Goal: Task Accomplishment & Management: Use online tool/utility

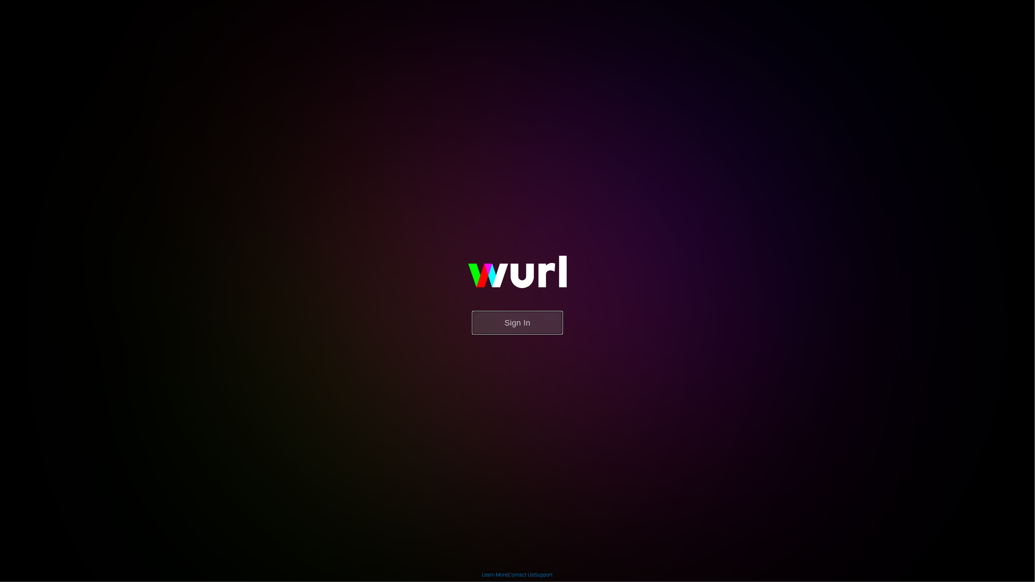
click at [484, 314] on button "Sign In" at bounding box center [517, 323] width 91 height 24
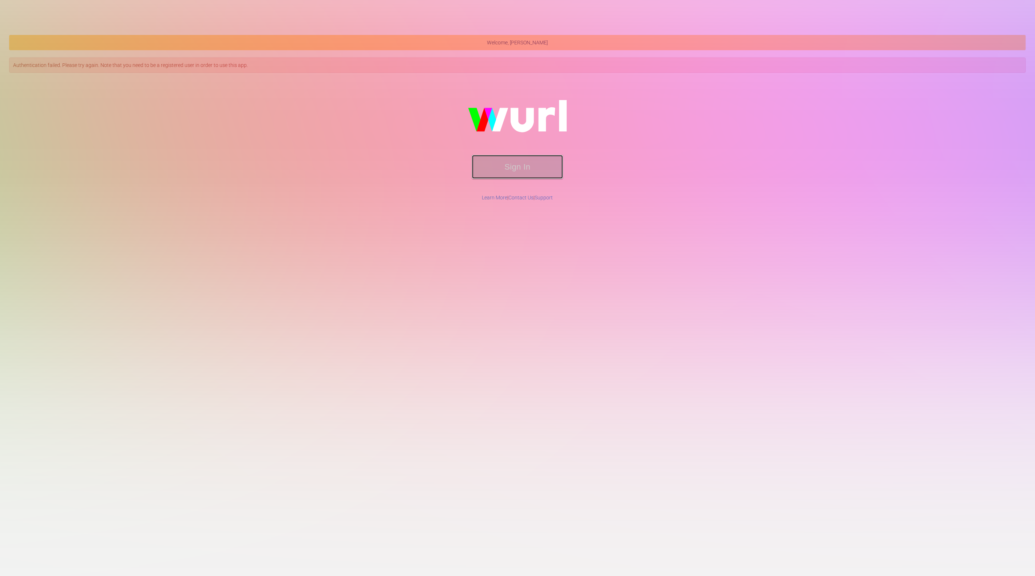
click at [532, 165] on button "Sign In" at bounding box center [517, 167] width 91 height 24
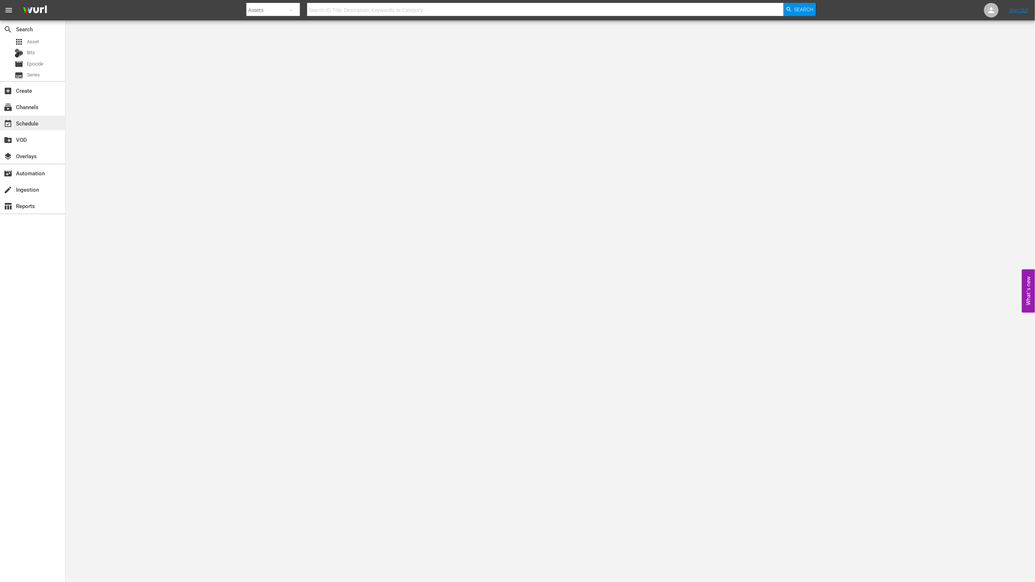
click at [45, 130] on div "event_available Schedule" at bounding box center [32, 123] width 65 height 15
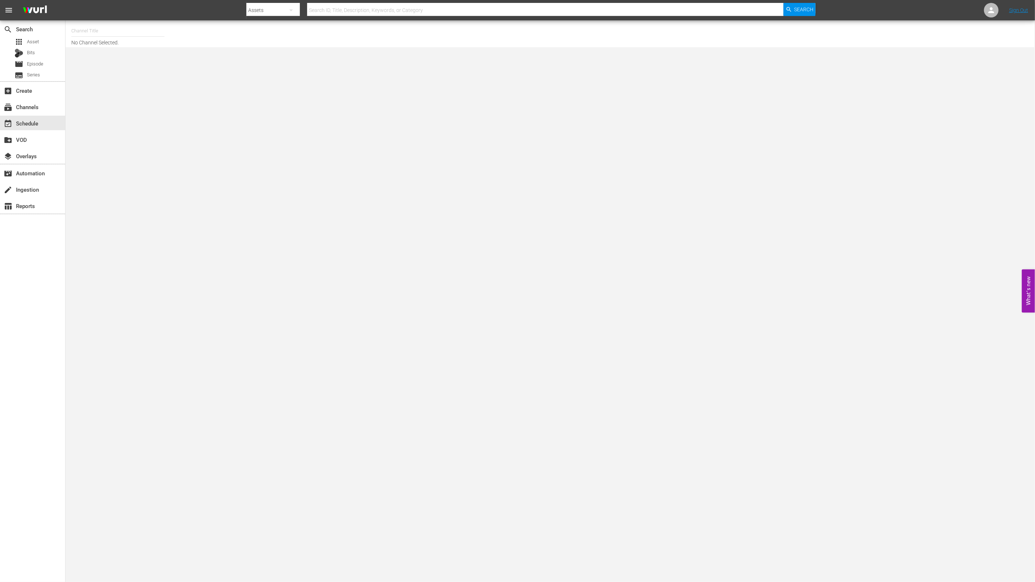
click at [100, 35] on input "text" at bounding box center [117, 30] width 93 height 17
click at [106, 28] on input "text" at bounding box center [117, 30] width 93 height 17
click at [163, 68] on div "Rakuten Viki (No CTA) (843 - newidco_rakutenviki_1)" at bounding box center [171, 68] width 189 height 17
type input "Rakuten Viki (No CTA) (843 - newidco_rakutenviki_1)"
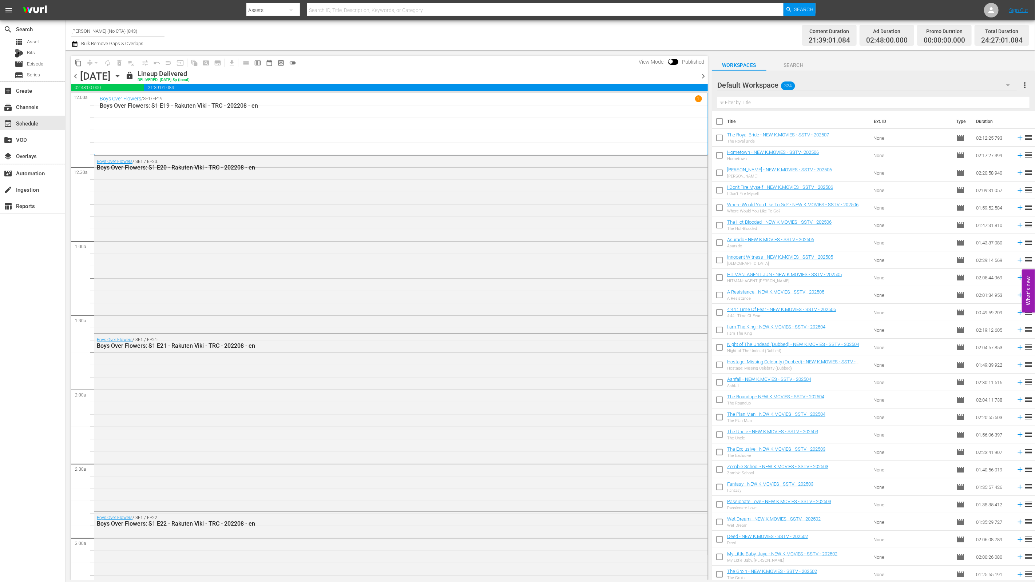
click at [702, 78] on span "chevron_right" at bounding box center [703, 76] width 9 height 9
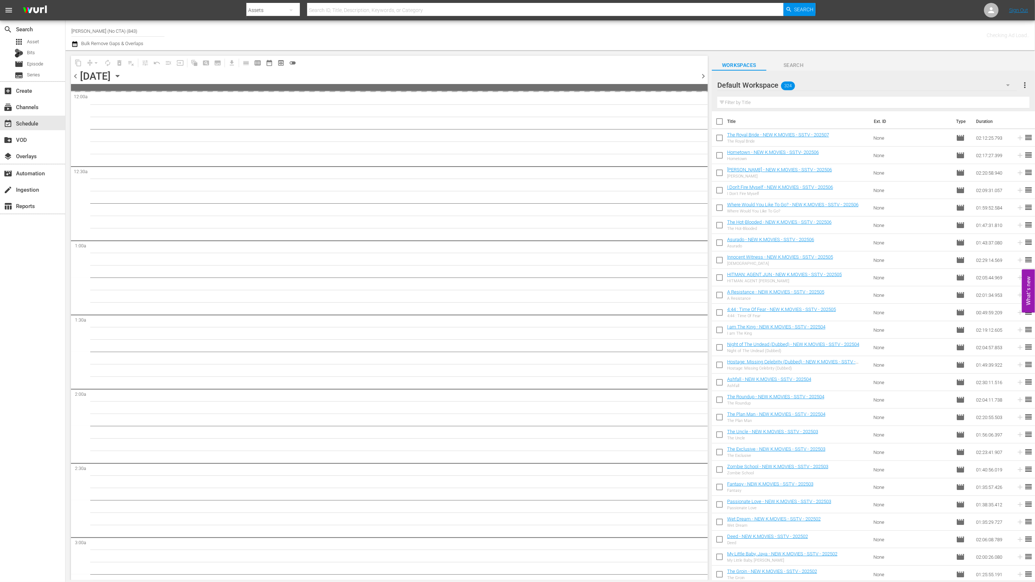
click at [702, 78] on span "chevron_right" at bounding box center [703, 76] width 9 height 9
click at [903, 83] on div "Default Workspace 324" at bounding box center [867, 85] width 300 height 20
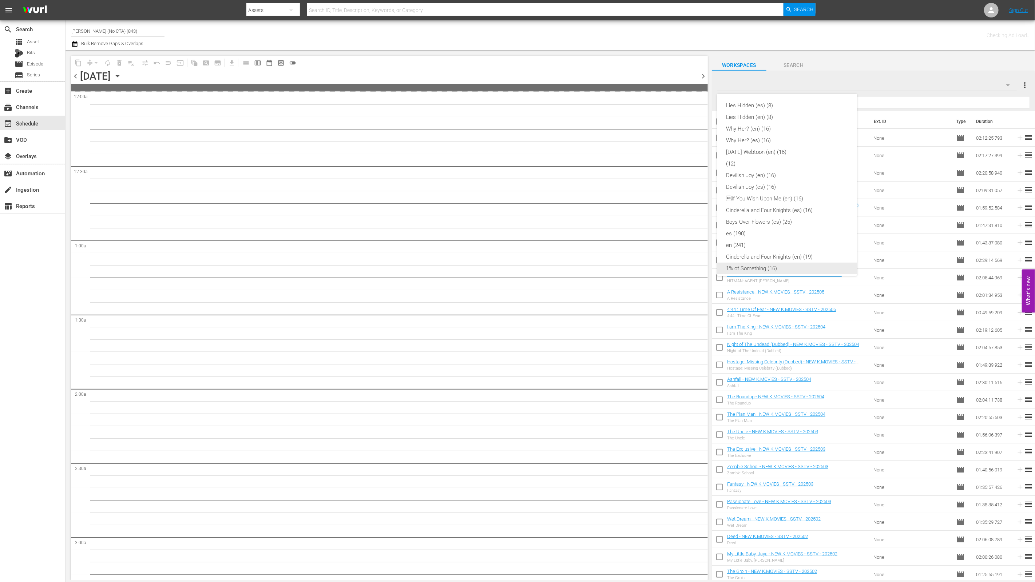
click at [788, 272] on div "1% of Something (16)" at bounding box center [787, 269] width 122 height 12
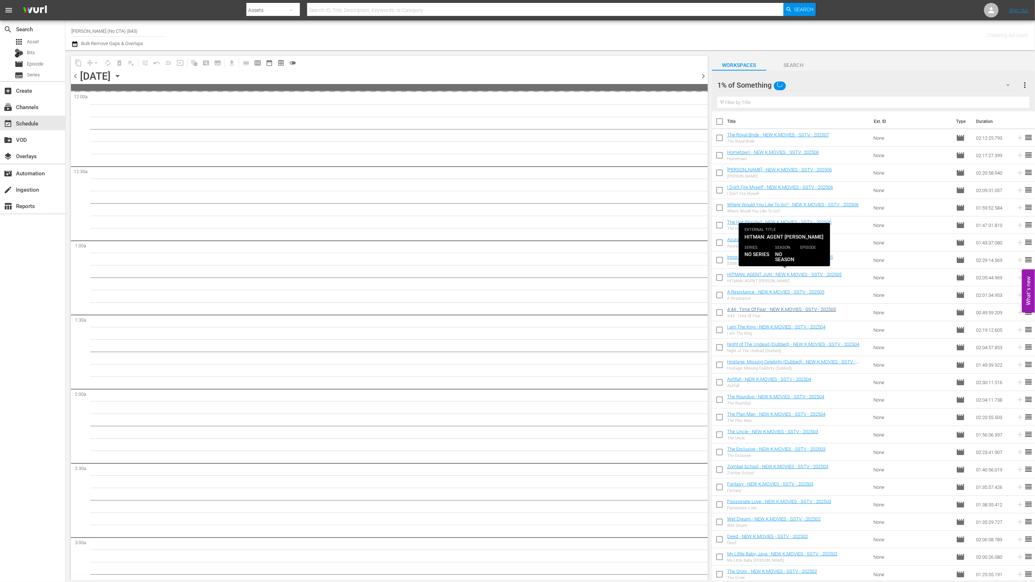
scroll to position [71, 0]
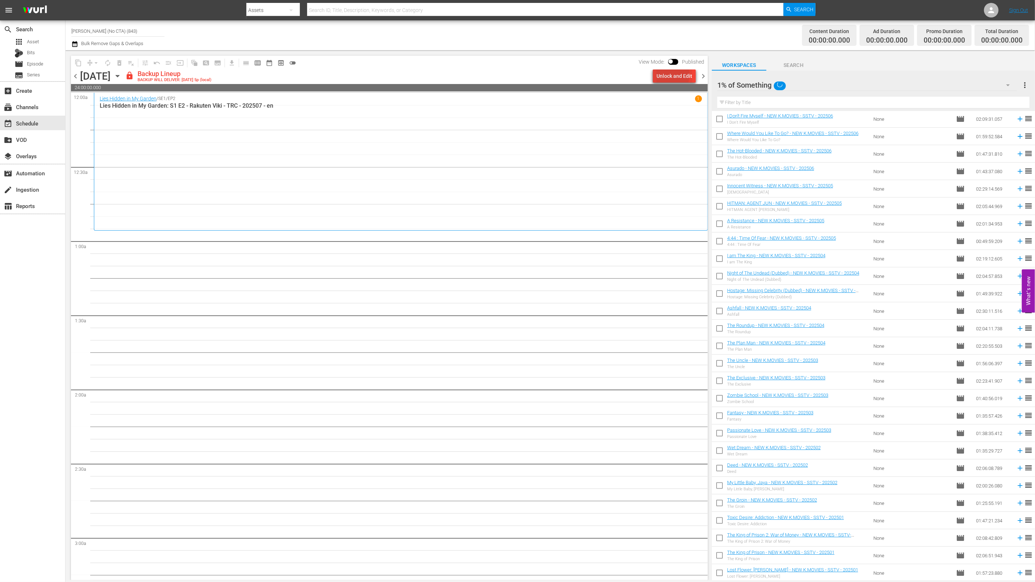
click at [669, 75] on div "Unlock and Edit" at bounding box center [675, 76] width 36 height 13
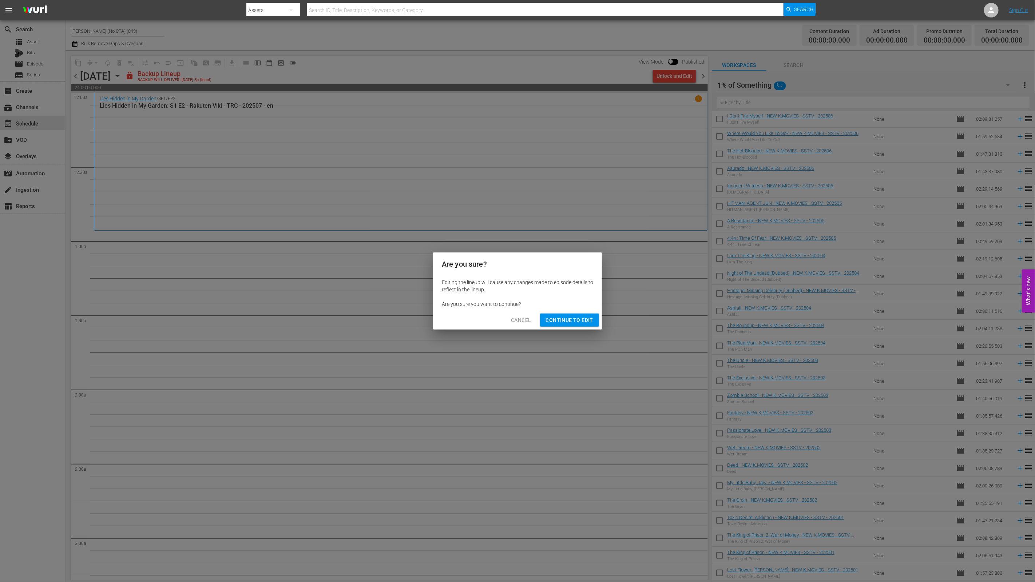
click at [575, 329] on div "Cancel Continue to Edit" at bounding box center [517, 320] width 169 height 19
click at [586, 316] on span "Continue to Edit" at bounding box center [569, 320] width 47 height 9
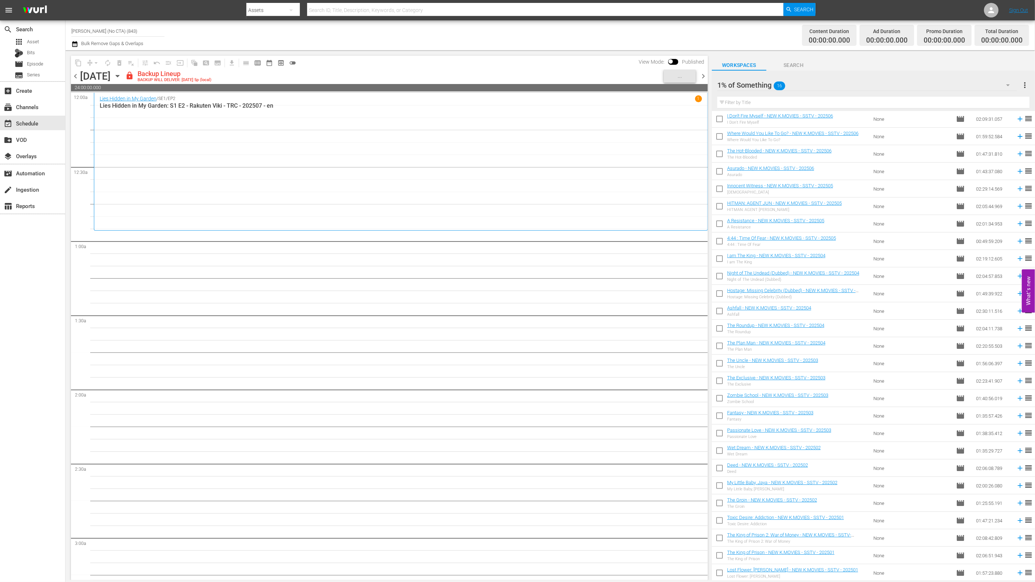
scroll to position [0, 0]
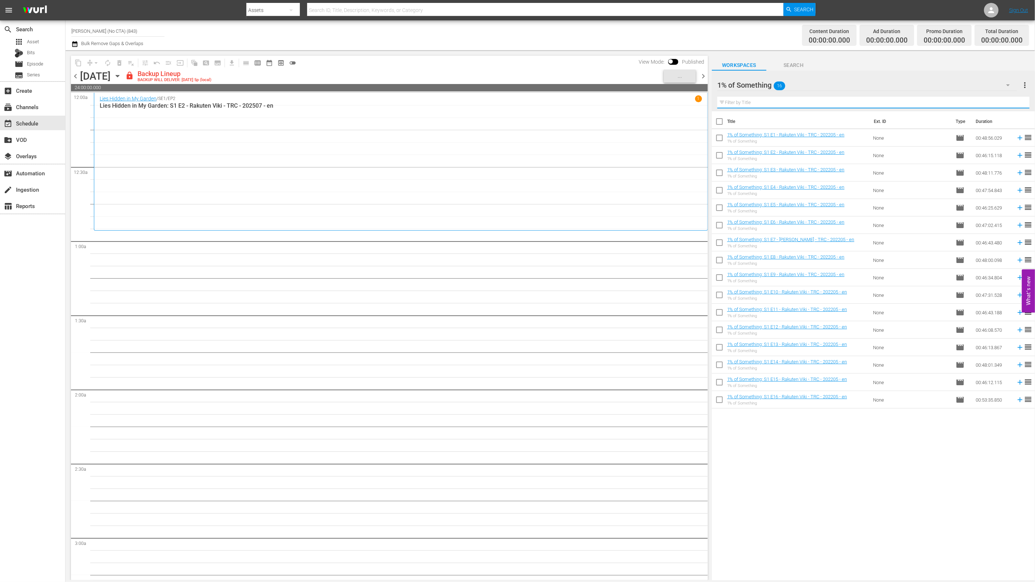
drag, startPoint x: 868, startPoint y: 99, endPoint x: 890, endPoint y: 84, distance: 26.5
click at [875, 93] on div "1% of Something 16 1% of Something more_vert Filter by Title" at bounding box center [873, 91] width 323 height 41
click at [890, 84] on div "1% of Something 16" at bounding box center [867, 85] width 300 height 20
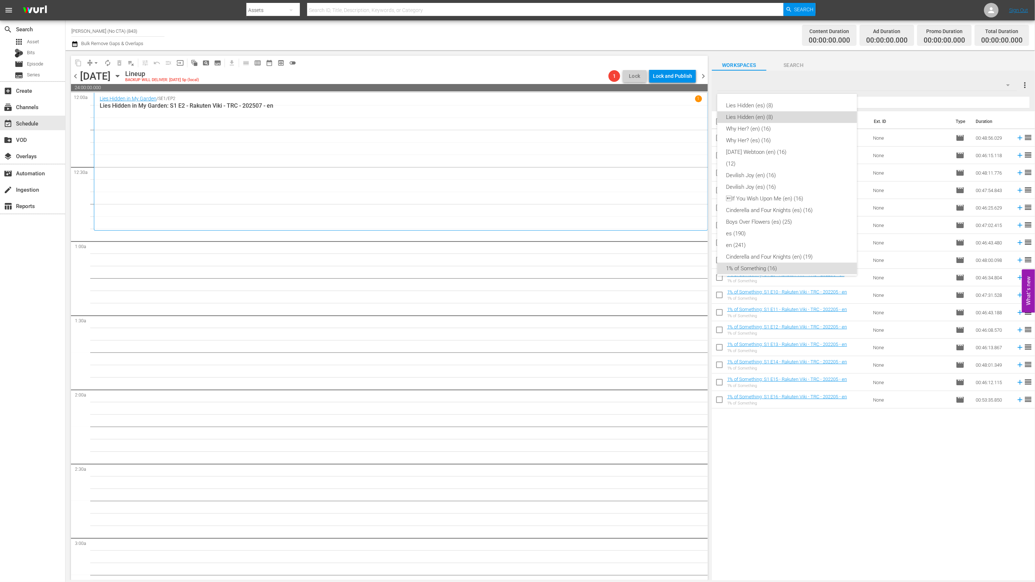
click at [800, 119] on div "Lies Hidden (en) (8)" at bounding box center [787, 117] width 122 height 12
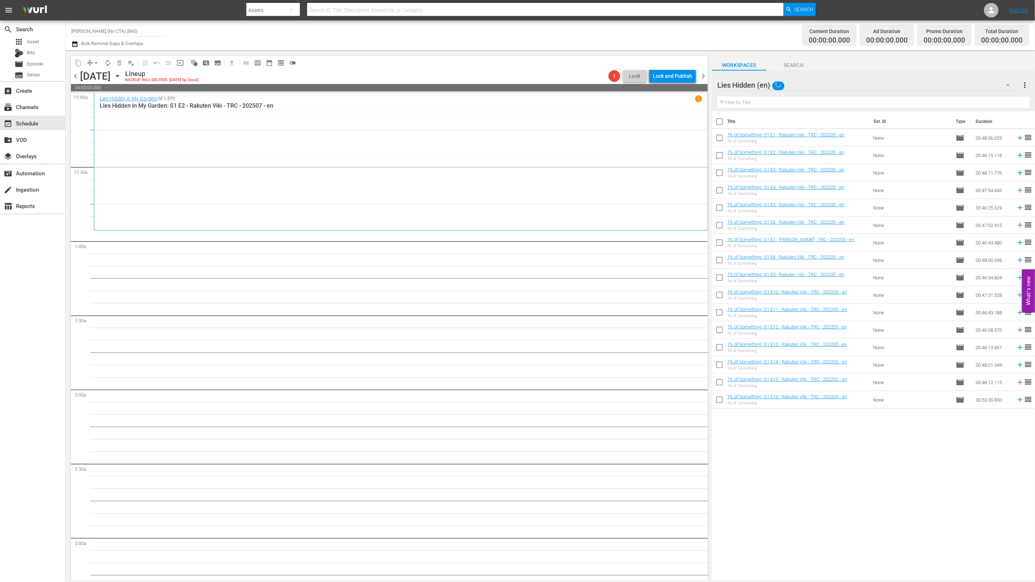
scroll to position [5, 0]
click at [723, 123] on input "checkbox" at bounding box center [719, 122] width 15 height 15
checkbox input "true"
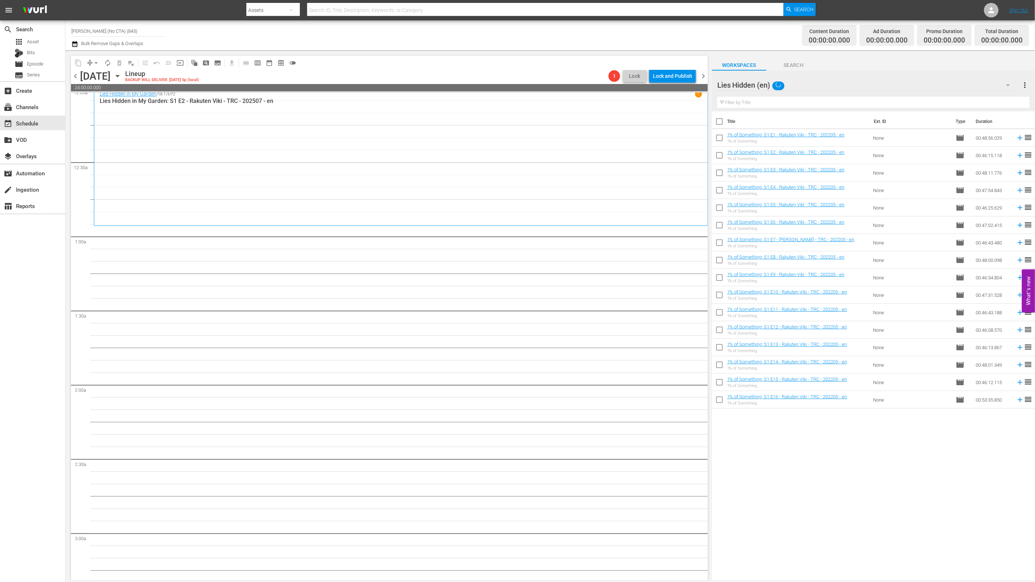
checkbox input "true"
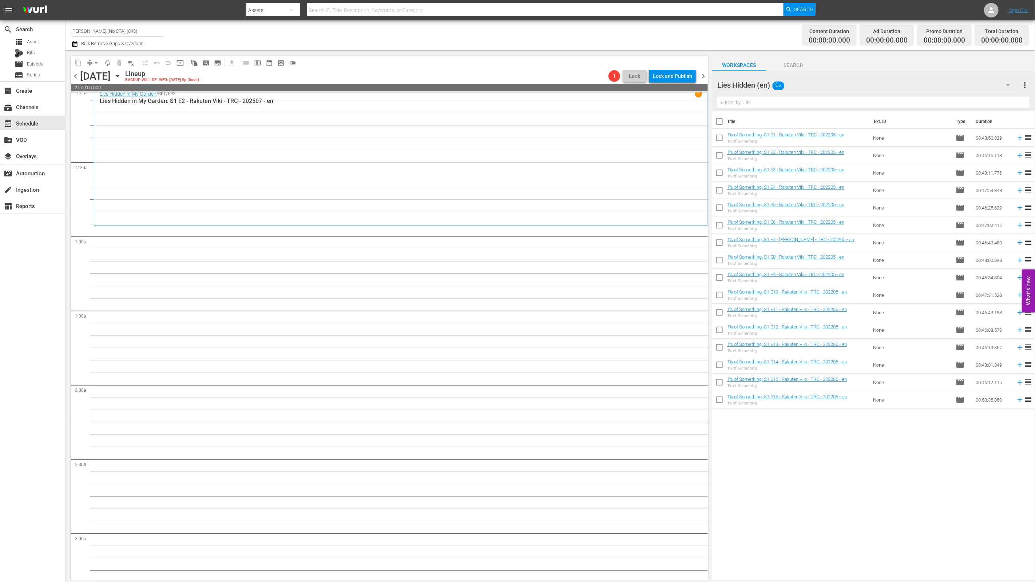
checkbox input "true"
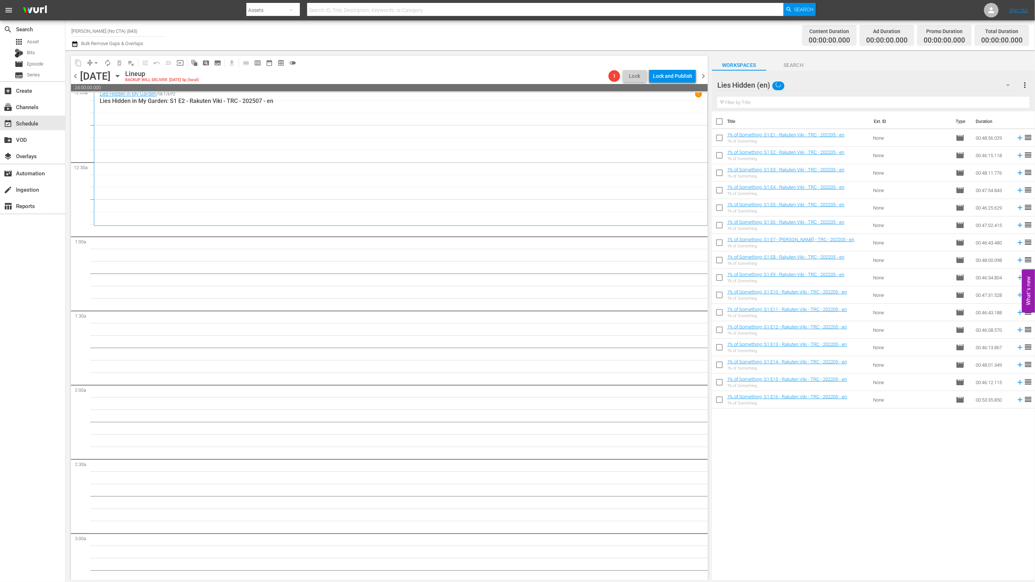
checkbox input "true"
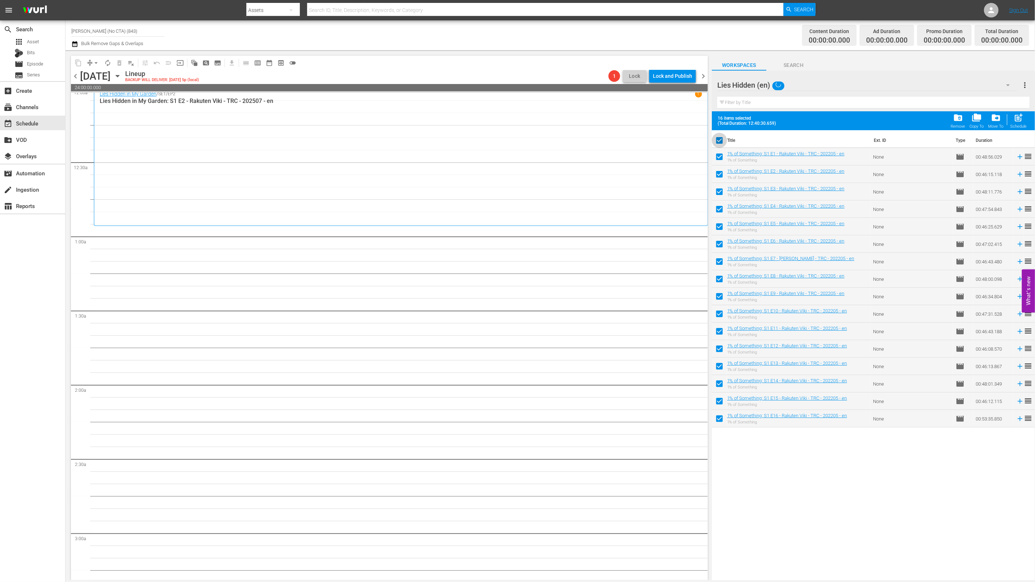
click at [716, 149] on input "checkbox" at bounding box center [719, 141] width 15 height 15
checkbox input "false"
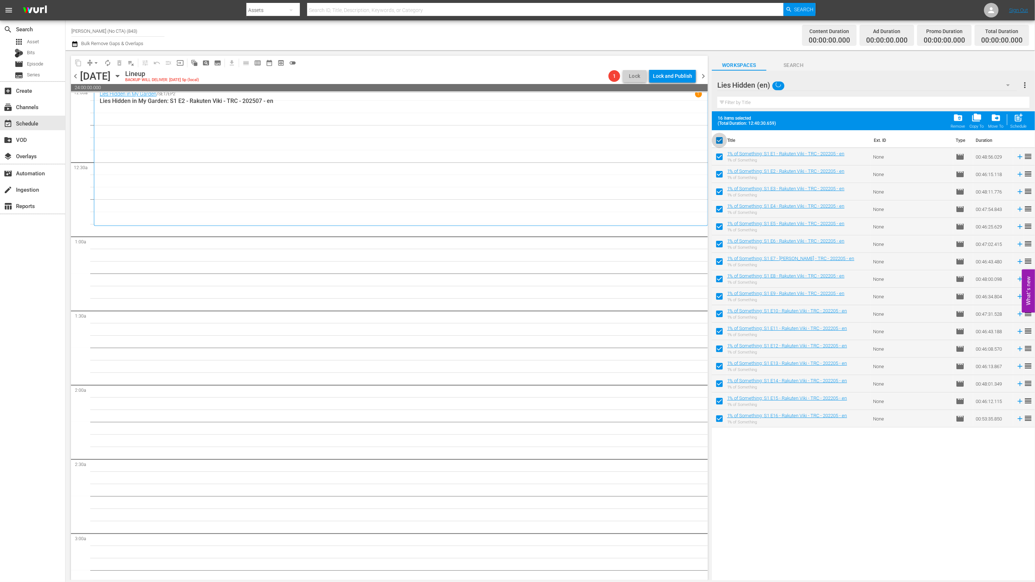
checkbox input "false"
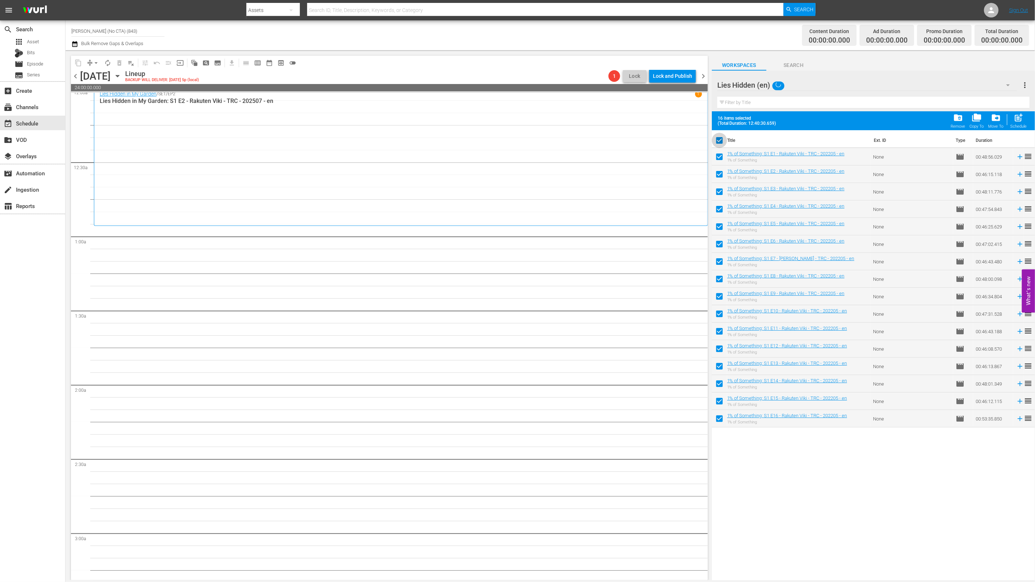
checkbox input "false"
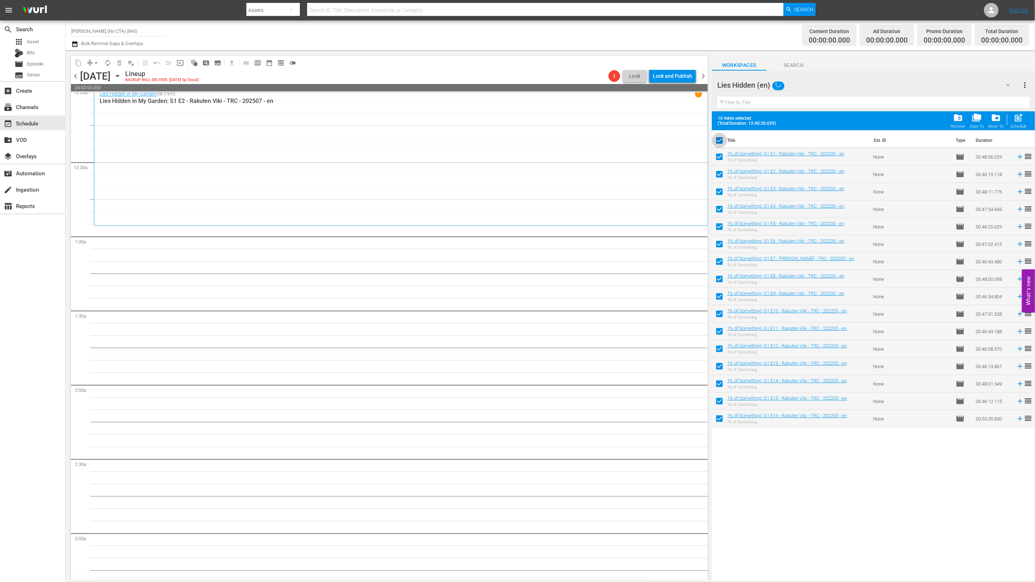
checkbox input "false"
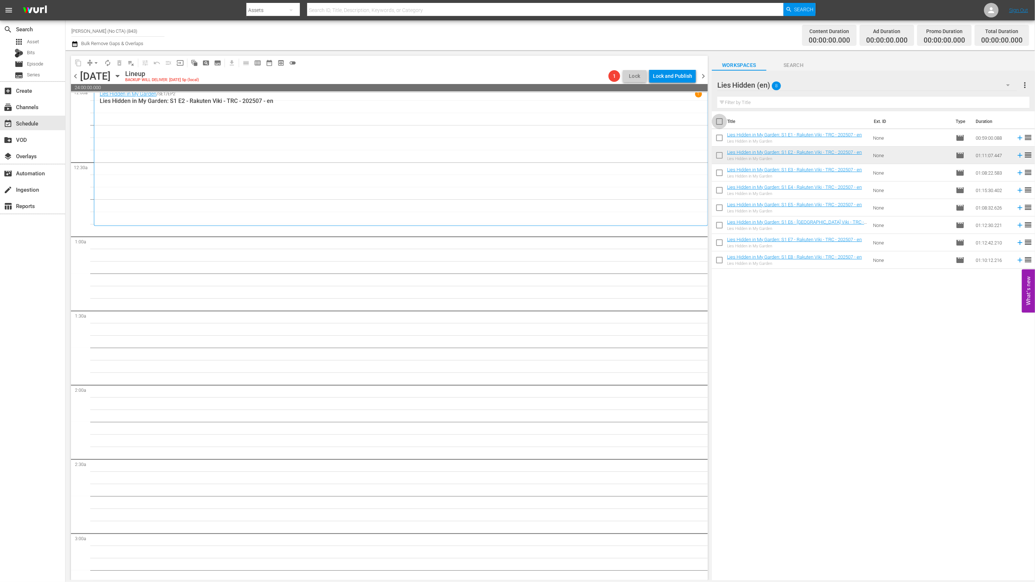
click at [724, 120] on input "checkbox" at bounding box center [719, 122] width 15 height 15
checkbox input "true"
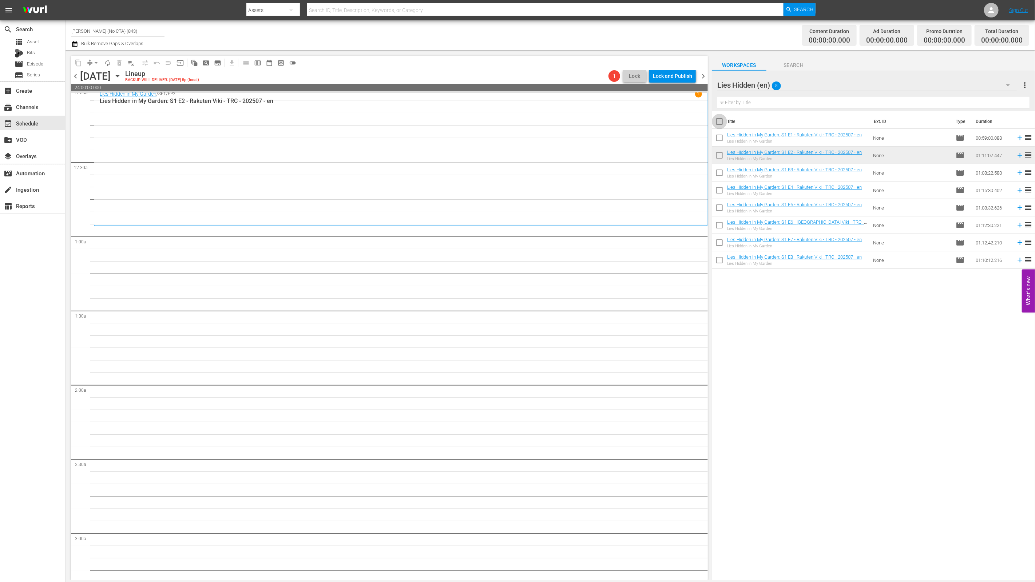
checkbox input "true"
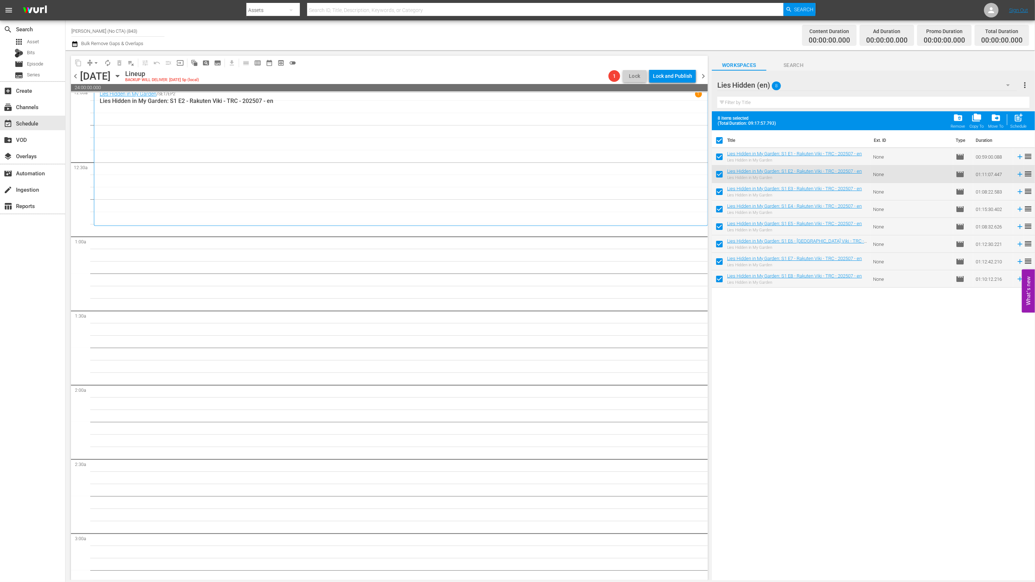
click at [717, 158] on input "checkbox" at bounding box center [719, 158] width 15 height 15
checkbox input "false"
click at [720, 173] on input "checkbox" at bounding box center [719, 175] width 15 height 15
checkbox input "false"
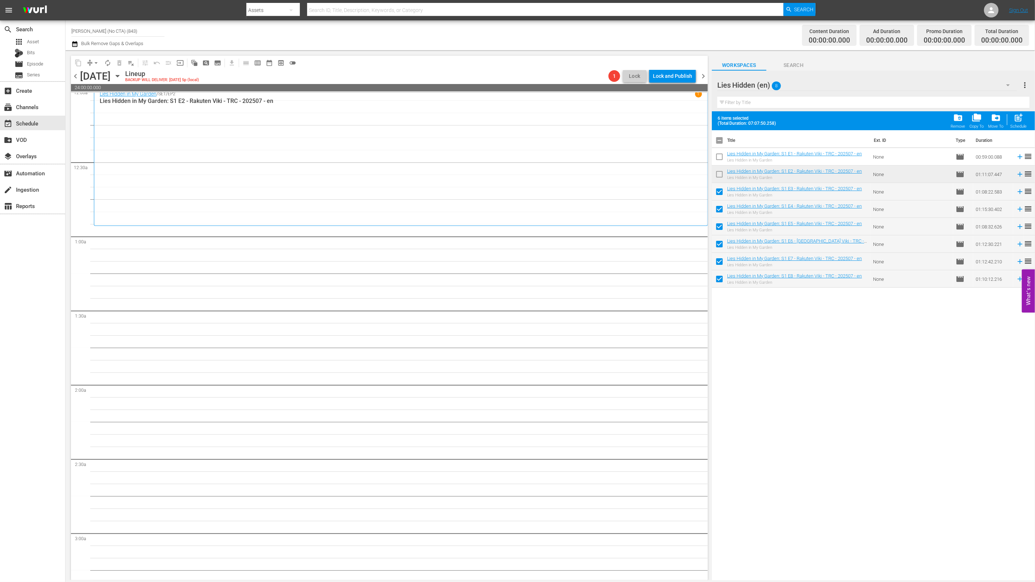
click at [1017, 115] on span "post_add" at bounding box center [1019, 118] width 10 height 10
checkbox input "false"
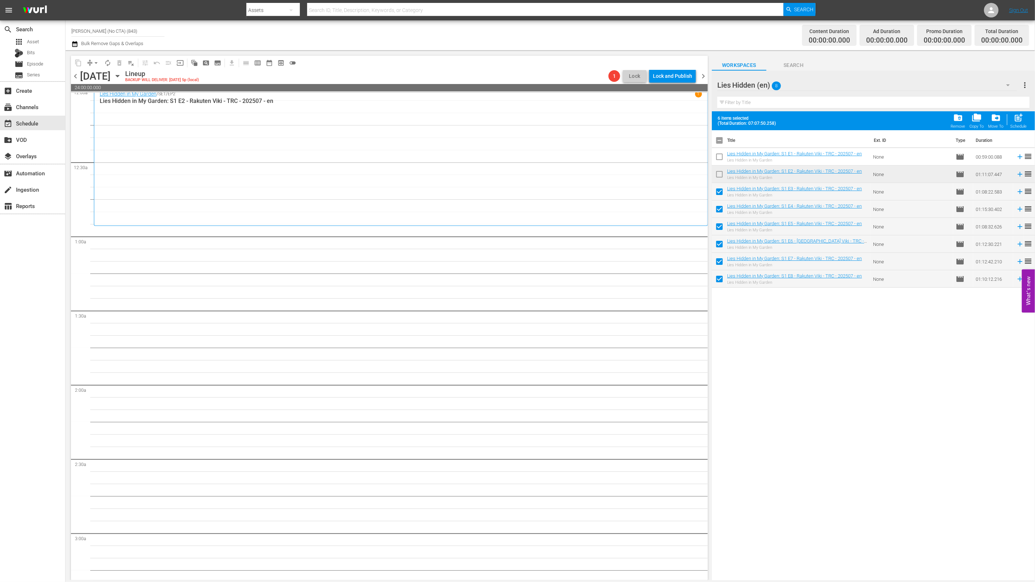
checkbox input "false"
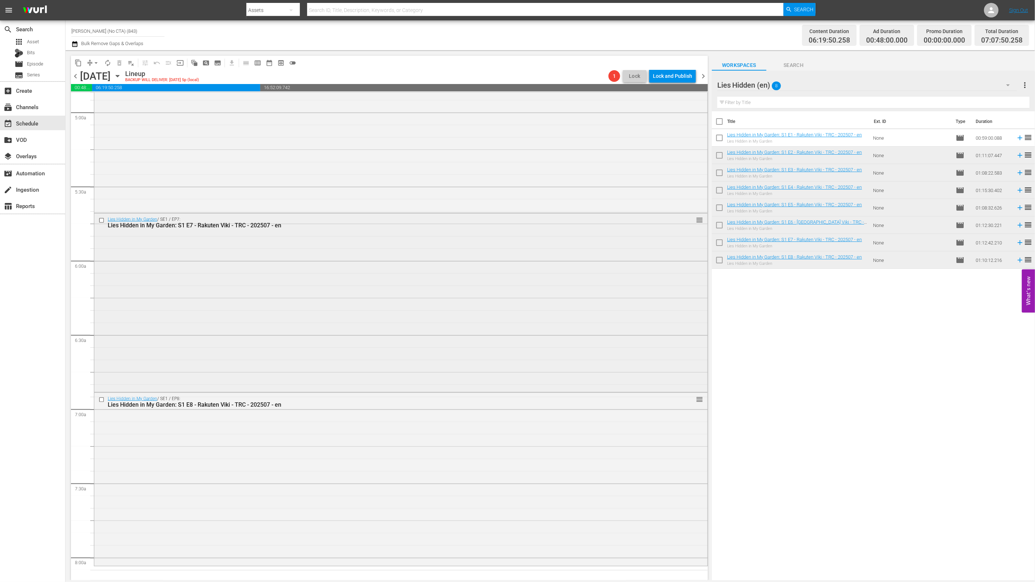
scroll to position [1020, 0]
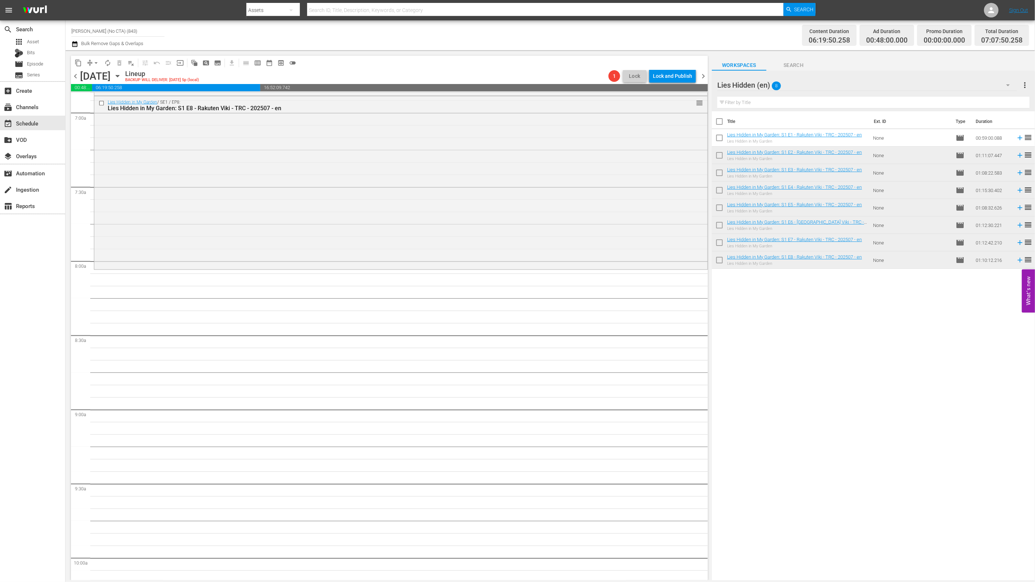
click at [946, 78] on div "Lies Hidden (en) 8" at bounding box center [867, 85] width 300 height 20
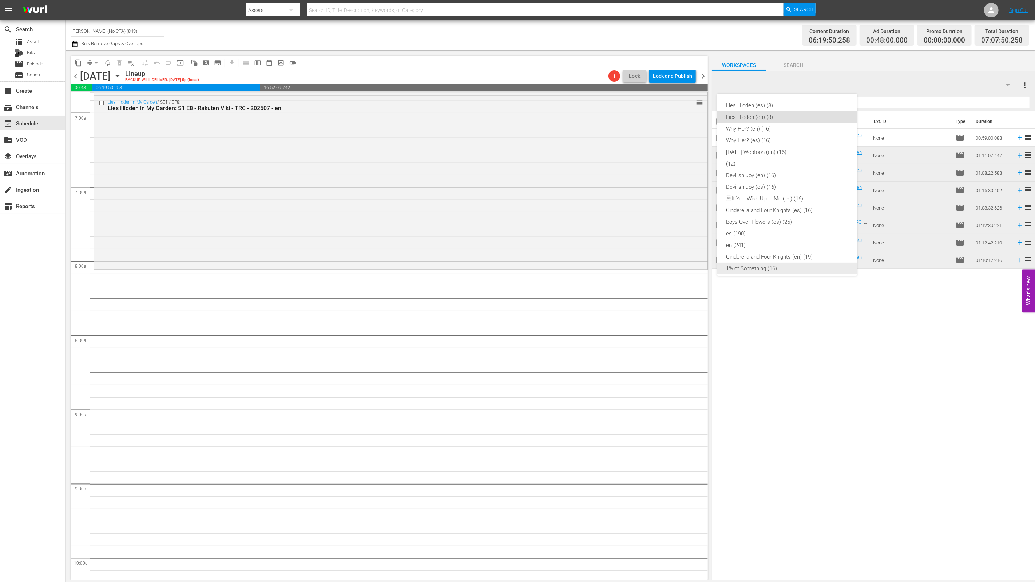
click at [772, 269] on div "1% of Something (16)" at bounding box center [787, 269] width 122 height 12
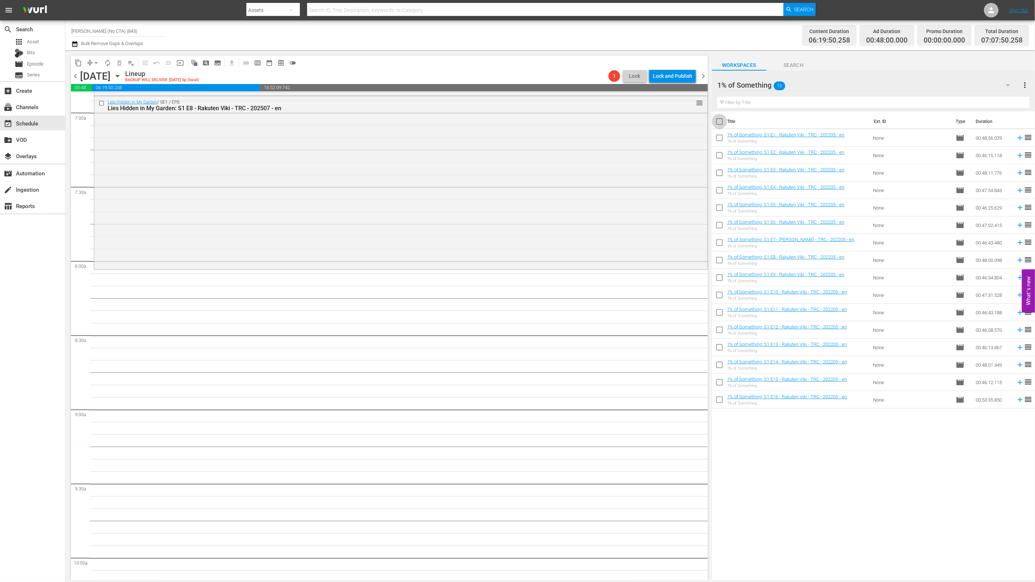
click at [717, 119] on input "checkbox" at bounding box center [719, 122] width 15 height 15
checkbox input "true"
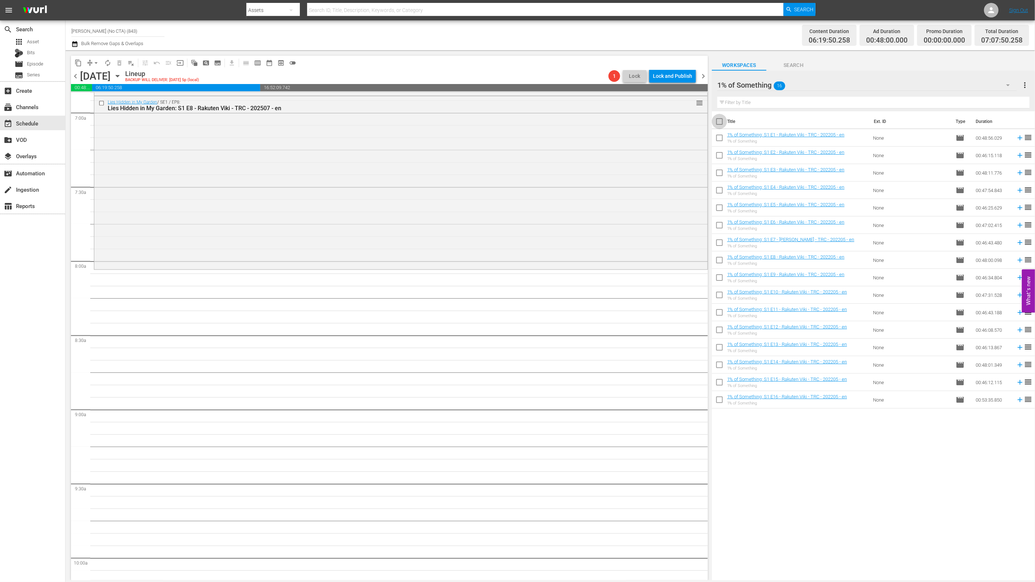
checkbox input "true"
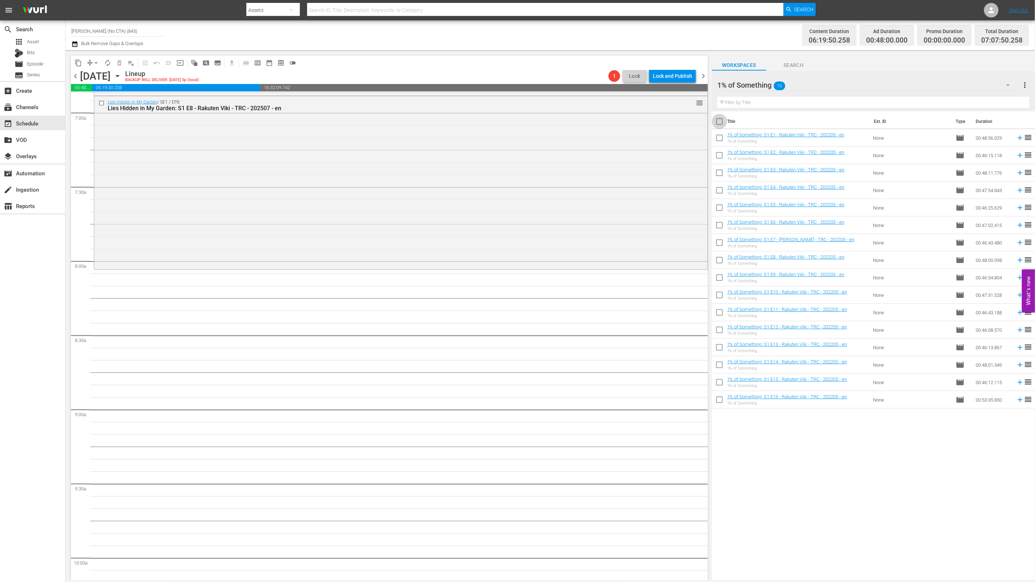
checkbox input "true"
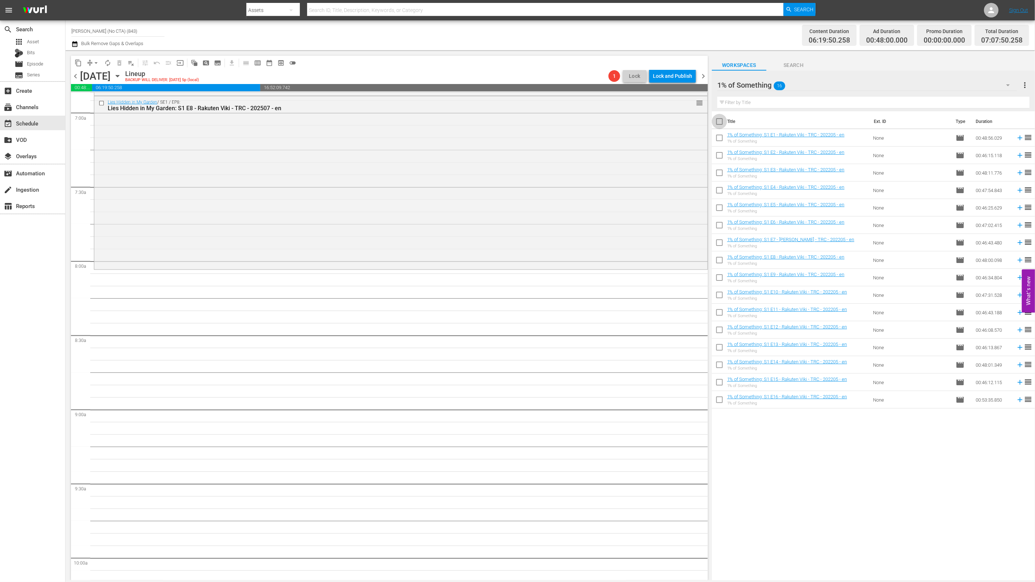
checkbox input "true"
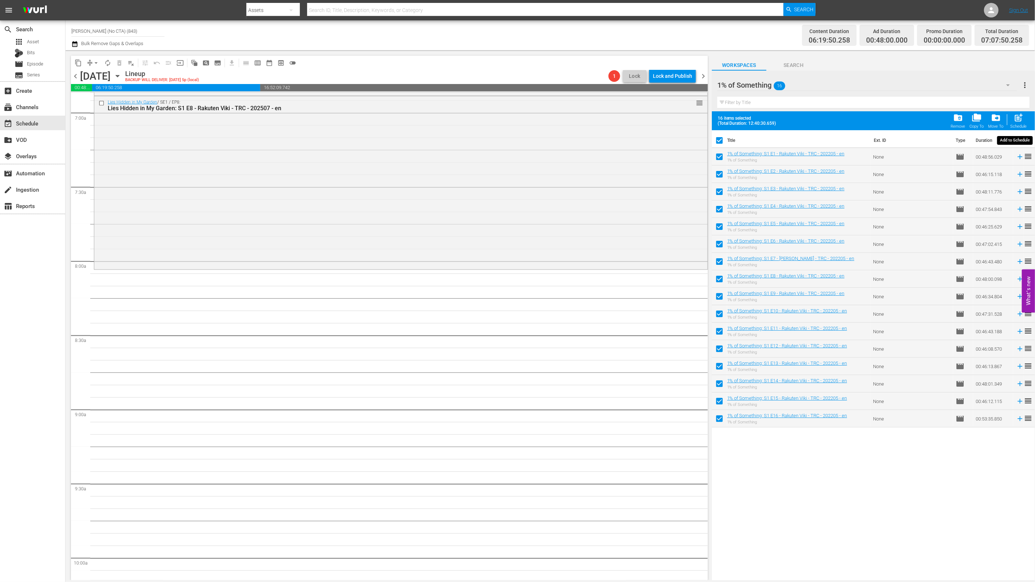
click at [1018, 116] on span "post_add" at bounding box center [1019, 118] width 10 height 10
checkbox input "false"
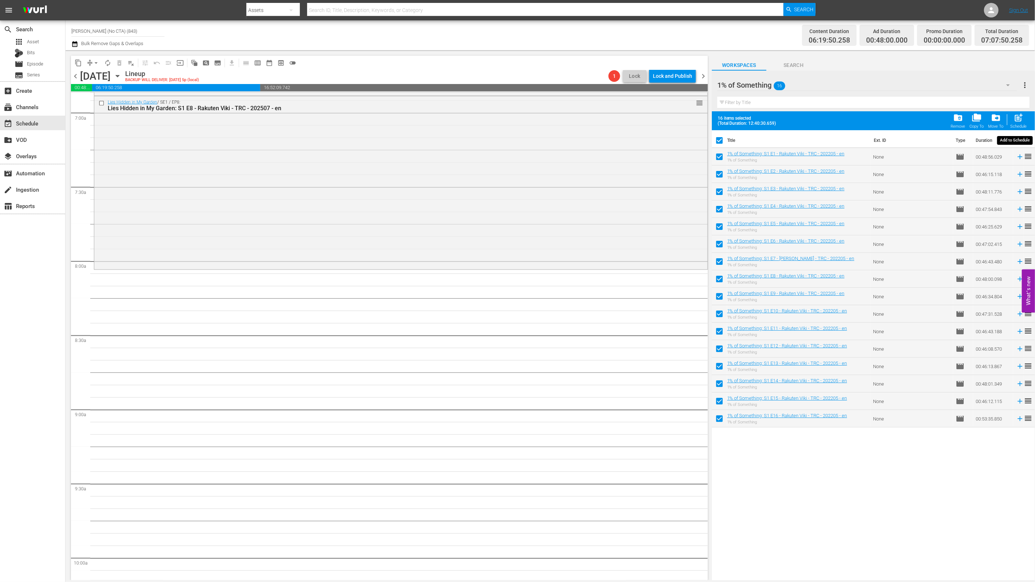
checkbox input "false"
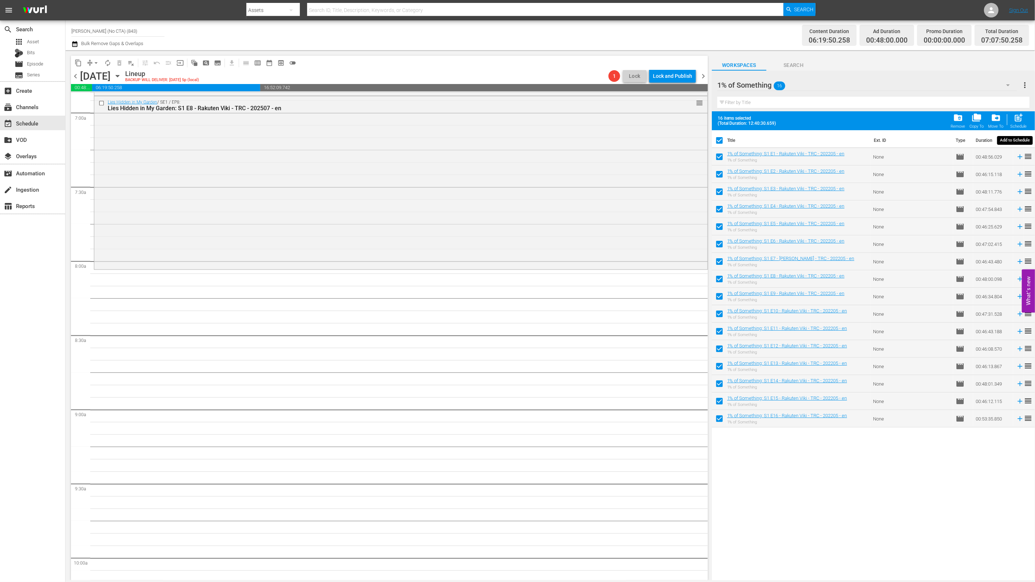
checkbox input "false"
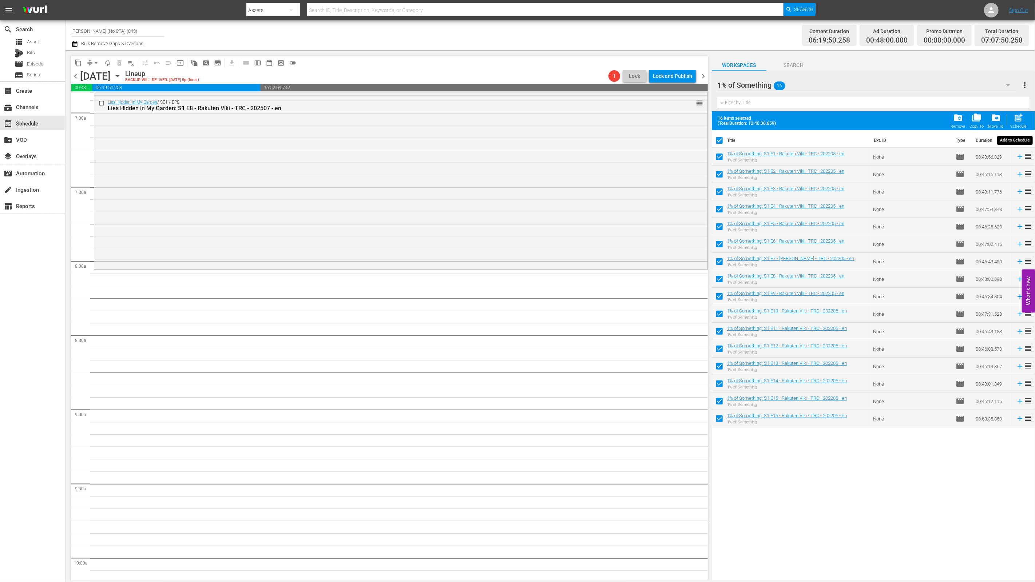
checkbox input "false"
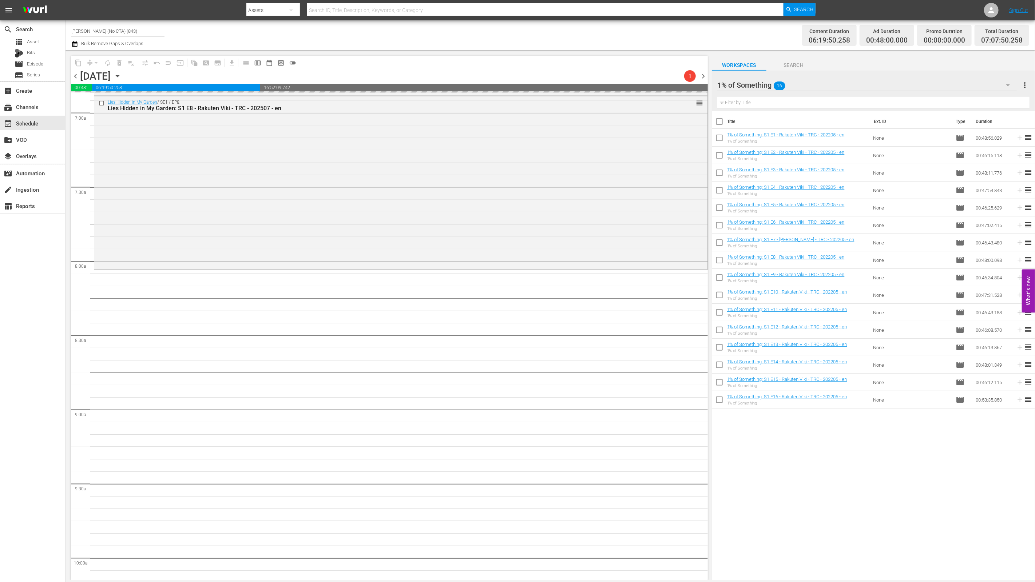
click at [902, 533] on div "Title Ext. ID Type Duration 1% of Something: S1 E1 - Rakuten Viki - TRC - 20220…" at bounding box center [873, 346] width 323 height 470
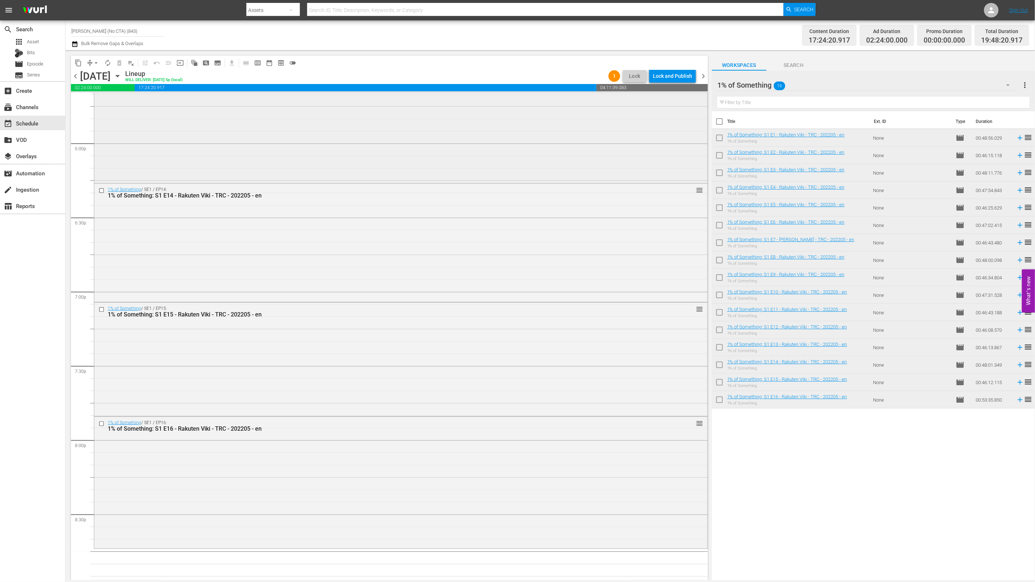
scroll to position [2877, 0]
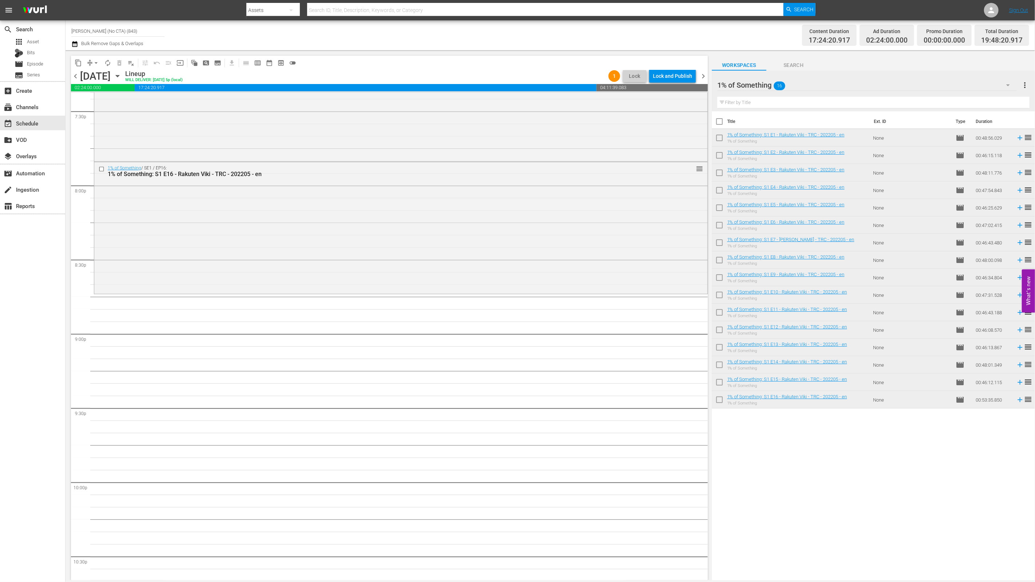
click at [921, 82] on div "1% of Something 16" at bounding box center [867, 85] width 300 height 20
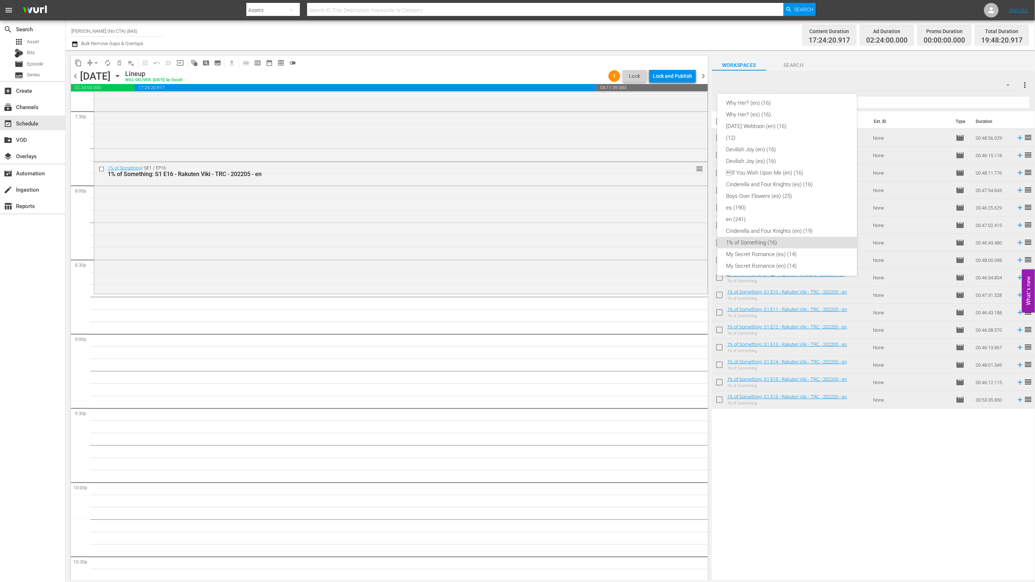
scroll to position [66, 0]
click at [808, 249] on div "The Legend of the Blue Sea (en) (20)" at bounding box center [787, 250] width 122 height 12
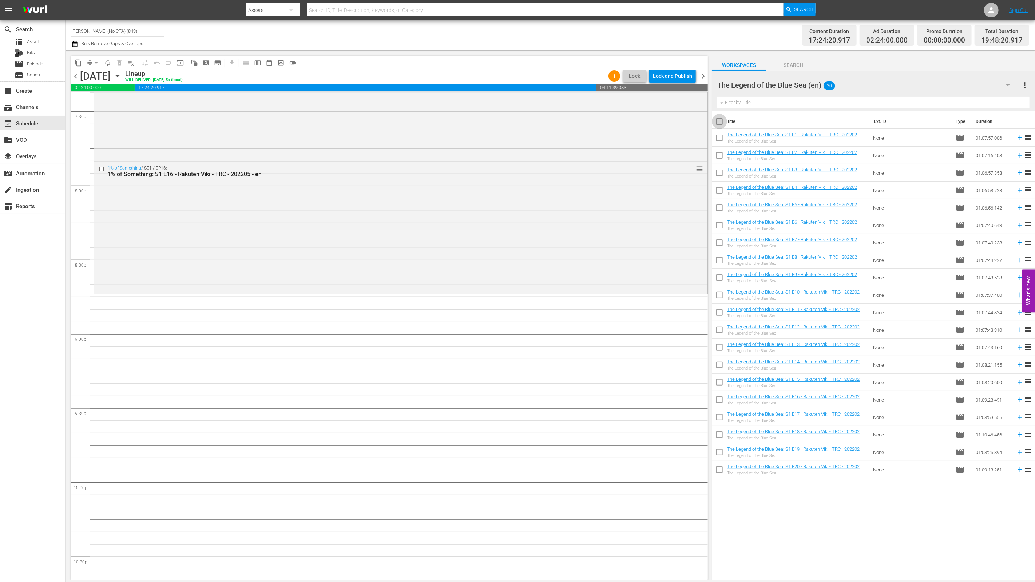
click at [717, 119] on input "checkbox" at bounding box center [719, 122] width 15 height 15
checkbox input "true"
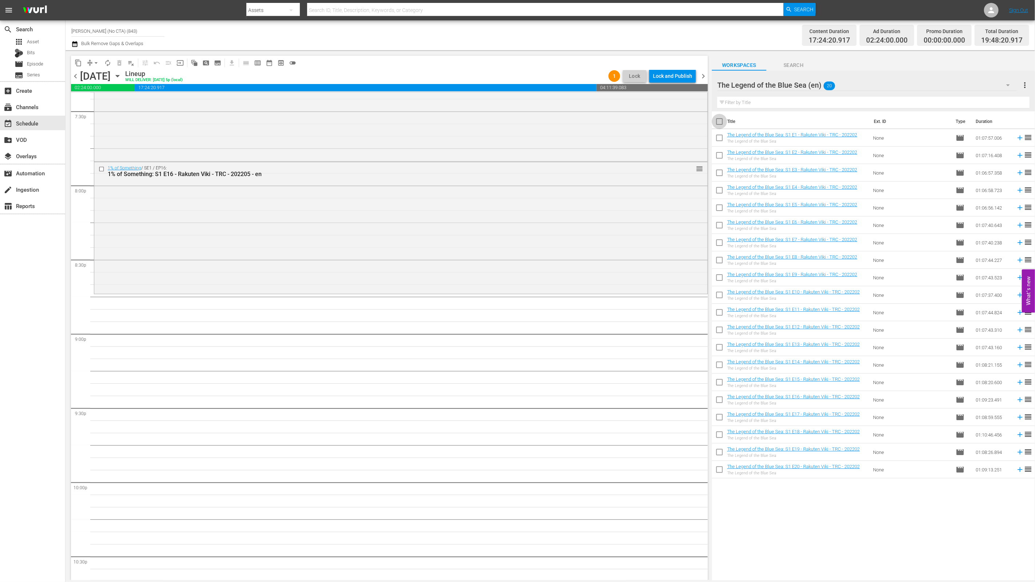
checkbox input "true"
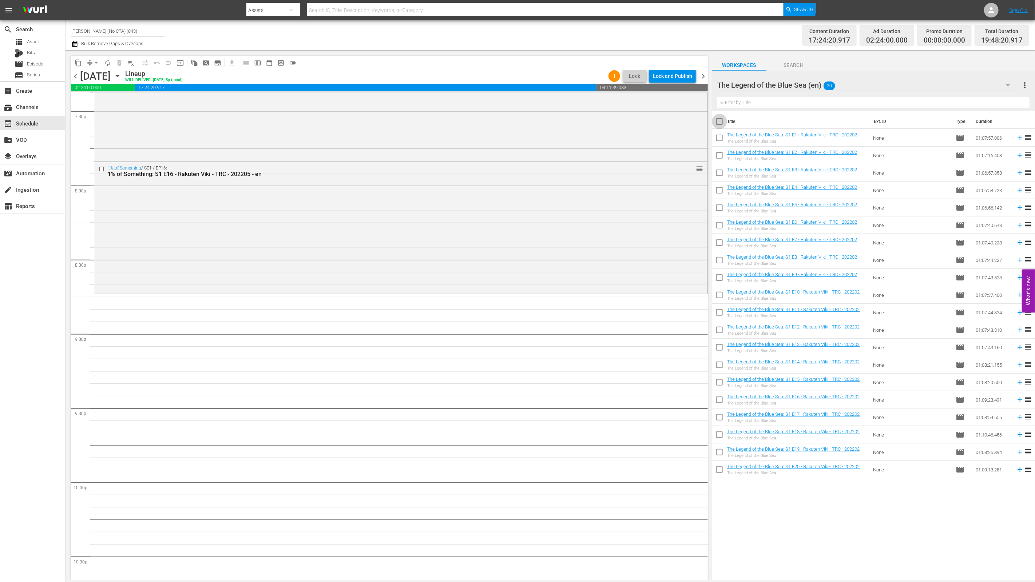
checkbox input "true"
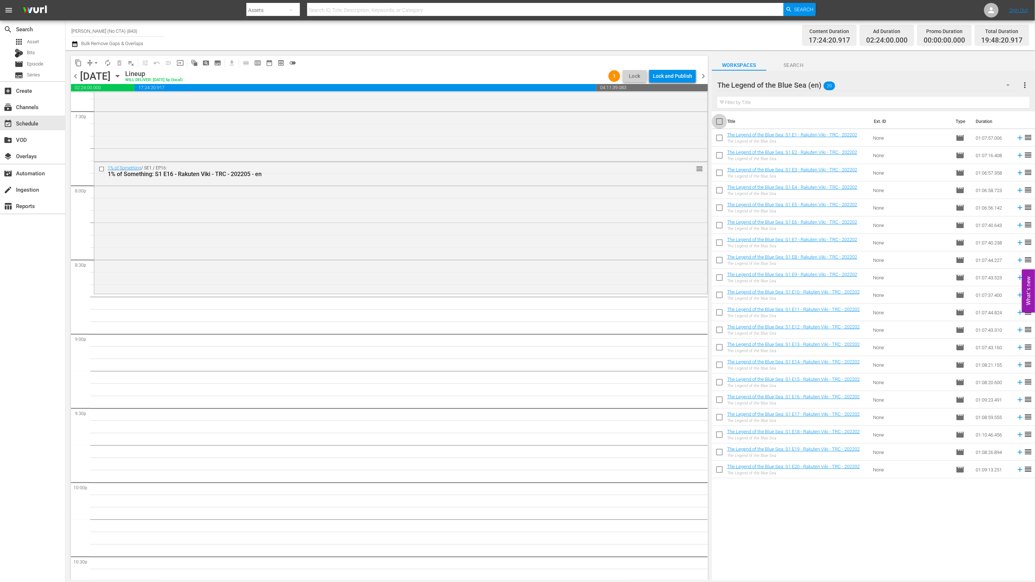
checkbox input "true"
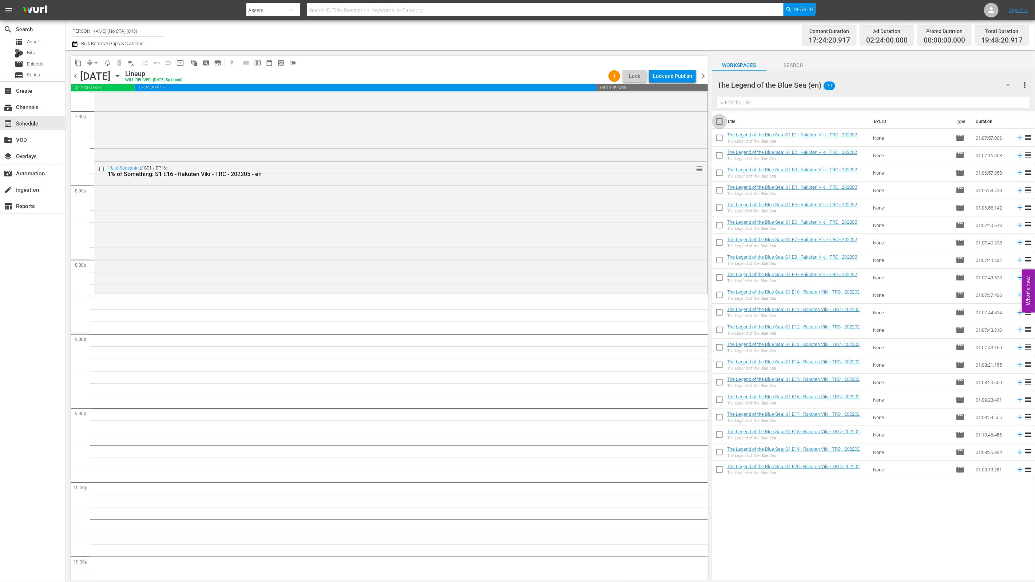
checkbox input "true"
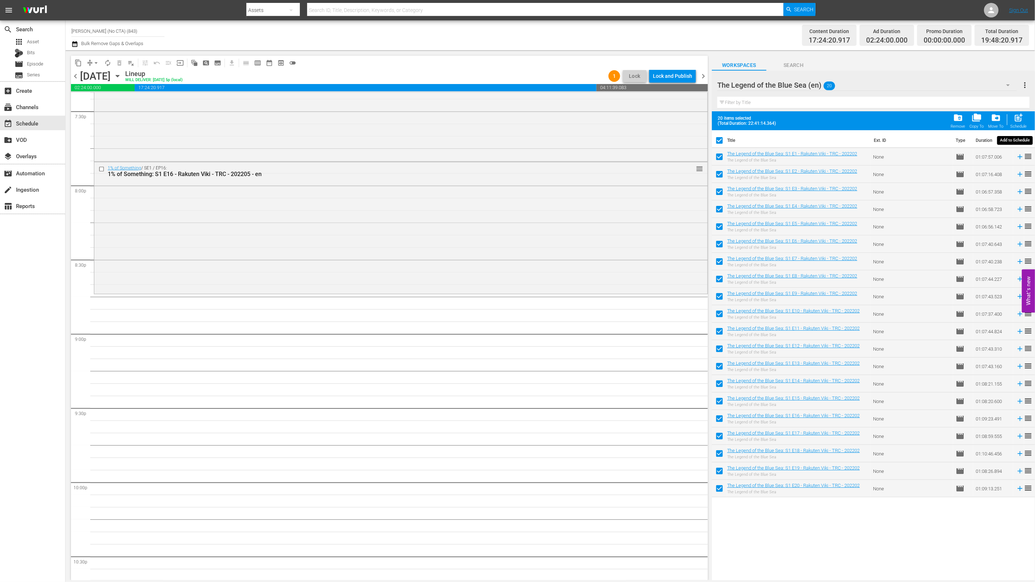
click at [1026, 120] on div "post_add Schedule" at bounding box center [1019, 121] width 16 height 16
checkbox input "false"
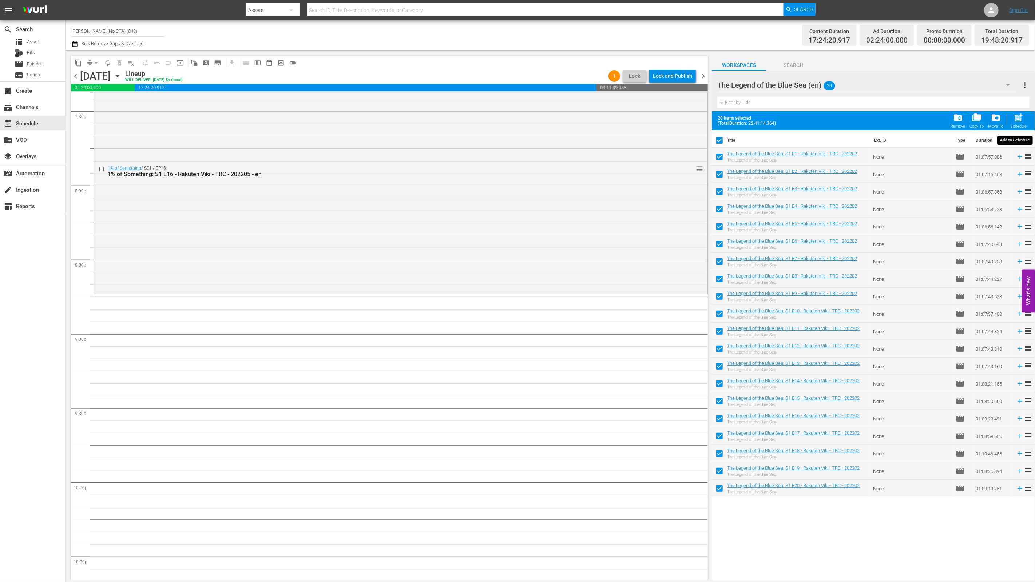
checkbox input "false"
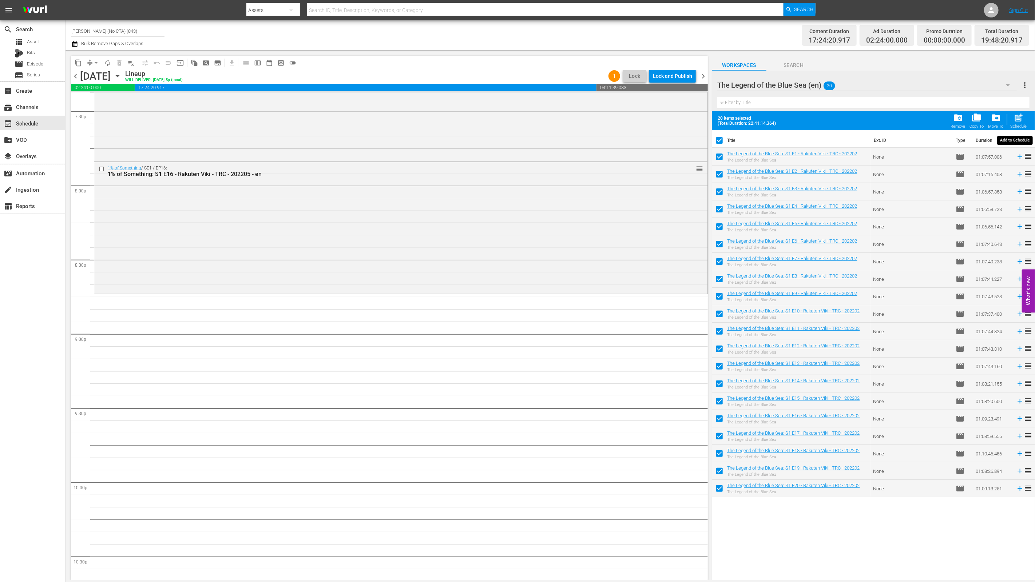
checkbox input "false"
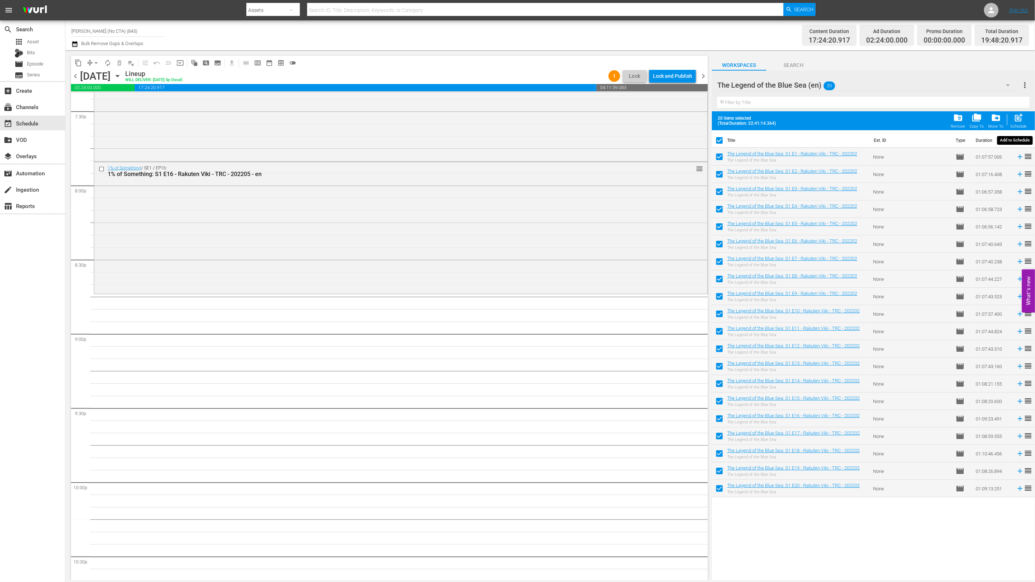
checkbox input "false"
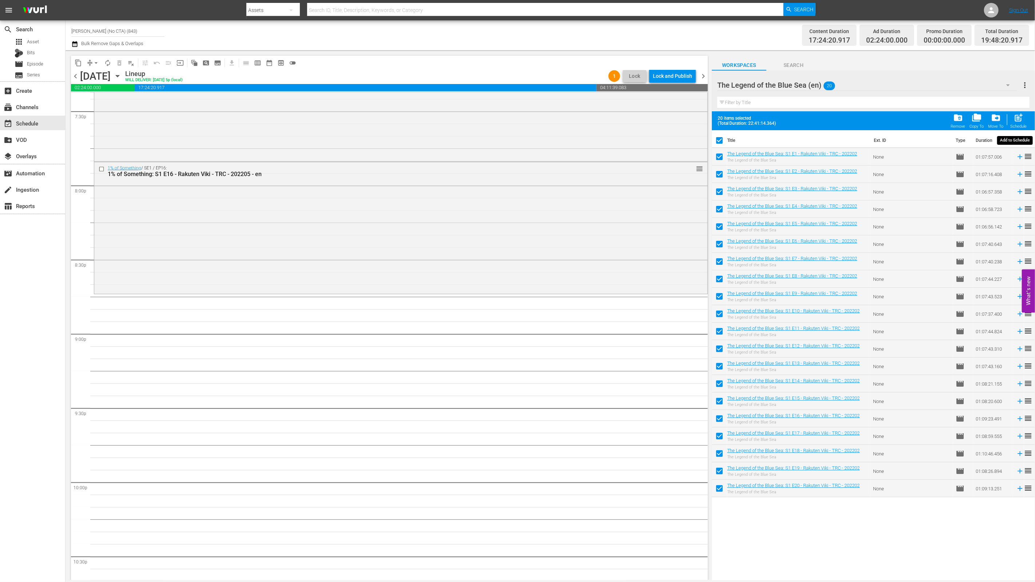
checkbox input "false"
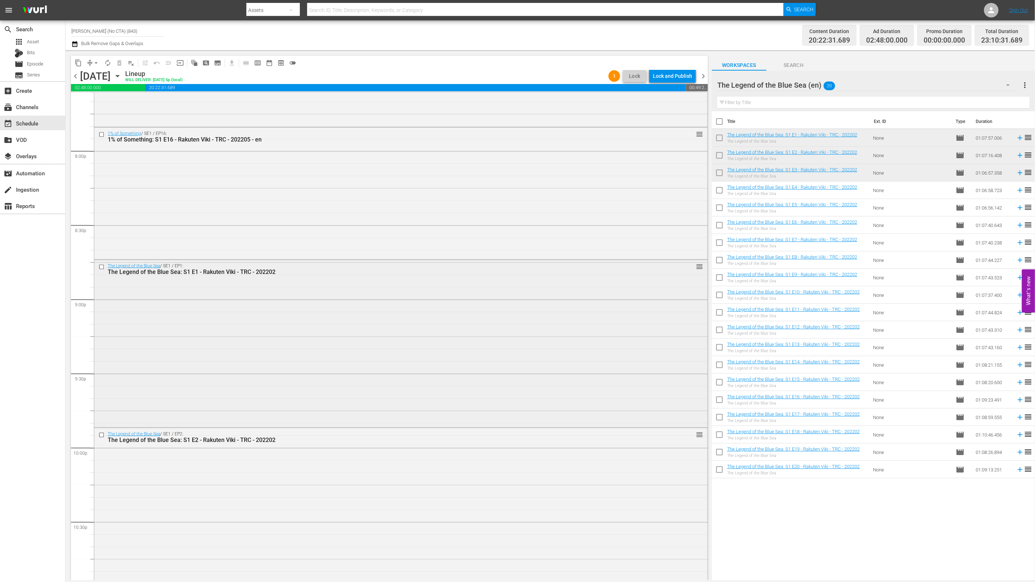
scroll to position [2907, 0]
click at [687, 77] on div "Lock and Publish" at bounding box center [672, 76] width 39 height 13
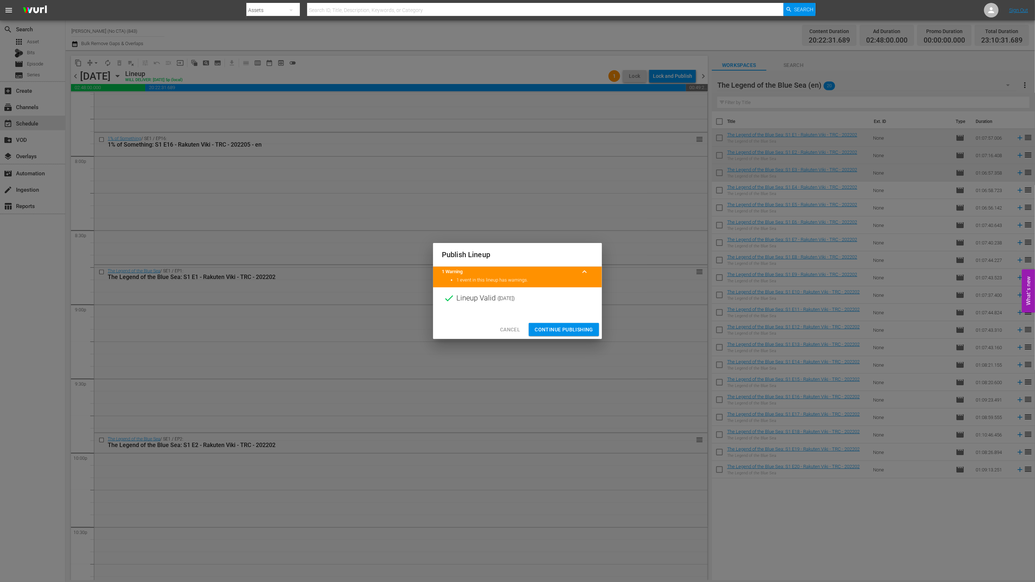
click at [564, 321] on div "Cancel Continue Publishing" at bounding box center [517, 329] width 169 height 19
click at [565, 324] on button "Continue Publishing" at bounding box center [564, 329] width 70 height 13
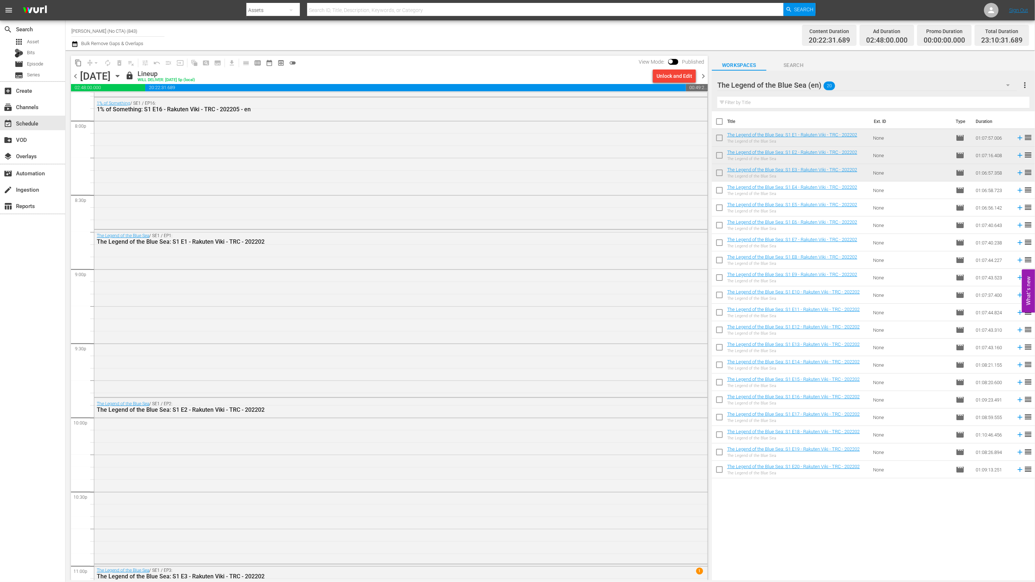
scroll to position [3091, 0]
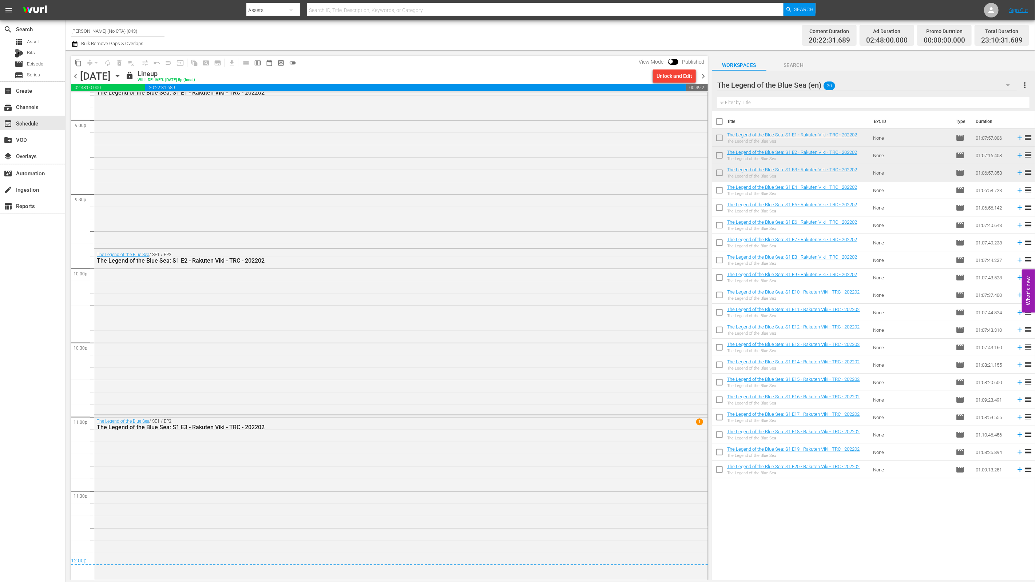
click at [712, 76] on div "The Legend of the Blue Sea (en) 20 The Legend of the Blue Sea (en) more_vert Fi…" at bounding box center [873, 91] width 323 height 41
click at [702, 75] on span "chevron_right" at bounding box center [703, 76] width 9 height 9
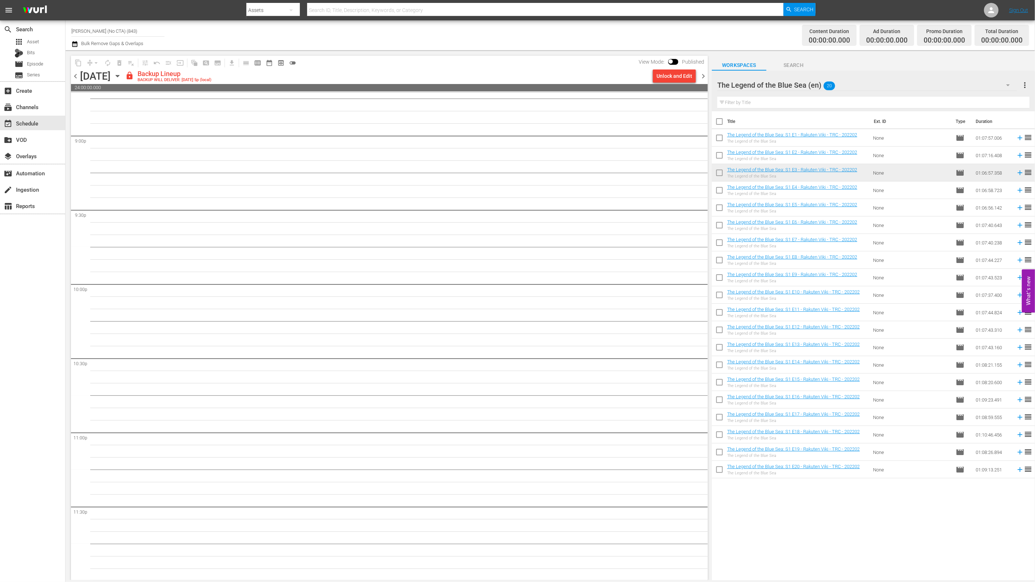
scroll to position [3063, 0]
click at [678, 78] on div "Unlock and Edit" at bounding box center [675, 76] width 36 height 13
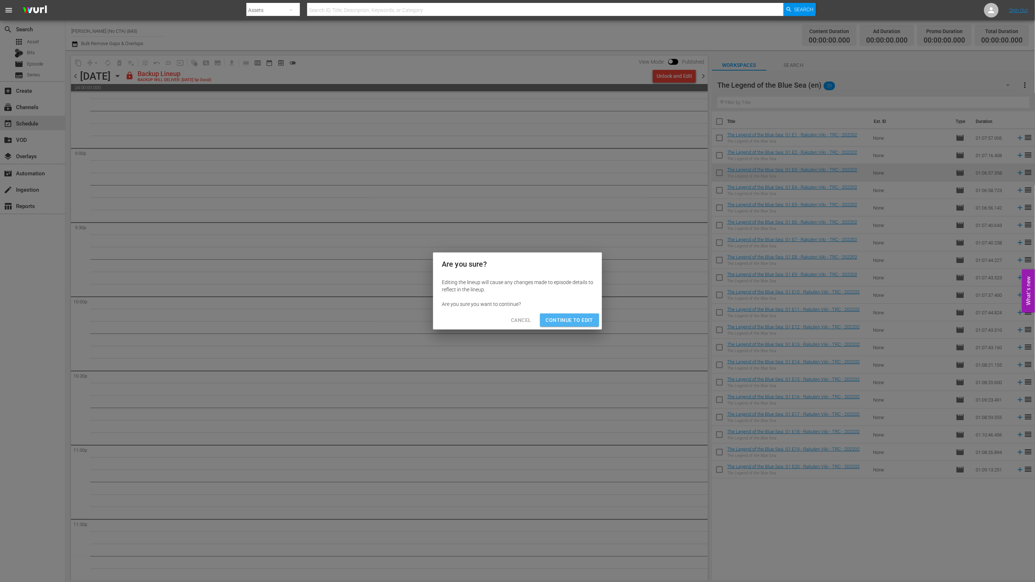
click at [569, 323] on span "Continue to Edit" at bounding box center [569, 320] width 47 height 9
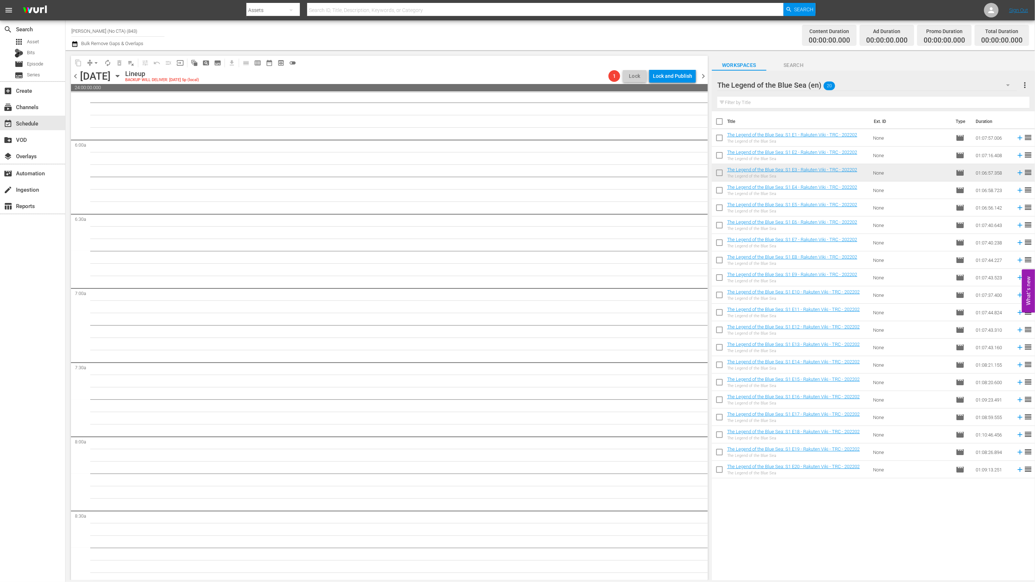
scroll to position [0, 0]
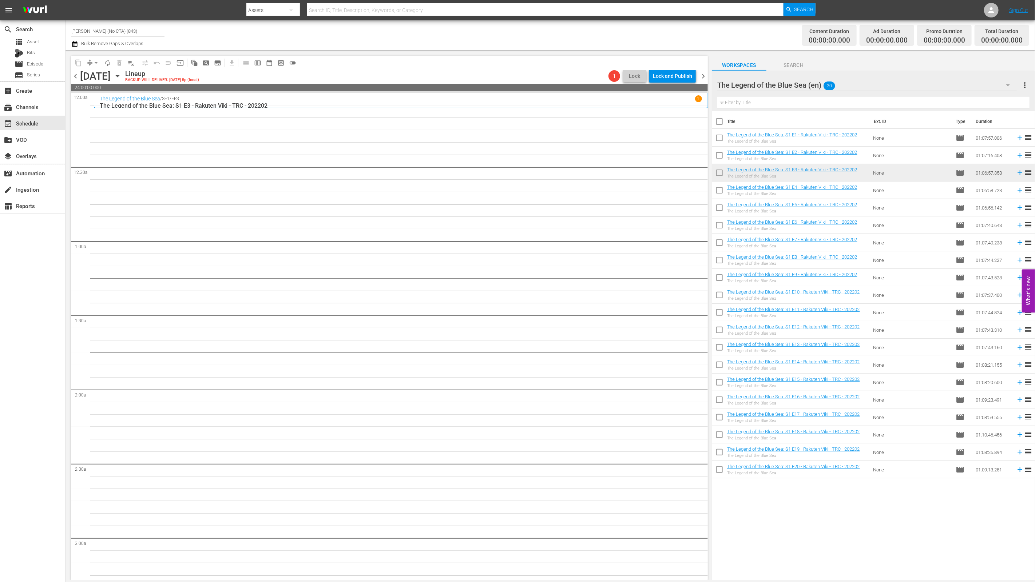
click at [723, 122] on input "checkbox" at bounding box center [719, 122] width 15 height 15
checkbox input "true"
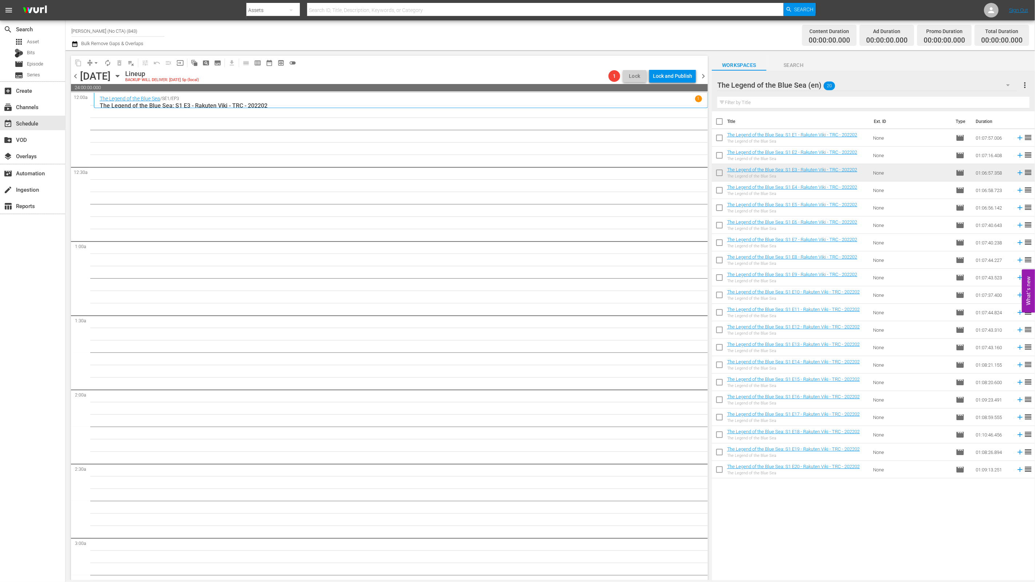
checkbox input "true"
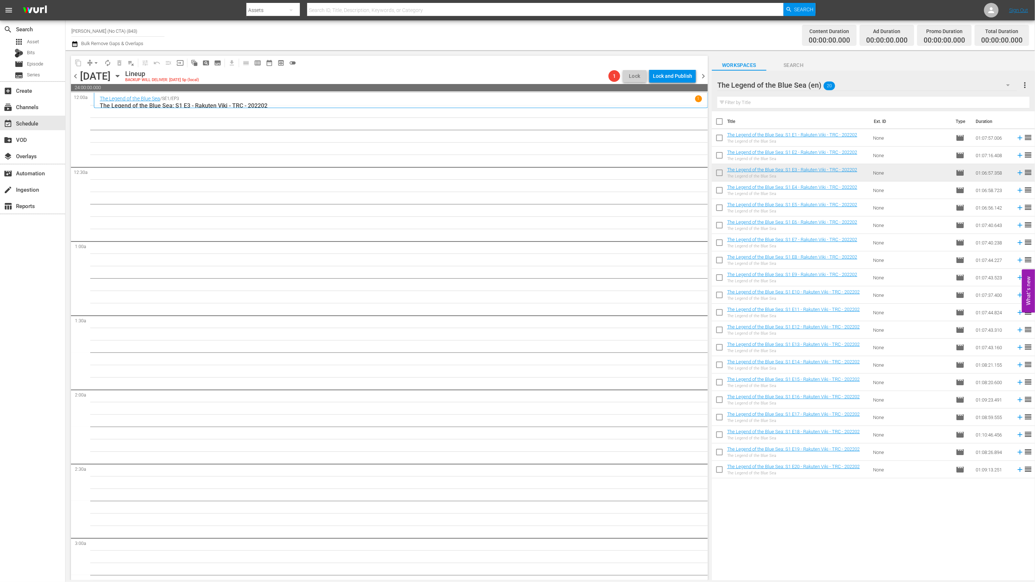
checkbox input "true"
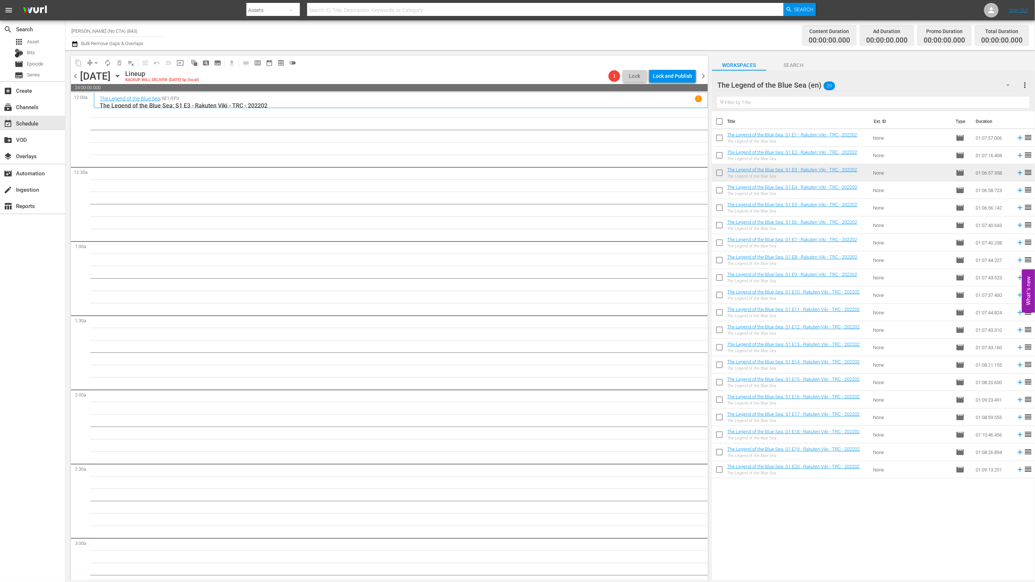
checkbox input "true"
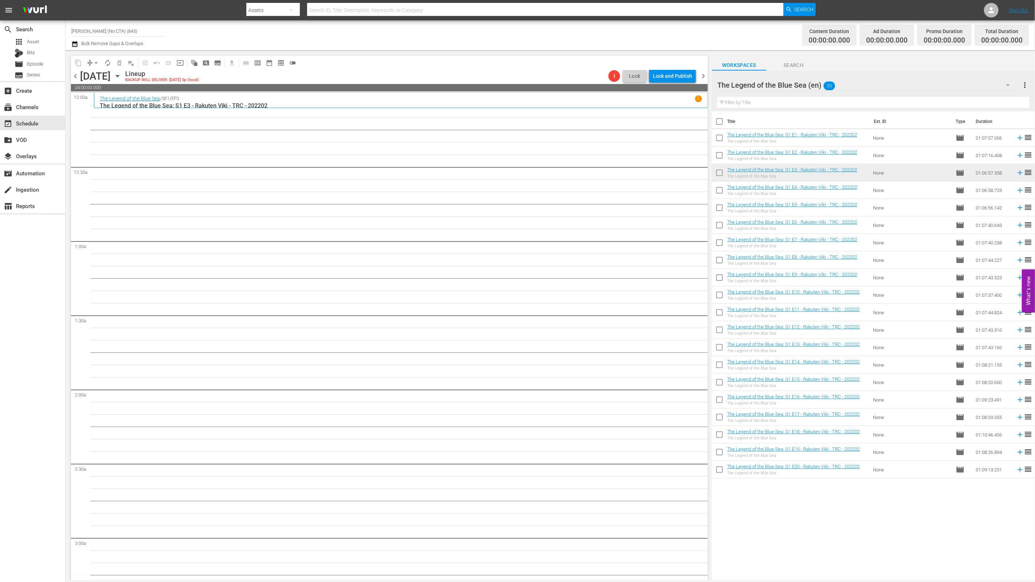
checkbox input "true"
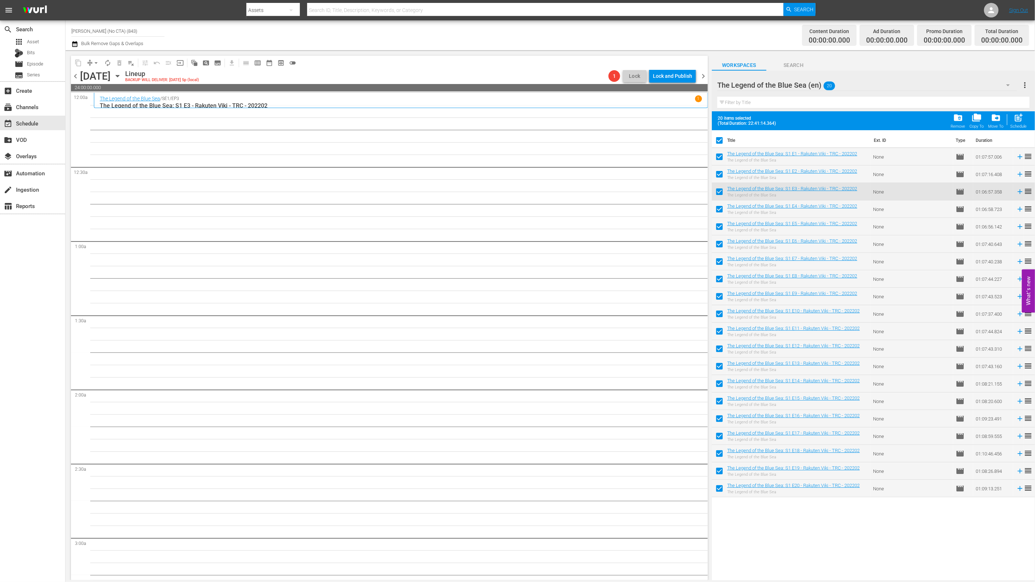
click at [722, 155] on input "checkbox" at bounding box center [719, 158] width 15 height 15
checkbox input "false"
click at [720, 171] on input "checkbox" at bounding box center [719, 175] width 15 height 15
checkbox input "false"
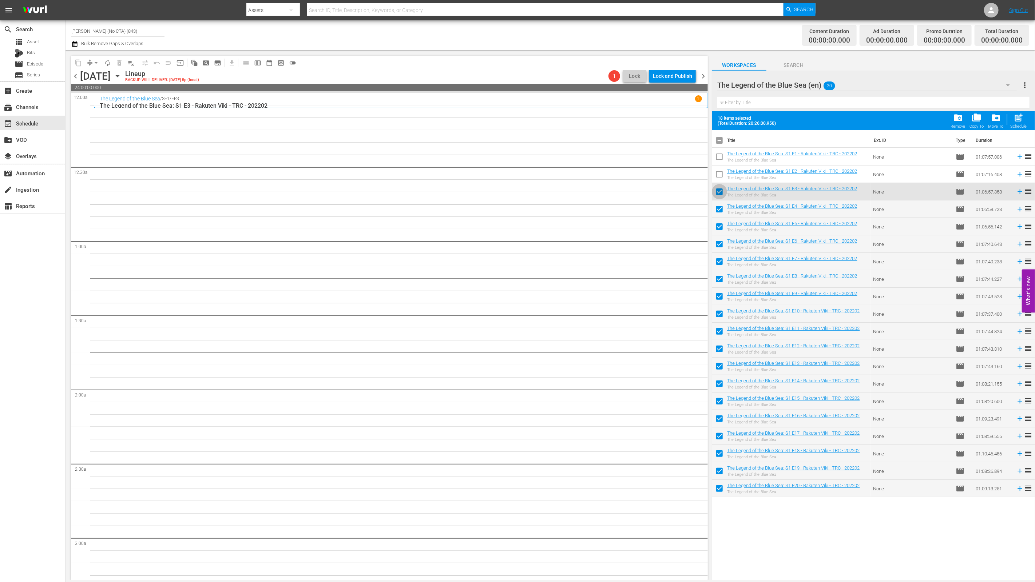
click at [718, 187] on input "checkbox" at bounding box center [719, 193] width 15 height 15
checkbox input "false"
click at [1015, 115] on span "post_add" at bounding box center [1019, 118] width 10 height 10
checkbox input "false"
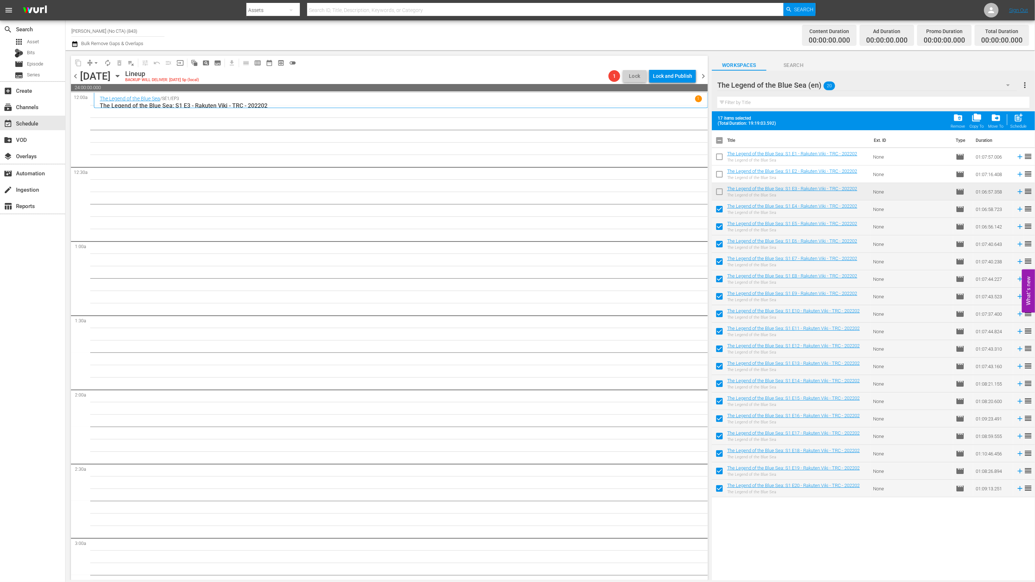
checkbox input "false"
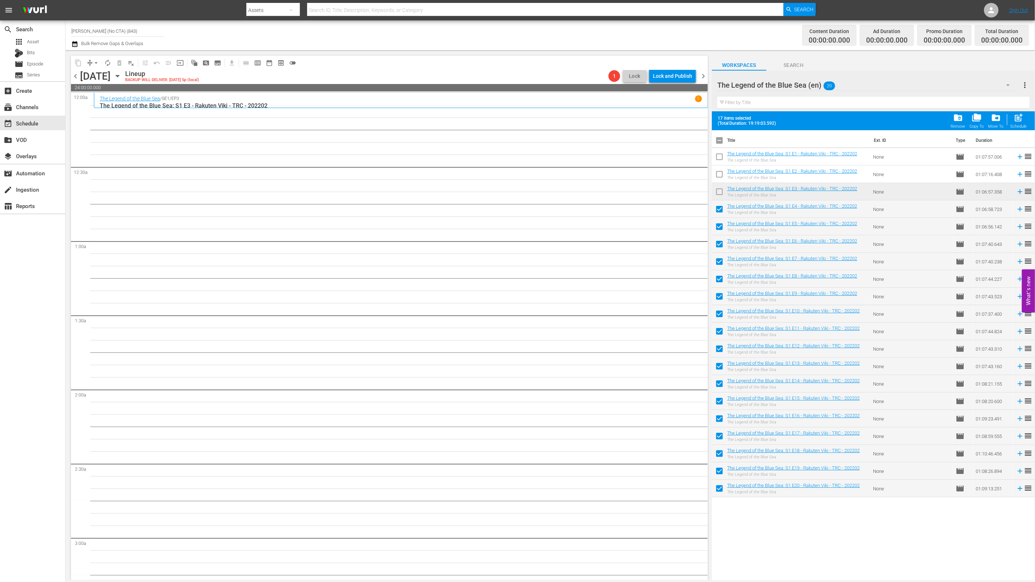
checkbox input "false"
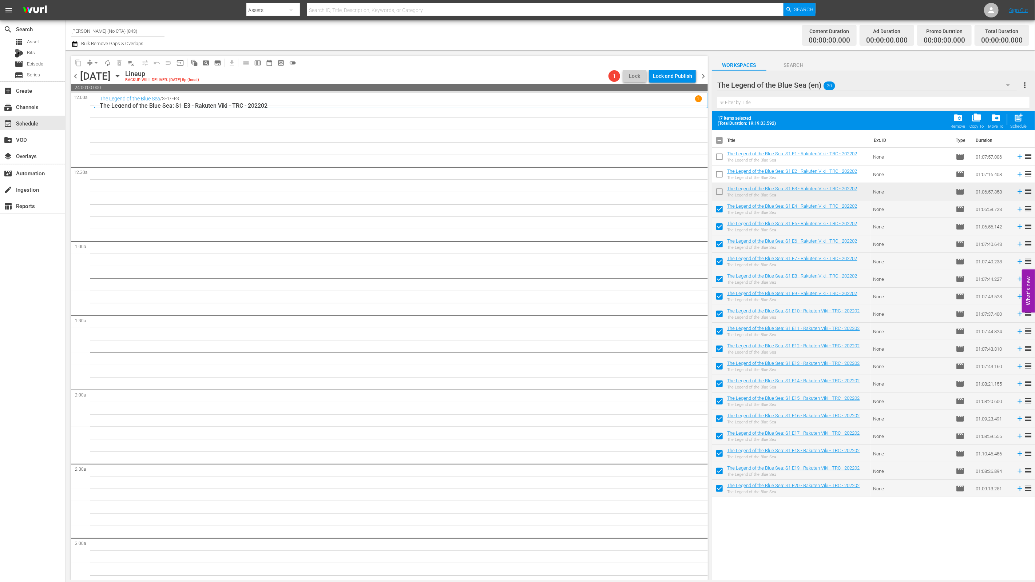
checkbox input "false"
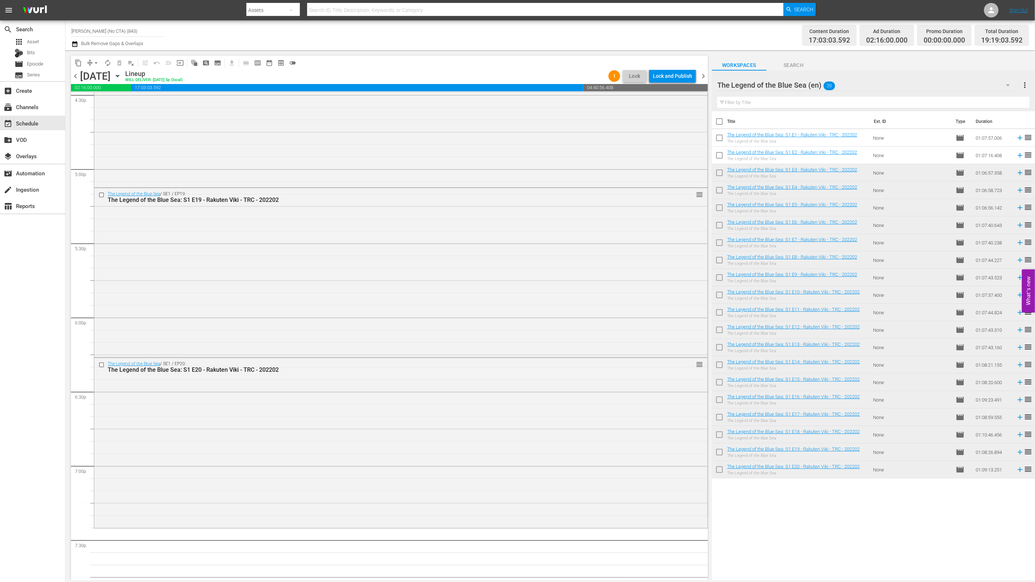
scroll to position [2662, 0]
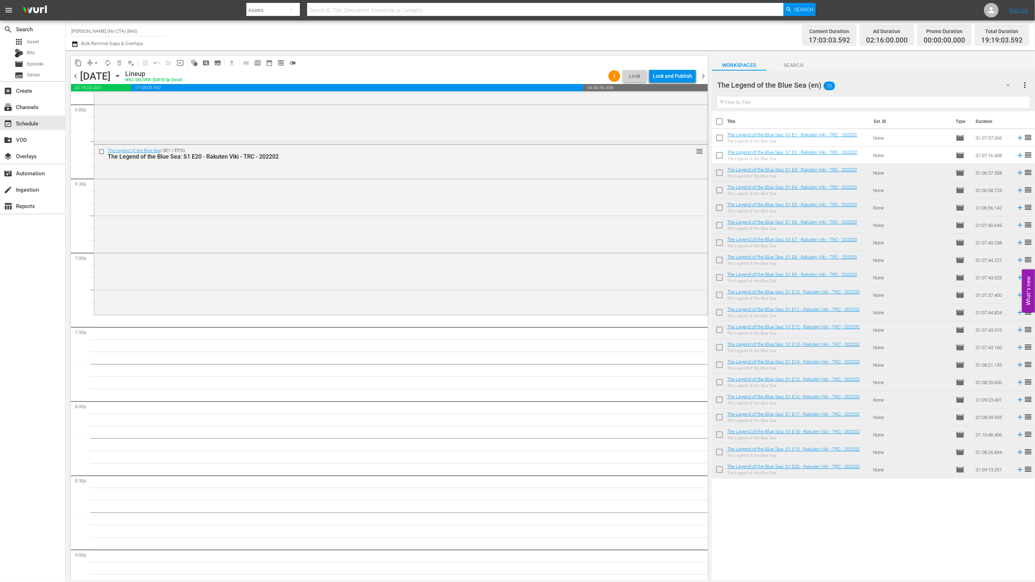
click at [864, 88] on div "The Legend of the Blue Sea (en) 20" at bounding box center [867, 85] width 300 height 20
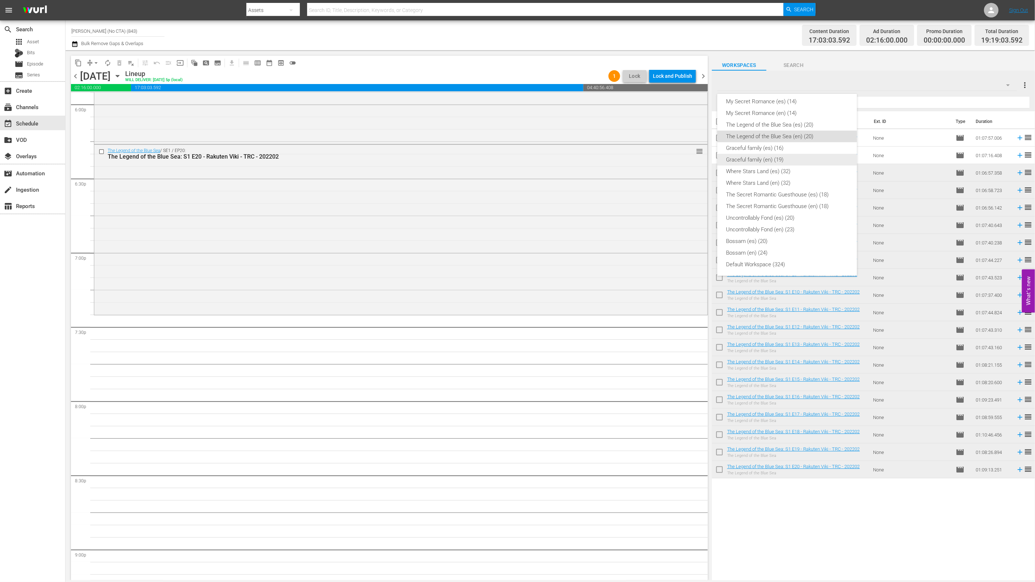
scroll to position [41, 0]
click at [782, 125] on div "Why Her? (en) (16)" at bounding box center [787, 129] width 122 height 12
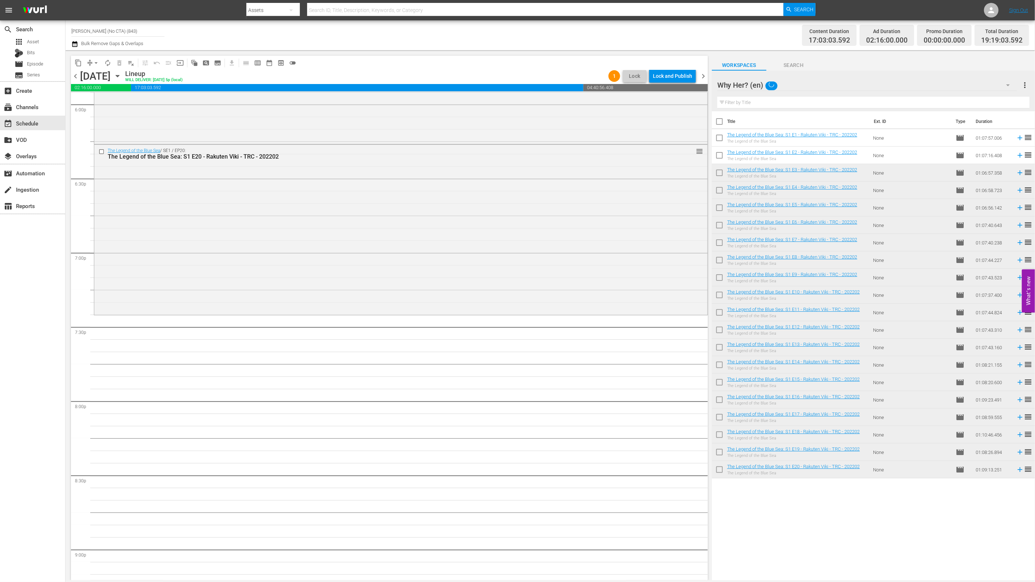
scroll to position [0, 0]
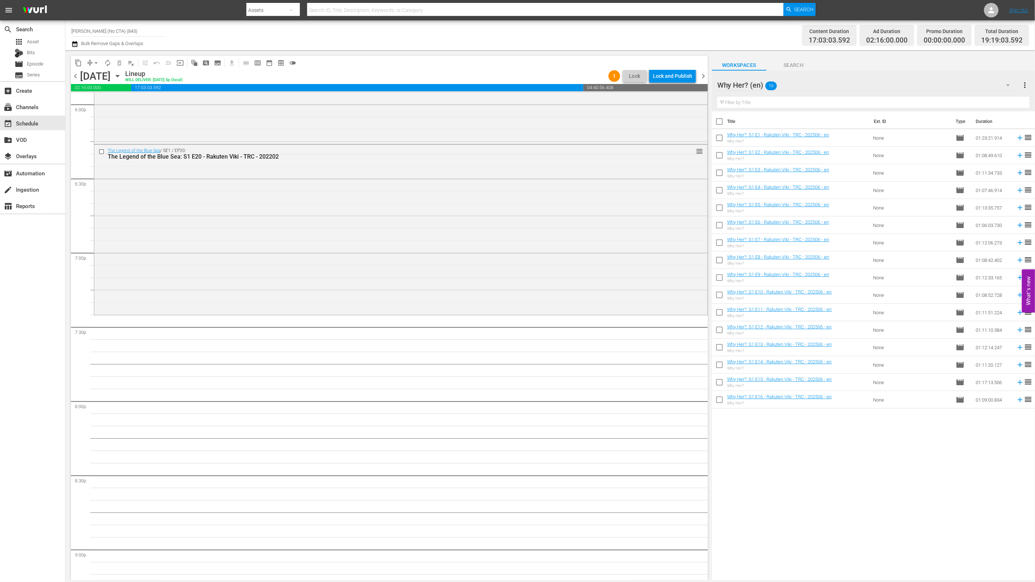
click at [721, 117] on input "checkbox" at bounding box center [719, 122] width 15 height 15
checkbox input "true"
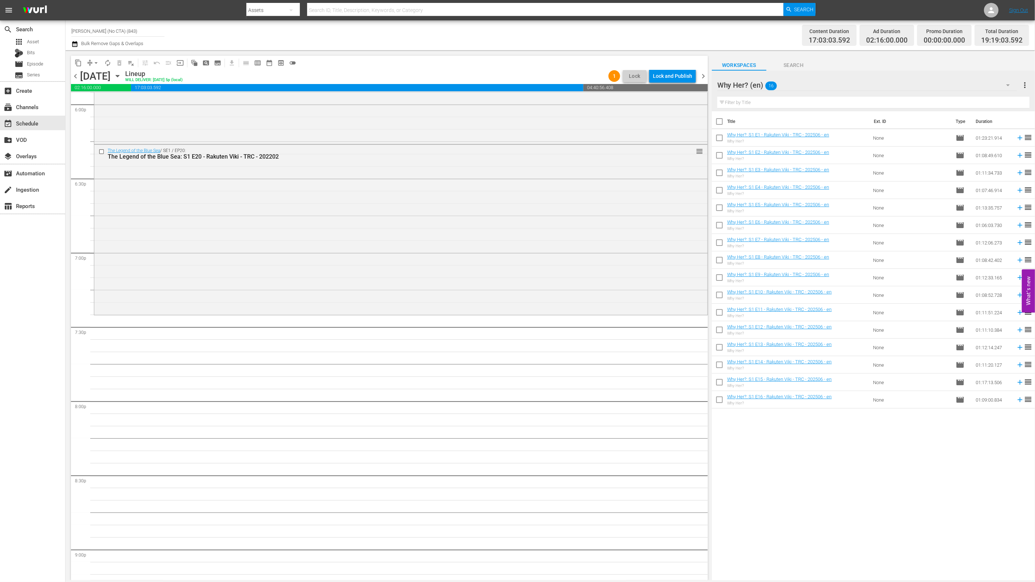
checkbox input "true"
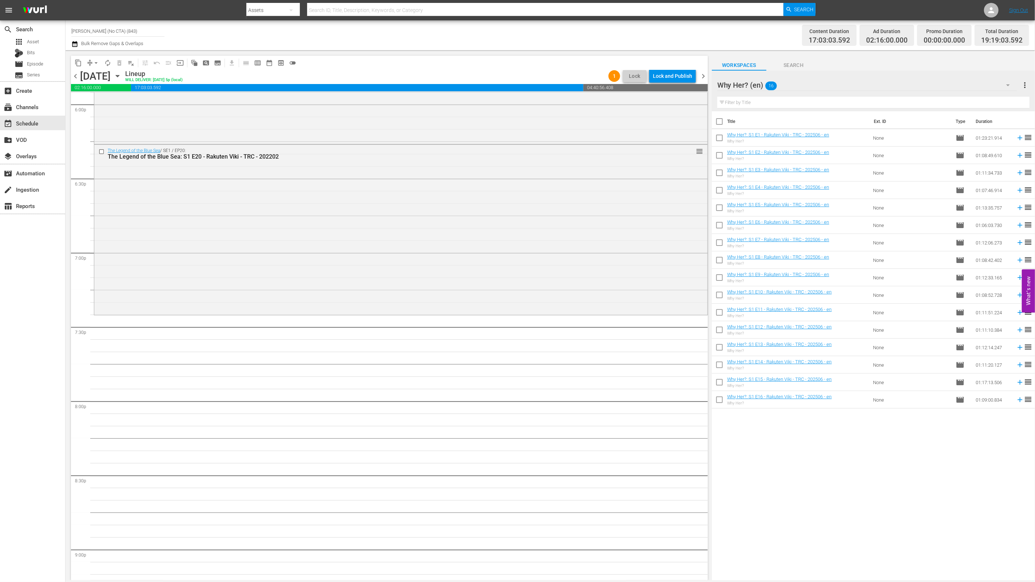
checkbox input "true"
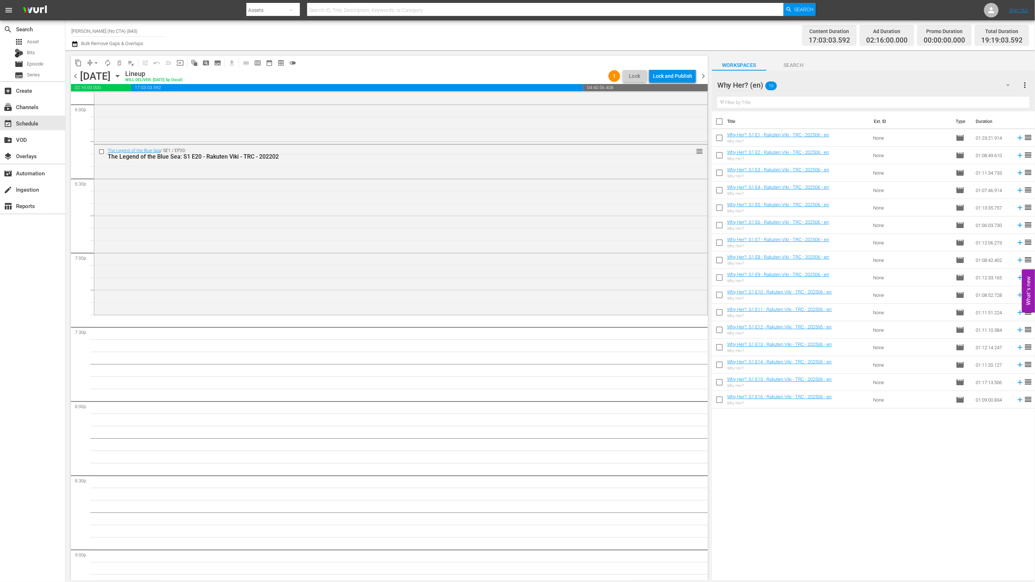
checkbox input "true"
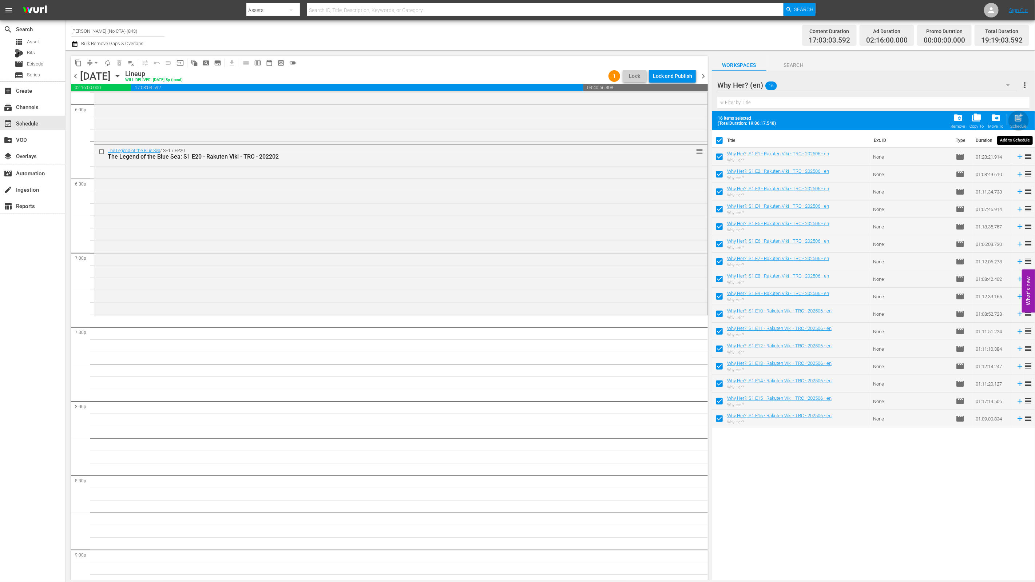
click at [1015, 114] on span "post_add" at bounding box center [1019, 118] width 10 height 10
checkbox input "false"
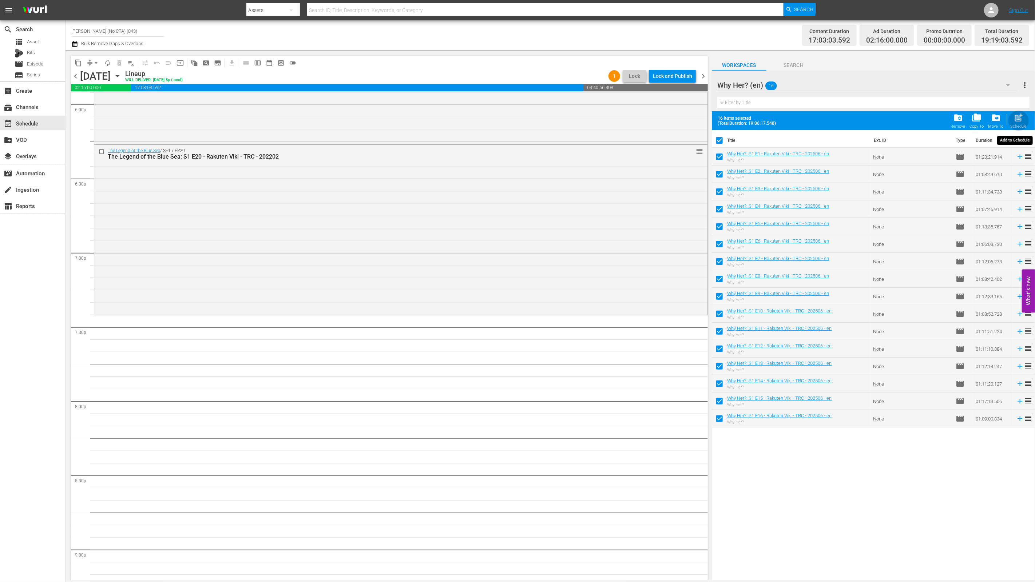
checkbox input "false"
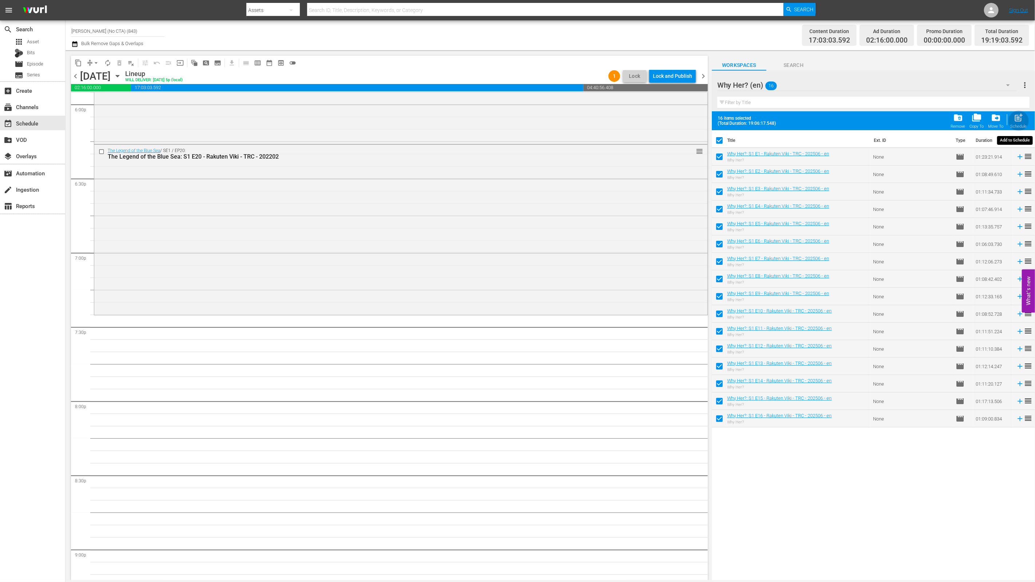
checkbox input "false"
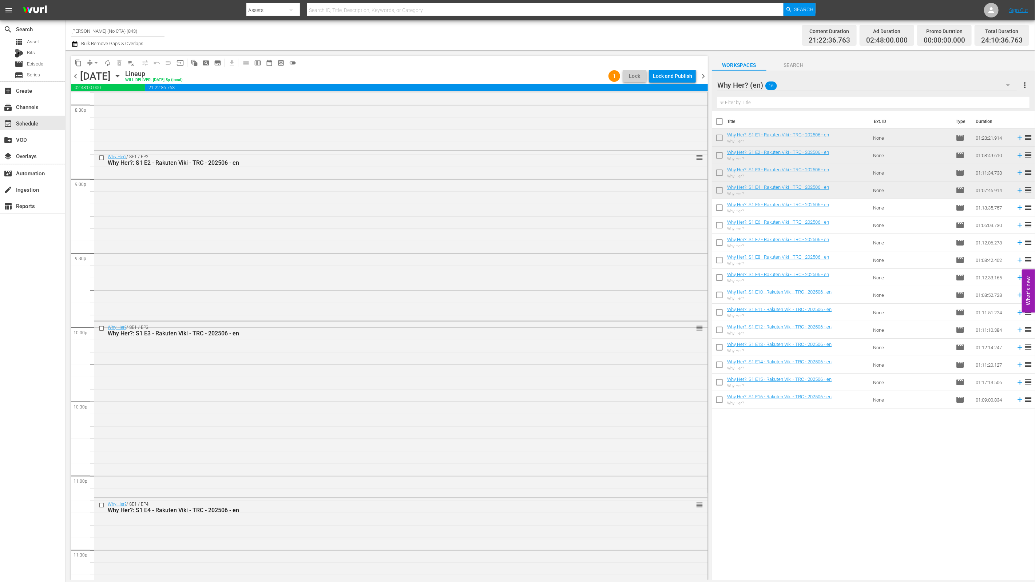
scroll to position [3118, 0]
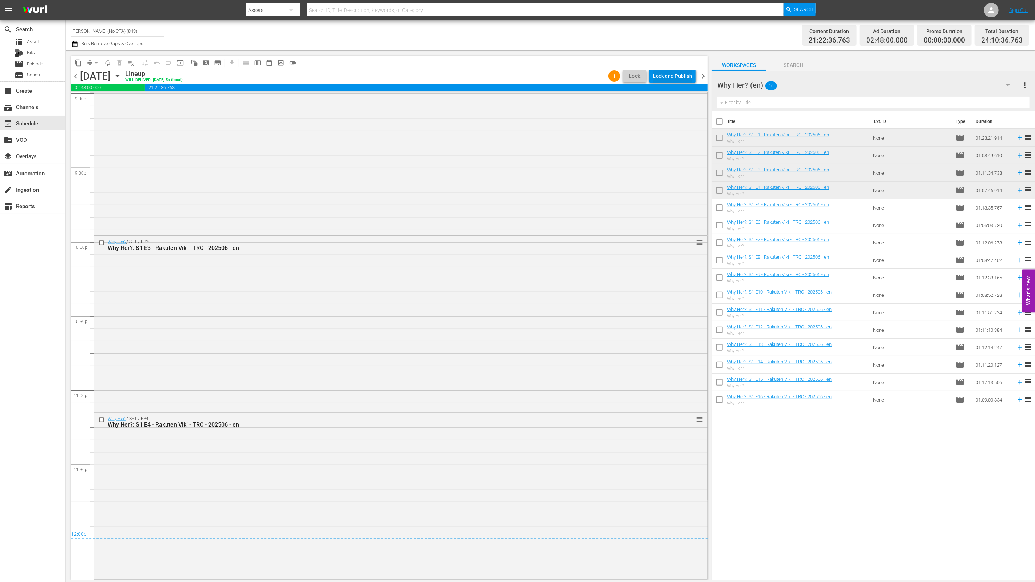
click at [665, 81] on div "Lock and Publish" at bounding box center [672, 76] width 39 height 13
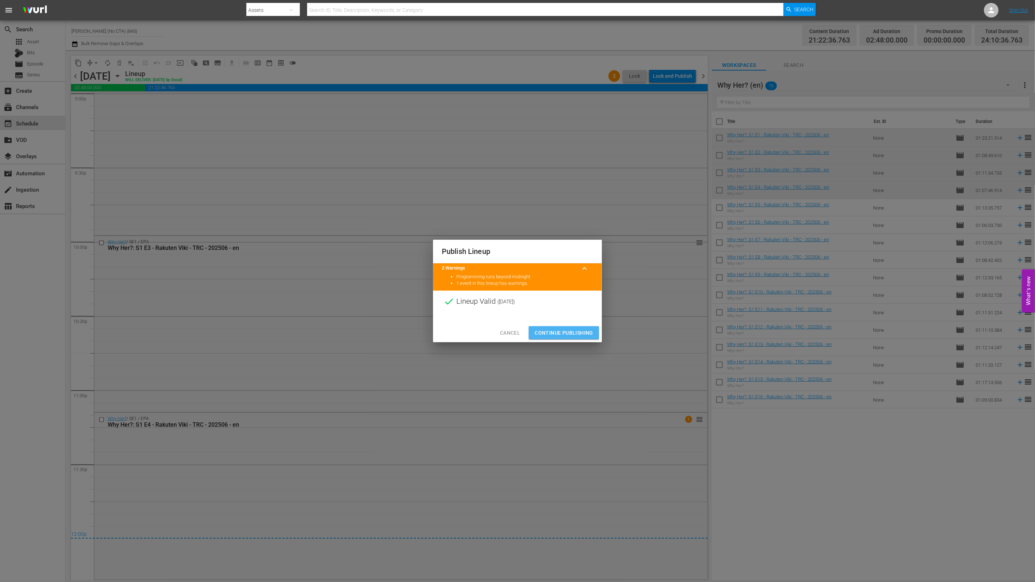
click at [567, 336] on span "Continue Publishing" at bounding box center [564, 333] width 59 height 9
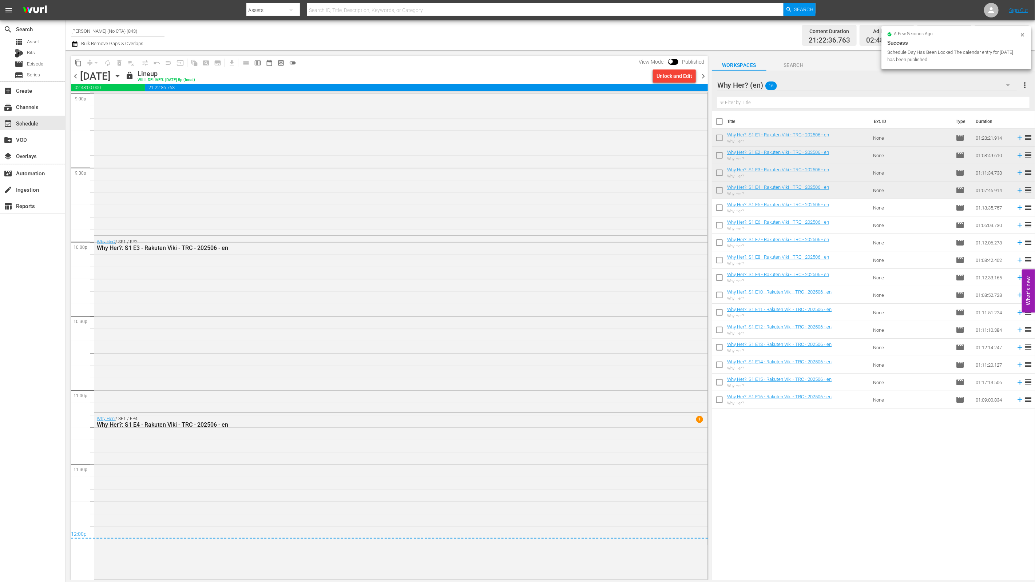
click at [704, 79] on span "chevron_right" at bounding box center [703, 76] width 9 height 9
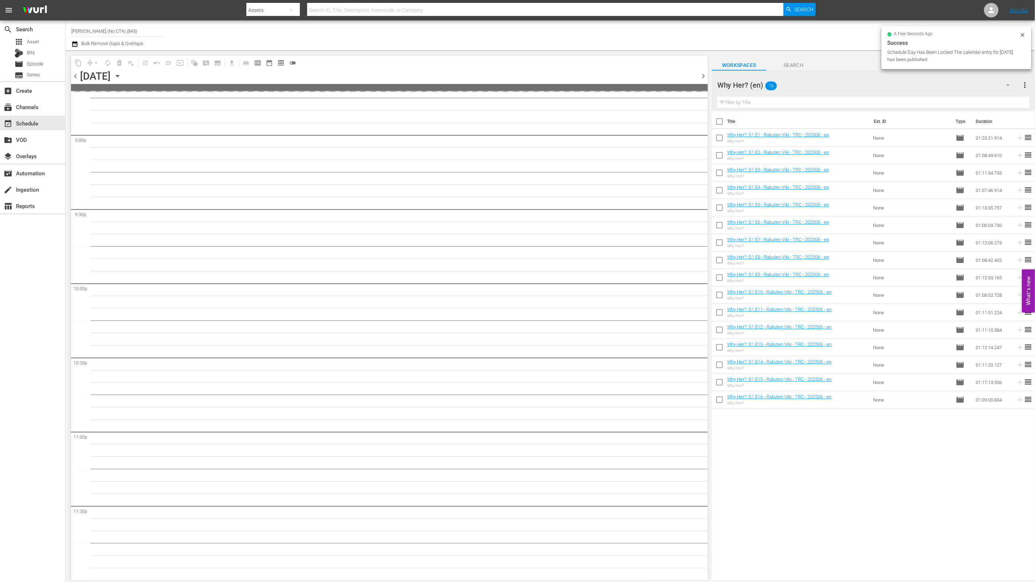
scroll to position [3076, 0]
click at [720, 120] on input "checkbox" at bounding box center [719, 122] width 15 height 15
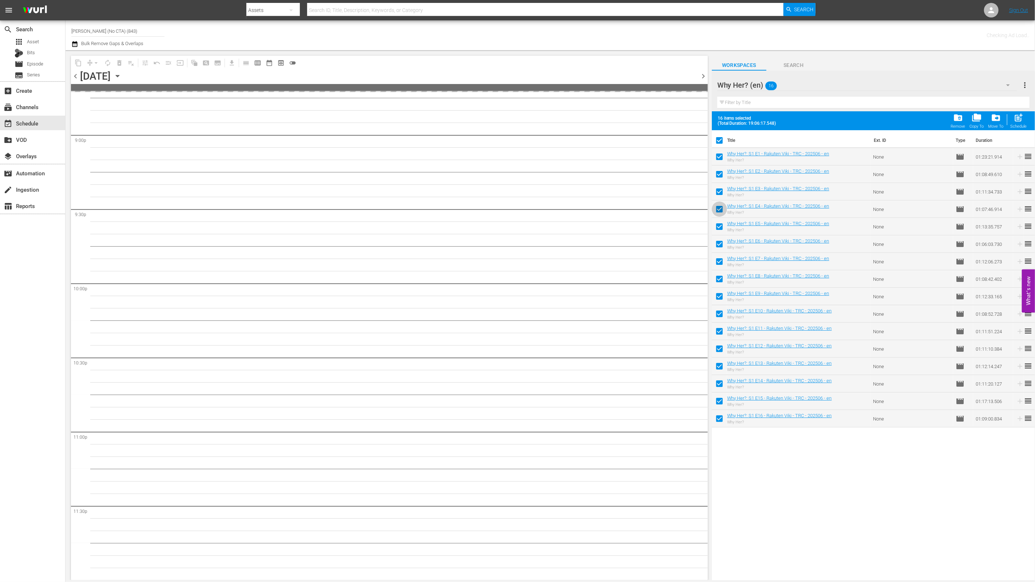
click at [718, 205] on input "checkbox" at bounding box center [719, 210] width 15 height 15
click at [718, 198] on input "checkbox" at bounding box center [719, 193] width 15 height 15
click at [718, 172] on input "checkbox" at bounding box center [719, 175] width 15 height 15
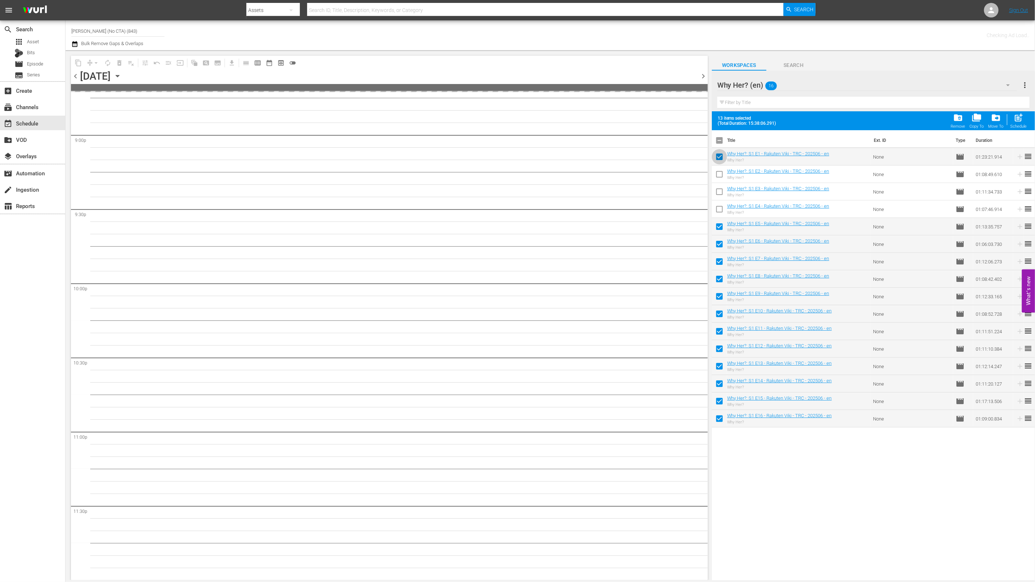
click at [718, 156] on input "checkbox" at bounding box center [719, 158] width 15 height 15
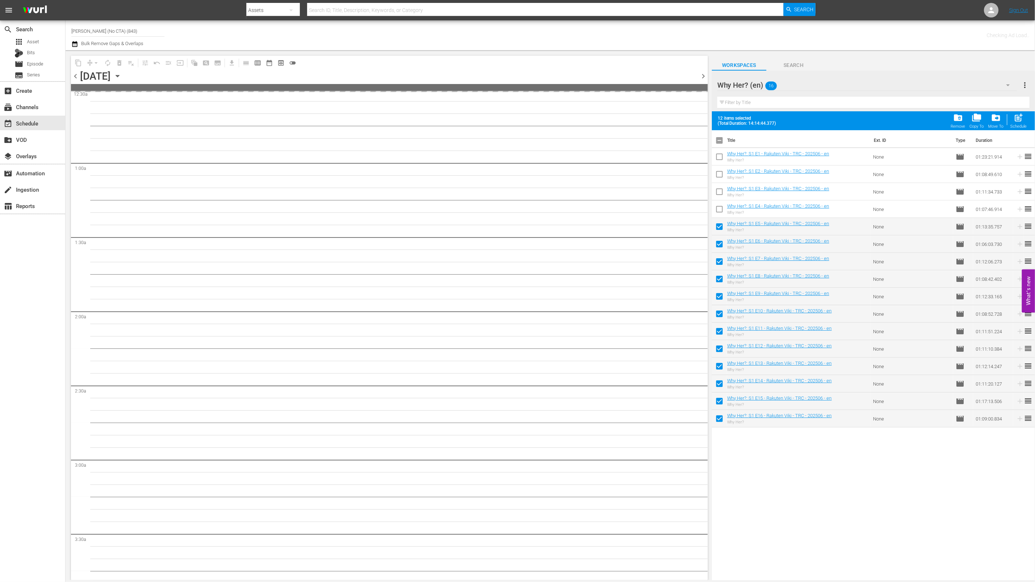
scroll to position [0, 0]
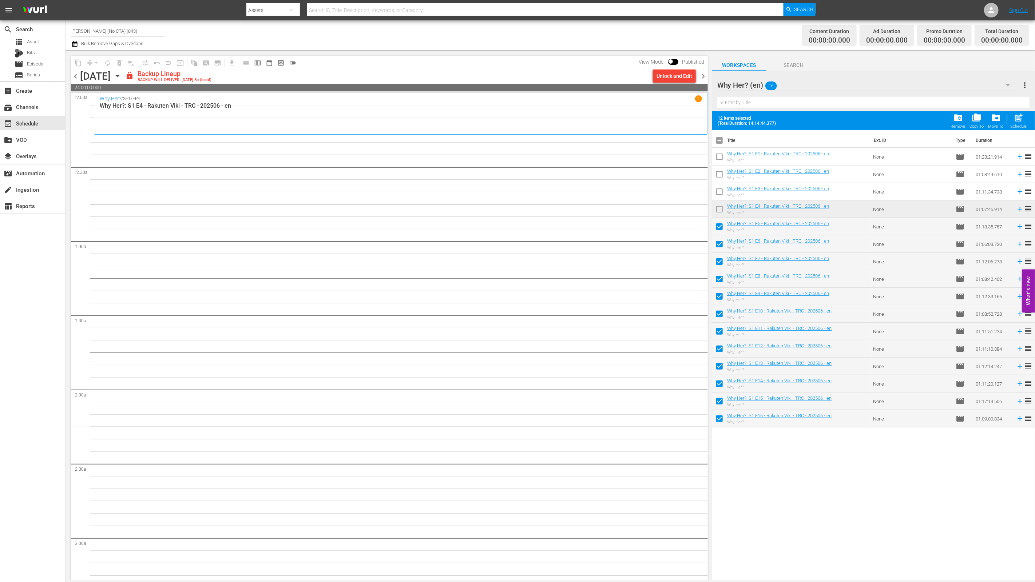
click at [664, 69] on div "content_copy compress arrow_drop_down autorenew_outlined delete_forever_outline…" at bounding box center [389, 63] width 637 height 14
click at [663, 76] on div "Unlock and Edit" at bounding box center [675, 76] width 36 height 13
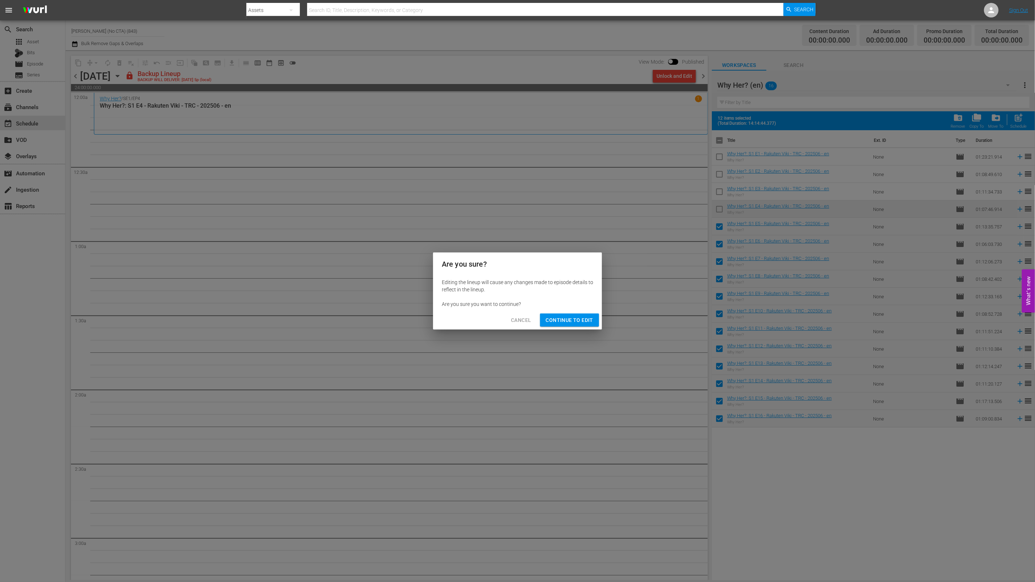
click at [562, 316] on span "Continue to Edit" at bounding box center [569, 320] width 47 height 9
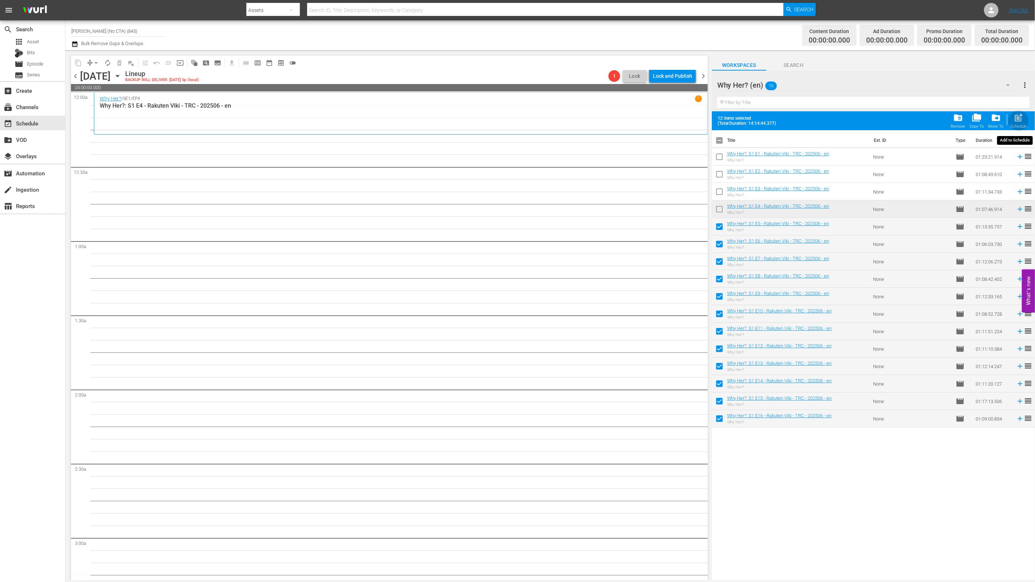
click at [1017, 123] on div "post_add Schedule" at bounding box center [1019, 121] width 16 height 16
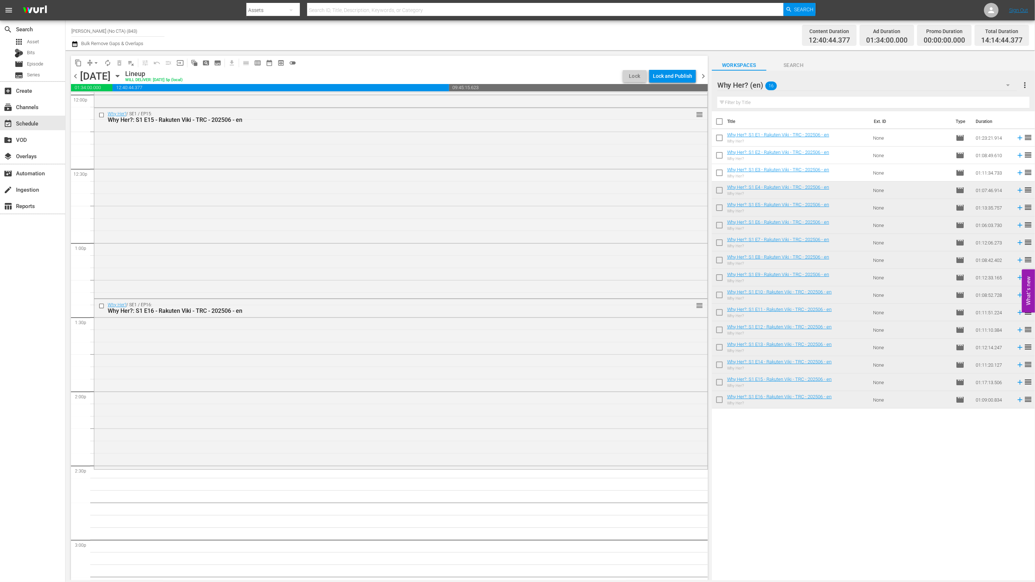
scroll to position [1993, 0]
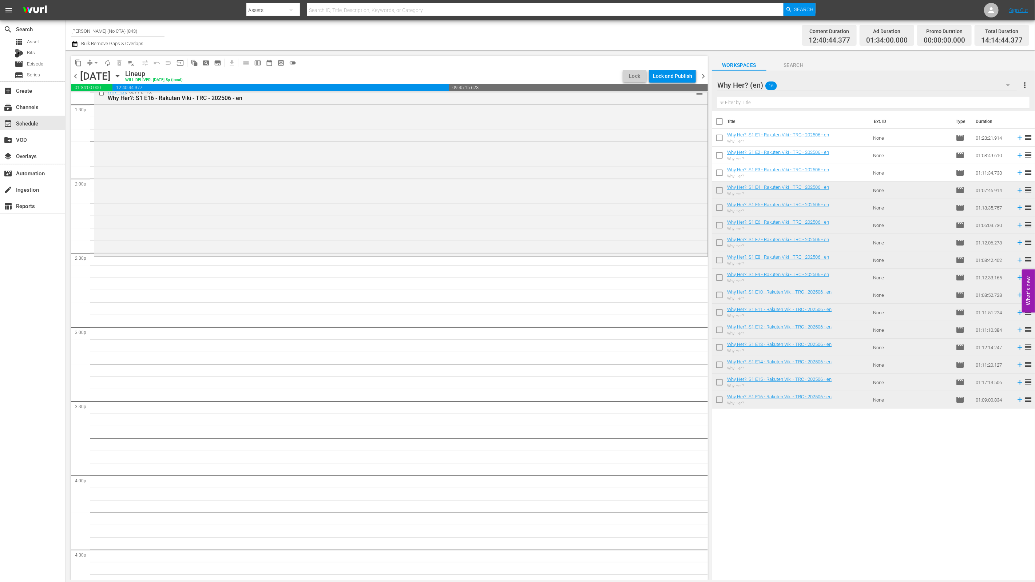
click at [836, 471] on div "Title Ext. ID Type Duration Why Her?: S1 E1 - Rakuten Viki - TRC - 202506 - en …" at bounding box center [873, 346] width 323 height 470
click at [883, 82] on div "Why Her? (en) 16" at bounding box center [867, 85] width 300 height 20
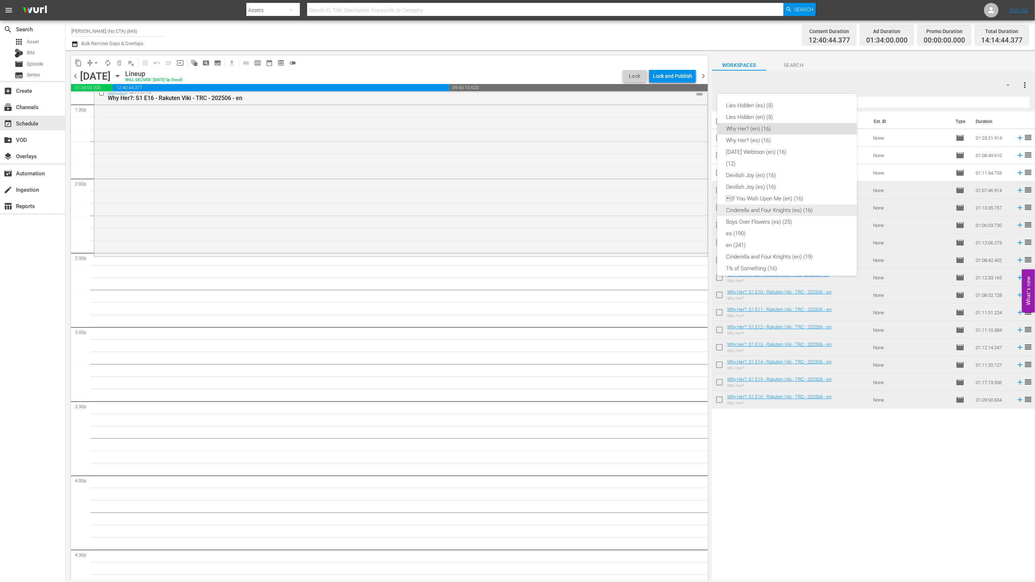
scroll to position [88, 0]
click at [804, 174] on div "Cinderella and Four Knights (en) (19)" at bounding box center [787, 169] width 122 height 12
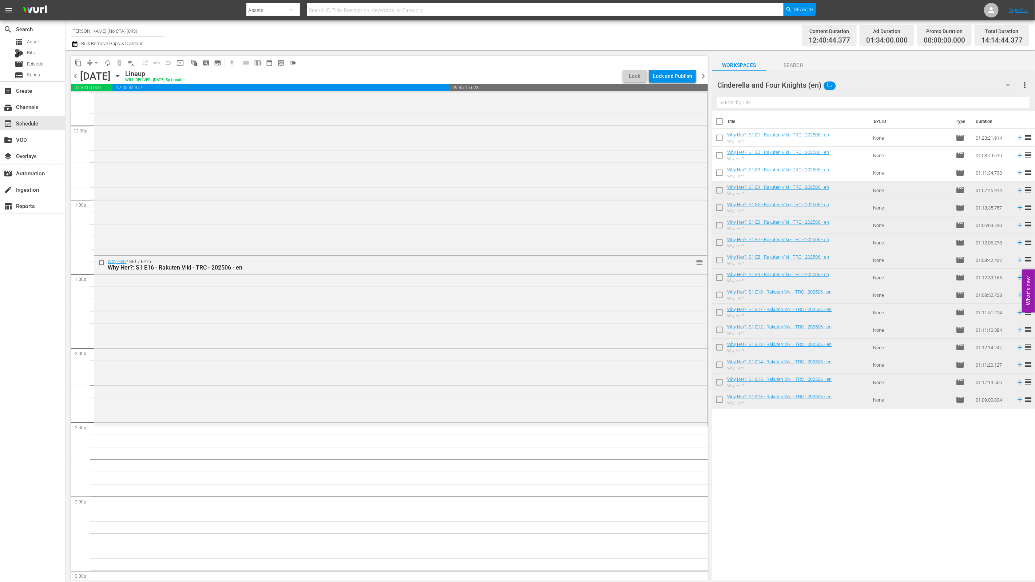
scroll to position [1818, 0]
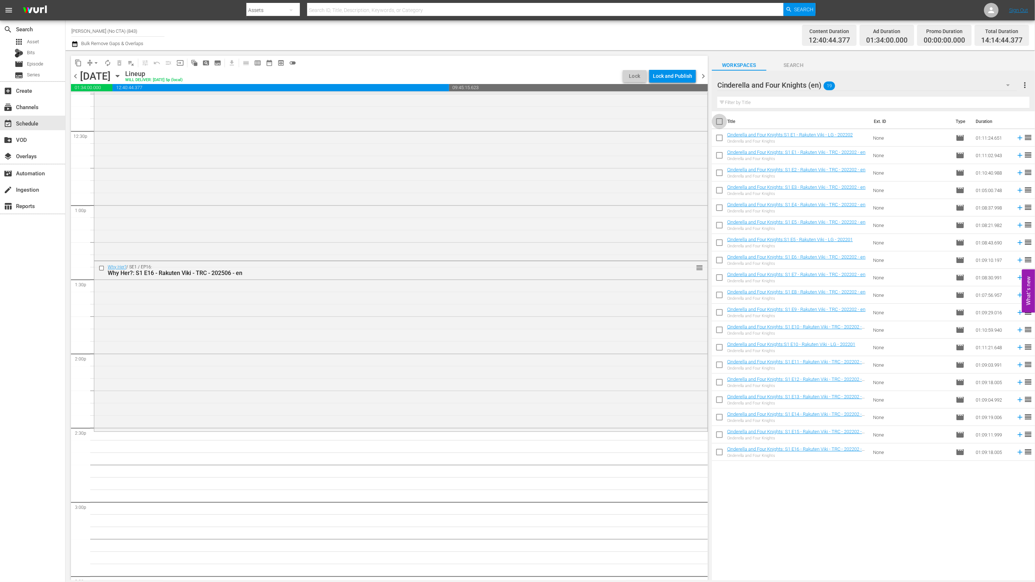
click at [717, 124] on input "checkbox" at bounding box center [719, 122] width 15 height 15
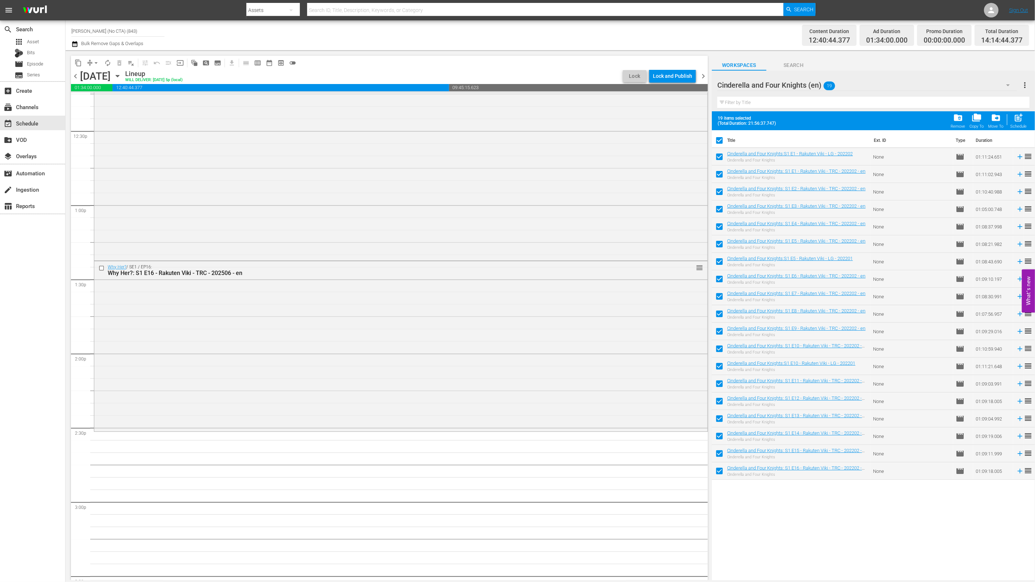
click at [722, 152] on input "checkbox" at bounding box center [719, 158] width 15 height 15
click at [714, 260] on input "checkbox" at bounding box center [719, 263] width 15 height 15
click at [716, 362] on input "checkbox" at bounding box center [719, 367] width 15 height 15
click at [1023, 122] on span "post_add" at bounding box center [1019, 118] width 10 height 10
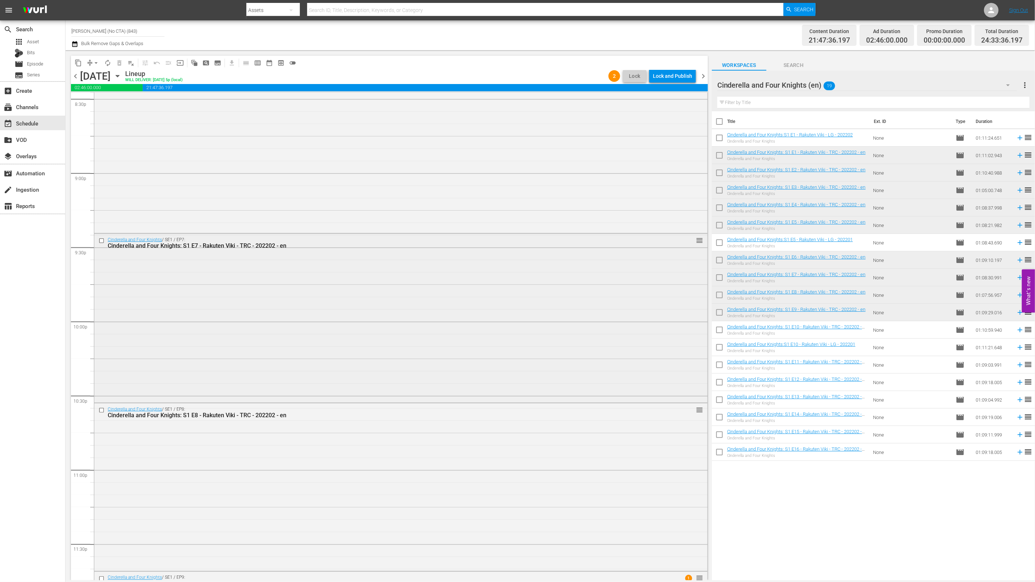
scroll to position [3201, 0]
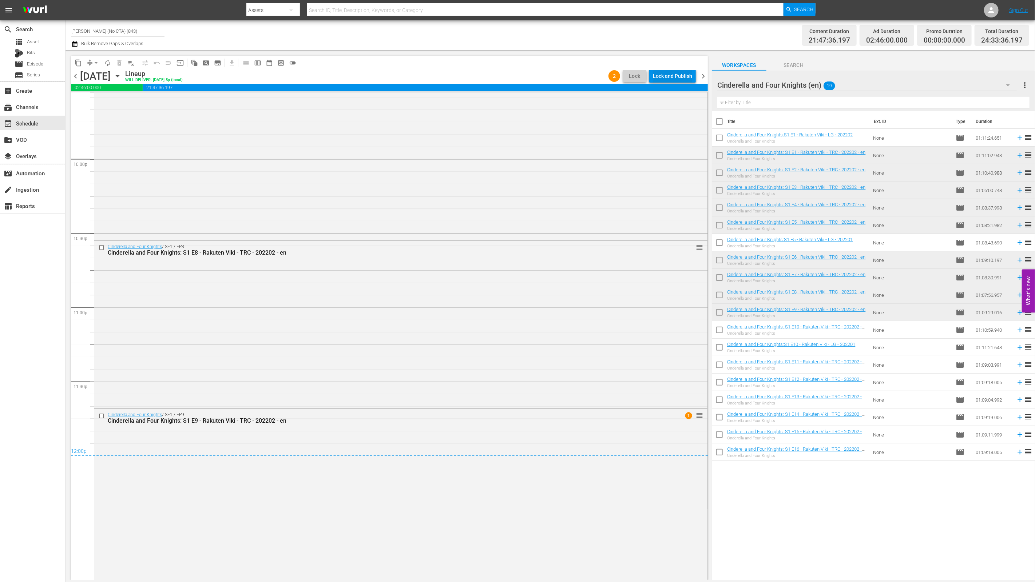
click at [687, 77] on div "Lock and Publish" at bounding box center [672, 76] width 39 height 13
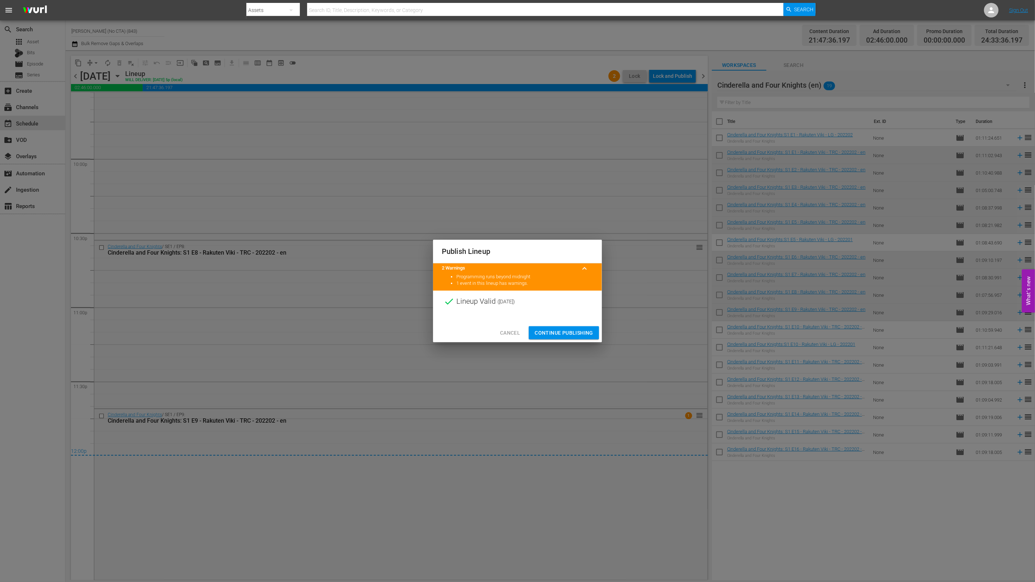
click at [567, 340] on div "Cancel Continue Publishing" at bounding box center [517, 333] width 169 height 19
click at [573, 334] on span "Continue Publishing" at bounding box center [564, 333] width 59 height 9
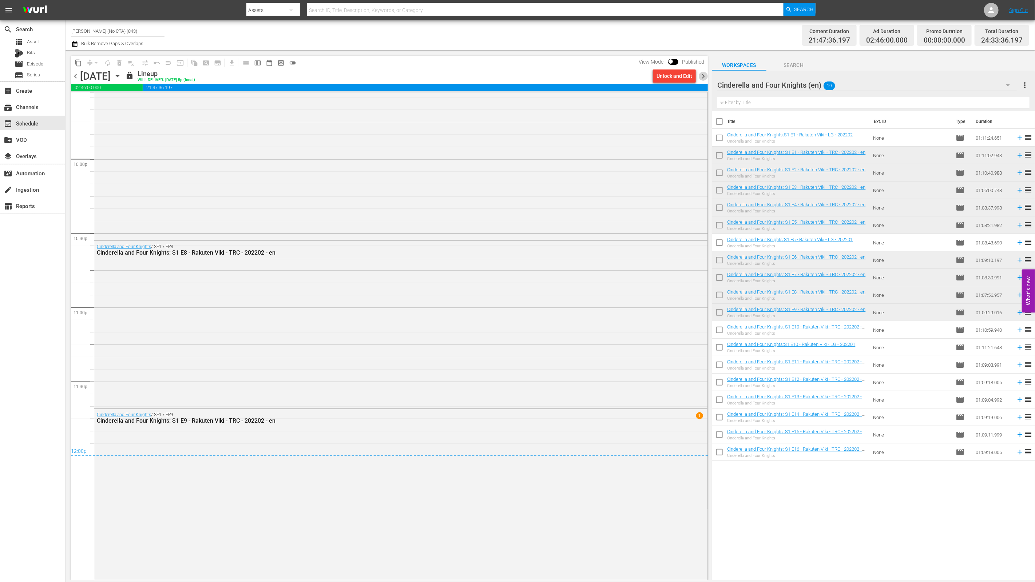
click at [701, 79] on span "chevron_right" at bounding box center [703, 76] width 9 height 9
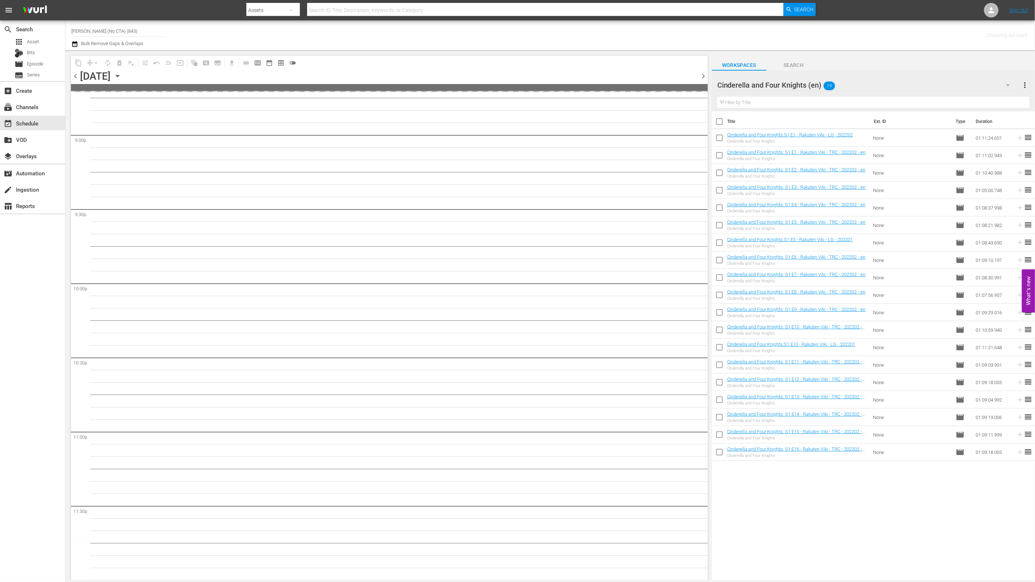
scroll to position [3076, 0]
click at [716, 331] on input "checkbox" at bounding box center [719, 331] width 15 height 15
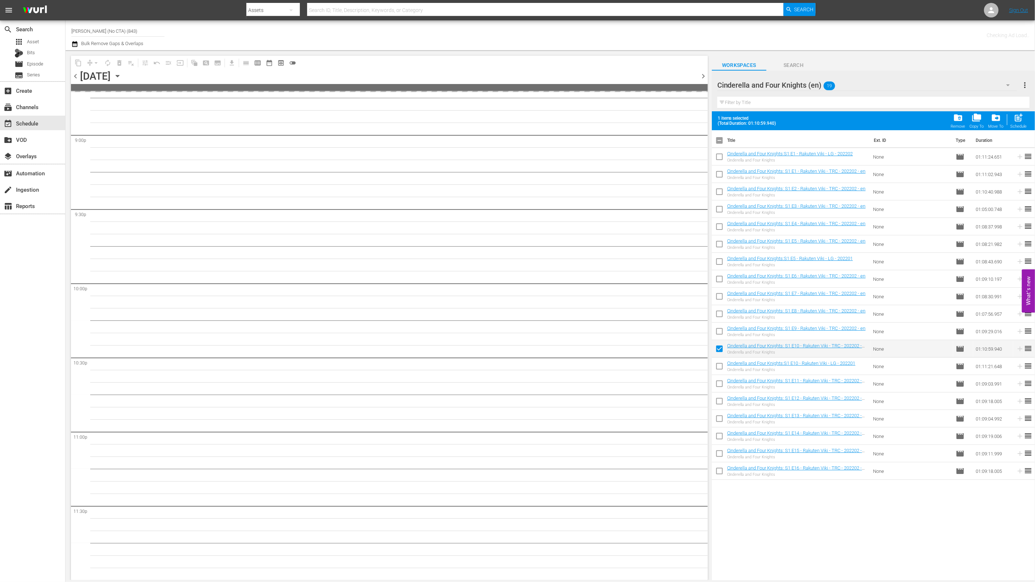
click at [718, 382] on input "checkbox" at bounding box center [719, 385] width 15 height 15
click at [720, 405] on input "checkbox" at bounding box center [719, 402] width 15 height 15
click at [720, 424] on input "checkbox" at bounding box center [719, 420] width 15 height 15
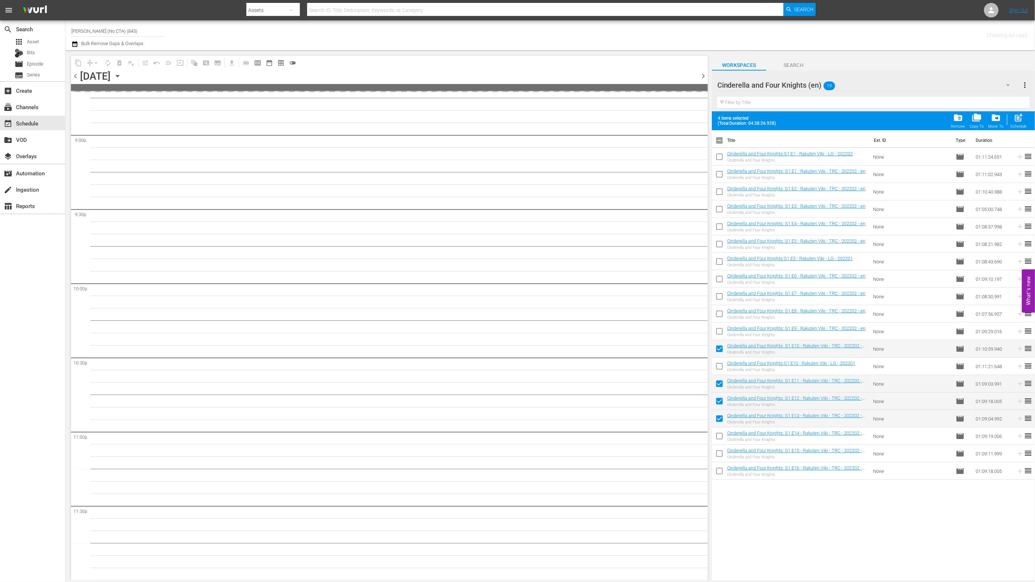
click at [722, 438] on input "checkbox" at bounding box center [719, 437] width 15 height 15
click at [722, 459] on input "checkbox" at bounding box center [719, 455] width 15 height 15
click at [721, 470] on input "checkbox" at bounding box center [719, 472] width 15 height 15
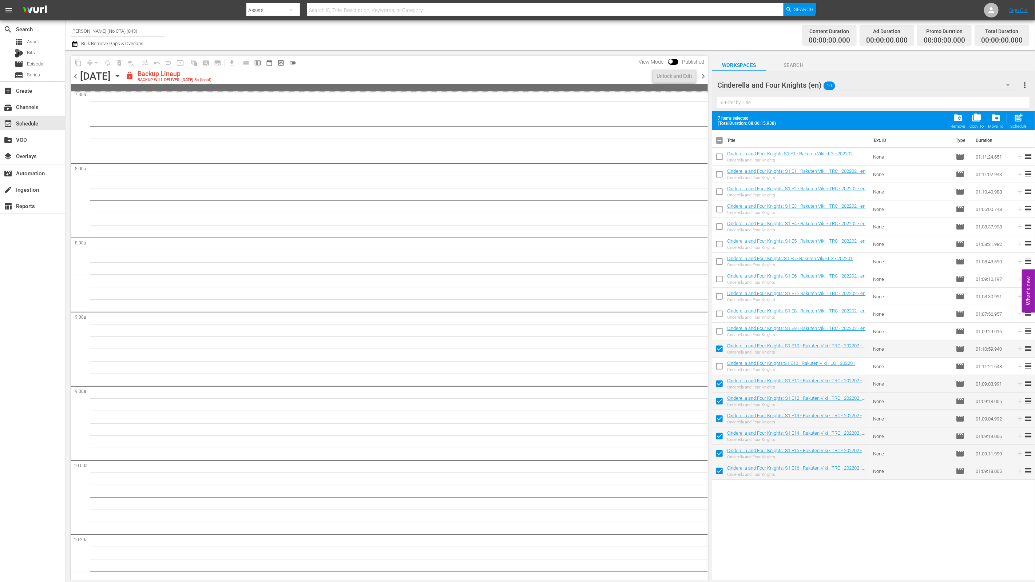
scroll to position [0, 0]
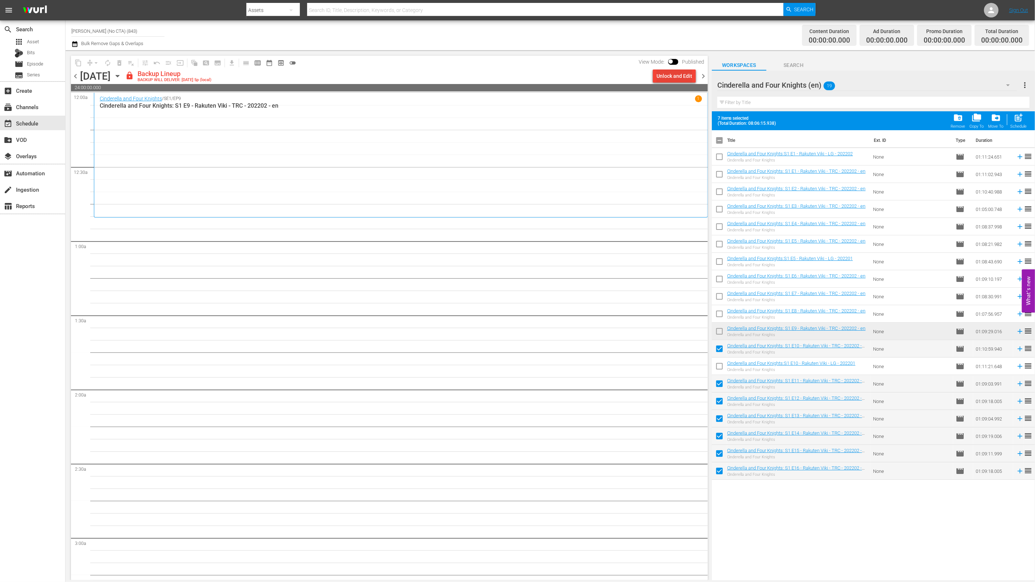
click at [683, 78] on div "Unlock and Edit" at bounding box center [675, 76] width 36 height 13
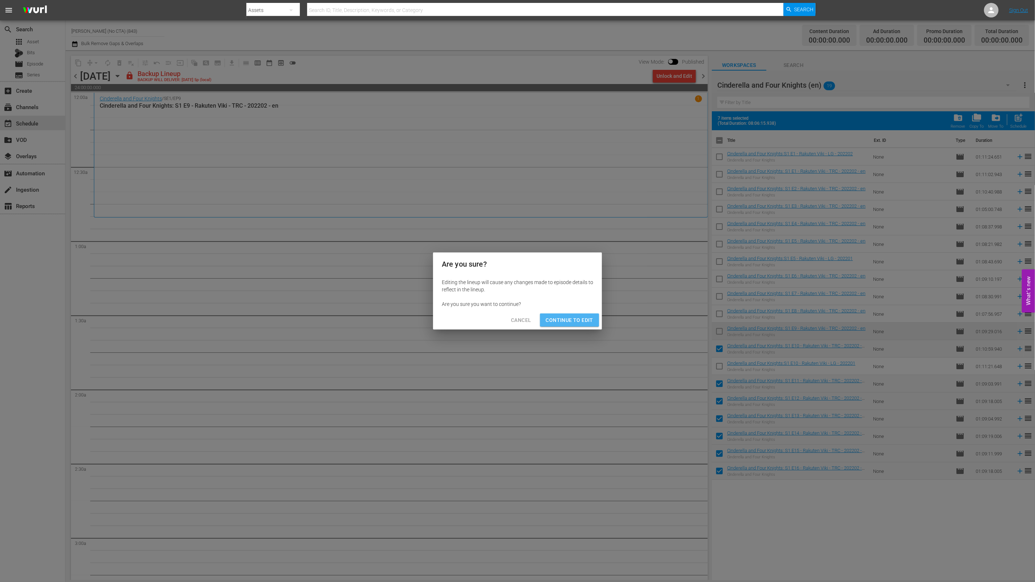
click at [572, 322] on span "Continue to Edit" at bounding box center [569, 320] width 47 height 9
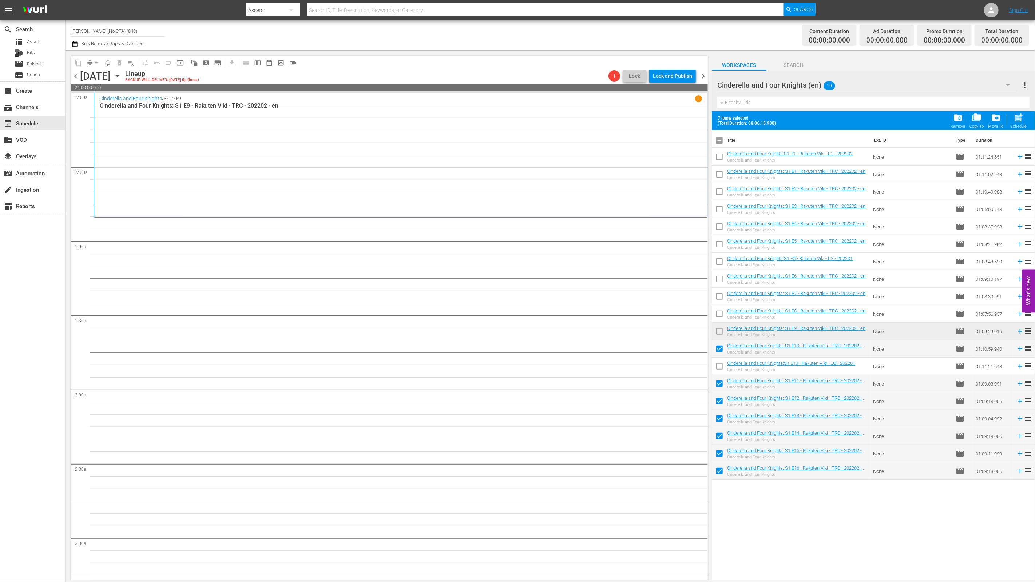
click at [1018, 127] on div "Schedule" at bounding box center [1019, 126] width 16 height 5
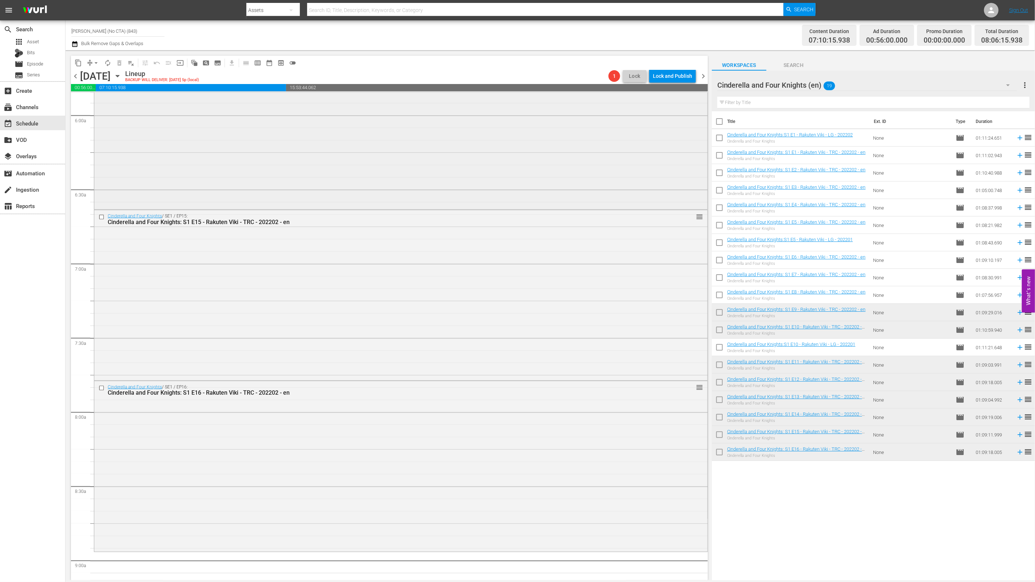
scroll to position [1123, 0]
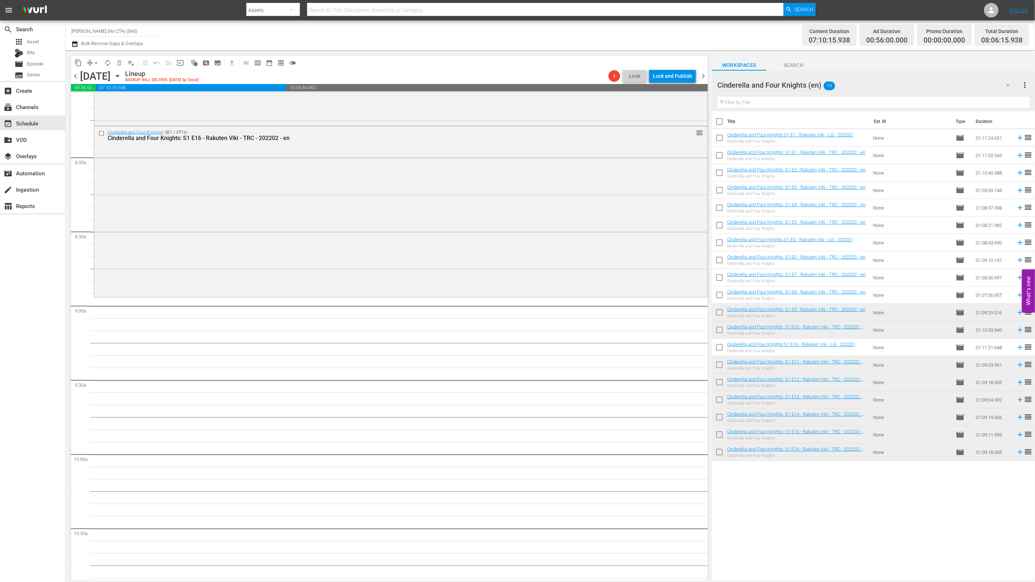
click at [955, 83] on div "Cinderella and Four Knights (en) 19" at bounding box center [867, 85] width 300 height 20
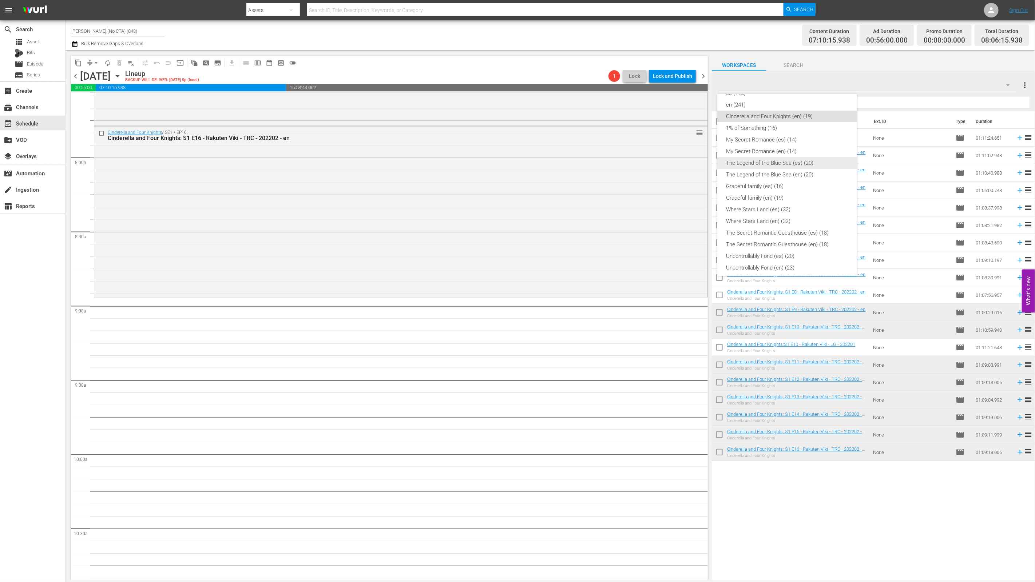
scroll to position [118, 0]
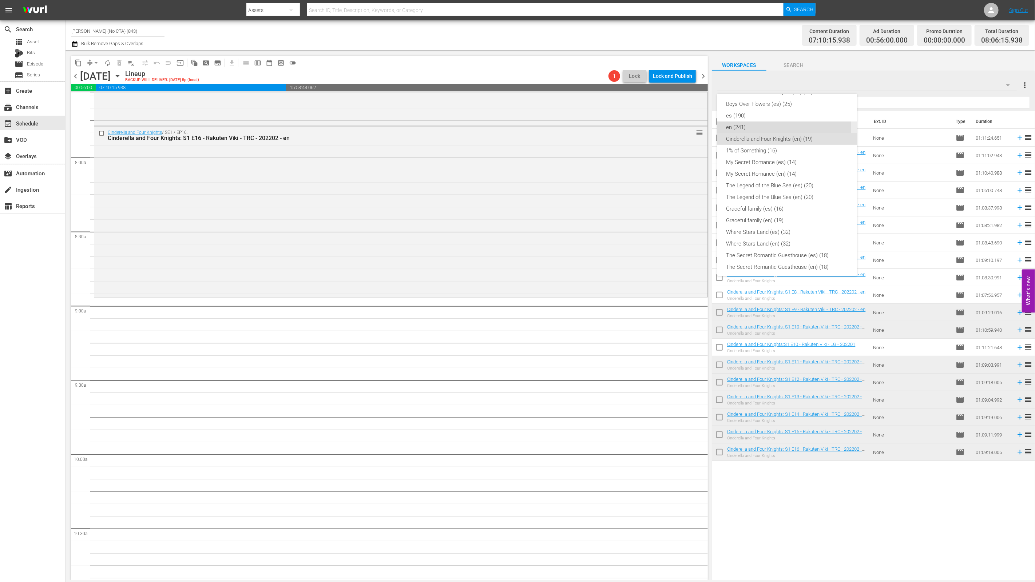
click at [772, 128] on div "en (241)" at bounding box center [787, 128] width 122 height 12
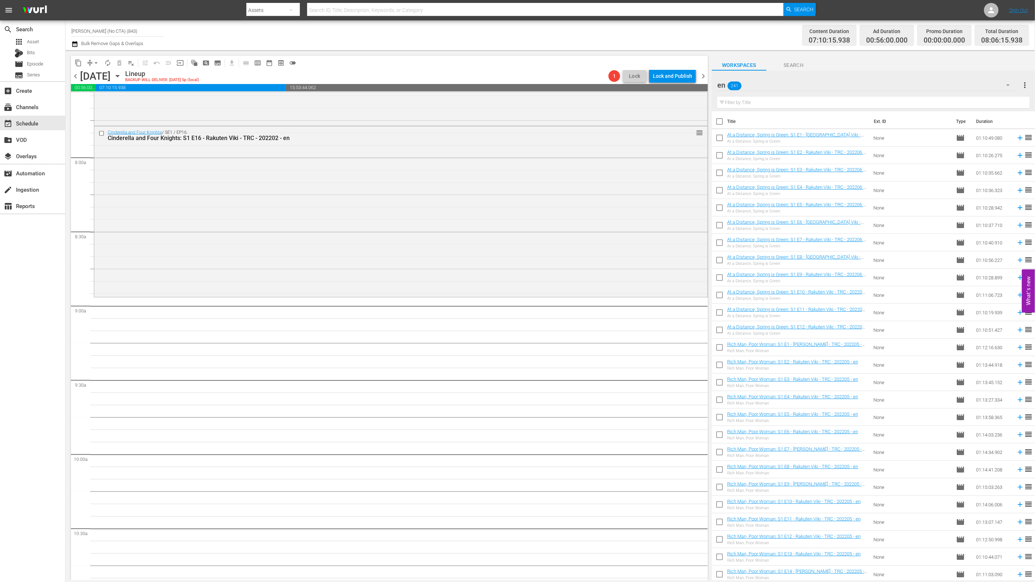
click at [785, 103] on input "text" at bounding box center [873, 103] width 312 height 12
click at [721, 124] on input "checkbox" at bounding box center [719, 122] width 15 height 15
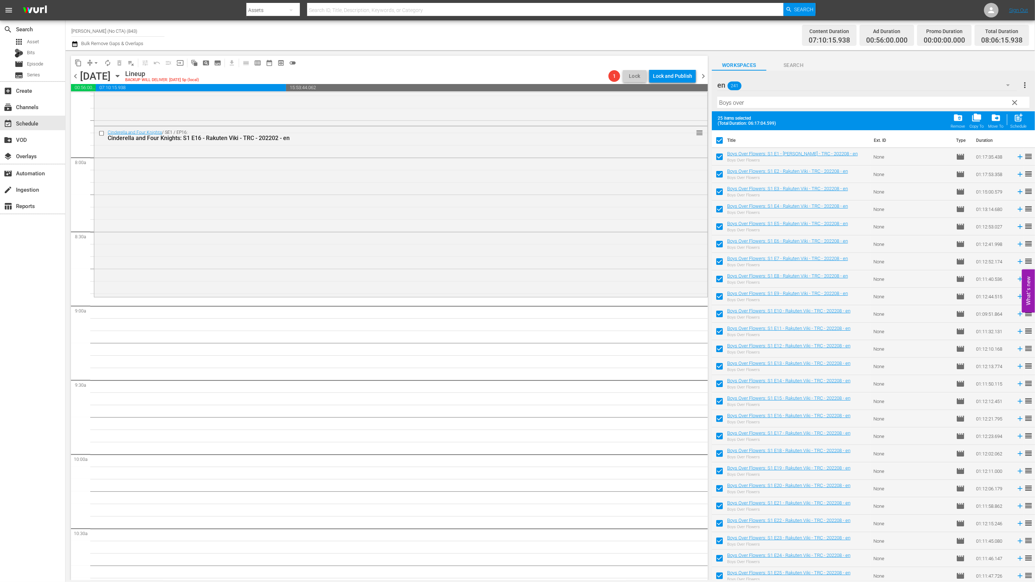
click at [1021, 119] on span "post_add" at bounding box center [1019, 118] width 10 height 10
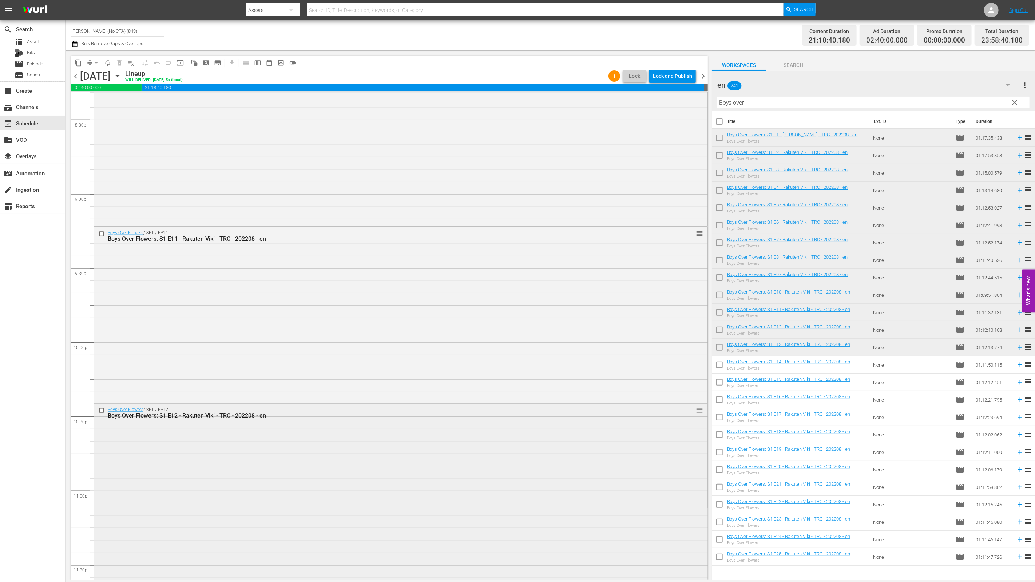
scroll to position [3198, 0]
click at [687, 75] on div "Lock and Publish" at bounding box center [672, 76] width 39 height 13
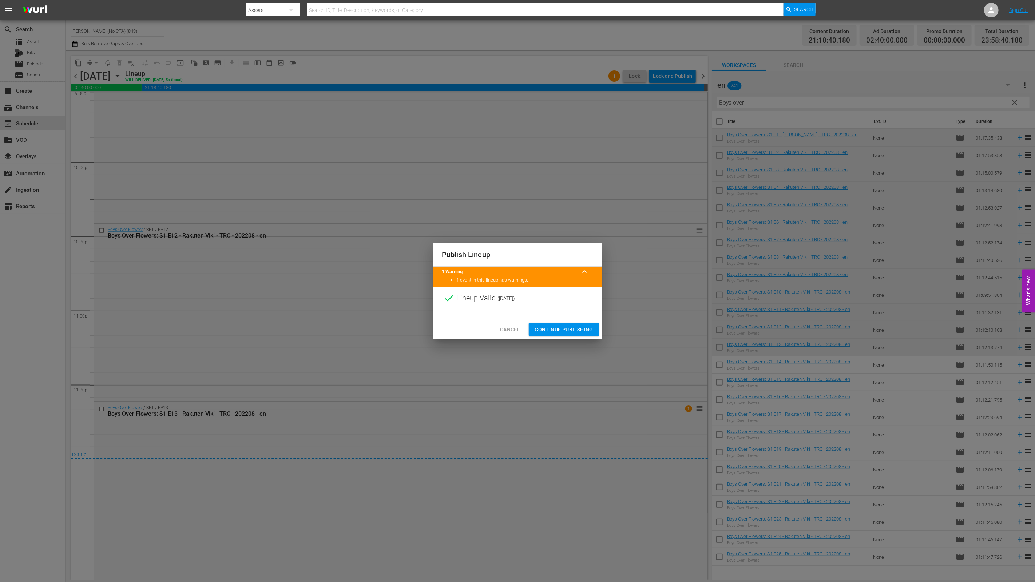
click at [539, 329] on span "Continue Publishing" at bounding box center [564, 329] width 59 height 9
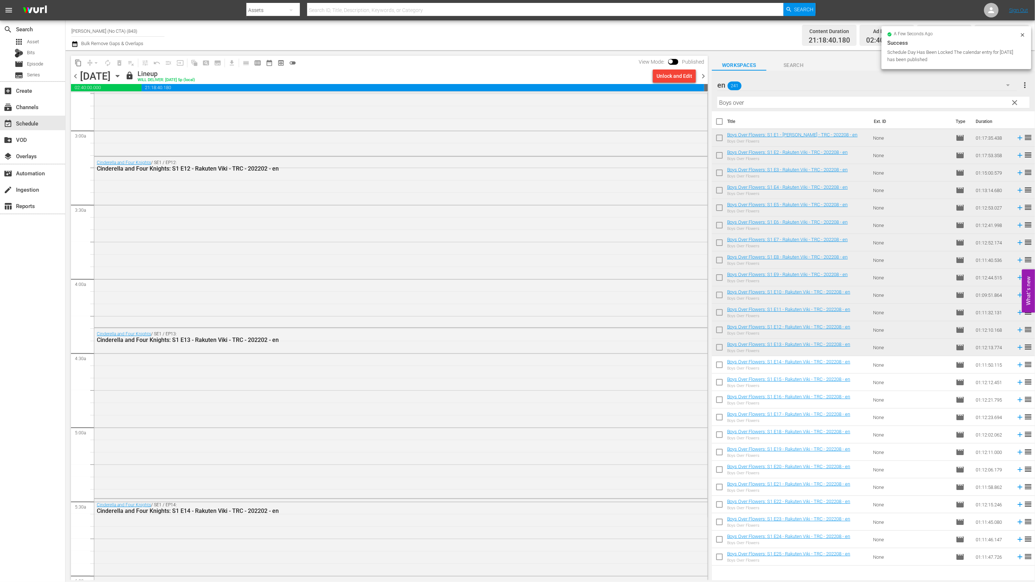
scroll to position [0, 0]
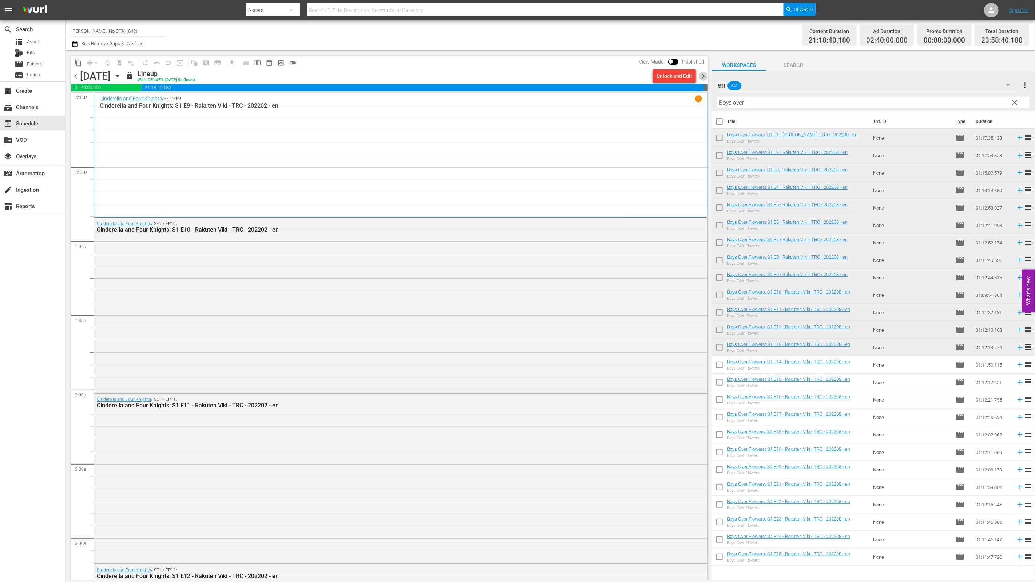
click at [701, 75] on span "chevron_right" at bounding box center [703, 76] width 9 height 9
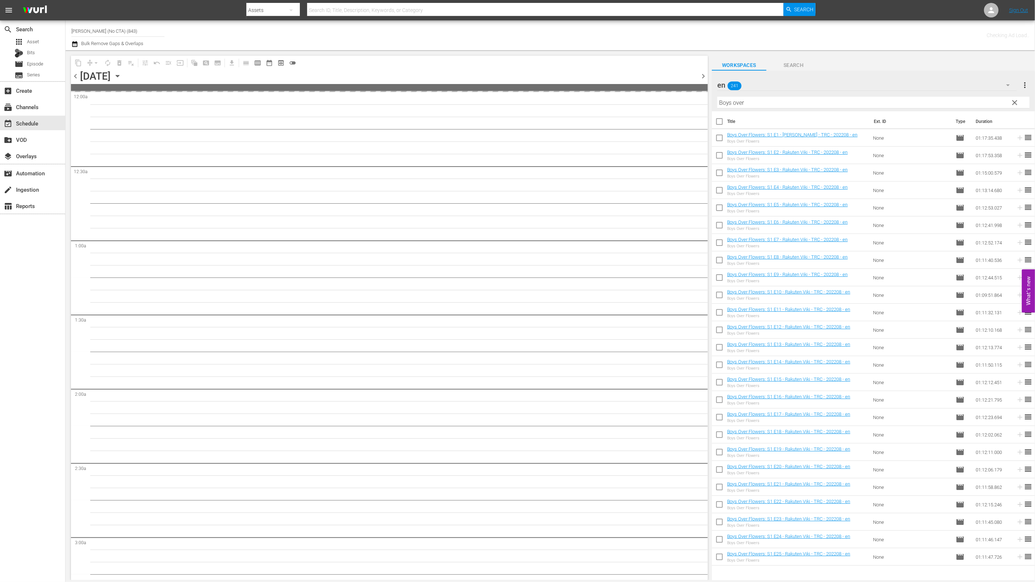
click at [719, 361] on input "checkbox" at bounding box center [719, 366] width 15 height 15
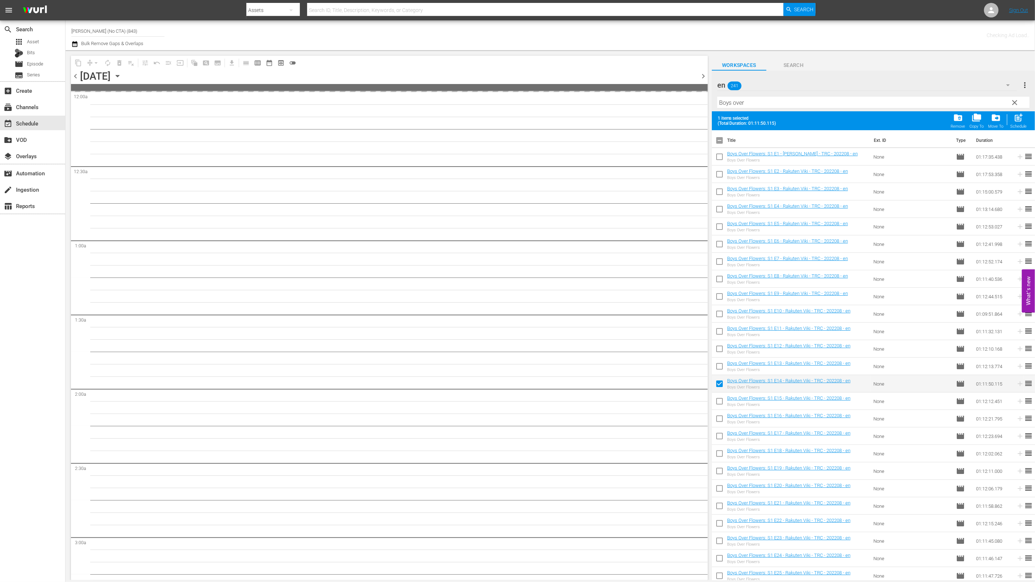
click at [720, 400] on input "checkbox" at bounding box center [719, 402] width 15 height 15
click at [722, 419] on input "checkbox" at bounding box center [719, 420] width 15 height 15
click at [724, 444] on input "checkbox" at bounding box center [719, 437] width 15 height 15
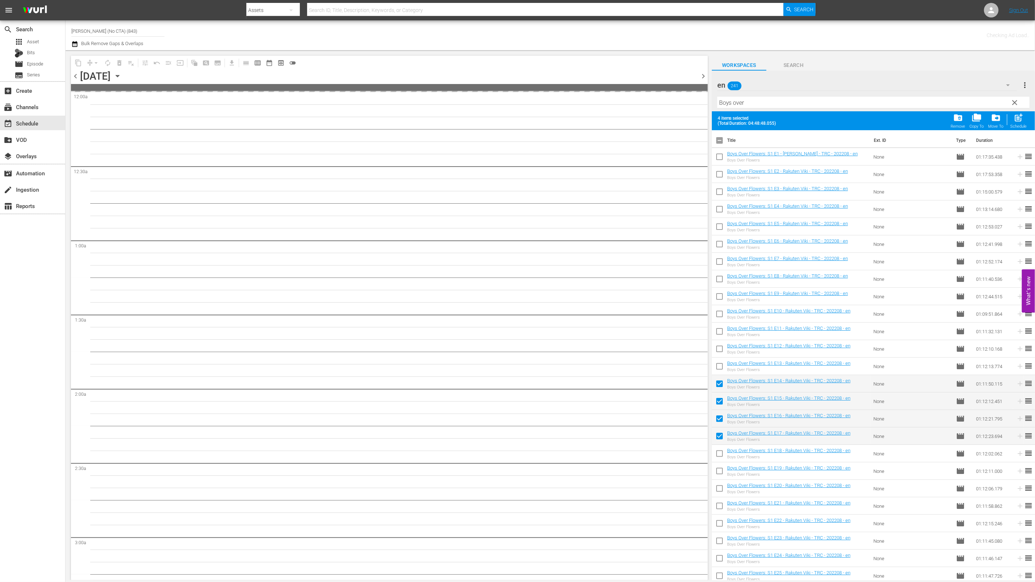
scroll to position [3, 0]
click at [723, 450] on input "checkbox" at bounding box center [719, 452] width 15 height 15
click at [722, 467] on input "checkbox" at bounding box center [719, 469] width 15 height 15
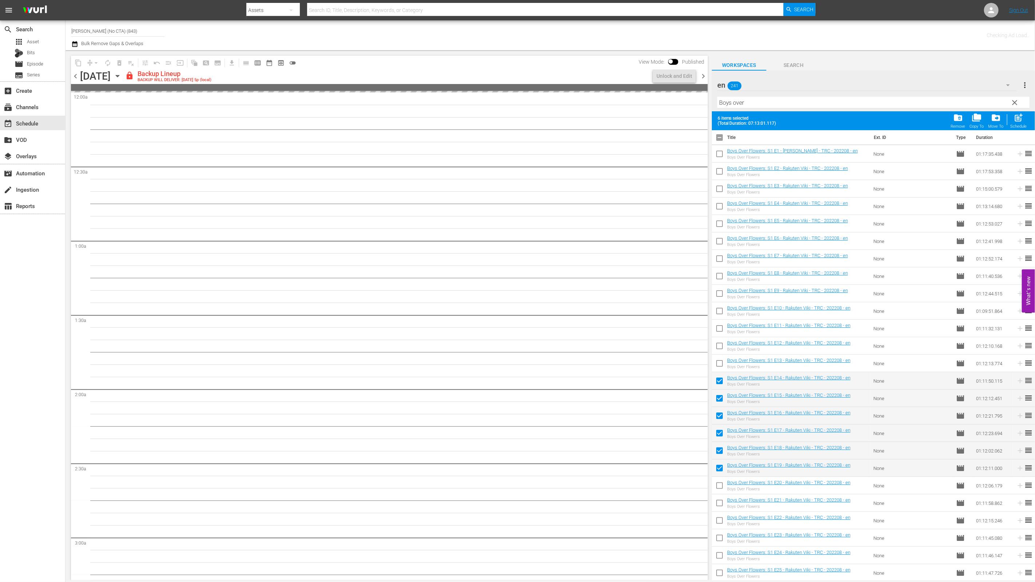
click at [722, 481] on input "checkbox" at bounding box center [719, 487] width 15 height 15
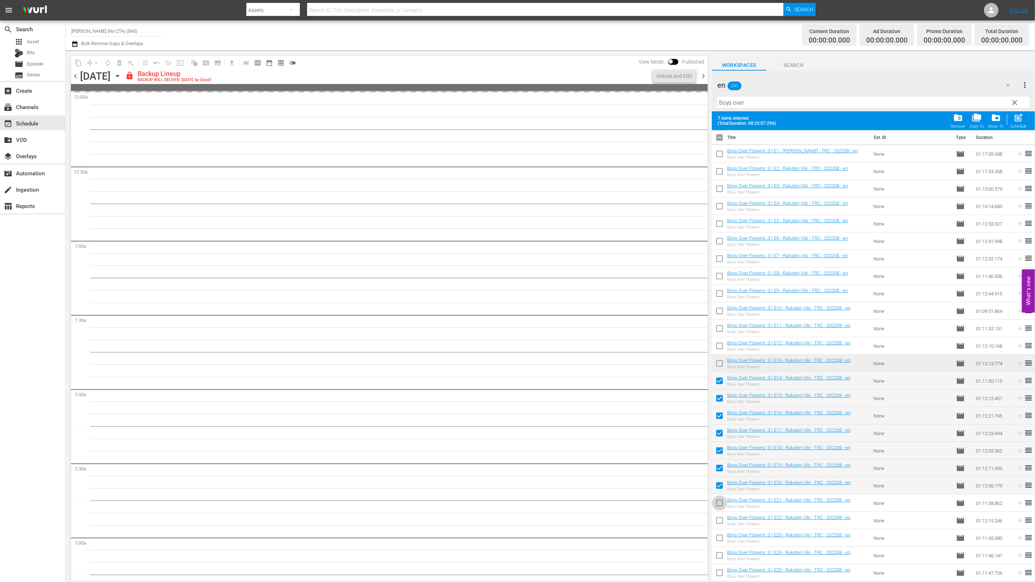
click at [720, 507] on input "checkbox" at bounding box center [719, 504] width 15 height 15
click at [721, 529] on input "checkbox" at bounding box center [719, 522] width 15 height 15
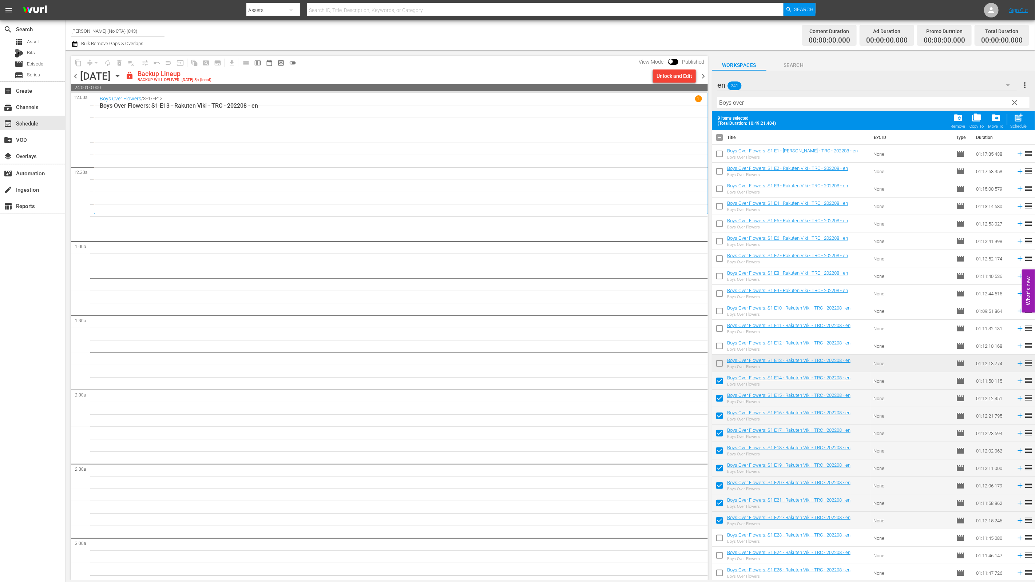
click at [719, 540] on input "checkbox" at bounding box center [719, 539] width 15 height 15
click at [717, 558] on input "checkbox" at bounding box center [719, 557] width 15 height 15
click at [718, 565] on td at bounding box center [719, 573] width 15 height 17
click at [718, 567] on input "checkbox" at bounding box center [719, 574] width 15 height 15
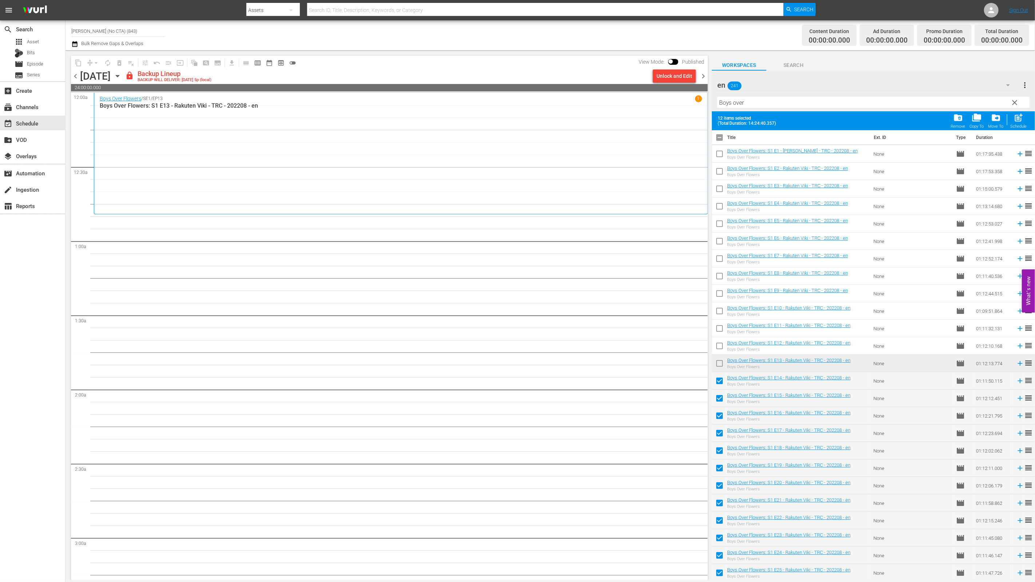
click at [696, 74] on div "Unlock and Edit" at bounding box center [674, 76] width 49 height 12
click at [681, 79] on div "Unlock and Edit" at bounding box center [675, 76] width 36 height 13
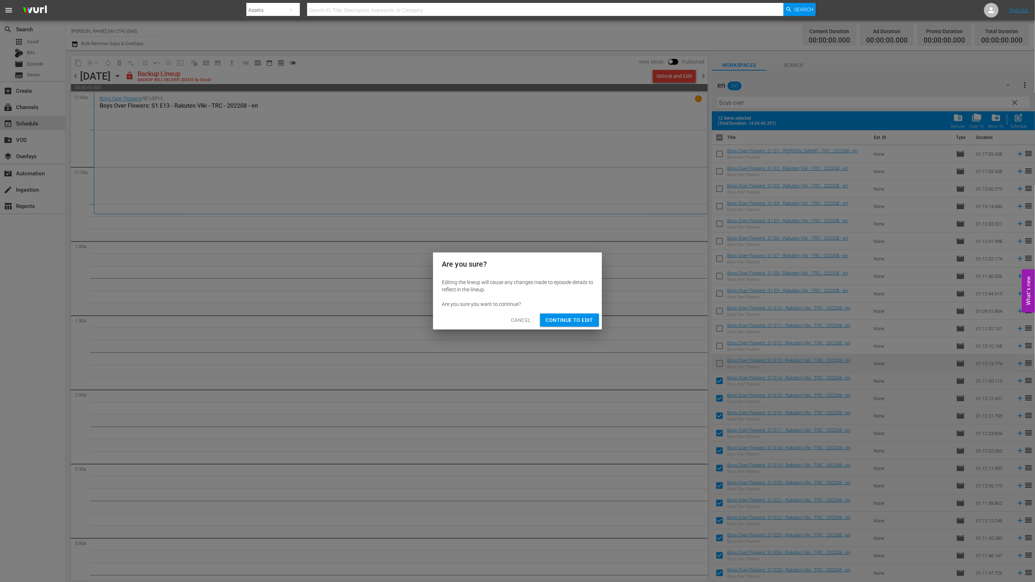
click at [577, 312] on div "Cancel Continue to Edit" at bounding box center [517, 320] width 169 height 19
click at [576, 316] on span "Continue to Edit" at bounding box center [569, 320] width 47 height 9
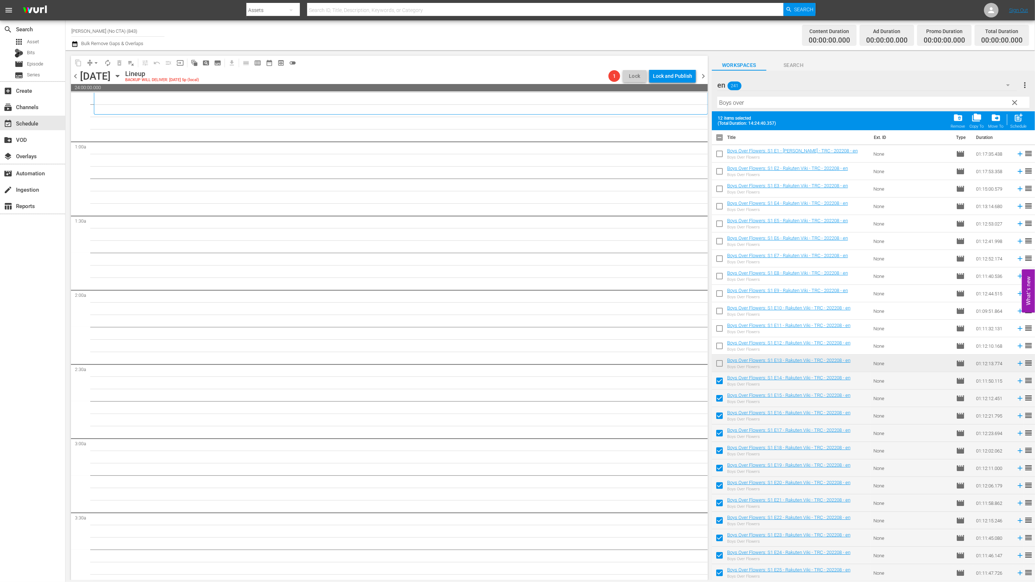
scroll to position [0, 0]
click at [1025, 114] on div "post_add Schedule" at bounding box center [1019, 121] width 16 height 16
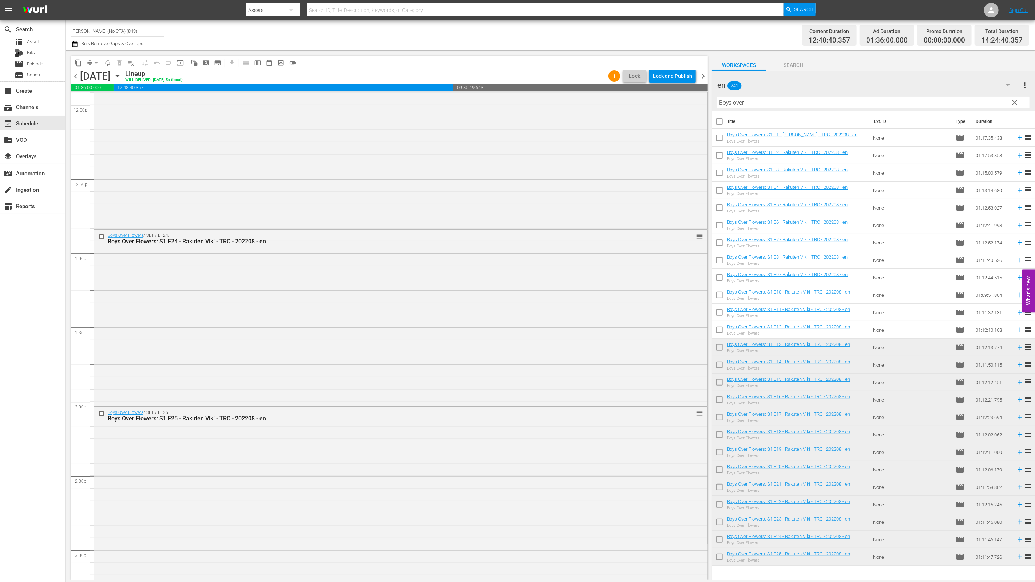
scroll to position [1936, 0]
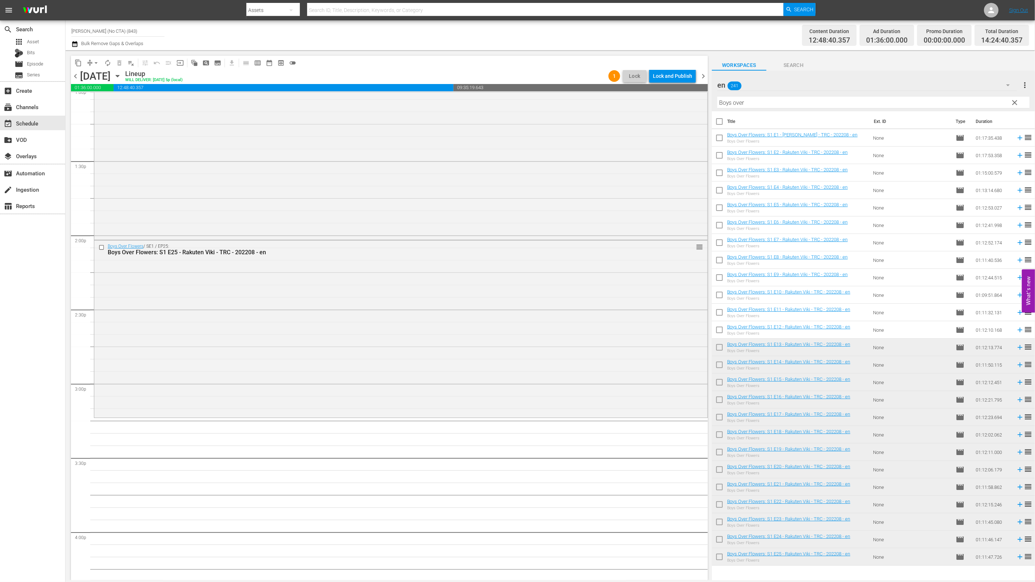
click at [881, 86] on div "en 241" at bounding box center [867, 85] width 300 height 20
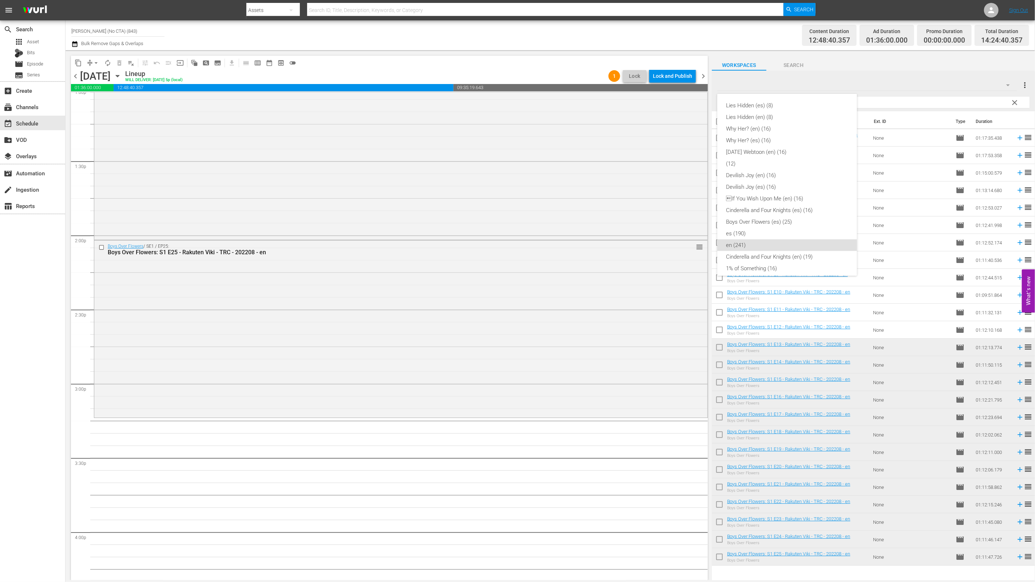
scroll to position [134, 0]
click at [802, 134] on div "1% of Something (16)" at bounding box center [787, 135] width 122 height 12
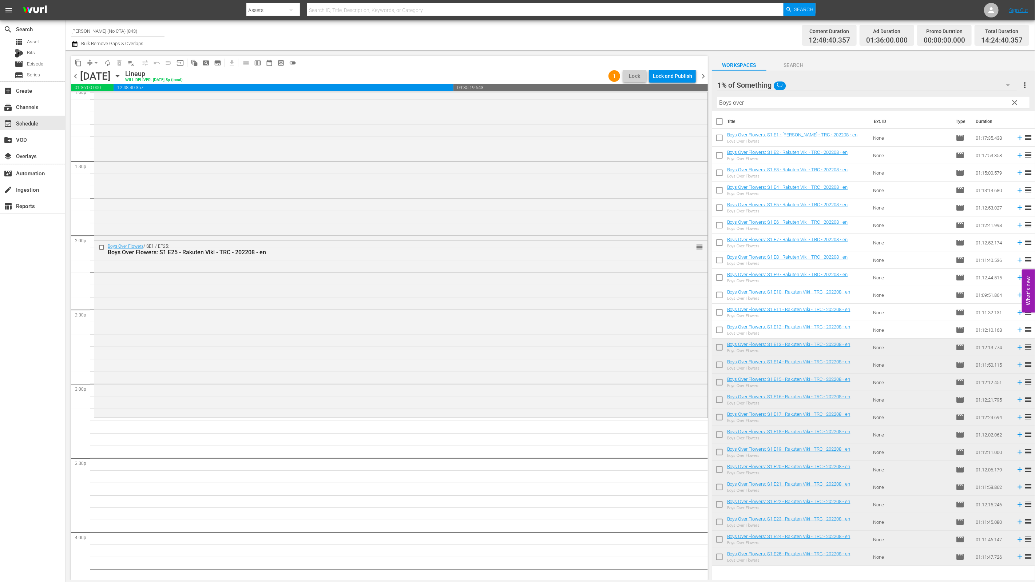
click at [1018, 100] on span "clear" at bounding box center [1015, 102] width 9 height 9
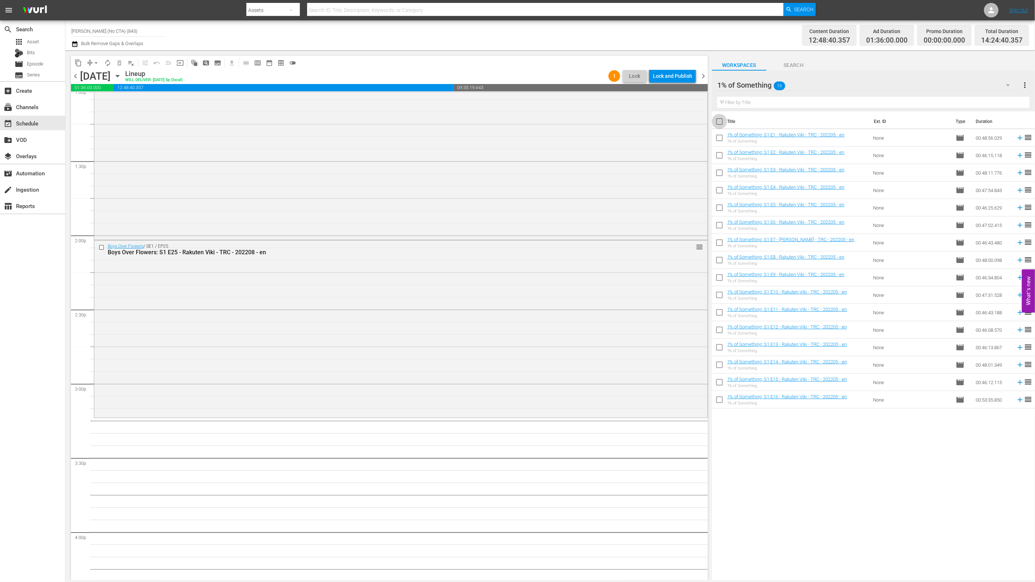
click at [716, 124] on input "checkbox" at bounding box center [719, 122] width 15 height 15
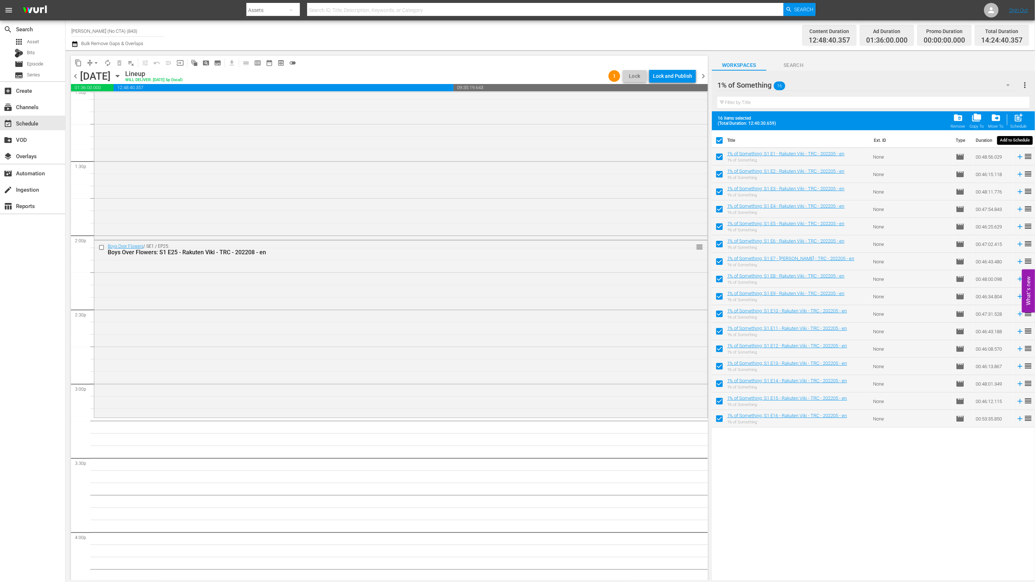
click at [1024, 116] on span "post_add" at bounding box center [1019, 118] width 10 height 10
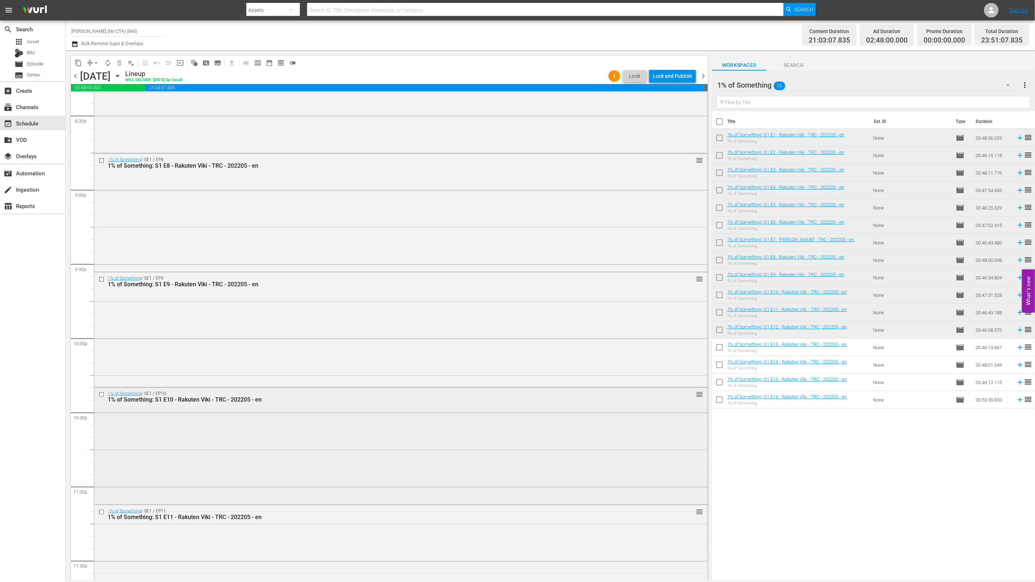
scroll to position [3176, 0]
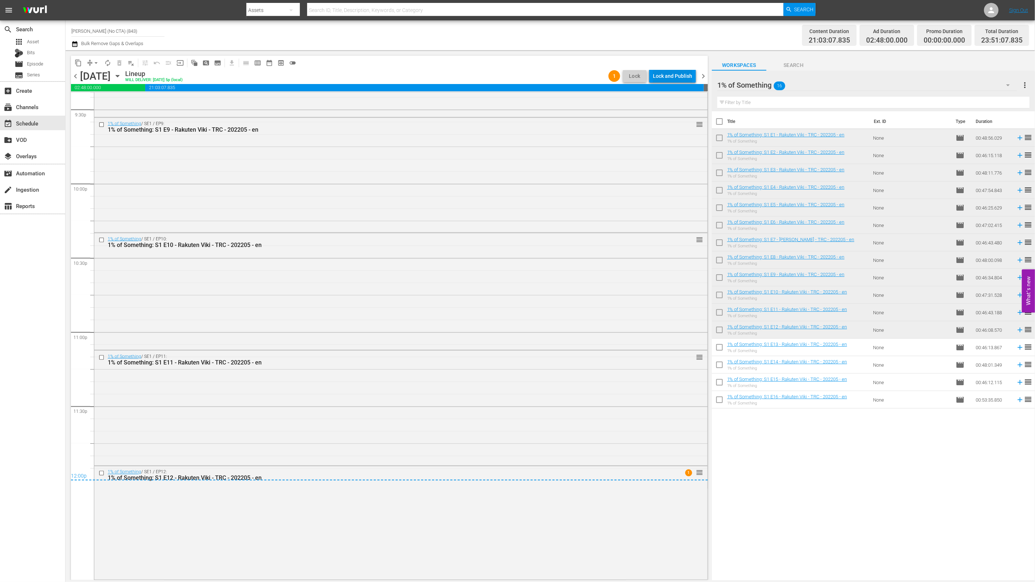
click at [689, 73] on div "Lock and Publish" at bounding box center [672, 76] width 39 height 13
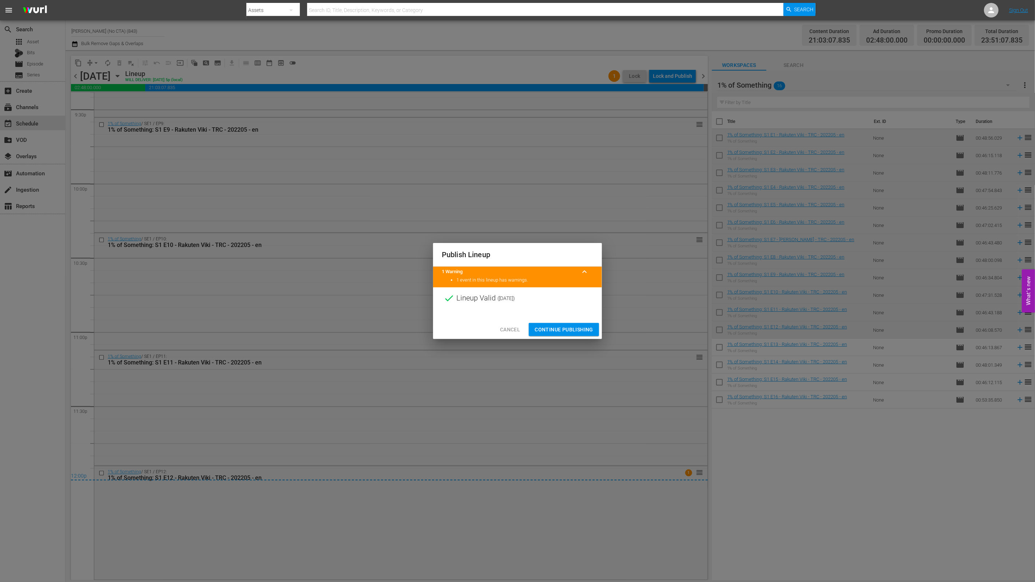
click at [597, 328] on button "Continue Publishing" at bounding box center [564, 329] width 70 height 13
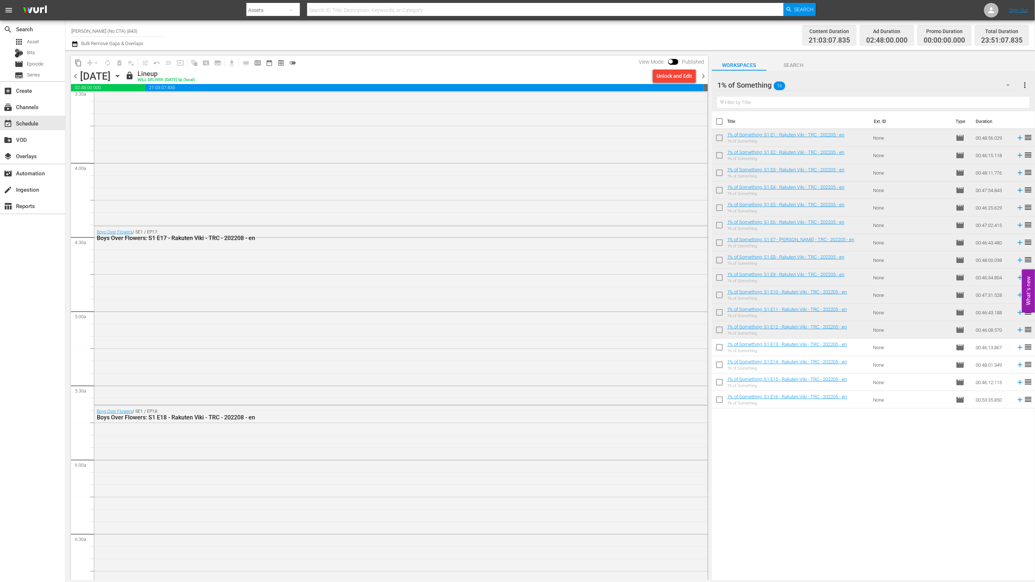
scroll to position [357, 0]
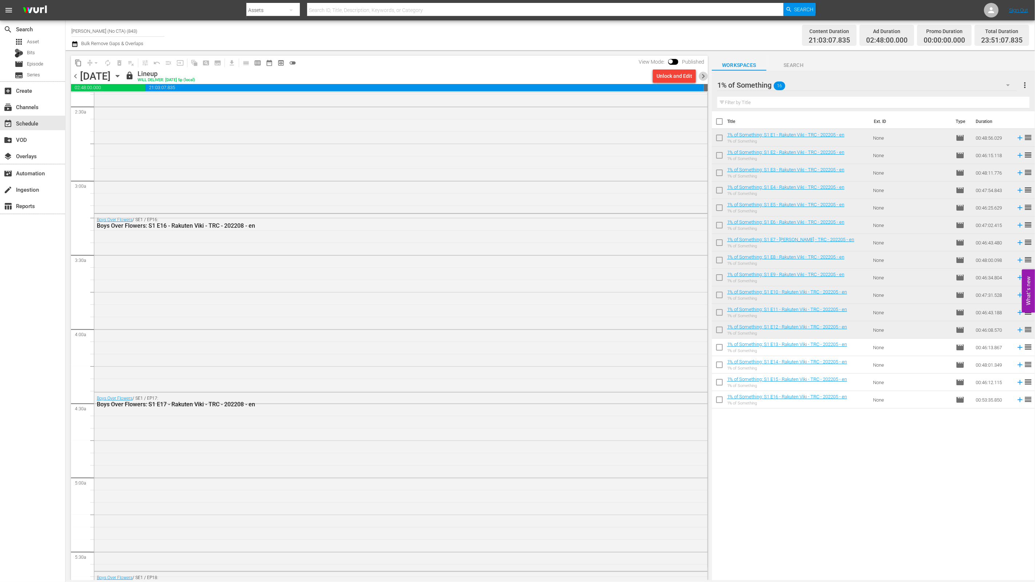
click at [703, 77] on span "chevron_right" at bounding box center [703, 76] width 9 height 9
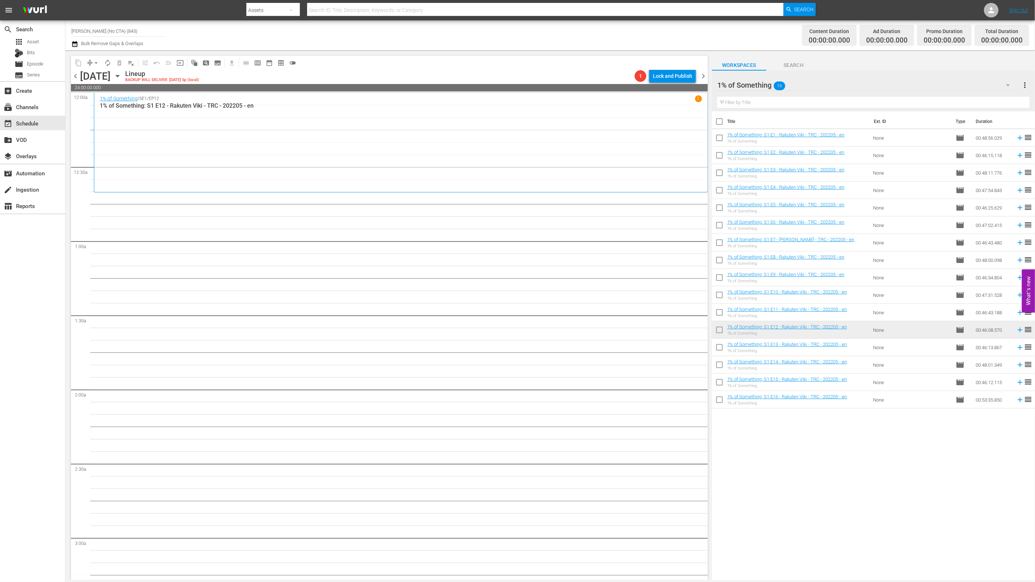
click at [712, 350] on input "checkbox" at bounding box center [719, 348] width 15 height 15
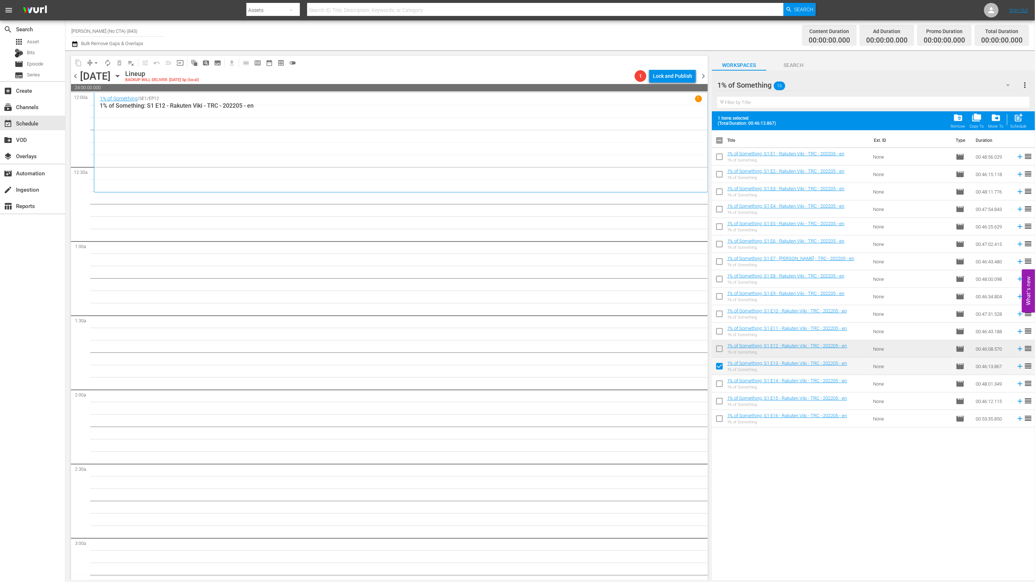
click at [713, 388] on input "checkbox" at bounding box center [719, 385] width 15 height 15
click at [719, 403] on input "checkbox" at bounding box center [719, 402] width 15 height 15
click at [722, 416] on input "checkbox" at bounding box center [719, 420] width 15 height 15
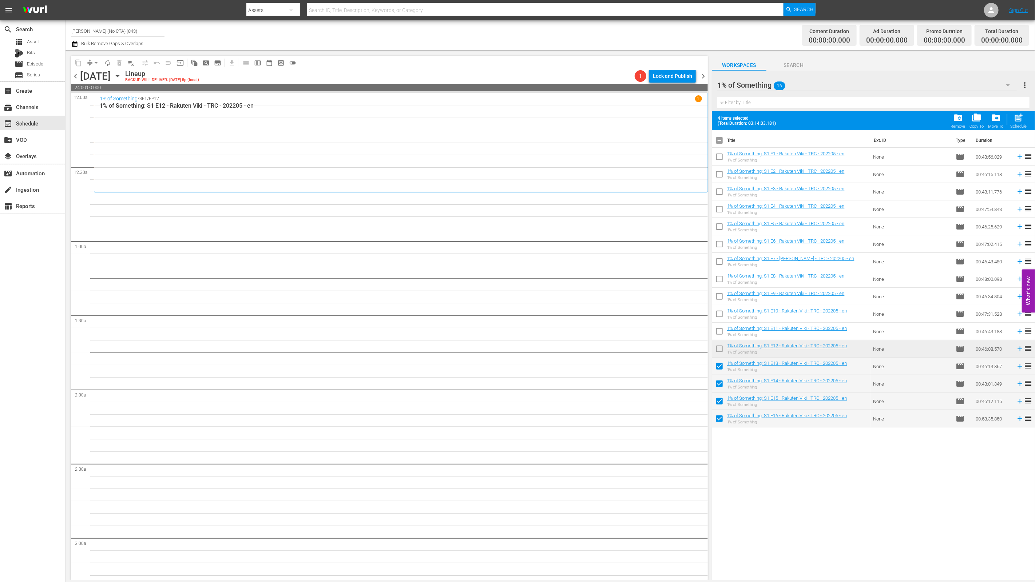
click at [1016, 119] on span "post_add" at bounding box center [1019, 118] width 10 height 10
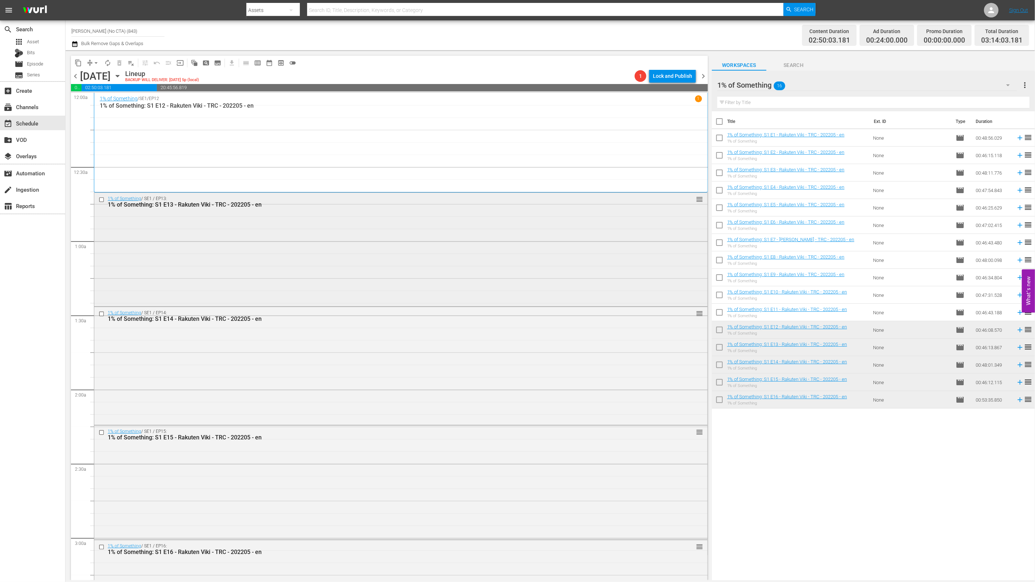
drag, startPoint x: 295, startPoint y: 287, endPoint x: 285, endPoint y: 272, distance: 17.9
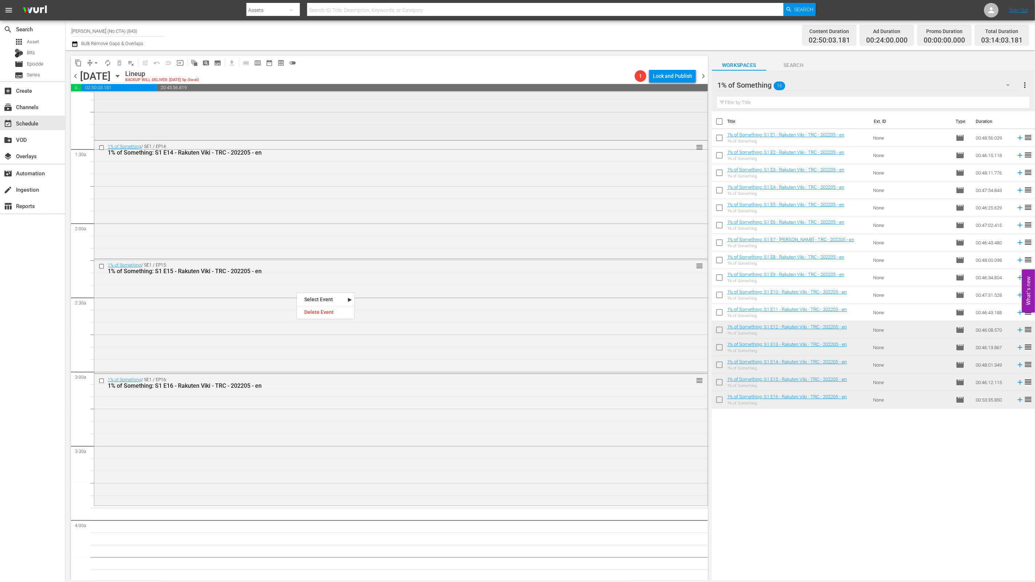
scroll to position [172, 0]
click at [848, 468] on div "Title Ext. ID Type Duration 1% of Something: S1 E1 - Rakuten Viki - TRC - 20220…" at bounding box center [873, 346] width 323 height 470
click at [864, 99] on input "text" at bounding box center [873, 103] width 312 height 12
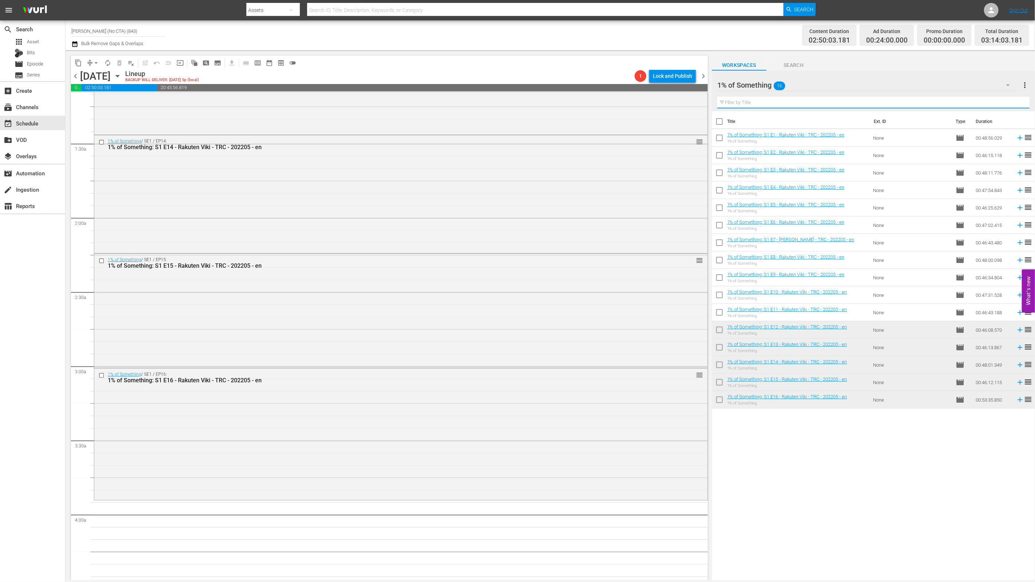
click at [871, 92] on div "1% of Something 16" at bounding box center [867, 85] width 300 height 20
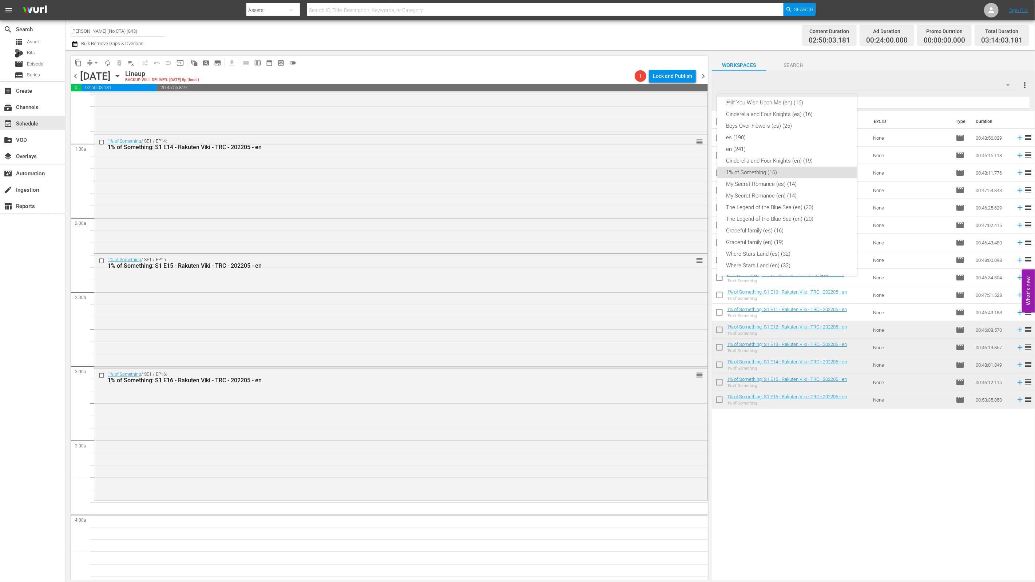
scroll to position [101, 0]
click at [813, 209] on div "The Legend of the Blue Sea (en) (20)" at bounding box center [787, 214] width 122 height 12
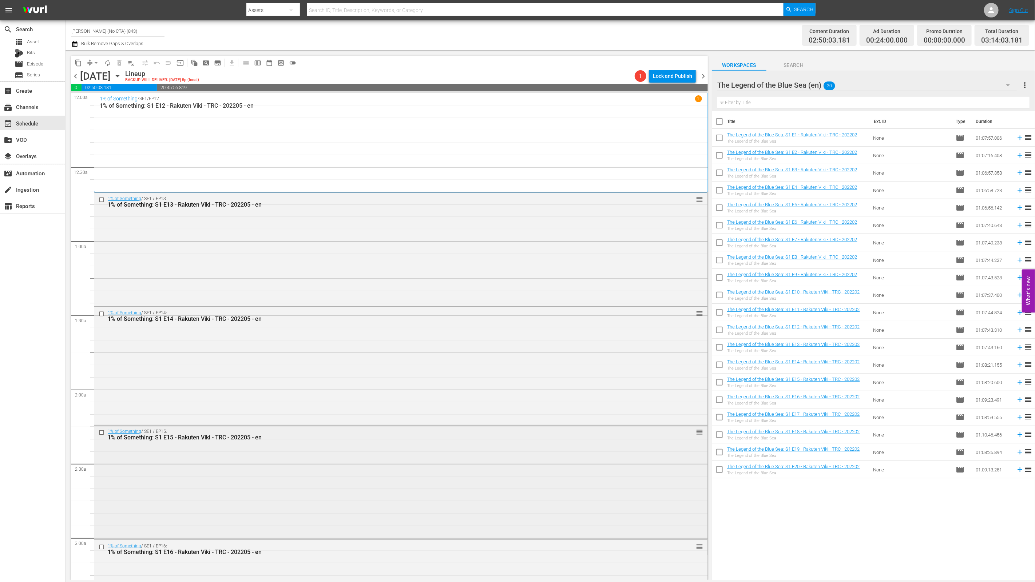
scroll to position [161, 0]
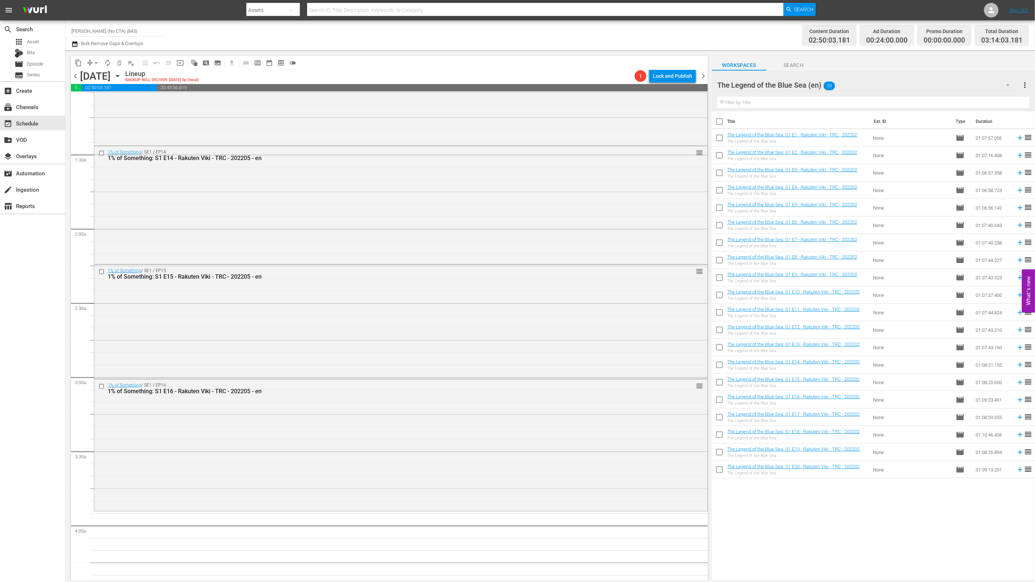
click at [718, 121] on input "checkbox" at bounding box center [719, 122] width 15 height 15
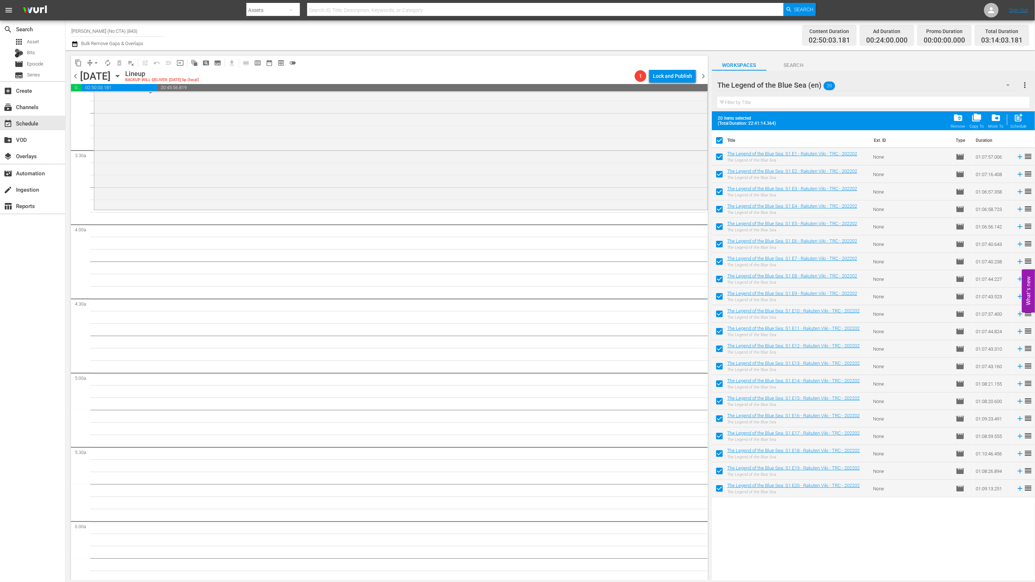
scroll to position [467, 0]
click at [1018, 121] on span "post_add" at bounding box center [1019, 118] width 10 height 10
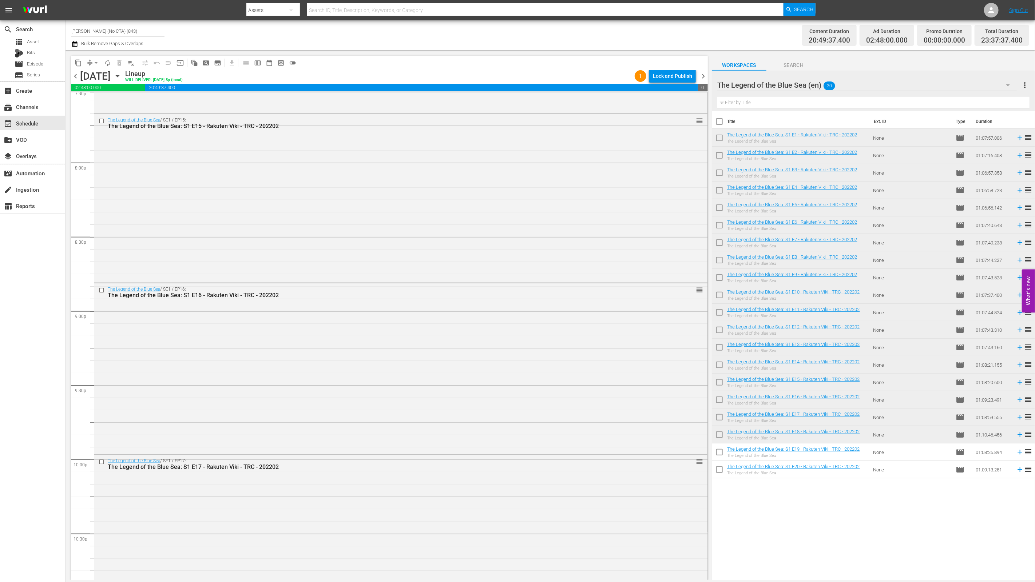
scroll to position [3121, 0]
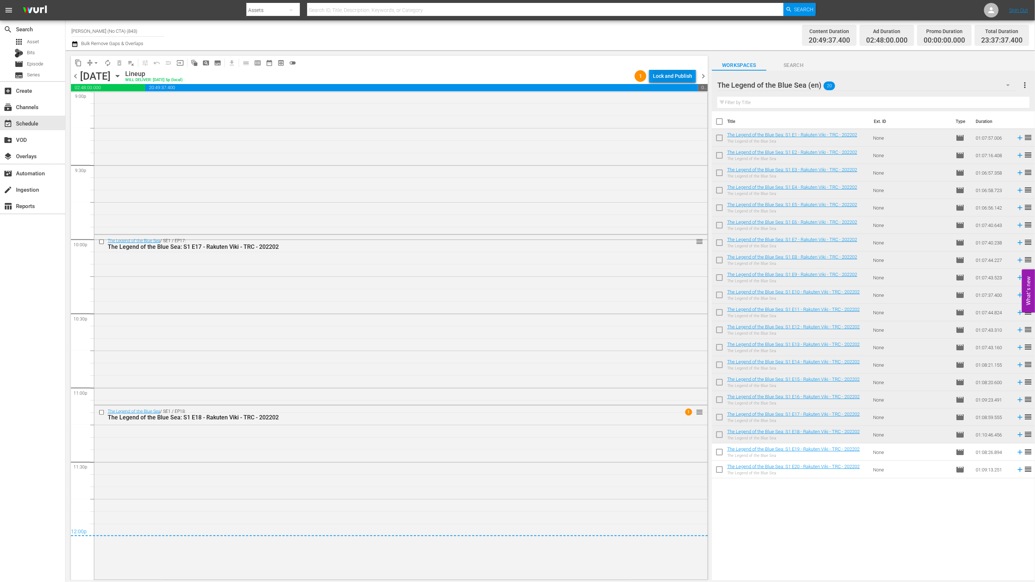
click at [684, 70] on div "Lock and Publish" at bounding box center [672, 76] width 39 height 13
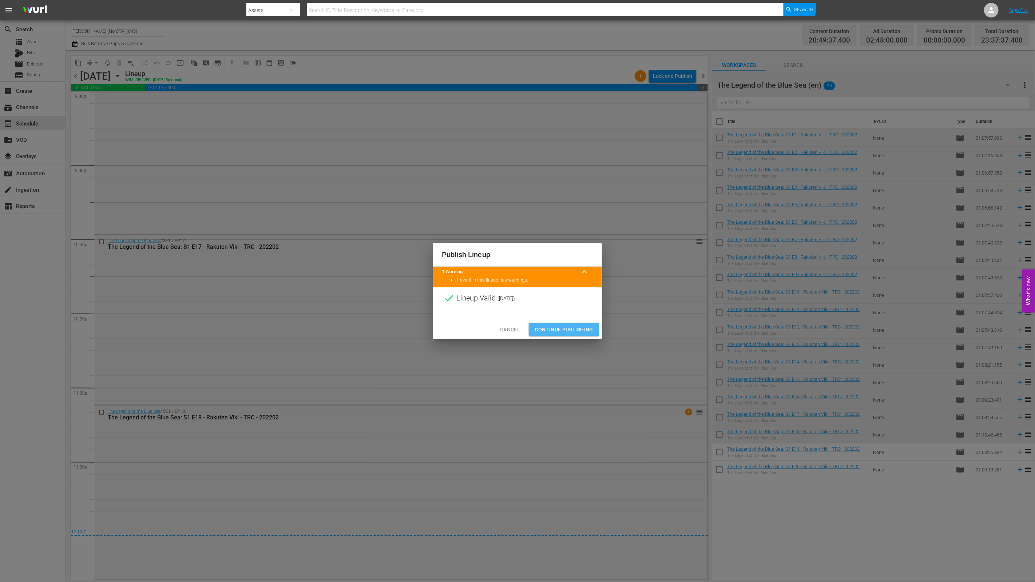
click at [586, 331] on span "Continue Publishing" at bounding box center [564, 329] width 59 height 9
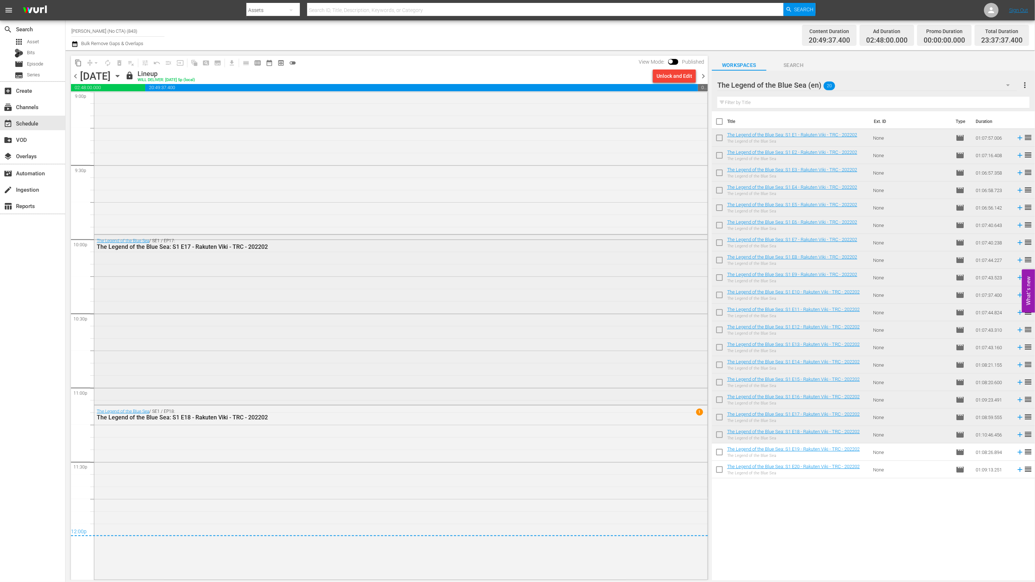
click at [158, 400] on div "The Legend of the Blue Sea / SE1 / EP17: The Legend of the Blue Sea: S1 E17 - R…" at bounding box center [400, 319] width 613 height 169
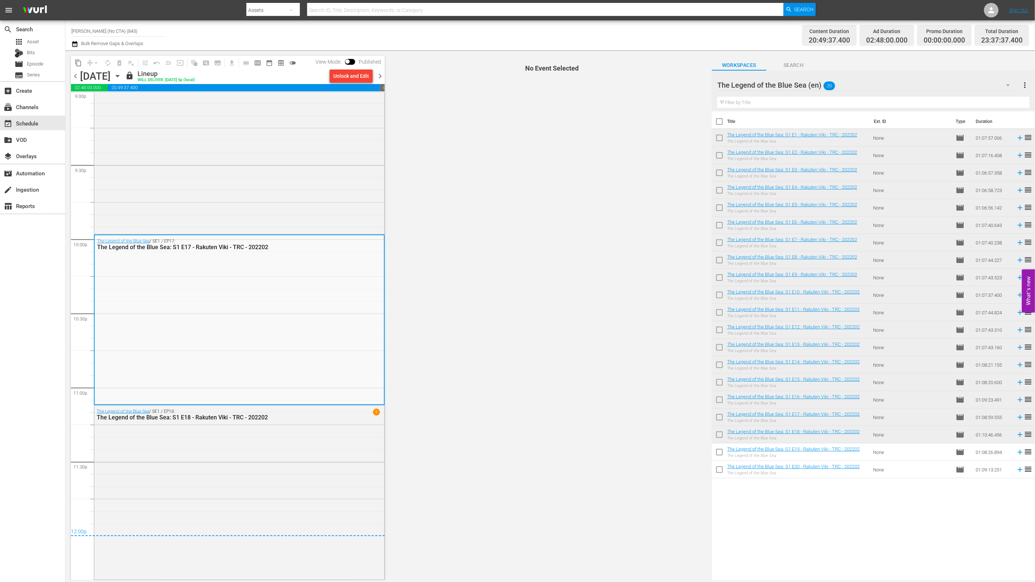
scroll to position [2920, 0]
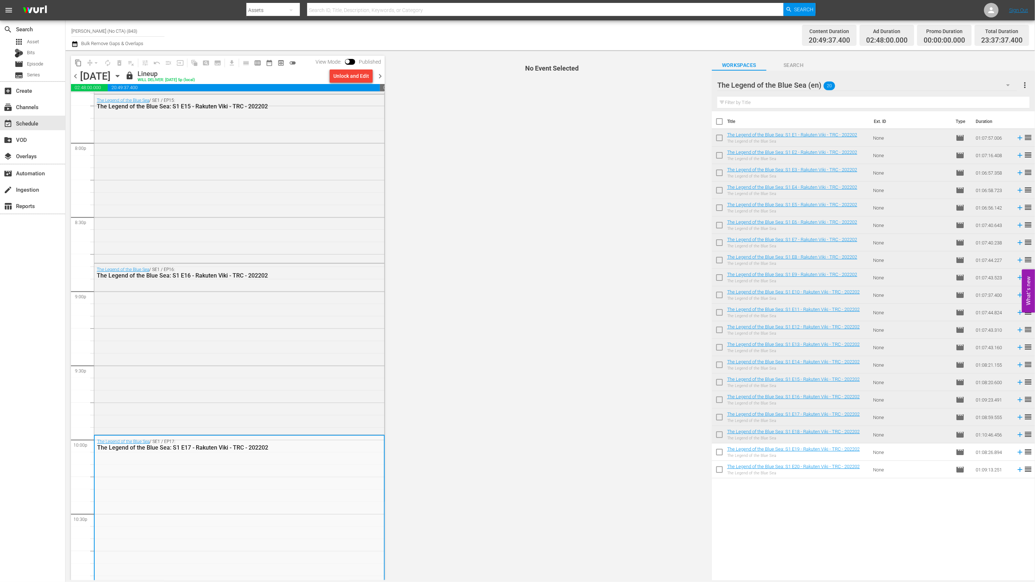
click at [380, 74] on span "chevron_right" at bounding box center [380, 76] width 9 height 9
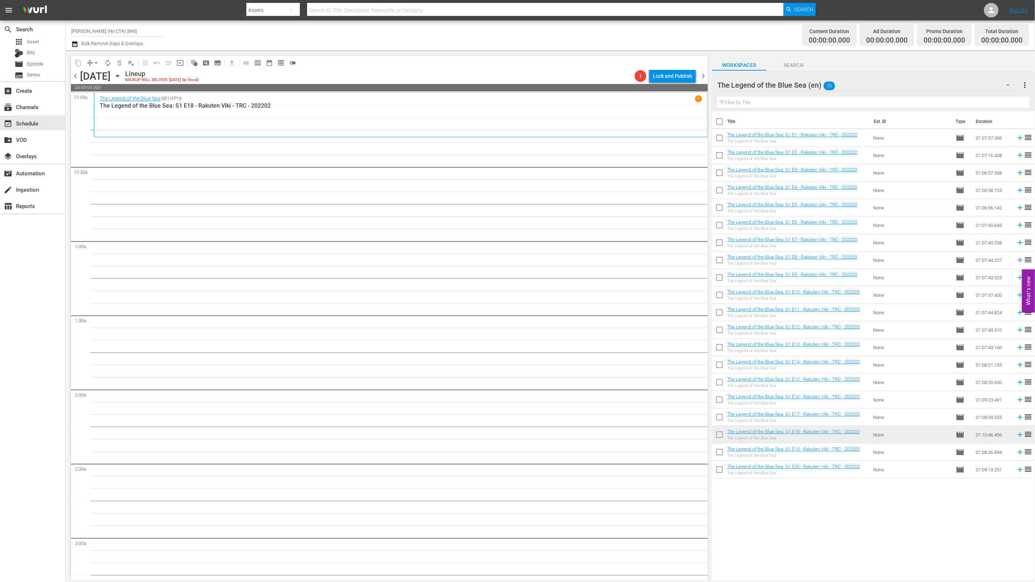
click at [715, 446] on input "checkbox" at bounding box center [719, 453] width 15 height 15
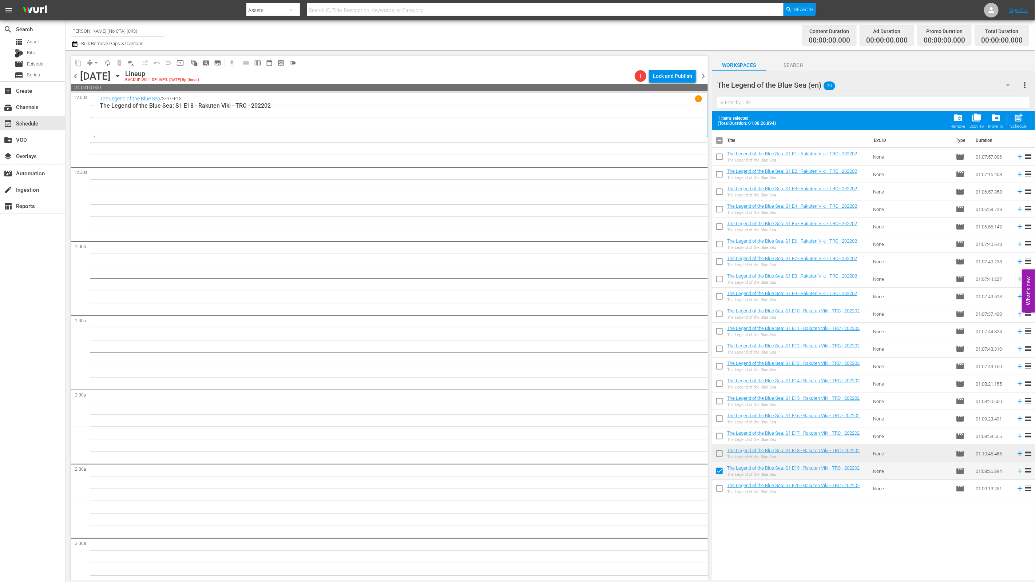
click at [721, 486] on input "checkbox" at bounding box center [719, 490] width 15 height 15
click at [1019, 117] on span "post_add" at bounding box center [1019, 118] width 10 height 10
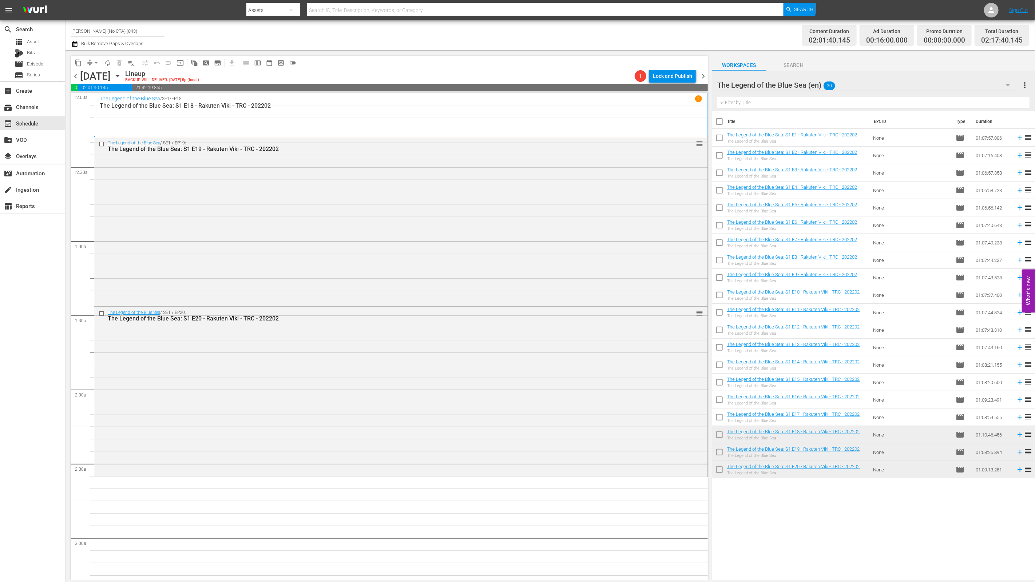
click at [847, 112] on th "Title" at bounding box center [798, 121] width 142 height 20
click at [873, 80] on div "The Legend of the Blue Sea (en) 20" at bounding box center [867, 85] width 300 height 20
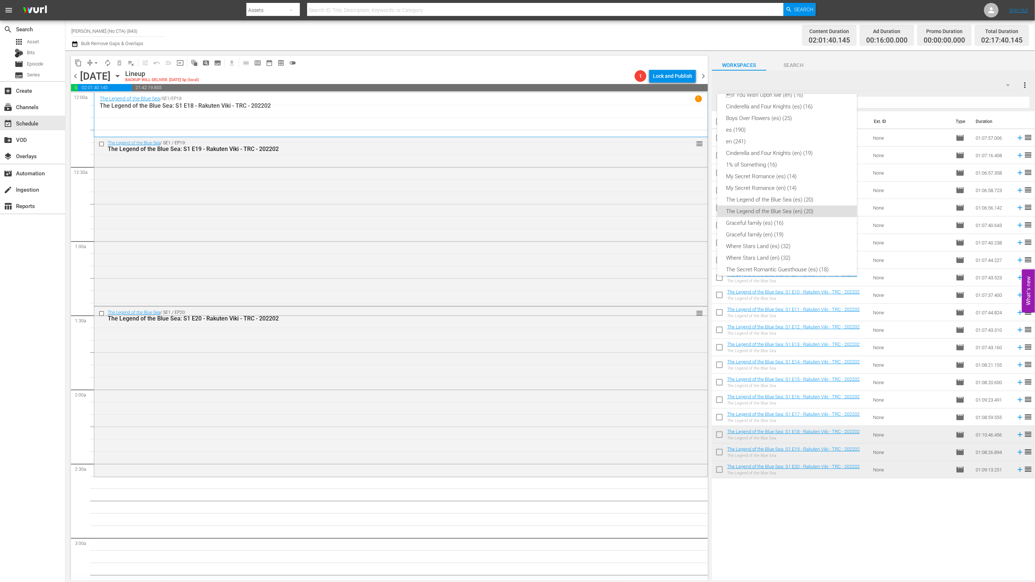
scroll to position [179, 0]
click at [811, 207] on div "The Secret Romantic Guesthouse (en) (18)" at bounding box center [787, 207] width 122 height 12
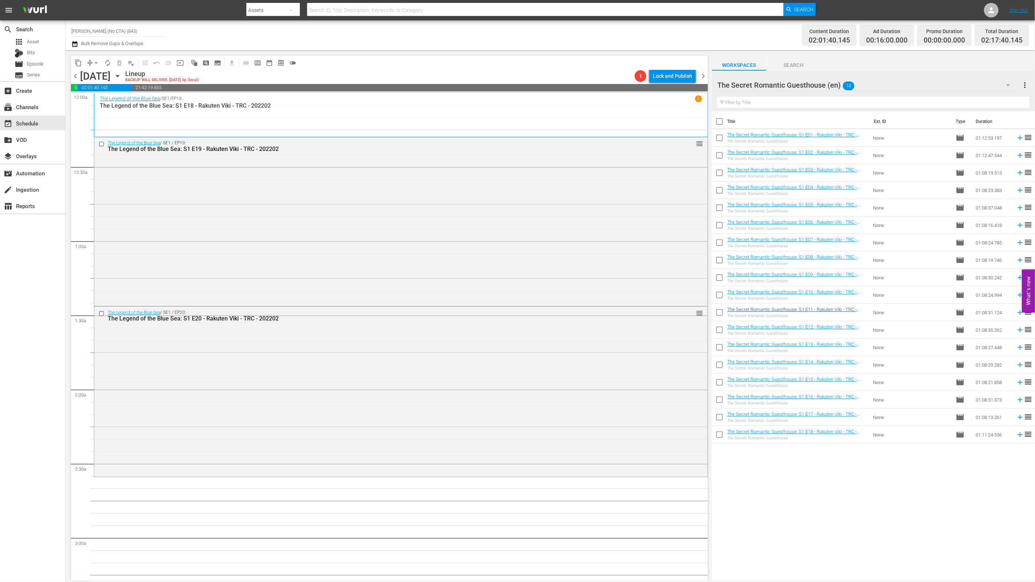
drag, startPoint x: 786, startPoint y: 527, endPoint x: 774, endPoint y: 306, distance: 221.3
click at [786, 525] on div "Title Ext. ID Type Duration The Secret Romantic Guesthouse: S1 E01 - Rakuten Vi…" at bounding box center [873, 346] width 323 height 470
click at [724, 117] on input "checkbox" at bounding box center [719, 122] width 15 height 15
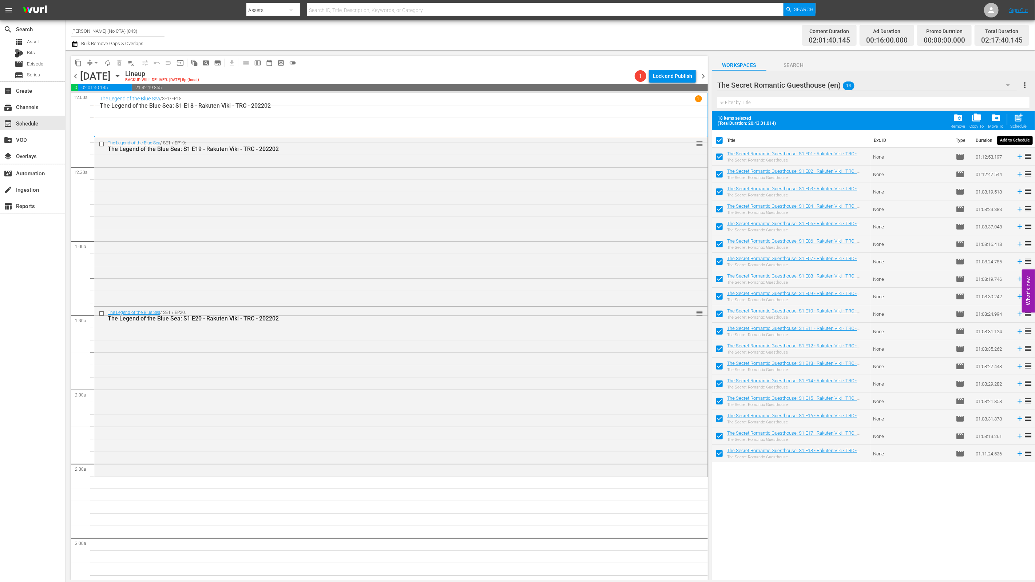
click at [1022, 114] on span "post_add" at bounding box center [1019, 118] width 10 height 10
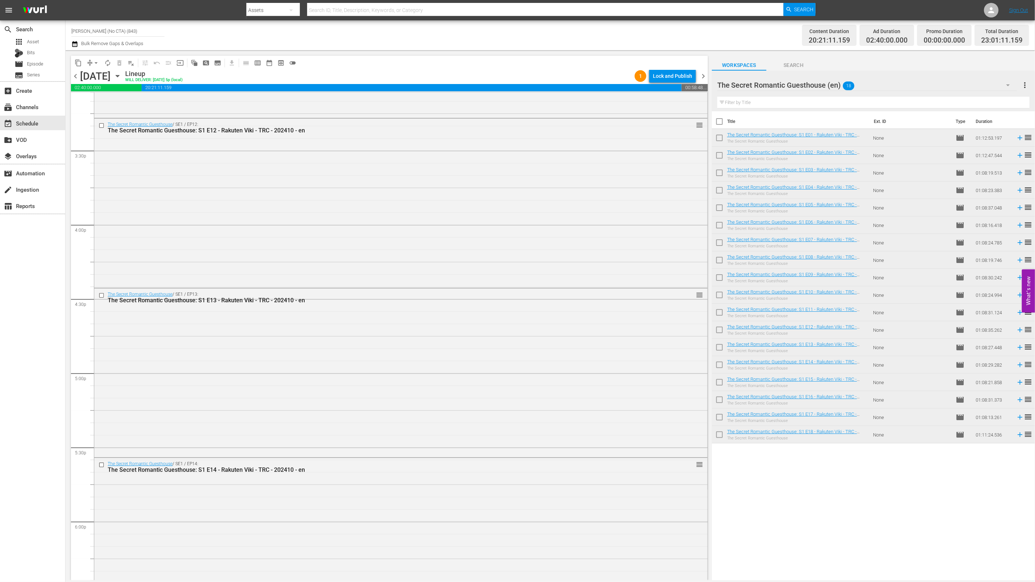
scroll to position [3076, 0]
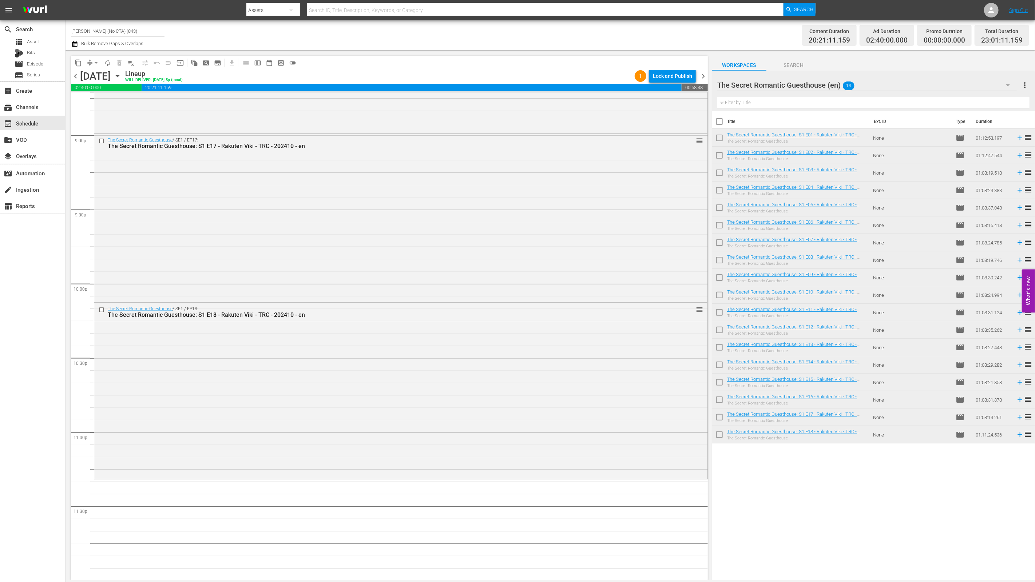
click at [922, 78] on div "The Secret Romantic Guesthouse (en) 18" at bounding box center [867, 85] width 300 height 20
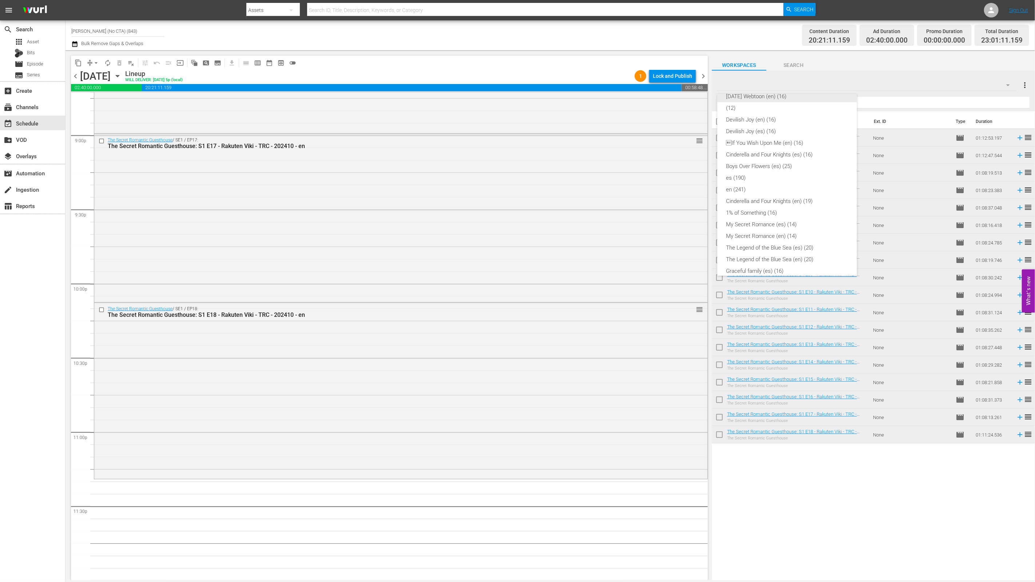
scroll to position [0, 0]
click at [787, 128] on div "Why Her? (en) (16)" at bounding box center [787, 129] width 122 height 12
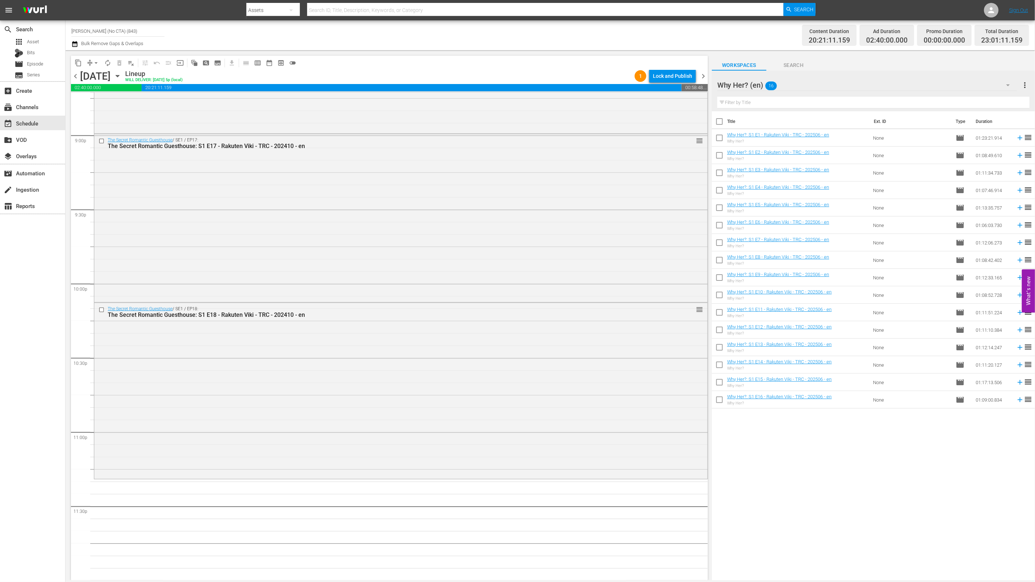
click at [721, 118] on input "checkbox" at bounding box center [719, 122] width 15 height 15
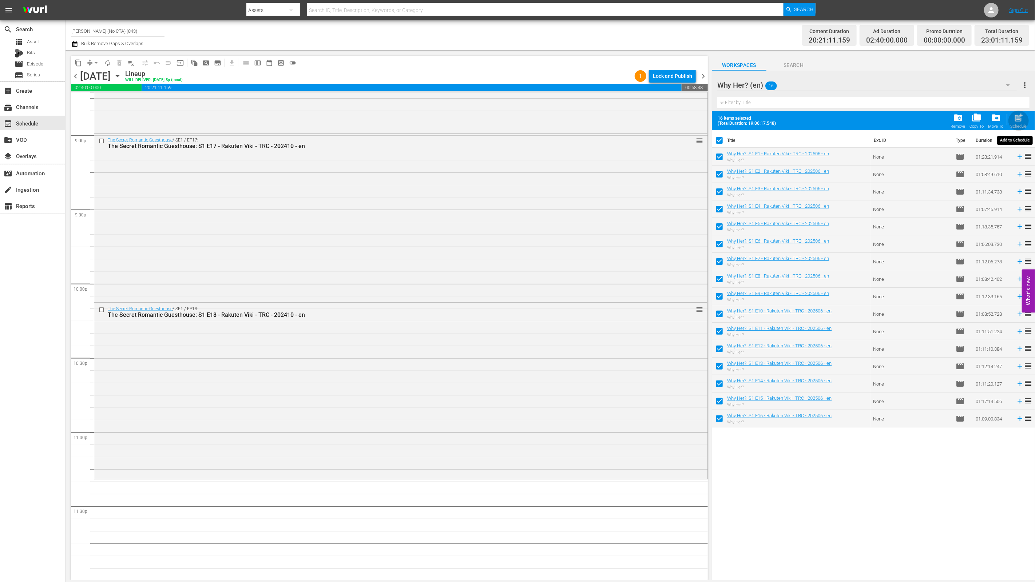
click at [1018, 115] on span "post_add" at bounding box center [1019, 118] width 10 height 10
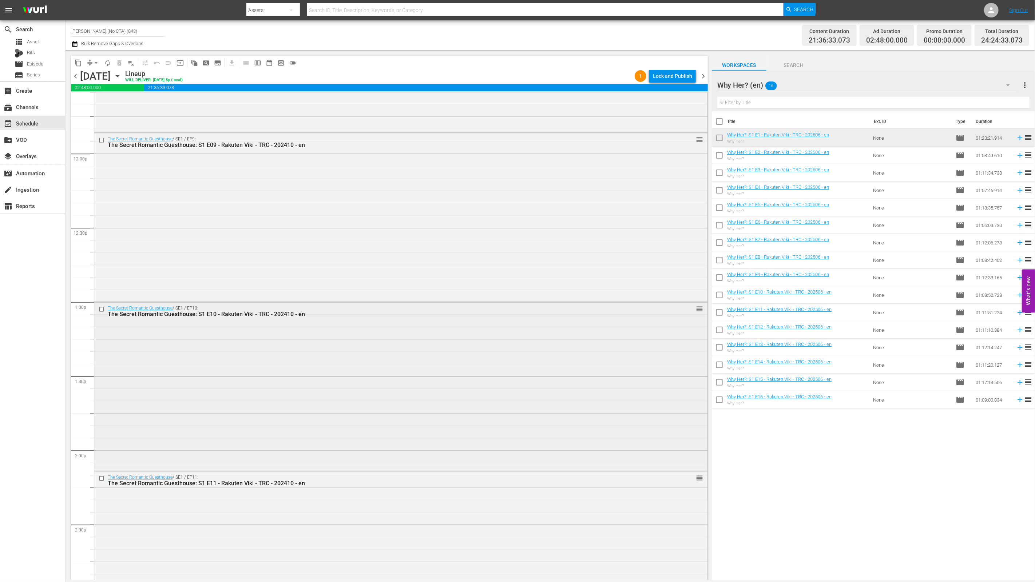
scroll to position [1680, 0]
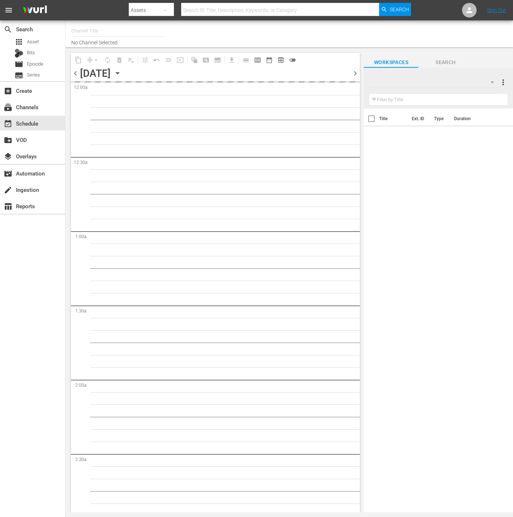
type input "[PERSON_NAME] (No CTA) (843)"
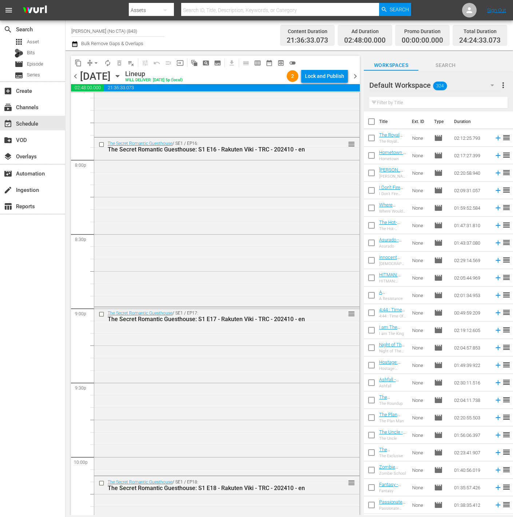
scroll to position [3247, 0]
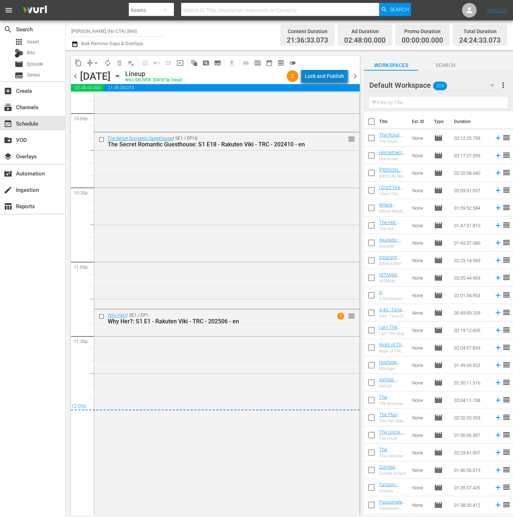
click at [327, 75] on div "Lock and Publish" at bounding box center [324, 76] width 39 height 13
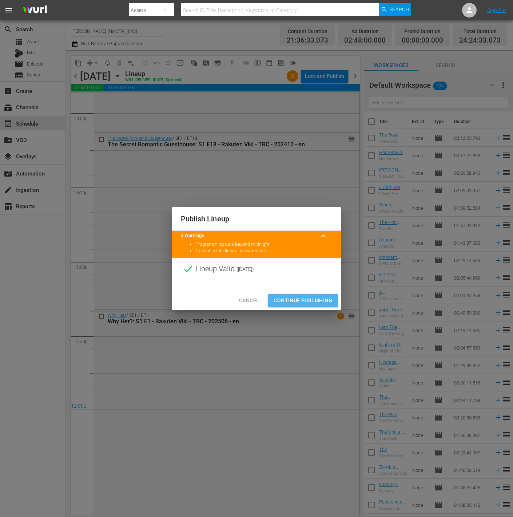
click at [328, 304] on span "Continue Publishing" at bounding box center [303, 300] width 59 height 9
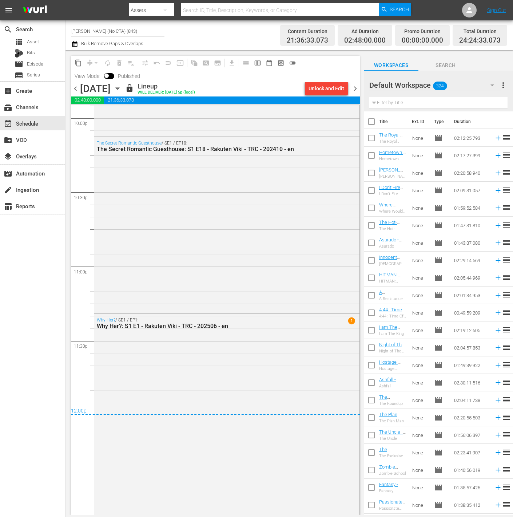
scroll to position [17, 0]
click at [357, 90] on span "chevron_right" at bounding box center [355, 88] width 9 height 9
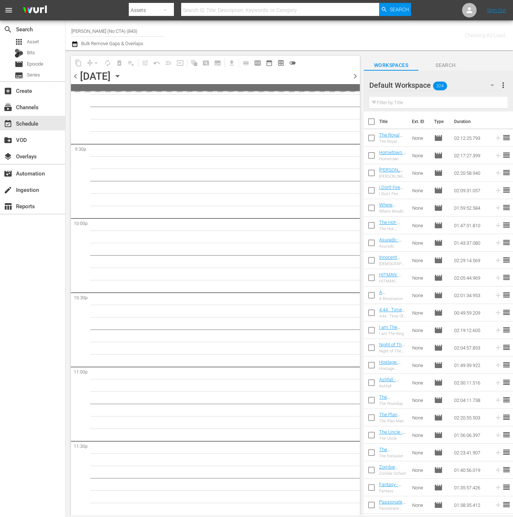
click at [448, 82] on div "Default Workspace 324" at bounding box center [435, 85] width 132 height 20
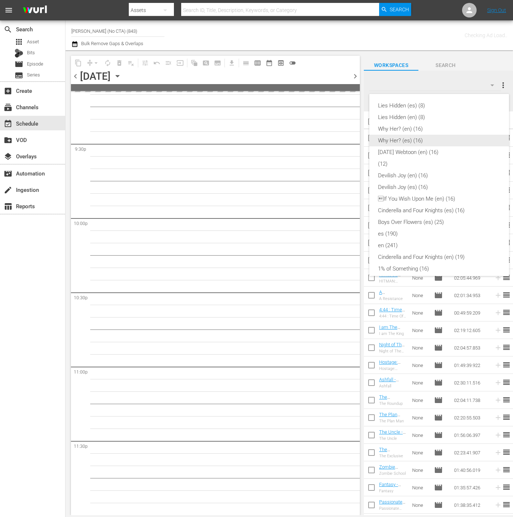
click at [431, 125] on div "Why Her? (en) (16)" at bounding box center [439, 129] width 122 height 12
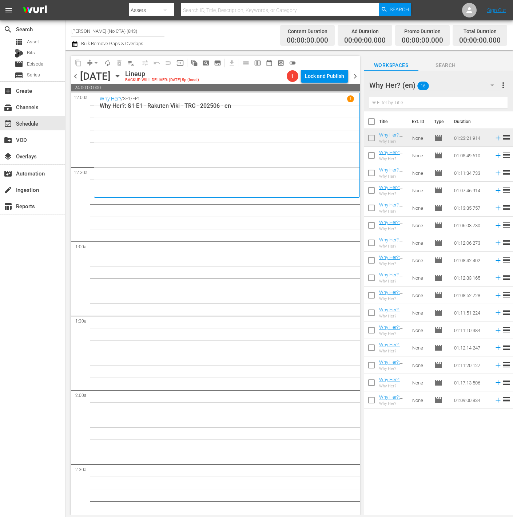
click at [376, 118] on input "checkbox" at bounding box center [371, 122] width 15 height 15
checkbox input "true"
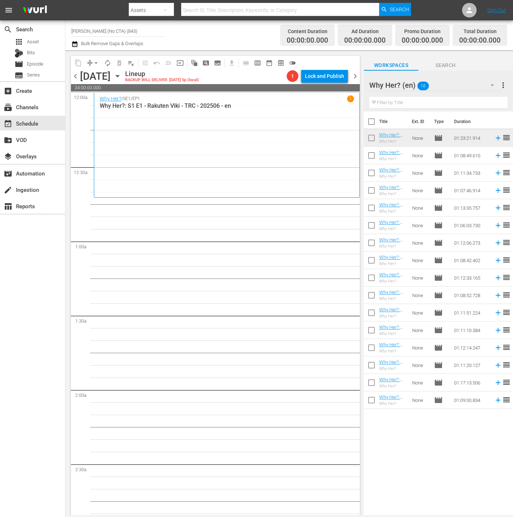
checkbox input "true"
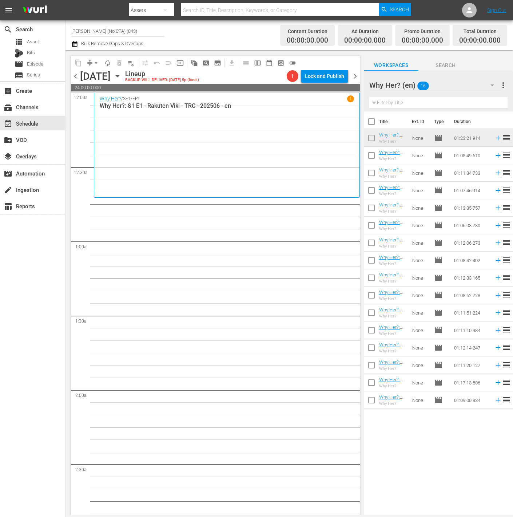
checkbox input "true"
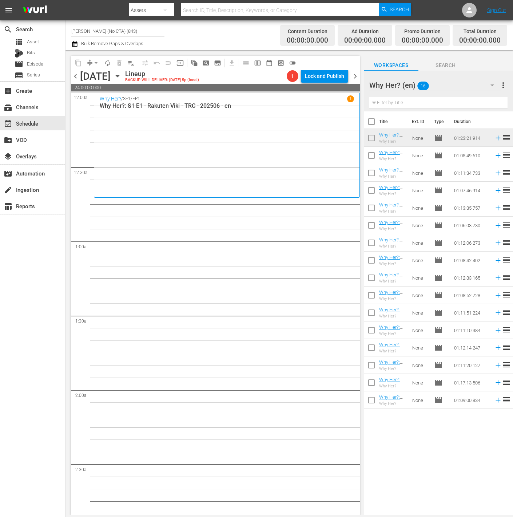
checkbox input "true"
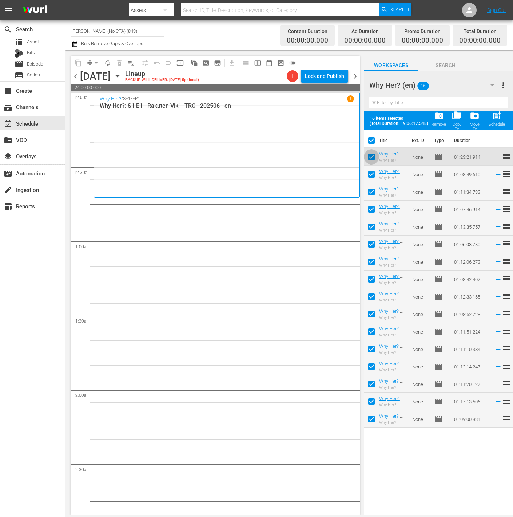
drag, startPoint x: 370, startPoint y: 159, endPoint x: 430, endPoint y: 147, distance: 60.5
click at [370, 159] on input "checkbox" at bounding box center [371, 158] width 15 height 15
checkbox input "false"
click at [499, 122] on div "Schedule" at bounding box center [497, 124] width 16 height 5
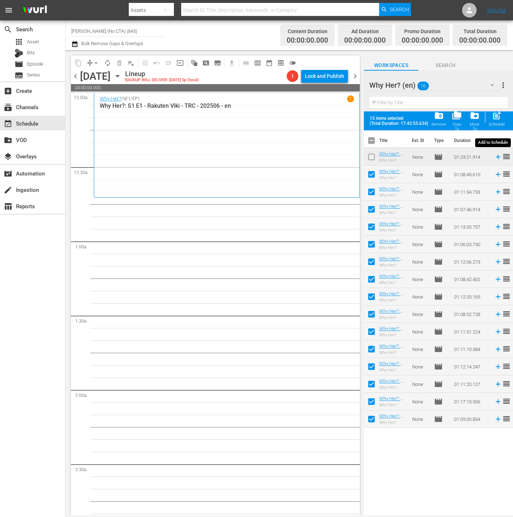
checkbox input "false"
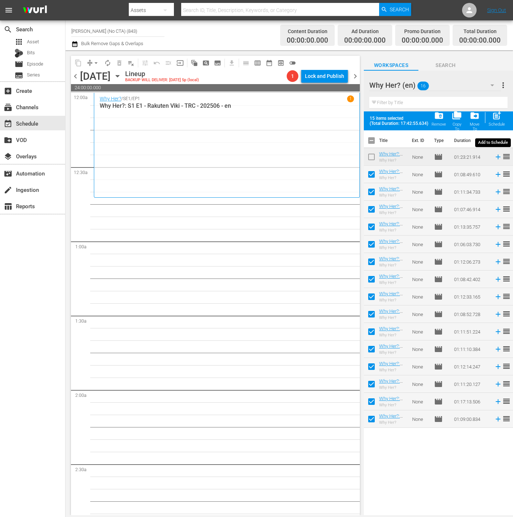
checkbox input "false"
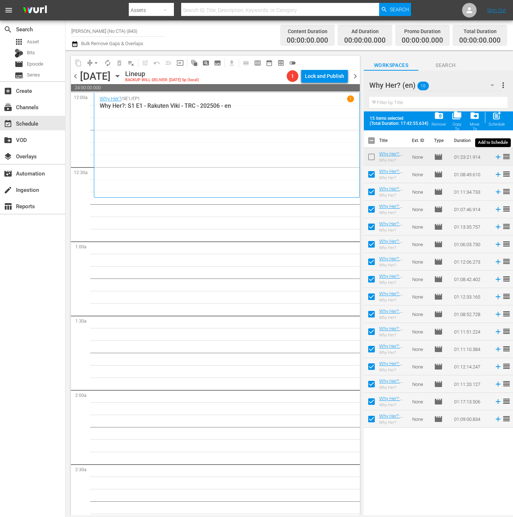
checkbox input "false"
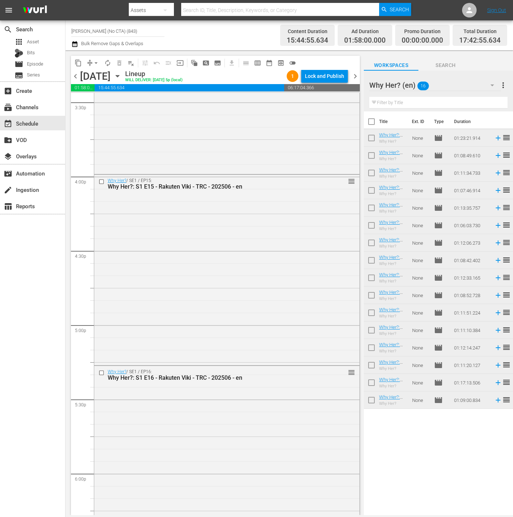
scroll to position [2514, 0]
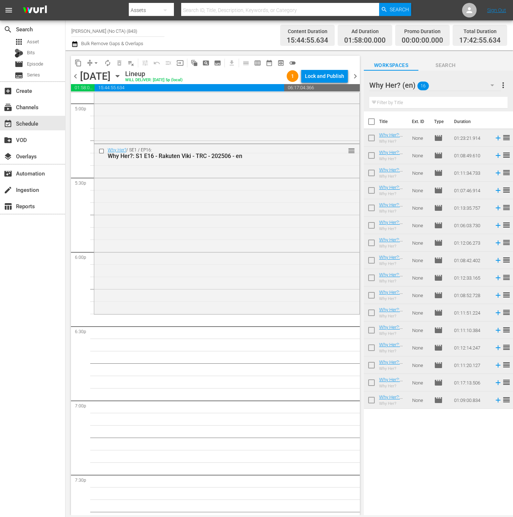
click at [458, 83] on div "Why Her? (en) 16" at bounding box center [435, 85] width 132 height 20
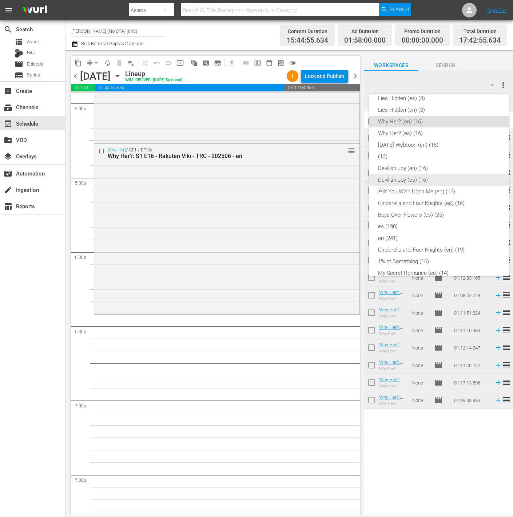
scroll to position [0, 0]
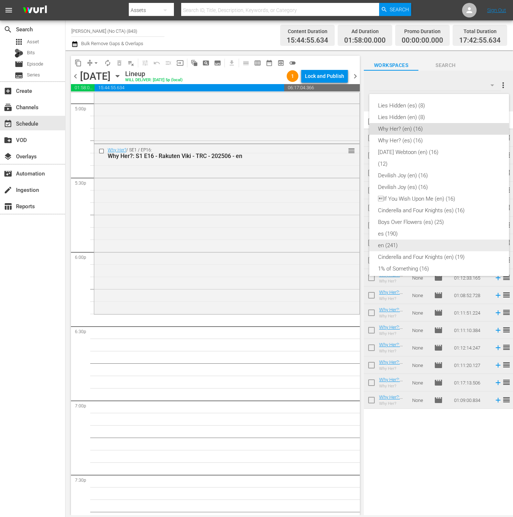
click at [431, 242] on div "en (241)" at bounding box center [439, 246] width 122 height 12
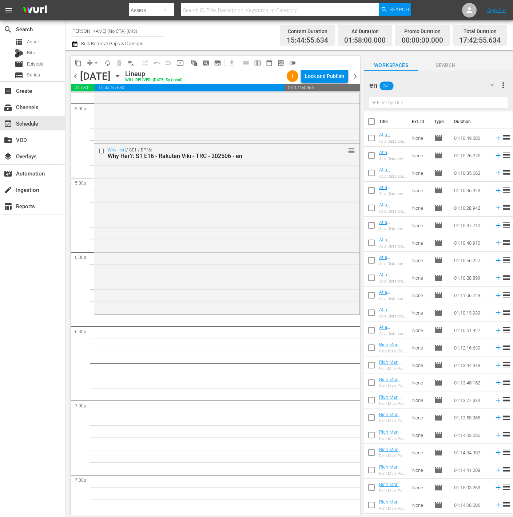
click at [426, 97] on input "text" at bounding box center [438, 103] width 138 height 12
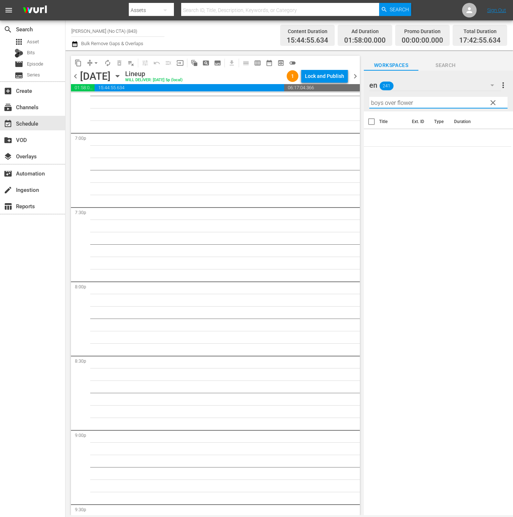
scroll to position [2823, 0]
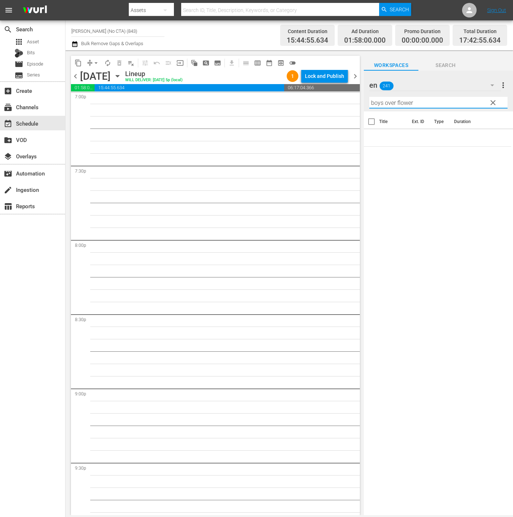
type input "boys over flower"
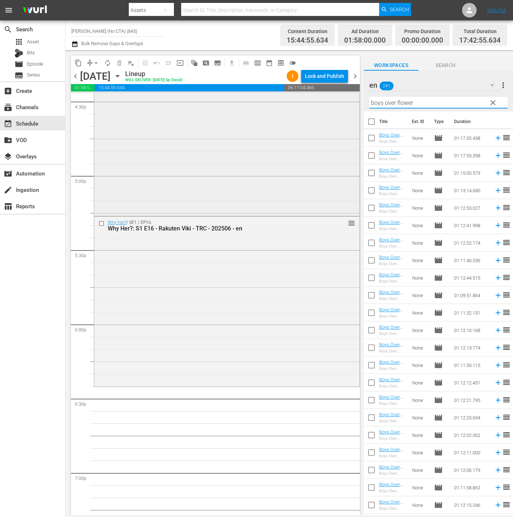
scroll to position [2432, 0]
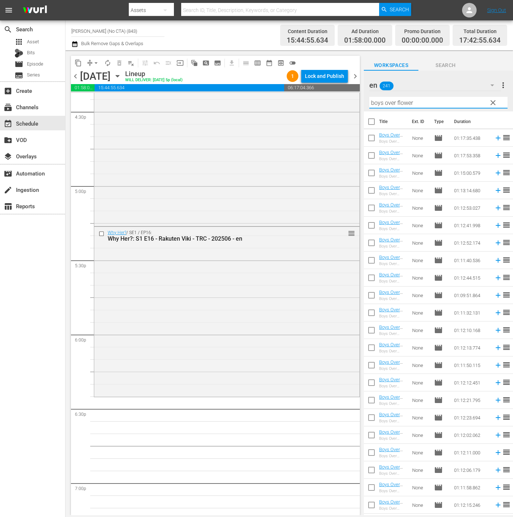
click at [373, 124] on input "checkbox" at bounding box center [371, 122] width 15 height 15
checkbox input "true"
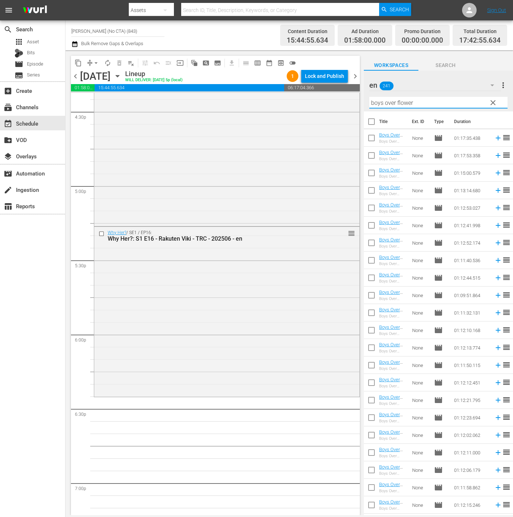
checkbox input "true"
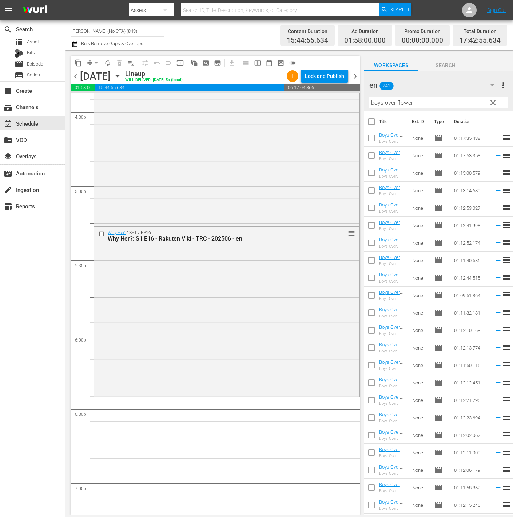
checkbox input "true"
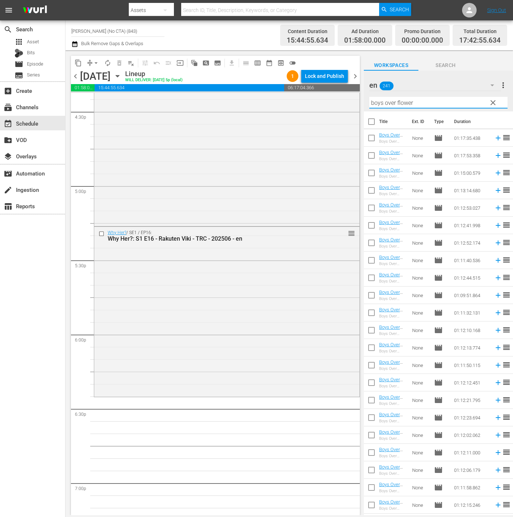
checkbox input "true"
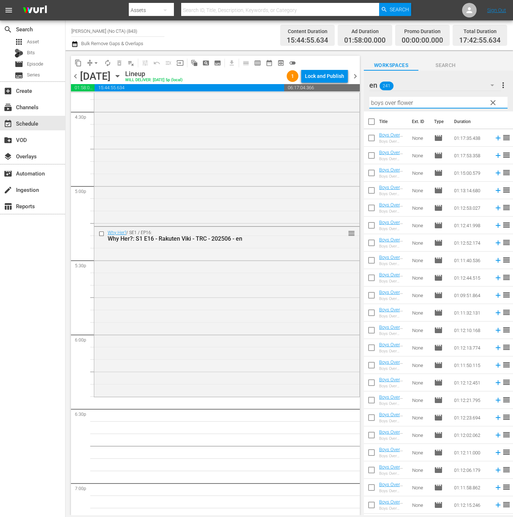
checkbox input "true"
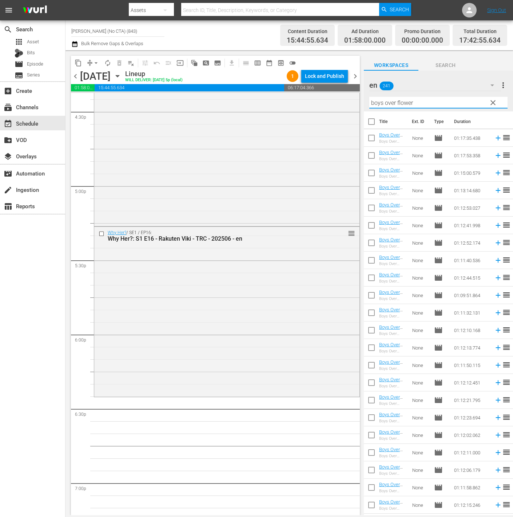
checkbox input "true"
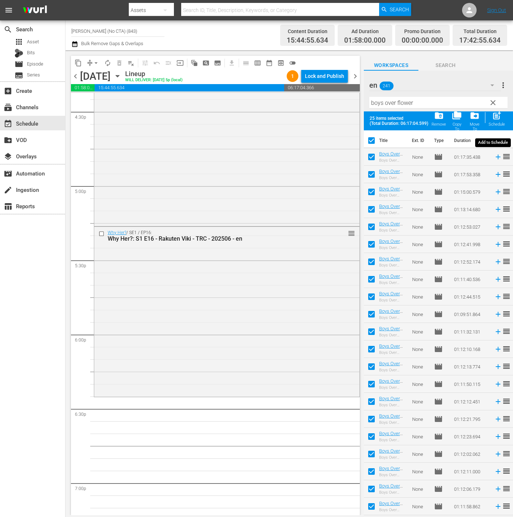
click at [498, 120] on span "post_add" at bounding box center [497, 116] width 10 height 10
checkbox input "false"
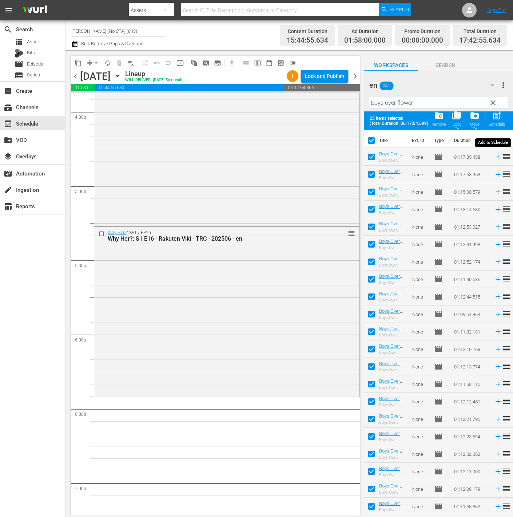
checkbox input "false"
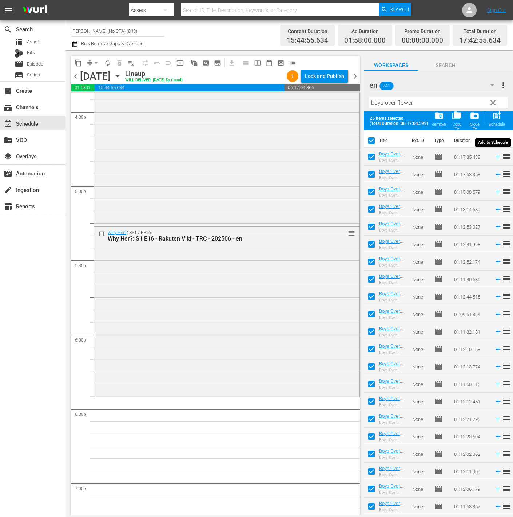
checkbox input "false"
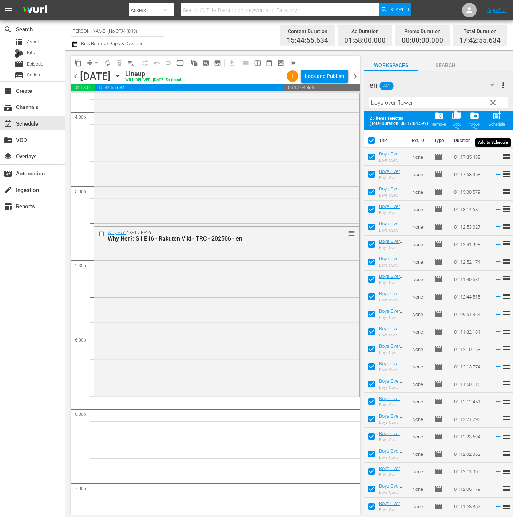
checkbox input "false"
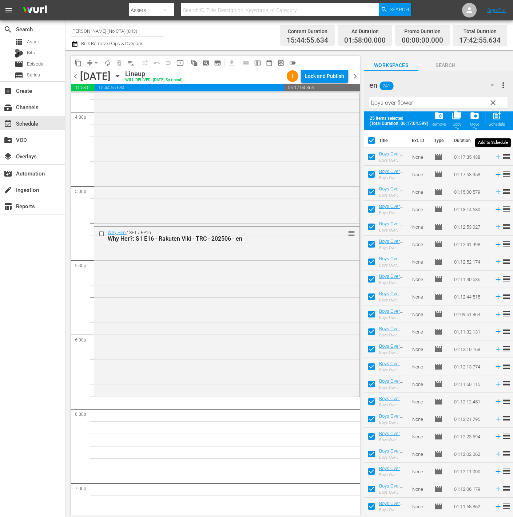
checkbox input "false"
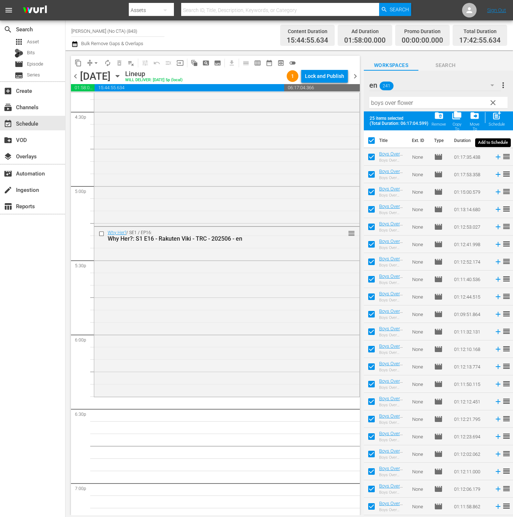
checkbox input "false"
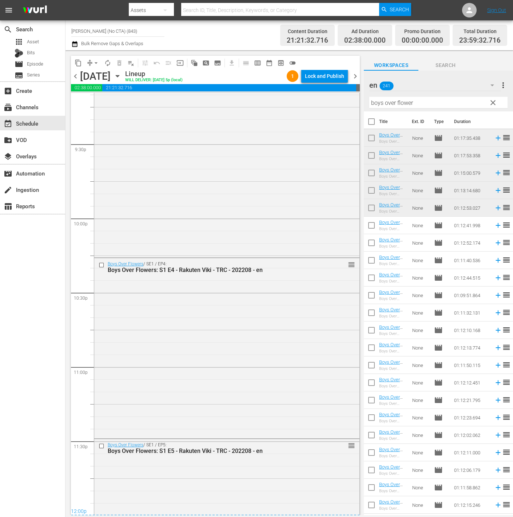
scroll to position [3246, 0]
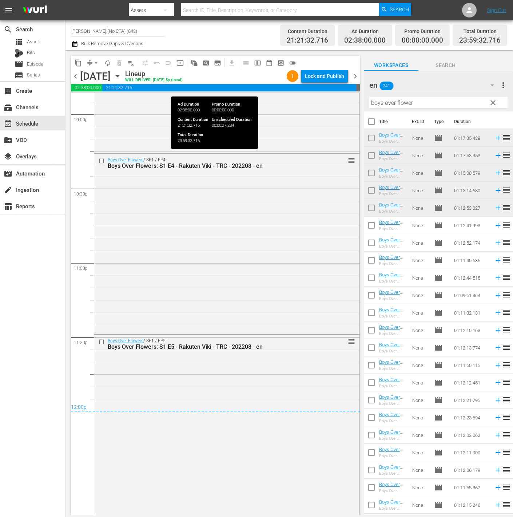
click at [334, 74] on div "Lock and Publish" at bounding box center [324, 76] width 39 height 13
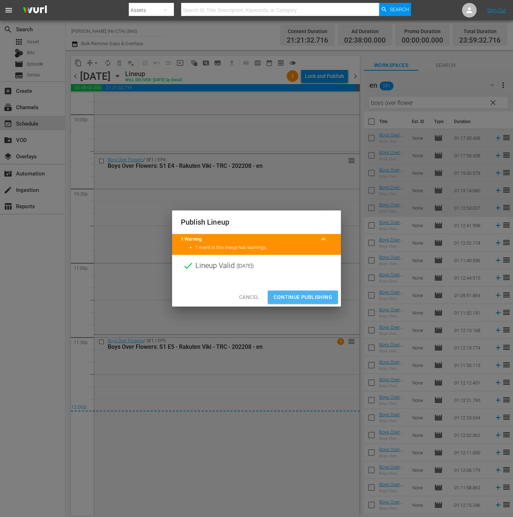
click at [321, 295] on span "Continue Publishing" at bounding box center [303, 297] width 59 height 9
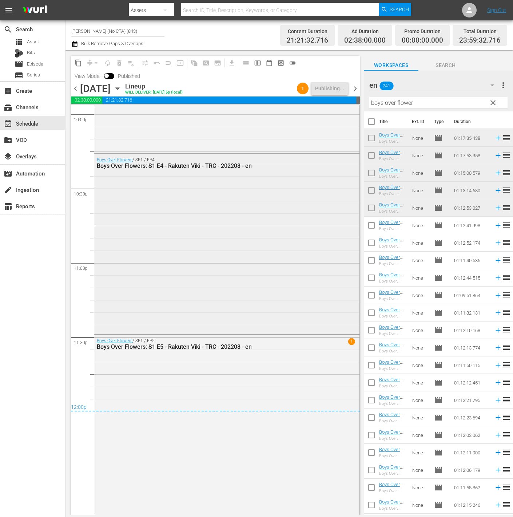
scroll to position [3099, 0]
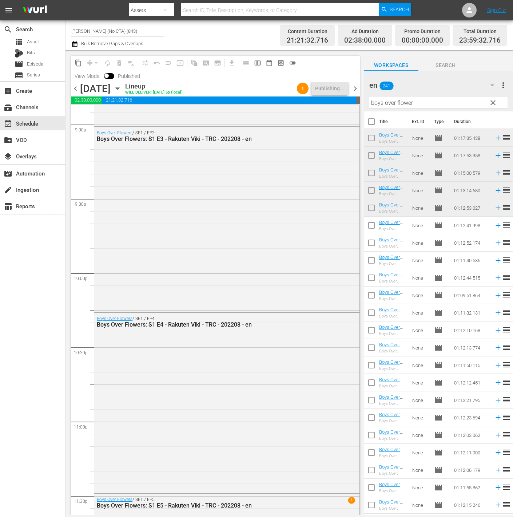
click at [356, 88] on span "chevron_right" at bounding box center [355, 88] width 9 height 9
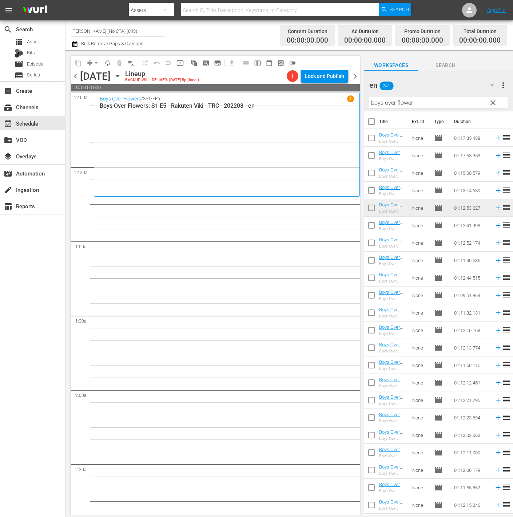
click at [374, 116] on input "checkbox" at bounding box center [371, 122] width 15 height 15
checkbox input "true"
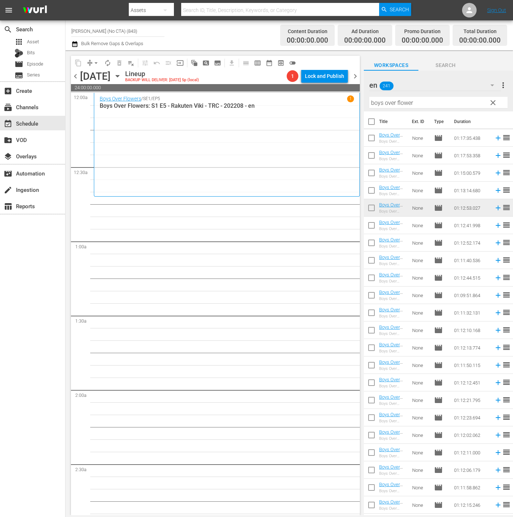
checkbox input "true"
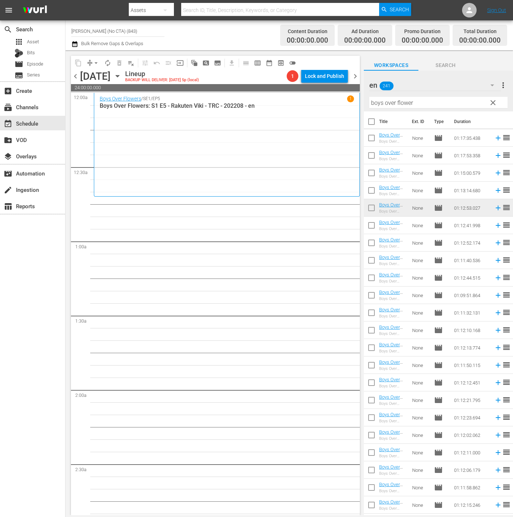
checkbox input "true"
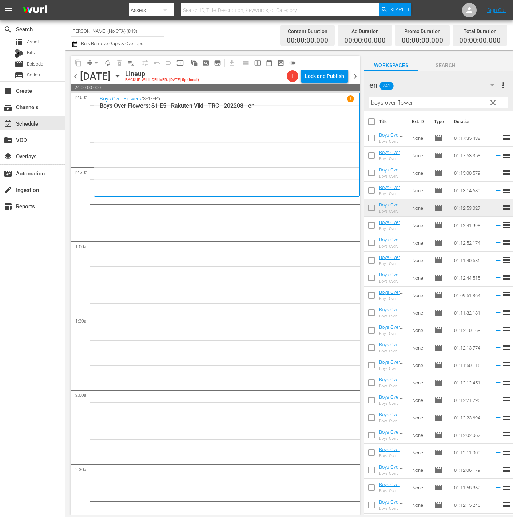
checkbox input "true"
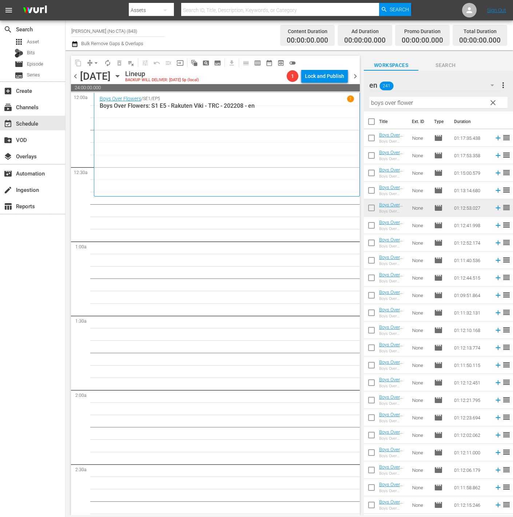
checkbox input "true"
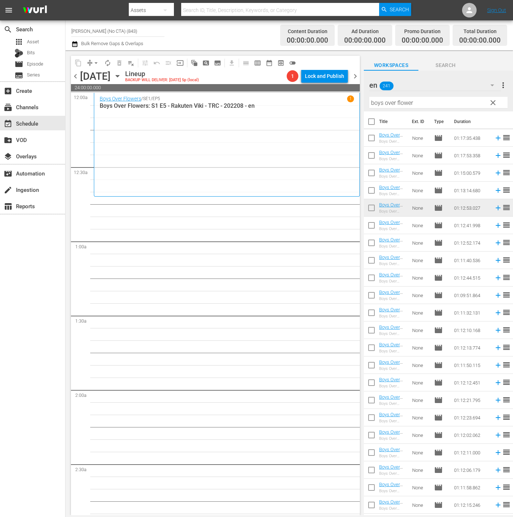
checkbox input "true"
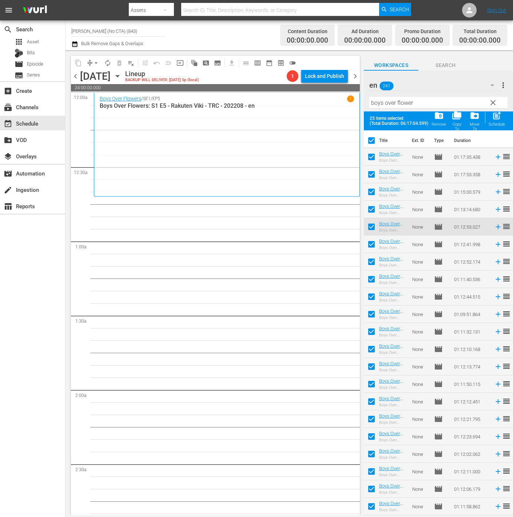
click at [373, 162] on input "checkbox" at bounding box center [371, 158] width 15 height 15
checkbox input "false"
click at [375, 190] on input "checkbox" at bounding box center [371, 193] width 15 height 15
checkbox input "false"
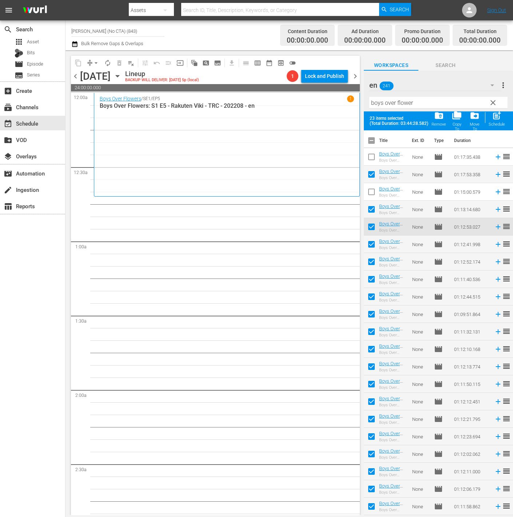
click at [375, 181] on input "checkbox" at bounding box center [371, 175] width 15 height 15
checkbox input "false"
click at [372, 210] on input "checkbox" at bounding box center [371, 210] width 15 height 15
checkbox input "false"
click at [372, 228] on input "checkbox" at bounding box center [371, 228] width 15 height 15
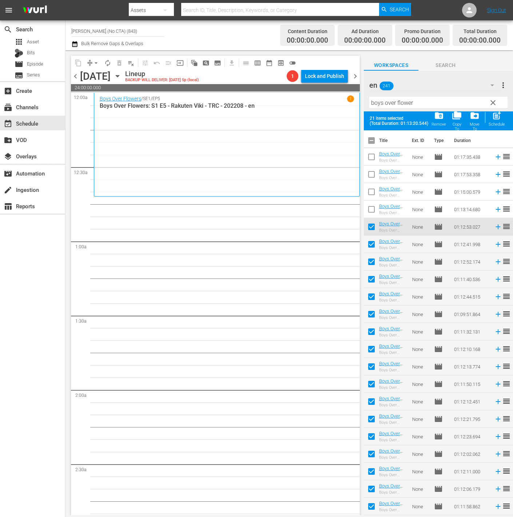
checkbox input "false"
click at [491, 116] on div "post_add Schedule" at bounding box center [497, 119] width 16 height 16
checkbox input "false"
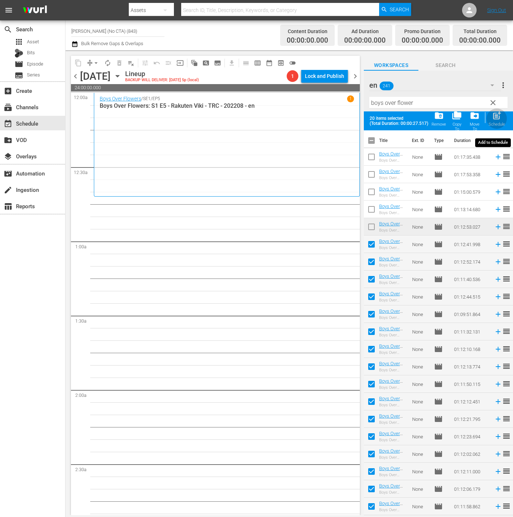
checkbox input "false"
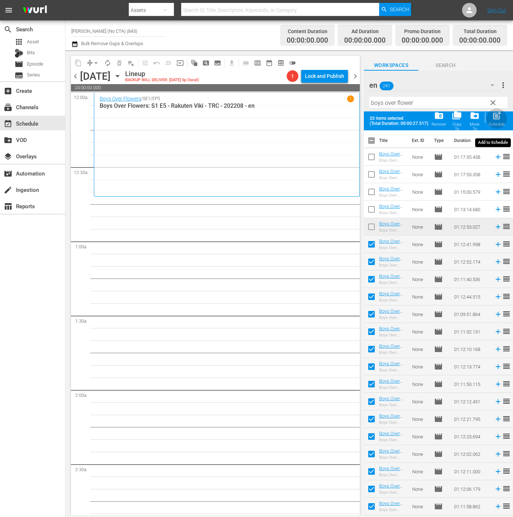
checkbox input "false"
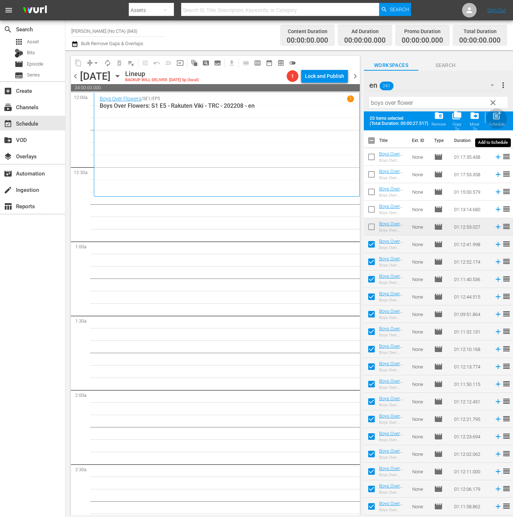
checkbox input "false"
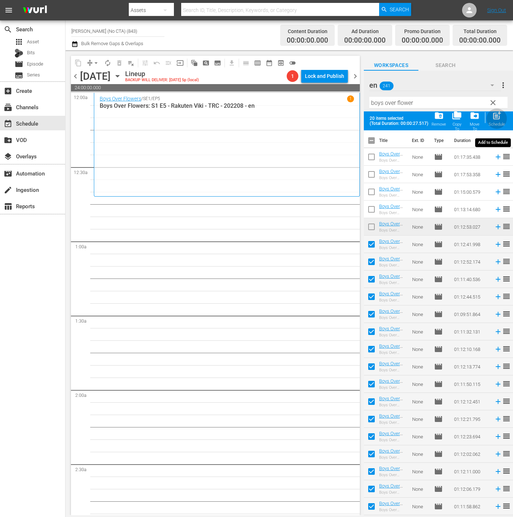
checkbox input "false"
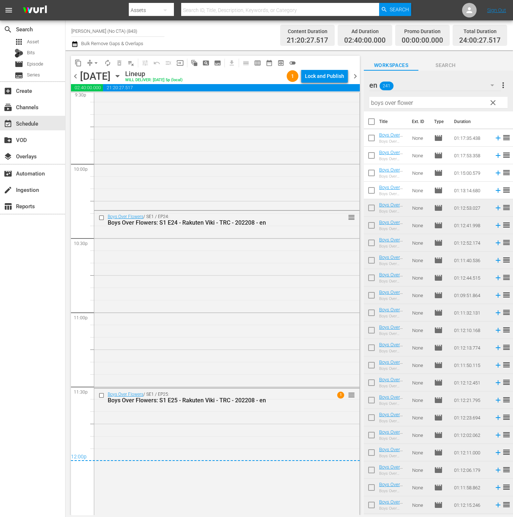
scroll to position [3247, 0]
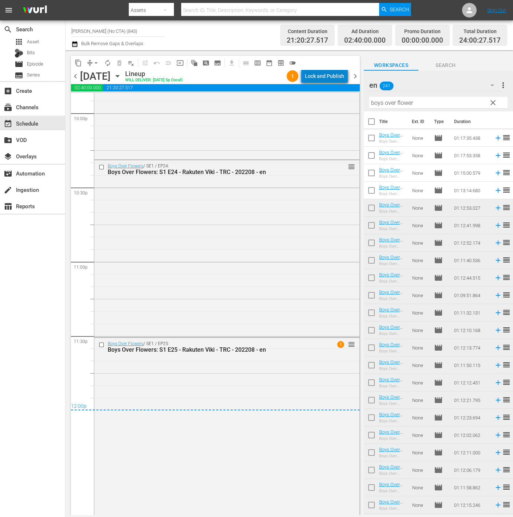
click at [334, 75] on div "Lock and Publish" at bounding box center [324, 76] width 39 height 13
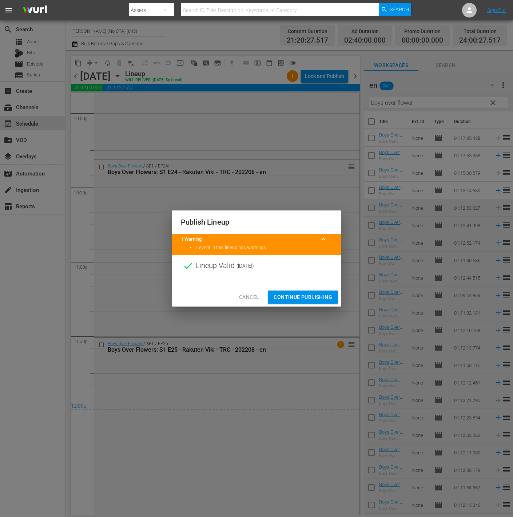
click at [277, 296] on span "Continue Publishing" at bounding box center [303, 297] width 59 height 9
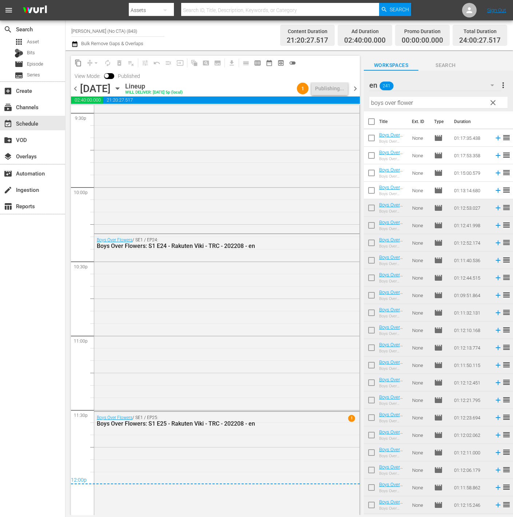
scroll to position [3259, 0]
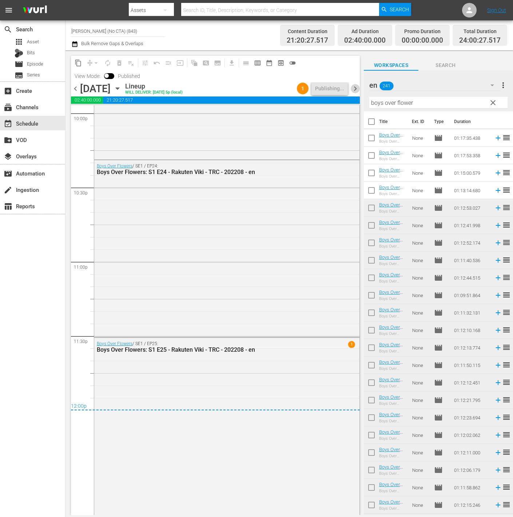
click at [358, 92] on span "chevron_right" at bounding box center [355, 88] width 9 height 9
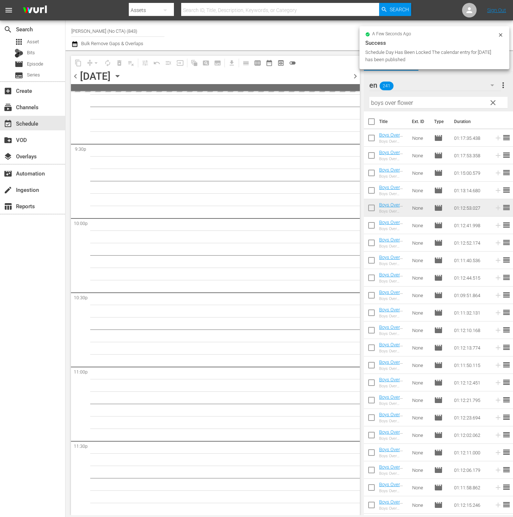
click at [492, 100] on span "clear" at bounding box center [493, 102] width 9 height 9
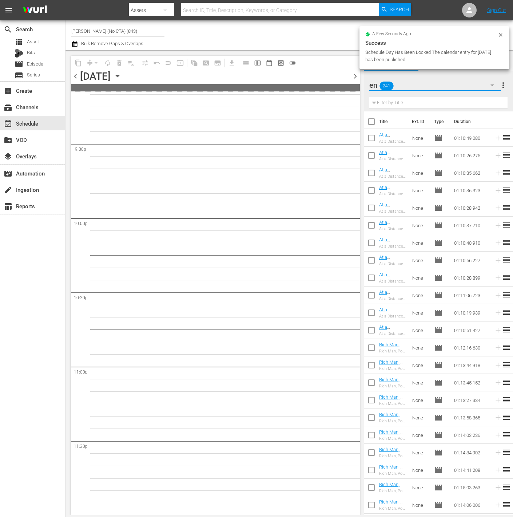
click at [487, 82] on button "button" at bounding box center [492, 84] width 17 height 17
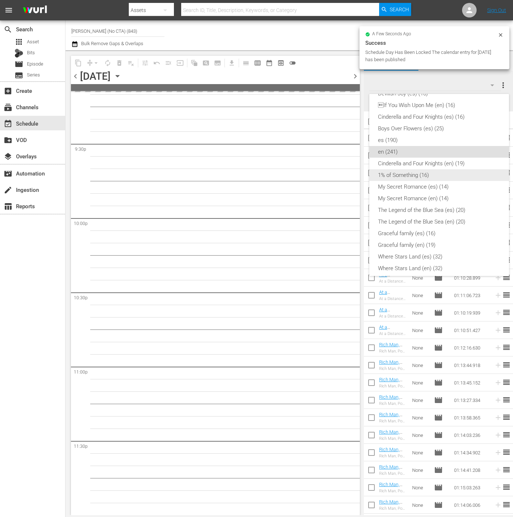
scroll to position [0, 0]
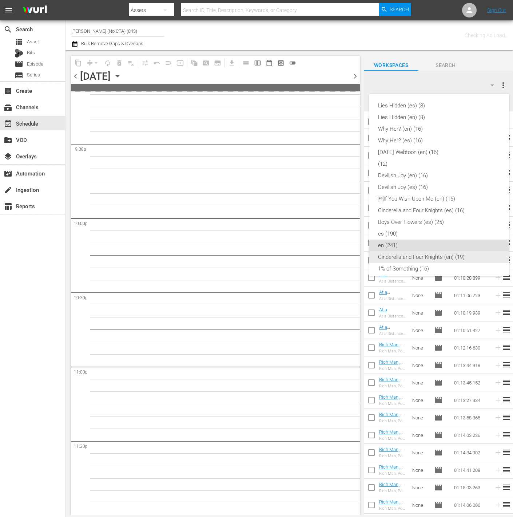
click at [450, 260] on div "Cinderella and Four Knights (en) (19)" at bounding box center [439, 257] width 122 height 12
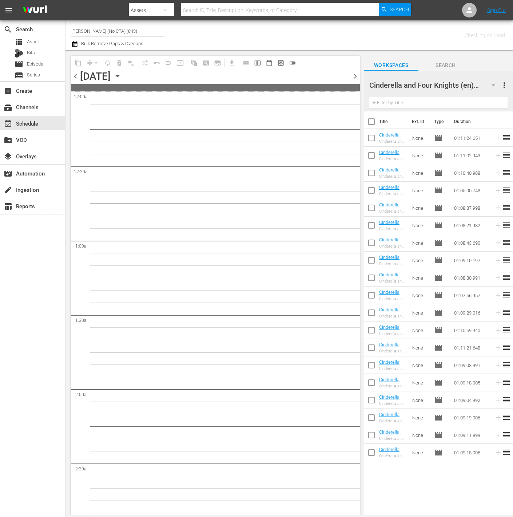
click at [374, 126] on input "checkbox" at bounding box center [371, 122] width 15 height 15
checkbox input "true"
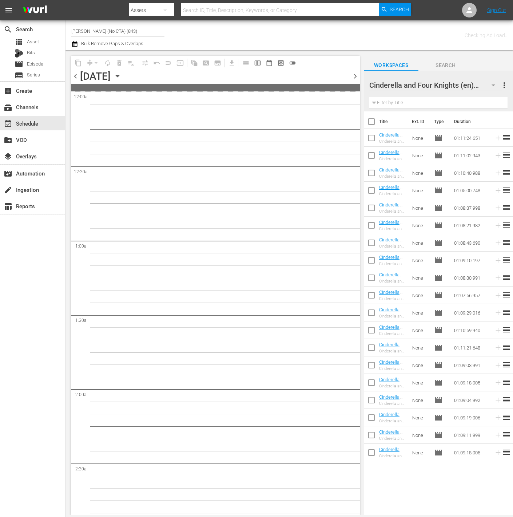
checkbox input "true"
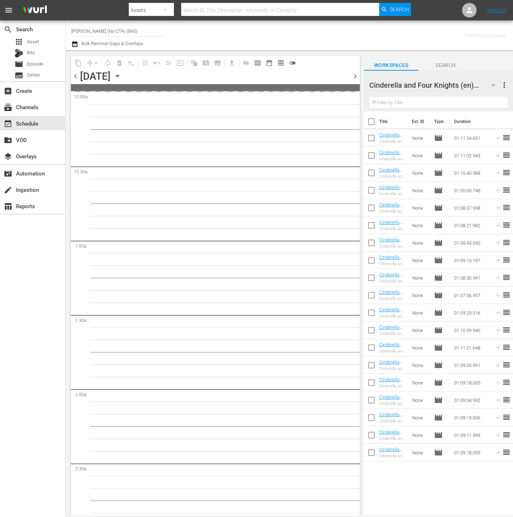
checkbox input "true"
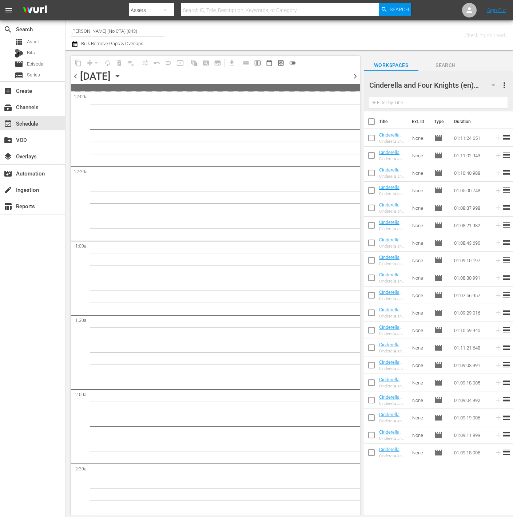
checkbox input "true"
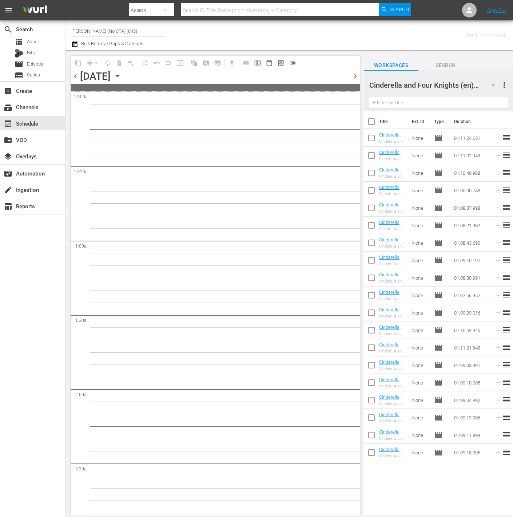
checkbox input "true"
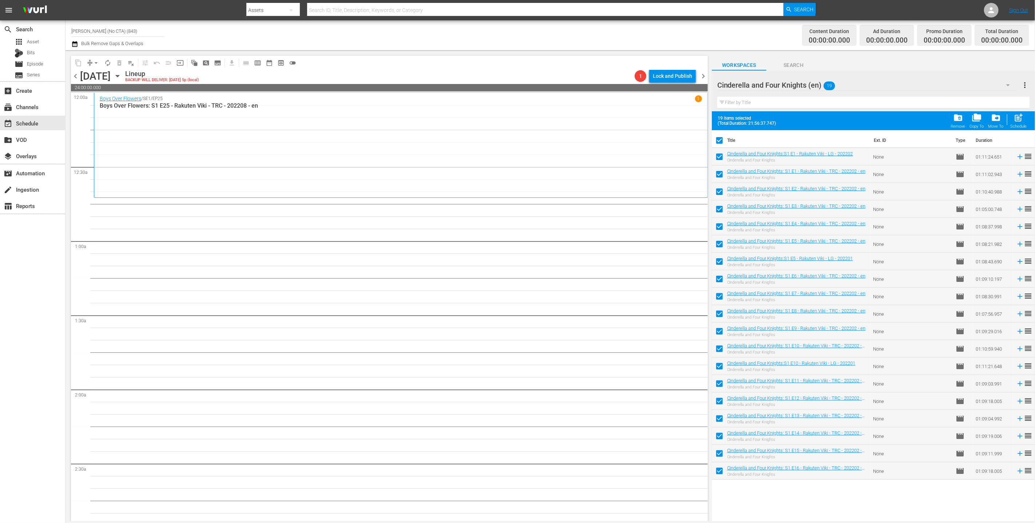
click at [513, 152] on input "checkbox" at bounding box center [719, 158] width 15 height 15
checkbox input "false"
click at [513, 257] on input "checkbox" at bounding box center [719, 263] width 15 height 15
checkbox input "false"
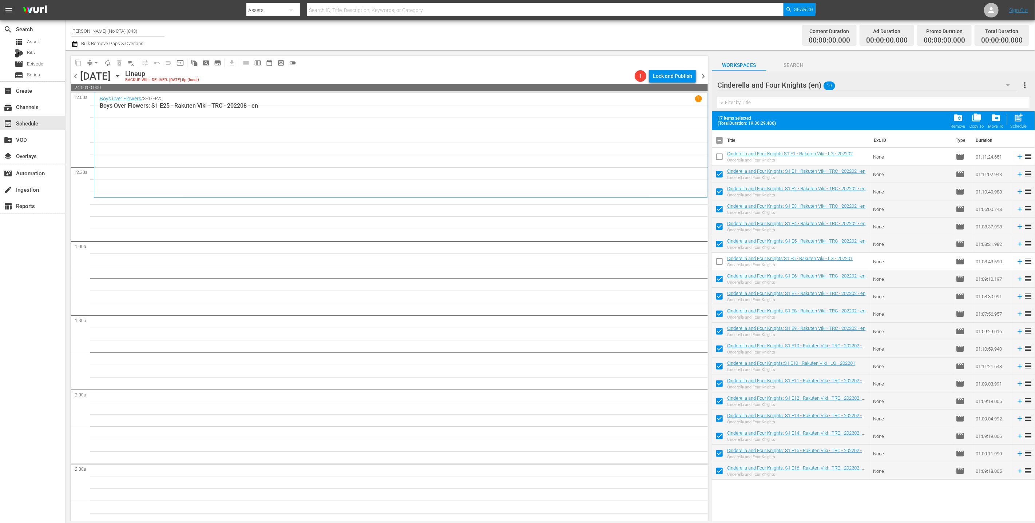
click at [513, 368] on input "checkbox" at bounding box center [719, 367] width 15 height 15
checkbox input "false"
click at [513, 116] on span "post_add" at bounding box center [1019, 118] width 10 height 10
checkbox input "false"
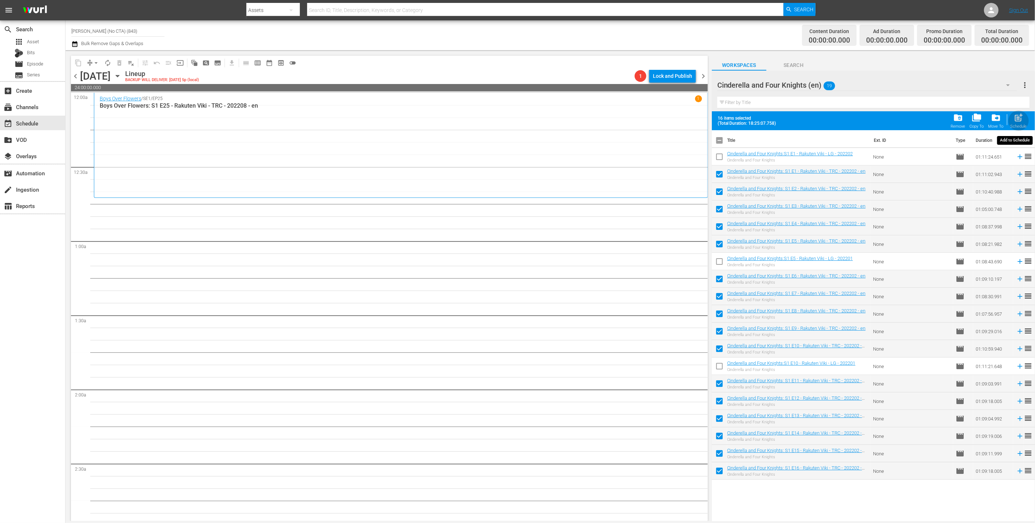
checkbox input "false"
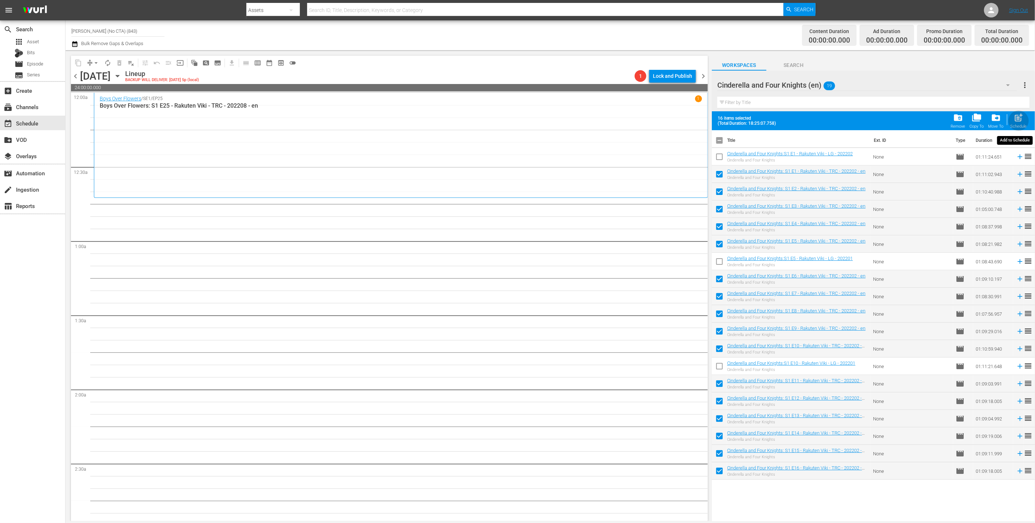
checkbox input "false"
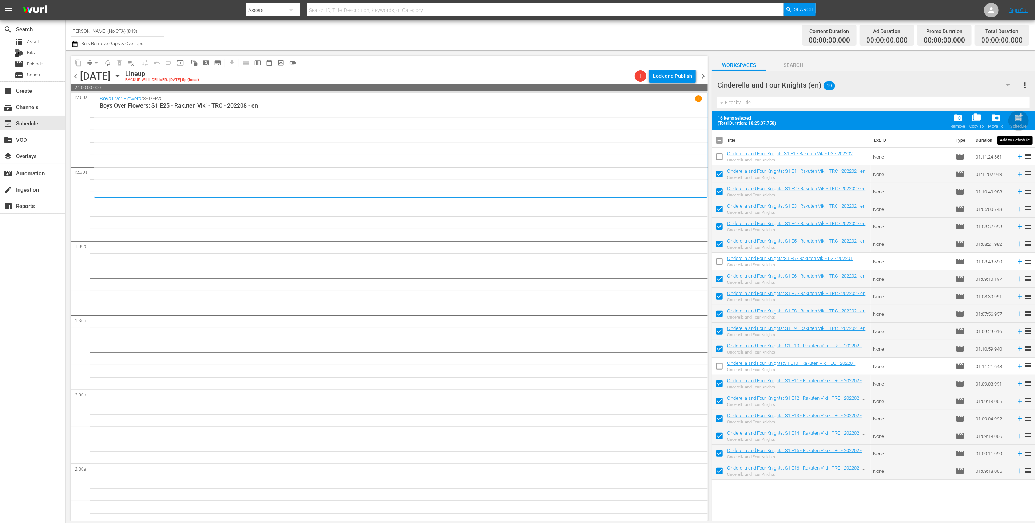
checkbox input "false"
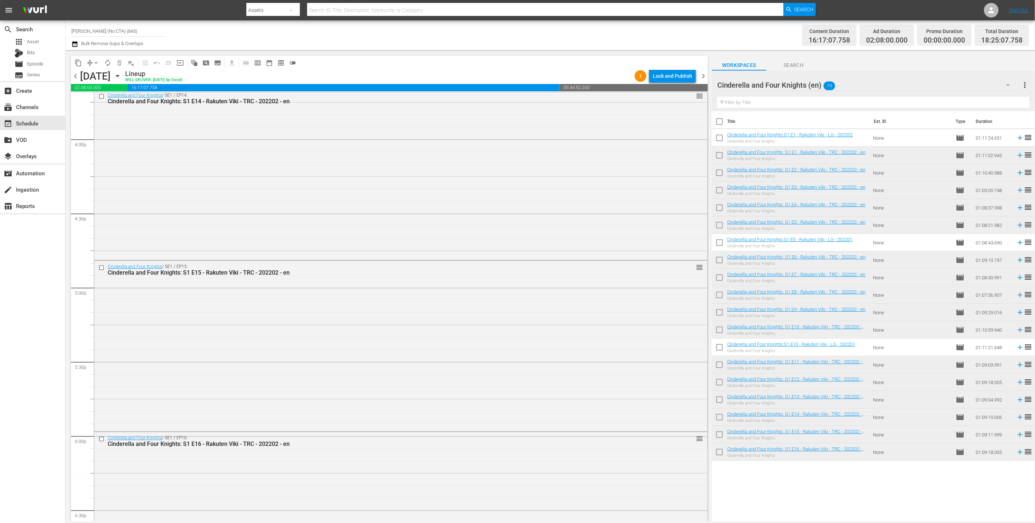
scroll to position [2584, 0]
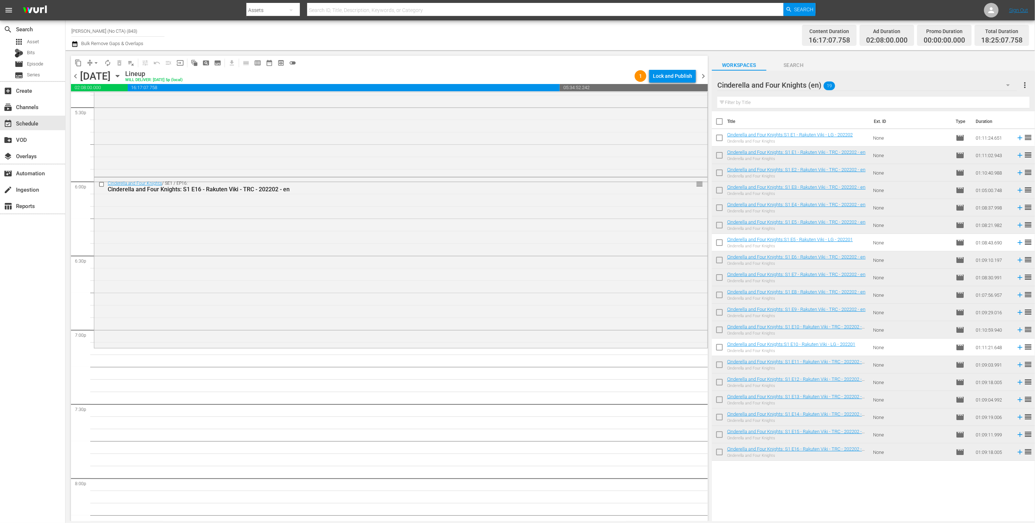
click at [513, 76] on div "Cinderella and Four Knights (en) 19" at bounding box center [867, 85] width 300 height 20
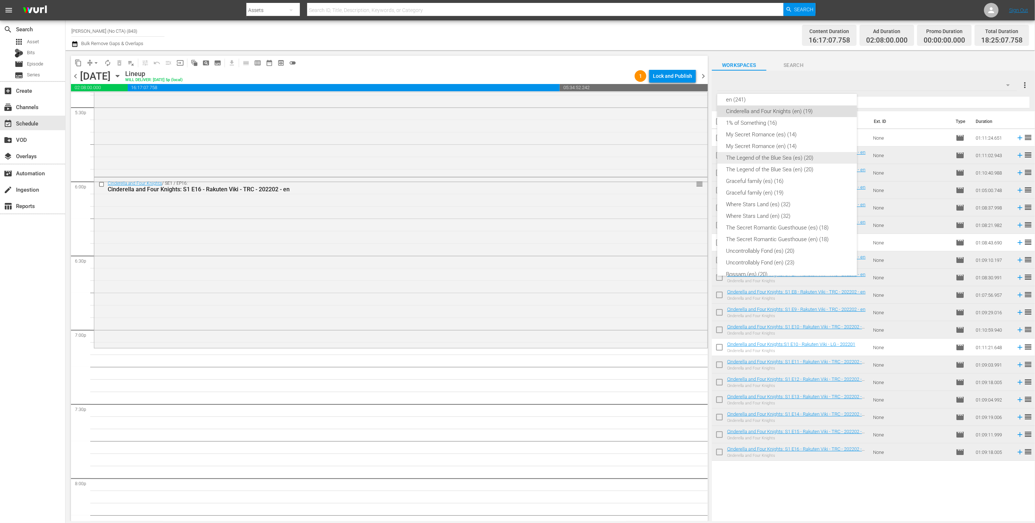
scroll to position [0, 0]
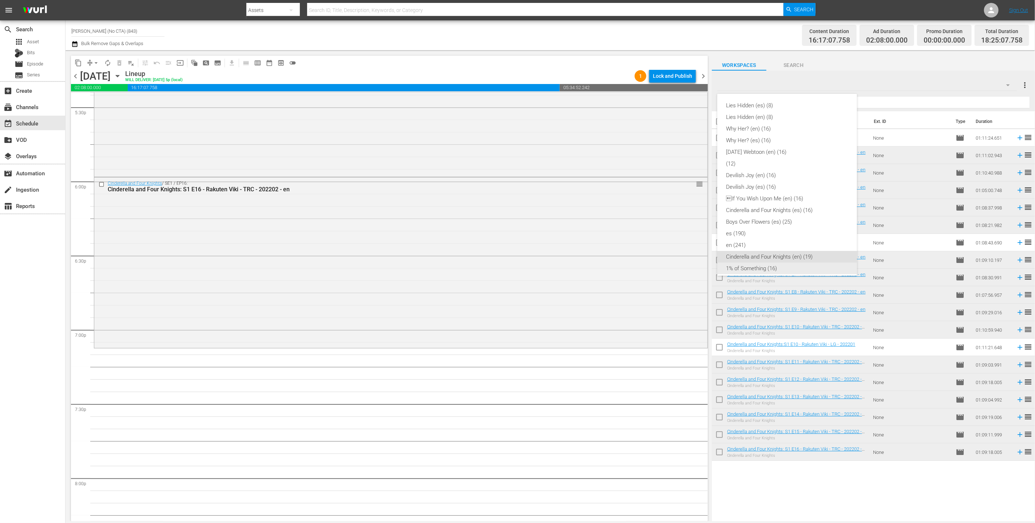
click at [513, 266] on div "1% of Something (16)" at bounding box center [787, 269] width 122 height 12
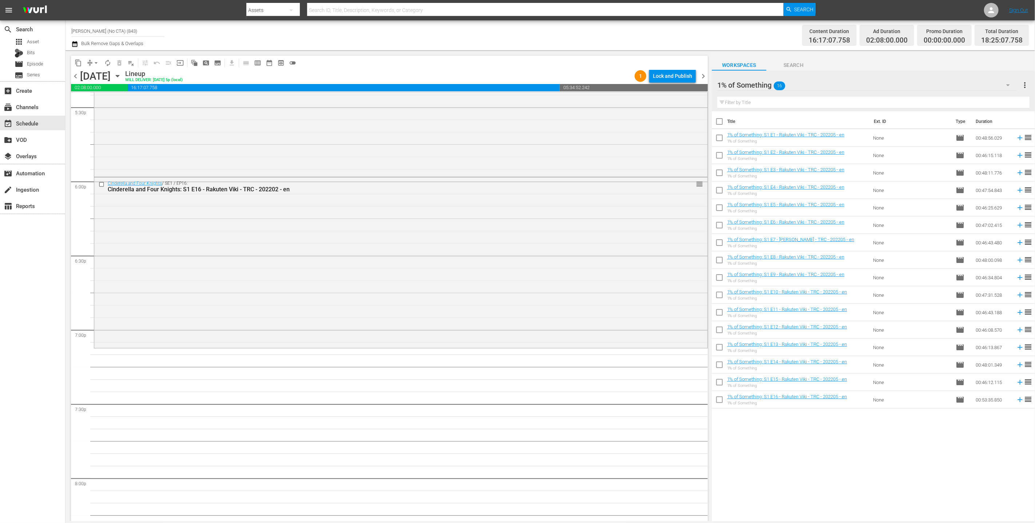
click at [513, 118] on input "checkbox" at bounding box center [719, 122] width 15 height 15
checkbox input "true"
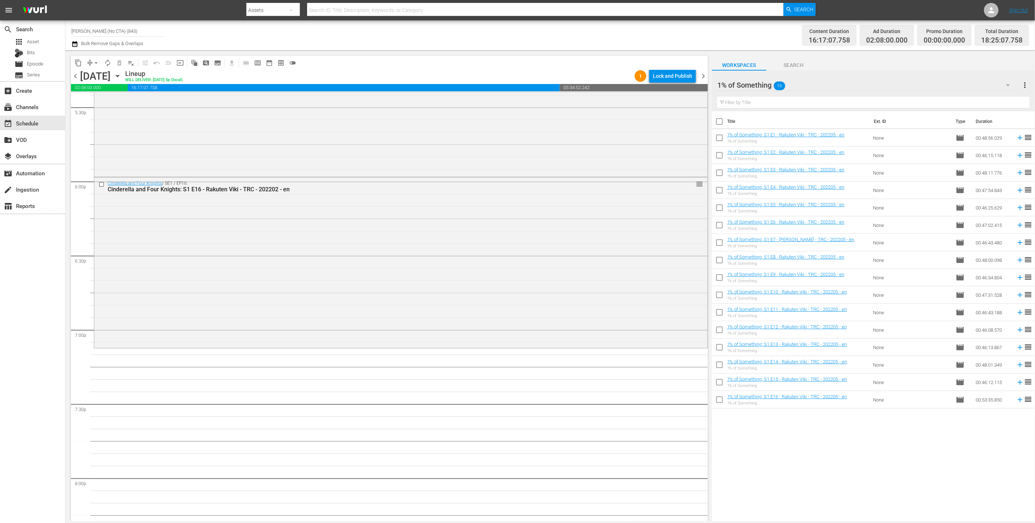
checkbox input "true"
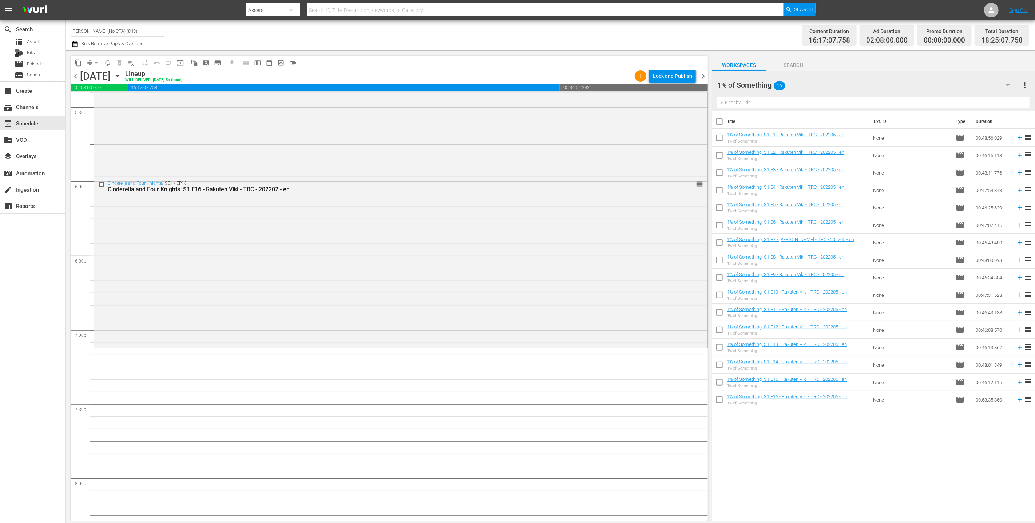
checkbox input "true"
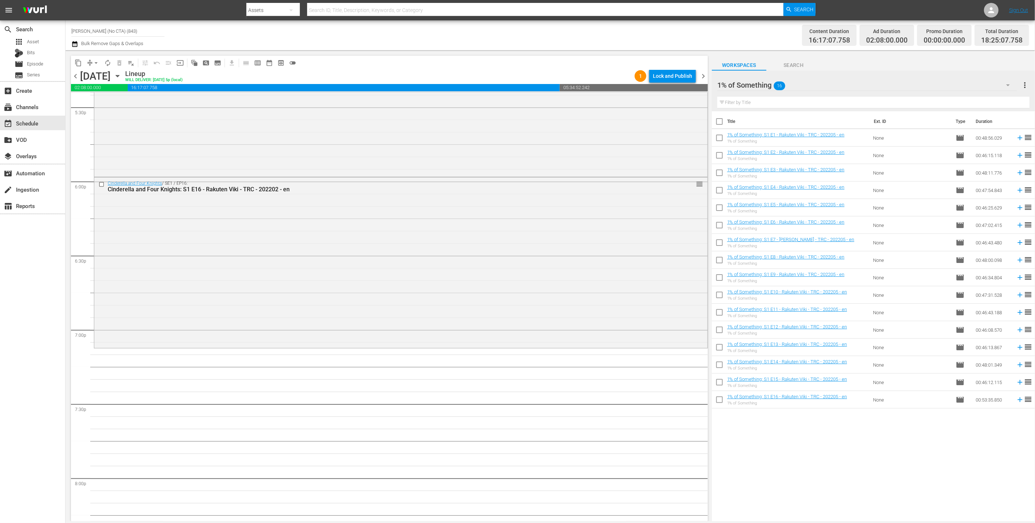
checkbox input "true"
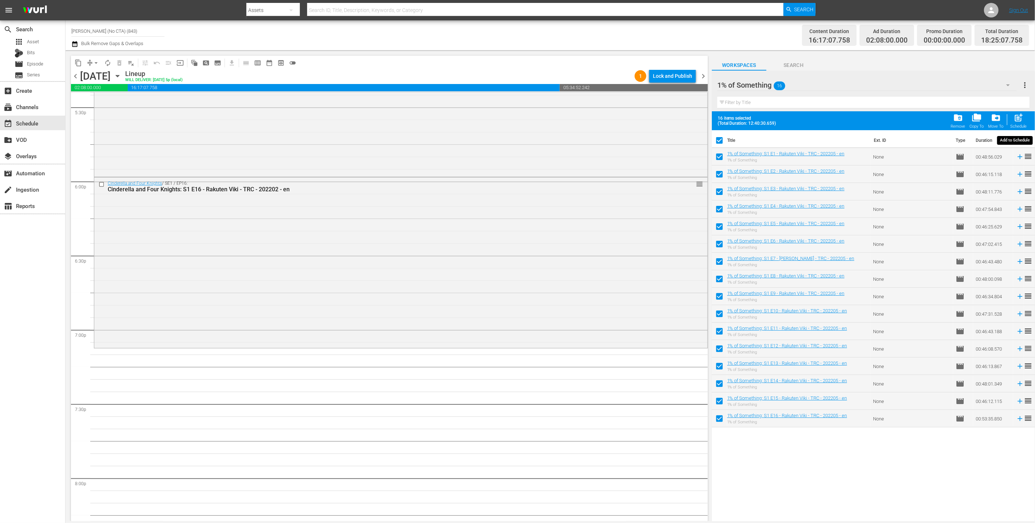
click at [513, 119] on div "post_add Schedule" at bounding box center [1019, 121] width 16 height 16
checkbox input "false"
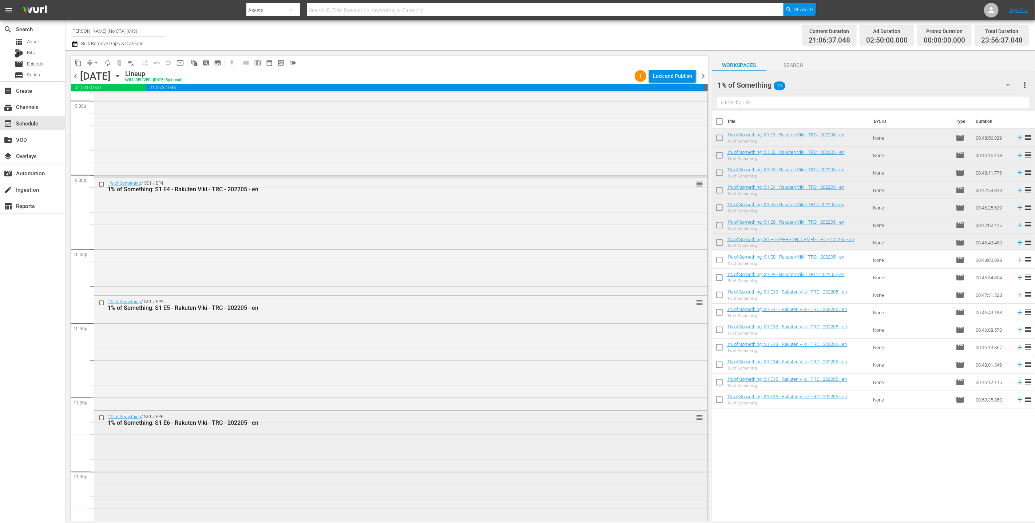
scroll to position [3232, 0]
click at [513, 76] on div "Lock and Publish" at bounding box center [672, 76] width 39 height 13
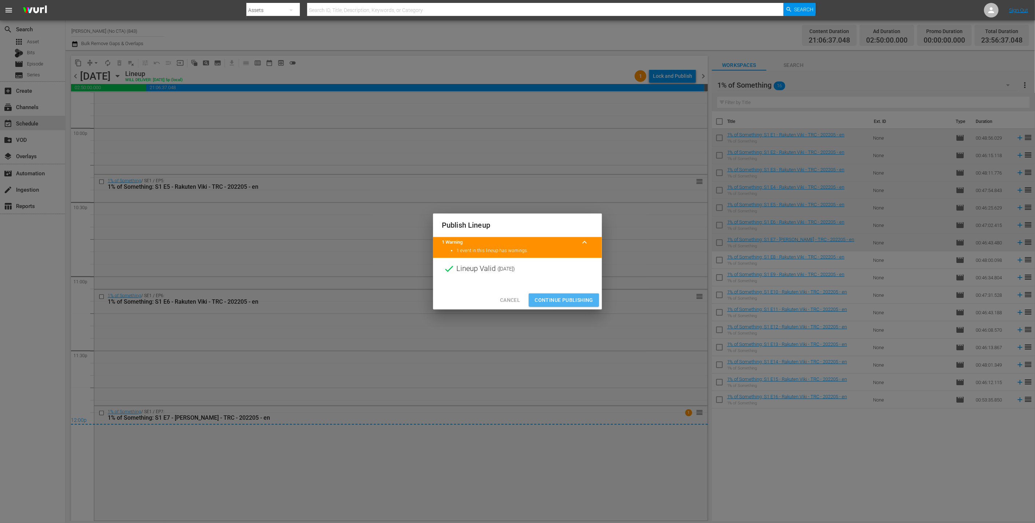
click at [513, 299] on span "Continue Publishing" at bounding box center [564, 300] width 59 height 9
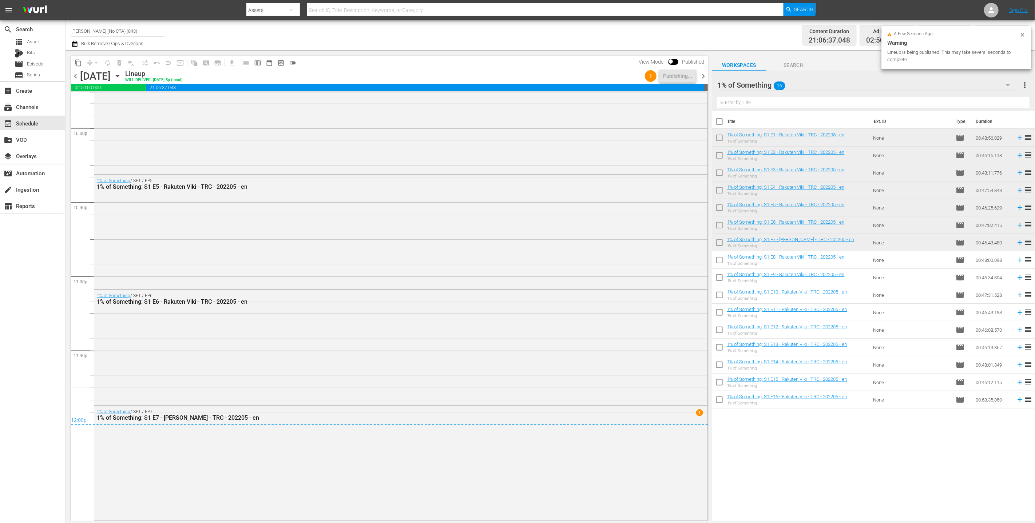
click at [513, 78] on span "chevron_right" at bounding box center [703, 76] width 9 height 9
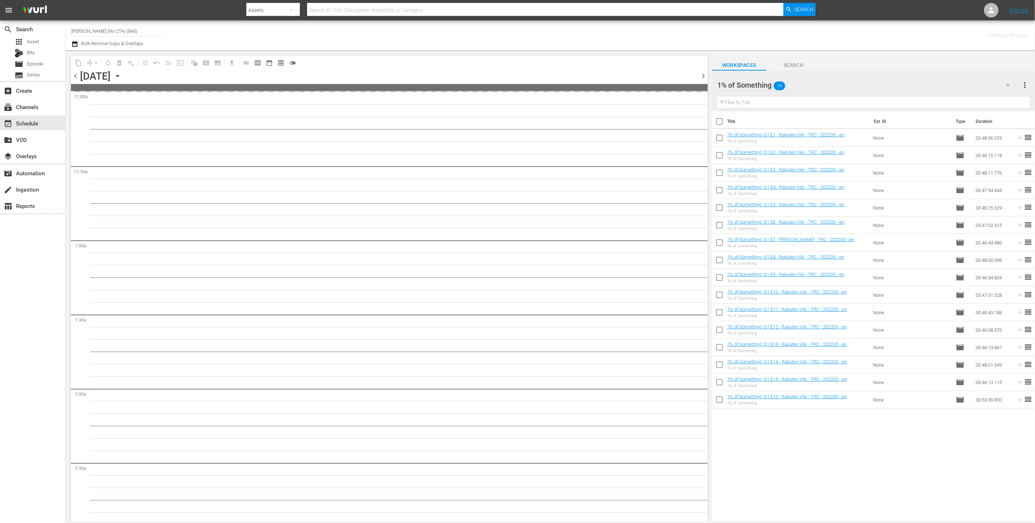
click at [513, 258] on input "checkbox" at bounding box center [719, 261] width 15 height 15
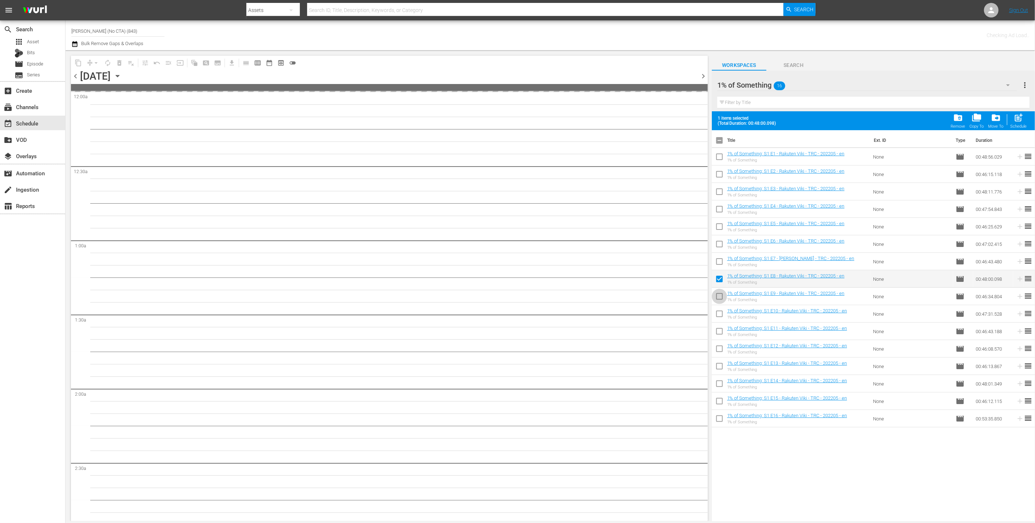
click at [513, 298] on input "checkbox" at bounding box center [719, 297] width 15 height 15
click at [513, 316] on input "checkbox" at bounding box center [719, 315] width 15 height 15
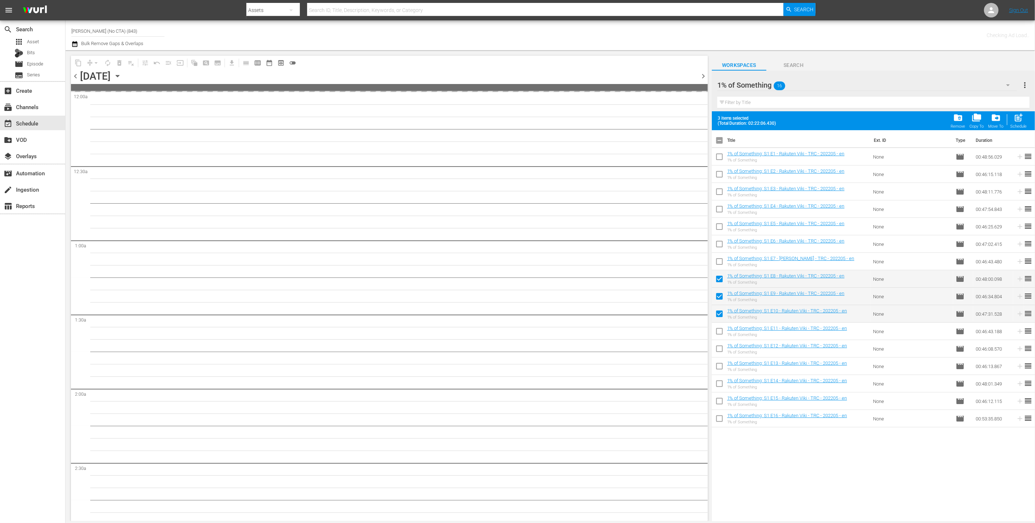
click at [513, 334] on input "checkbox" at bounding box center [719, 332] width 15 height 15
click at [513, 359] on span at bounding box center [719, 366] width 15 height 15
click at [513, 351] on input "checkbox" at bounding box center [719, 350] width 15 height 15
click at [513, 365] on input "checkbox" at bounding box center [719, 367] width 15 height 15
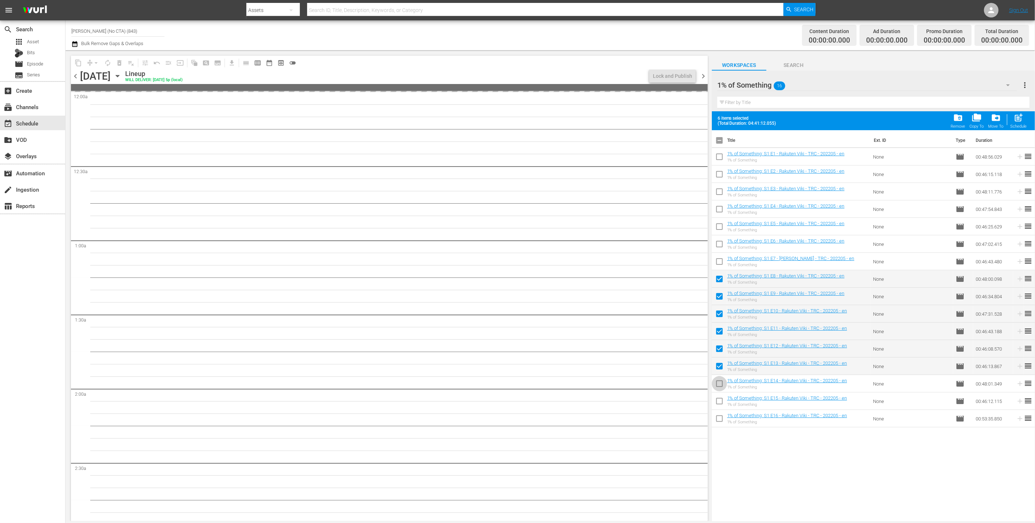
click at [513, 382] on input "checkbox" at bounding box center [719, 385] width 15 height 15
click at [513, 405] on input "checkbox" at bounding box center [719, 402] width 15 height 15
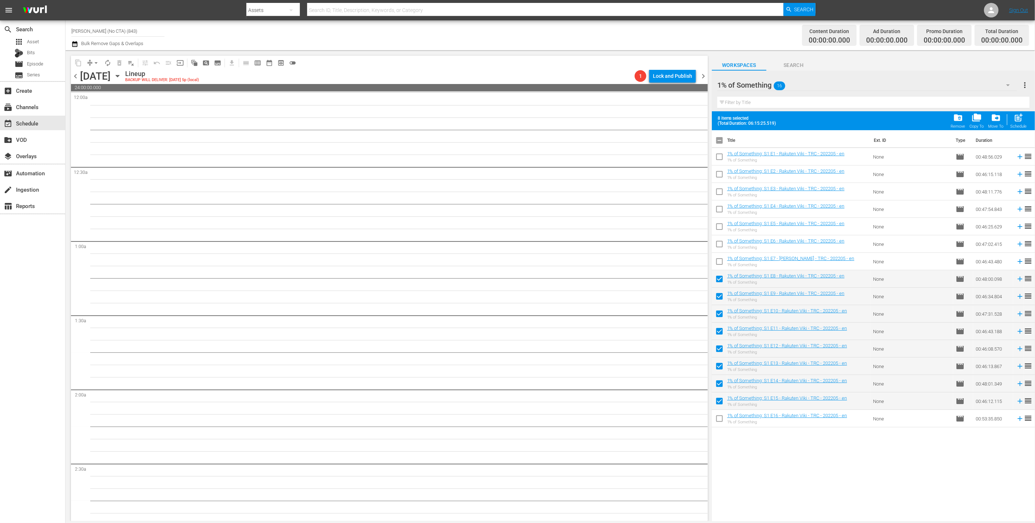
click at [513, 419] on input "checkbox" at bounding box center [719, 420] width 15 height 15
click at [78, 75] on span "chevron_left" at bounding box center [75, 76] width 9 height 9
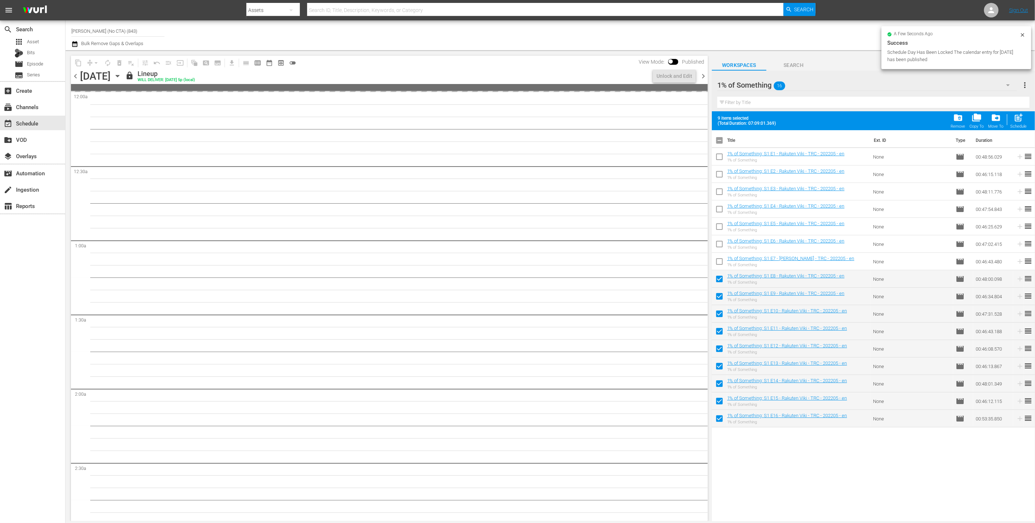
click at [513, 74] on span "chevron_right" at bounding box center [703, 76] width 9 height 9
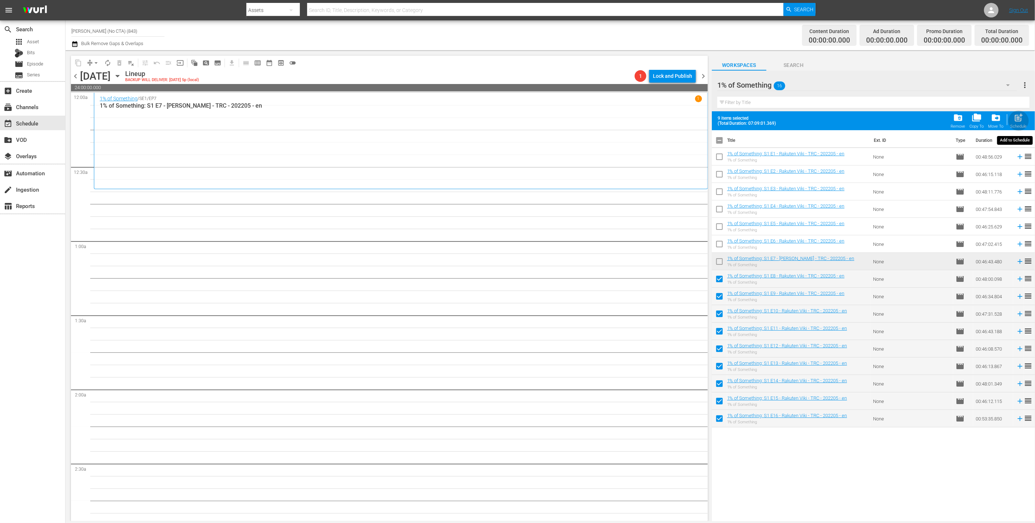
click at [513, 122] on span "post_add" at bounding box center [1019, 118] width 10 height 10
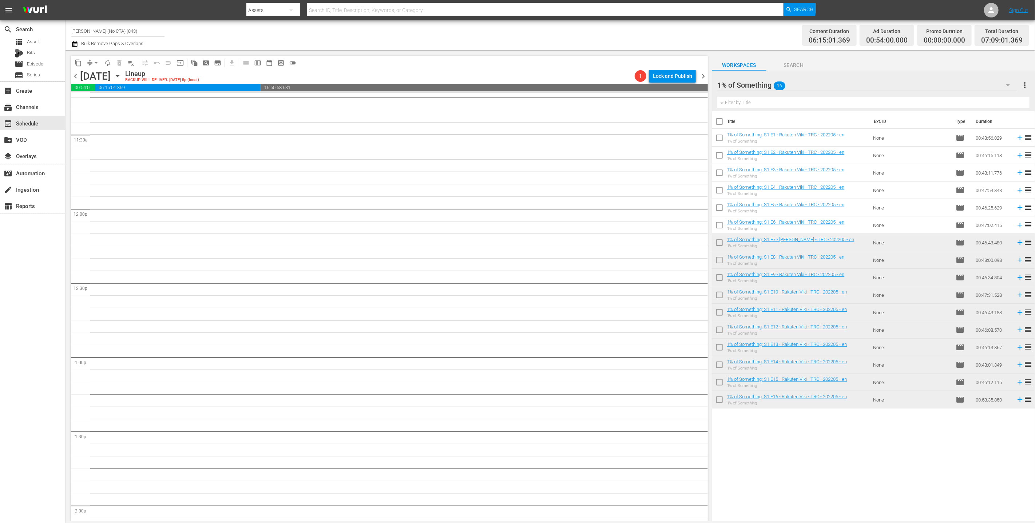
scroll to position [1578, 0]
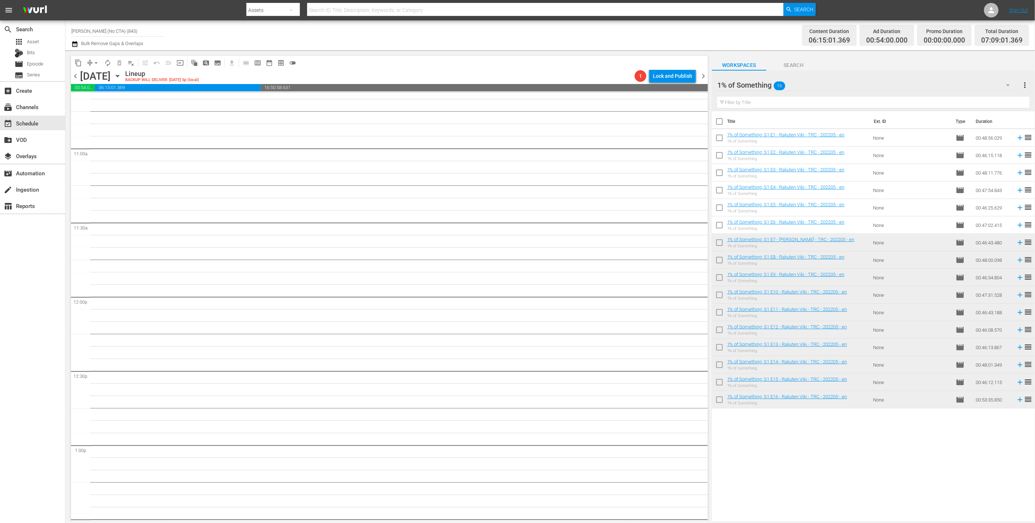
click at [513, 92] on div "1% of Something 16" at bounding box center [867, 85] width 300 height 20
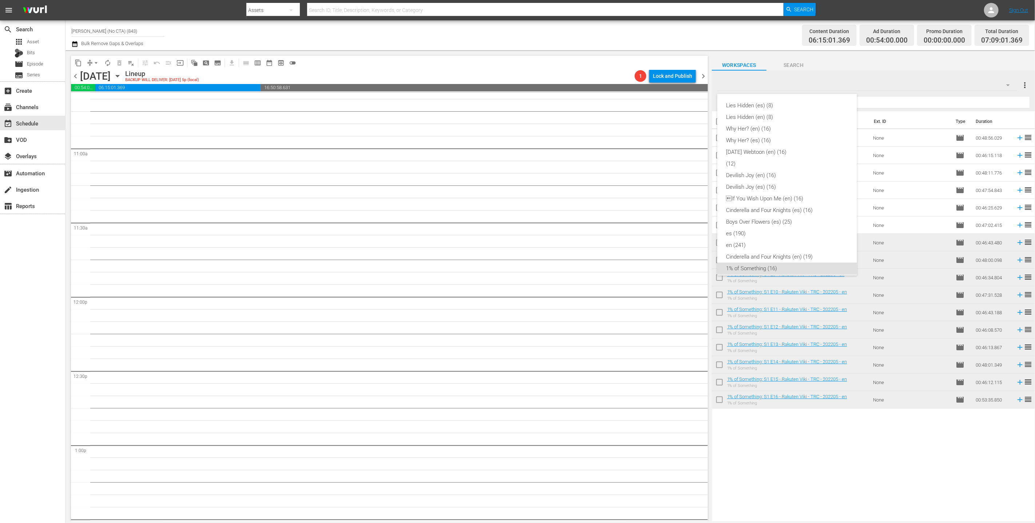
scroll to position [115, 0]
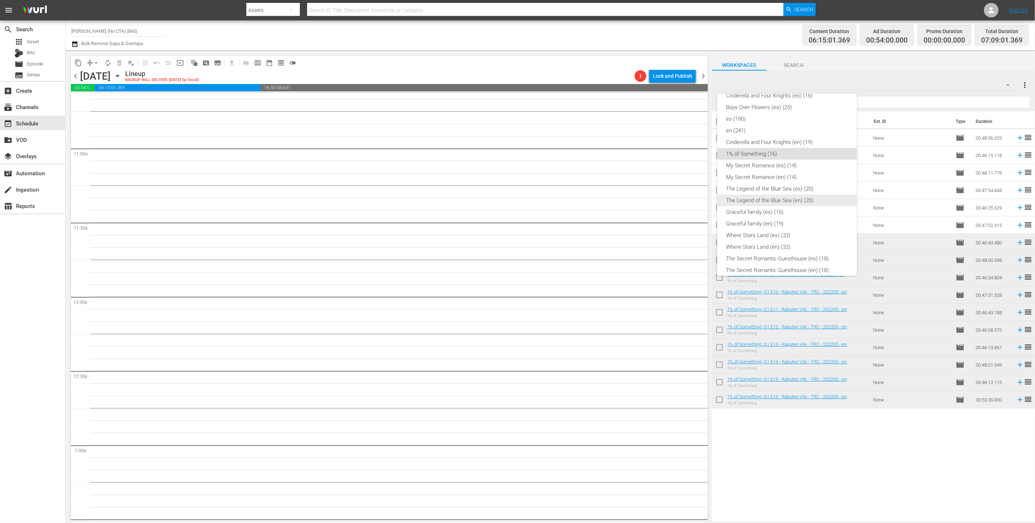
click at [513, 195] on div "The Legend of the Blue Sea (en) (20)" at bounding box center [787, 201] width 122 height 12
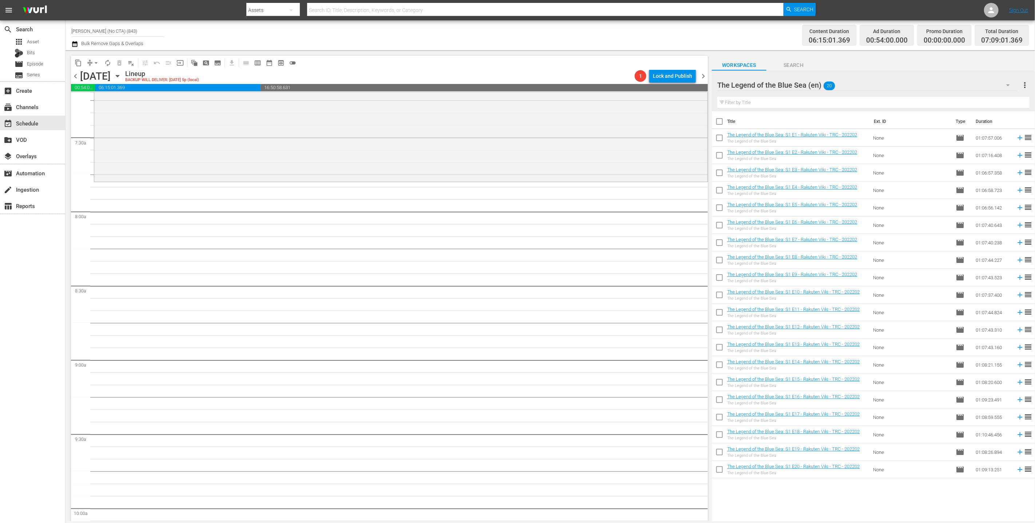
scroll to position [856, 0]
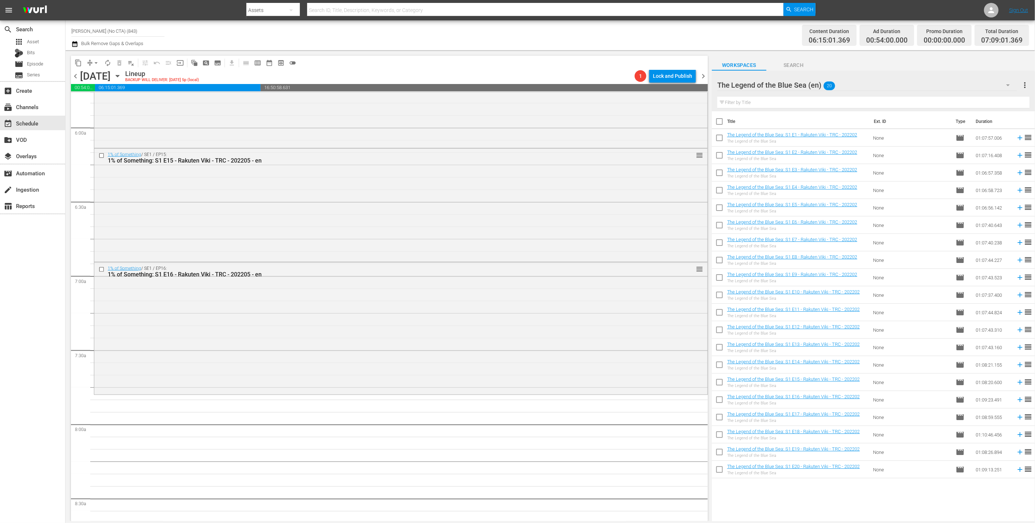
click at [513, 125] on input "checkbox" at bounding box center [719, 122] width 15 height 15
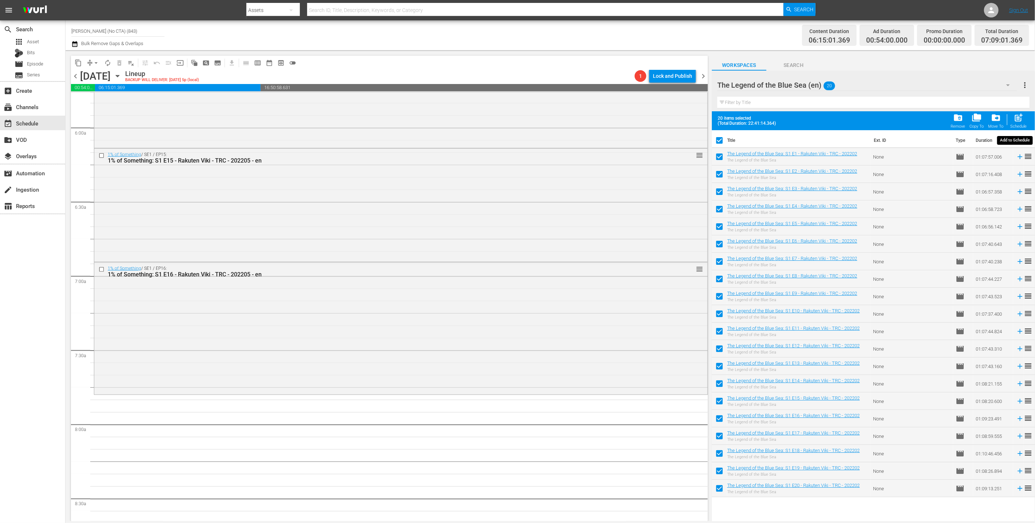
click at [513, 121] on button "post_add Schedule" at bounding box center [1019, 121] width 21 height 20
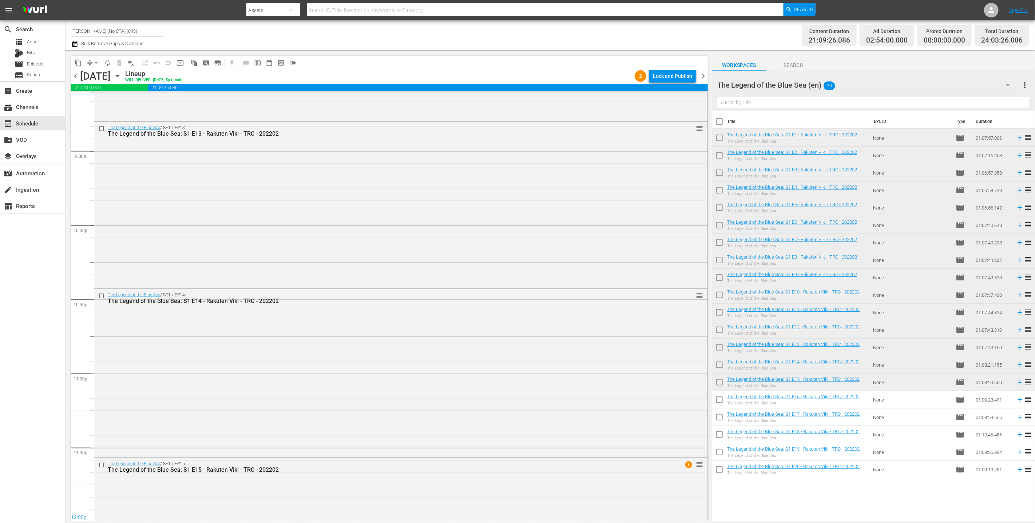
scroll to position [3240, 0]
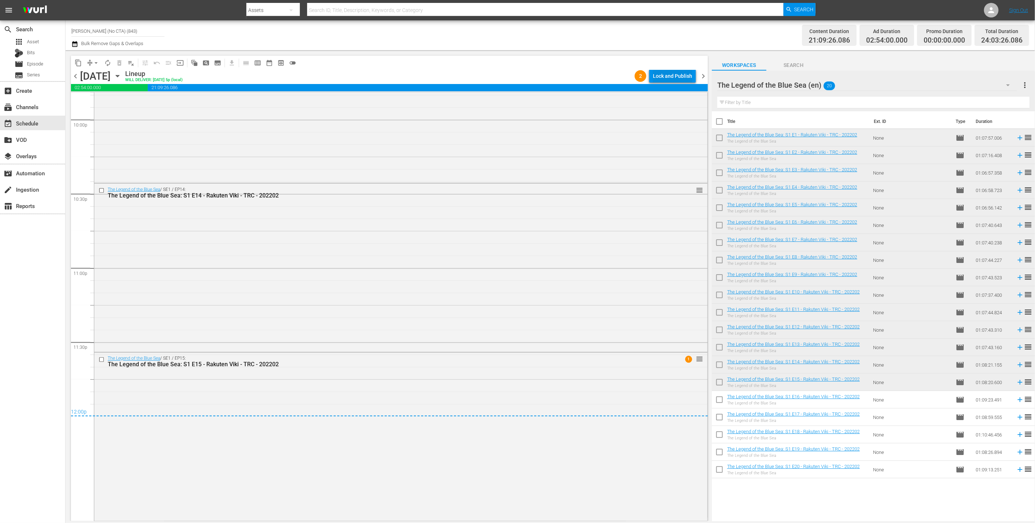
click at [513, 73] on button "Lock and Publish" at bounding box center [672, 76] width 47 height 13
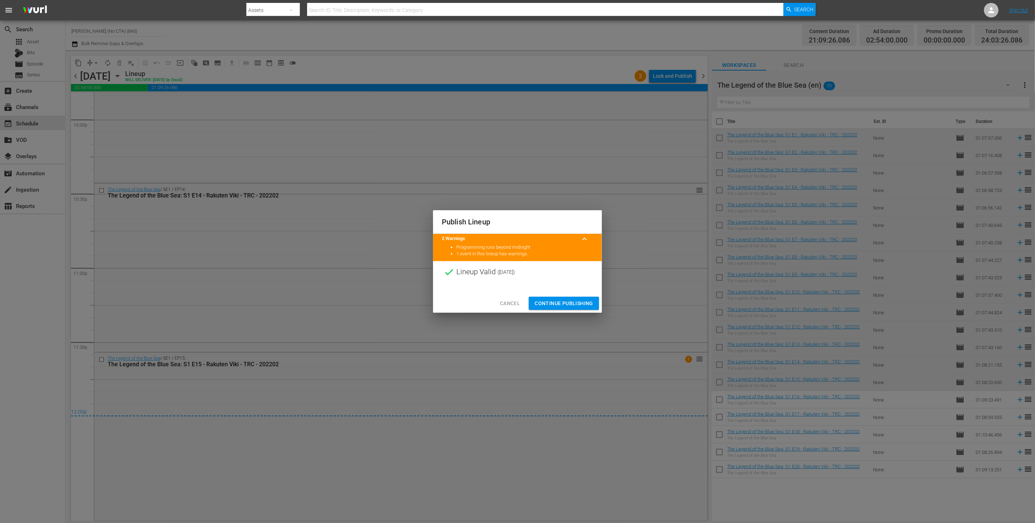
click at [513, 310] on div "Cancel Continue Publishing" at bounding box center [517, 303] width 169 height 19
click at [513, 305] on span "Continue Publishing" at bounding box center [564, 303] width 59 height 9
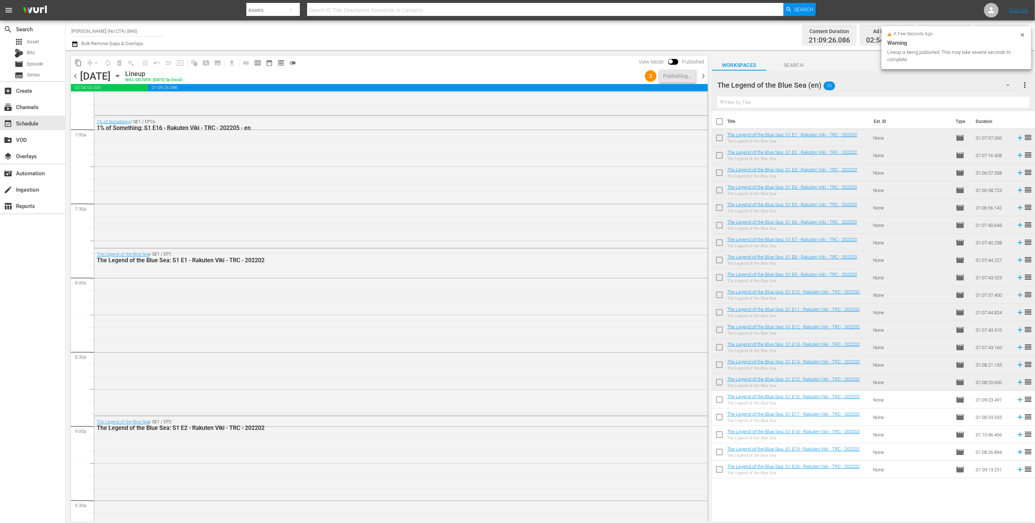
scroll to position [0, 0]
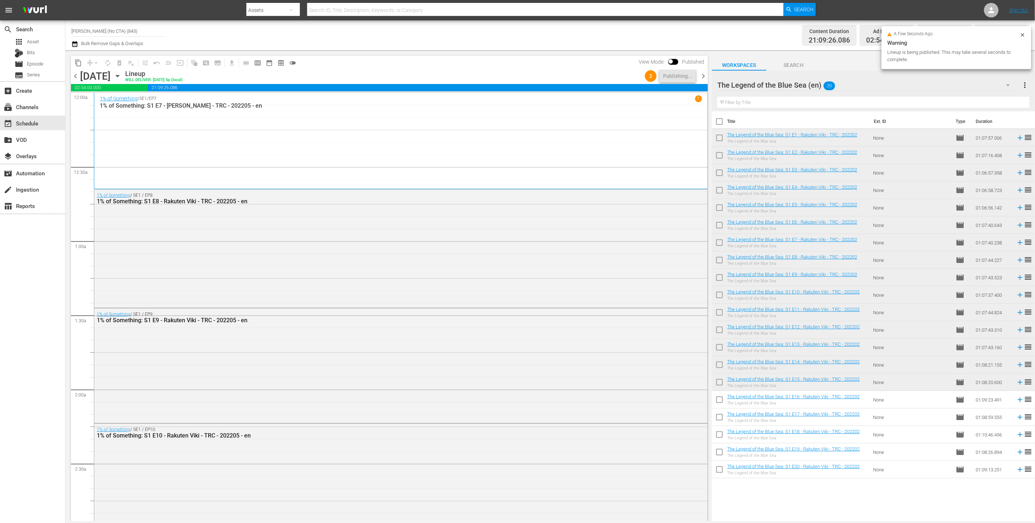
click at [513, 78] on span "chevron_right" at bounding box center [703, 76] width 9 height 9
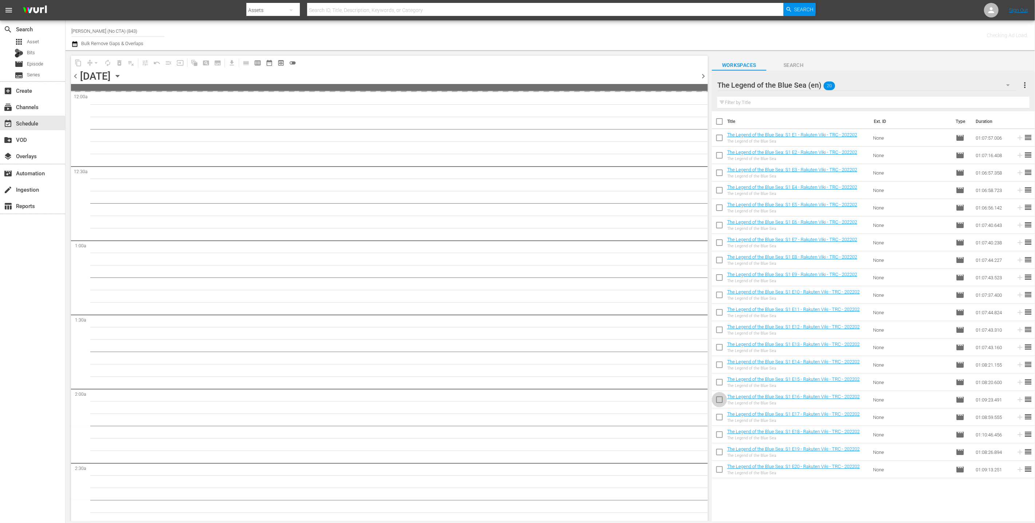
click at [513, 398] on input "checkbox" at bounding box center [719, 401] width 15 height 15
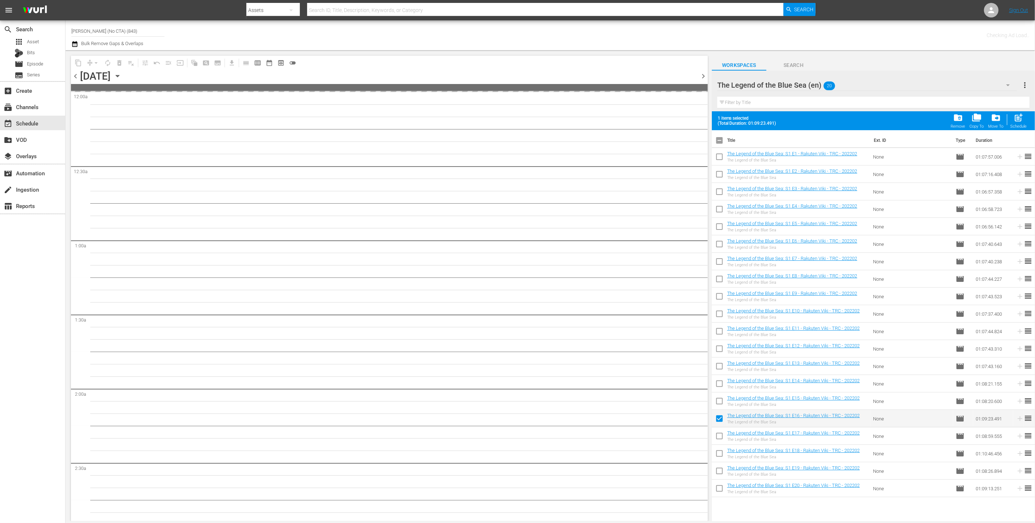
click at [513, 442] on input "checkbox" at bounding box center [719, 437] width 15 height 15
click at [513, 454] on input "checkbox" at bounding box center [719, 455] width 15 height 15
click at [513, 469] on input "checkbox" at bounding box center [719, 472] width 15 height 15
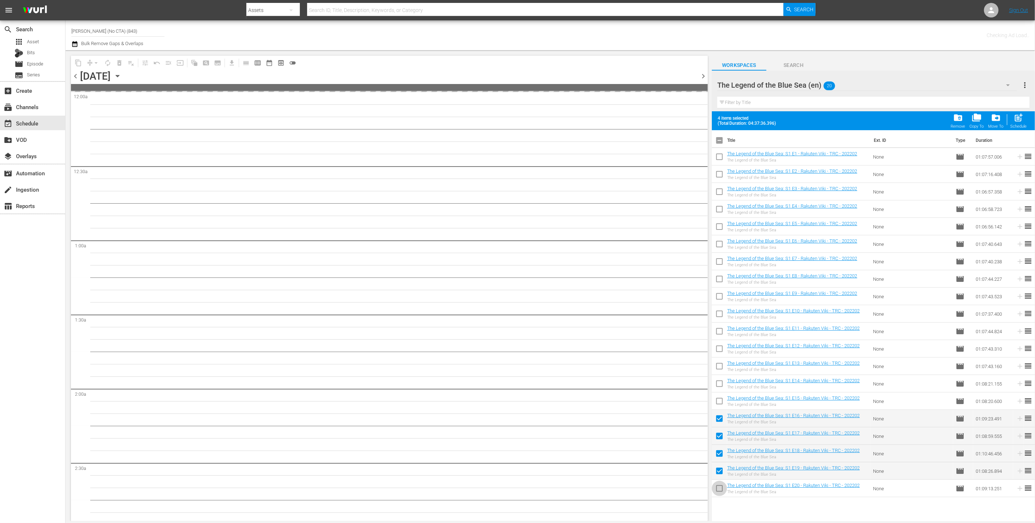
click at [513, 484] on input "checkbox" at bounding box center [719, 490] width 15 height 15
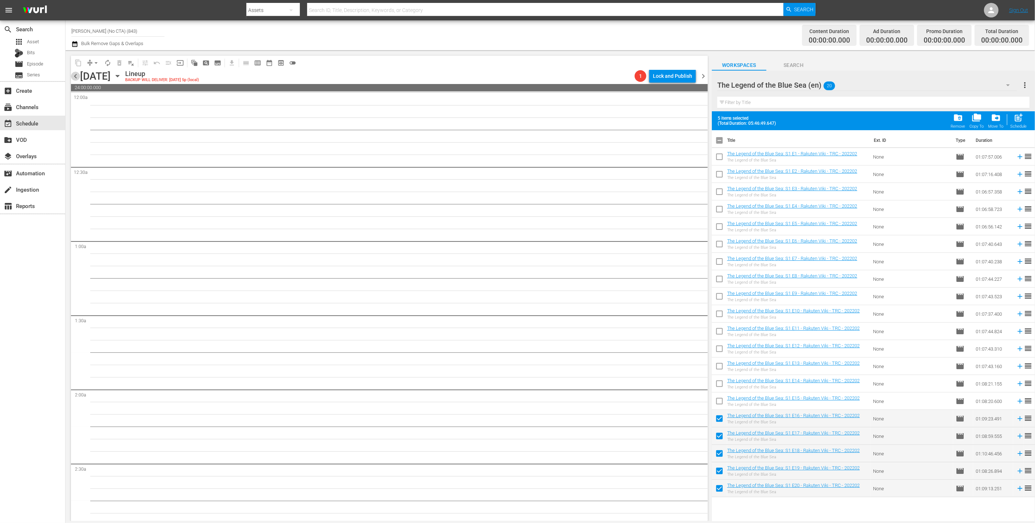
click at [75, 74] on span "chevron_left" at bounding box center [75, 76] width 9 height 9
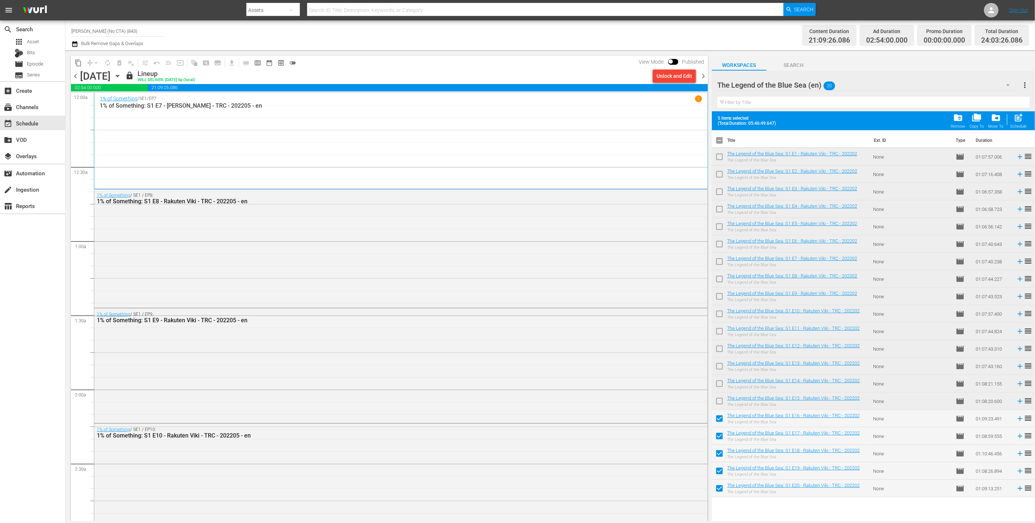
click at [513, 75] on span "chevron_right" at bounding box center [703, 76] width 9 height 9
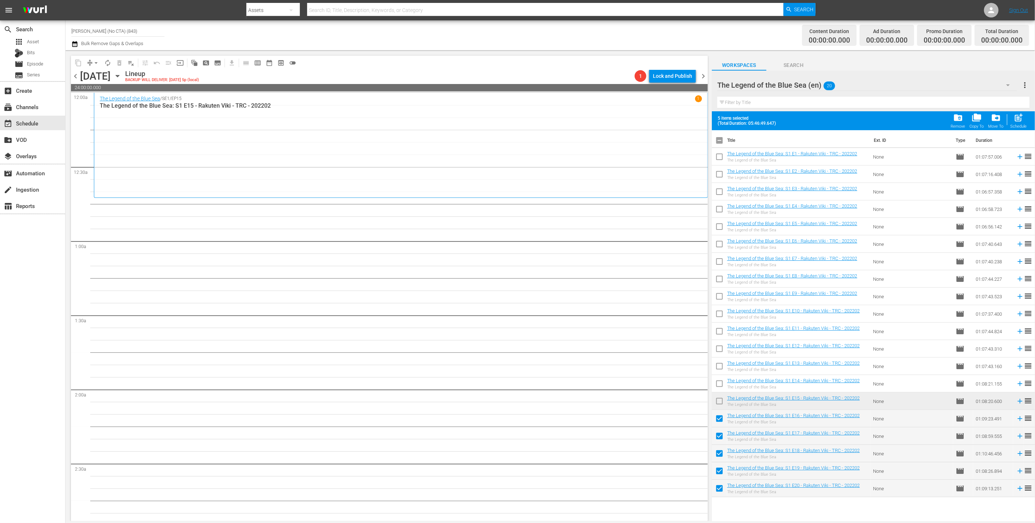
click at [513, 127] on div "Schedule" at bounding box center [1019, 126] width 16 height 5
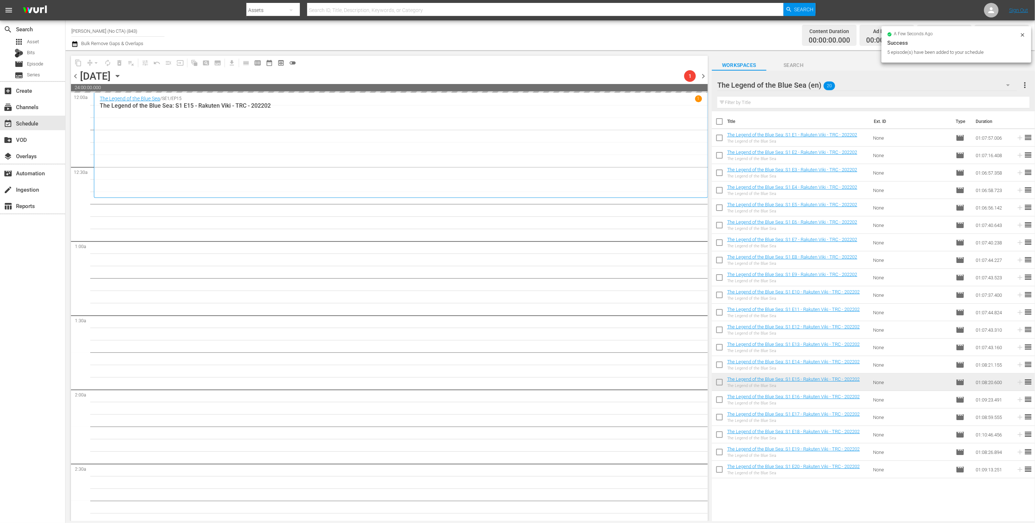
click at [513, 87] on div "The Legend of the Blue Sea (en) 20" at bounding box center [867, 85] width 300 height 20
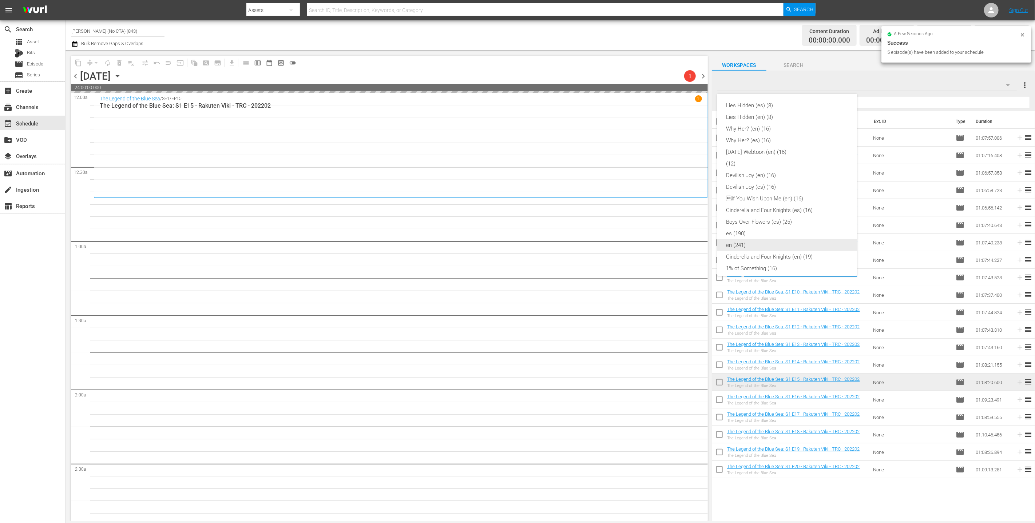
scroll to position [130, 0]
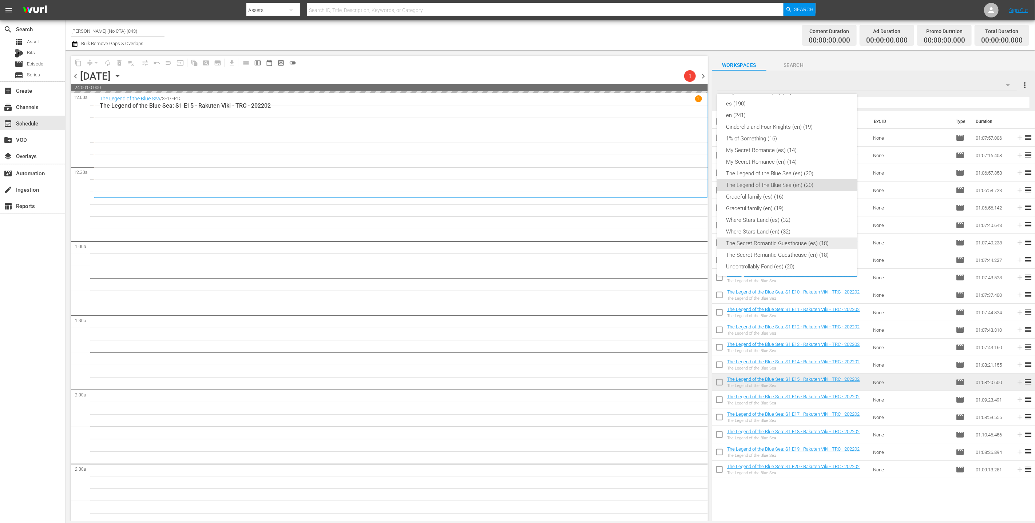
drag, startPoint x: 767, startPoint y: 239, endPoint x: 767, endPoint y: 248, distance: 9.5
click at [513, 248] on div "Lies Hidden (es) (8) Lies Hidden (en) (8) Why Her? (en) (16) Why Her? (es) (16)…" at bounding box center [787, 144] width 140 height 361
click at [513, 115] on div "en (241)" at bounding box center [787, 116] width 122 height 12
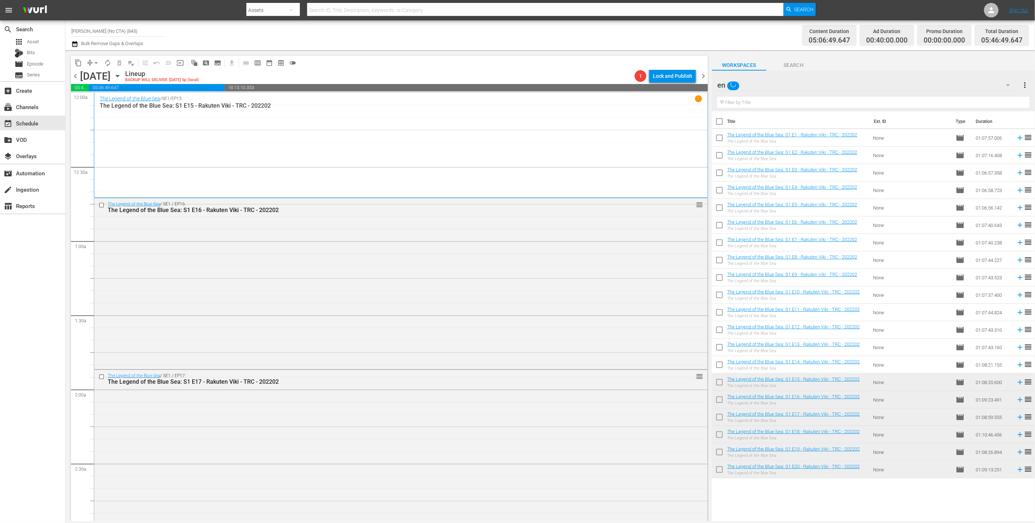
click at [513, 108] on hr at bounding box center [873, 108] width 312 height 0
click at [513, 100] on input "text" at bounding box center [873, 103] width 312 height 12
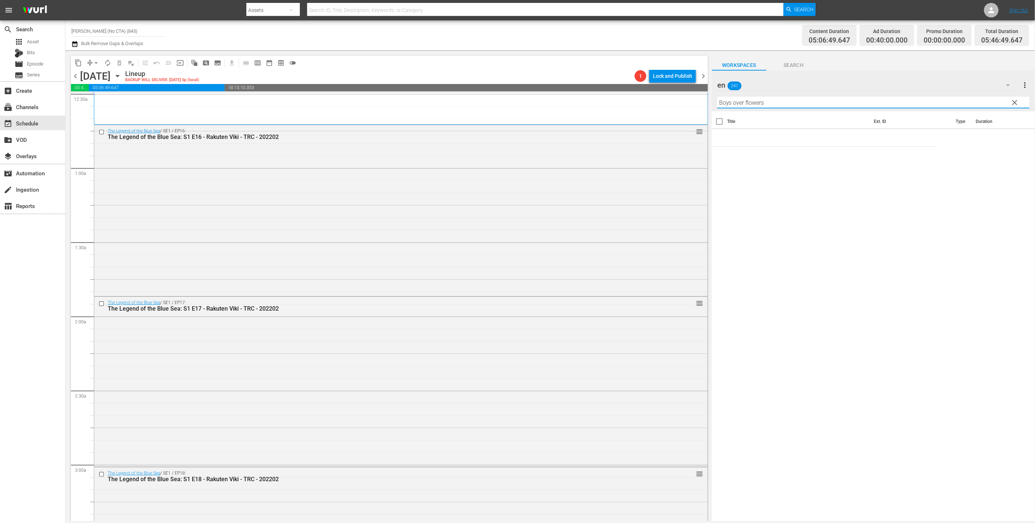
scroll to position [0, 0]
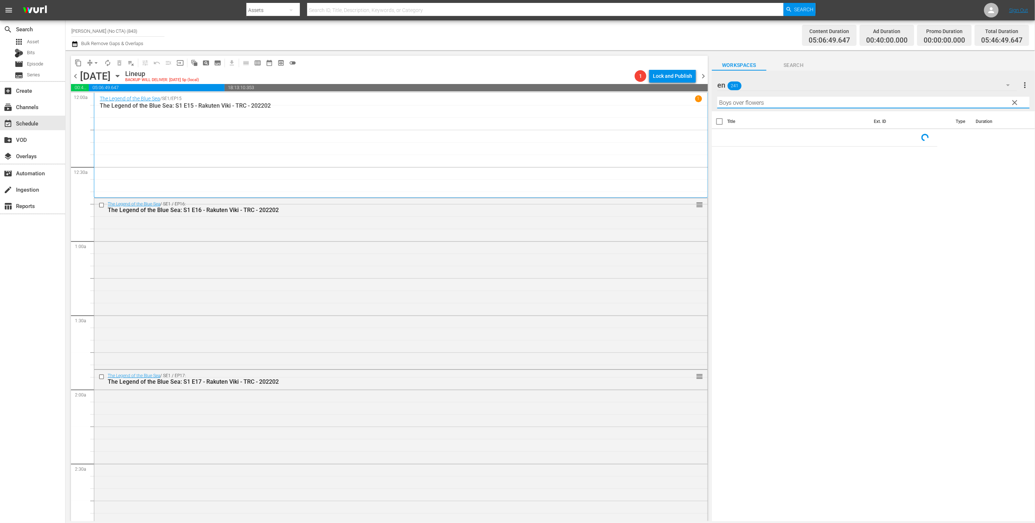
click at [513, 105] on span "clear" at bounding box center [1015, 102] width 9 height 9
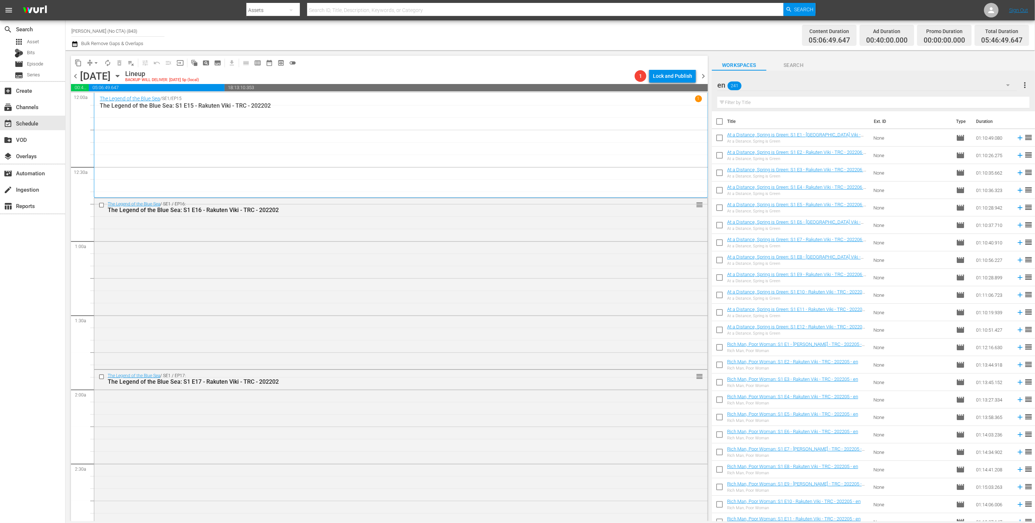
click at [513, 103] on input "text" at bounding box center [873, 103] width 312 height 12
click at [513, 125] on input "checkbox" at bounding box center [719, 122] width 15 height 15
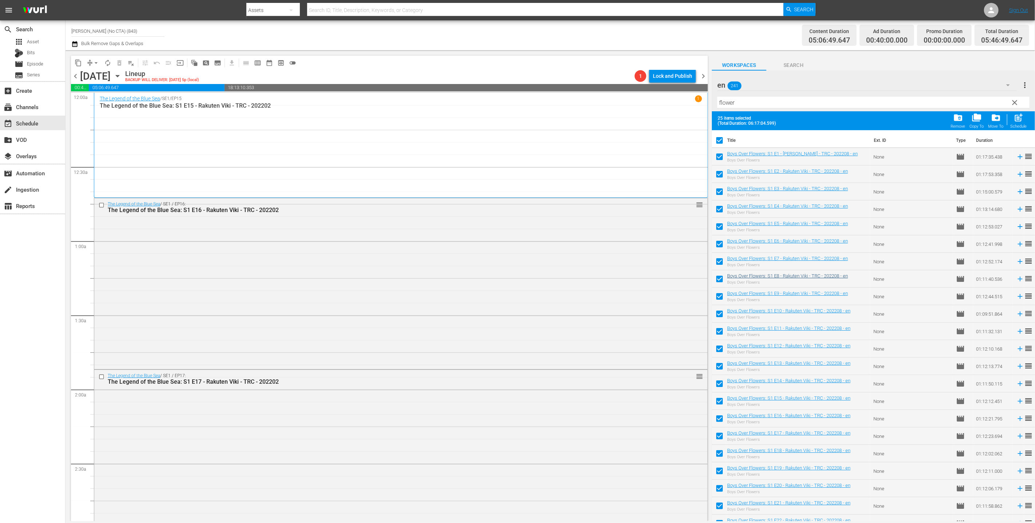
scroll to position [79, 0]
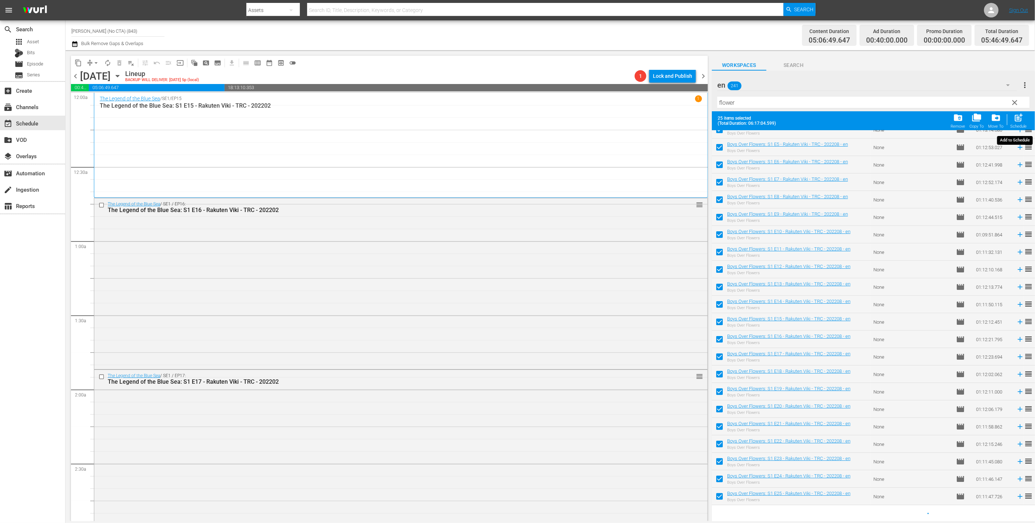
click at [513, 123] on div "post_add Schedule" at bounding box center [1019, 121] width 16 height 16
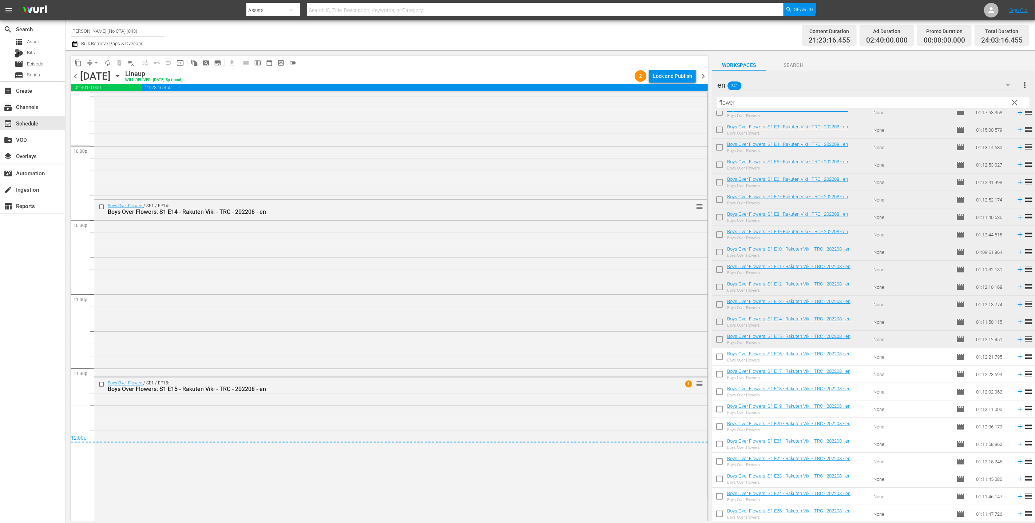
scroll to position [3249, 0]
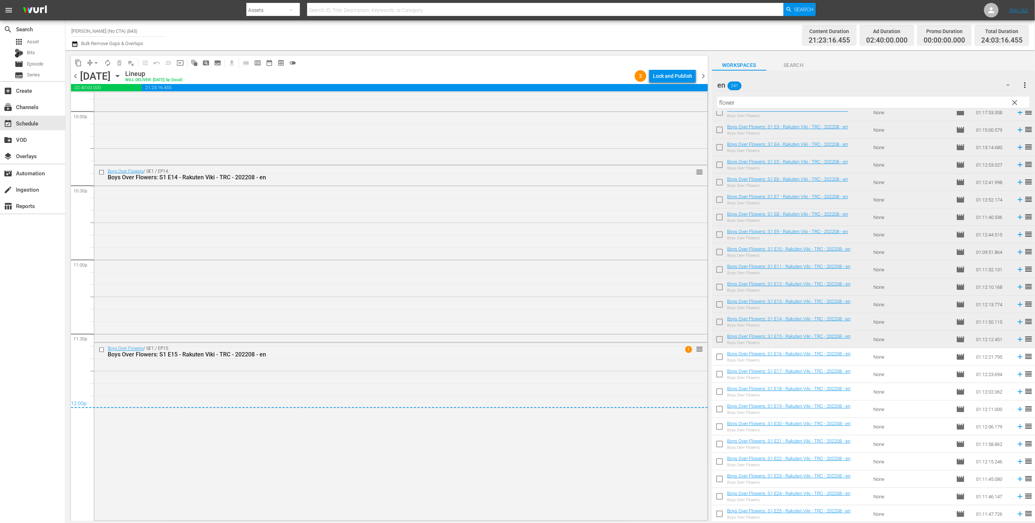
click at [513, 67] on div "content_copy compress arrow_drop_down autorenew_outlined delete_forever_outline…" at bounding box center [389, 63] width 637 height 14
click at [513, 81] on div "Lock and Publish" at bounding box center [672, 76] width 39 height 13
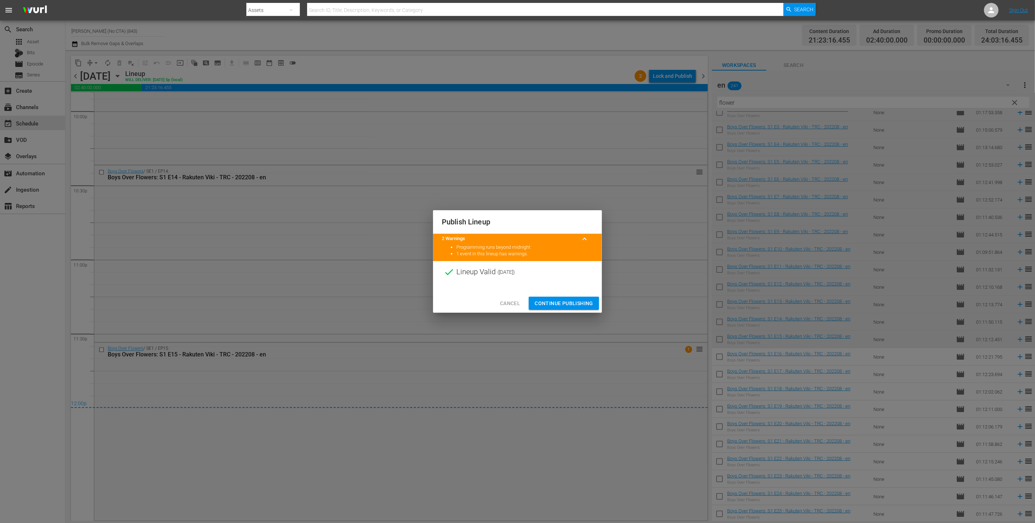
click at [513, 289] on div at bounding box center [517, 288] width 169 height 11
click at [513, 300] on span "Continue Publishing" at bounding box center [564, 303] width 59 height 9
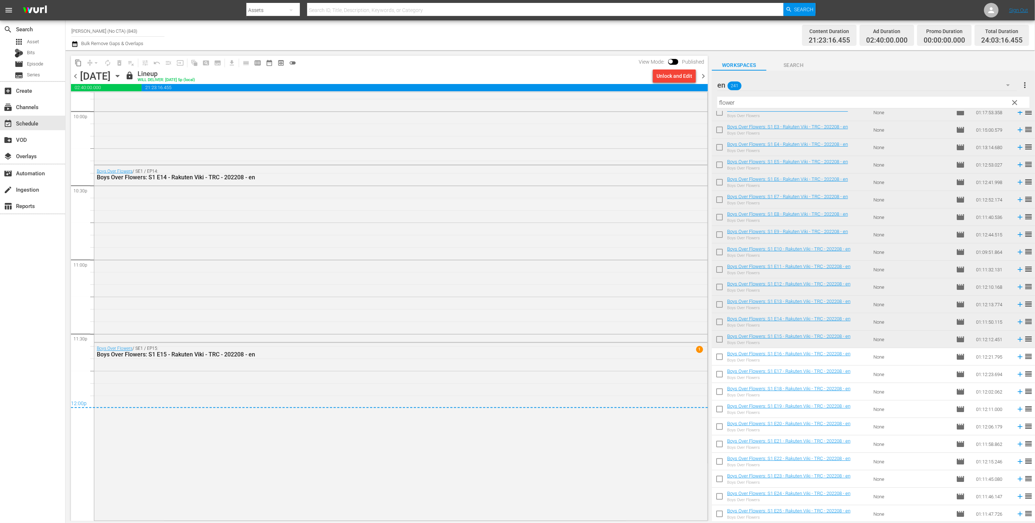
click at [513, 75] on span "chevron_right" at bounding box center [703, 76] width 9 height 9
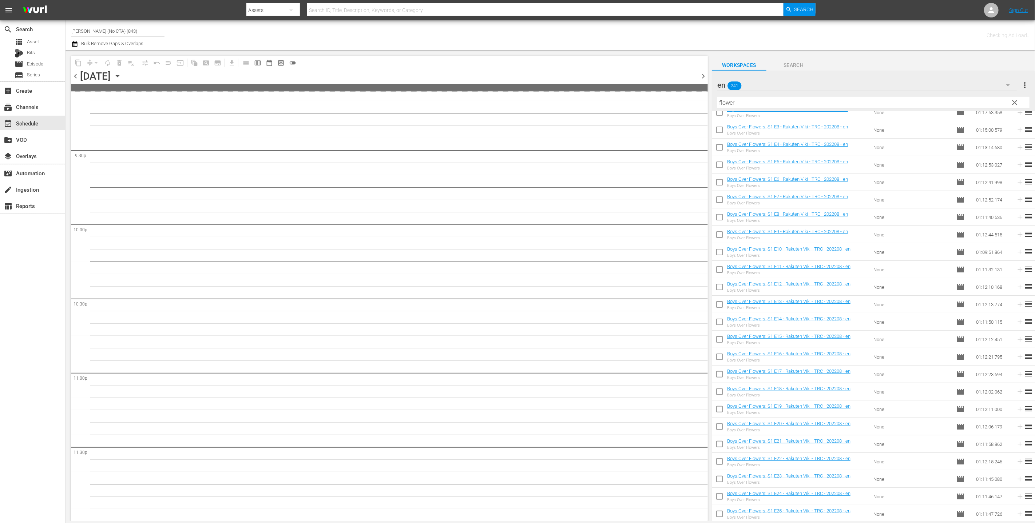
scroll to position [3135, 0]
click at [513, 358] on input "checkbox" at bounding box center [719, 358] width 15 height 15
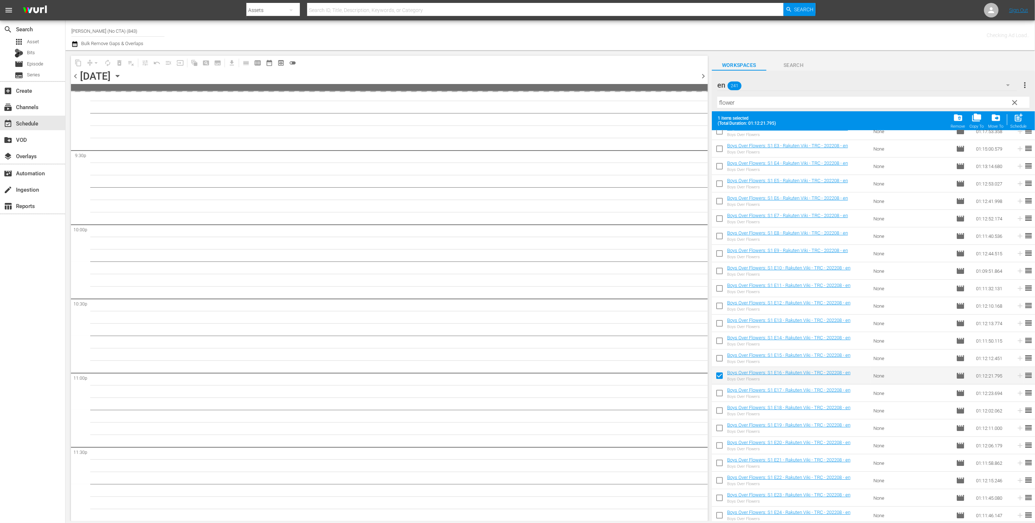
click at [513, 392] on input "checkbox" at bounding box center [719, 394] width 15 height 15
click at [513, 410] on input "checkbox" at bounding box center [719, 412] width 15 height 15
click at [513, 428] on input "checkbox" at bounding box center [719, 429] width 15 height 15
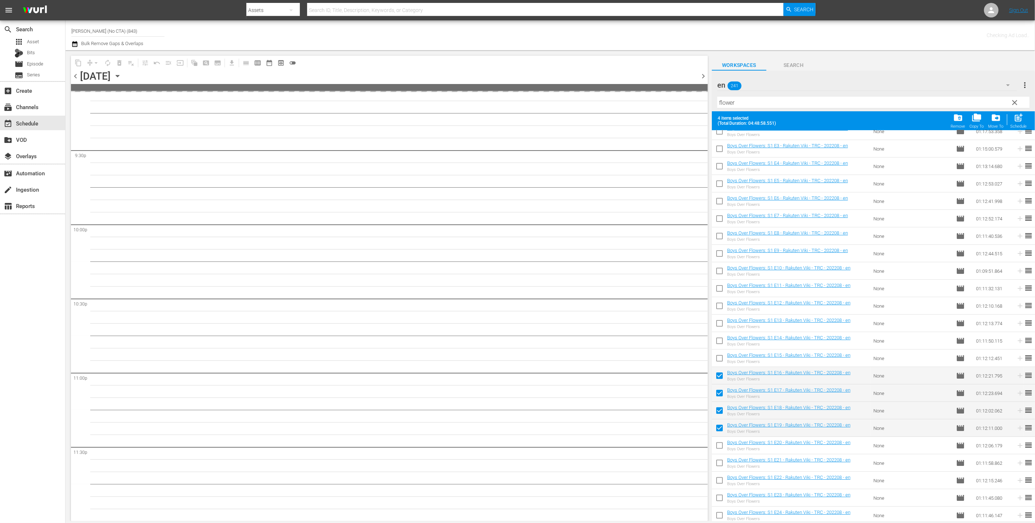
click at [513, 452] on input "checkbox" at bounding box center [719, 447] width 15 height 15
click at [513, 466] on input "checkbox" at bounding box center [719, 464] width 15 height 15
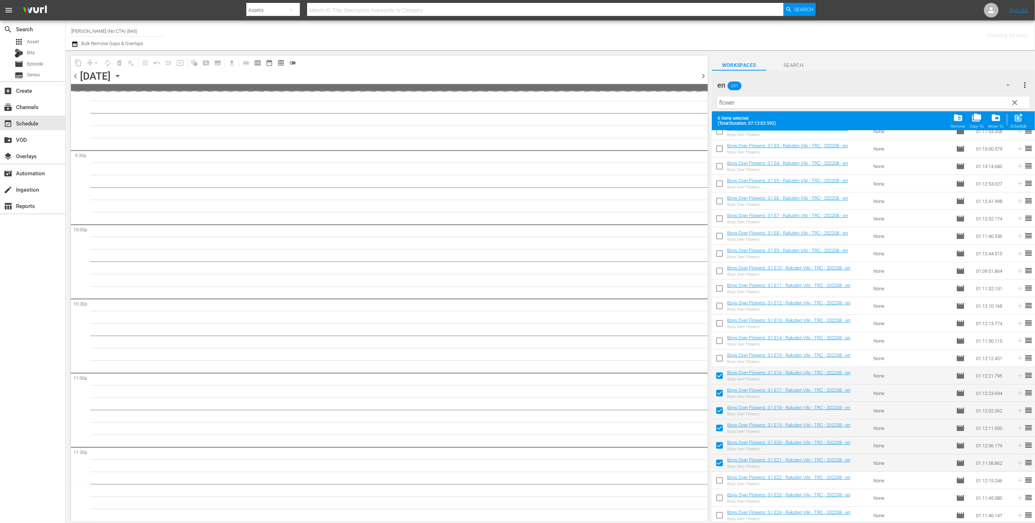
click at [513, 483] on input "checkbox" at bounding box center [719, 482] width 15 height 15
click at [513, 500] on input "checkbox" at bounding box center [719, 499] width 15 height 15
click at [513, 499] on input "checkbox" at bounding box center [719, 498] width 15 height 15
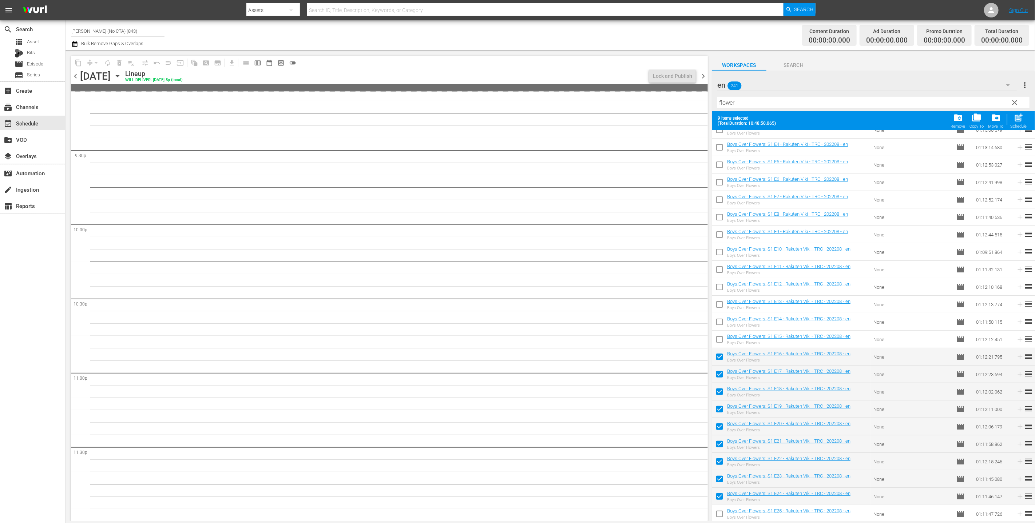
click at [513, 513] on input "checkbox" at bounding box center [719, 515] width 15 height 15
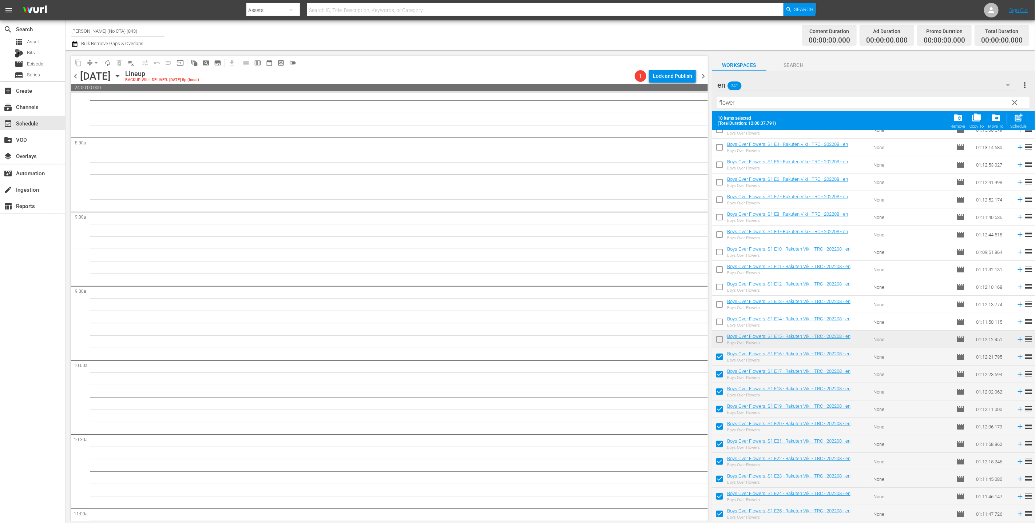
scroll to position [0, 0]
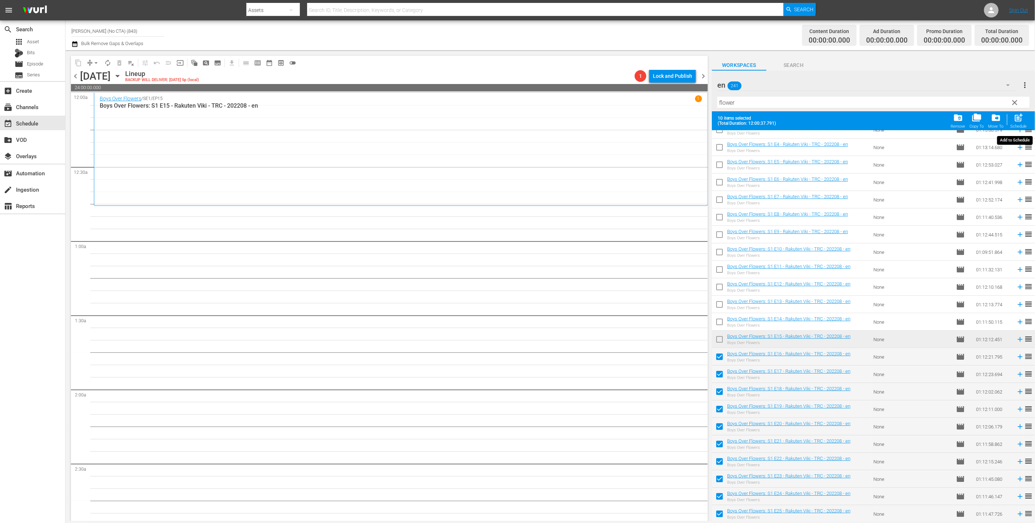
click at [513, 127] on div "Schedule" at bounding box center [1019, 126] width 16 height 5
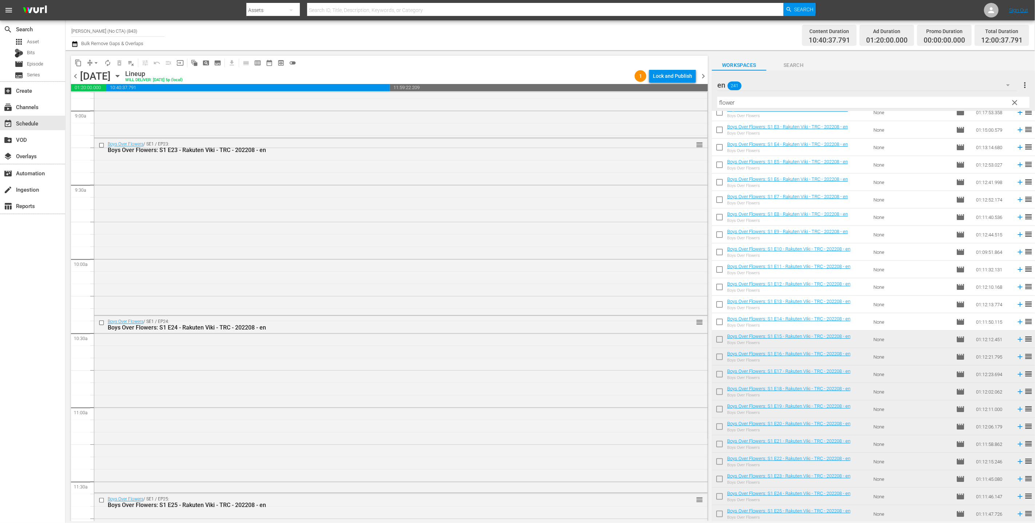
scroll to position [1541, 0]
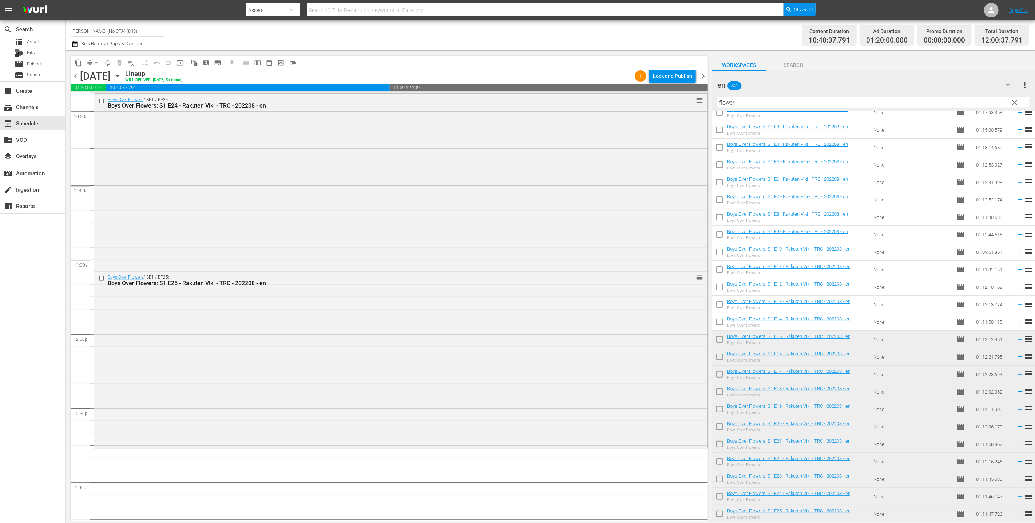
click at [513, 103] on input "flower" at bounding box center [873, 103] width 312 height 12
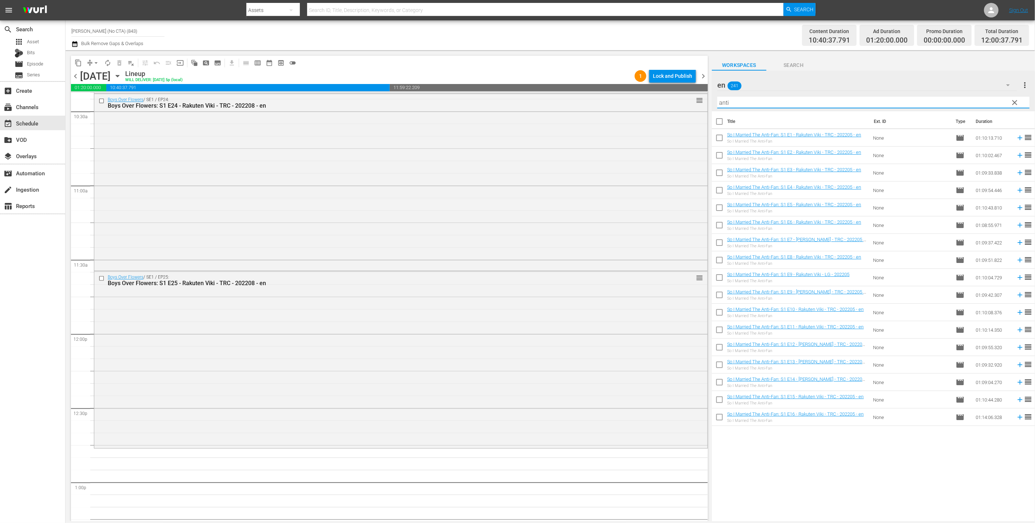
scroll to position [0, 0]
click at [513, 119] on input "checkbox" at bounding box center [719, 122] width 15 height 15
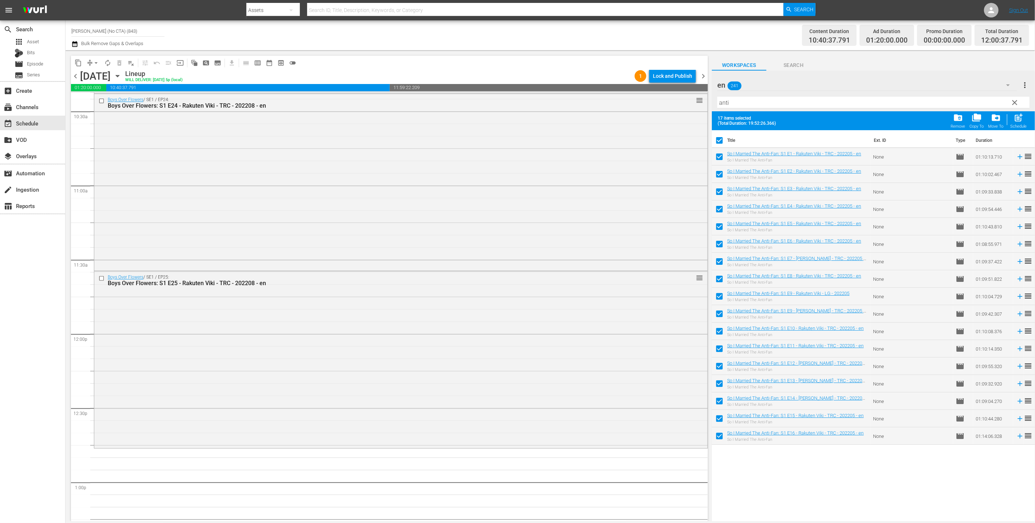
click at [513, 294] on input "checkbox" at bounding box center [719, 297] width 15 height 15
click at [513, 115] on span "post_add" at bounding box center [1019, 118] width 10 height 10
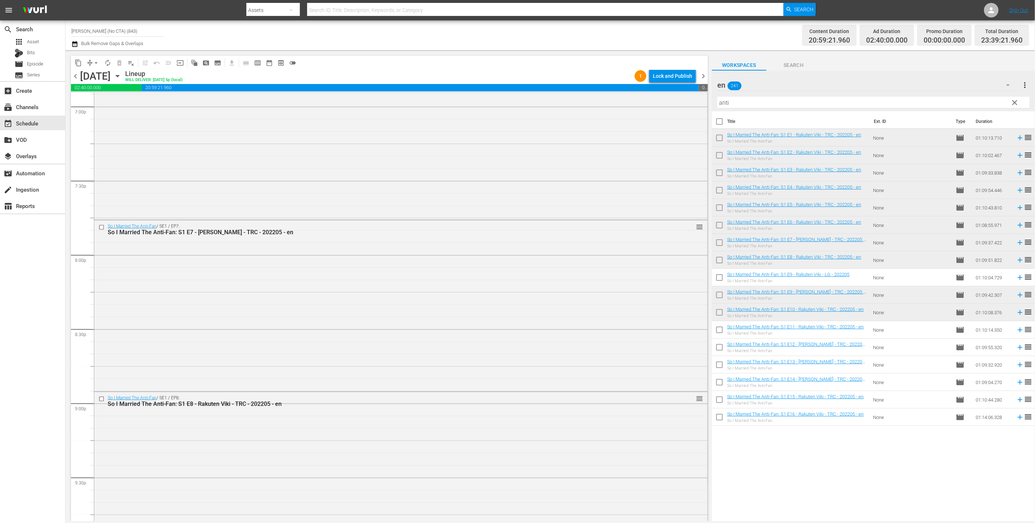
scroll to position [3198, 0]
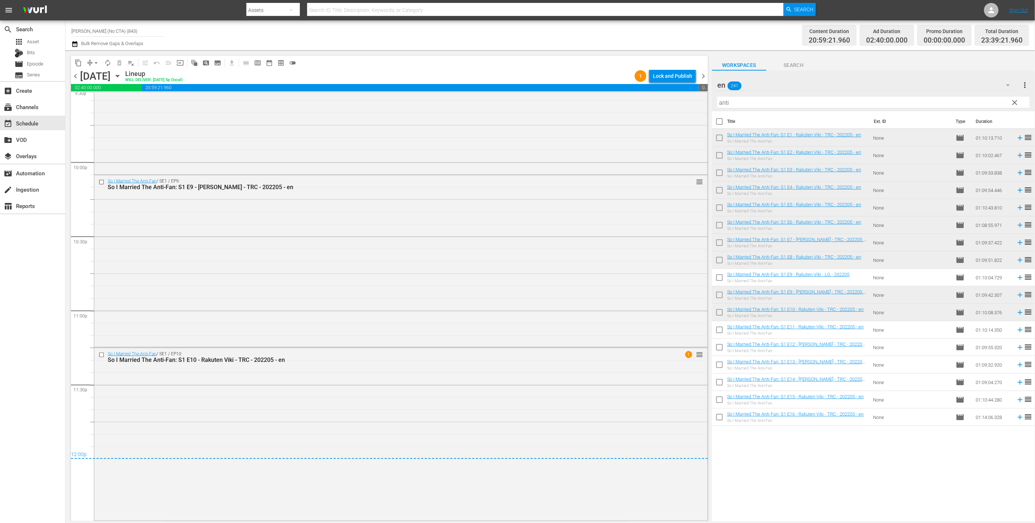
click at [513, 80] on div "Lock and Publish" at bounding box center [672, 76] width 39 height 13
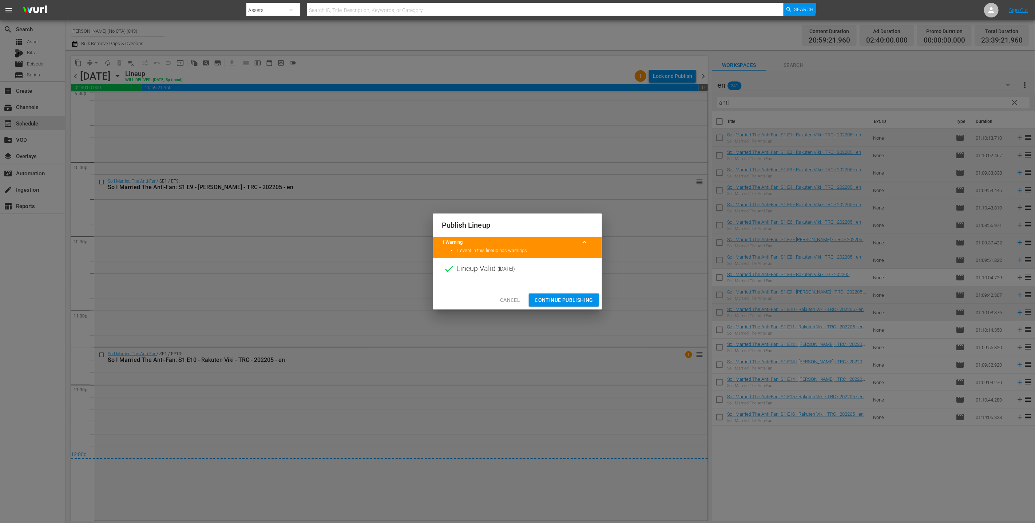
click at [513, 295] on button "Continue Publishing" at bounding box center [564, 300] width 70 height 13
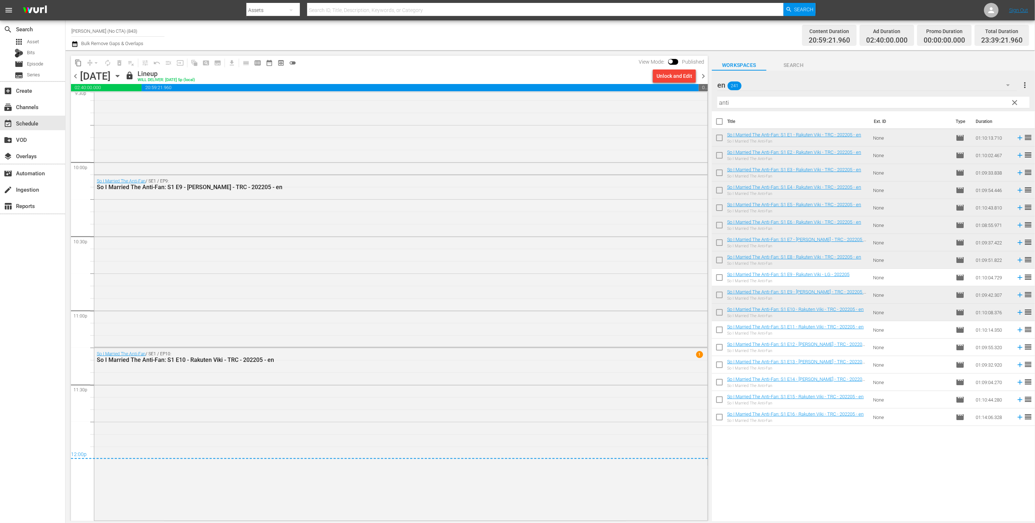
click at [513, 76] on span "chevron_right" at bounding box center [703, 76] width 9 height 9
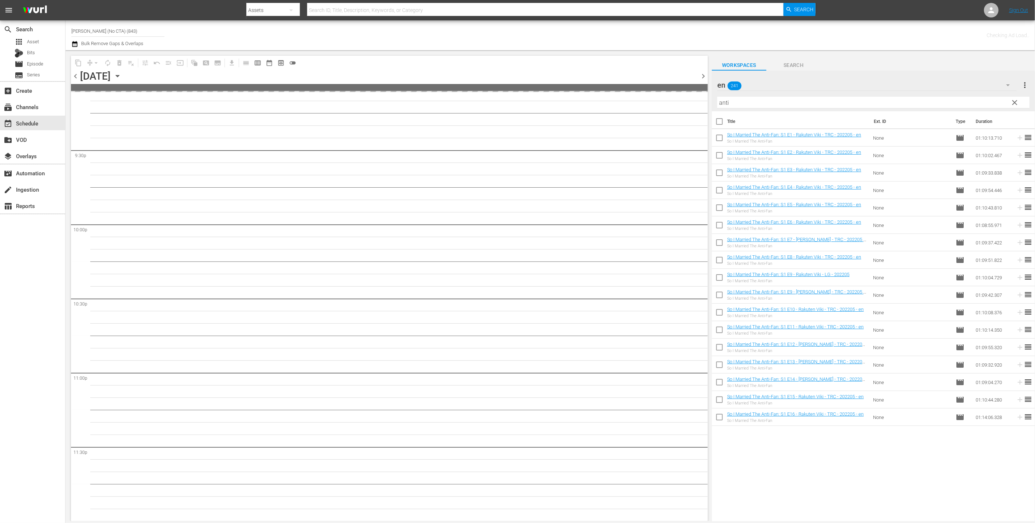
scroll to position [3135, 0]
click at [513, 330] on input "checkbox" at bounding box center [719, 331] width 15 height 15
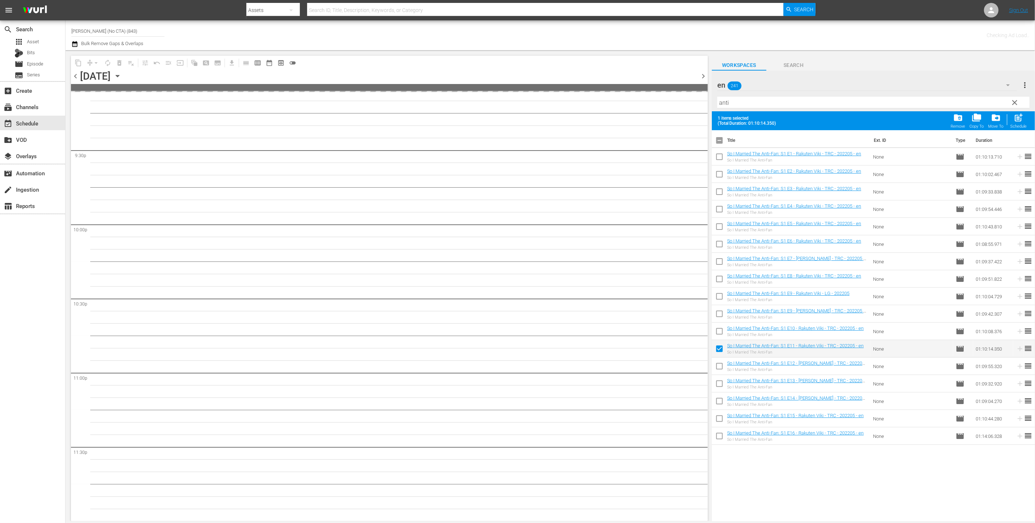
click at [513, 373] on input "checkbox" at bounding box center [719, 367] width 15 height 15
click at [513, 387] on input "checkbox" at bounding box center [719, 385] width 15 height 15
click at [513, 403] on input "checkbox" at bounding box center [719, 402] width 15 height 15
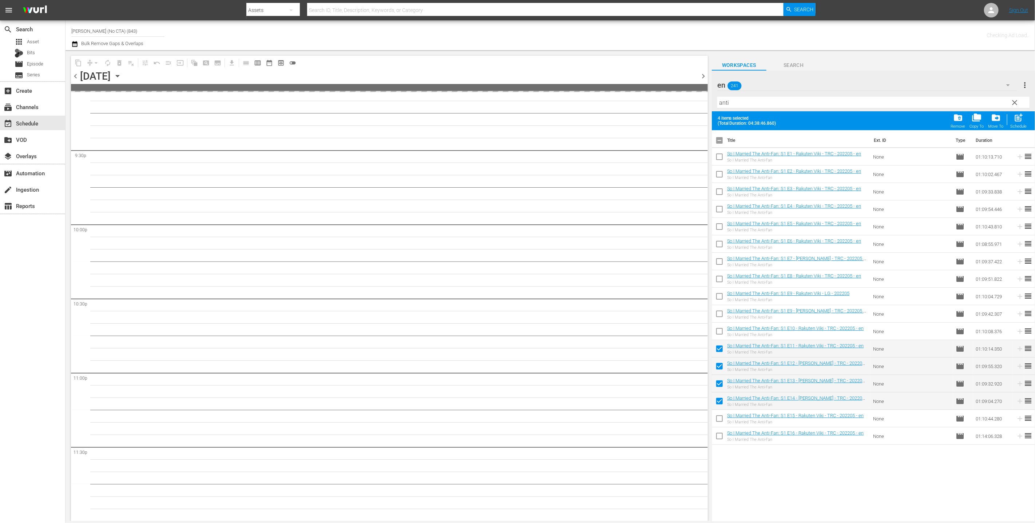
click at [513, 422] on input "checkbox" at bounding box center [719, 420] width 15 height 15
click at [513, 432] on input "checkbox" at bounding box center [719, 437] width 15 height 15
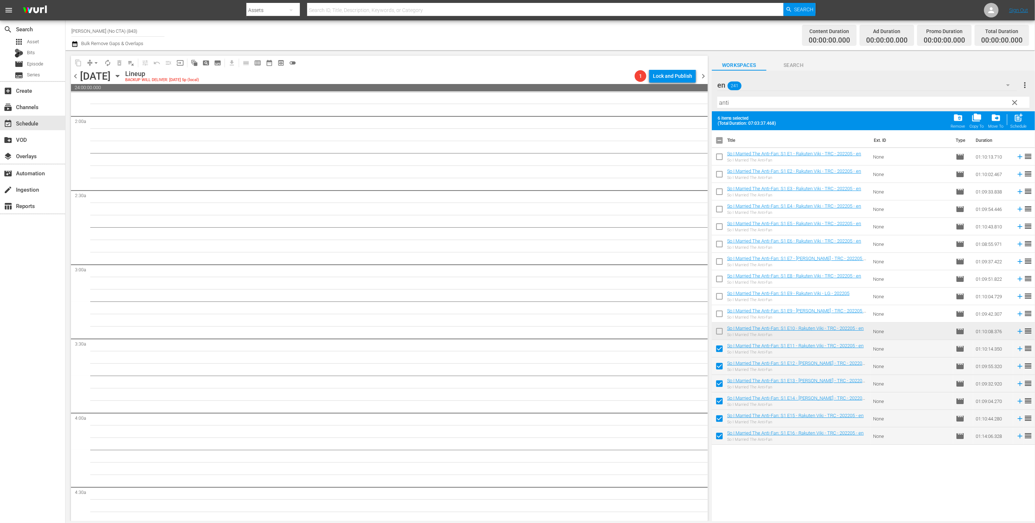
scroll to position [0, 0]
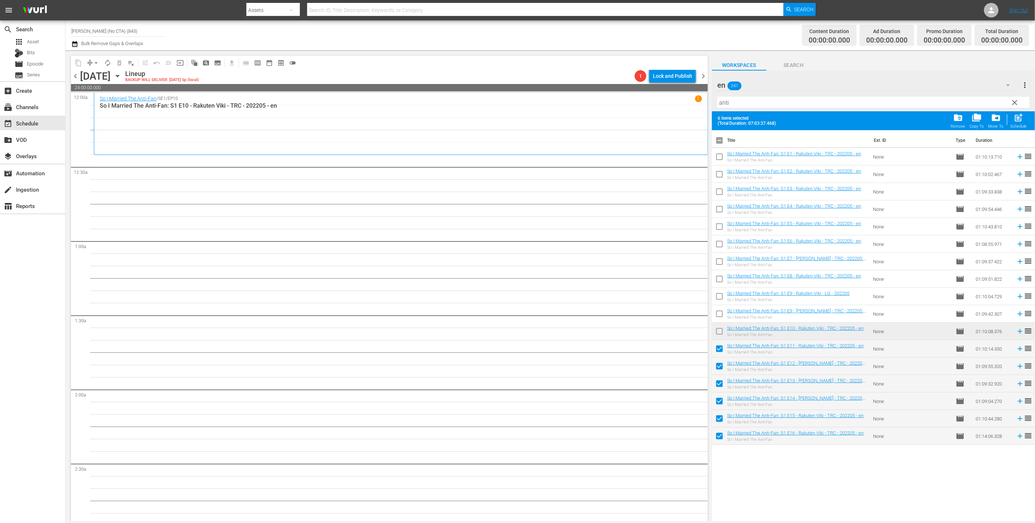
click at [513, 126] on div "Schedule" at bounding box center [1019, 126] width 16 height 5
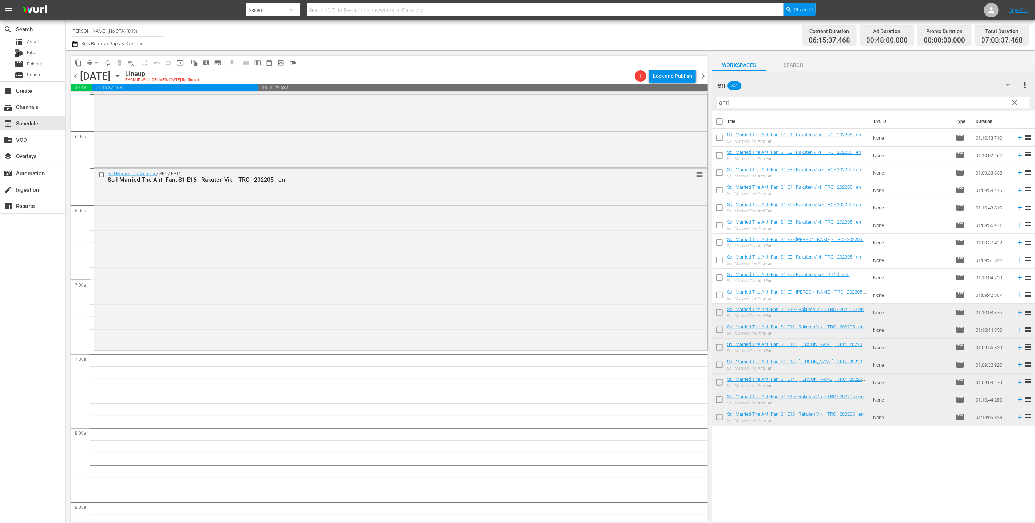
scroll to position [1013, 0]
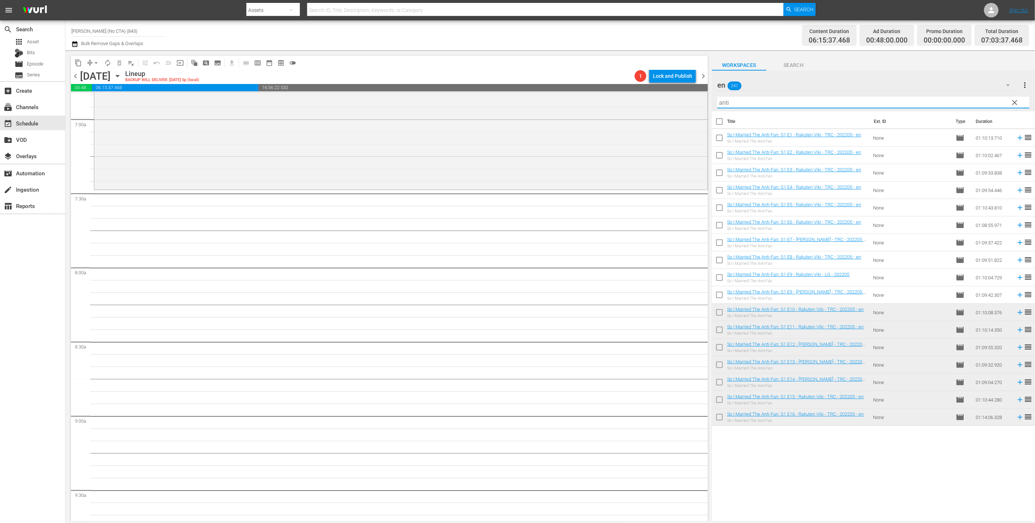
click at [513, 102] on input "anti" at bounding box center [873, 103] width 312 height 12
drag, startPoint x: 901, startPoint y: 102, endPoint x: 693, endPoint y: 105, distance: 207.5
click at [513, 105] on div "content_copy compress arrow_drop_down autorenew_outlined delete_forever_outline…" at bounding box center [551, 285] width 970 height 471
click at [513, 89] on div "en 241" at bounding box center [867, 85] width 300 height 20
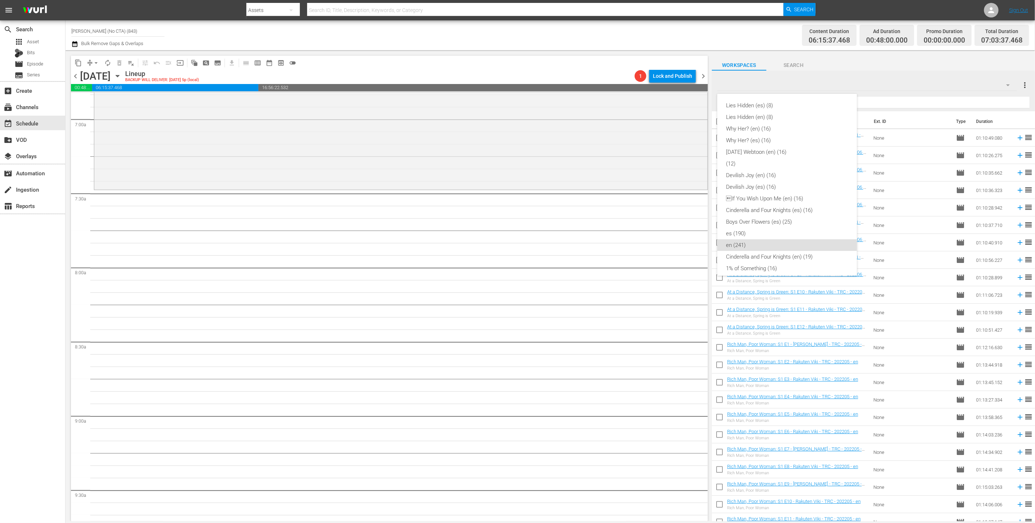
scroll to position [134, 0]
click at [513, 125] on div "Cinderella and Four Knights (en) (19)" at bounding box center [787, 124] width 122 height 12
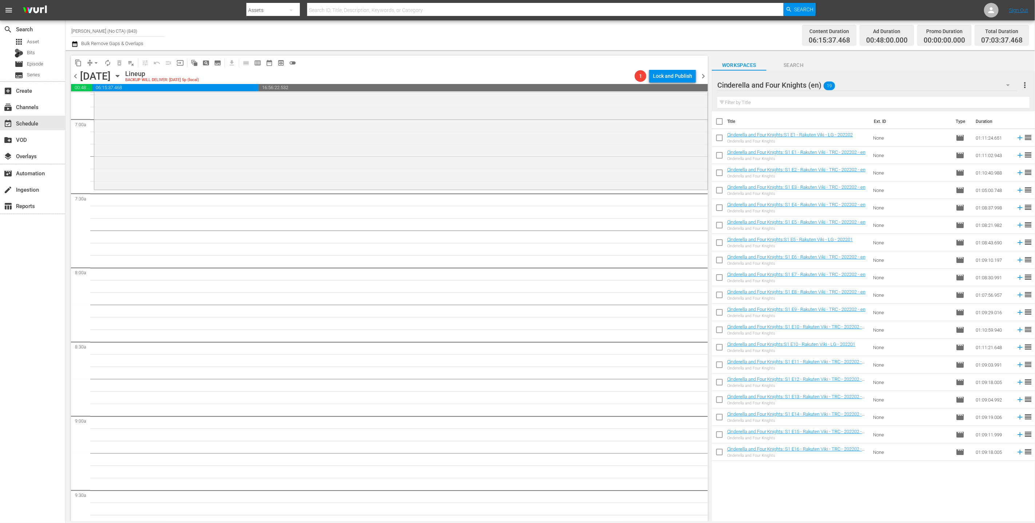
click at [513, 119] on input "checkbox" at bounding box center [719, 122] width 15 height 15
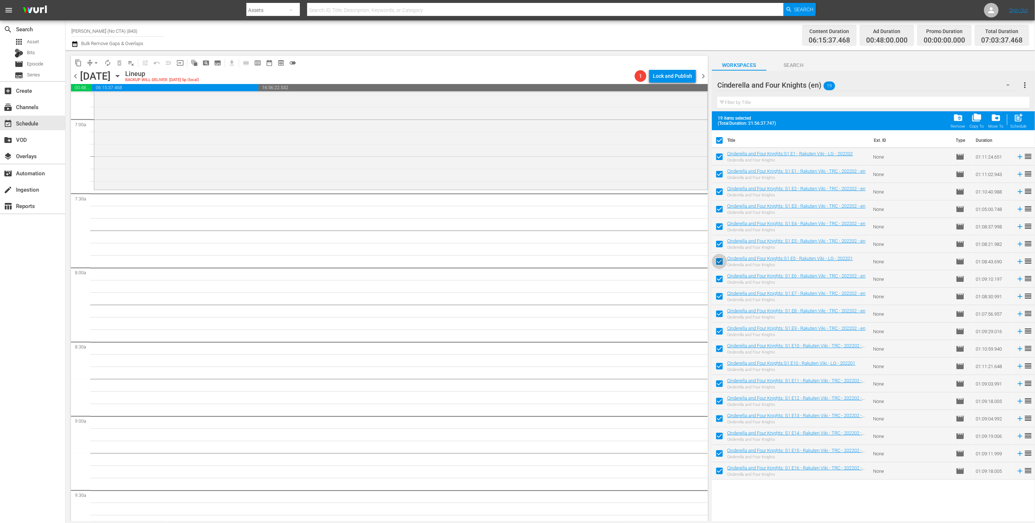
click at [513, 260] on input "checkbox" at bounding box center [719, 263] width 15 height 15
click at [513, 370] on input "checkbox" at bounding box center [719, 367] width 15 height 15
click at [513, 153] on input "checkbox" at bounding box center [719, 158] width 15 height 15
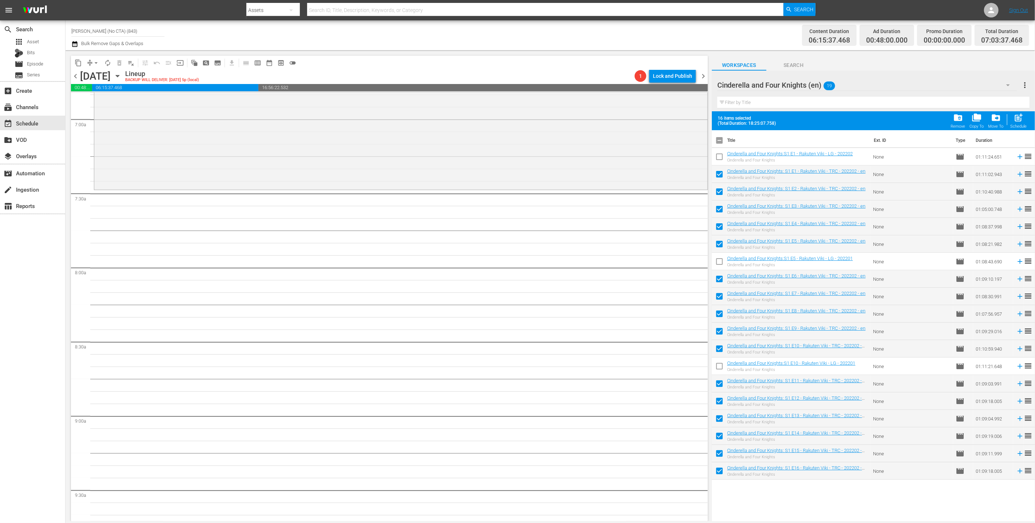
click at [513, 120] on div "post_add Schedule" at bounding box center [1019, 121] width 16 height 16
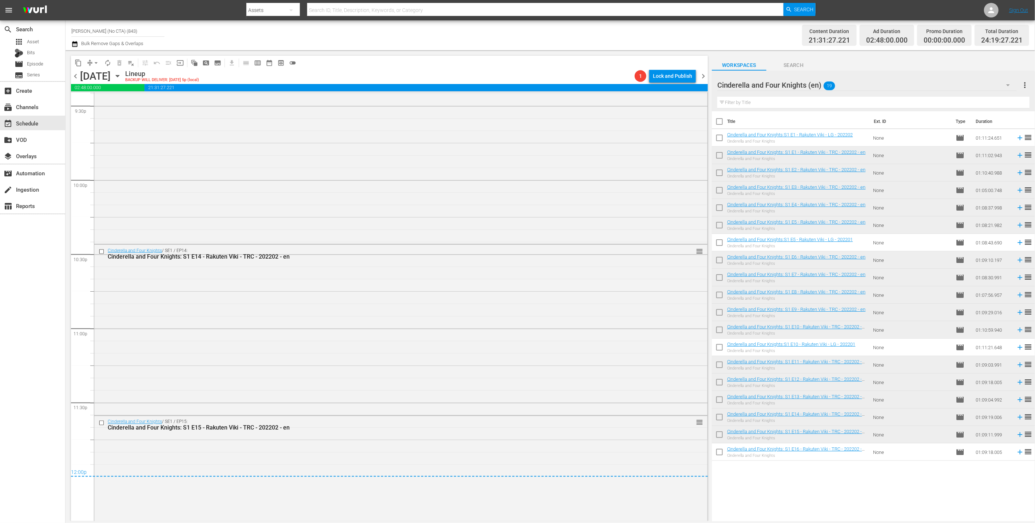
scroll to position [3246, 0]
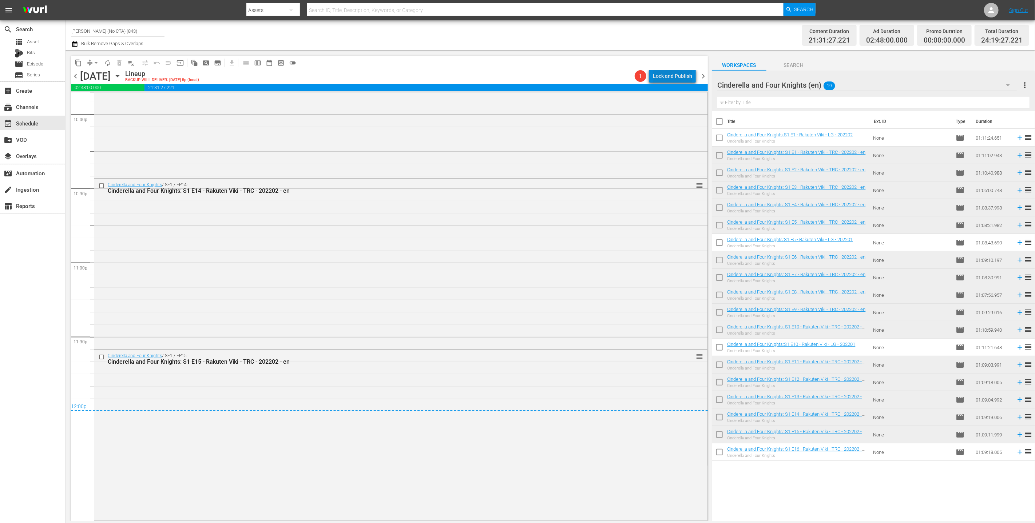
click at [513, 82] on div "Lock and Publish" at bounding box center [672, 76] width 39 height 13
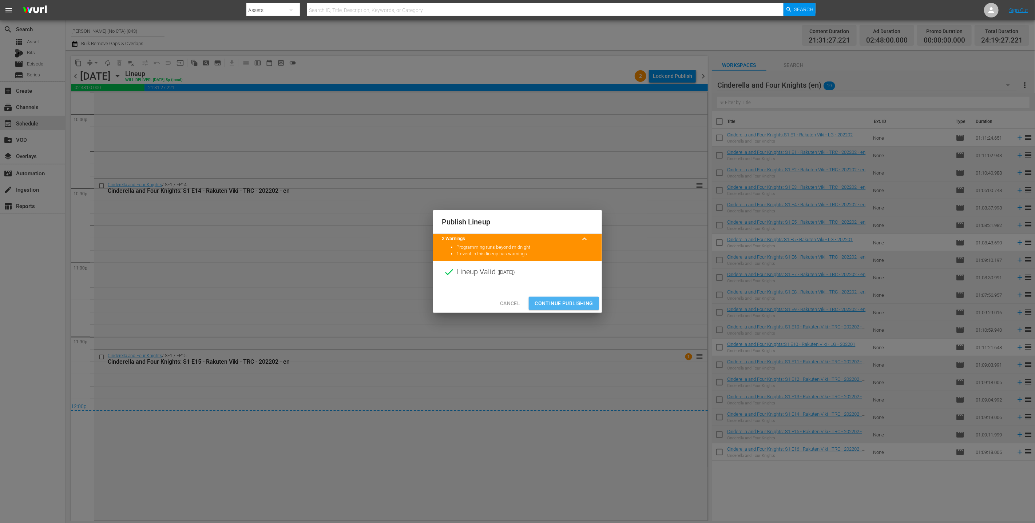
click at [513, 300] on span "Continue Publishing" at bounding box center [564, 303] width 59 height 9
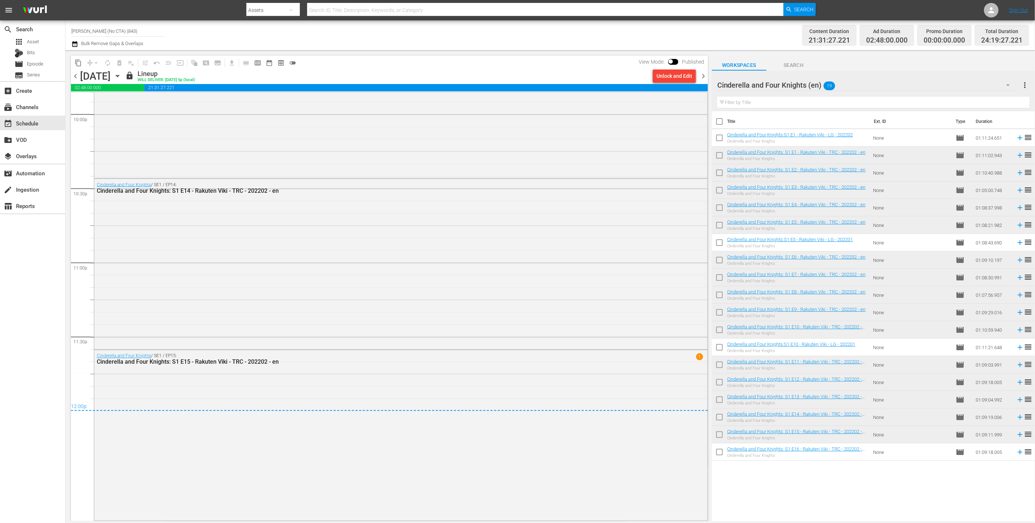
click at [513, 75] on span "chevron_right" at bounding box center [703, 76] width 9 height 9
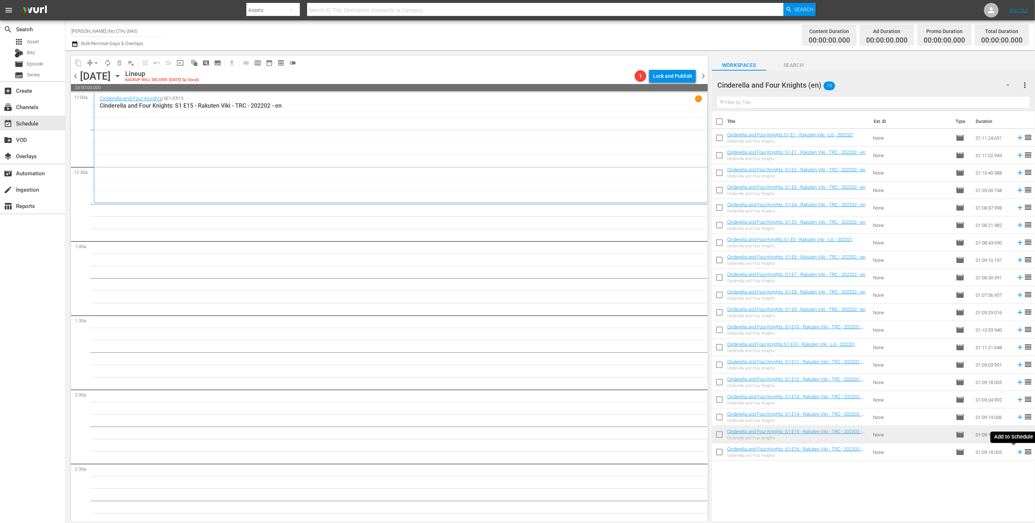
click at [513, 451] on icon at bounding box center [1020, 452] width 5 height 5
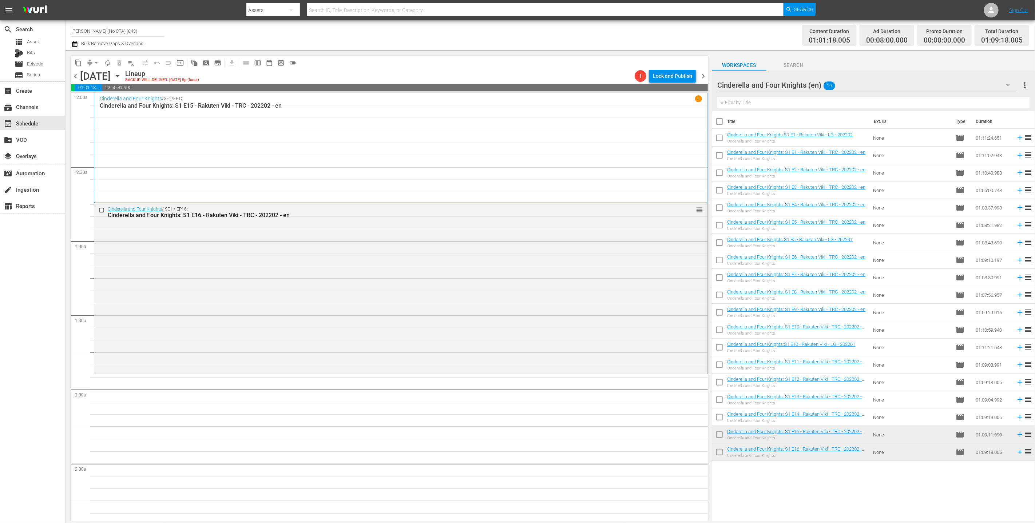
click at [513, 93] on div "Cinderella and Four Knights (en) 19" at bounding box center [867, 85] width 300 height 20
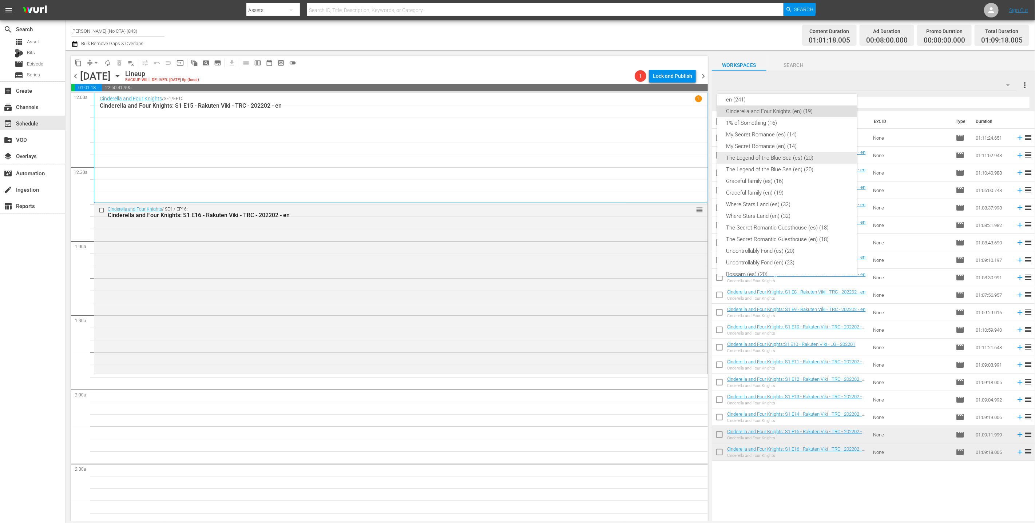
scroll to position [88, 0]
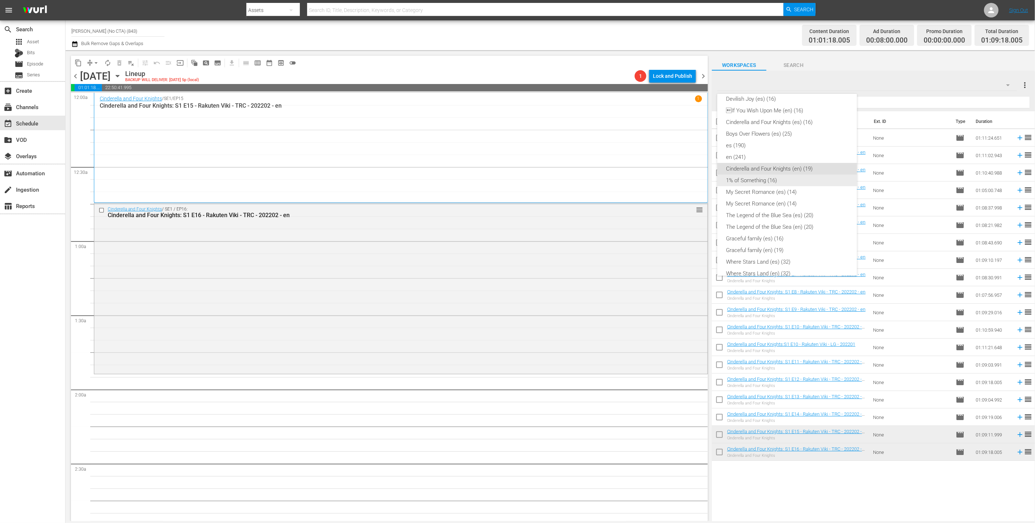
click at [513, 177] on div "1% of Something (16)" at bounding box center [787, 181] width 122 height 12
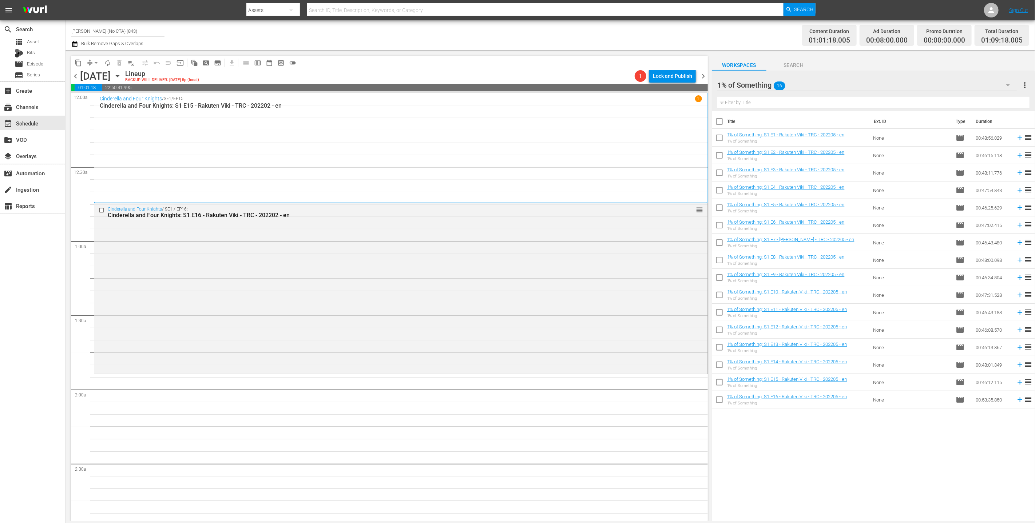
click at [513, 117] on input "checkbox" at bounding box center [719, 122] width 15 height 15
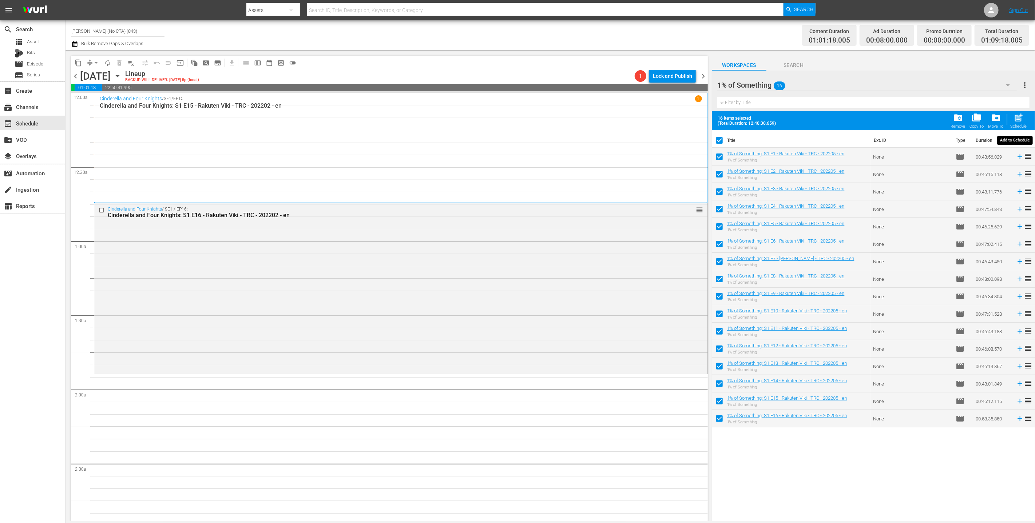
click at [513, 118] on span "post_add" at bounding box center [1019, 118] width 10 height 10
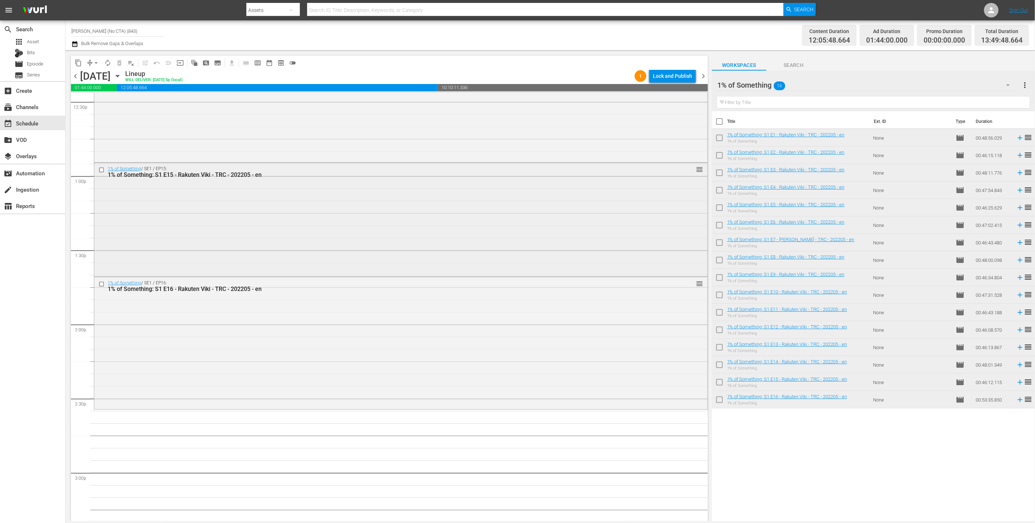
scroll to position [1884, 0]
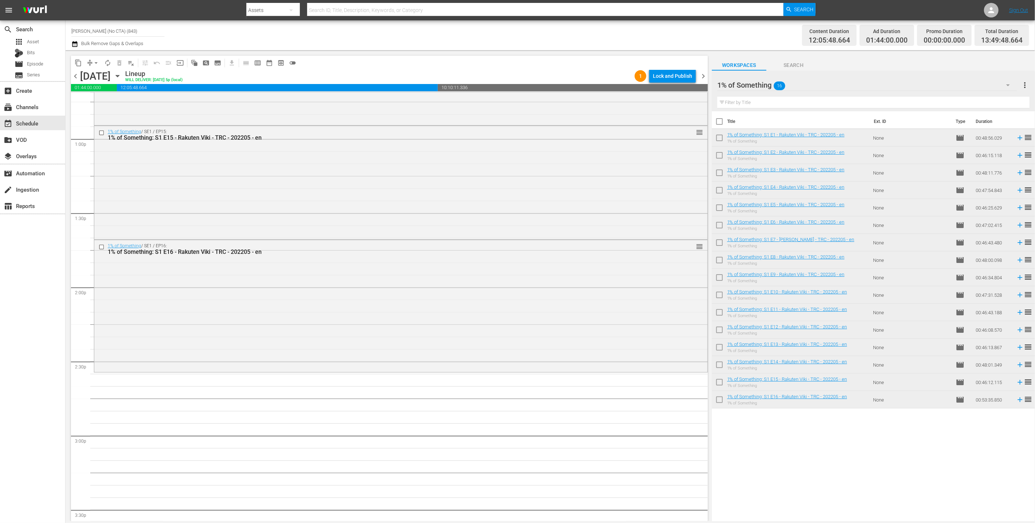
click at [513, 83] on div "1% of Something 16" at bounding box center [867, 85] width 300 height 20
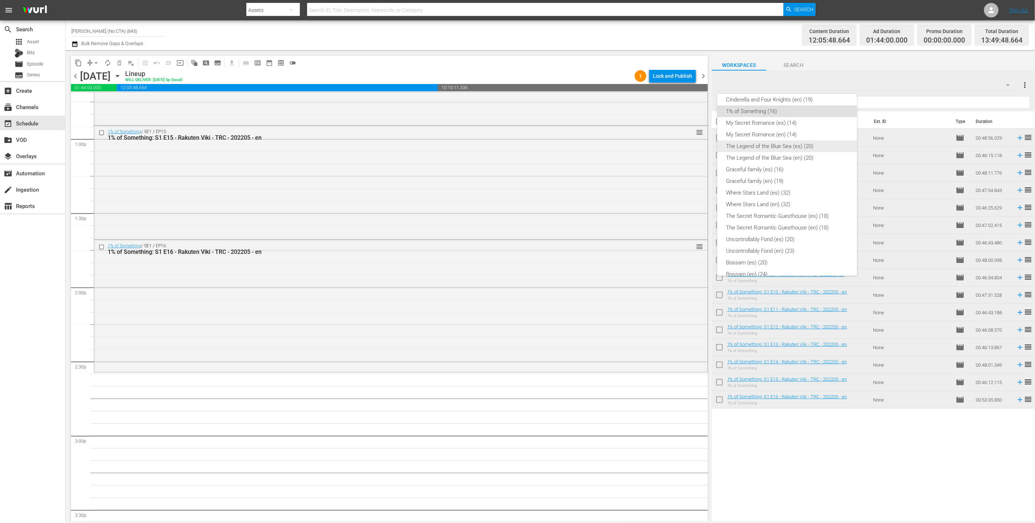
scroll to position [111, 0]
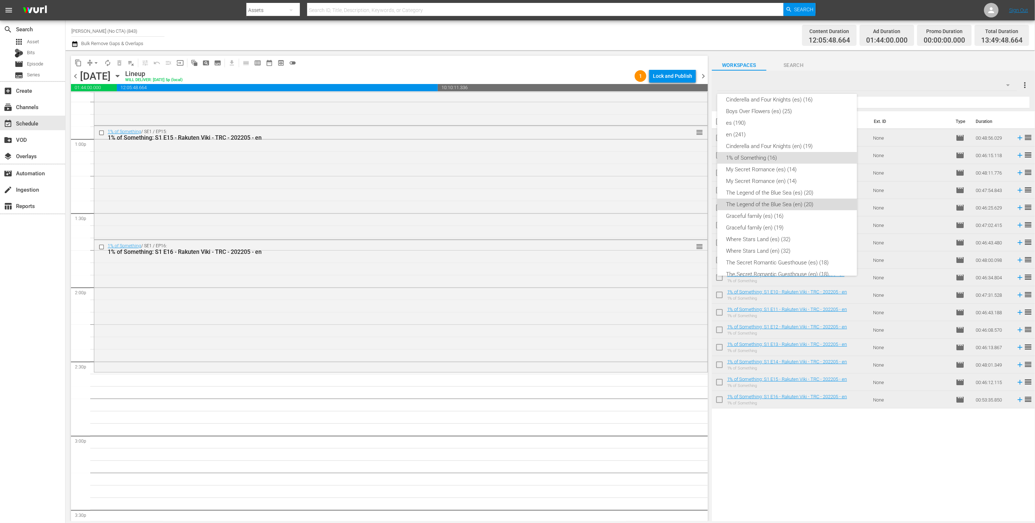
click at [513, 207] on div "The Legend of the Blue Sea (en) (20)" at bounding box center [787, 205] width 122 height 12
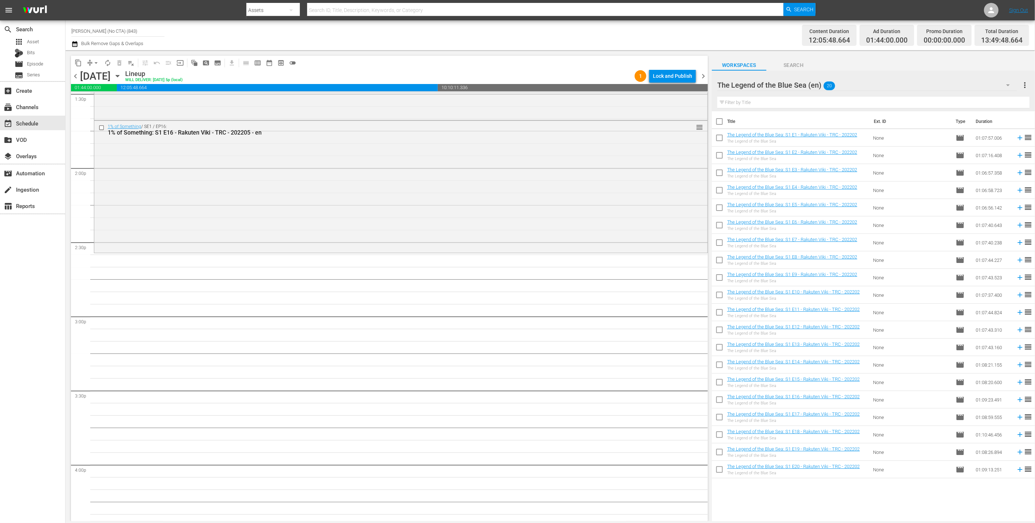
scroll to position [2017, 0]
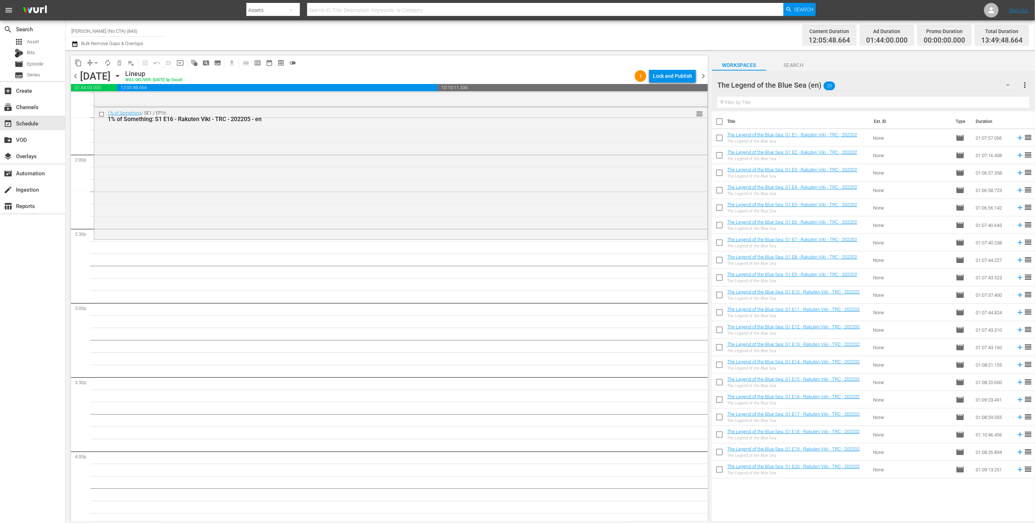
click at [513, 118] on input "checkbox" at bounding box center [719, 122] width 15 height 15
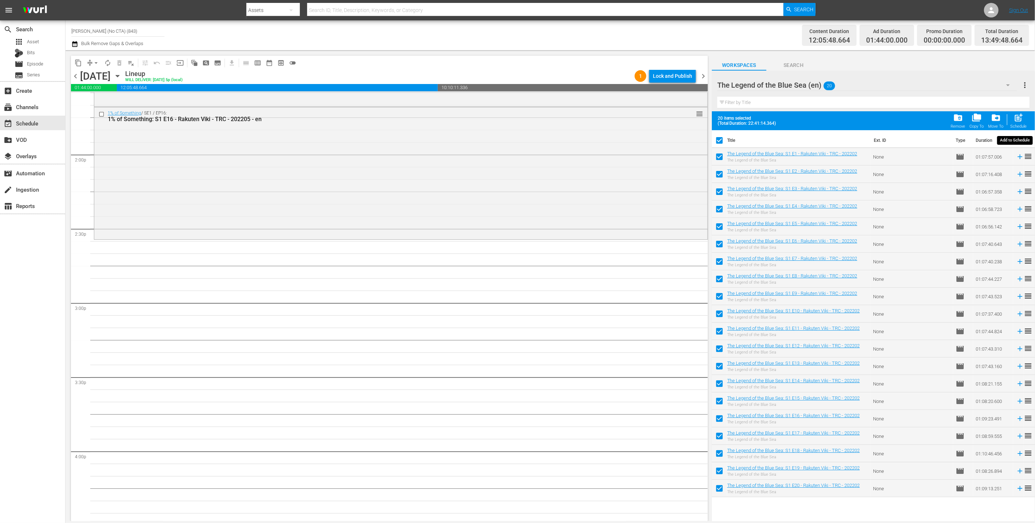
click at [513, 122] on span "post_add" at bounding box center [1019, 118] width 10 height 10
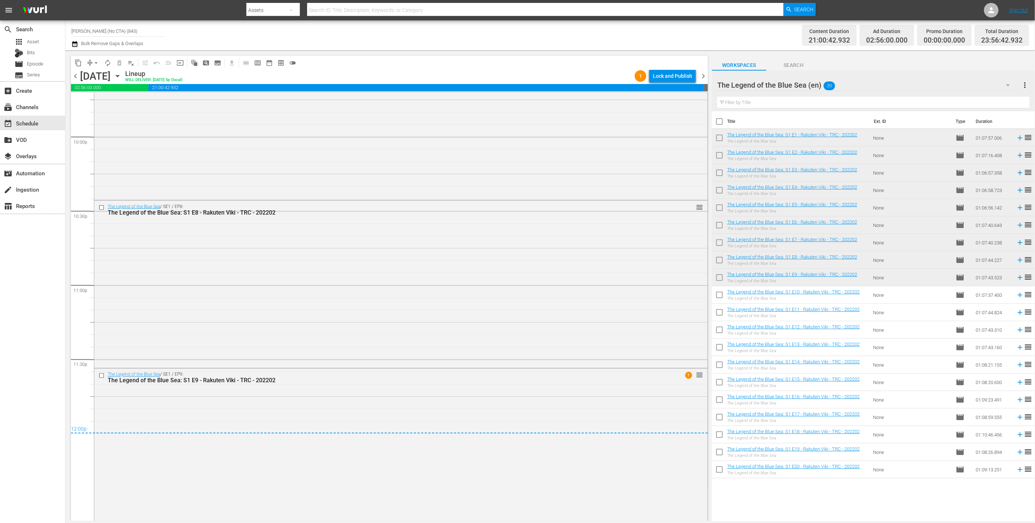
scroll to position [3238, 0]
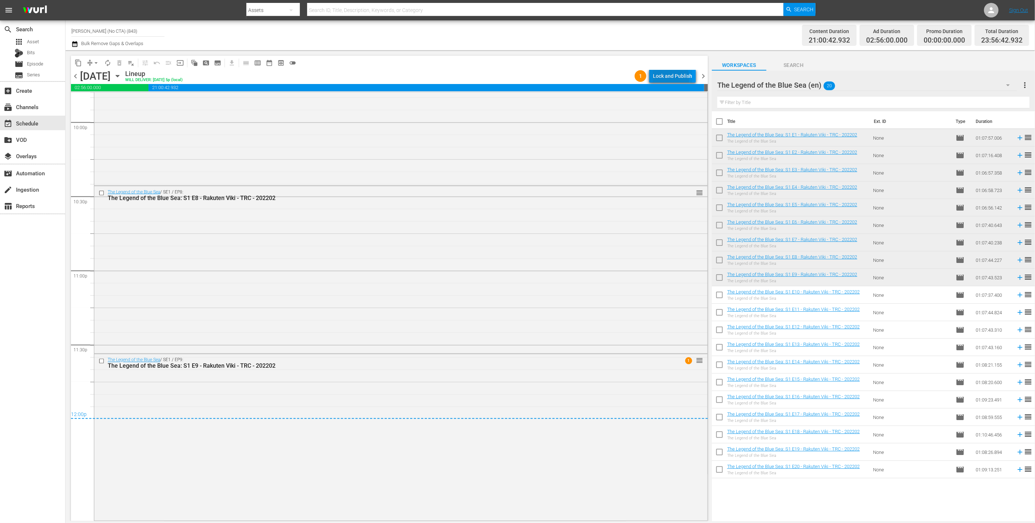
click at [513, 78] on div "Lock and Publish" at bounding box center [672, 76] width 39 height 13
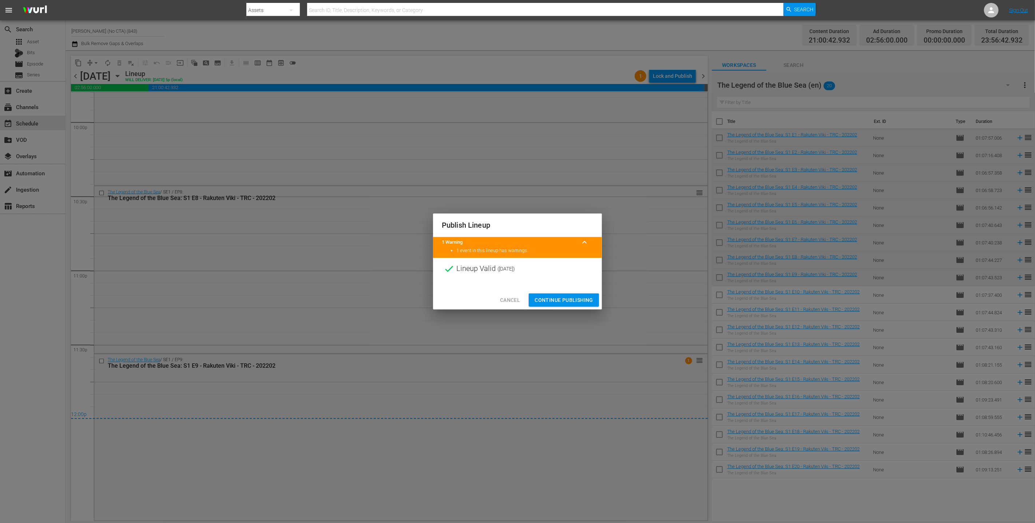
click at [513, 298] on span "Continue Publishing" at bounding box center [564, 300] width 59 height 9
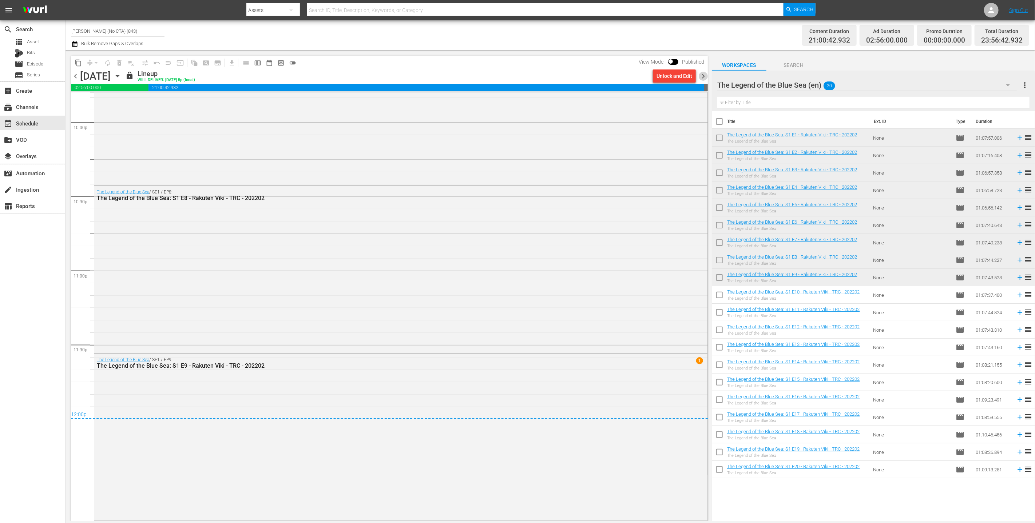
click at [513, 78] on span "chevron_right" at bounding box center [703, 76] width 9 height 9
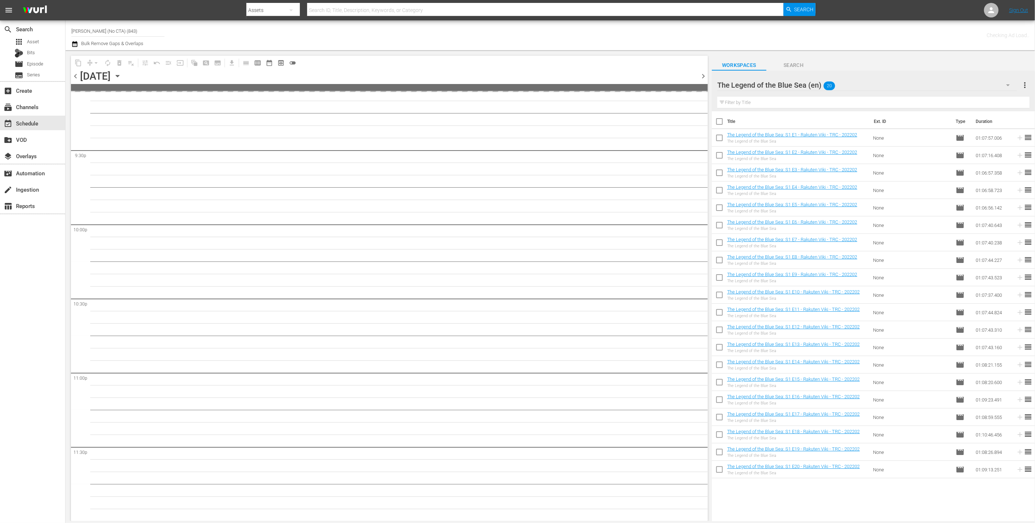
scroll to position [3135, 0]
click at [513, 117] on input "checkbox" at bounding box center [719, 122] width 15 height 15
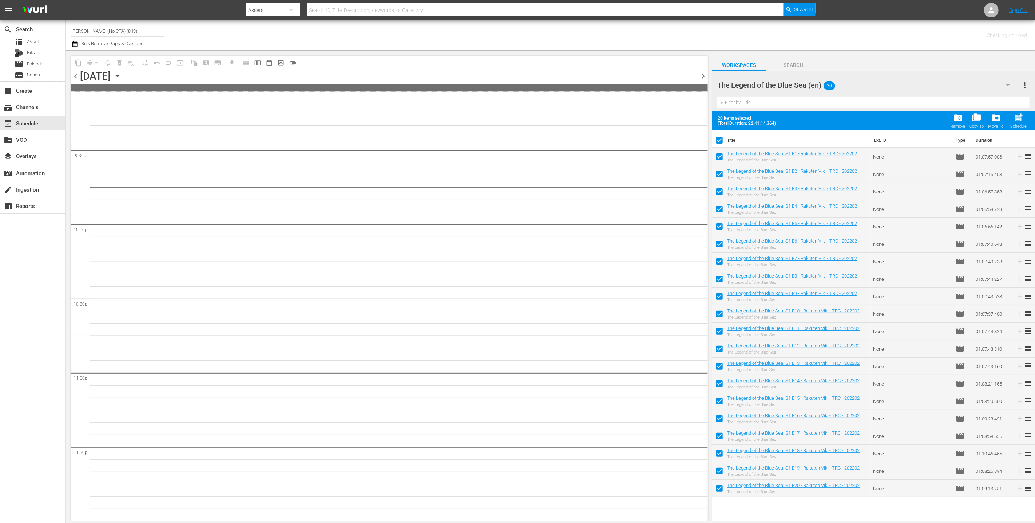
click at [513, 153] on input "checkbox" at bounding box center [719, 158] width 15 height 15
click at [513, 170] on input "checkbox" at bounding box center [719, 175] width 15 height 15
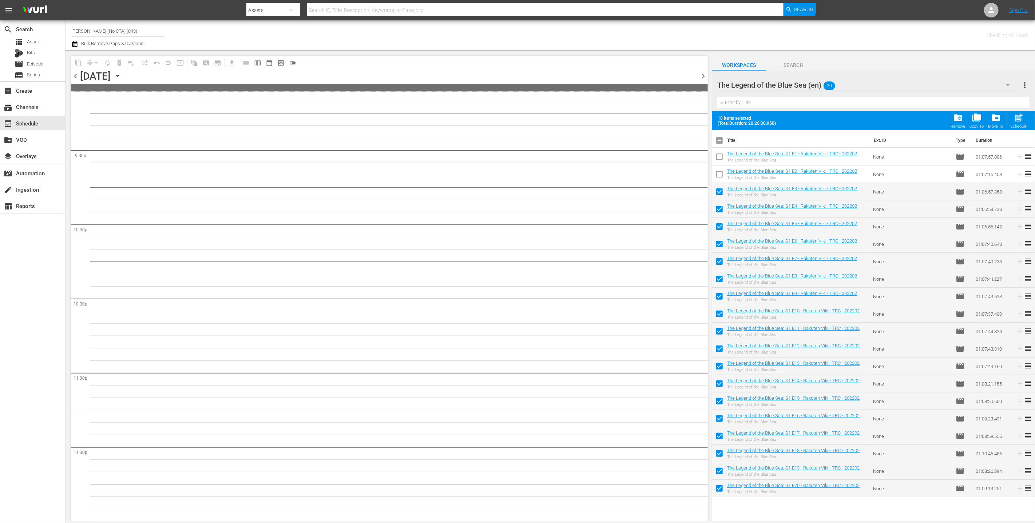
click at [513, 197] on input "checkbox" at bounding box center [719, 193] width 15 height 15
click at [513, 212] on input "checkbox" at bounding box center [719, 210] width 15 height 15
click at [513, 230] on input "checkbox" at bounding box center [719, 228] width 15 height 15
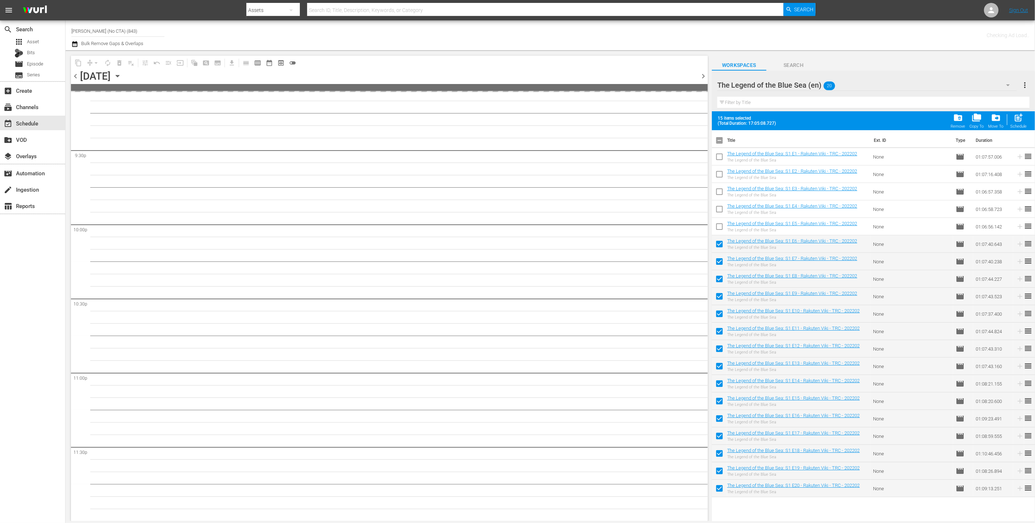
click at [513, 245] on input "checkbox" at bounding box center [719, 245] width 15 height 15
click at [513, 264] on input "checkbox" at bounding box center [719, 263] width 15 height 15
click at [513, 282] on input "checkbox" at bounding box center [719, 280] width 15 height 15
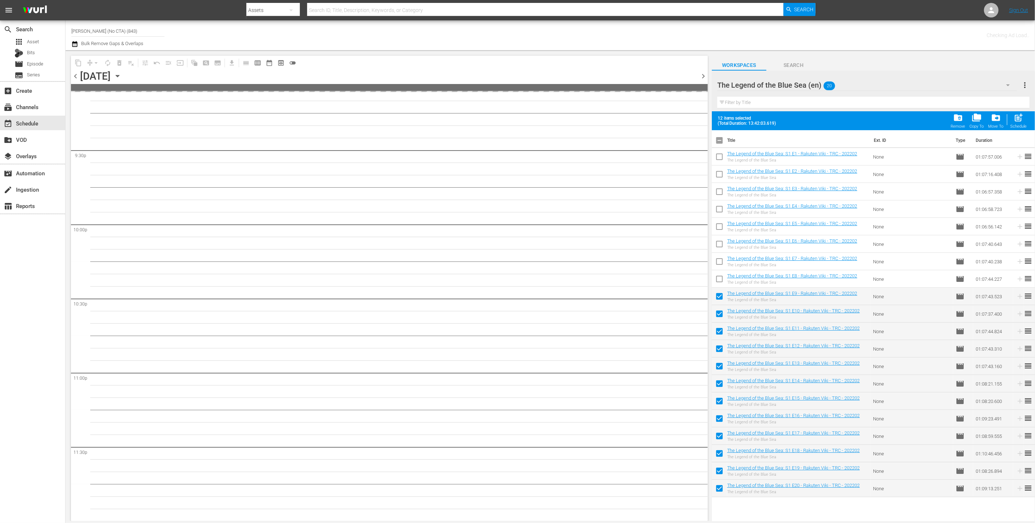
click at [513, 297] on input "checkbox" at bounding box center [719, 297] width 15 height 15
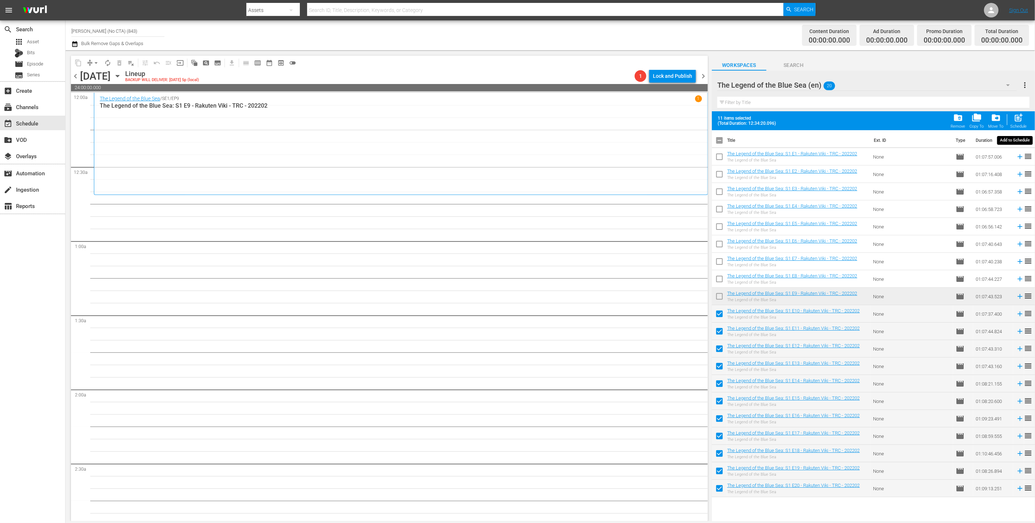
click at [513, 116] on span "post_add" at bounding box center [1019, 118] width 10 height 10
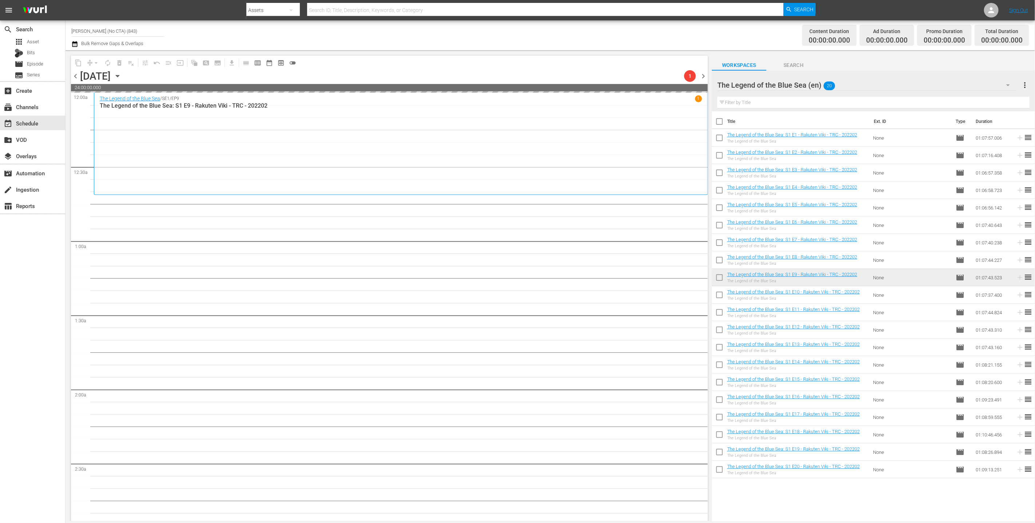
click at [513, 89] on div "The Legend of the Blue Sea (en) 20" at bounding box center [867, 85] width 300 height 20
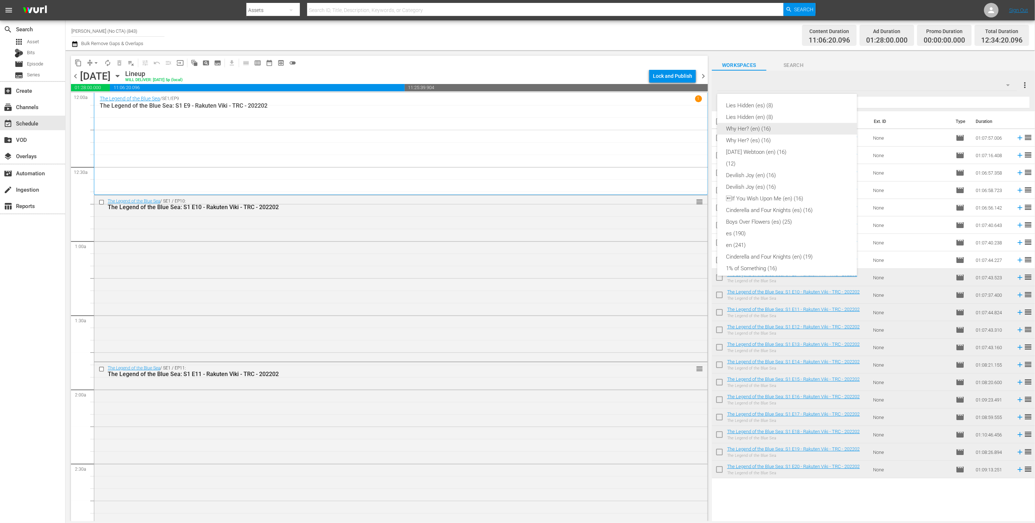
click at [513, 126] on div "Why Her? (en) (16)" at bounding box center [787, 129] width 122 height 12
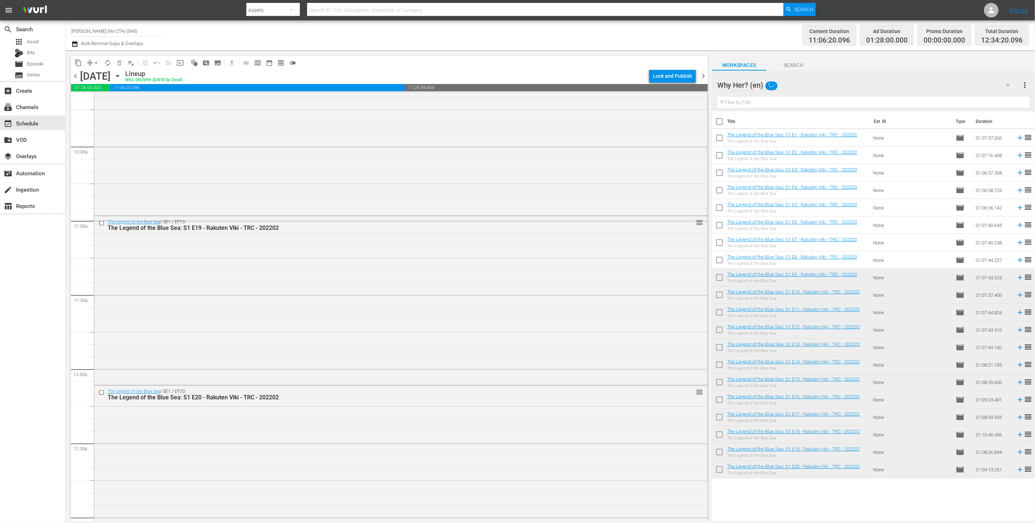
scroll to position [1769, 0]
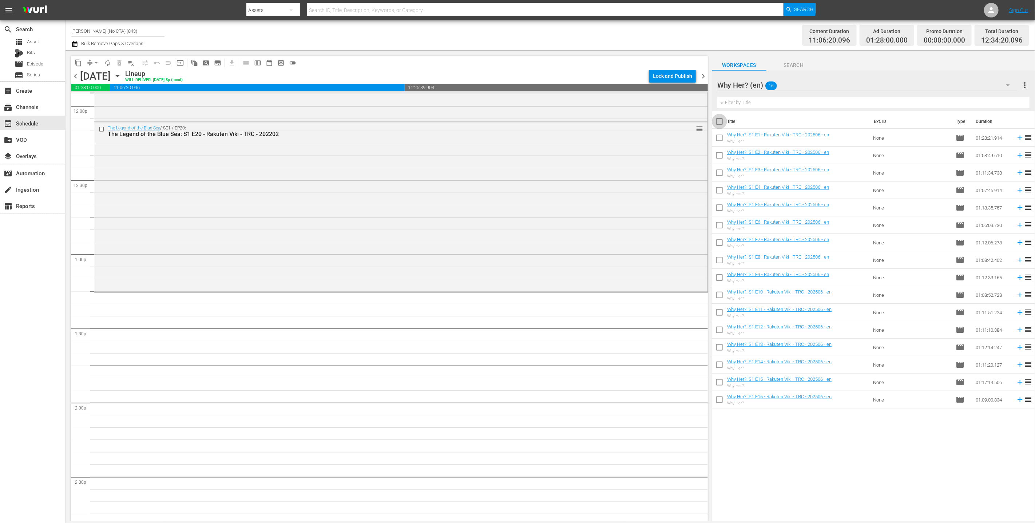
click at [513, 124] on input "checkbox" at bounding box center [719, 122] width 15 height 15
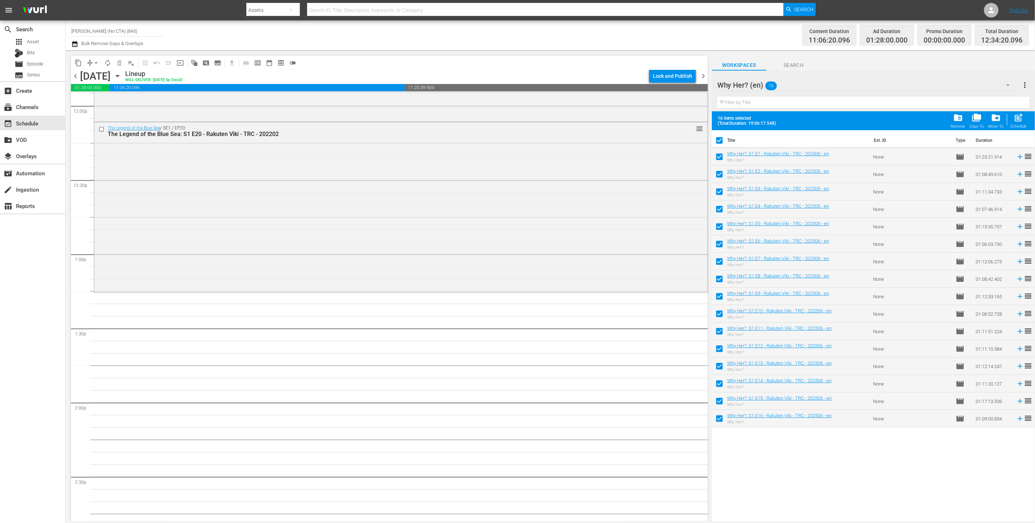
click at [513, 115] on span "post_add" at bounding box center [1019, 118] width 10 height 10
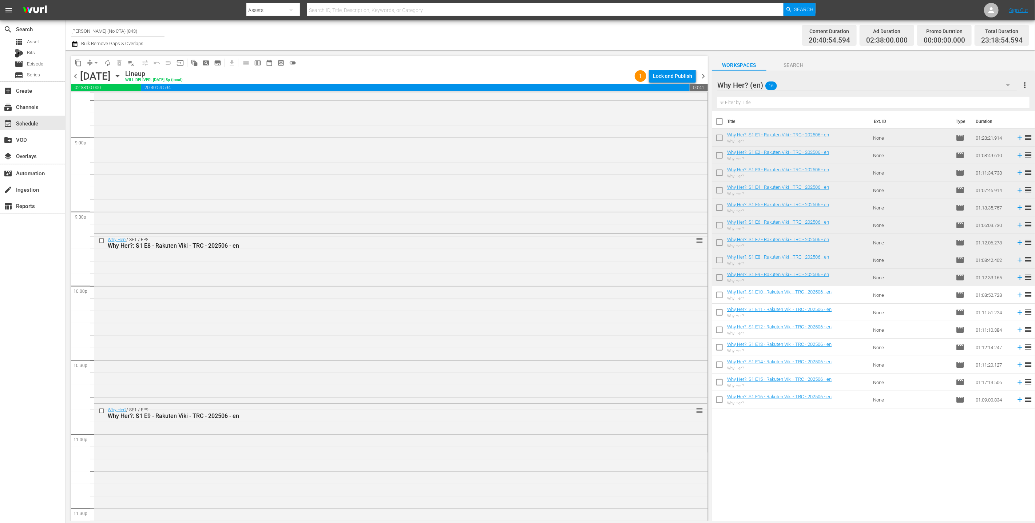
scroll to position [3136, 0]
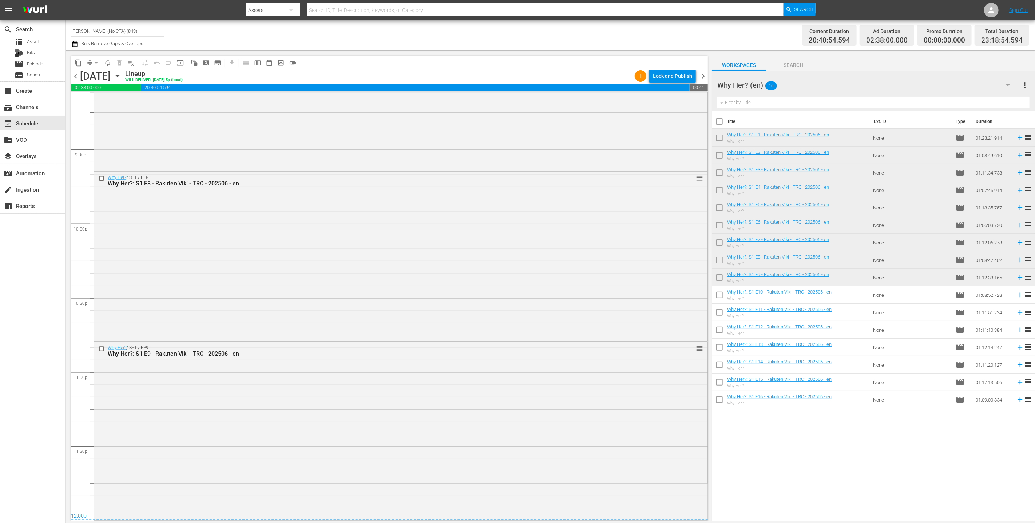
click at [513, 73] on div "Lock and Publish" at bounding box center [672, 76] width 39 height 13
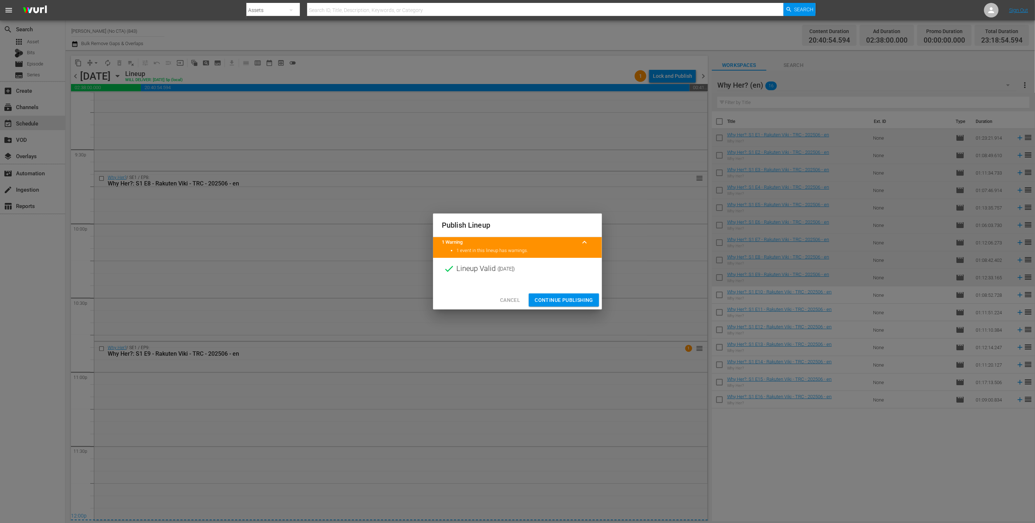
click at [513, 299] on span "Continue Publishing" at bounding box center [564, 300] width 59 height 9
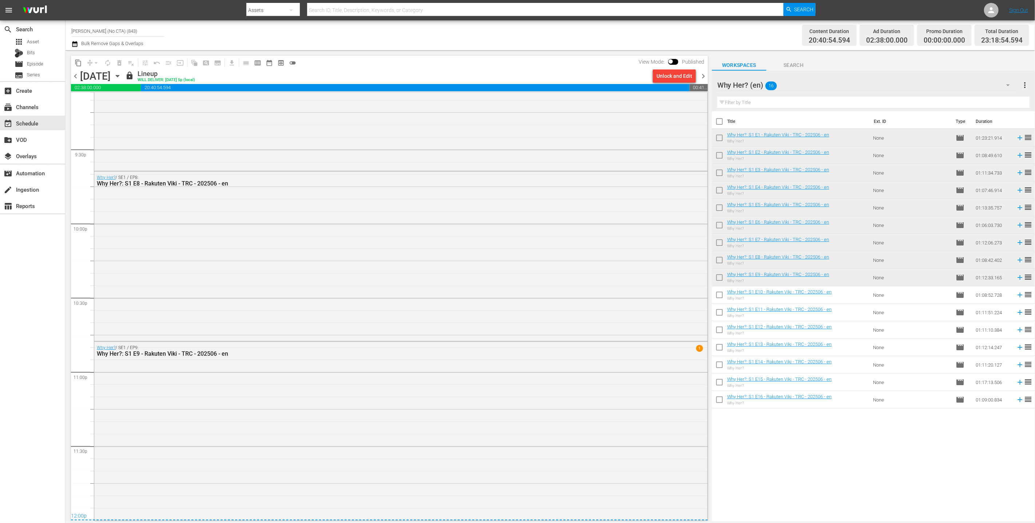
click at [513, 78] on span "chevron_right" at bounding box center [703, 76] width 9 height 9
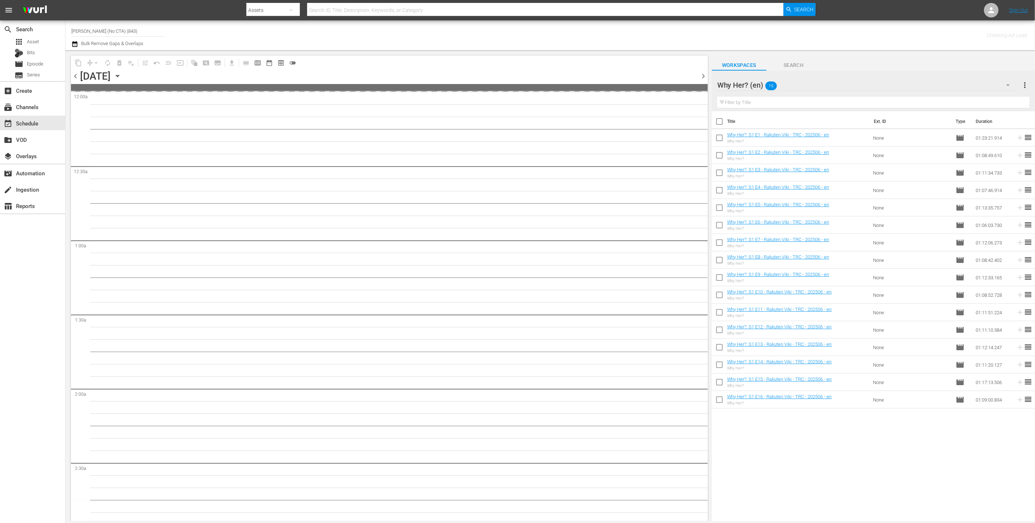
click at [513, 294] on input "checkbox" at bounding box center [719, 296] width 15 height 15
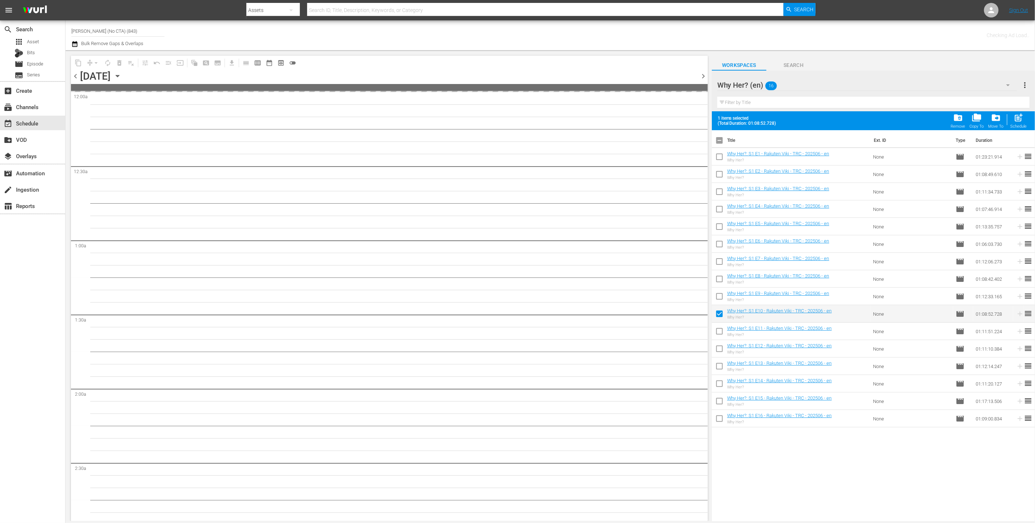
click at [513, 341] on td at bounding box center [719, 348] width 15 height 17
click at [513, 332] on input "checkbox" at bounding box center [719, 332] width 15 height 15
click at [513, 356] on input "checkbox" at bounding box center [719, 350] width 15 height 15
click at [513, 370] on input "checkbox" at bounding box center [719, 367] width 15 height 15
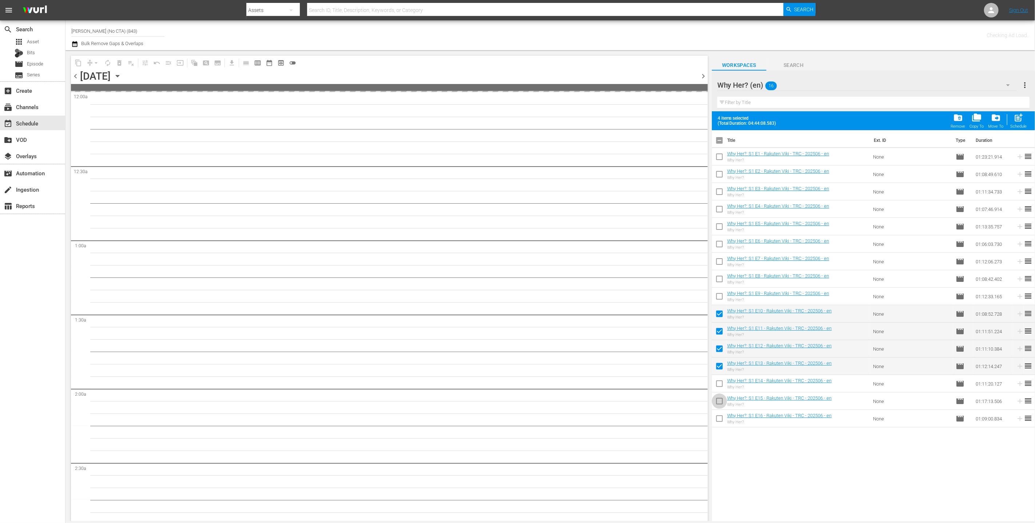
click at [513, 396] on input "checkbox" at bounding box center [719, 402] width 15 height 15
click at [513, 389] on input "checkbox" at bounding box center [719, 385] width 15 height 15
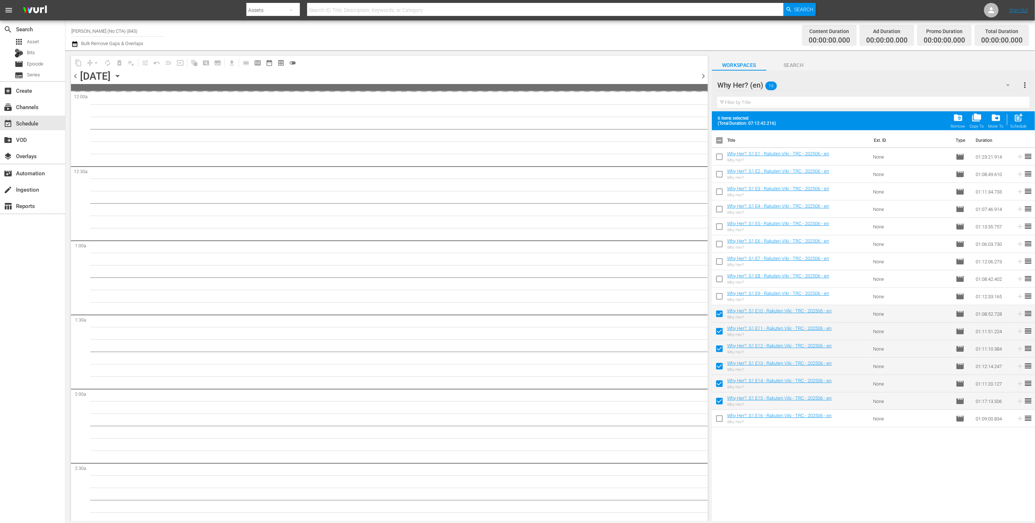
click at [513, 419] on input "checkbox" at bounding box center [719, 420] width 15 height 15
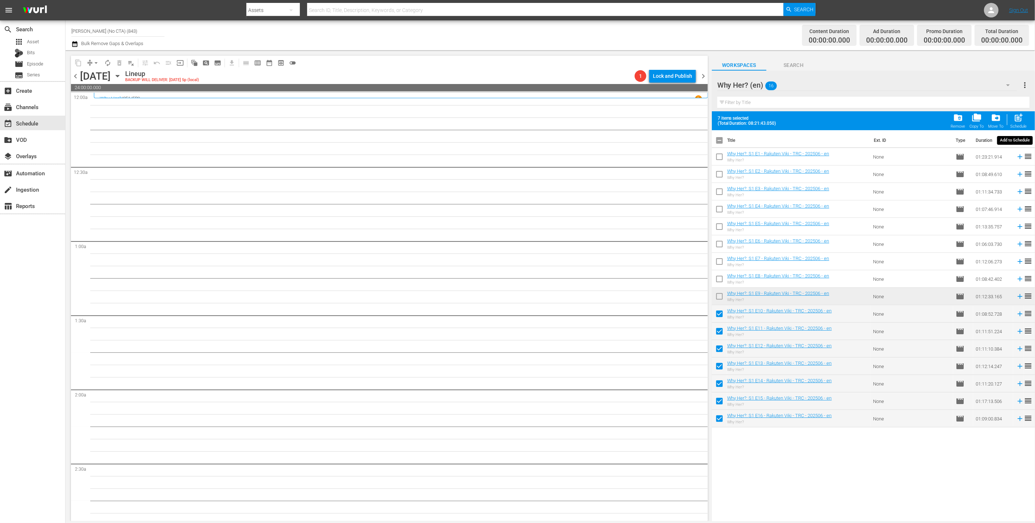
click at [513, 117] on span "post_add" at bounding box center [1019, 118] width 10 height 10
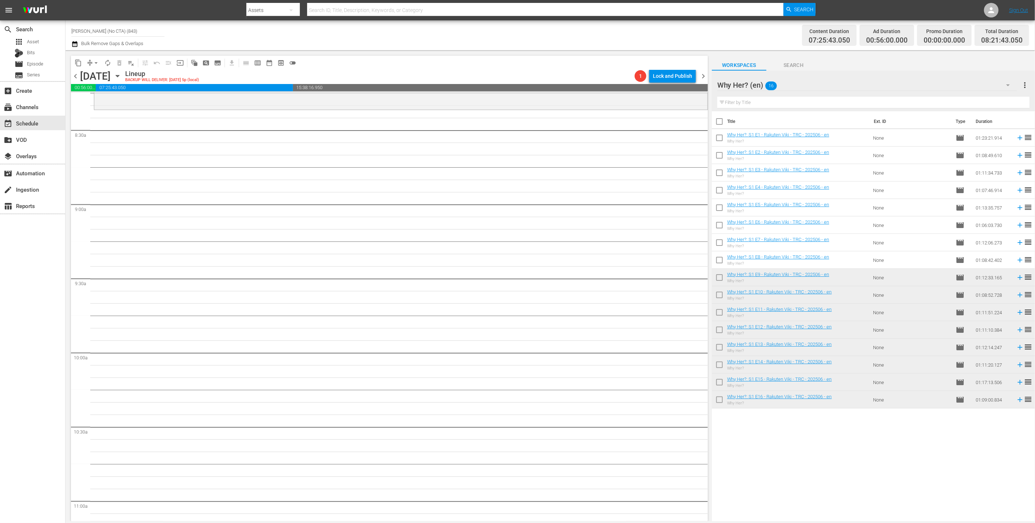
scroll to position [1043, 0]
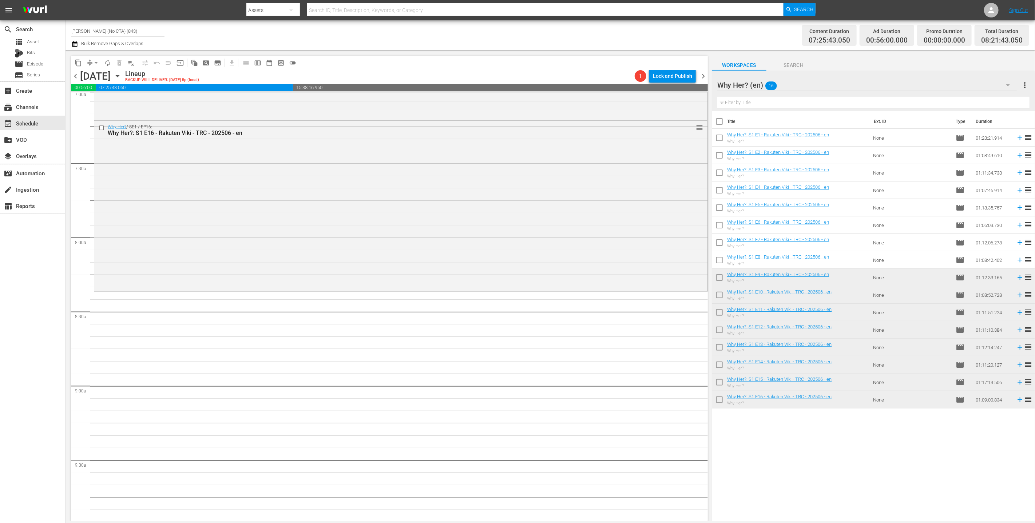
click at [513, 85] on div "Why Her? (en) 16" at bounding box center [867, 85] width 300 height 20
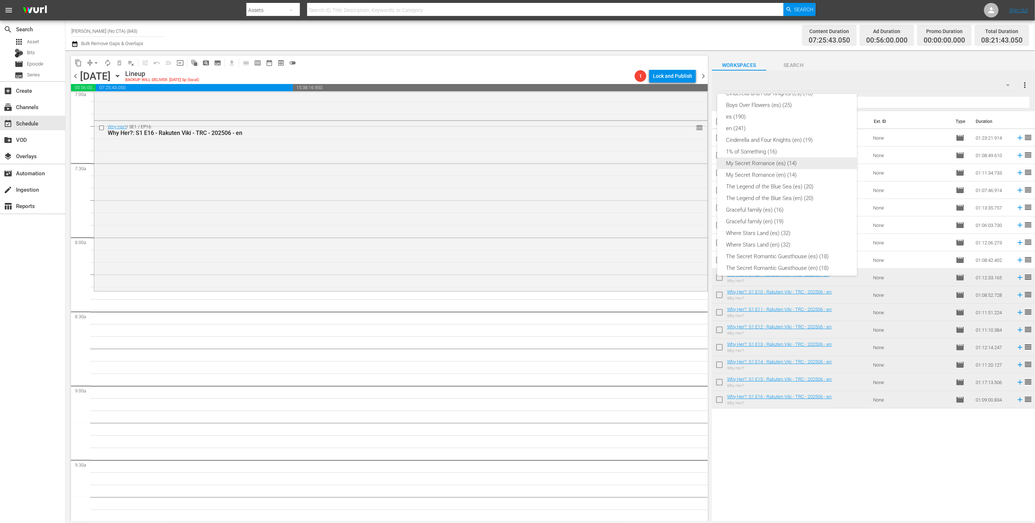
scroll to position [112, 0]
click at [513, 135] on div "en (241)" at bounding box center [787, 134] width 122 height 12
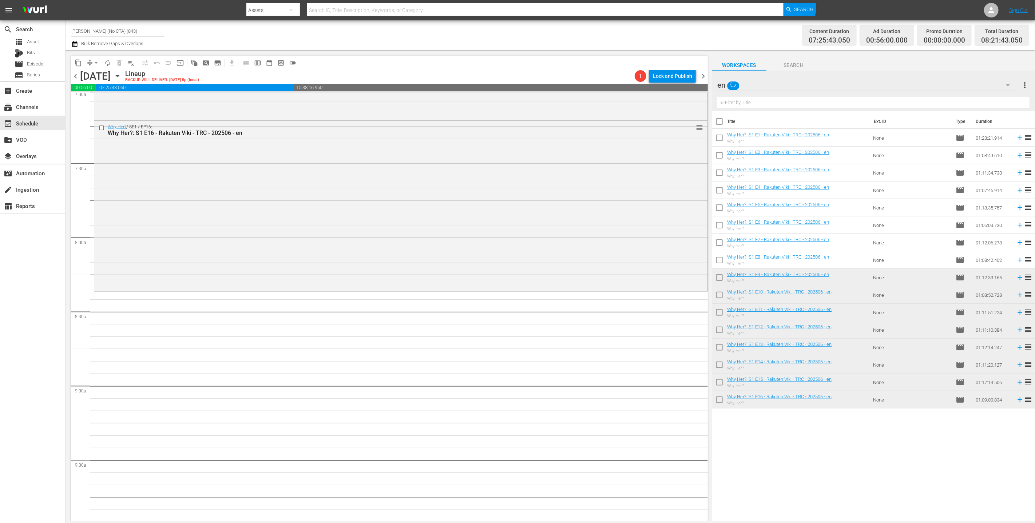
scroll to position [0, 0]
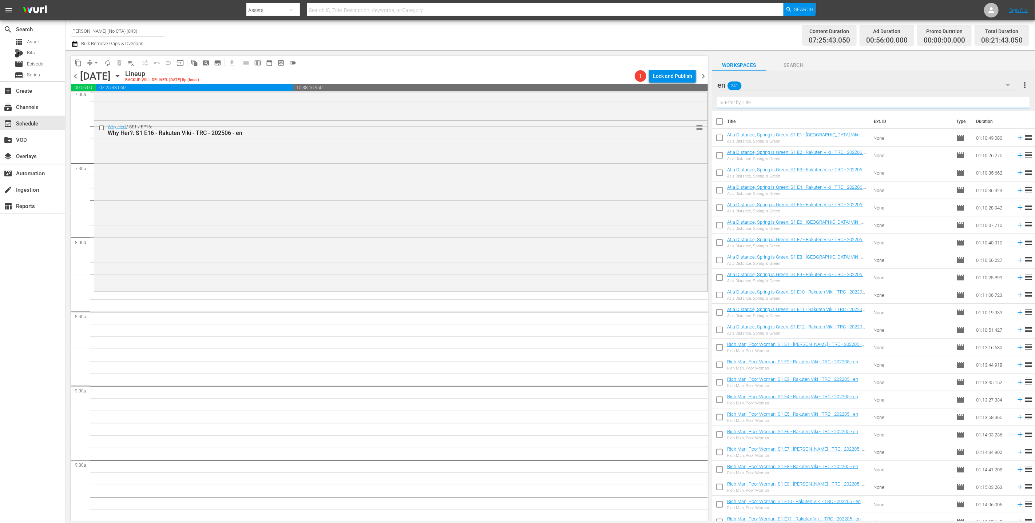
click at [513, 104] on input "text" at bounding box center [873, 103] width 312 height 12
click at [513, 122] on input "checkbox" at bounding box center [719, 122] width 15 height 15
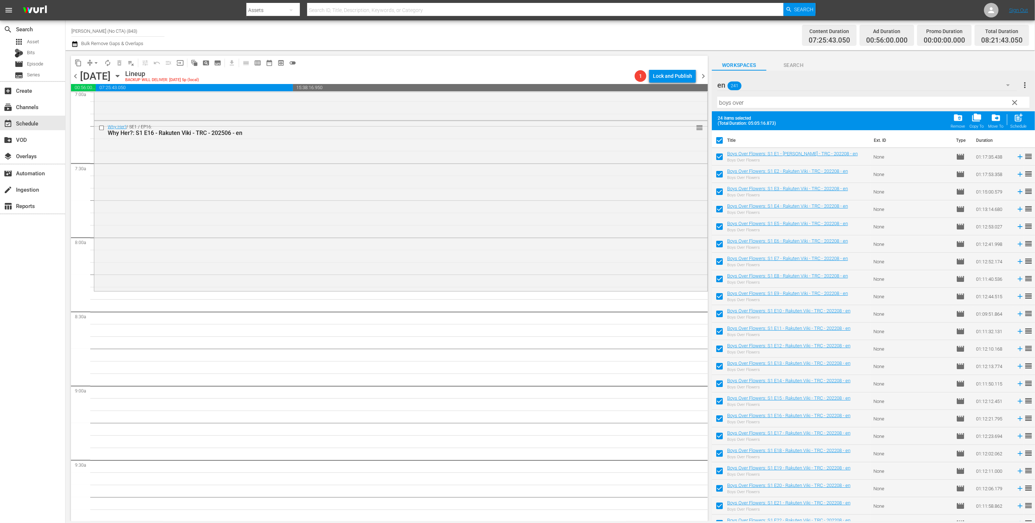
scroll to position [79, 0]
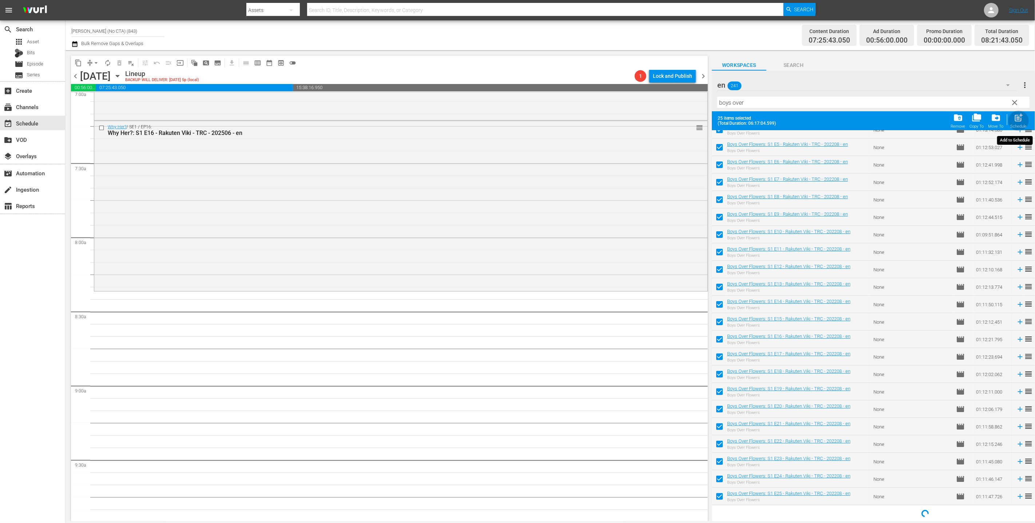
click at [513, 122] on span "post_add" at bounding box center [1019, 118] width 10 height 10
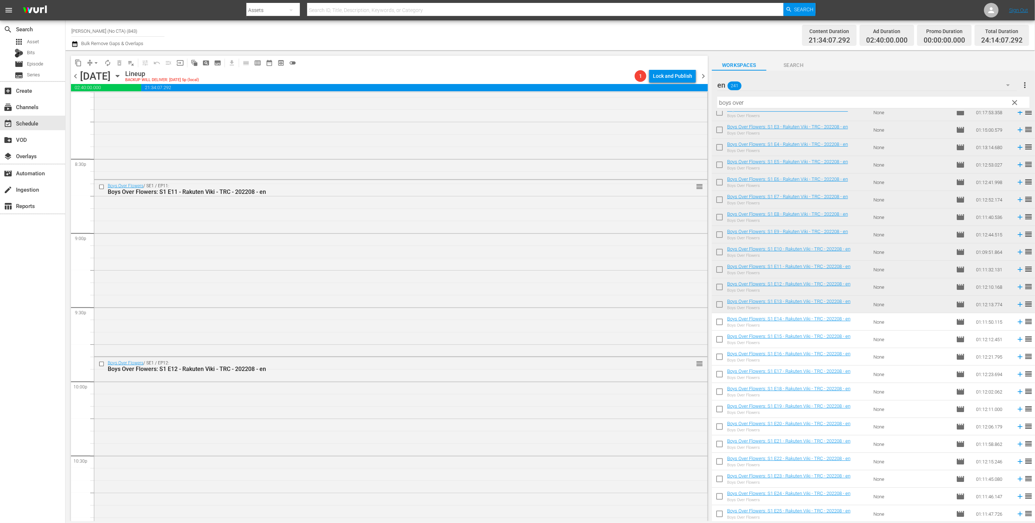
scroll to position [3171, 0]
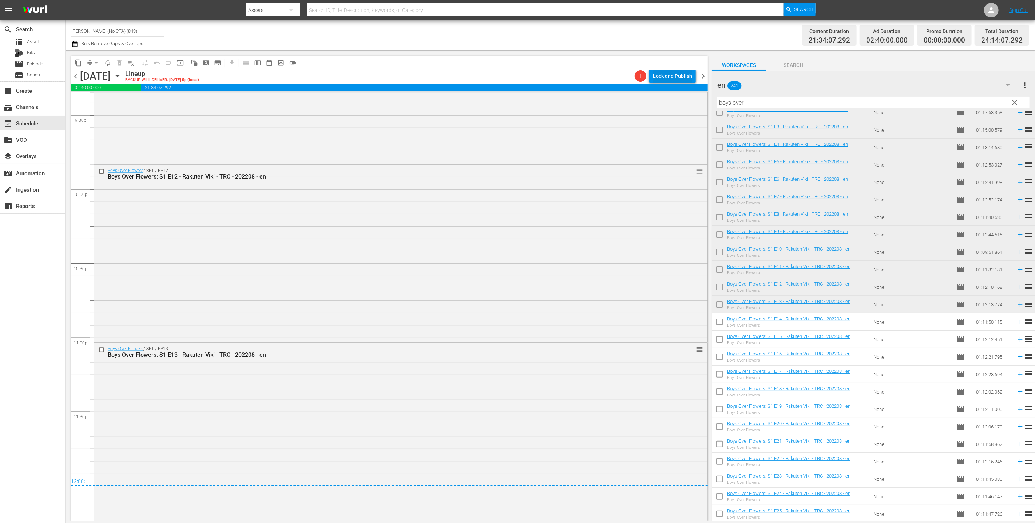
click at [513, 82] on div "Lock and Publish" at bounding box center [672, 76] width 39 height 13
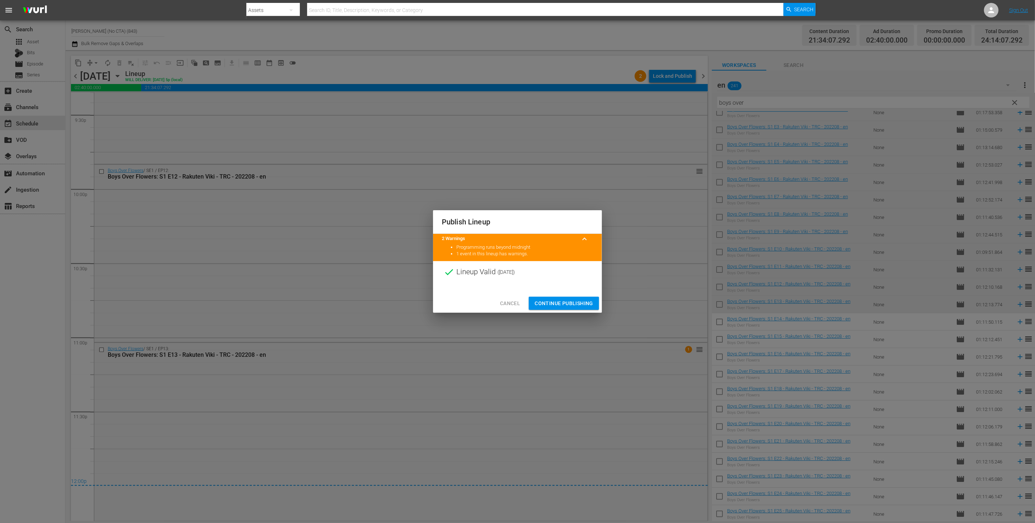
click at [513, 310] on button "Continue Publishing" at bounding box center [564, 303] width 70 height 13
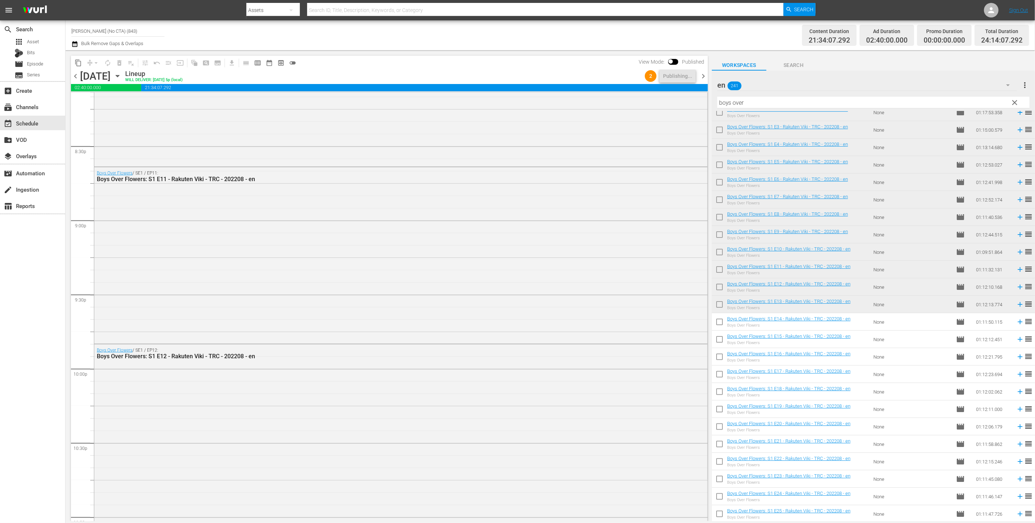
scroll to position [2642, 0]
click at [513, 73] on span "chevron_right" at bounding box center [703, 76] width 9 height 9
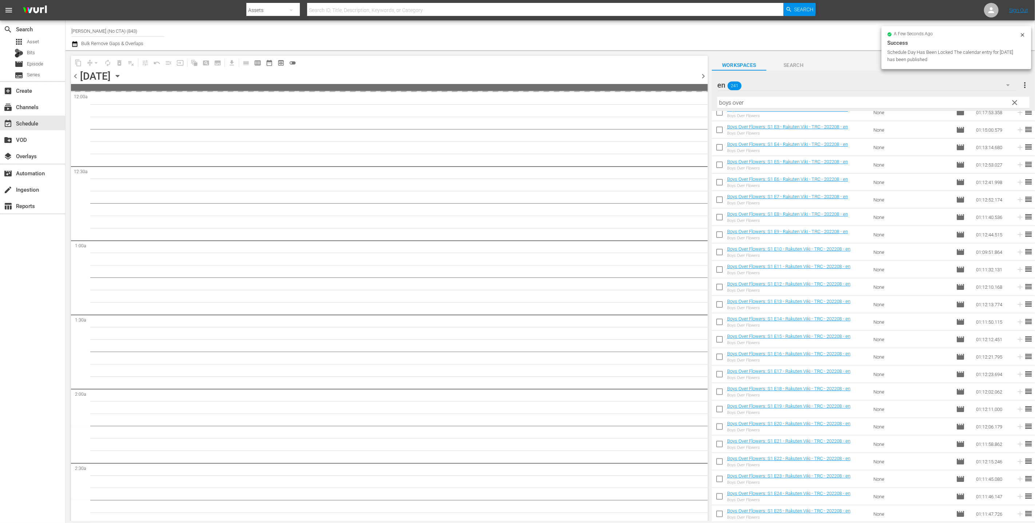
click at [513, 327] on input "checkbox" at bounding box center [719, 323] width 15 height 15
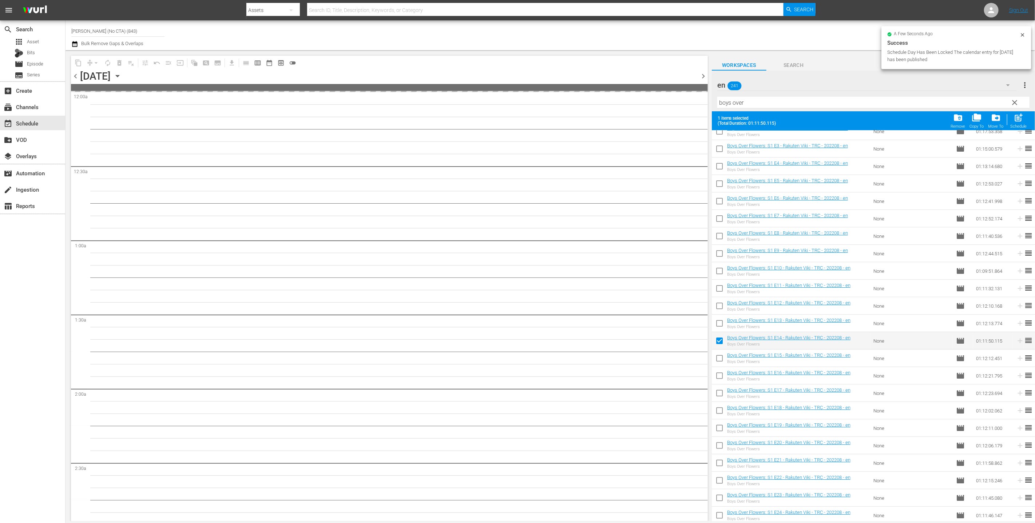
click at [513, 359] on input "checkbox" at bounding box center [719, 359] width 15 height 15
click at [513, 383] on input "checkbox" at bounding box center [719, 377] width 15 height 15
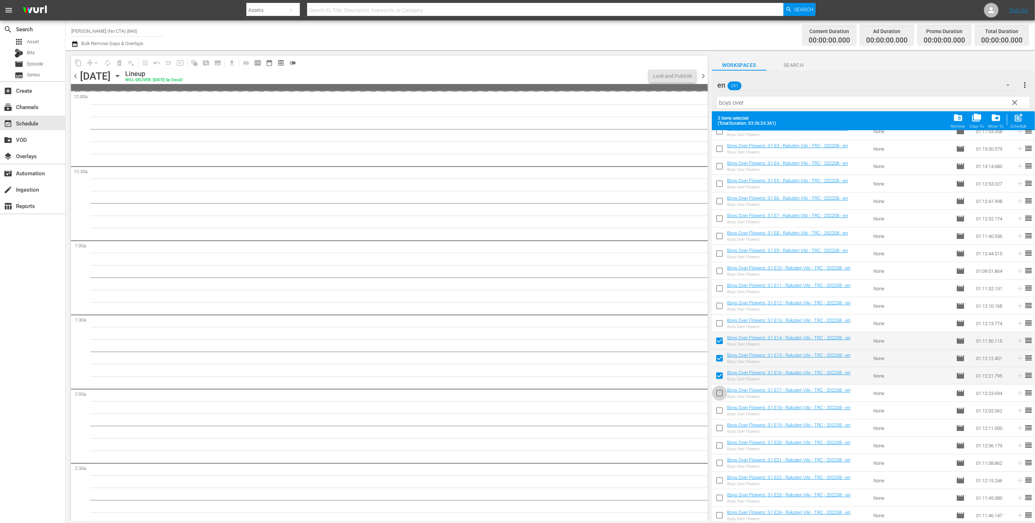
click at [513, 398] on input "checkbox" at bounding box center [719, 394] width 15 height 15
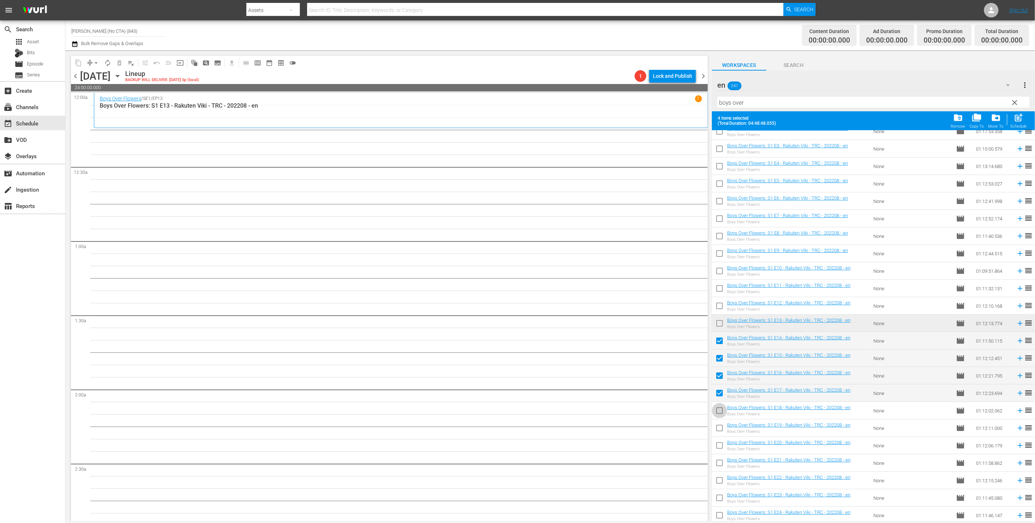
click at [513, 415] on input "checkbox" at bounding box center [719, 412] width 15 height 15
click at [513, 426] on input "checkbox" at bounding box center [719, 429] width 15 height 15
click at [513, 449] on input "checkbox" at bounding box center [719, 447] width 15 height 15
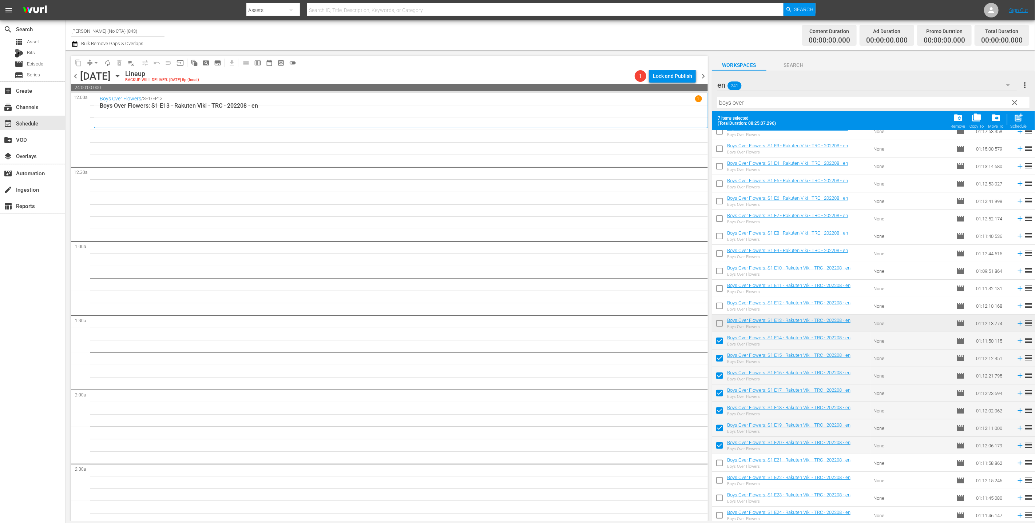
click at [513, 468] on input "checkbox" at bounding box center [719, 464] width 15 height 15
click at [513, 483] on input "checkbox" at bounding box center [719, 482] width 15 height 15
click at [513, 498] on input "checkbox" at bounding box center [719, 499] width 15 height 15
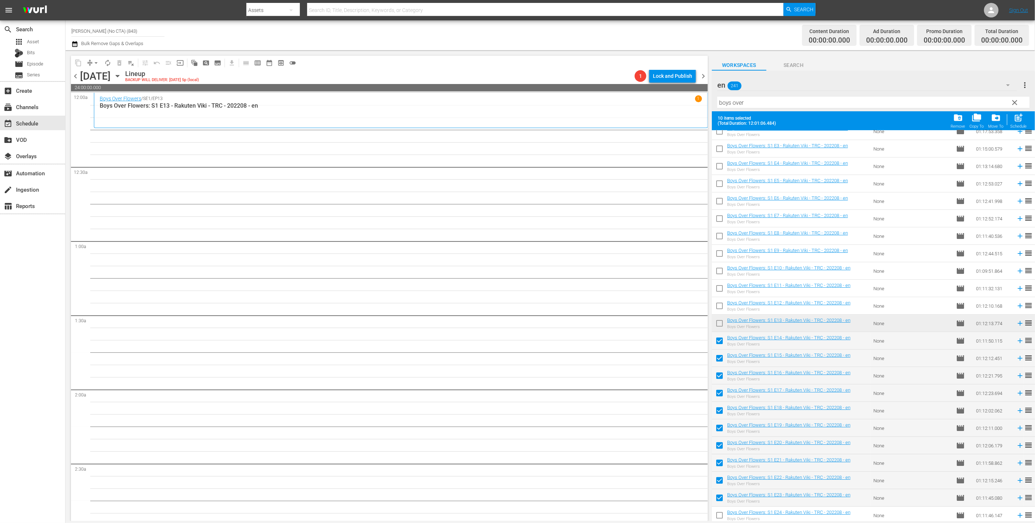
click at [513, 514] on input "checkbox" at bounding box center [719, 517] width 15 height 15
click at [513, 517] on input "checkbox" at bounding box center [719, 515] width 15 height 15
click at [513, 120] on span "post_add" at bounding box center [1019, 118] width 10 height 10
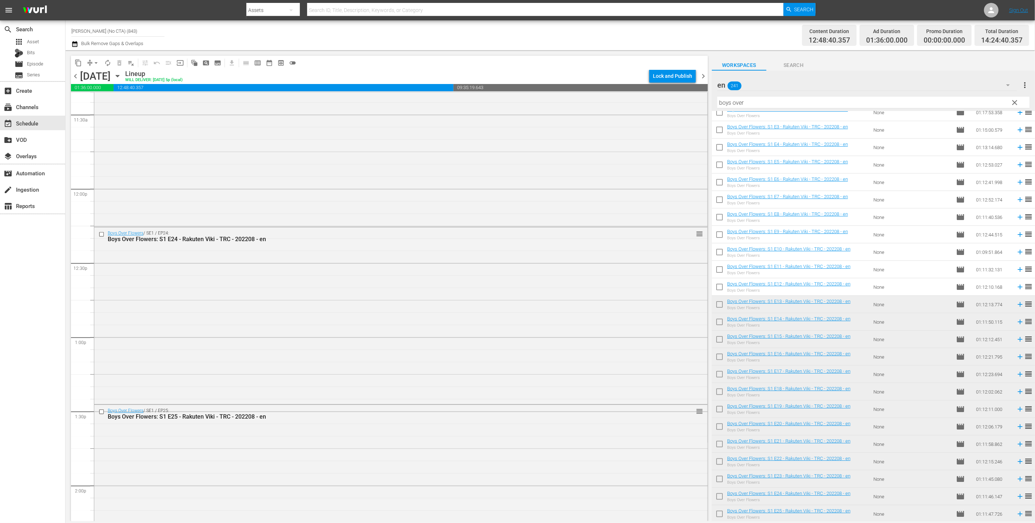
scroll to position [1941, 0]
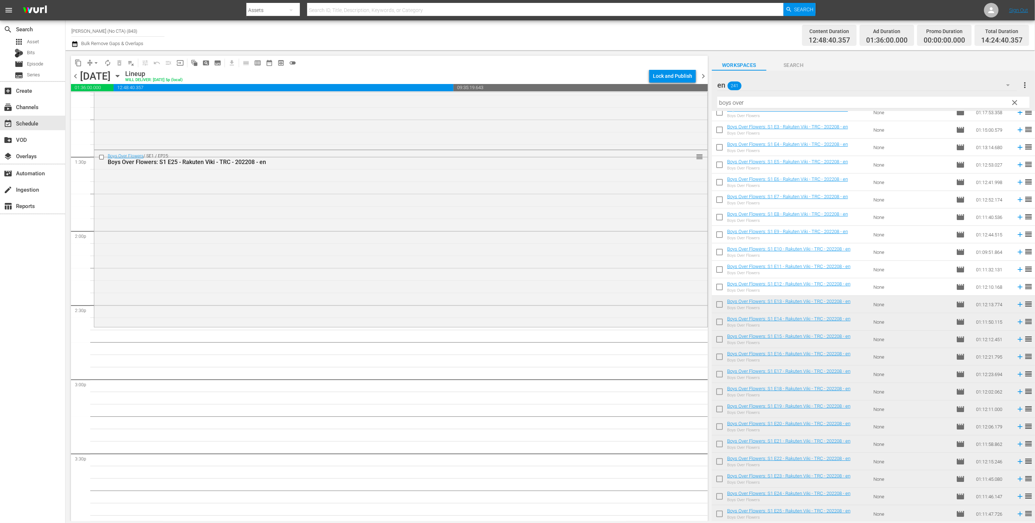
click at [513, 88] on div "en 241" at bounding box center [867, 85] width 300 height 20
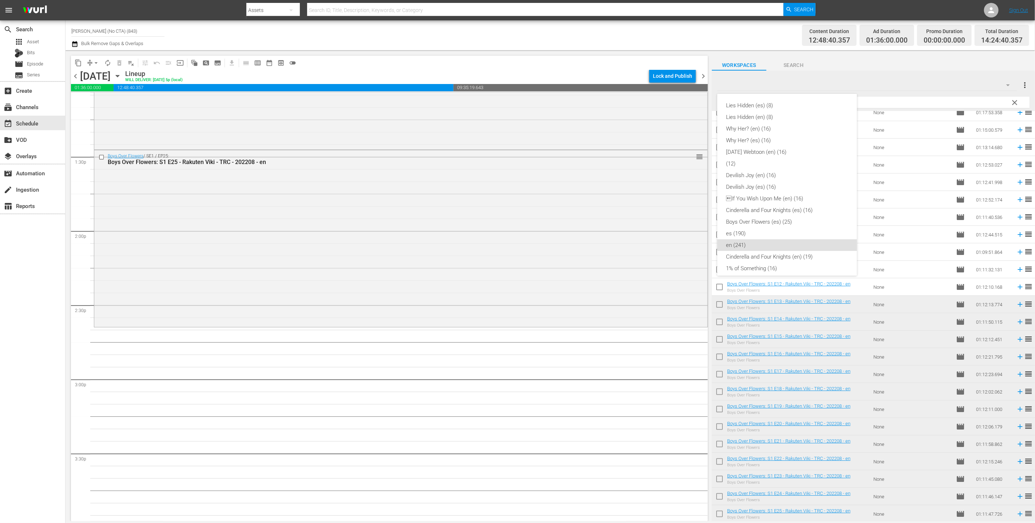
scroll to position [134, 0]
click at [513, 139] on div "1% of Something (16)" at bounding box center [787, 135] width 122 height 12
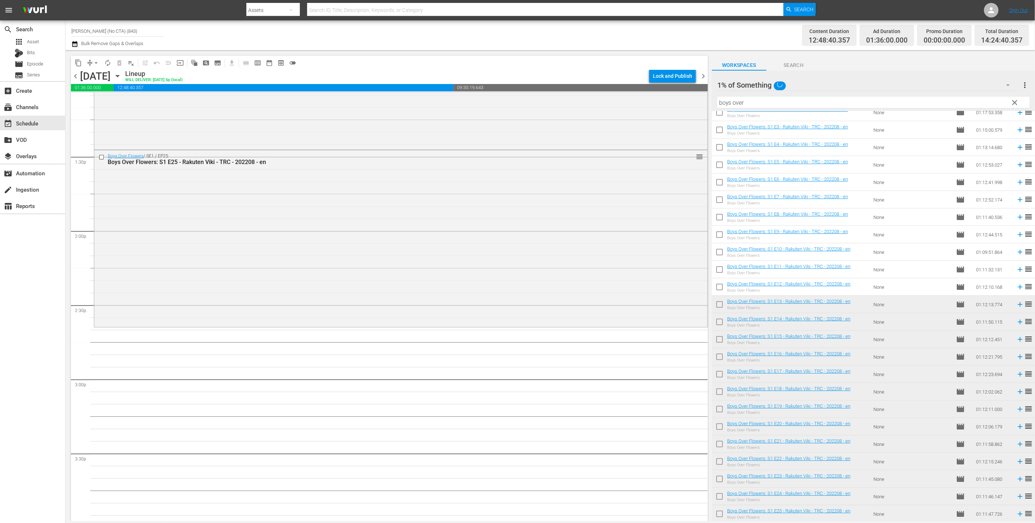
click at [513, 103] on span "clear" at bounding box center [1015, 102] width 9 height 9
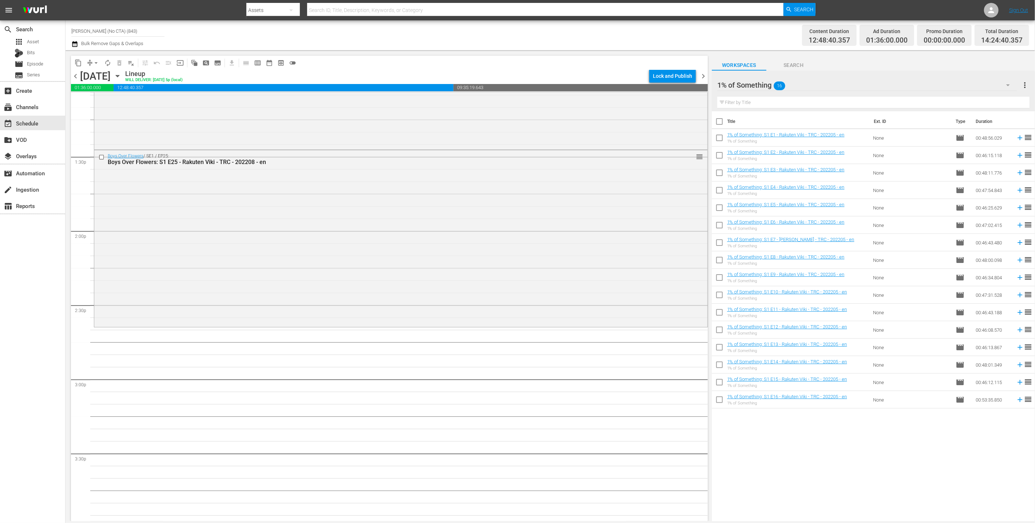
scroll to position [0, 0]
click at [513, 119] on input "checkbox" at bounding box center [719, 122] width 15 height 15
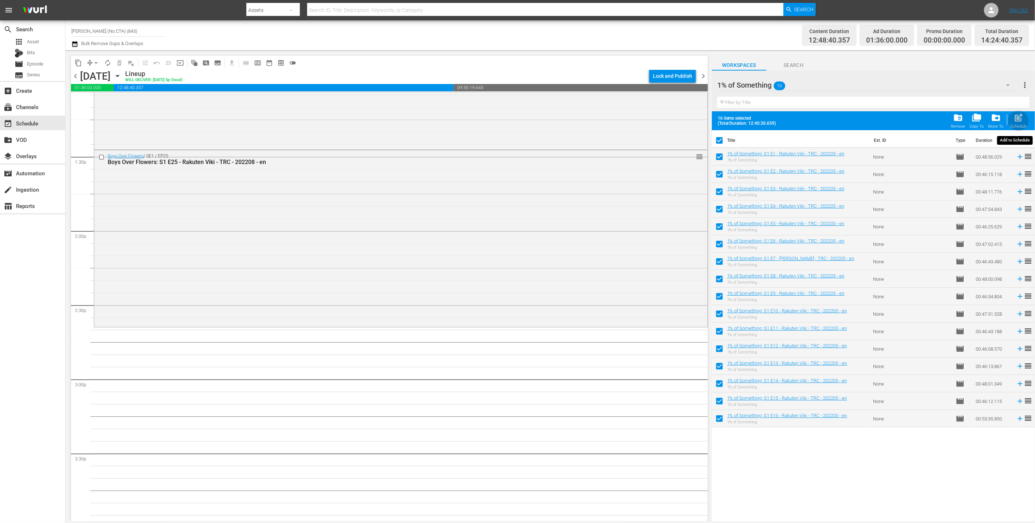
click at [513, 121] on span "post_add" at bounding box center [1019, 118] width 10 height 10
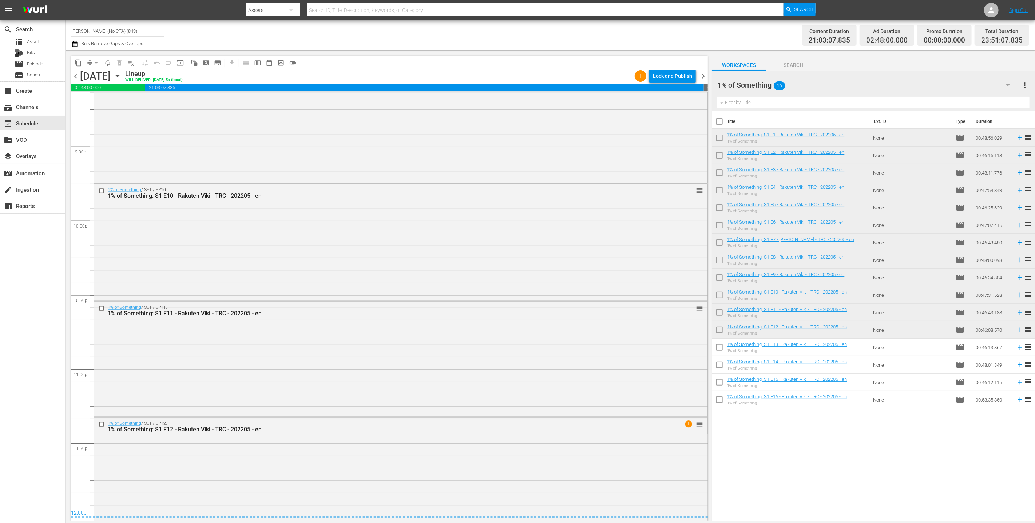
scroll to position [3149, 0]
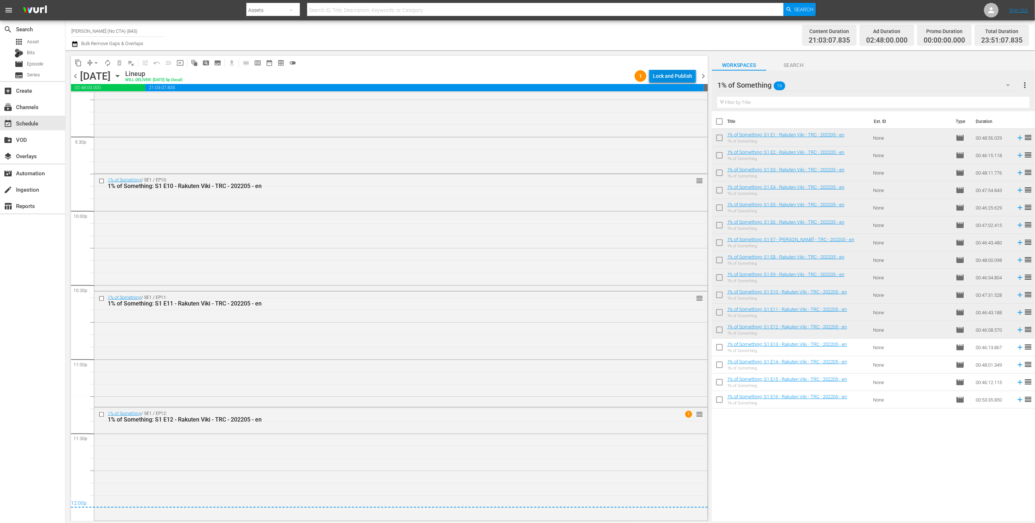
click at [513, 75] on div "Lock and Publish" at bounding box center [672, 76] width 39 height 13
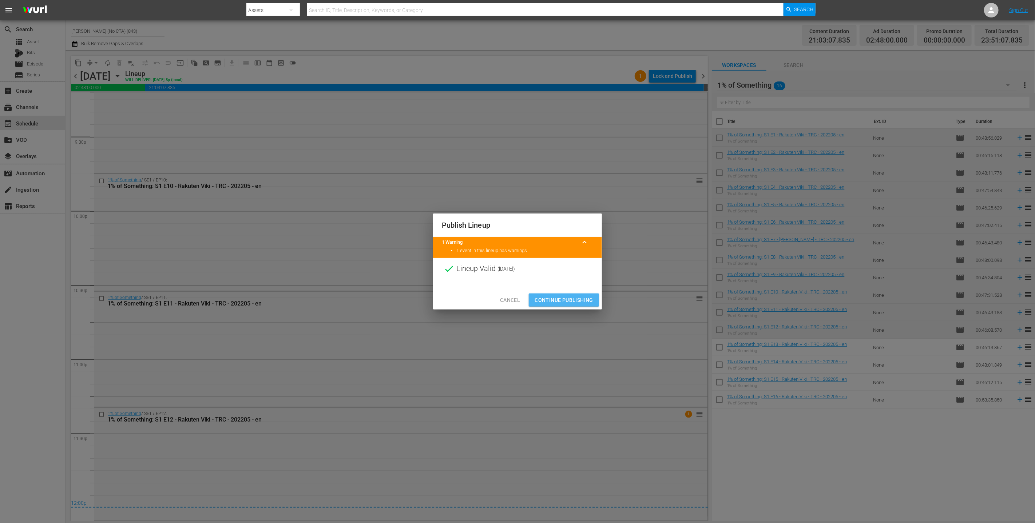
click at [513, 296] on span "Continue Publishing" at bounding box center [564, 300] width 59 height 9
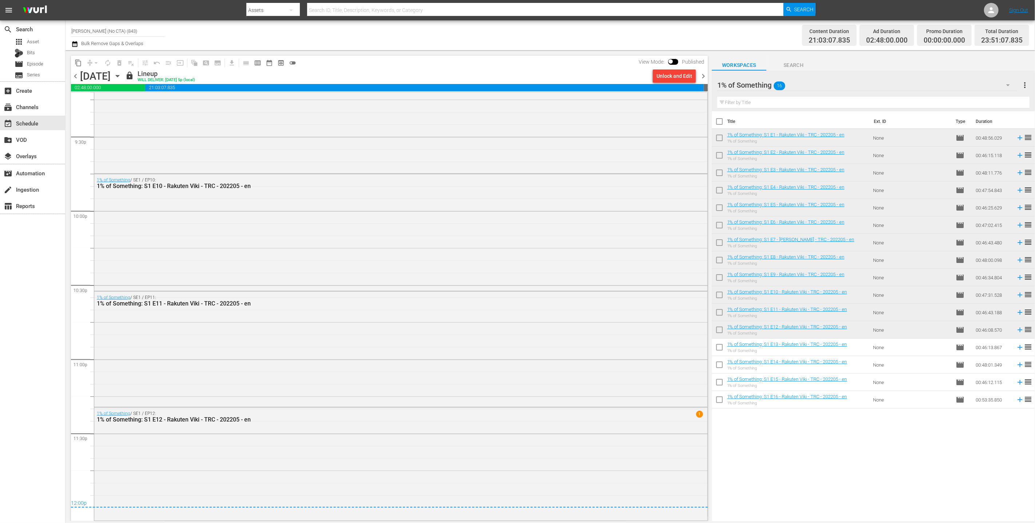
click at [513, 74] on span "chevron_right" at bounding box center [703, 76] width 9 height 9
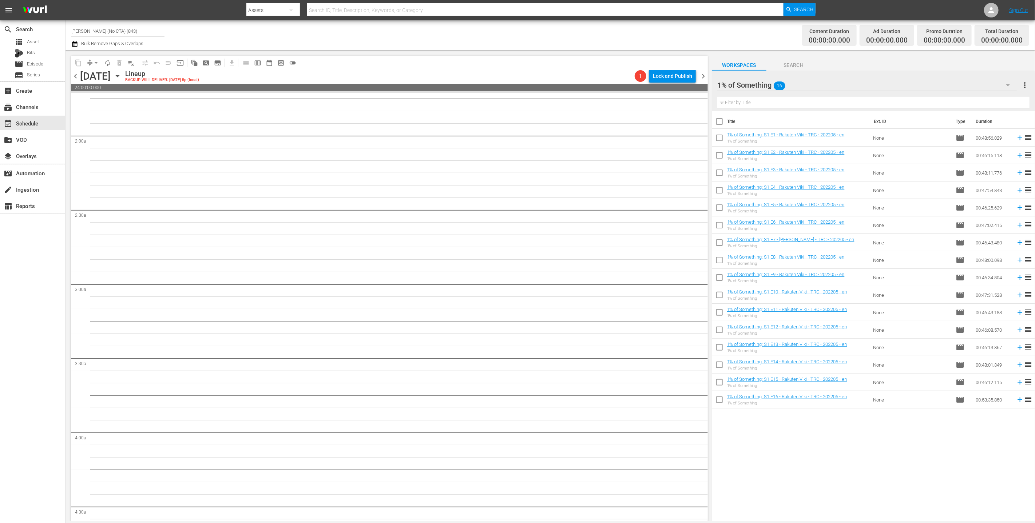
scroll to position [296, 0]
click at [73, 76] on span "chevron_left" at bounding box center [75, 76] width 9 height 9
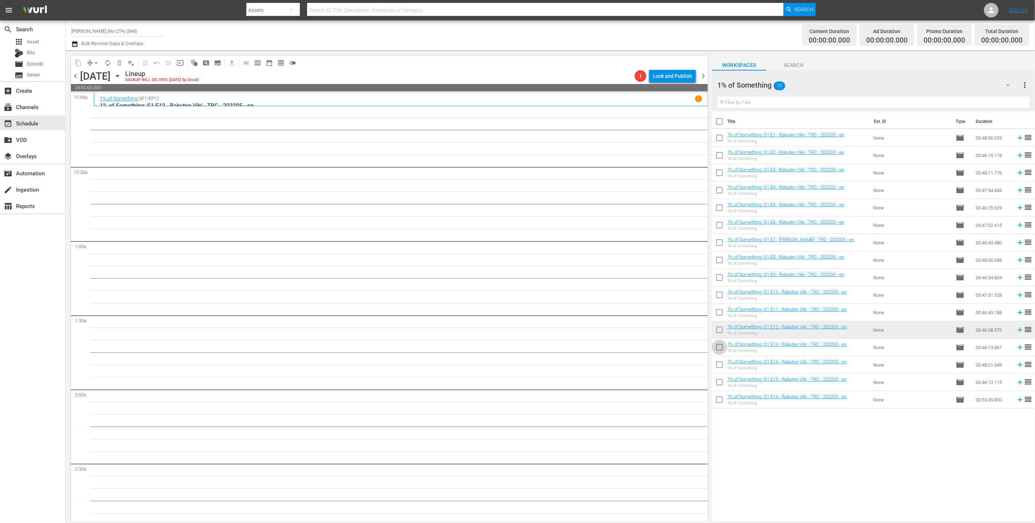
click at [513, 344] on input "checkbox" at bounding box center [719, 348] width 15 height 15
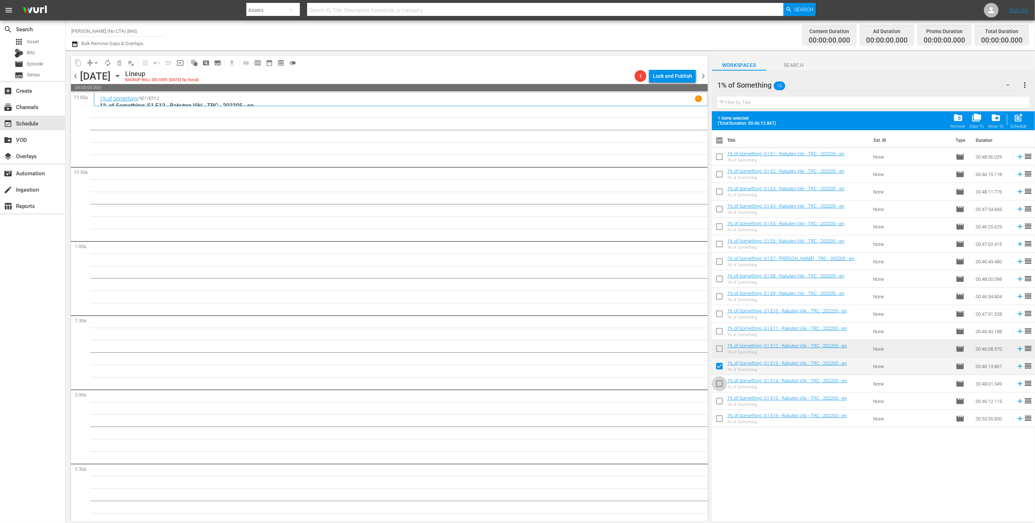
click at [513, 391] on input "checkbox" at bounding box center [719, 385] width 15 height 15
click at [513, 401] on input "checkbox" at bounding box center [719, 402] width 15 height 15
click at [513, 417] on input "checkbox" at bounding box center [719, 420] width 15 height 15
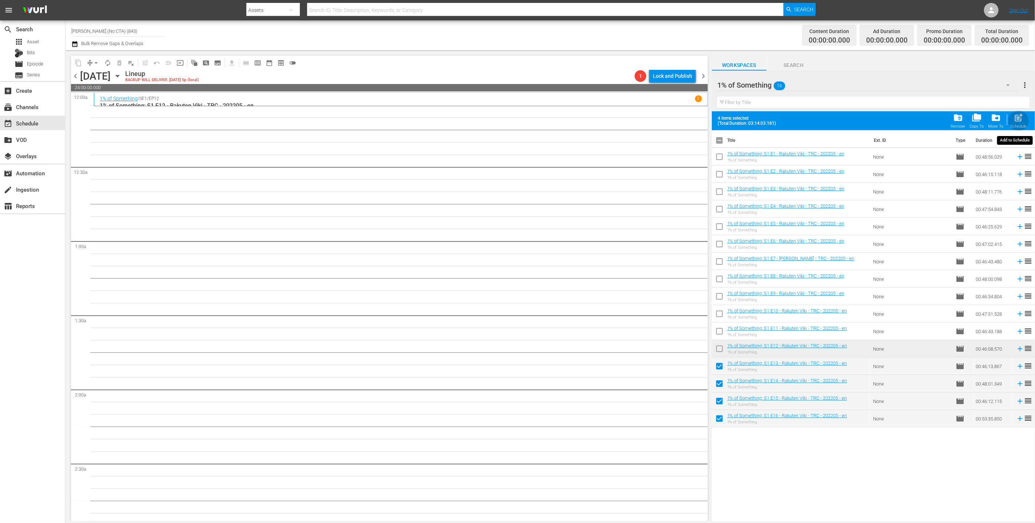
click at [513, 123] on div "post_add Schedule" at bounding box center [1019, 121] width 16 height 16
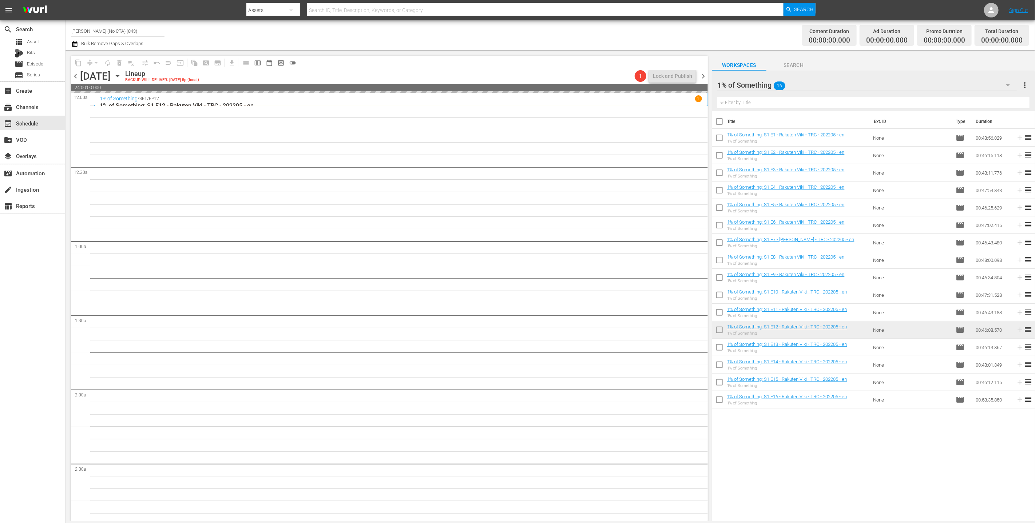
click at [513, 91] on div "1% of Something 16" at bounding box center [867, 85] width 300 height 20
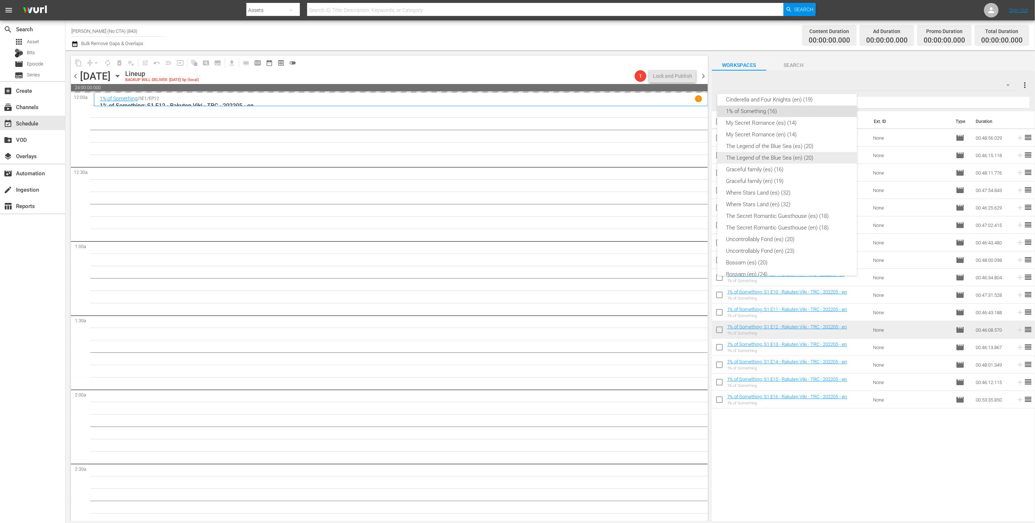
scroll to position [58, 0]
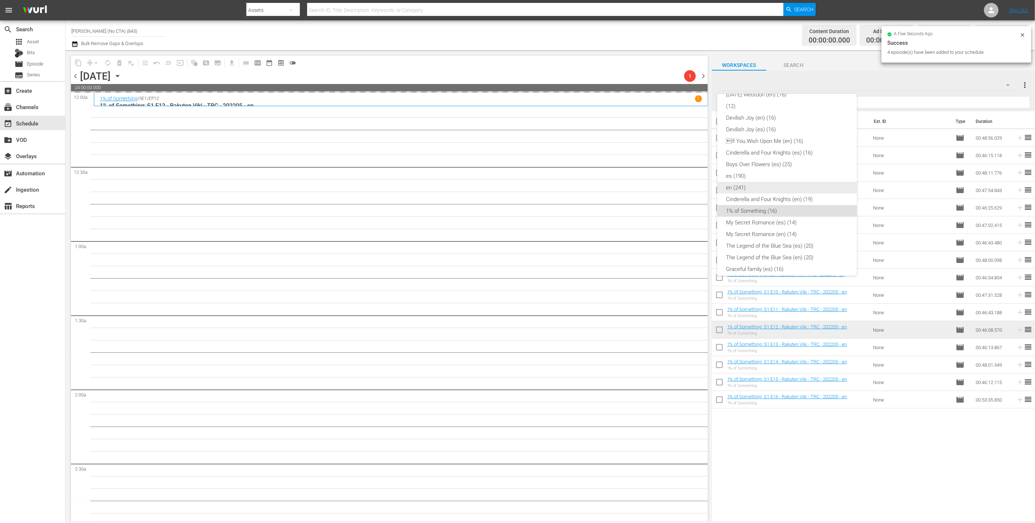
click at [513, 187] on div "en (241)" at bounding box center [787, 188] width 122 height 12
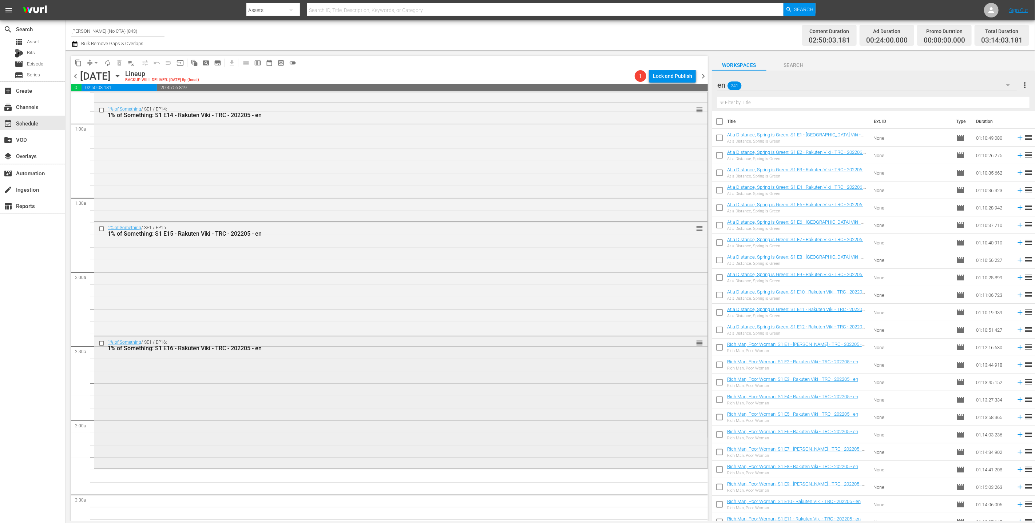
scroll to position [215, 0]
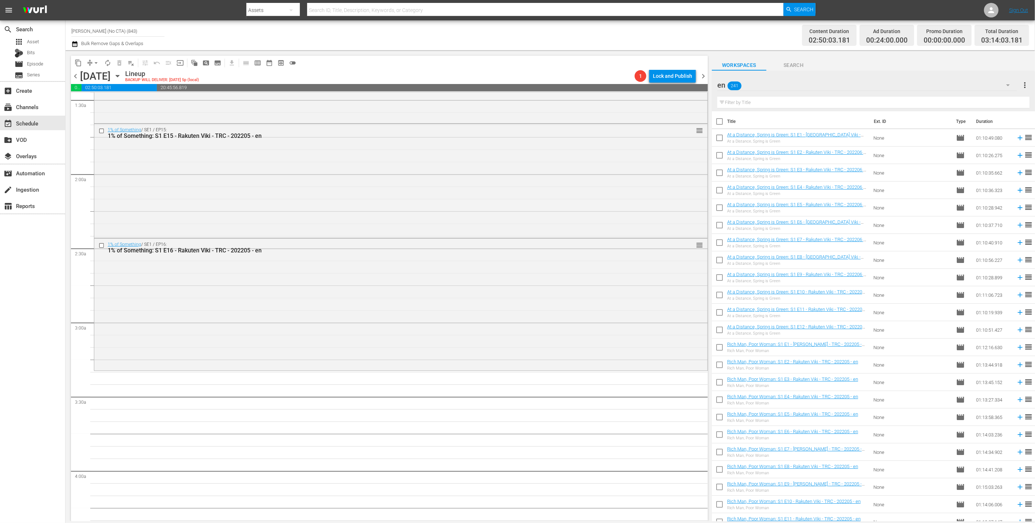
click at [513, 100] on input "text" at bounding box center [873, 103] width 312 height 12
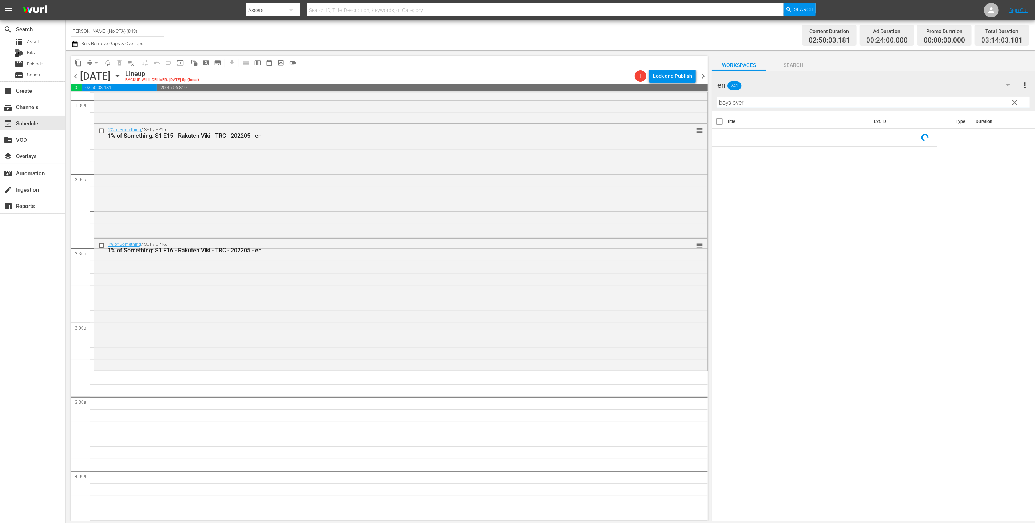
click at [513, 105] on span "clear" at bounding box center [1015, 102] width 9 height 9
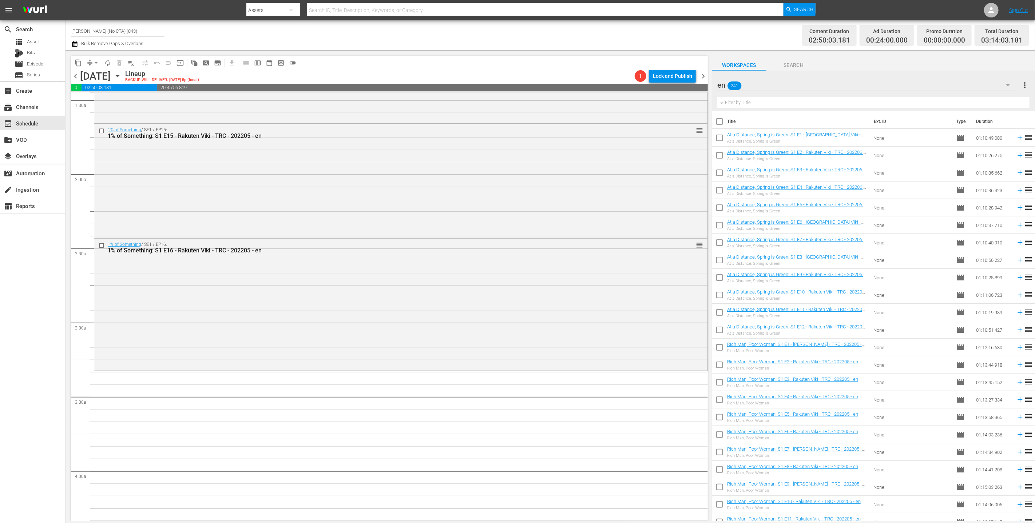
click at [513, 96] on div "Filter by Title" at bounding box center [873, 102] width 312 height 17
click at [513, 97] on input "text" at bounding box center [873, 103] width 312 height 12
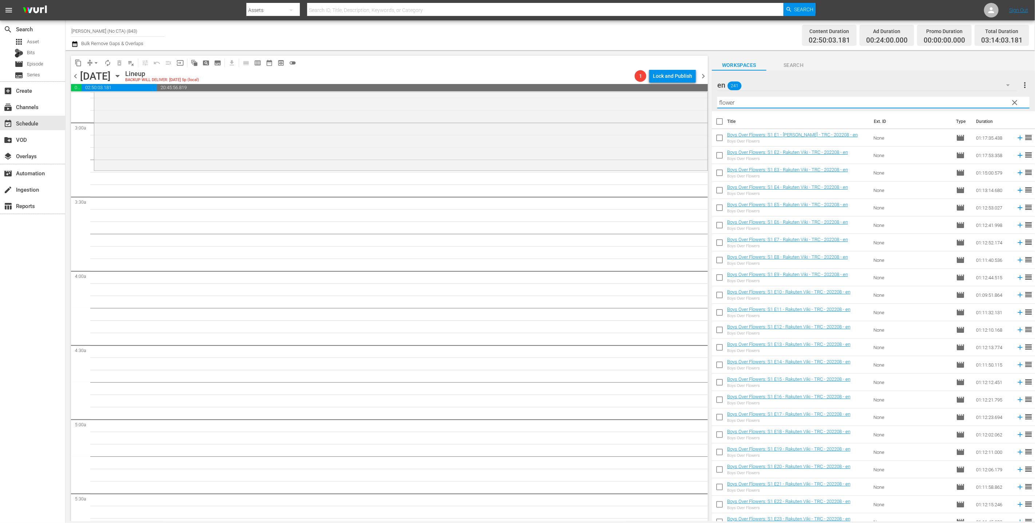
click at [513, 123] on input "checkbox" at bounding box center [719, 122] width 15 height 15
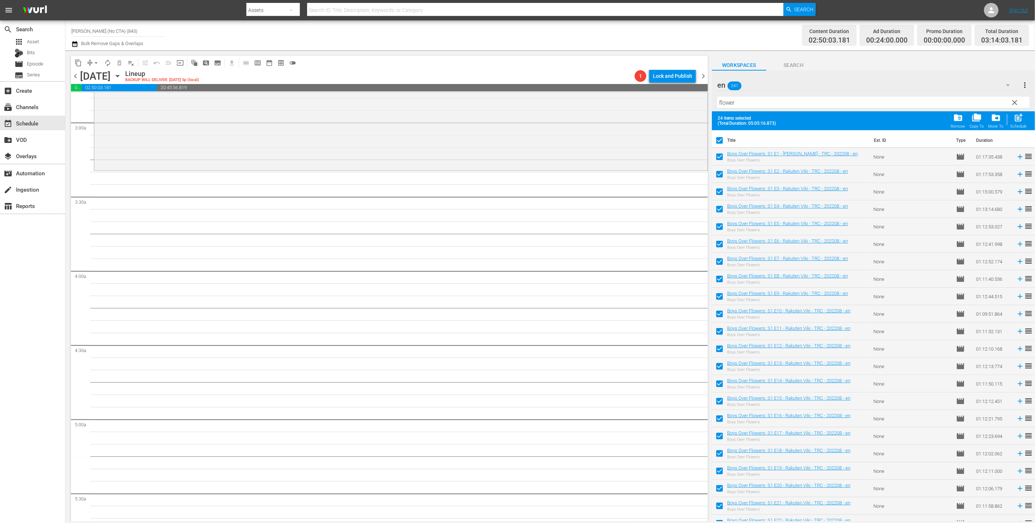
scroll to position [62, 0]
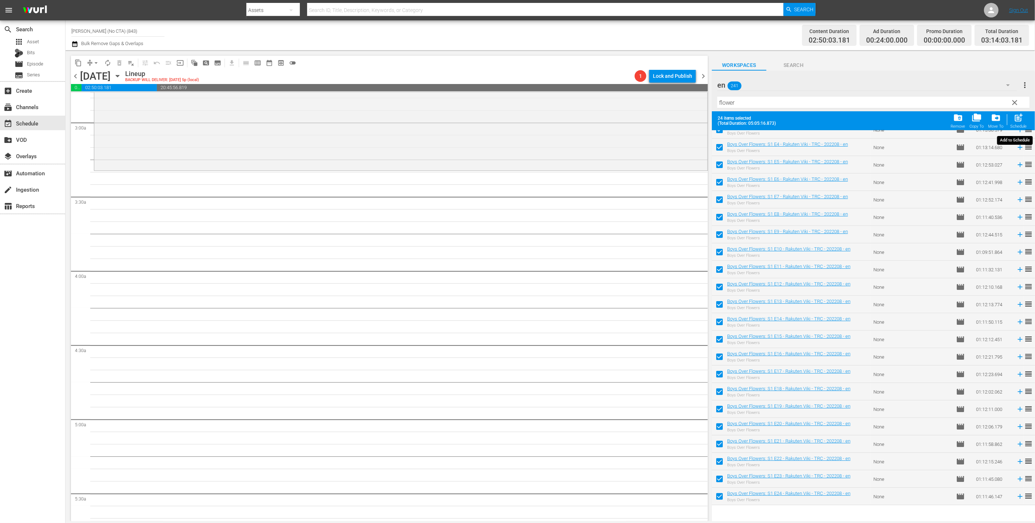
click at [513, 122] on span "post_add" at bounding box center [1019, 118] width 10 height 10
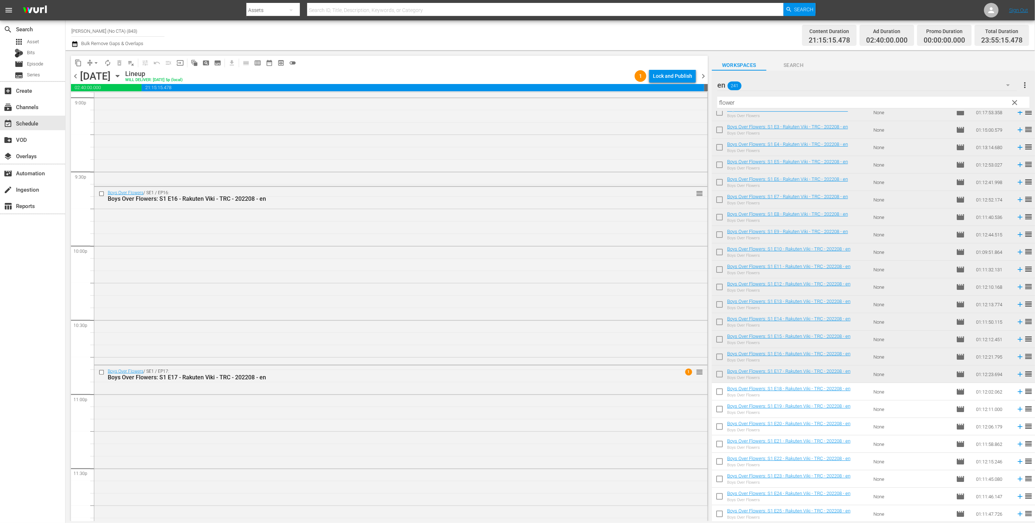
scroll to position [3137, 0]
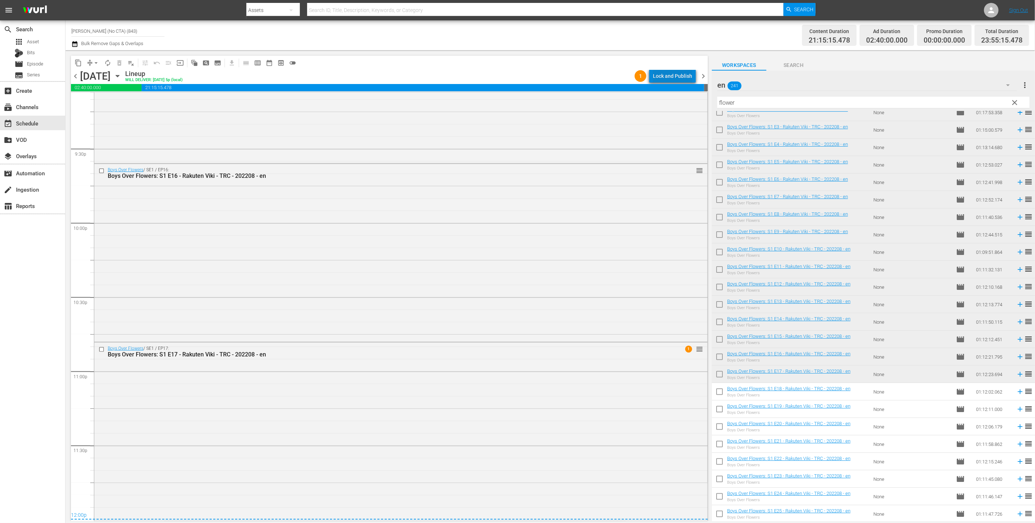
click at [513, 78] on div "Lock and Publish" at bounding box center [672, 76] width 39 height 13
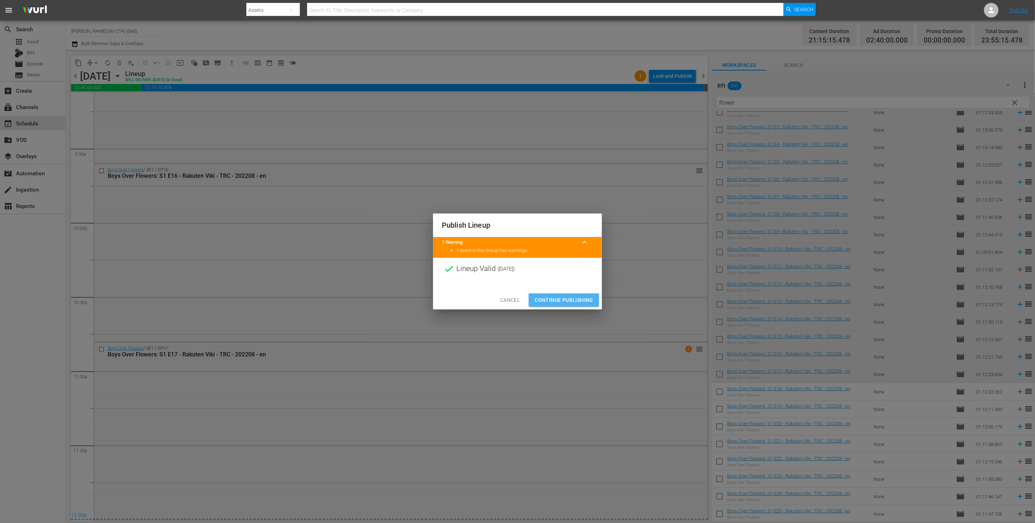
click at [513, 300] on span "Continue Publishing" at bounding box center [564, 300] width 59 height 9
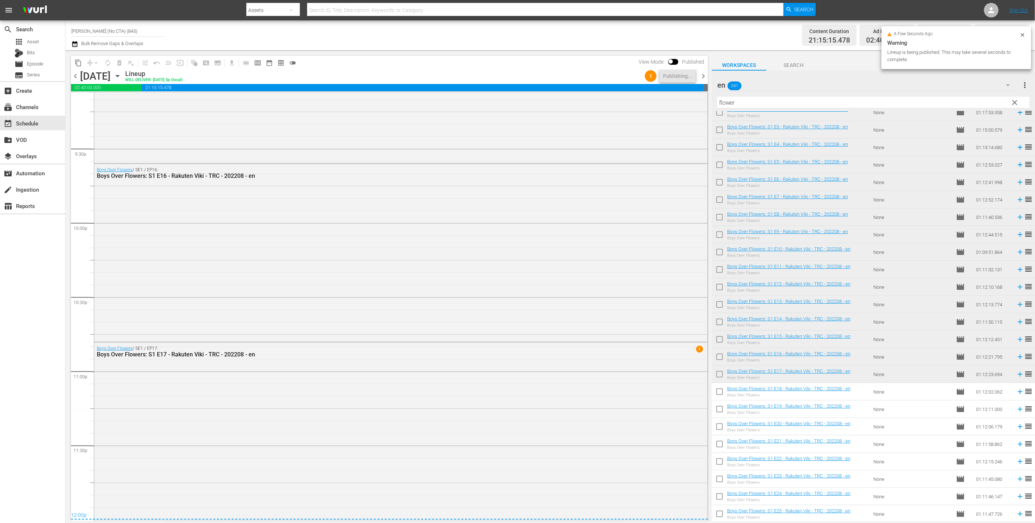
click at [74, 43] on icon "button" at bounding box center [74, 44] width 5 height 6
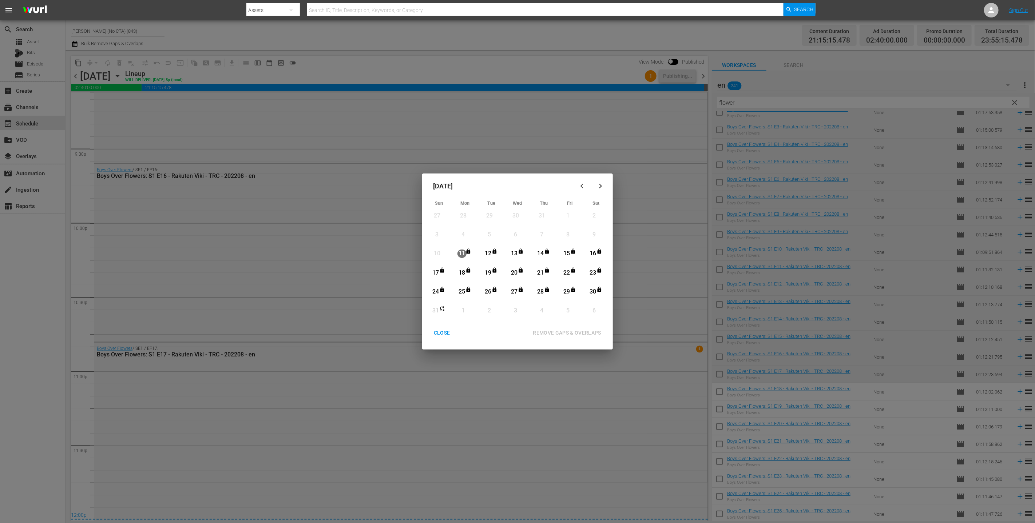
click at [446, 337] on div "CLOSE" at bounding box center [442, 333] width 28 height 9
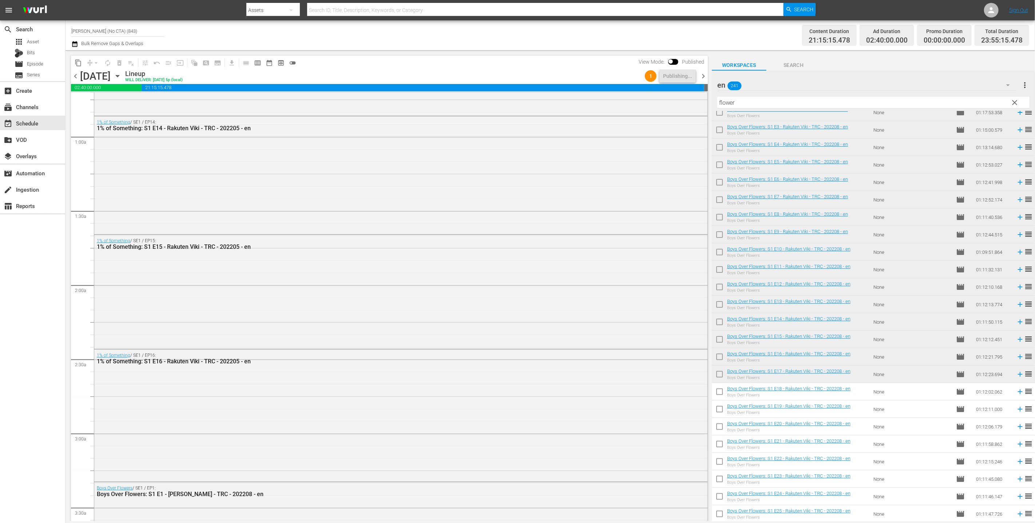
scroll to position [0, 0]
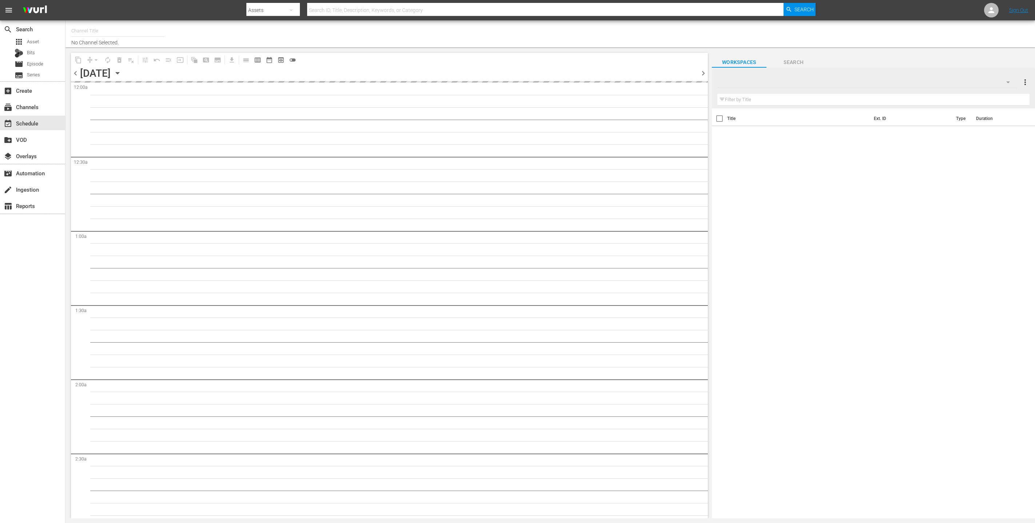
type input "[PERSON_NAME] (1027)"
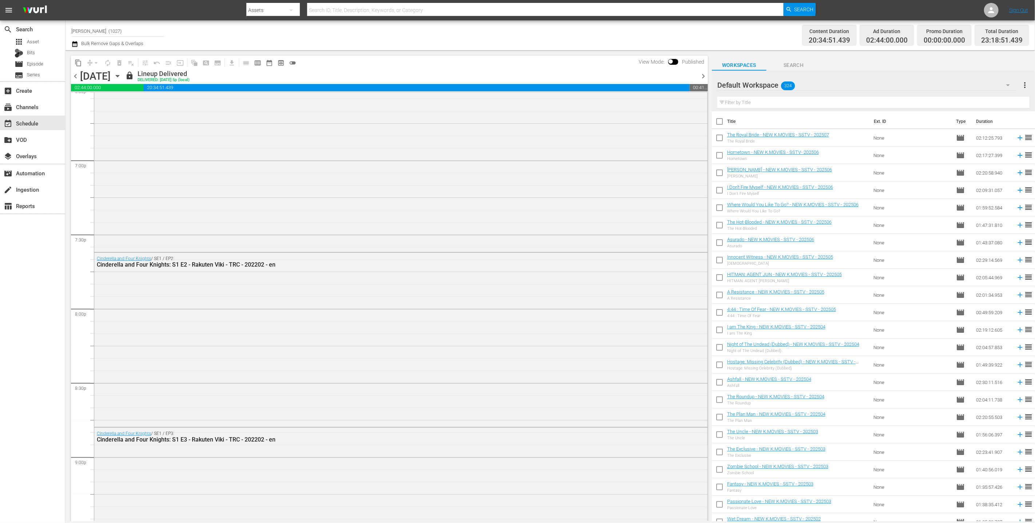
scroll to position [3160, 0]
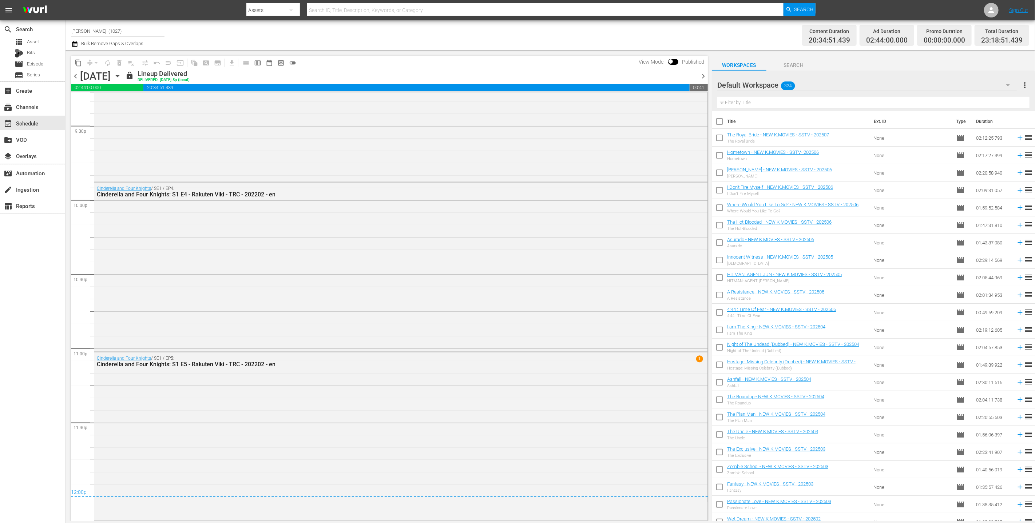
click at [704, 75] on span "chevron_right" at bounding box center [703, 76] width 9 height 9
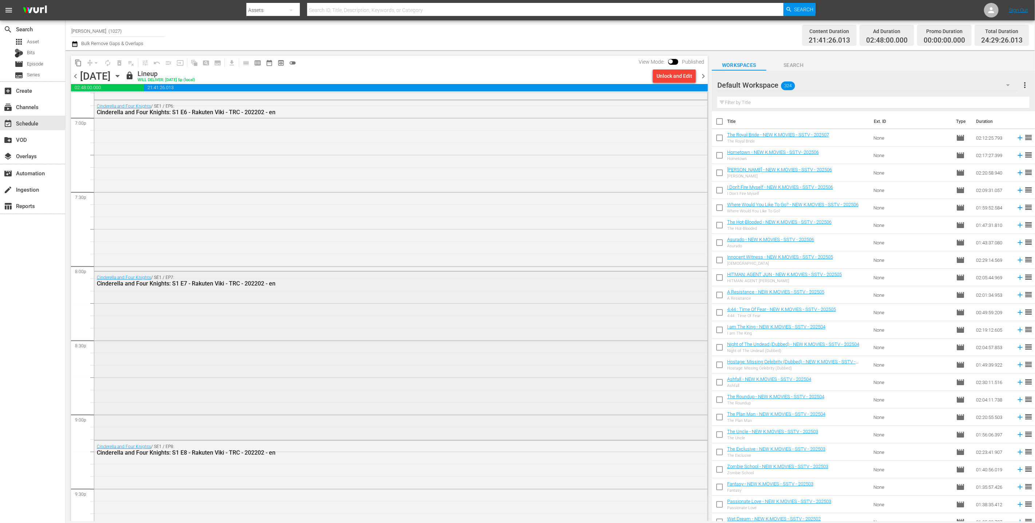
scroll to position [3233, 0]
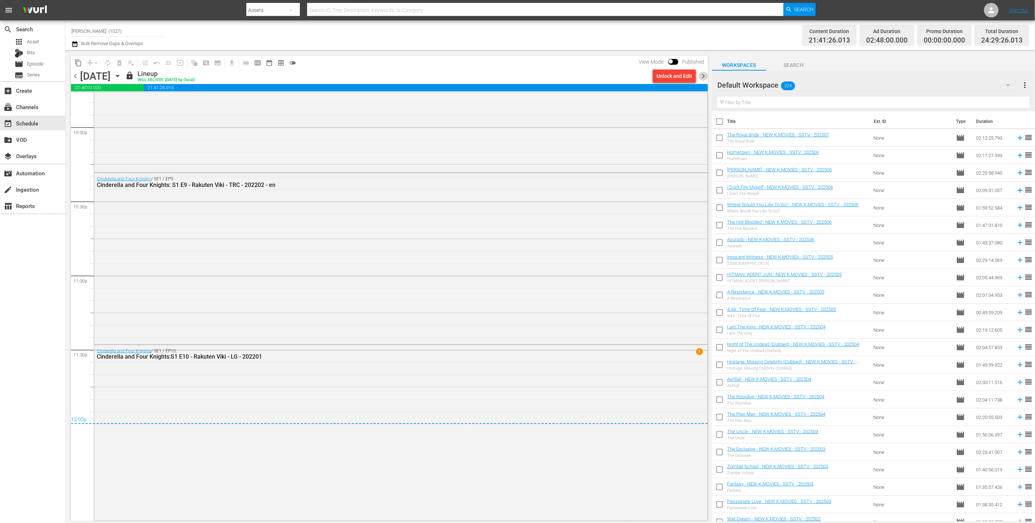
click at [701, 75] on span "chevron_right" at bounding box center [703, 76] width 9 height 9
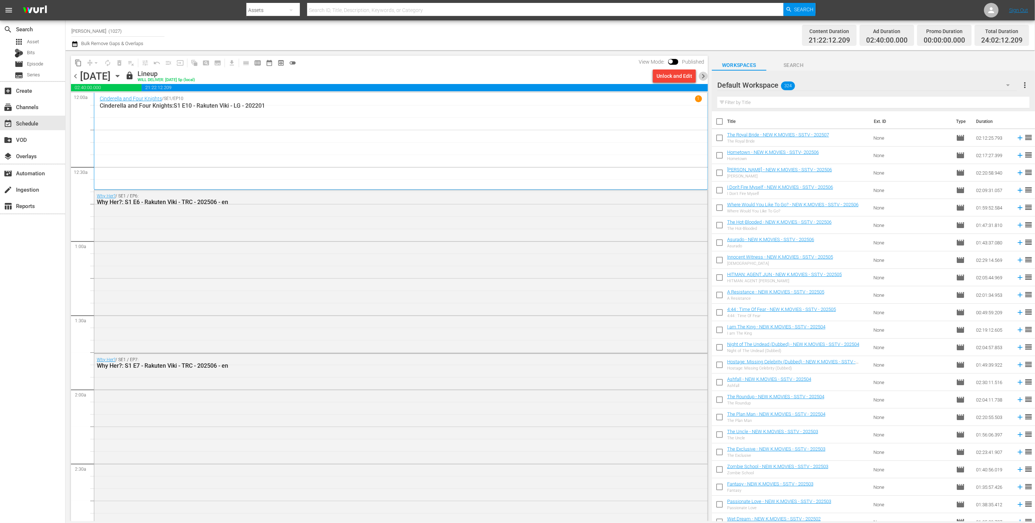
click at [704, 75] on span "chevron_right" at bounding box center [703, 76] width 9 height 9
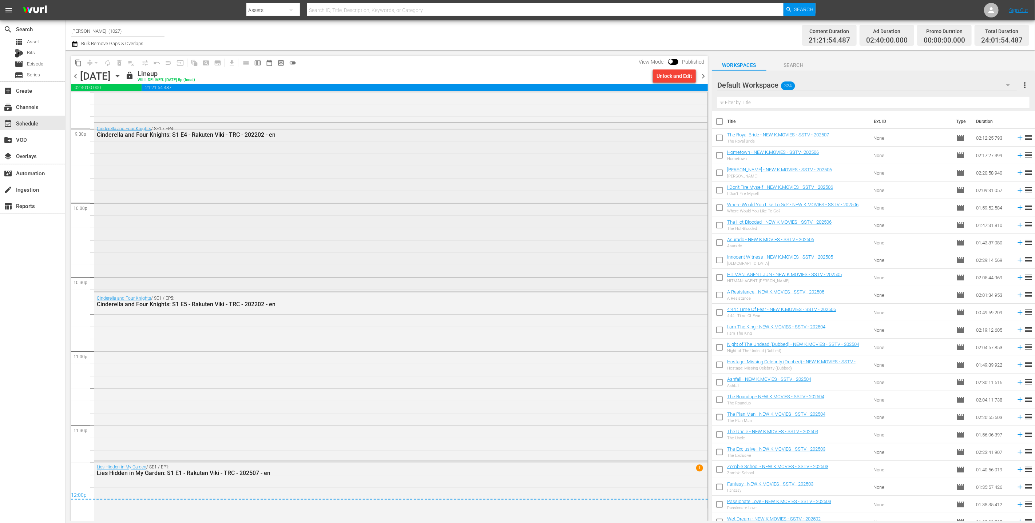
scroll to position [3243, 0]
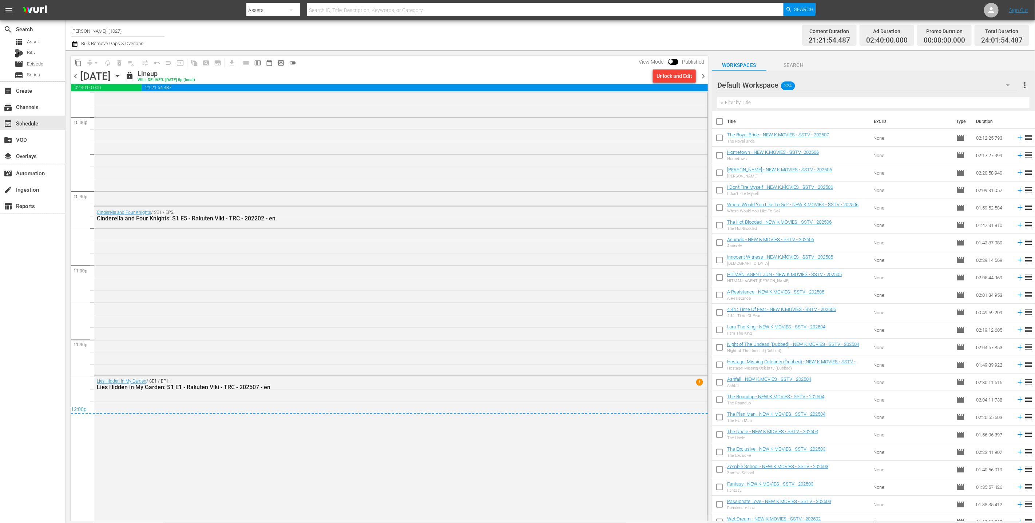
click at [705, 76] on span "chevron_right" at bounding box center [703, 76] width 9 height 9
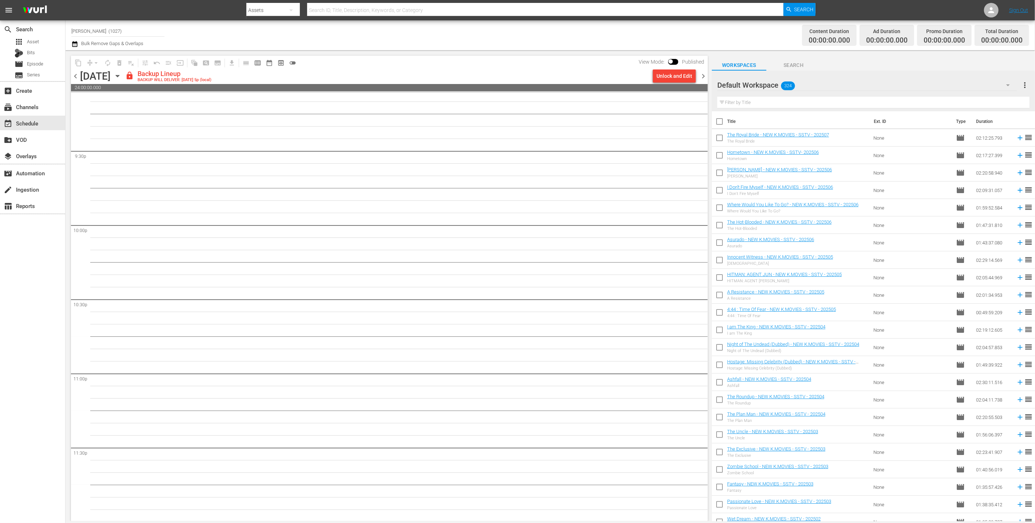
scroll to position [3135, 0]
click at [671, 77] on div "Unlock and Edit" at bounding box center [675, 76] width 36 height 13
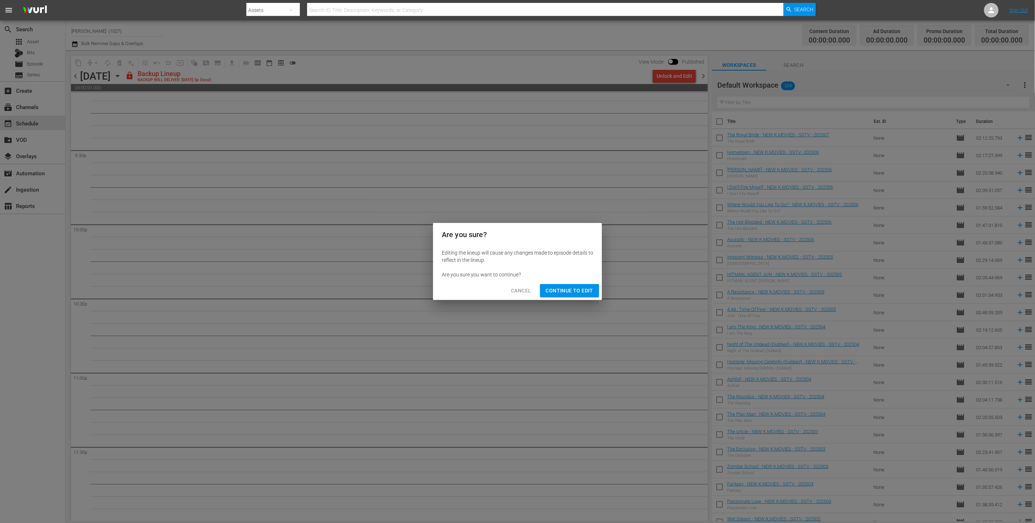
click at [572, 284] on div "Cancel Continue to Edit" at bounding box center [517, 290] width 169 height 19
click at [568, 300] on div "Cancel Continue to Edit" at bounding box center [517, 290] width 169 height 19
click at [579, 288] on span "Continue to Edit" at bounding box center [569, 290] width 47 height 9
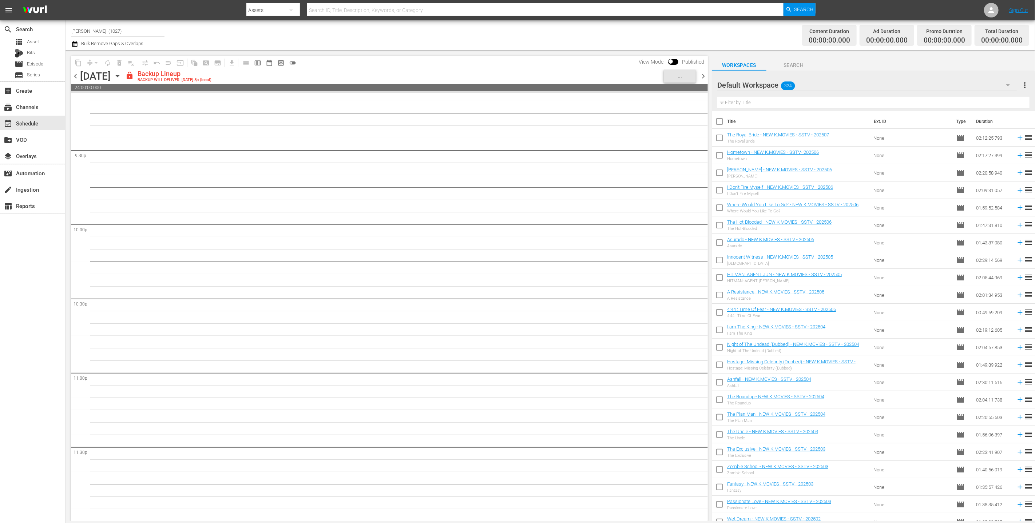
click at [864, 87] on div "Default Workspace 324" at bounding box center [867, 85] width 300 height 20
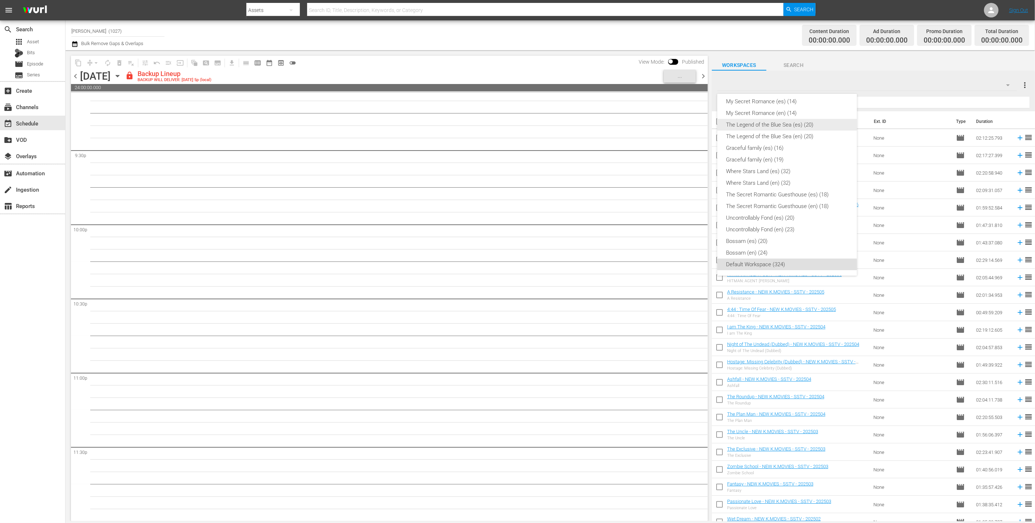
scroll to position [0, 0]
click at [807, 107] on div "Lies Hidden (es) (8)" at bounding box center [787, 106] width 122 height 12
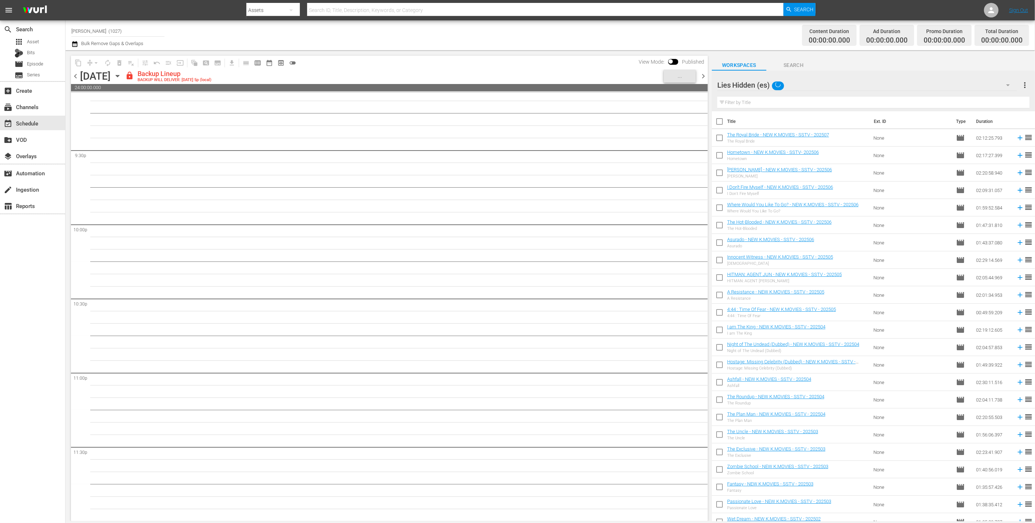
click at [808, 84] on div "Lies Hidden (es)" at bounding box center [867, 85] width 300 height 20
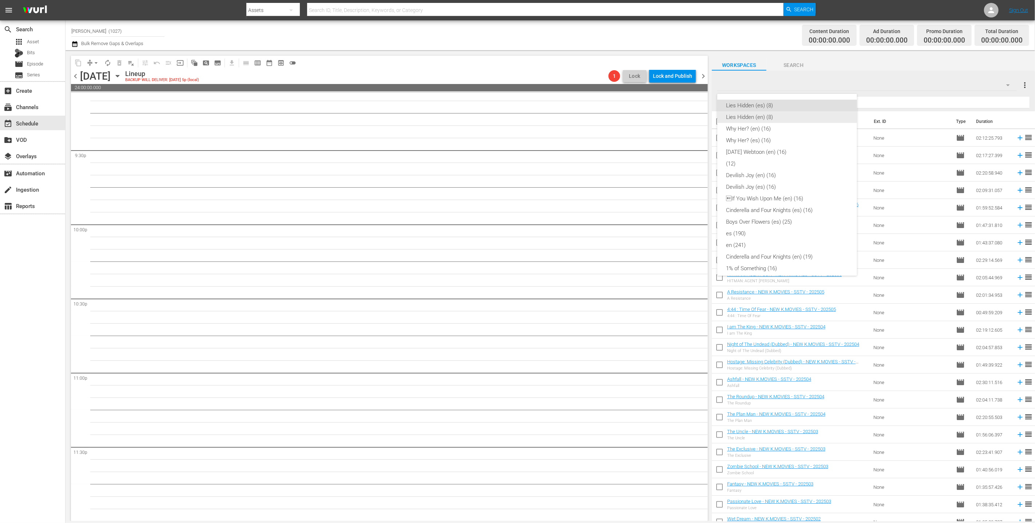
click at [792, 119] on div "Lies Hidden (en) (8)" at bounding box center [787, 117] width 122 height 12
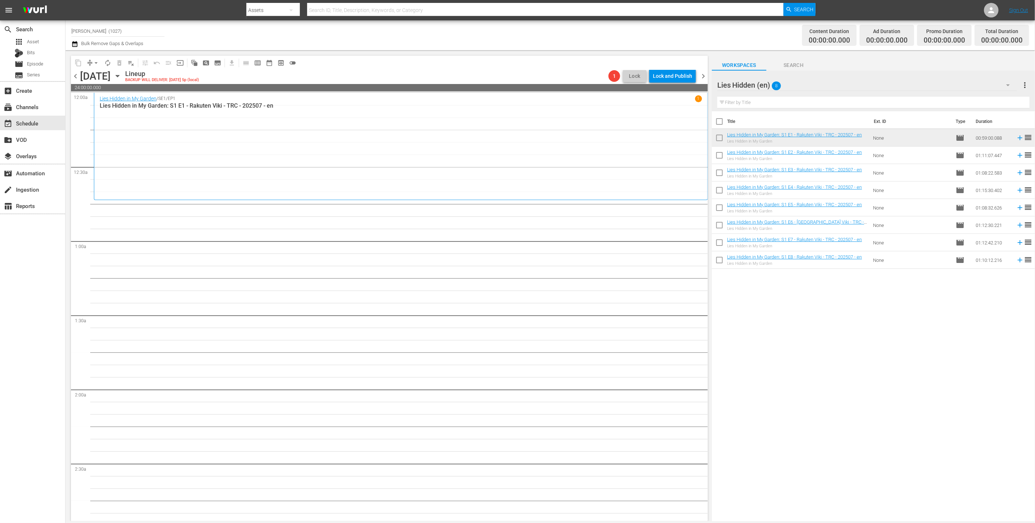
click at [717, 159] on input "checkbox" at bounding box center [719, 156] width 15 height 15
checkbox input "true"
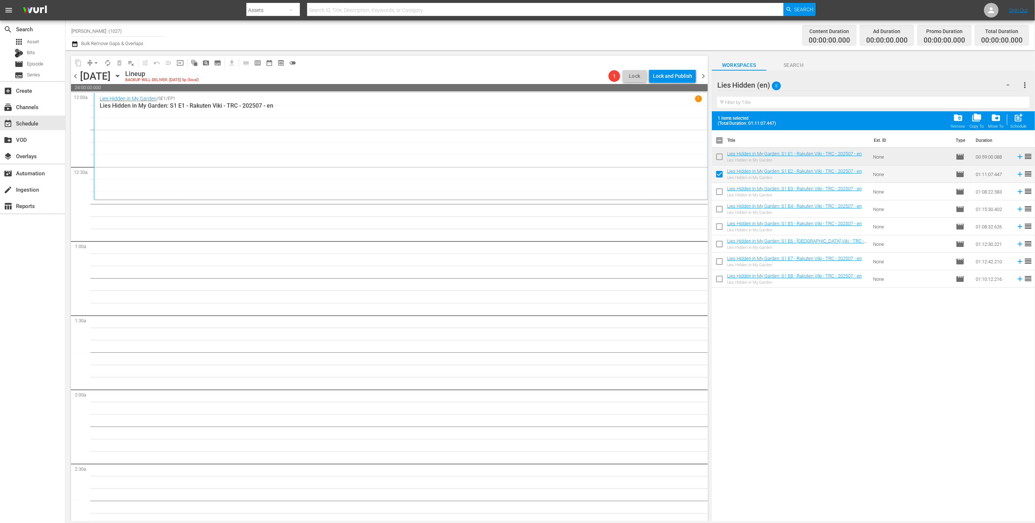
click at [719, 193] on input "checkbox" at bounding box center [719, 193] width 15 height 15
checkbox input "true"
click at [718, 211] on input "checkbox" at bounding box center [719, 210] width 15 height 15
checkbox input "true"
click at [1015, 117] on span "post_add" at bounding box center [1019, 118] width 10 height 10
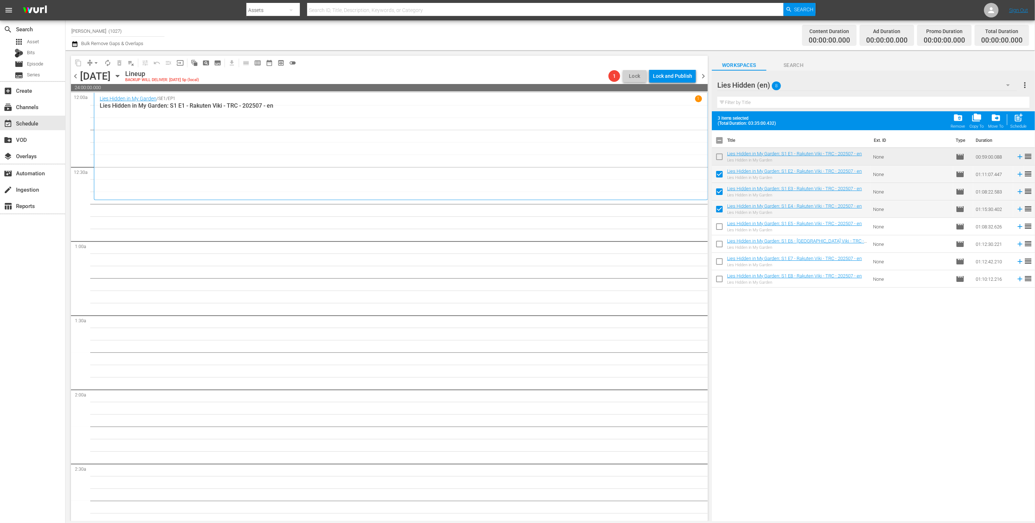
checkbox input "false"
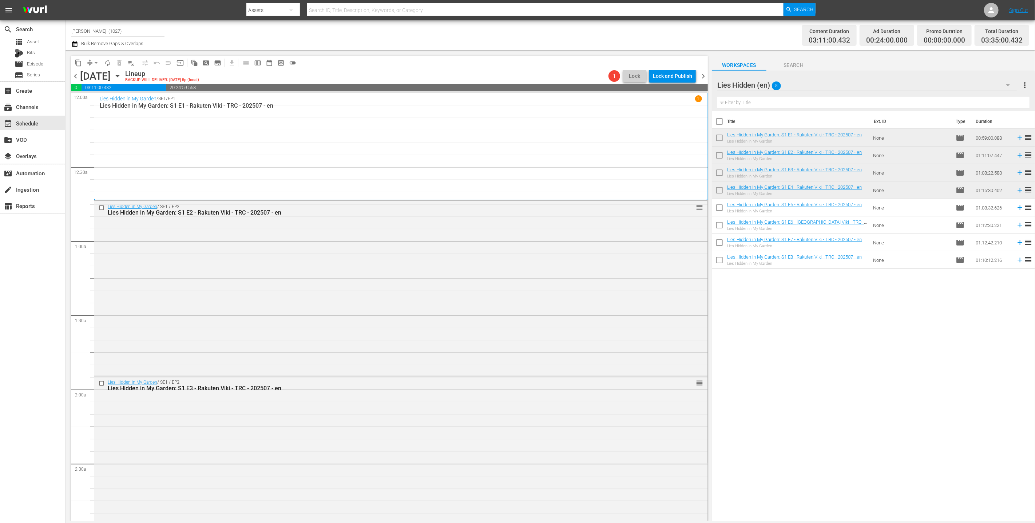
click at [889, 86] on div "Lies Hidden (en) 8" at bounding box center [867, 85] width 300 height 20
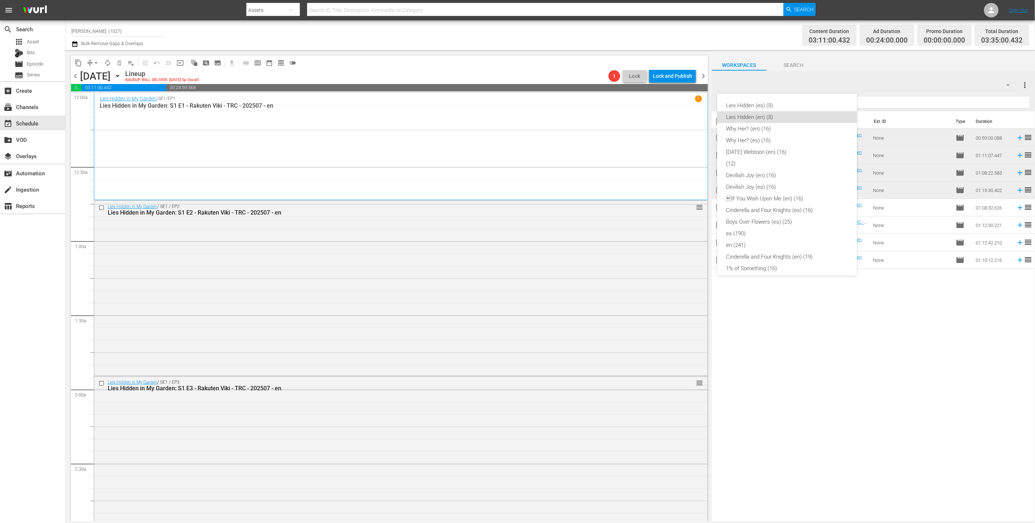
click at [606, 412] on div "Lies Hidden (es) (8) Lies Hidden (en) (8) Why Her? (en) (16) Why Her? (es) (16)…" at bounding box center [517, 261] width 1035 height 523
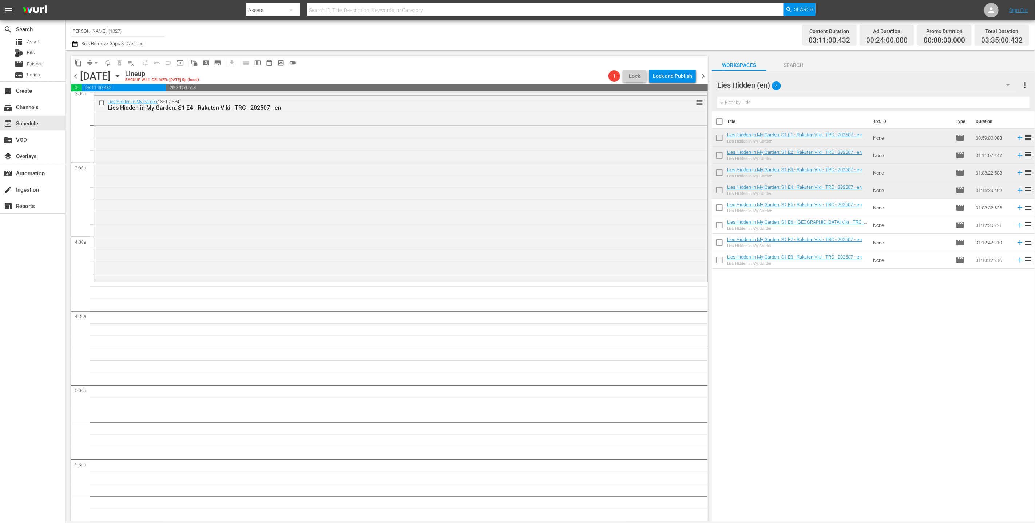
scroll to position [464, 0]
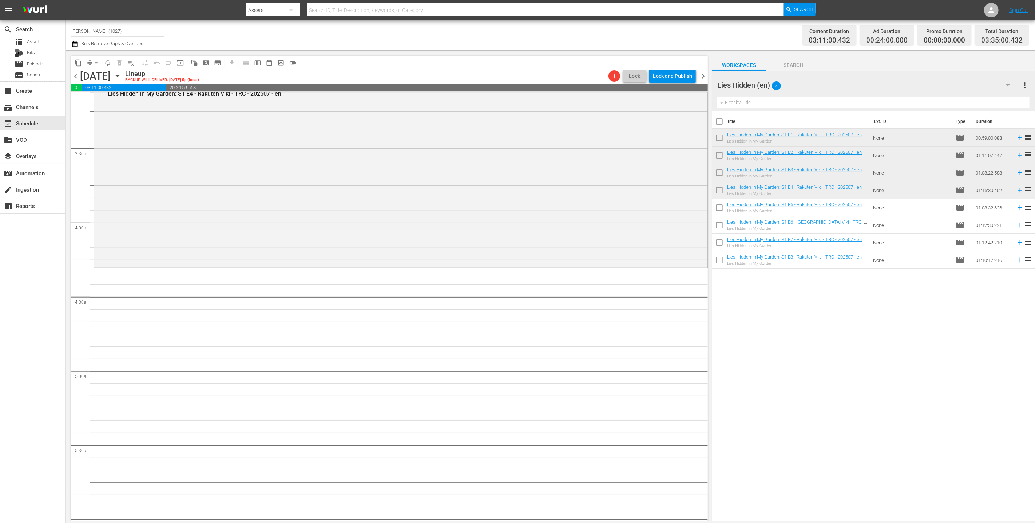
click at [1016, 206] on icon at bounding box center [1020, 208] width 8 height 8
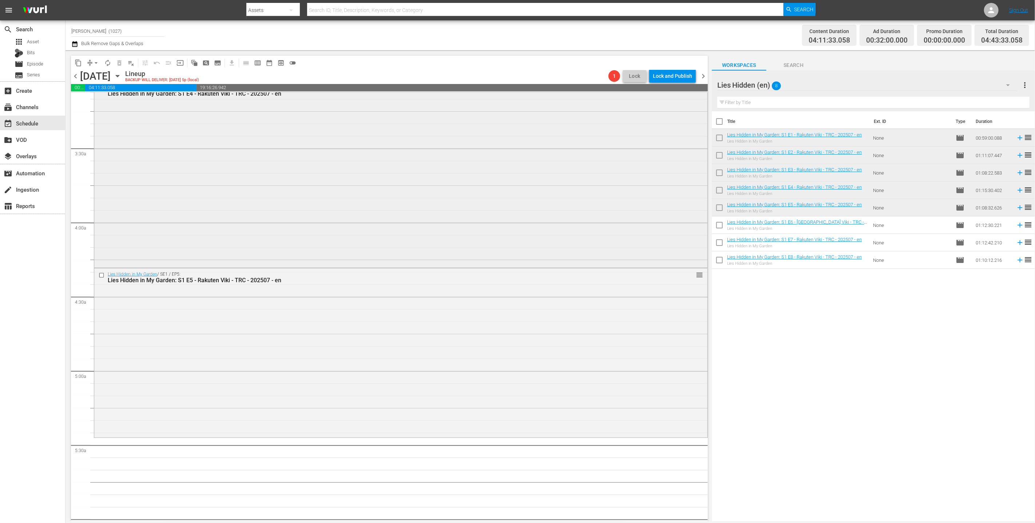
scroll to position [298, 0]
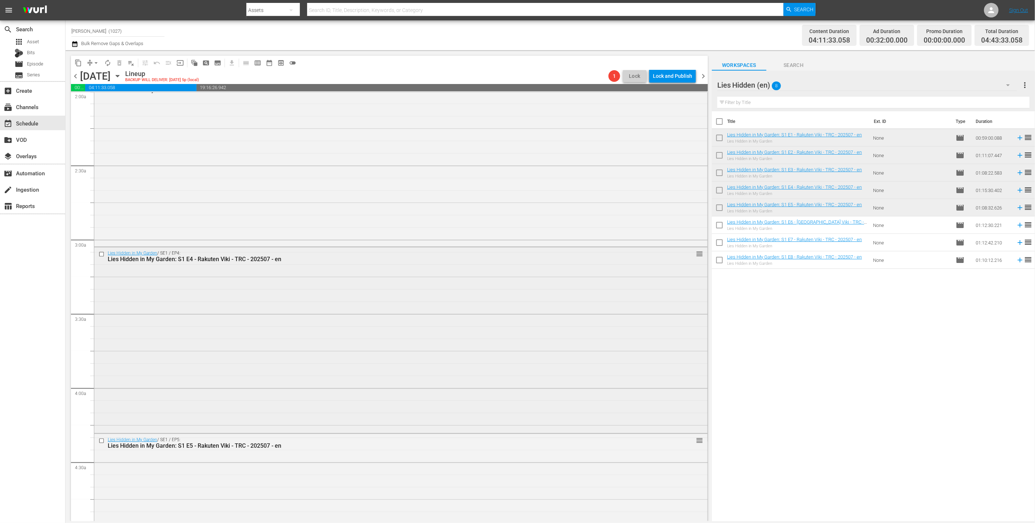
click at [422, 284] on div "Lies Hidden in My Garden / SE1 / EP4: Lies Hidden in My Garden: S1 E4 - Rakuten…" at bounding box center [400, 340] width 613 height 185
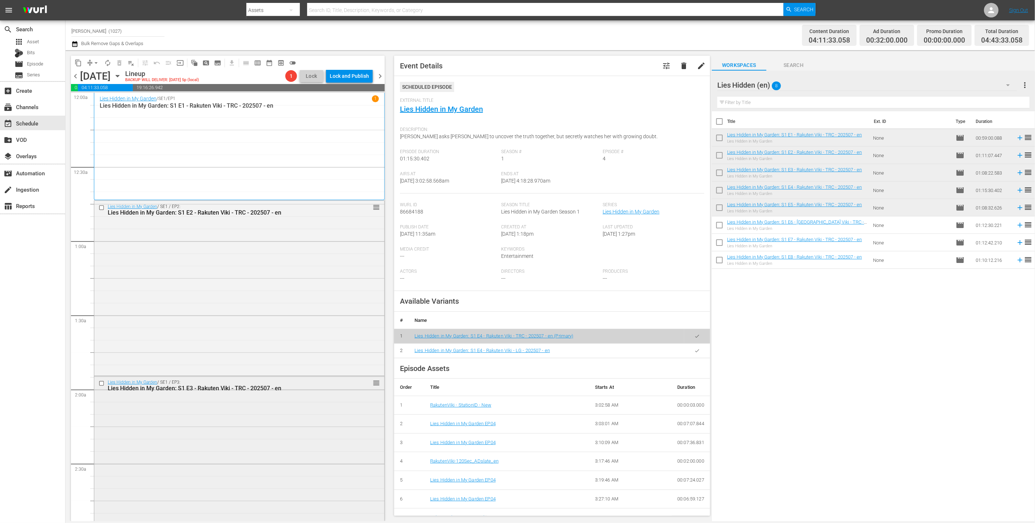
scroll to position [159, 0]
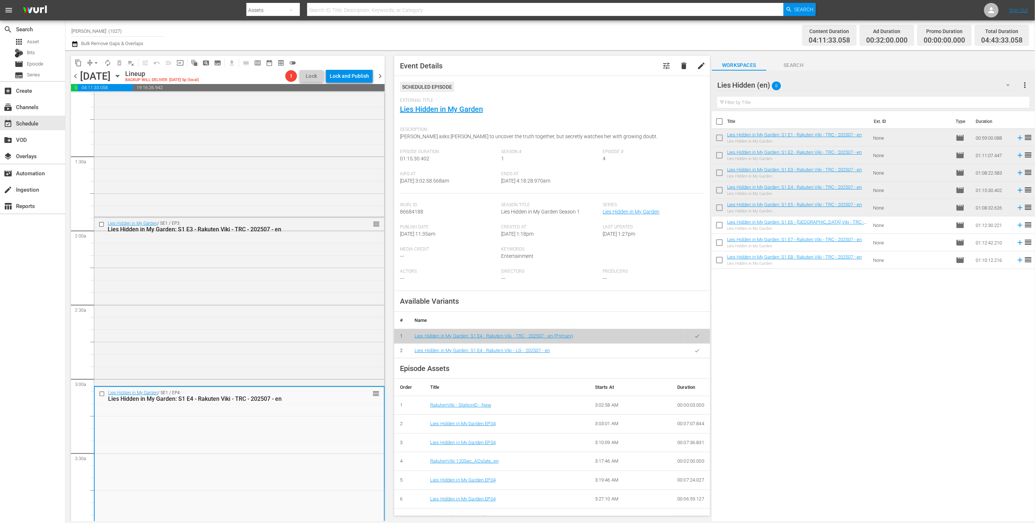
click at [694, 351] on button "button" at bounding box center [697, 351] width 14 height 14
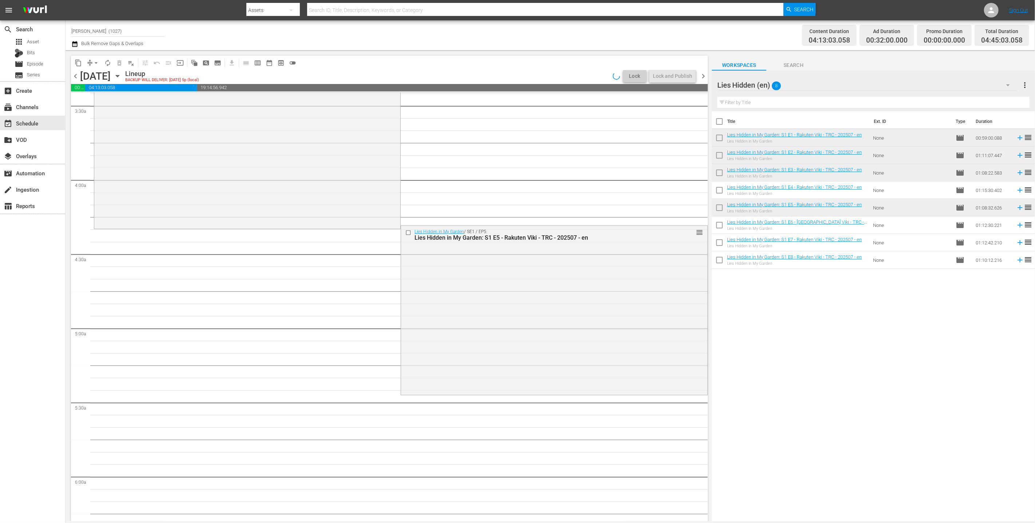
scroll to position [336, 0]
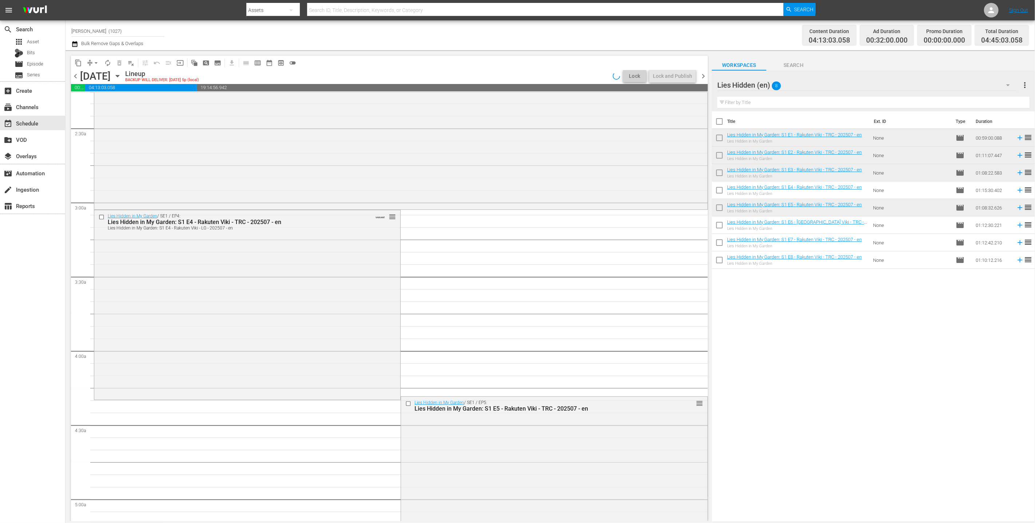
click at [88, 62] on span "compress" at bounding box center [89, 62] width 7 height 7
click at [87, 62] on span "compress" at bounding box center [89, 62] width 7 height 7
click at [91, 63] on button "arrow_drop_down" at bounding box center [96, 63] width 12 height 12
click at [116, 104] on li "Align to End of Previous Day" at bounding box center [96, 101] width 76 height 12
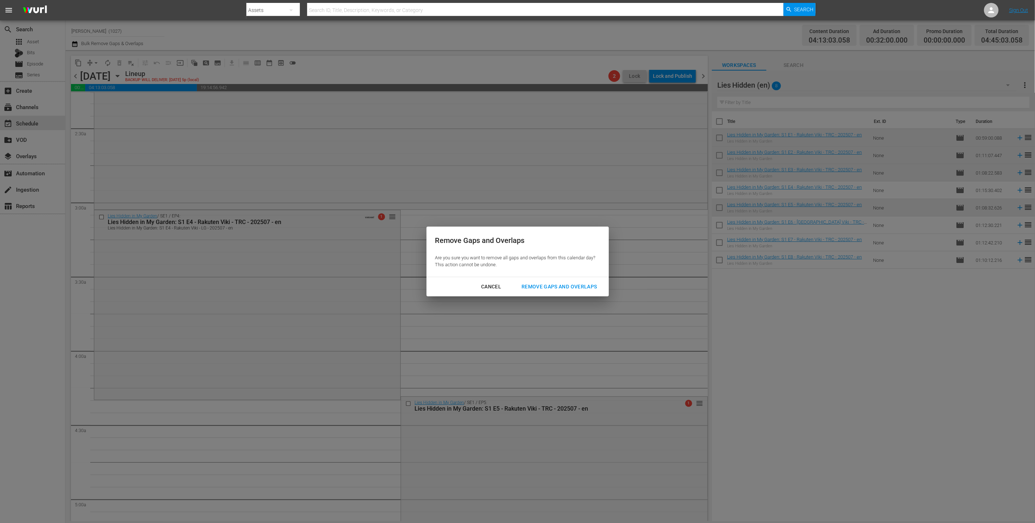
click at [546, 284] on div "Remove Gaps and Overlaps" at bounding box center [559, 286] width 87 height 9
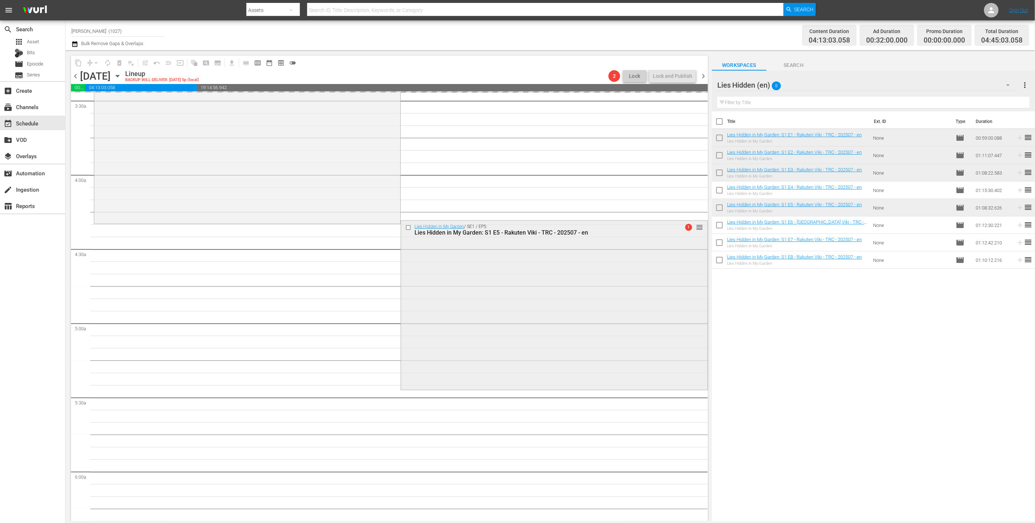
scroll to position [377, 0]
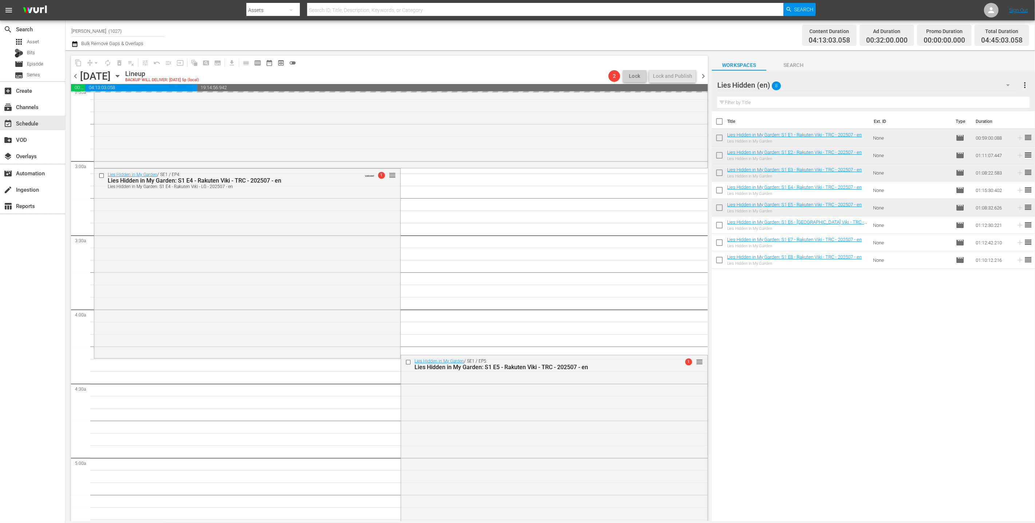
click at [810, 84] on div "Lies Hidden (en) 8" at bounding box center [867, 85] width 300 height 20
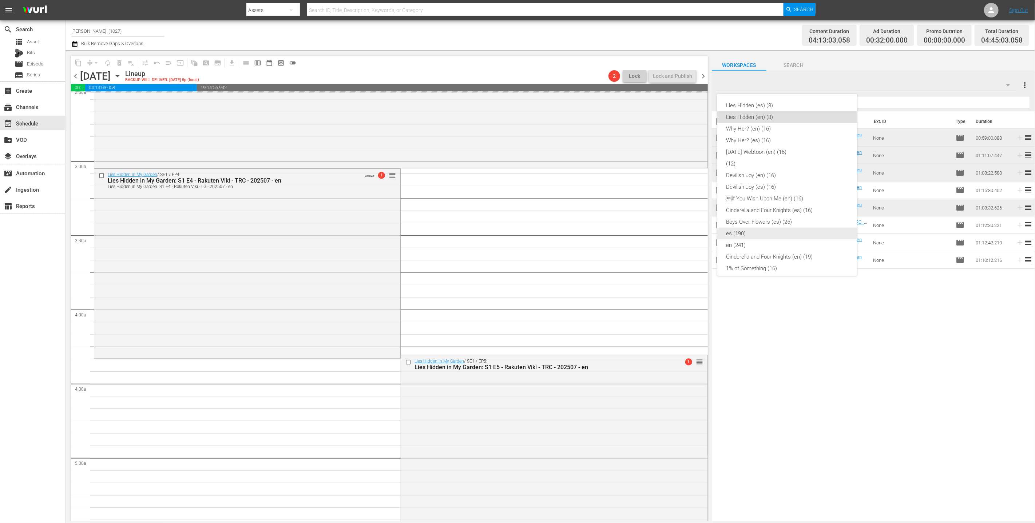
click at [781, 249] on div "en (241)" at bounding box center [787, 246] width 122 height 12
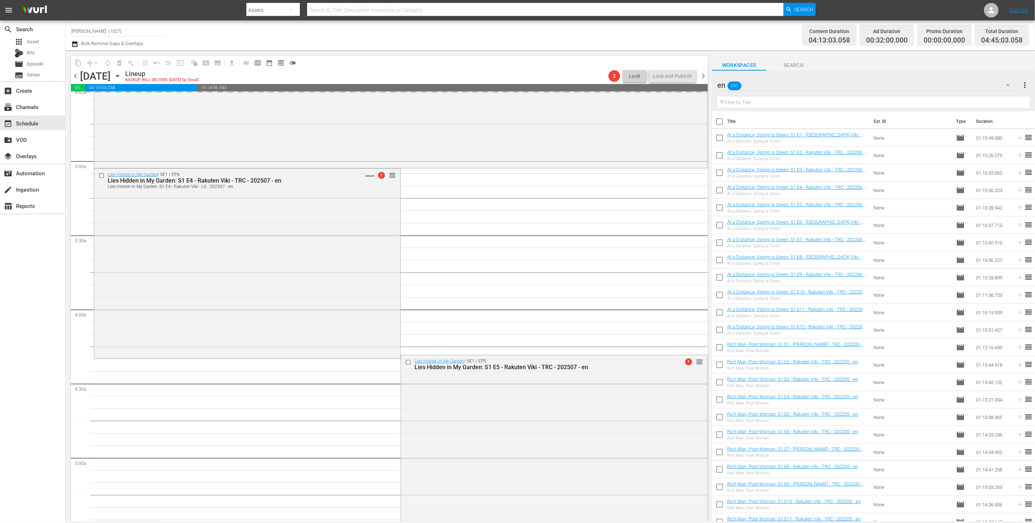
click at [795, 105] on input "text" at bounding box center [873, 103] width 312 height 12
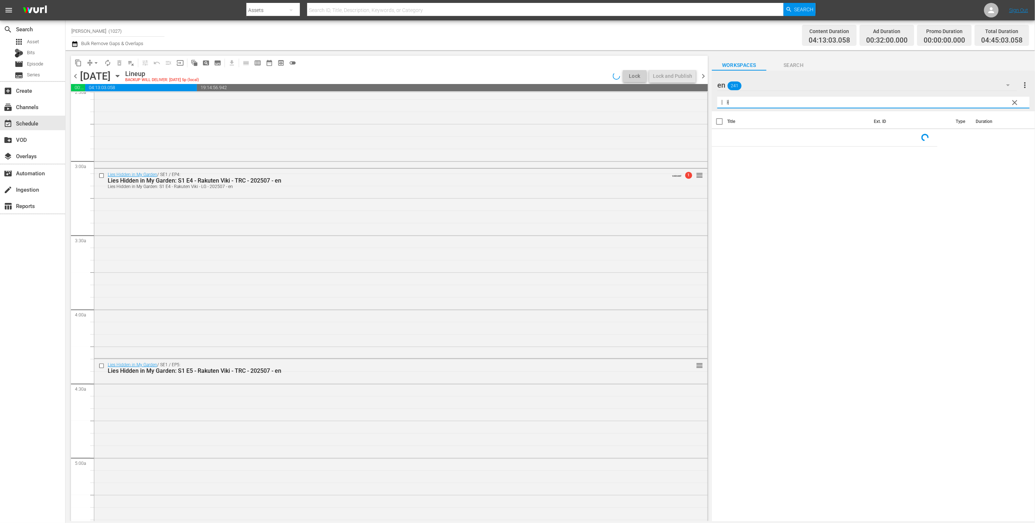
type input "ㅣㅐㅍ"
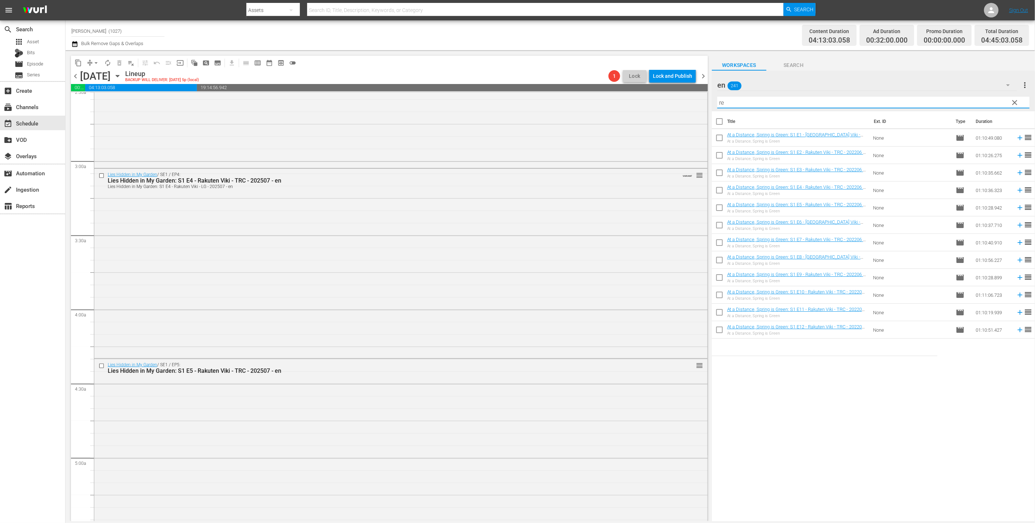
type input "ree"
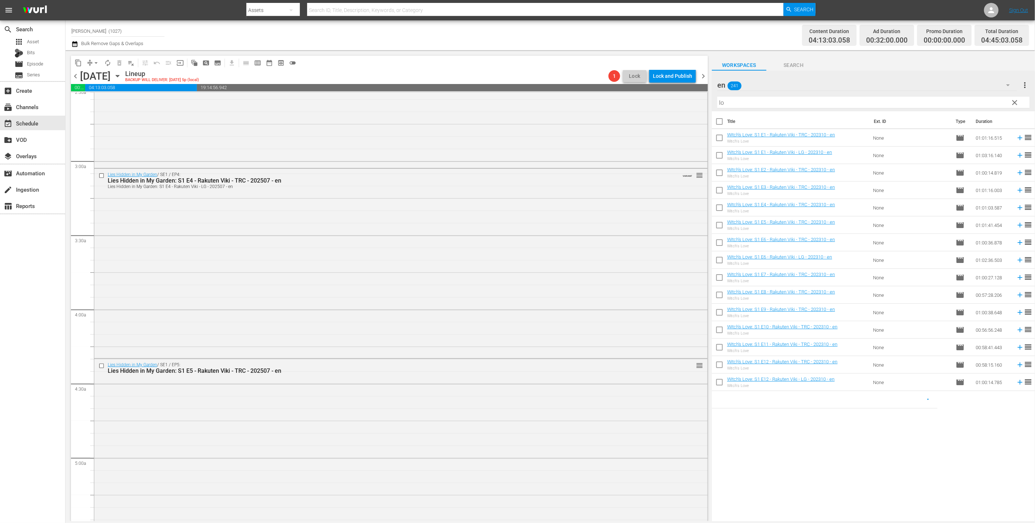
click at [820, 90] on div "en 241" at bounding box center [867, 85] width 300 height 20
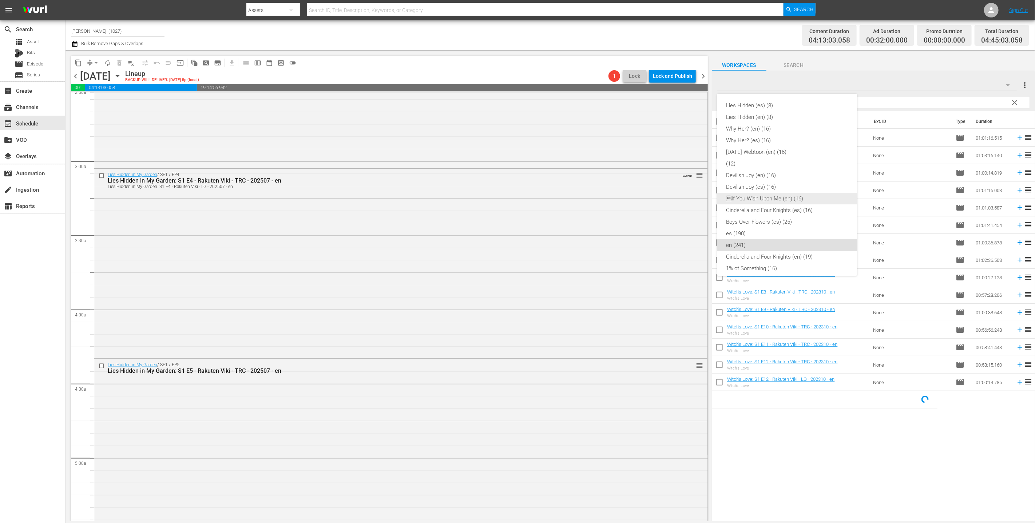
scroll to position [179, 0]
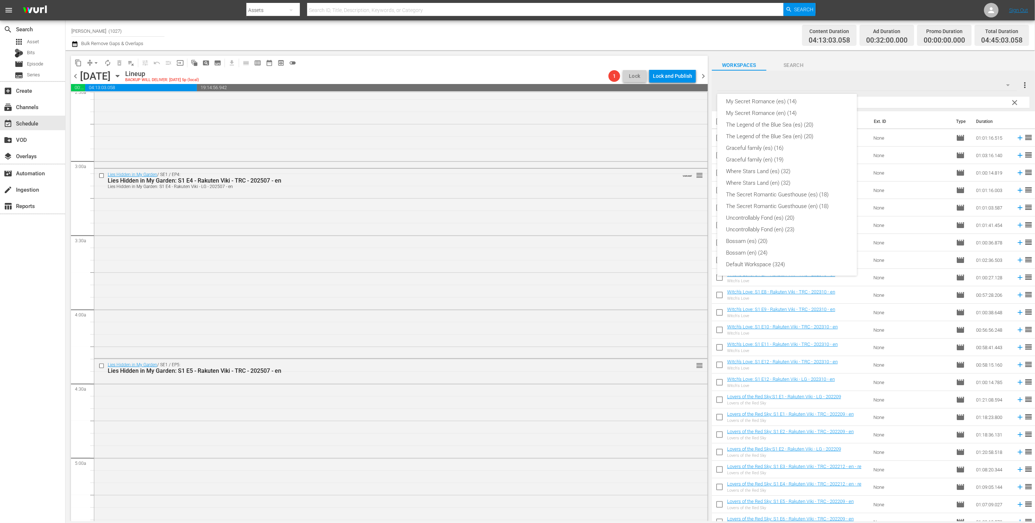
click at [885, 100] on div "Lies Hidden (es) (8) Lies Hidden (en) (8) Why Her? (en) (16) Why Her? (es) (16)…" at bounding box center [517, 261] width 1035 height 523
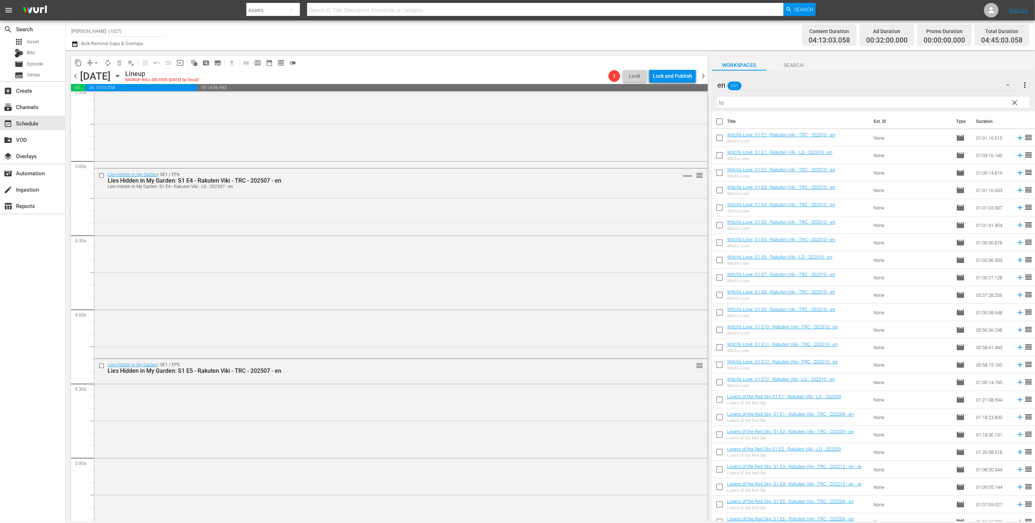
click at [893, 101] on div "Lies Hidden (es) (8) Lies Hidden (en) (8) Why Her? (en) (16) Why Her? (es) (16)…" at bounding box center [517, 261] width 1035 height 523
click at [854, 43] on div "Content Duration 04:13:03.058" at bounding box center [829, 35] width 55 height 21
click at [851, 103] on input "lo" at bounding box center [873, 103] width 312 height 12
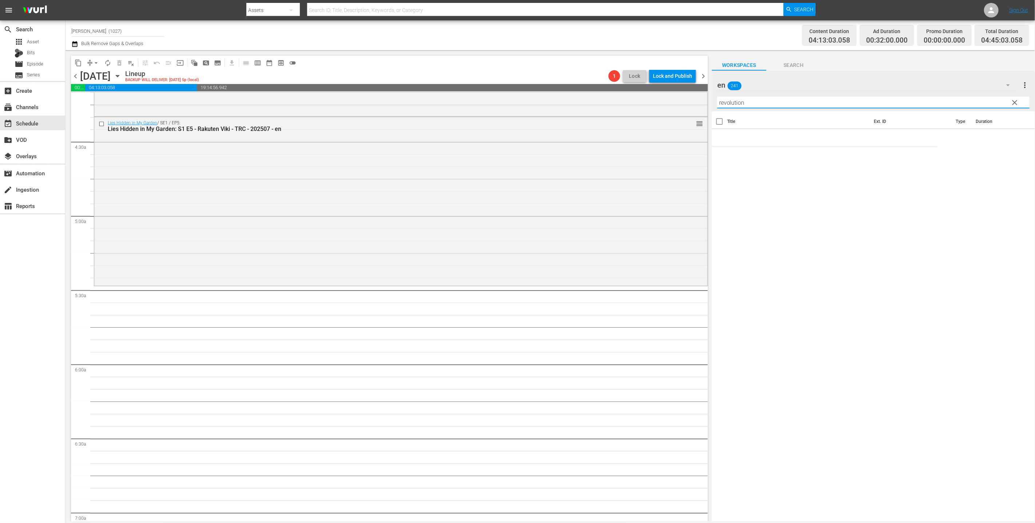
scroll to position [661, 0]
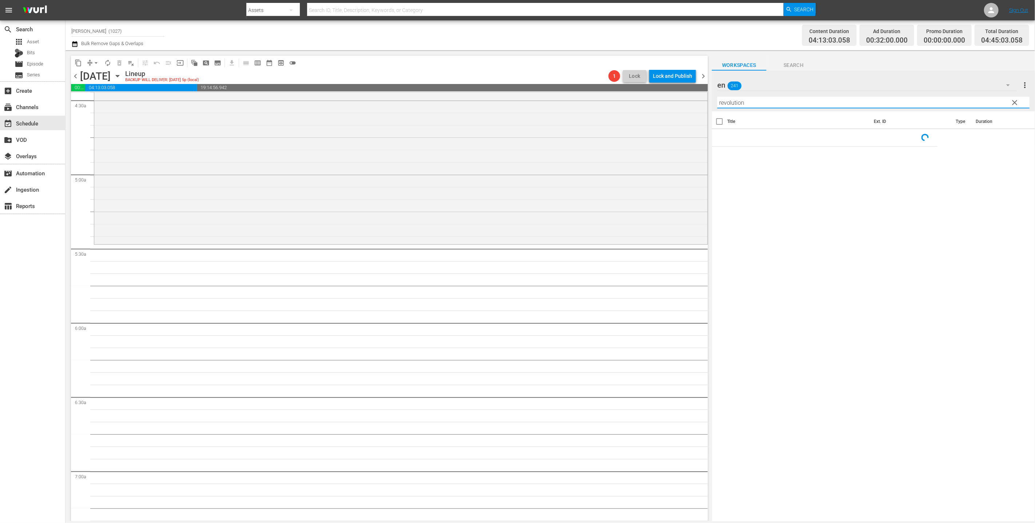
type input "revolution"
click at [1017, 100] on span "clear" at bounding box center [1015, 102] width 9 height 9
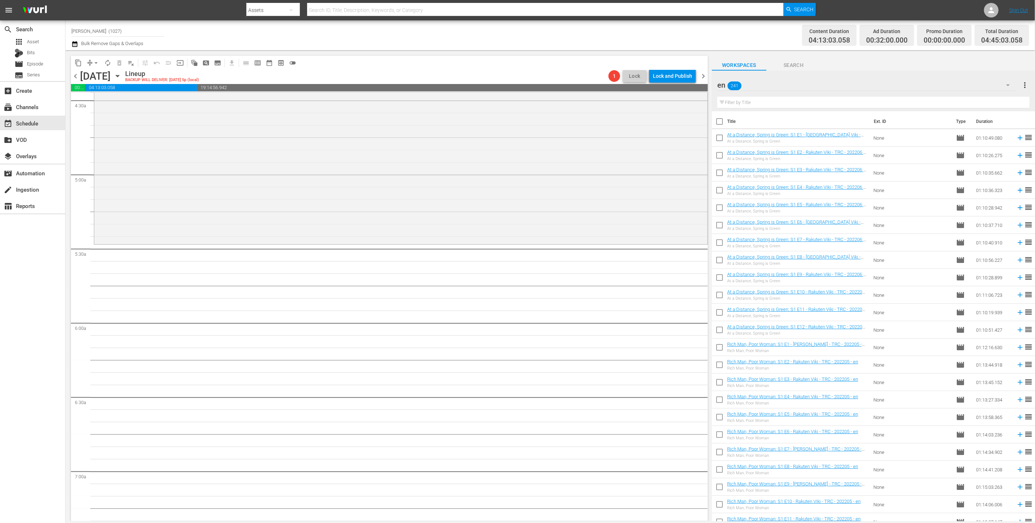
click at [964, 102] on input "text" at bounding box center [873, 103] width 312 height 12
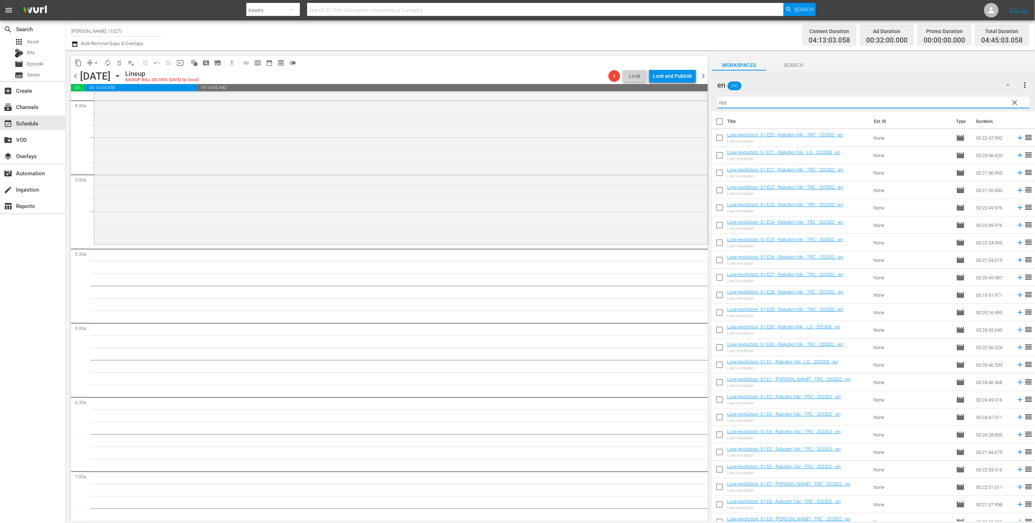
type input "rev"
click at [720, 192] on input "checkbox" at bounding box center [719, 191] width 15 height 15
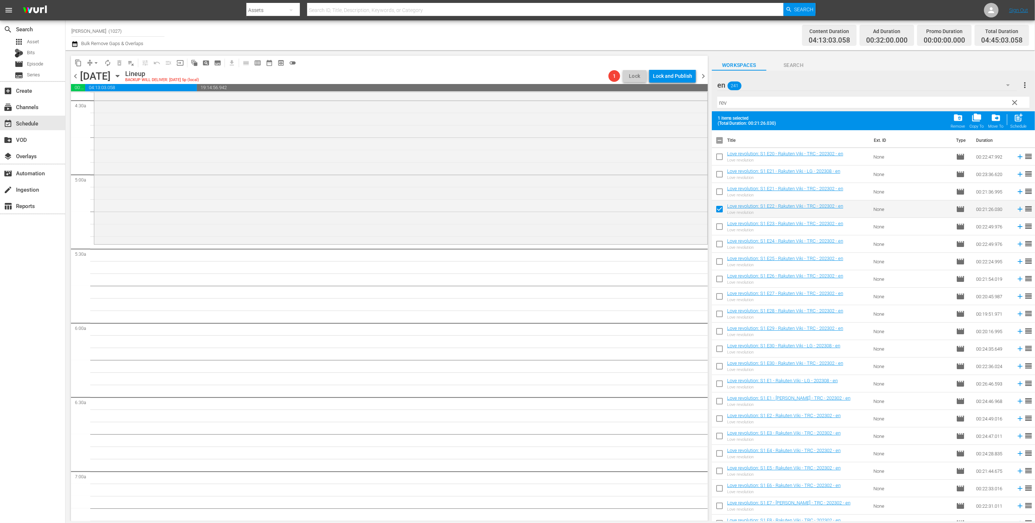
click at [716, 210] on input "checkbox" at bounding box center [719, 210] width 15 height 15
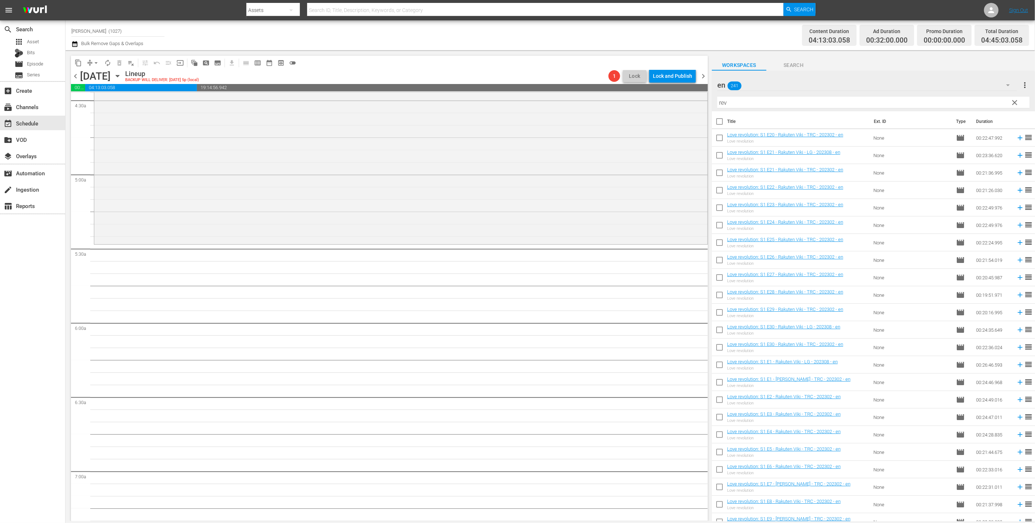
click at [719, 191] on input "checkbox" at bounding box center [719, 191] width 15 height 15
checkbox input "true"
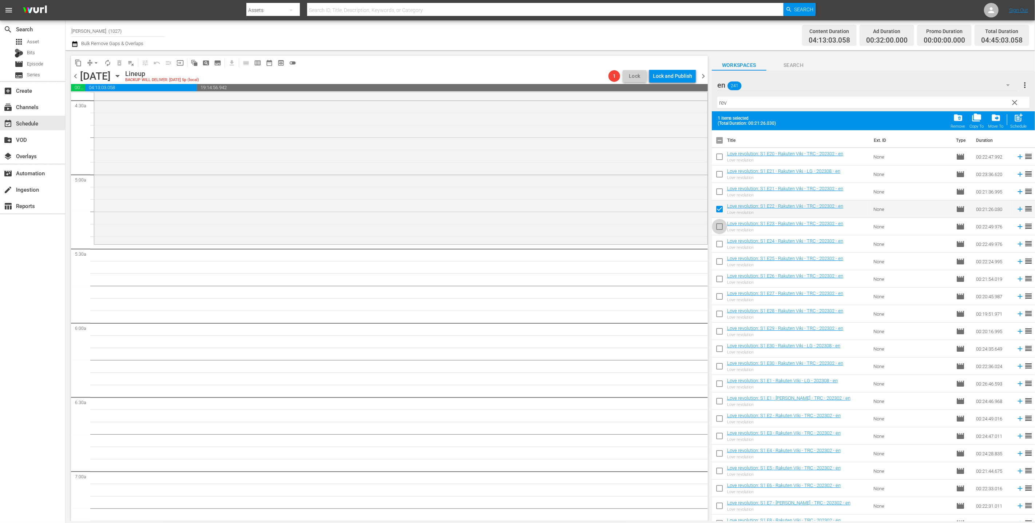
click at [720, 226] on input "checkbox" at bounding box center [719, 228] width 15 height 15
checkbox input "true"
click at [717, 239] on input "checkbox" at bounding box center [719, 245] width 15 height 15
checkbox input "true"
click at [715, 255] on td at bounding box center [719, 261] width 15 height 17
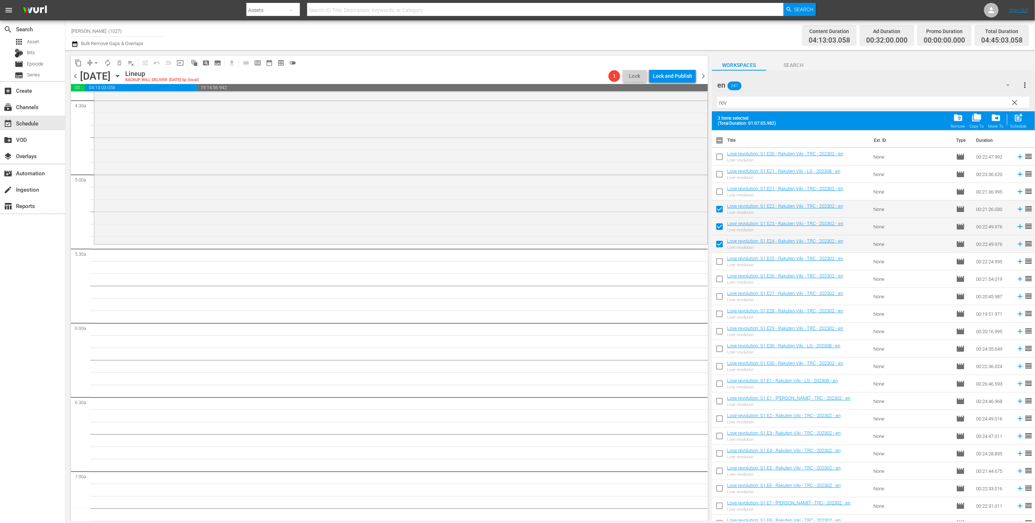
click at [719, 259] on input "checkbox" at bounding box center [719, 263] width 15 height 15
checkbox input "true"
click at [721, 283] on input "checkbox" at bounding box center [719, 280] width 15 height 15
checkbox input "true"
click at [723, 300] on input "checkbox" at bounding box center [719, 297] width 15 height 15
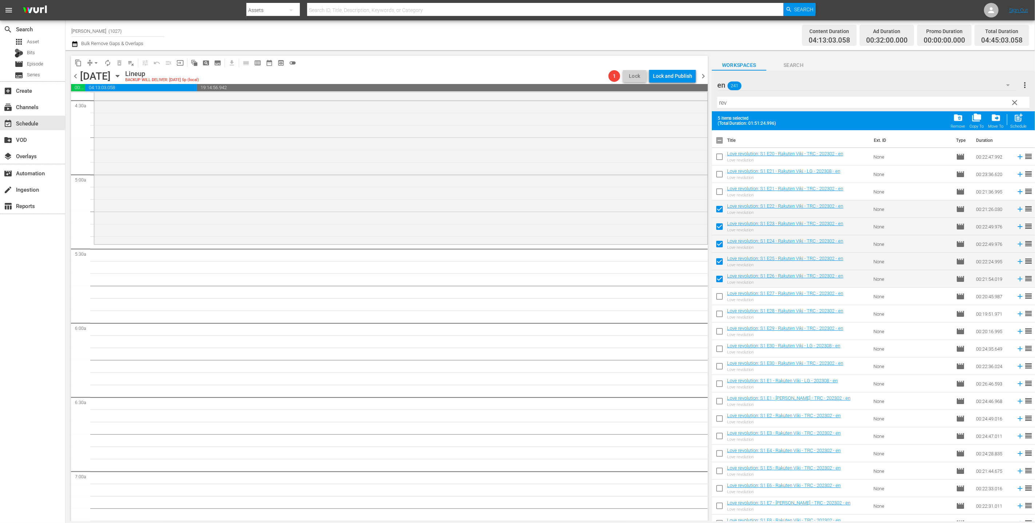
checkbox input "true"
click at [723, 319] on input "checkbox" at bounding box center [719, 315] width 15 height 15
checkbox input "true"
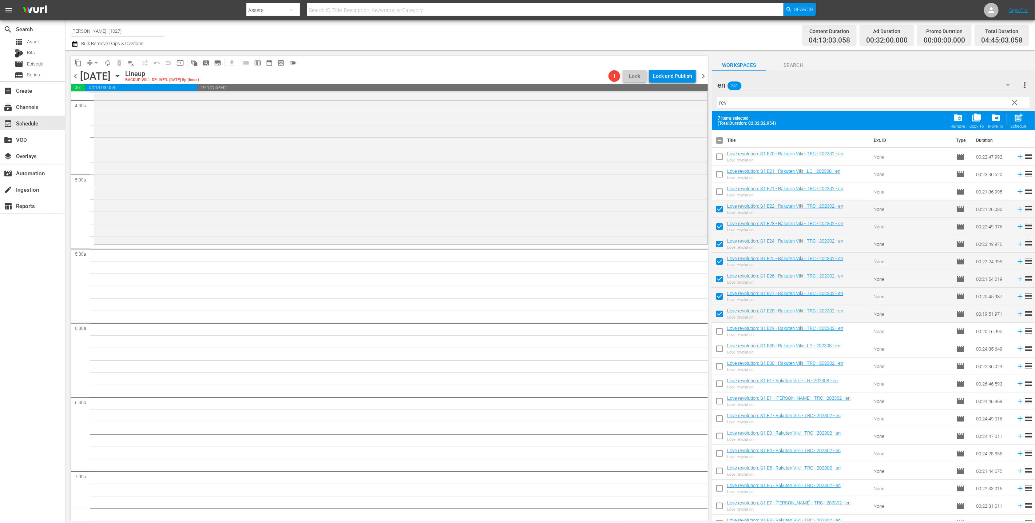
click at [720, 330] on input "checkbox" at bounding box center [719, 332] width 15 height 15
checkbox input "true"
click at [719, 349] on input "checkbox" at bounding box center [719, 350] width 15 height 15
checkbox input "true"
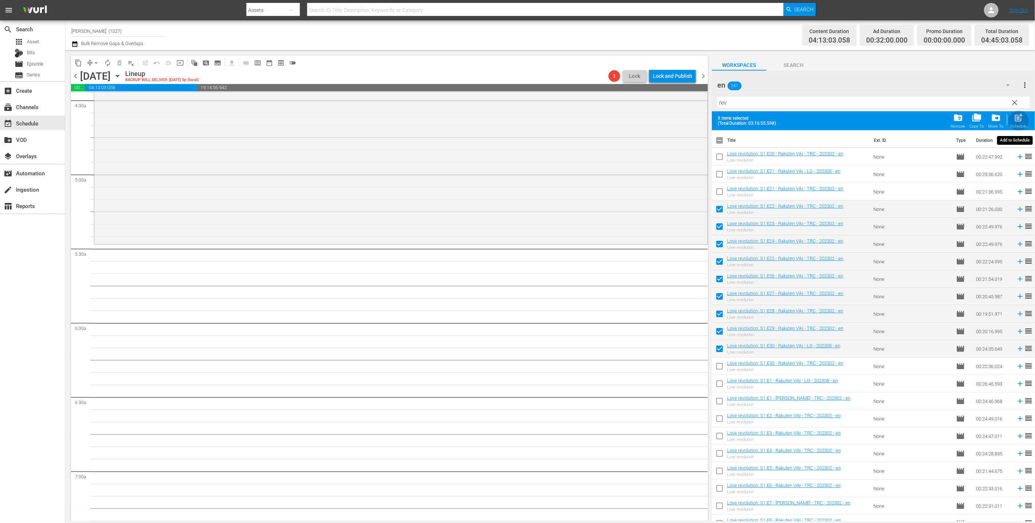
click at [1021, 127] on div "Schedule" at bounding box center [1019, 126] width 16 height 5
checkbox input "false"
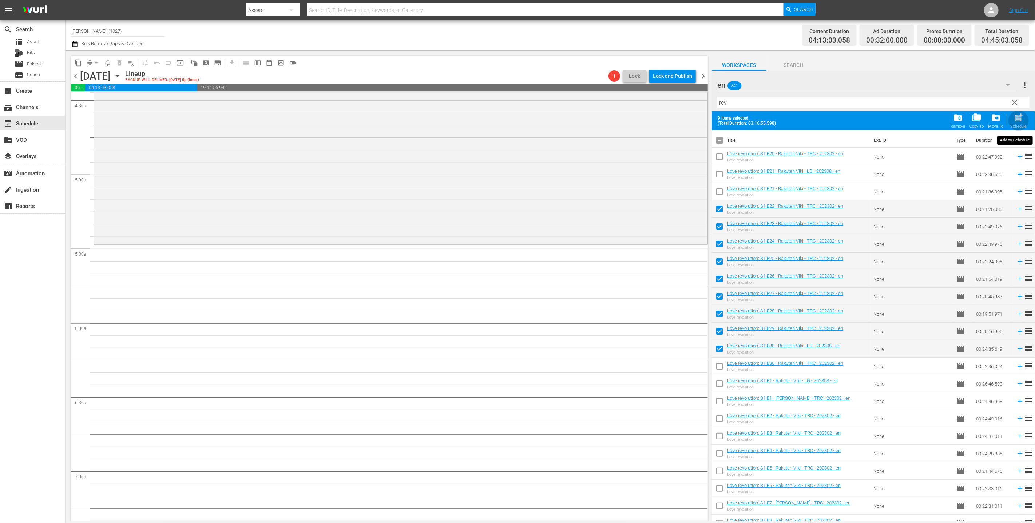
checkbox input "false"
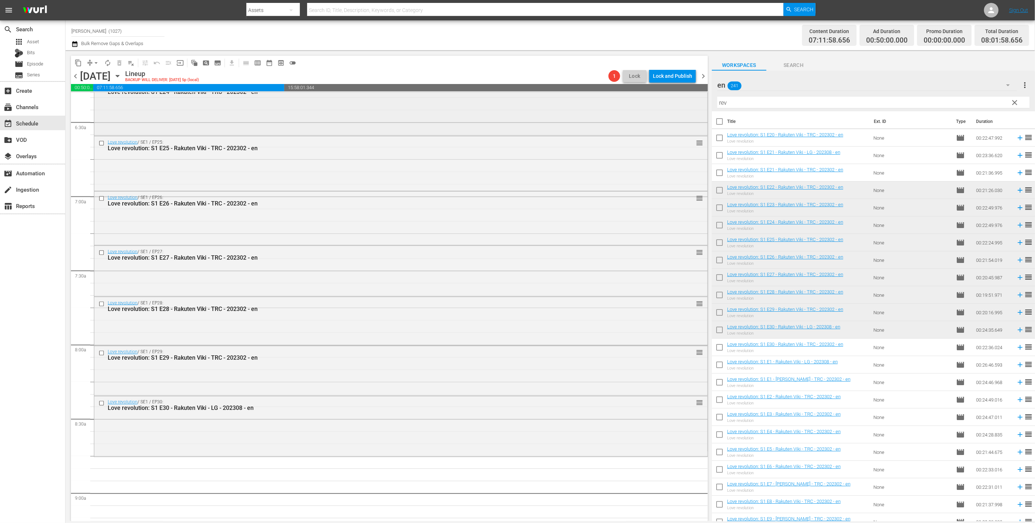
scroll to position [962, 0]
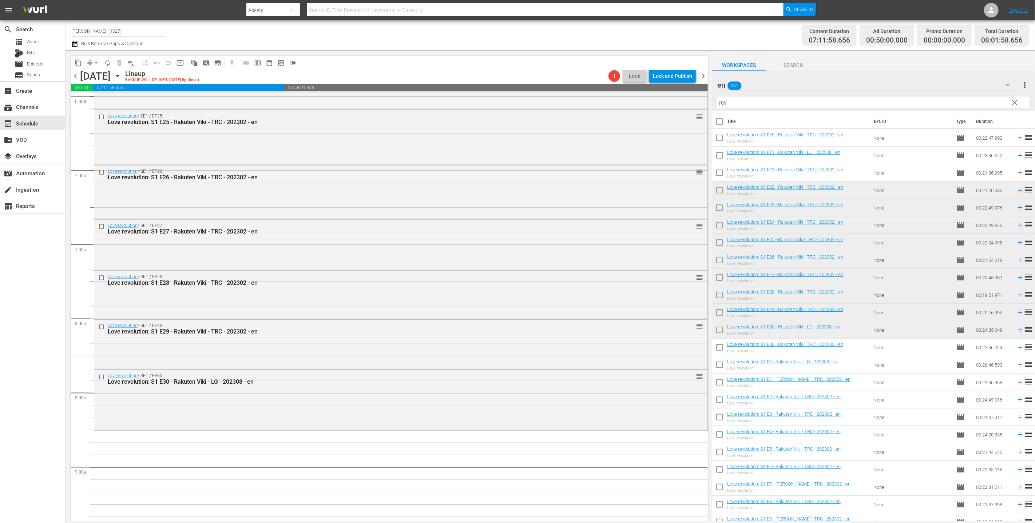
click at [847, 93] on div "en 241" at bounding box center [867, 85] width 300 height 20
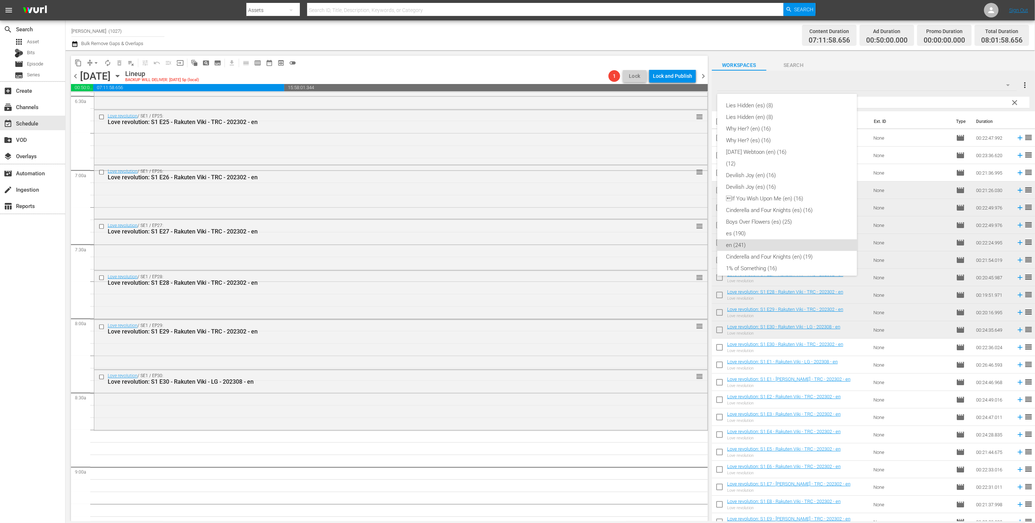
click at [859, 83] on div "Lies Hidden (es) (8) Lies Hidden (en) (8) Why Her? (en) (16) Why Her? (es) (16)…" at bounding box center [517, 261] width 1035 height 523
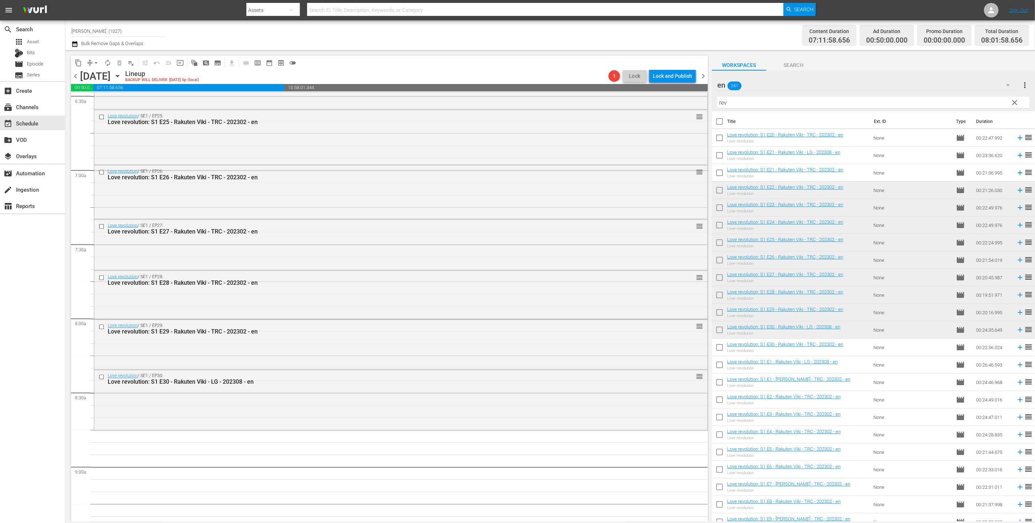
click at [859, 84] on div "Lies Hidden (es) (8) Lies Hidden (en) (8) Why Her? (en) (16) Why Her? (es) (16)…" at bounding box center [517, 261] width 1035 height 523
click at [846, 92] on div "en 241" at bounding box center [867, 85] width 300 height 20
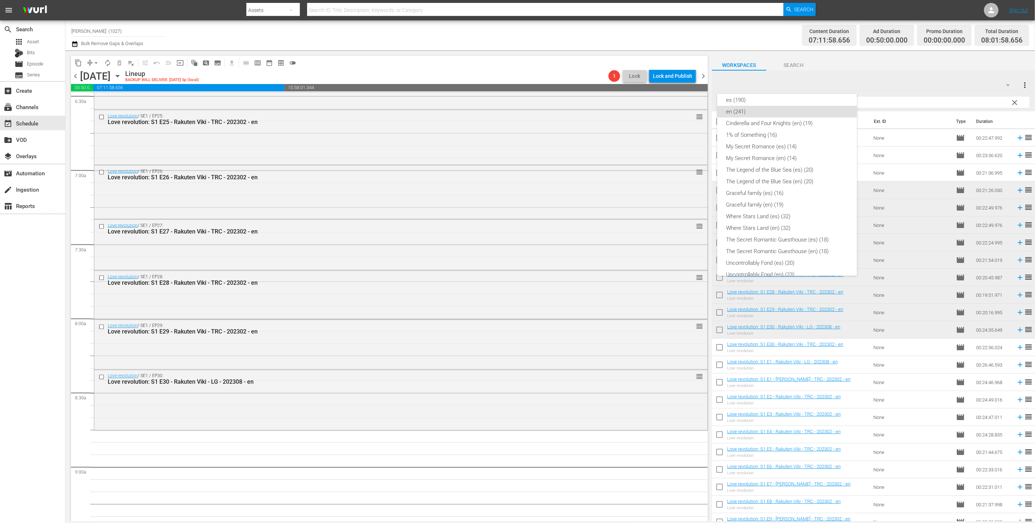
scroll to position [101, 0]
click at [811, 167] on div "1% of Something (16)" at bounding box center [787, 168] width 122 height 12
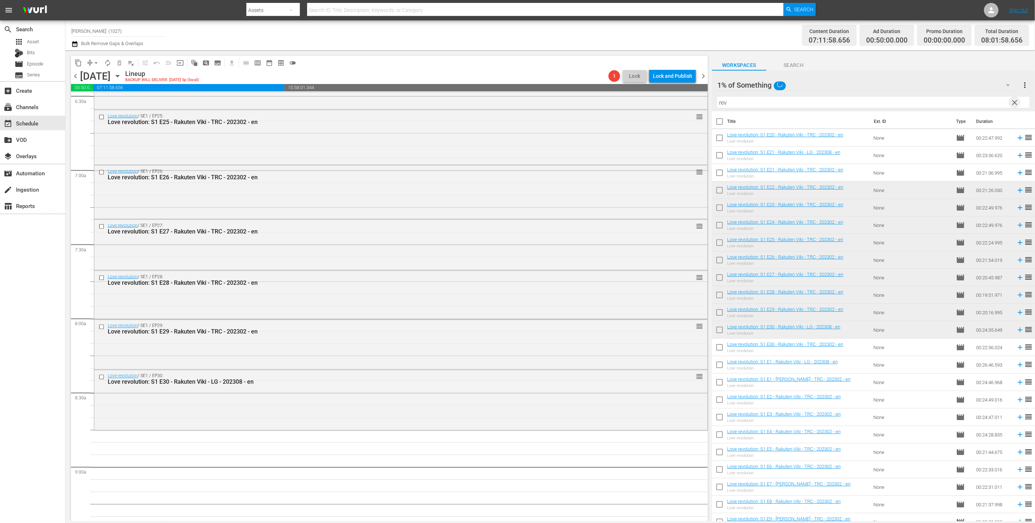
click at [1019, 102] on span "clear" at bounding box center [1015, 102] width 9 height 9
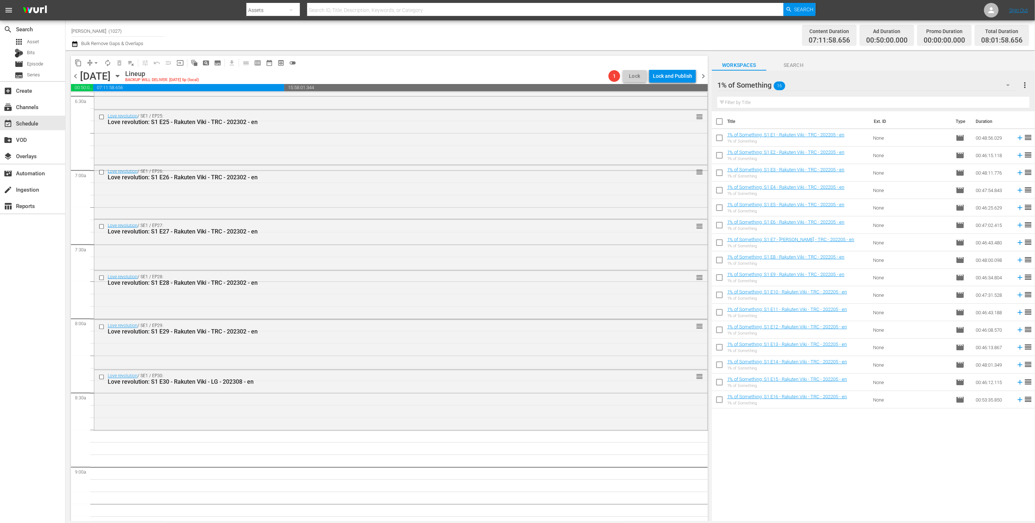
click at [717, 299] on input "checkbox" at bounding box center [719, 296] width 15 height 15
checkbox input "true"
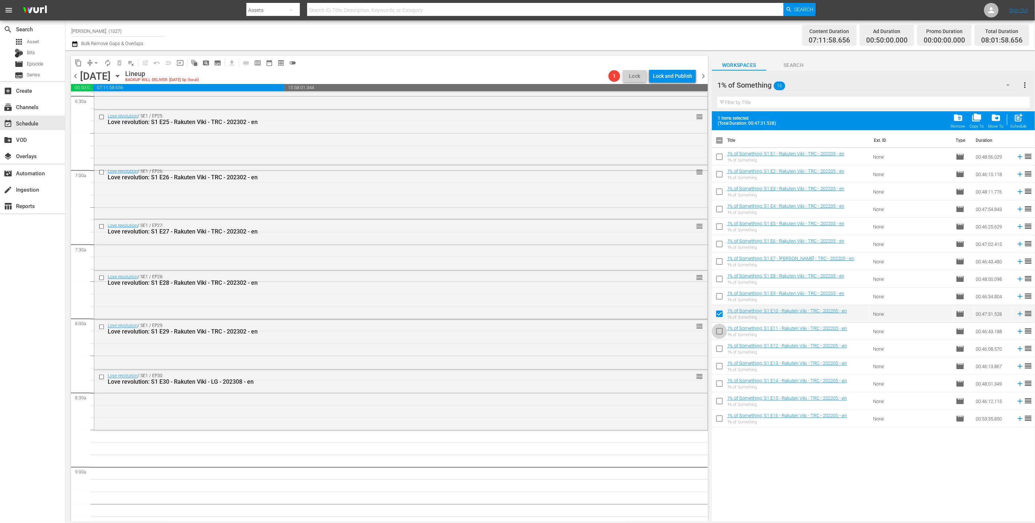
click at [716, 337] on input "checkbox" at bounding box center [719, 332] width 15 height 15
checkbox input "true"
click at [717, 351] on input "checkbox" at bounding box center [719, 350] width 15 height 15
checkbox input "true"
click at [719, 369] on input "checkbox" at bounding box center [719, 367] width 15 height 15
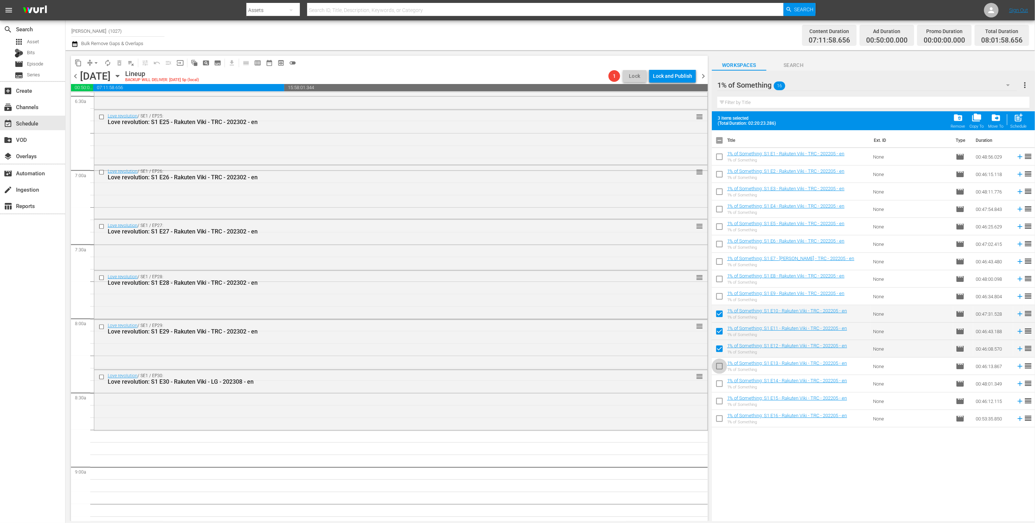
checkbox input "true"
click at [720, 390] on input "checkbox" at bounding box center [719, 385] width 15 height 15
checkbox input "true"
click at [722, 407] on input "checkbox" at bounding box center [719, 402] width 15 height 15
checkbox input "true"
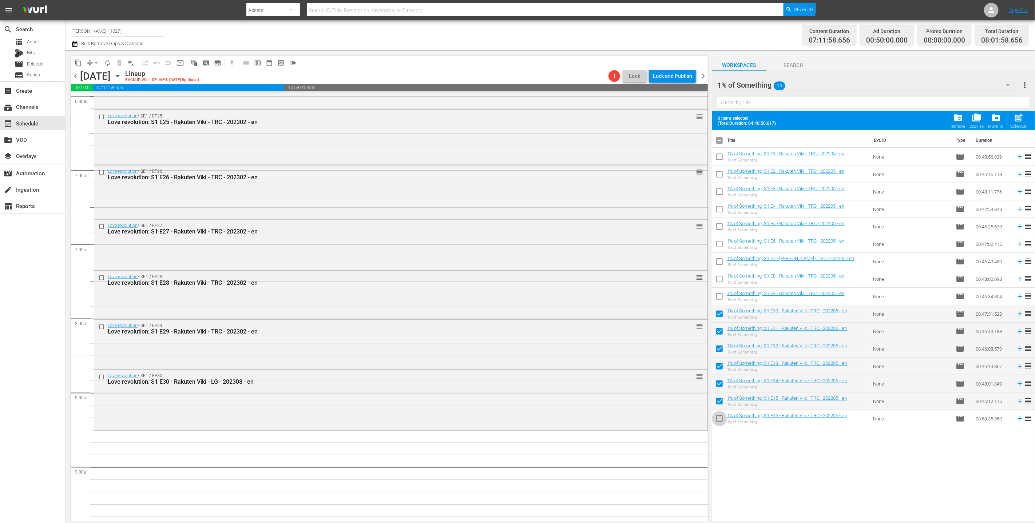
click at [722, 421] on input "checkbox" at bounding box center [719, 420] width 15 height 15
checkbox input "true"
click at [1020, 121] on span "post_add" at bounding box center [1019, 118] width 10 height 10
checkbox input "false"
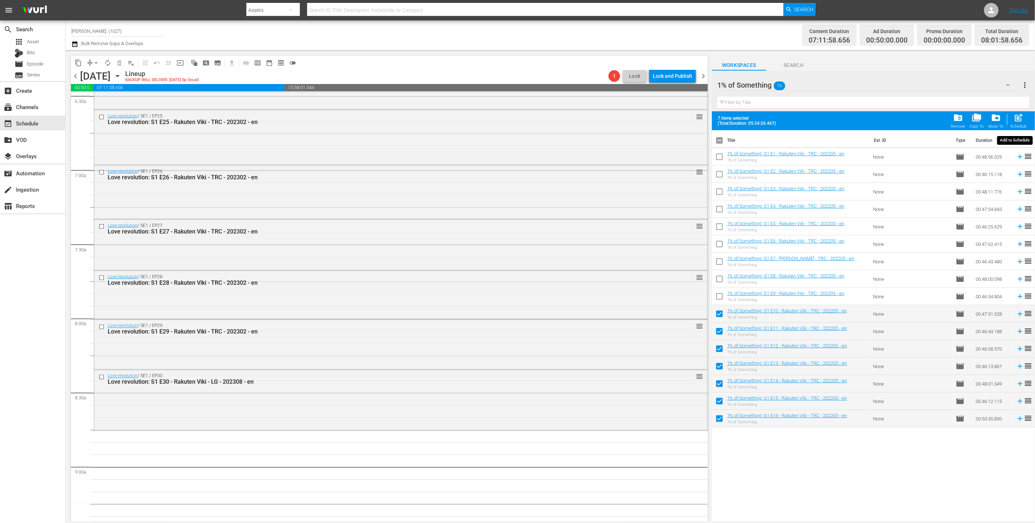
checkbox input "false"
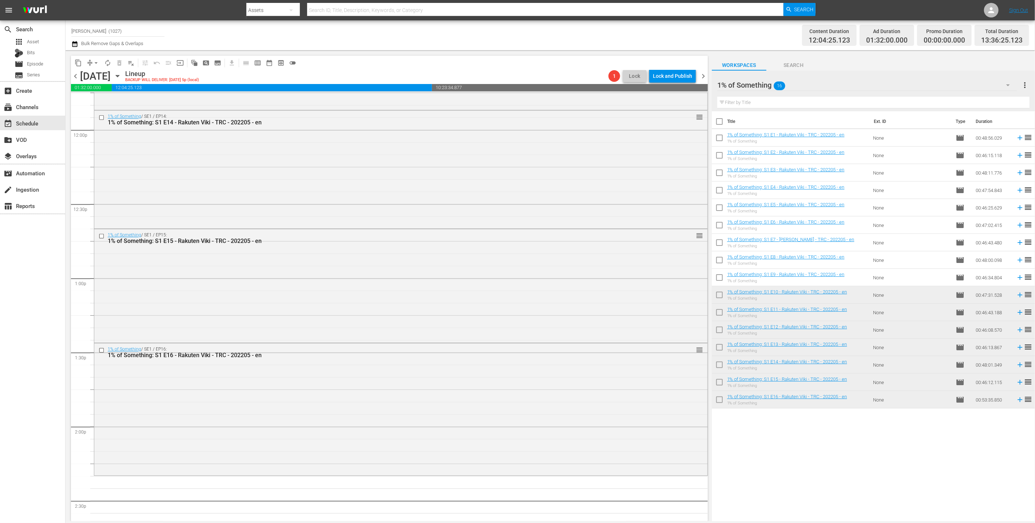
scroll to position [1958, 0]
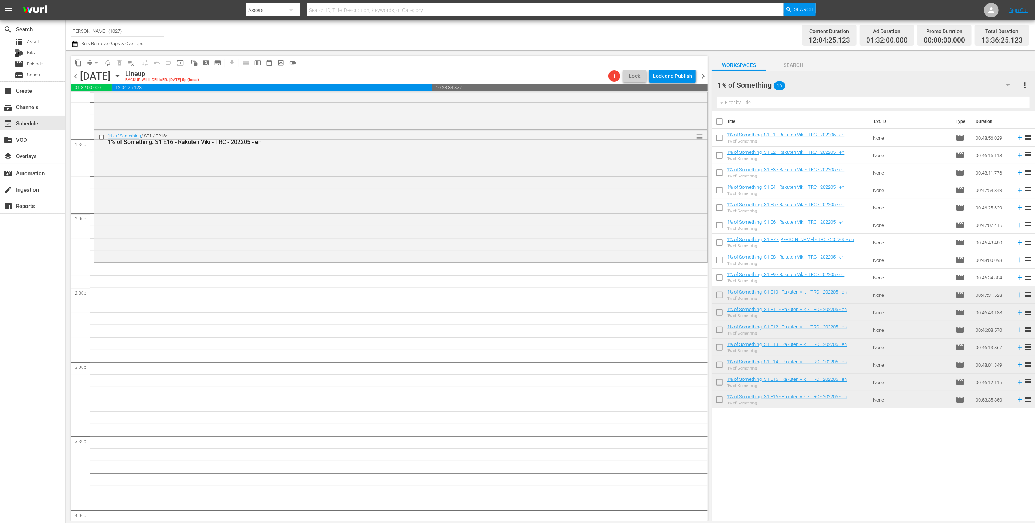
click at [932, 79] on div "1% of Something 16" at bounding box center [867, 85] width 300 height 20
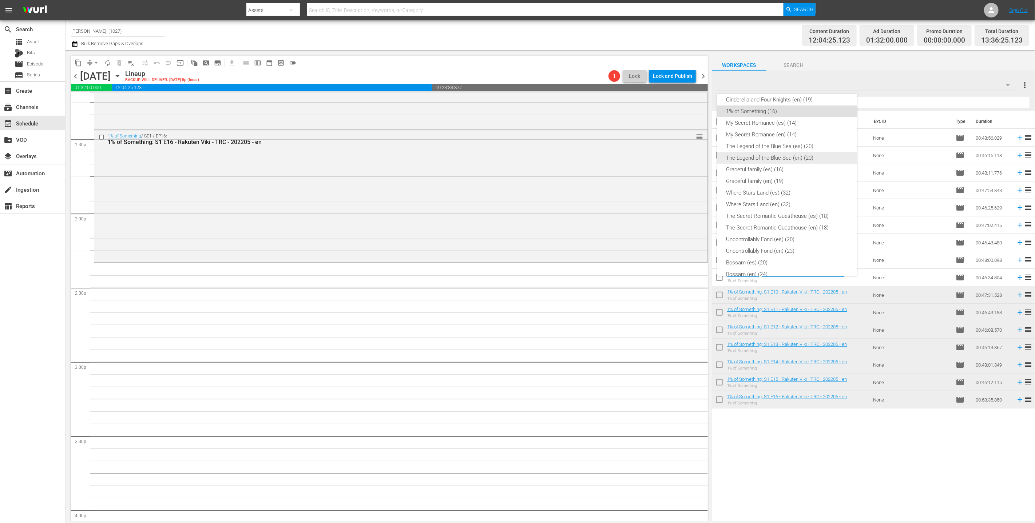
scroll to position [147, 0]
click at [807, 114] on div "Cinderella and Four Knights (en) (19)" at bounding box center [787, 110] width 122 height 12
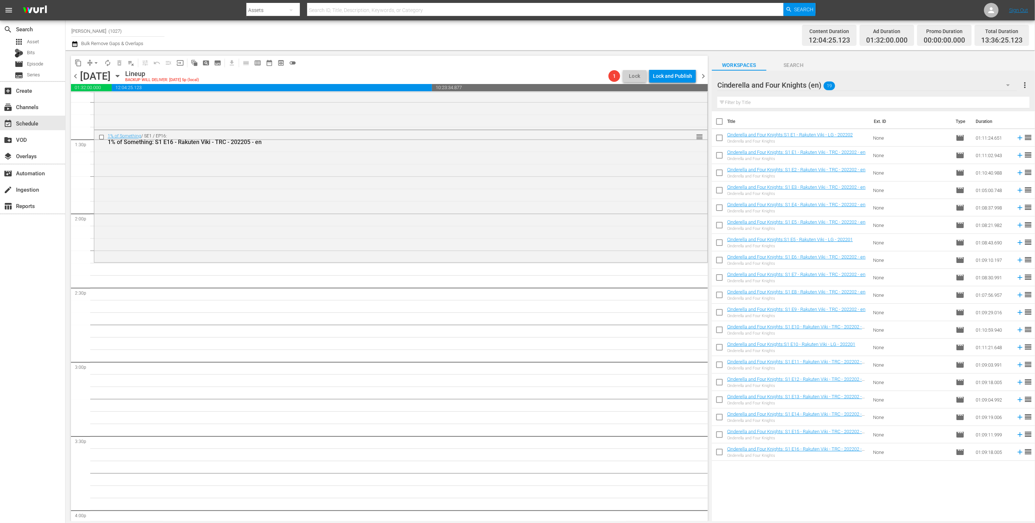
click at [713, 261] on input "checkbox" at bounding box center [719, 261] width 15 height 15
checkbox input "true"
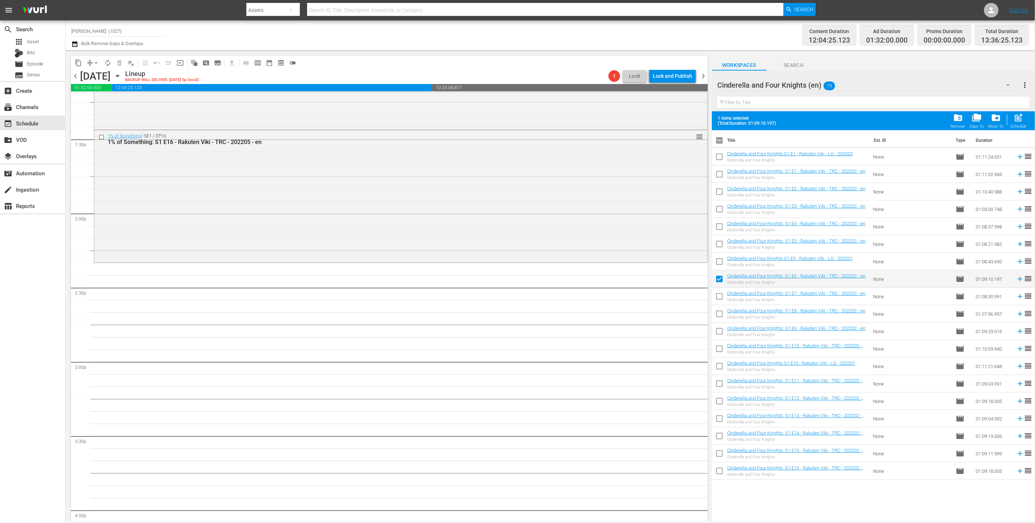
click at [713, 297] on input "checkbox" at bounding box center [719, 297] width 15 height 15
checkbox input "true"
click at [715, 307] on td at bounding box center [719, 313] width 15 height 17
click at [716, 314] on input "checkbox" at bounding box center [719, 315] width 15 height 15
checkbox input "true"
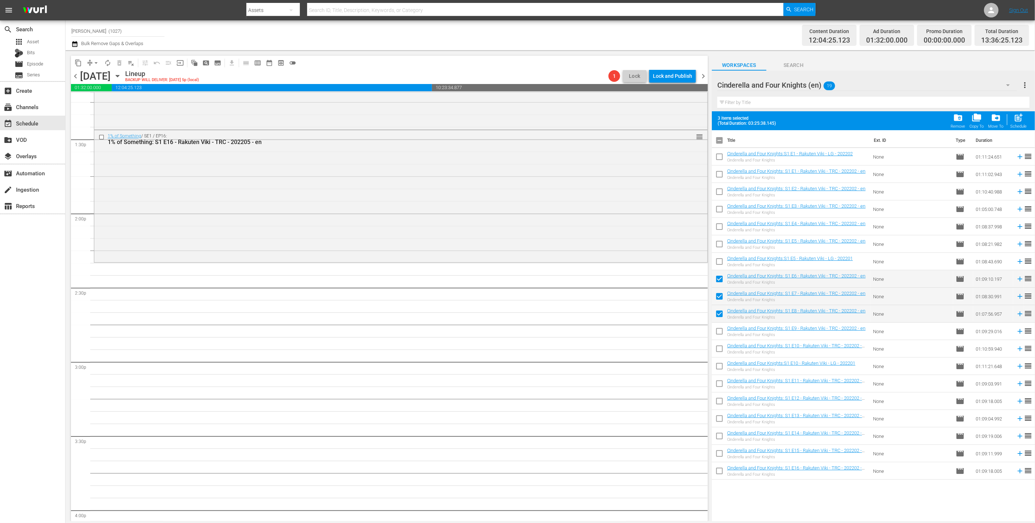
click at [721, 332] on input "checkbox" at bounding box center [719, 332] width 15 height 15
checkbox input "true"
click at [722, 359] on span at bounding box center [719, 366] width 15 height 15
click at [721, 350] on input "checkbox" at bounding box center [719, 350] width 15 height 15
checkbox input "true"
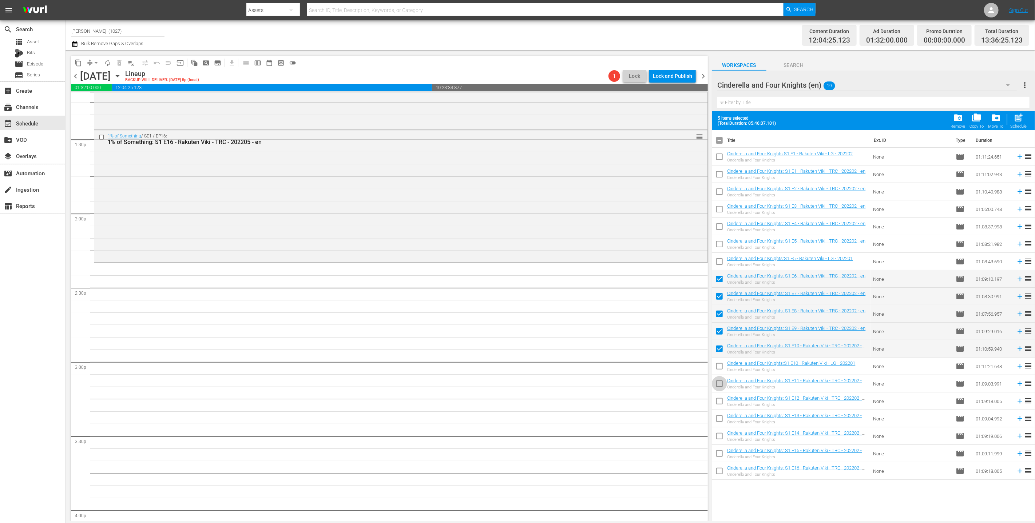
click at [720, 387] on input "checkbox" at bounding box center [719, 385] width 15 height 15
checkbox input "true"
click at [715, 407] on input "checkbox" at bounding box center [719, 402] width 15 height 15
checkbox input "true"
click at [715, 426] on input "checkbox" at bounding box center [719, 420] width 15 height 15
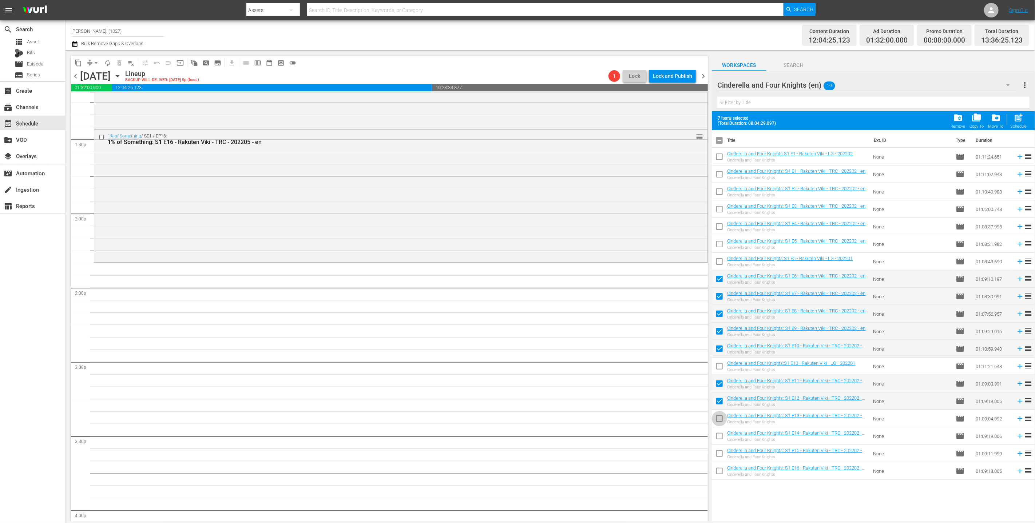
checkbox input "true"
click at [1019, 116] on span "post_add" at bounding box center [1019, 118] width 10 height 10
checkbox input "false"
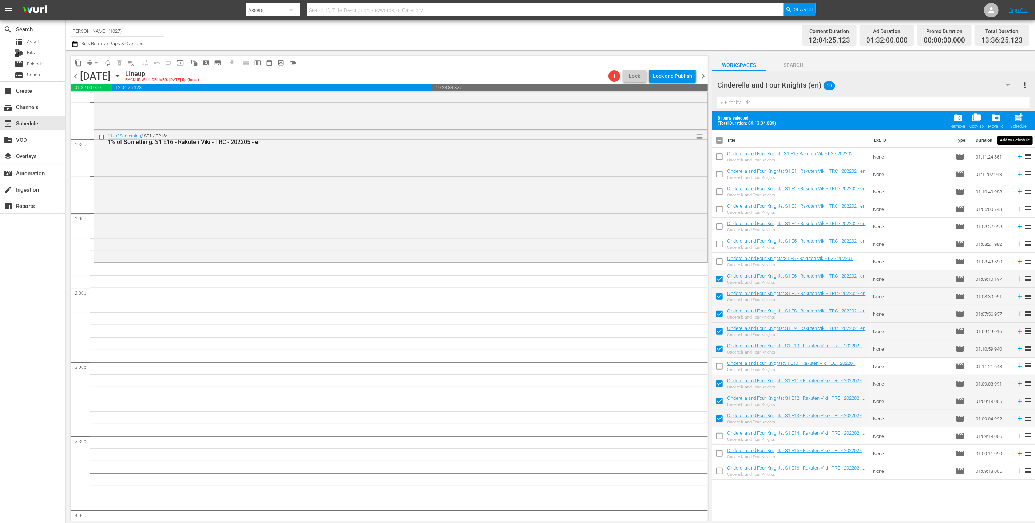
checkbox input "false"
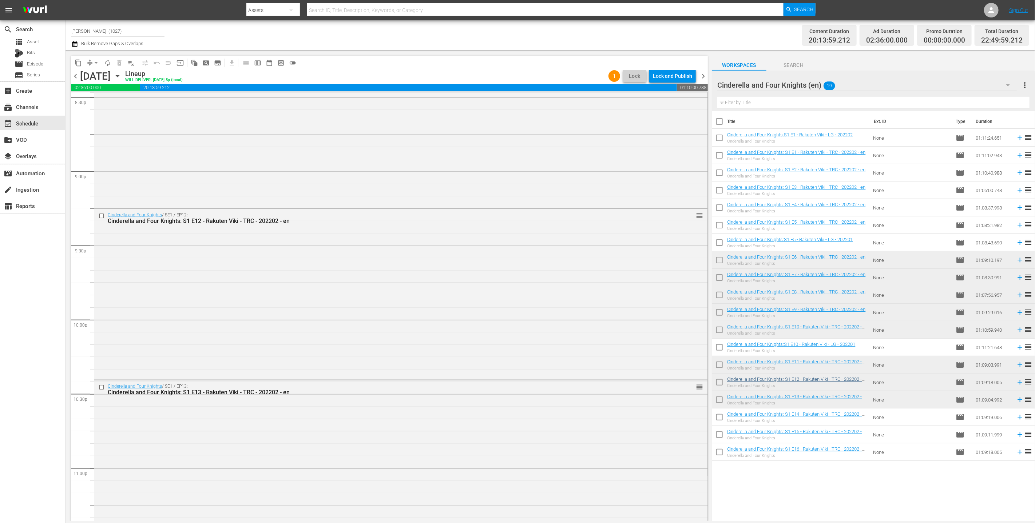
scroll to position [3135, 0]
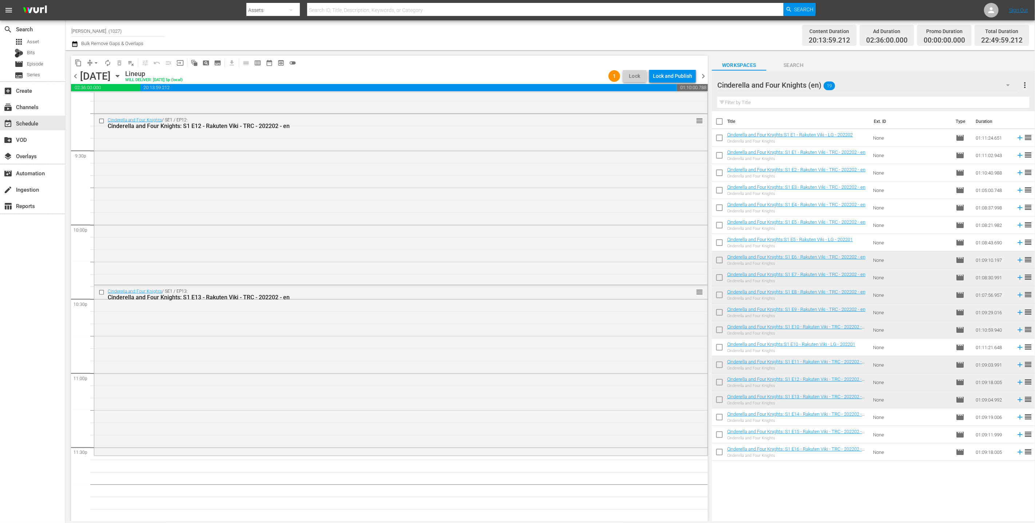
click at [717, 419] on input "checkbox" at bounding box center [719, 418] width 15 height 15
checkbox input "true"
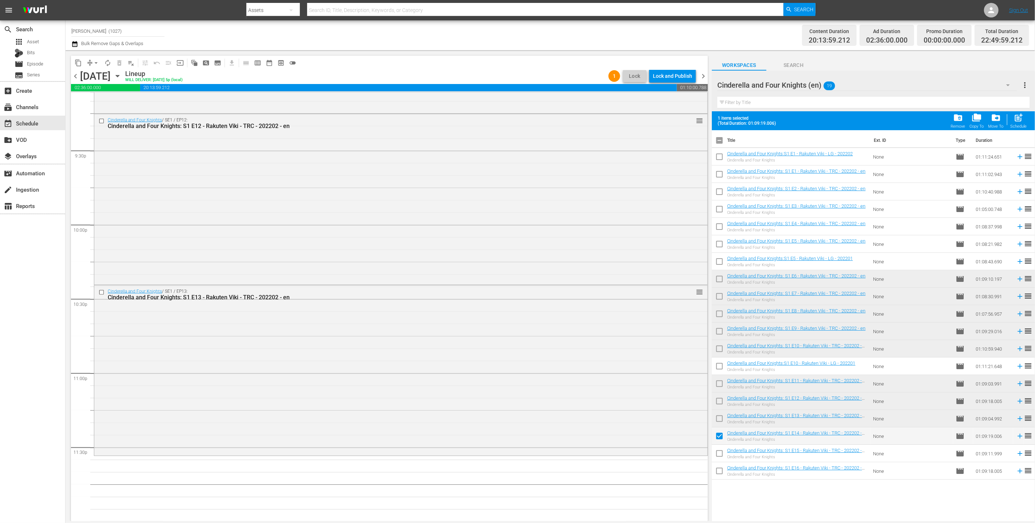
click at [715, 458] on input "checkbox" at bounding box center [719, 455] width 15 height 15
checkbox input "true"
click at [716, 467] on input "checkbox" at bounding box center [719, 472] width 15 height 15
checkbox input "true"
drag, startPoint x: 711, startPoint y: 455, endPoint x: 715, endPoint y: 460, distance: 6.6
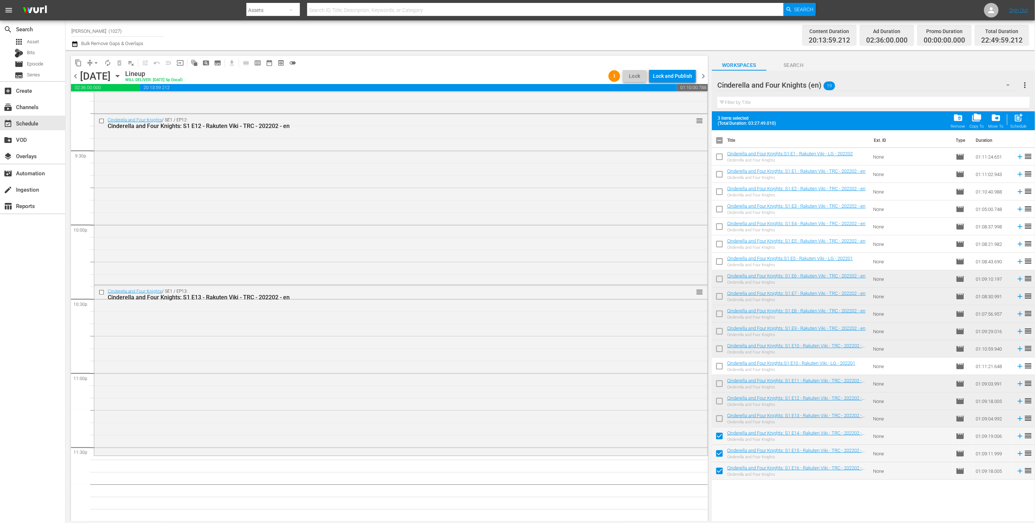
click at [711, 455] on div "content_copy compress arrow_drop_down autorenew_outlined delete_forever_outline…" at bounding box center [389, 285] width 646 height 471
click at [718, 453] on input "checkbox" at bounding box center [719, 455] width 15 height 15
checkbox input "false"
click at [722, 471] on input "checkbox" at bounding box center [719, 472] width 15 height 15
checkbox input "false"
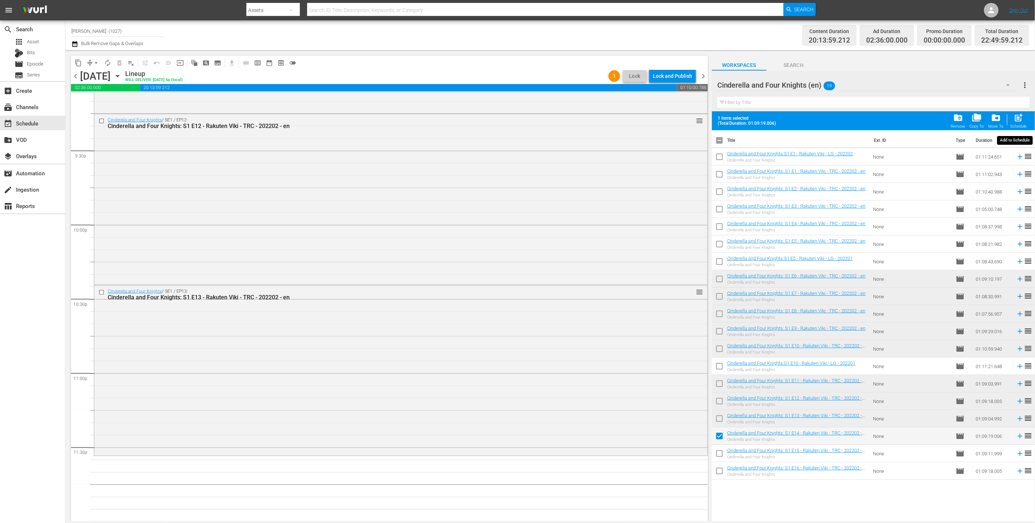
click at [1016, 124] on div "post_add Schedule" at bounding box center [1019, 121] width 16 height 16
checkbox input "false"
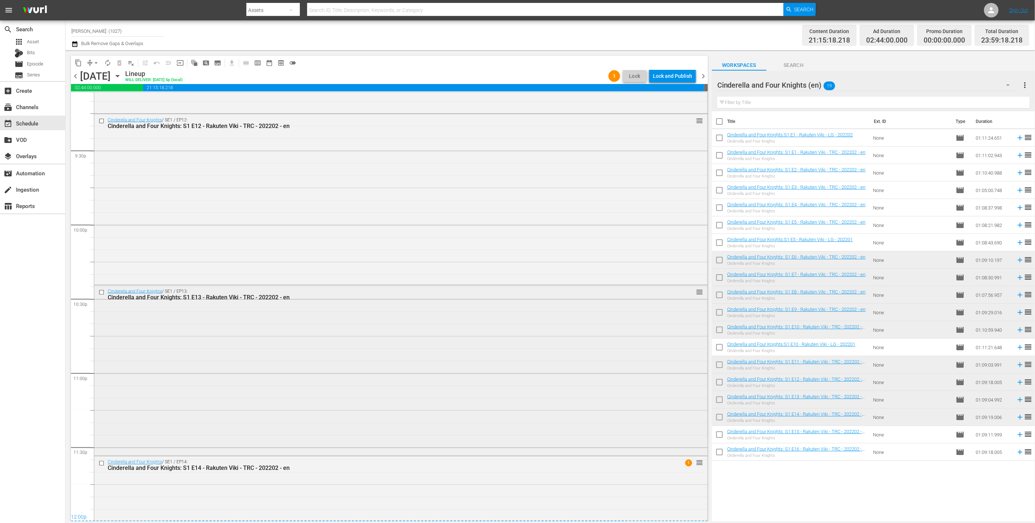
scroll to position [3241, 0]
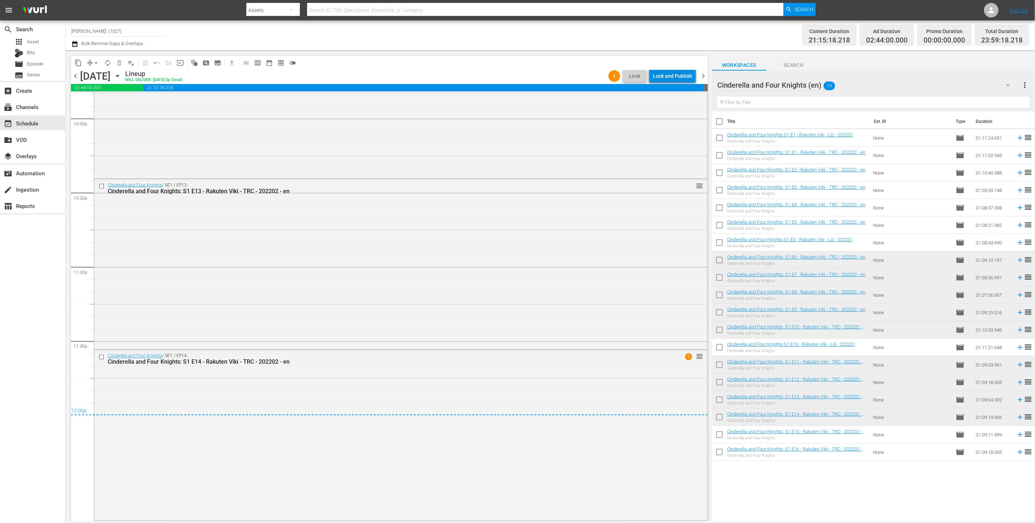
click at [677, 76] on div "Lock and Publish" at bounding box center [672, 76] width 39 height 13
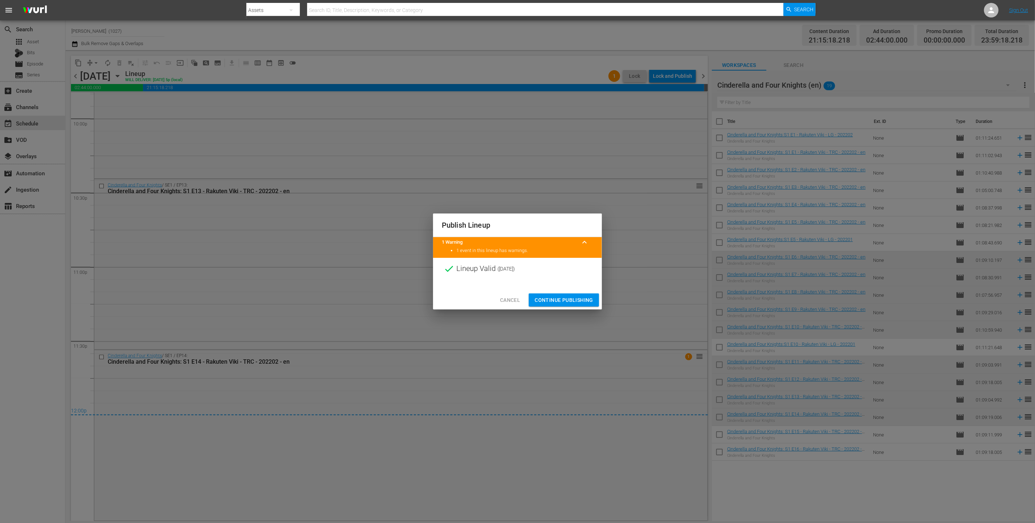
click at [579, 294] on button "Continue Publishing" at bounding box center [564, 300] width 70 height 13
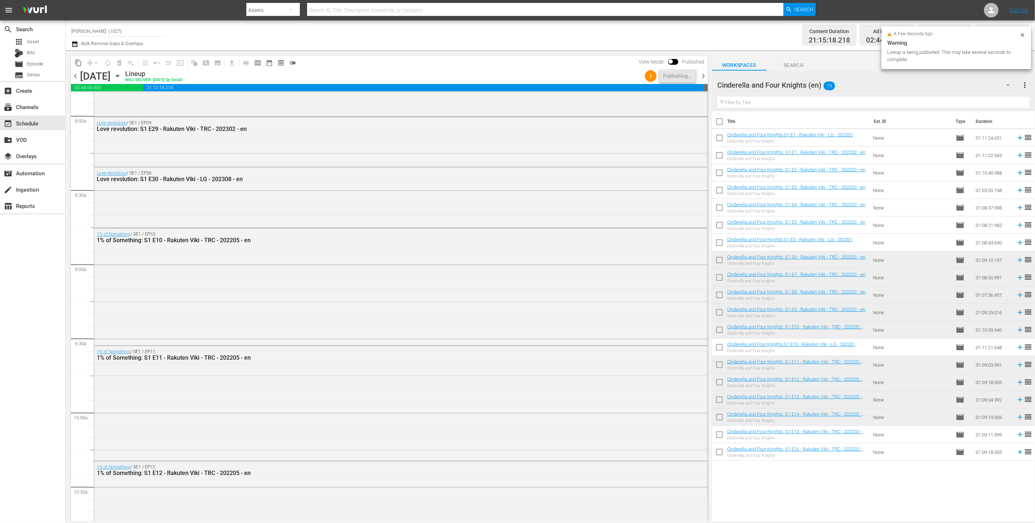
scroll to position [0, 0]
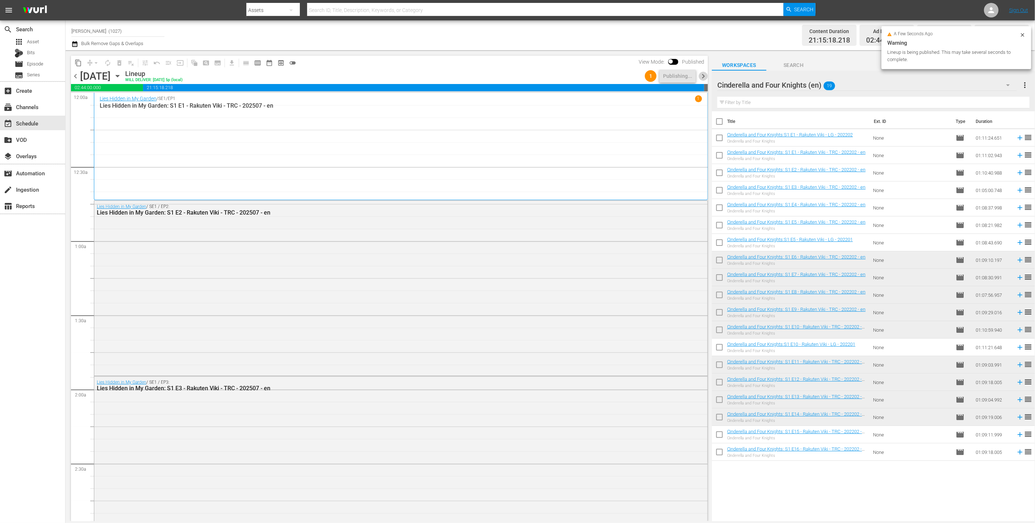
click at [704, 75] on span "chevron_right" at bounding box center [703, 76] width 9 height 9
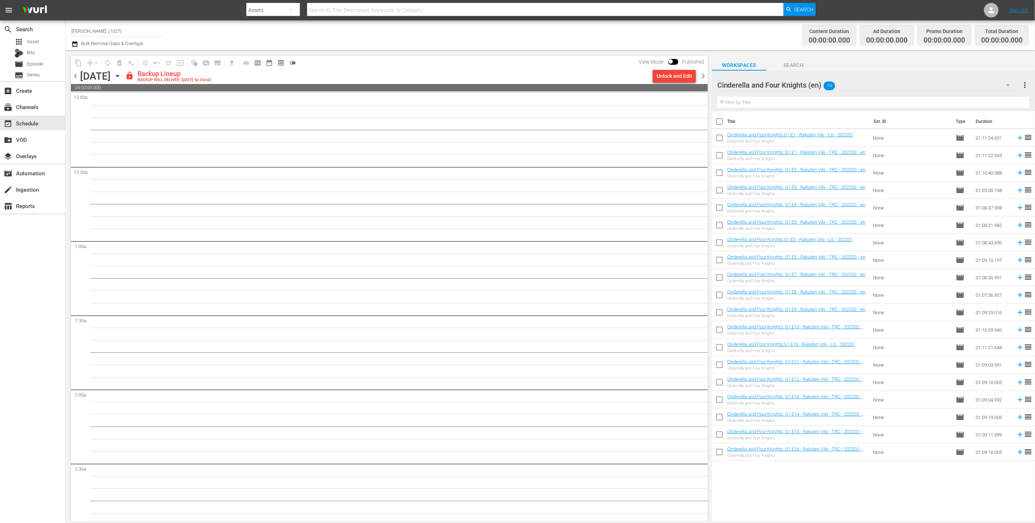
click at [684, 80] on div "Unlock and Edit" at bounding box center [675, 76] width 36 height 13
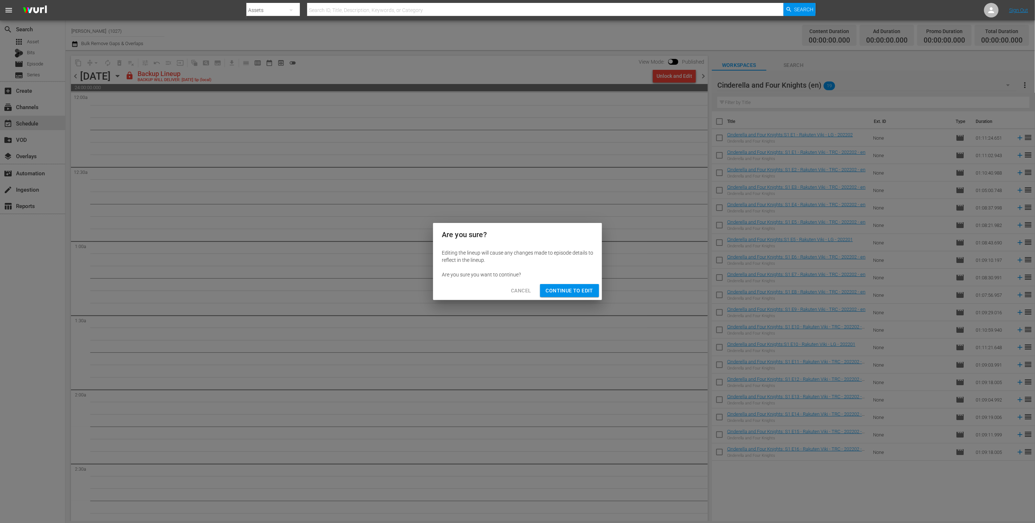
click at [582, 292] on span "Continue to Edit" at bounding box center [569, 290] width 47 height 9
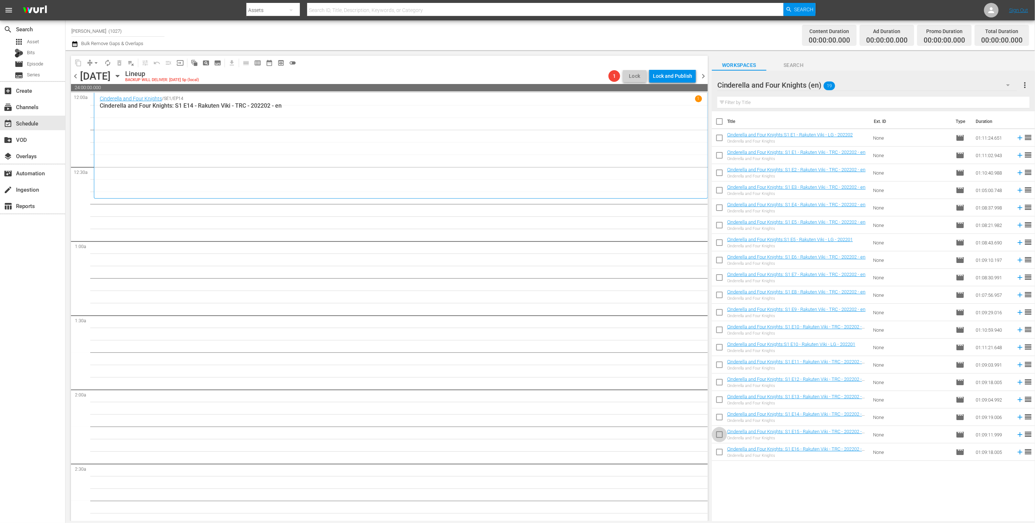
click at [715, 435] on input "checkbox" at bounding box center [719, 436] width 15 height 15
checkbox input "true"
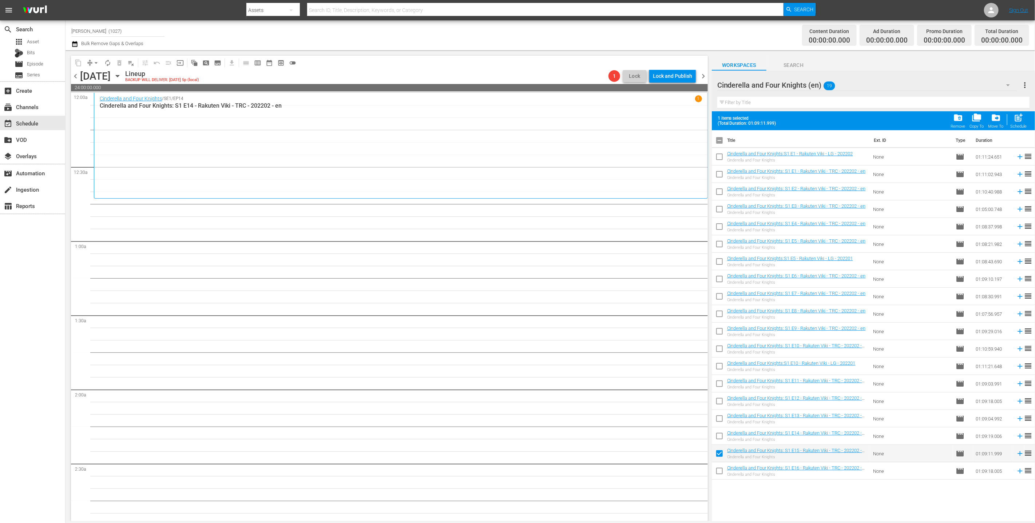
click at [713, 480] on div "Title Ext. ID Type Duration Cinderella and Four Knights:S1 E1 - Rakuten Viki - …" at bounding box center [873, 326] width 323 height 392
click at [722, 468] on input "checkbox" at bounding box center [719, 472] width 15 height 15
checkbox input "true"
click at [1028, 124] on button "post_add Schedule" at bounding box center [1019, 121] width 21 height 20
checkbox input "false"
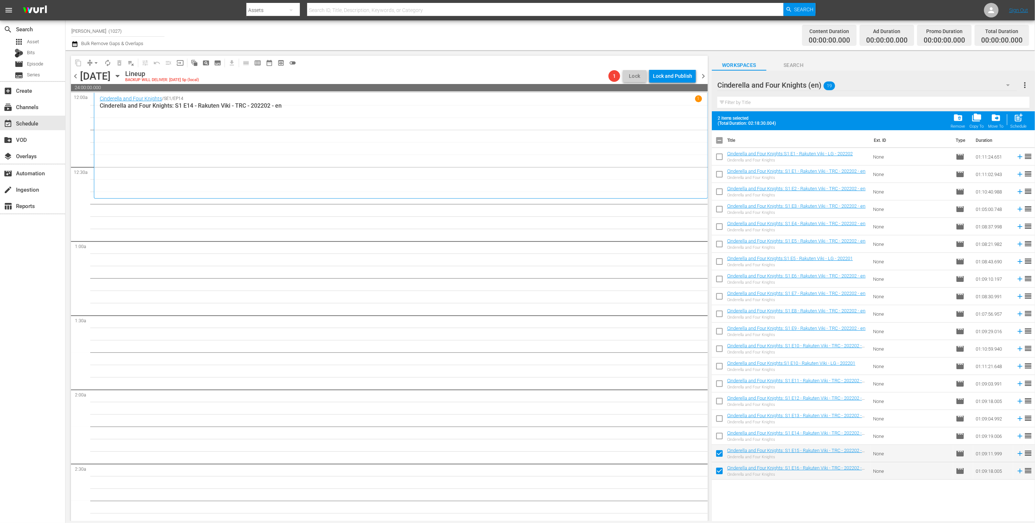
checkbox input "false"
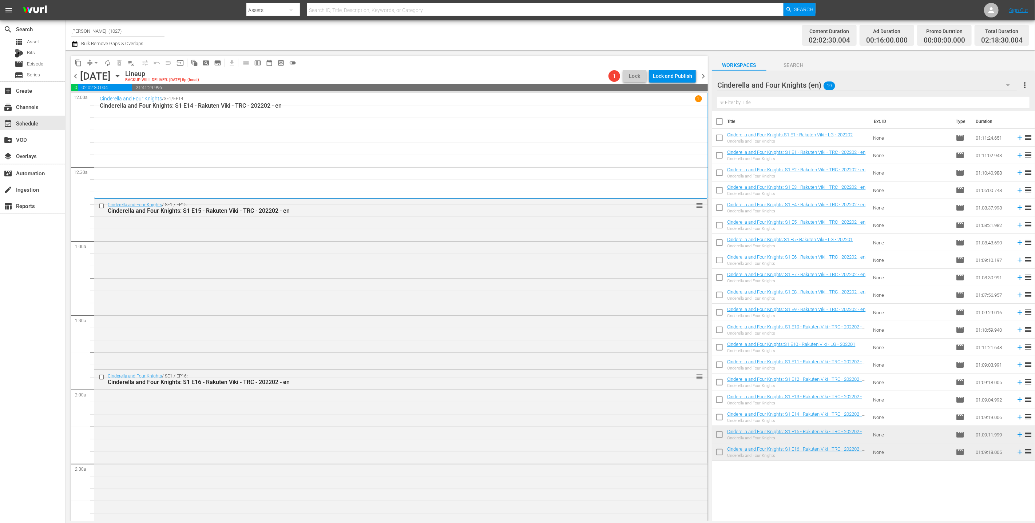
scroll to position [113, 0]
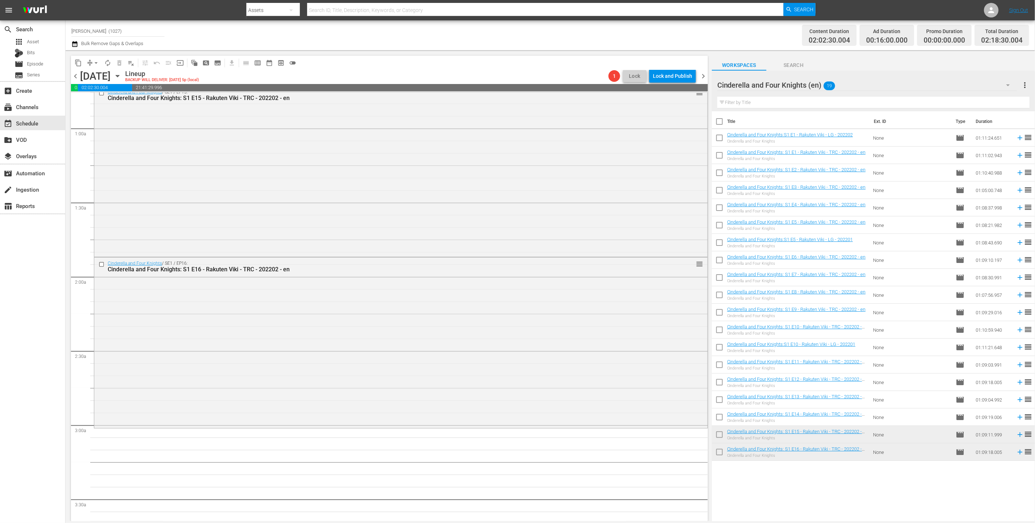
click at [923, 90] on div "Cinderella and Four Knights (en) 19" at bounding box center [867, 85] width 300 height 20
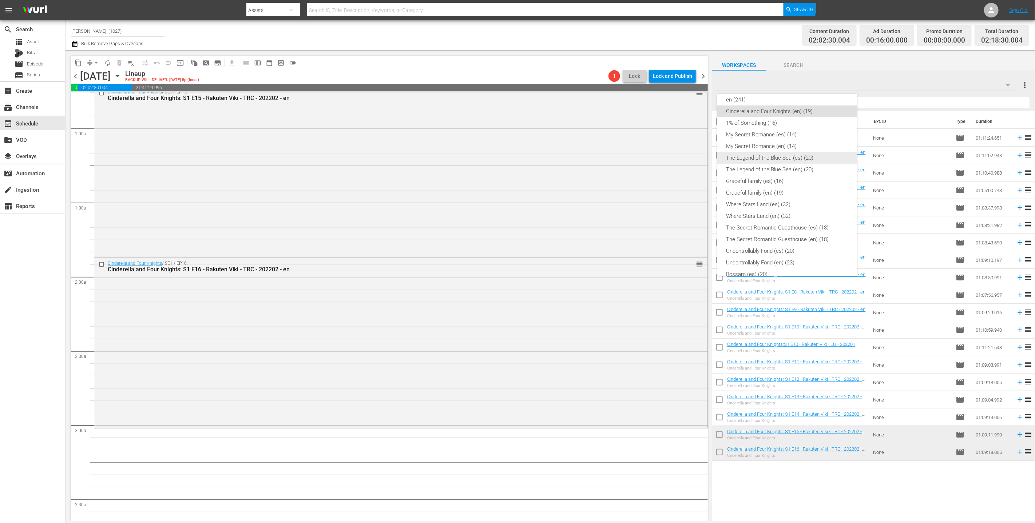
scroll to position [105, 0]
click at [790, 139] on div "en (241)" at bounding box center [787, 141] width 122 height 12
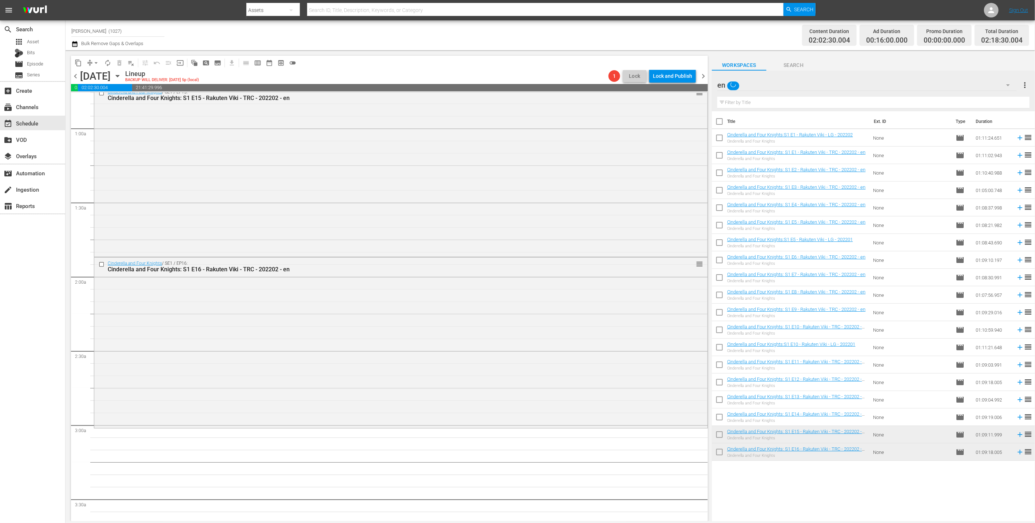
click at [847, 93] on div "en" at bounding box center [867, 85] width 300 height 20
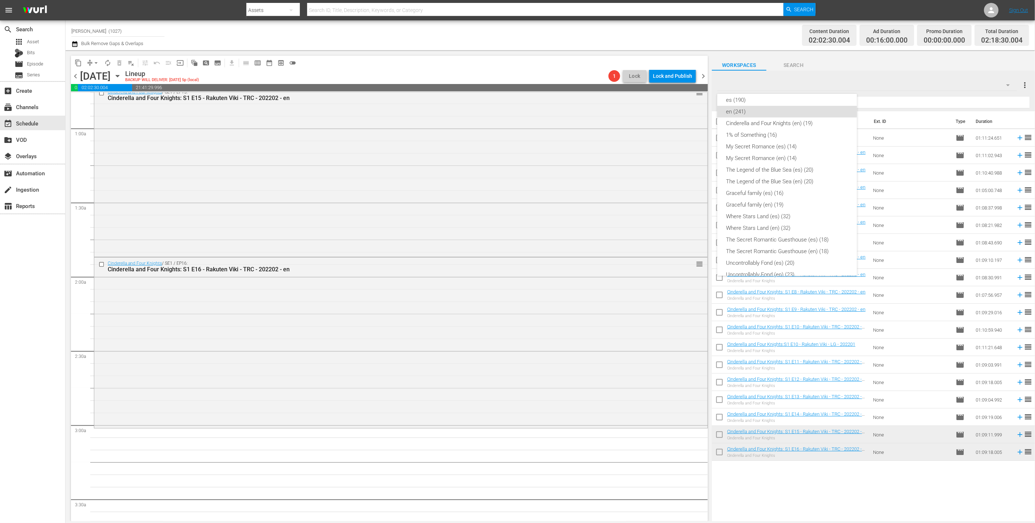
scroll to position [0, 0]
click at [799, 117] on div "Lies Hidden (en) (8)" at bounding box center [787, 117] width 122 height 12
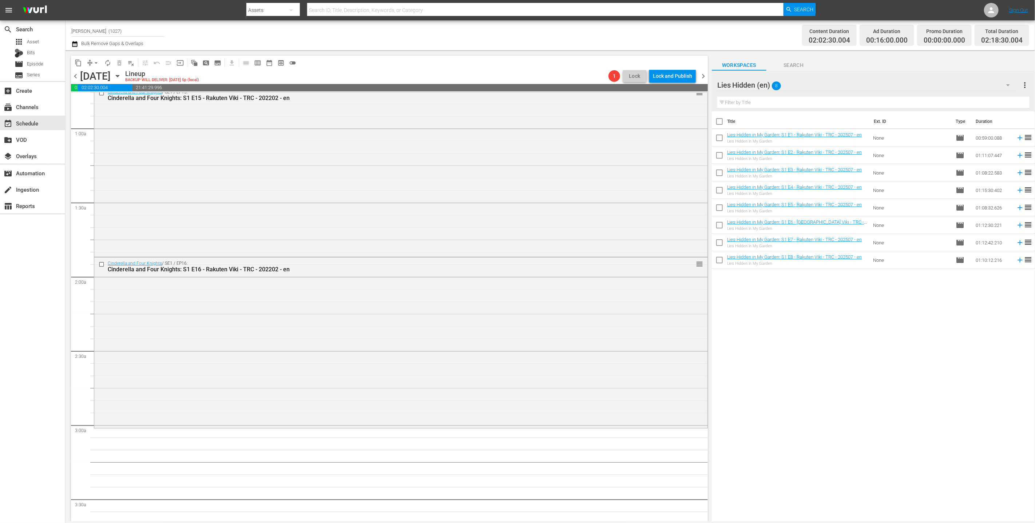
click at [721, 122] on input "checkbox" at bounding box center [719, 122] width 15 height 15
checkbox input "true"
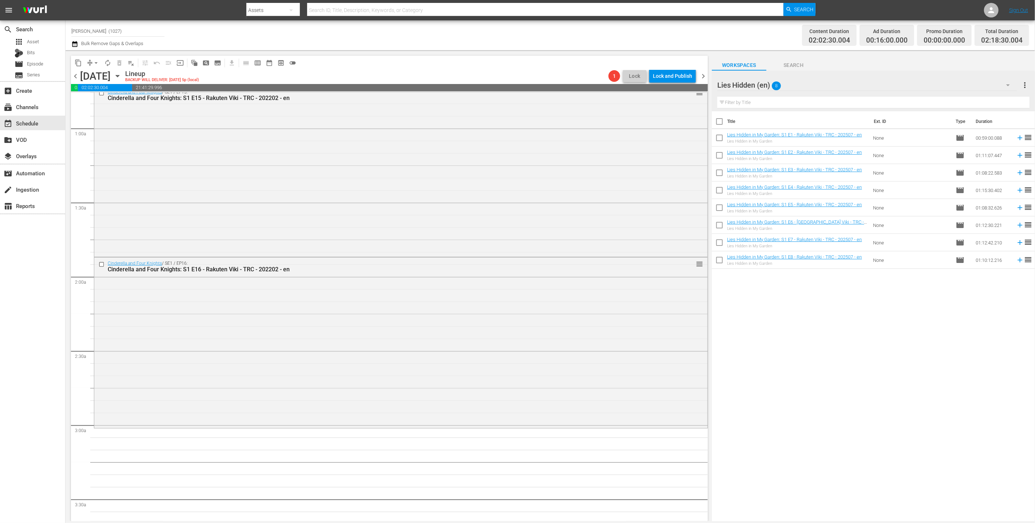
checkbox input "true"
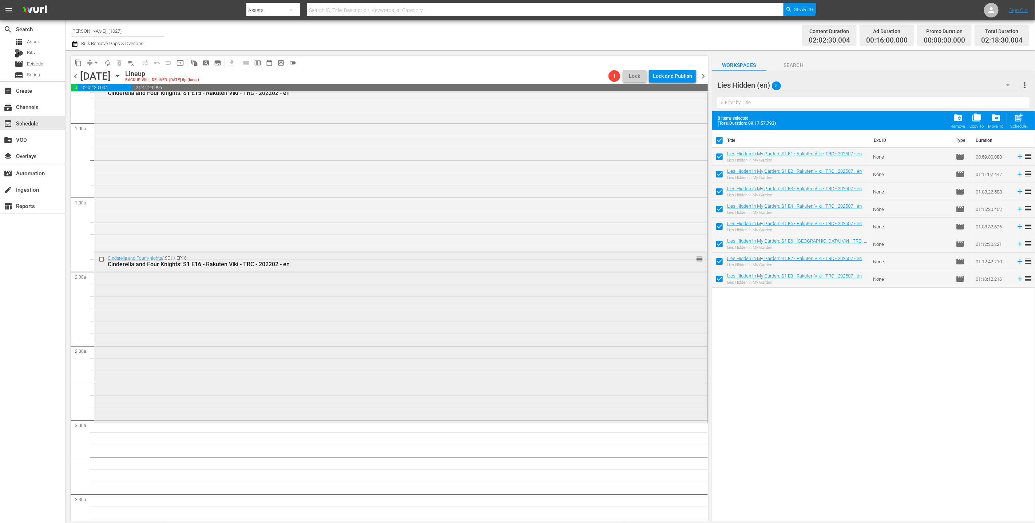
scroll to position [279, 0]
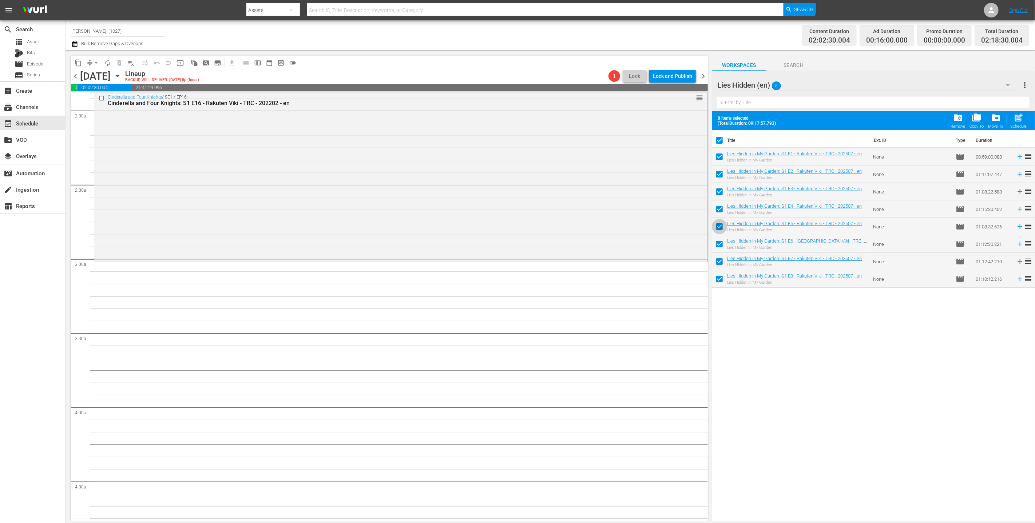
click at [720, 232] on input "checkbox" at bounding box center [719, 228] width 15 height 15
checkbox input "false"
click at [719, 245] on input "checkbox" at bounding box center [719, 245] width 15 height 15
checkbox input "false"
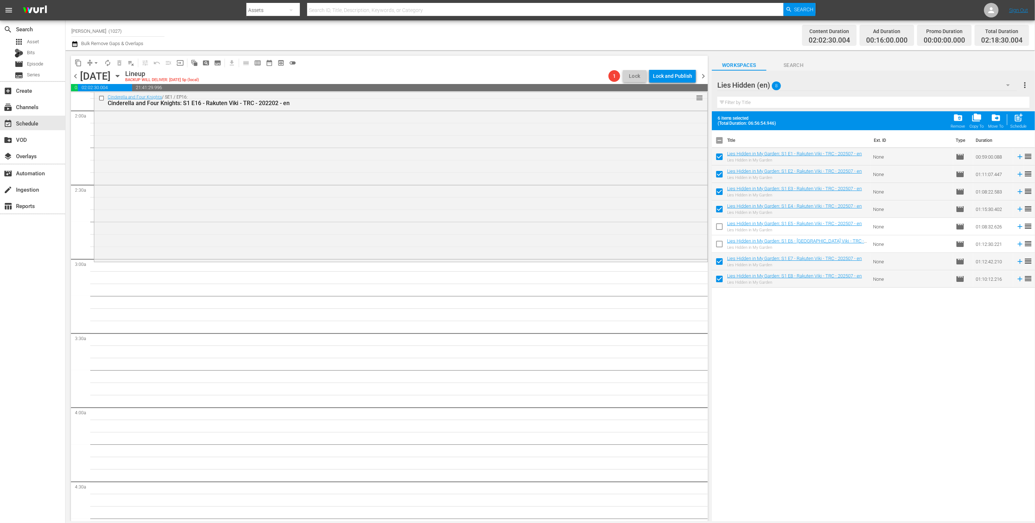
click at [718, 256] on input "checkbox" at bounding box center [719, 263] width 15 height 15
click at [720, 260] on input "checkbox" at bounding box center [719, 263] width 15 height 15
checkbox input "false"
click at [720, 273] on input "checkbox" at bounding box center [719, 280] width 15 height 15
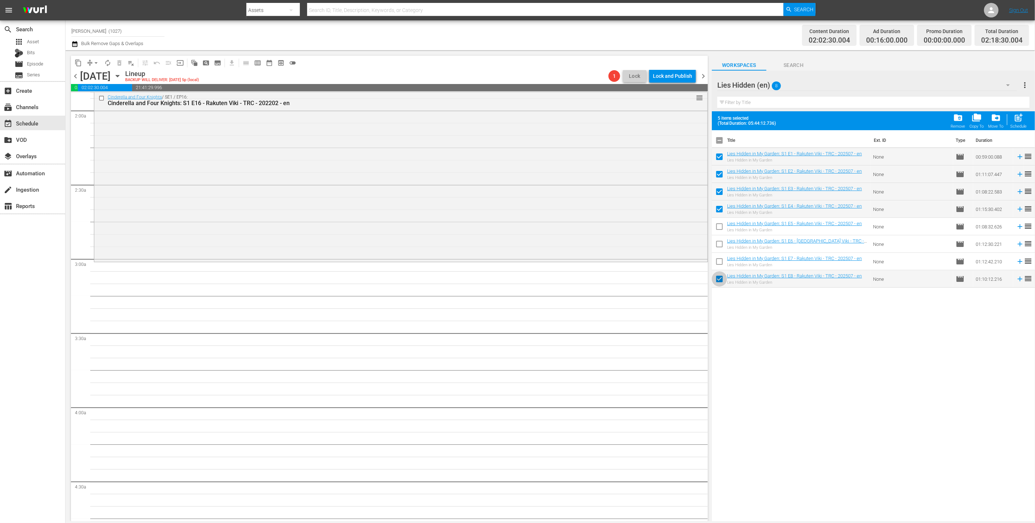
checkbox input "false"
click at [1014, 124] on div "post_add Schedule" at bounding box center [1019, 121] width 16 height 16
checkbox input "false"
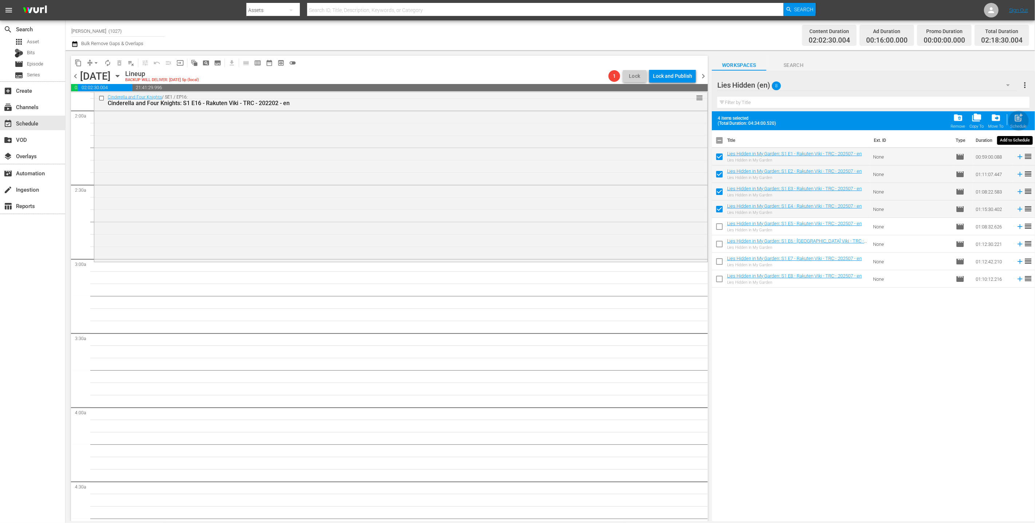
checkbox input "false"
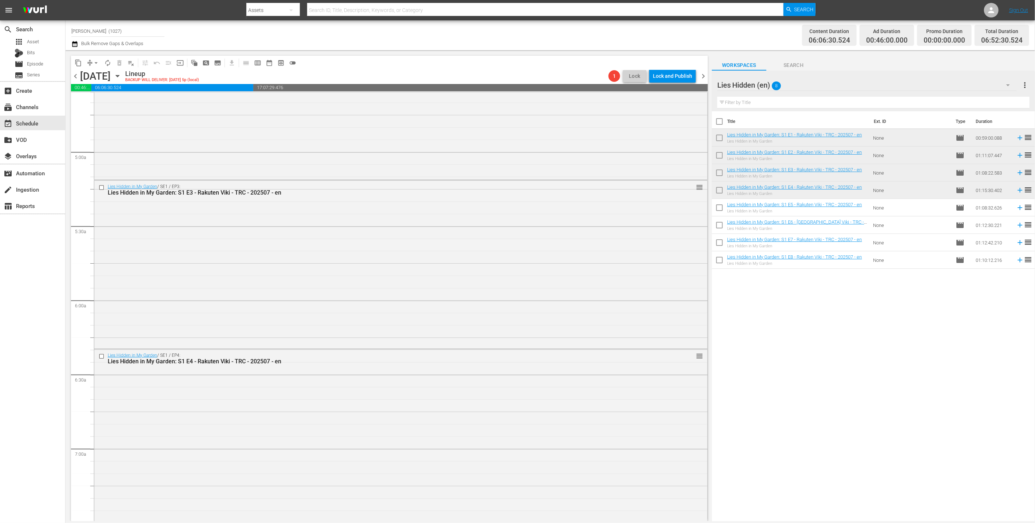
scroll to position [780, 0]
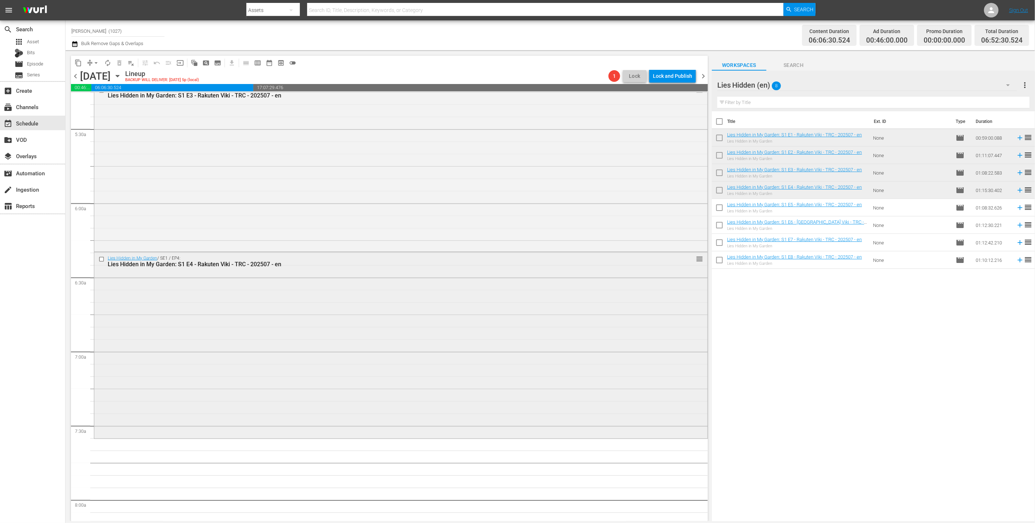
click at [512, 373] on div "Lies Hidden in My Garden / SE1 / EP4: Lies Hidden in My Garden: S1 E4 - Rakuten…" at bounding box center [400, 345] width 613 height 185
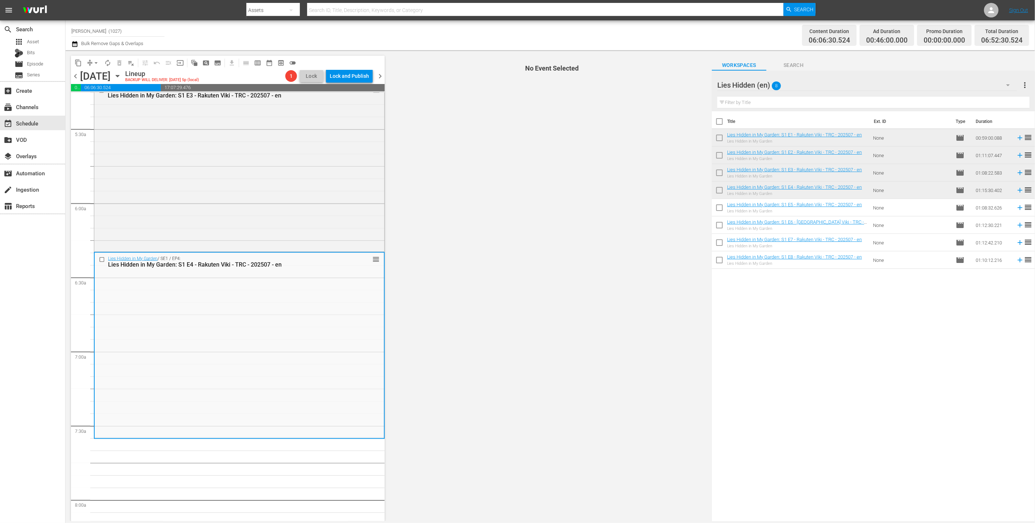
scroll to position [964, 0]
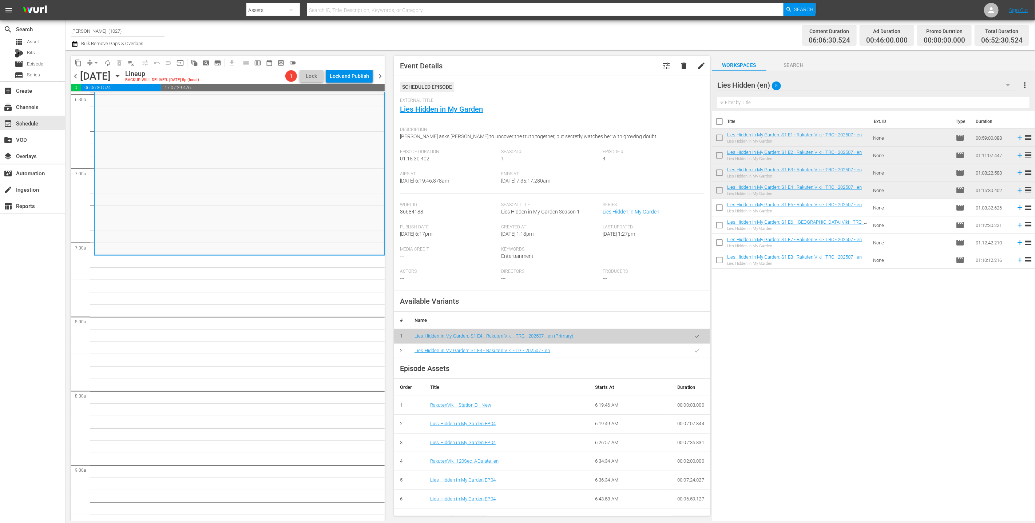
click at [695, 350] on icon "button" at bounding box center [697, 350] width 5 height 5
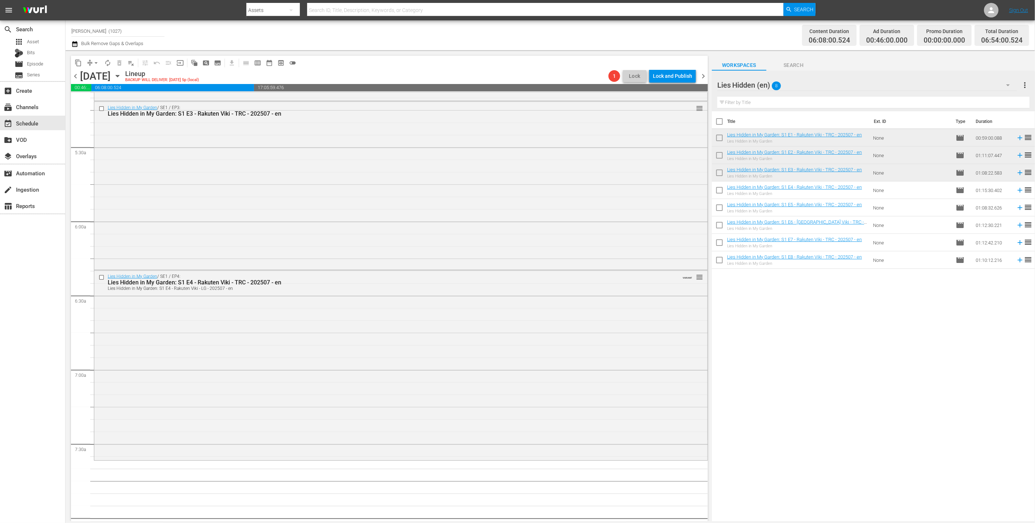
scroll to position [796, 0]
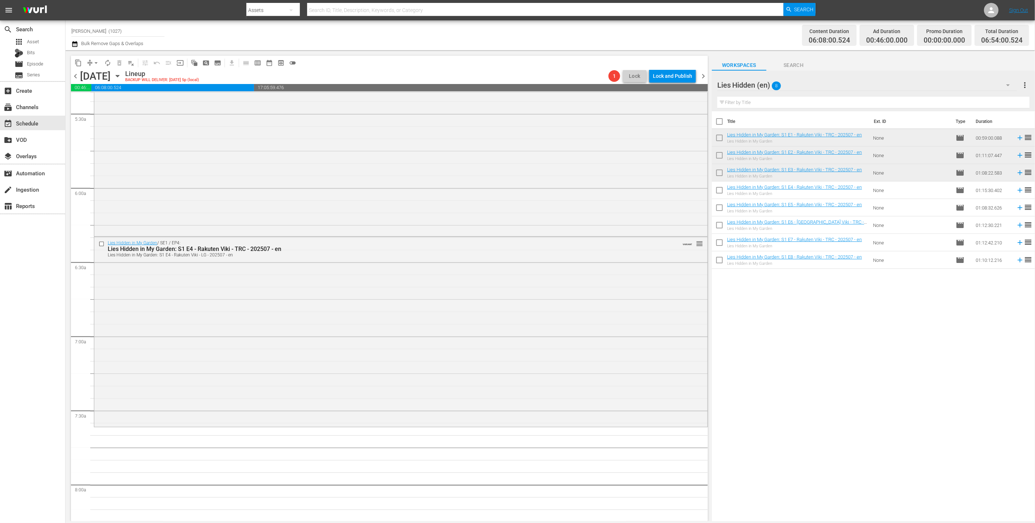
click at [722, 207] on input "checkbox" at bounding box center [719, 209] width 15 height 15
checkbox input "true"
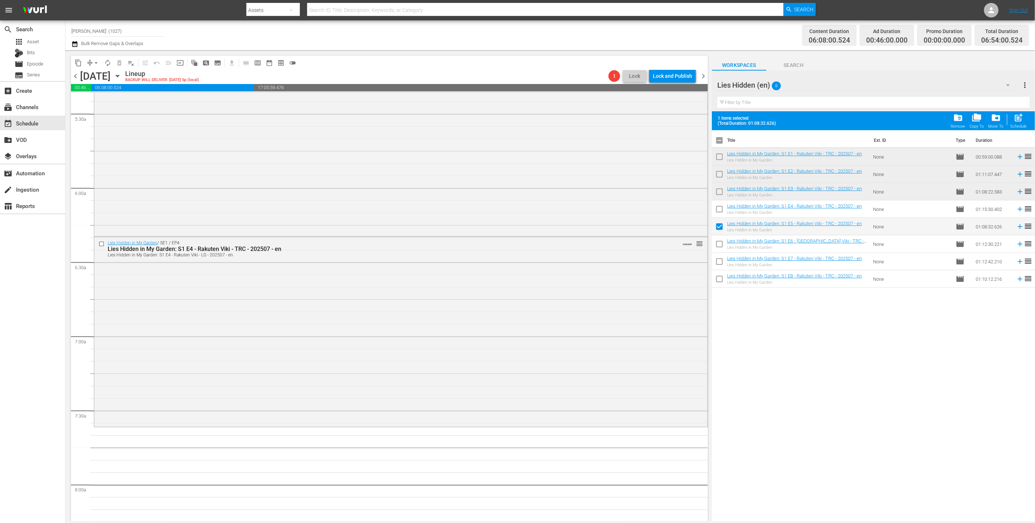
click at [719, 249] on input "checkbox" at bounding box center [719, 245] width 15 height 15
checkbox input "true"
click at [719, 261] on input "checkbox" at bounding box center [719, 263] width 15 height 15
checkbox input "true"
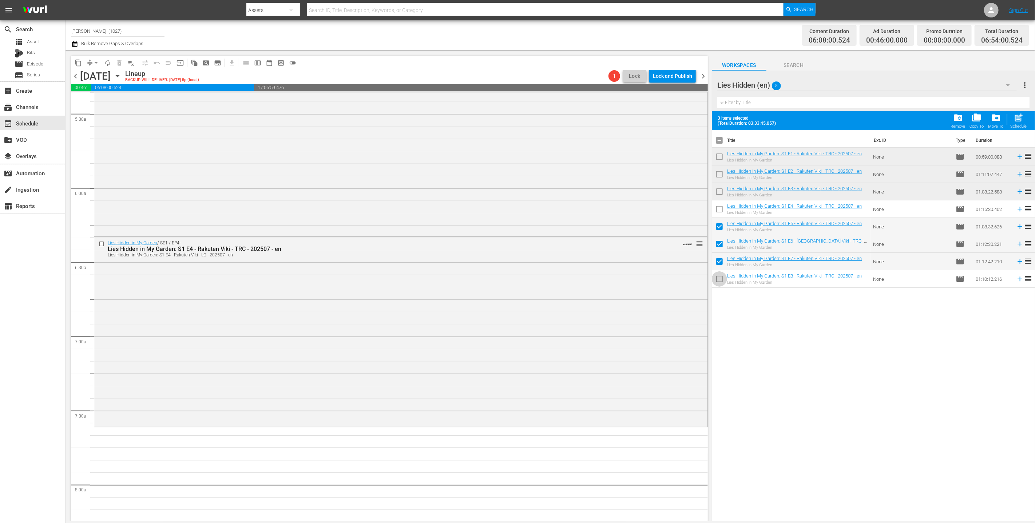
click at [718, 275] on input "checkbox" at bounding box center [719, 280] width 15 height 15
checkbox input "true"
click at [1016, 121] on span "post_add" at bounding box center [1019, 118] width 10 height 10
checkbox input "false"
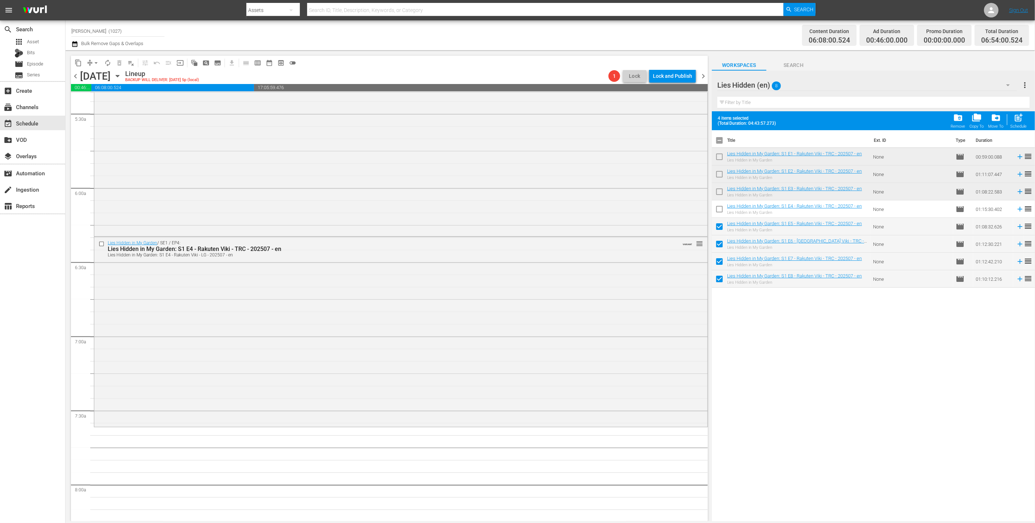
checkbox input "false"
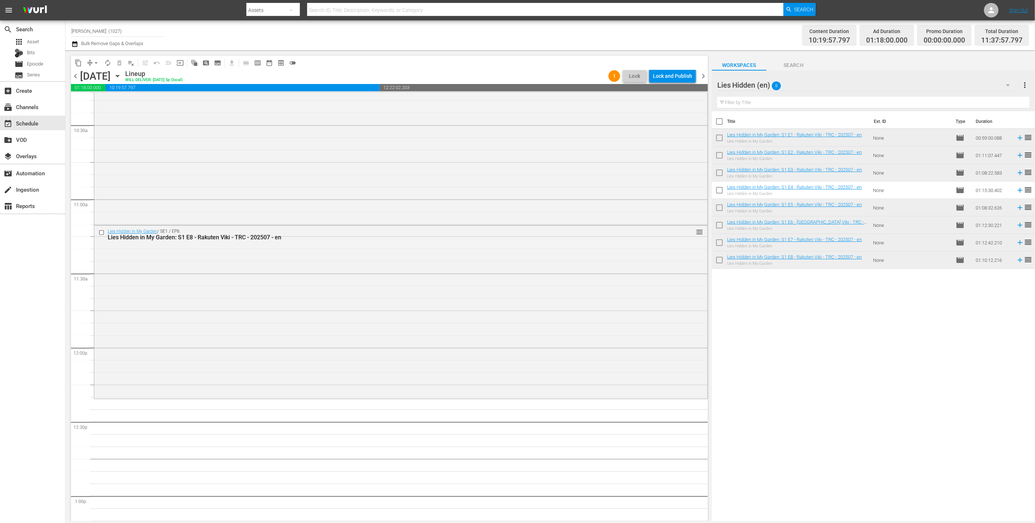
scroll to position [1532, 0]
click at [562, 351] on div "Lies Hidden in My Garden / SE1 / EP8: Lies Hidden in My Garden: S1 E8 - Rakuten…" at bounding box center [400, 305] width 613 height 171
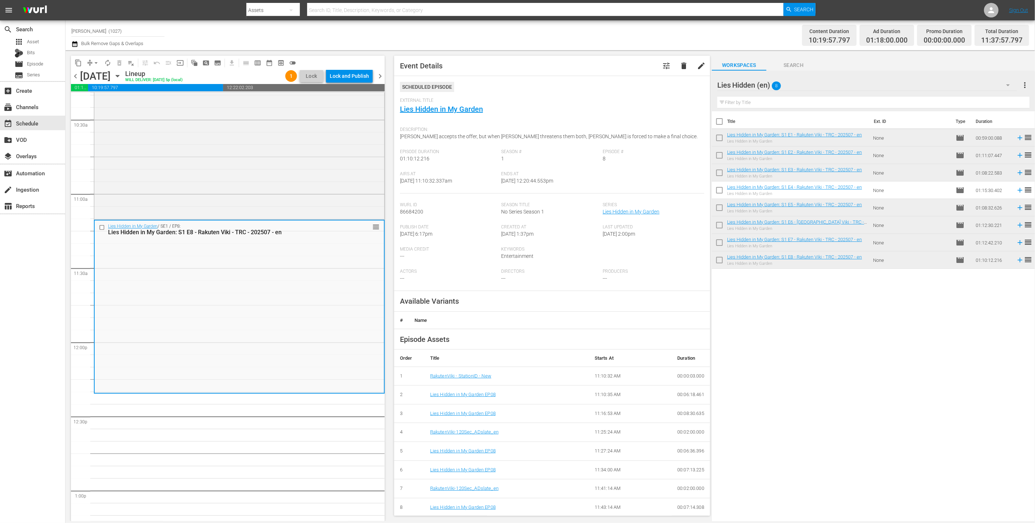
scroll to position [92, 0]
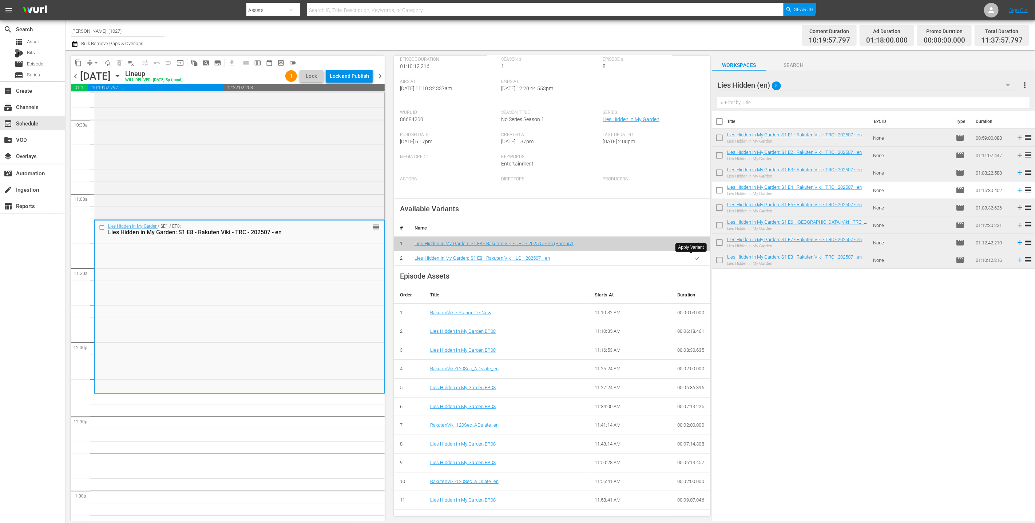
click at [695, 257] on button "button" at bounding box center [697, 259] width 14 height 14
click at [926, 79] on div "Lies Hidden (en) 8" at bounding box center [867, 85] width 300 height 20
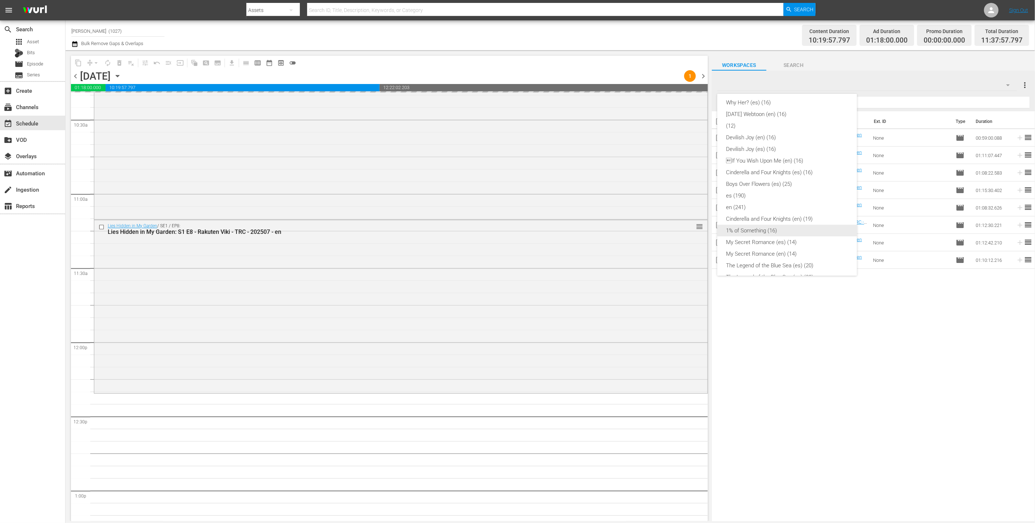
scroll to position [43, 0]
click at [780, 204] on div "en (241)" at bounding box center [787, 203] width 122 height 12
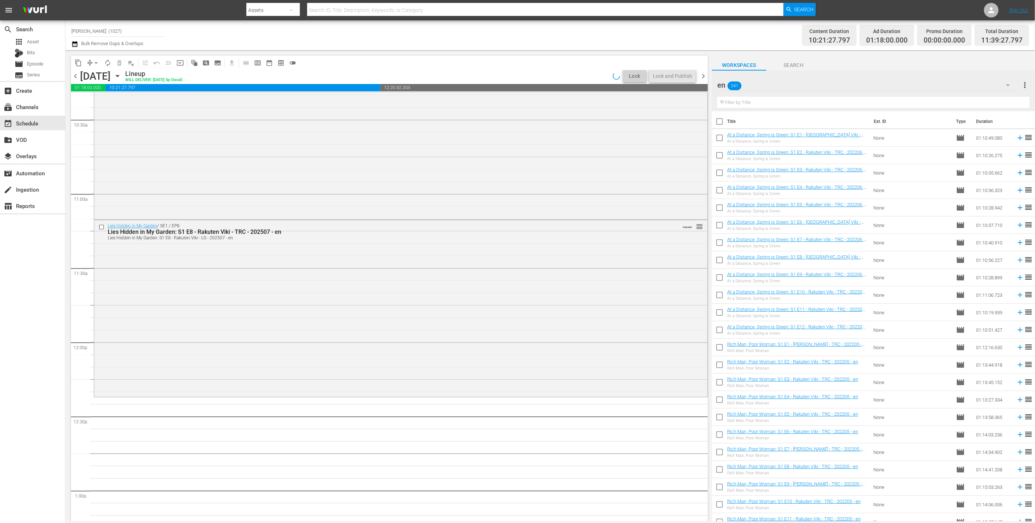
click at [857, 114] on th "Title" at bounding box center [798, 121] width 142 height 20
click at [863, 103] on input "text" at bounding box center [873, 103] width 312 height 12
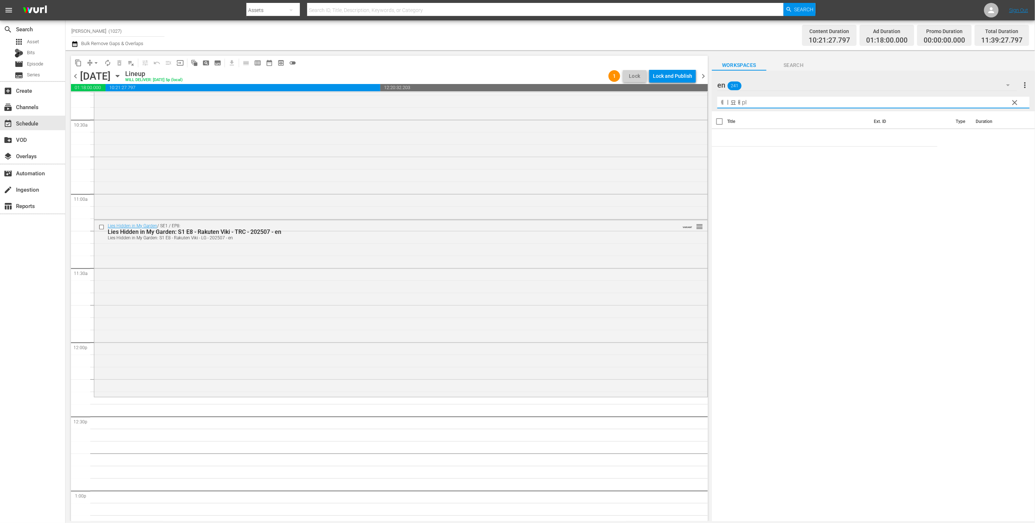
type input "ㅔㅣ묘ㅐpla"
type input "playf"
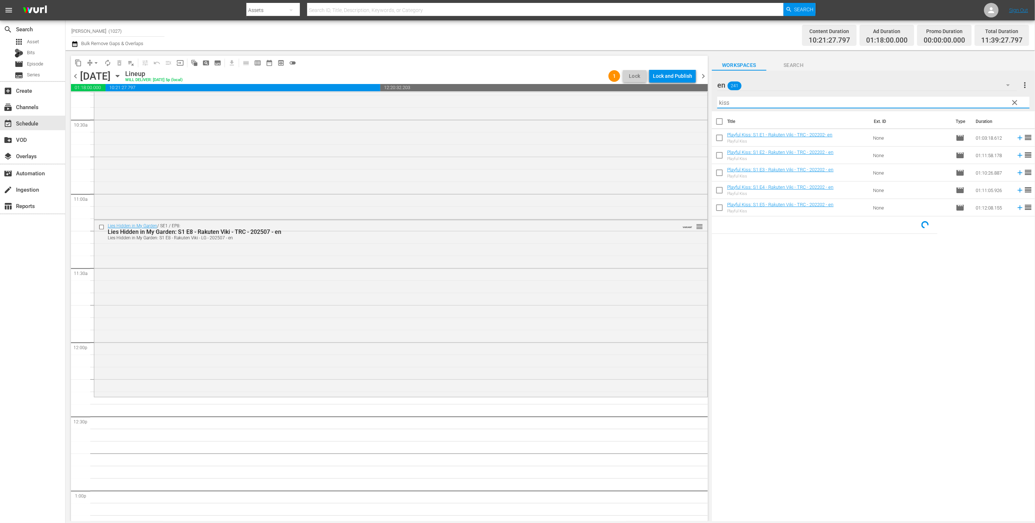
type input "kiss"
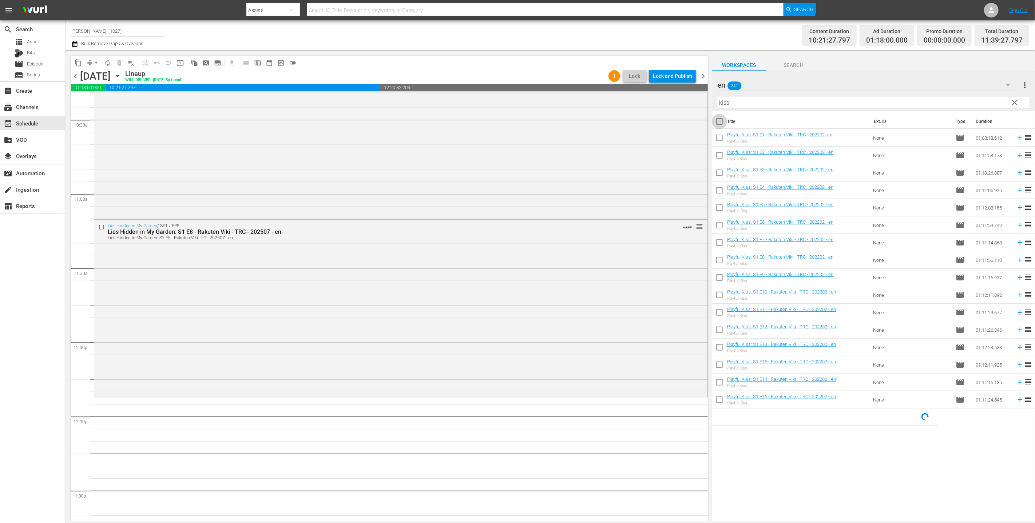
click at [721, 124] on input "checkbox" at bounding box center [719, 122] width 15 height 15
checkbox input "true"
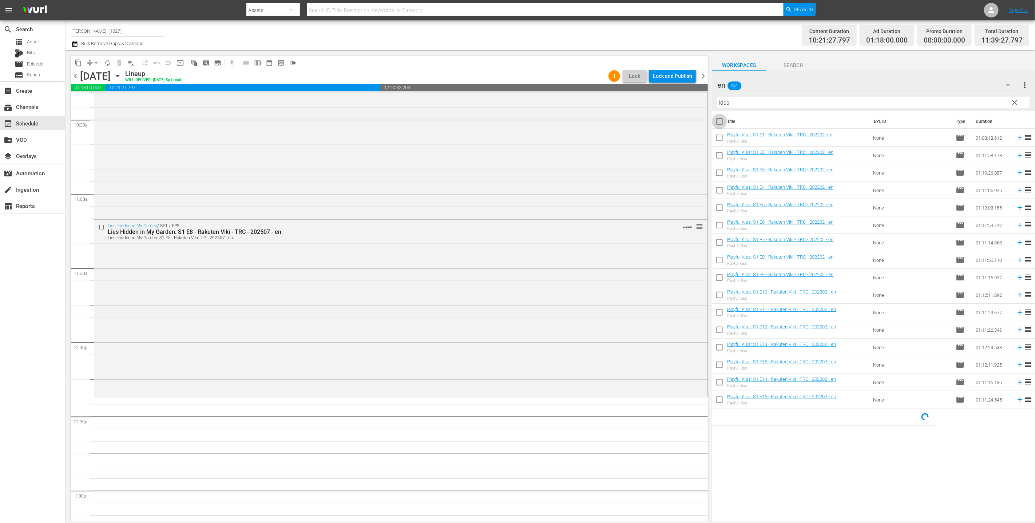
checkbox input "true"
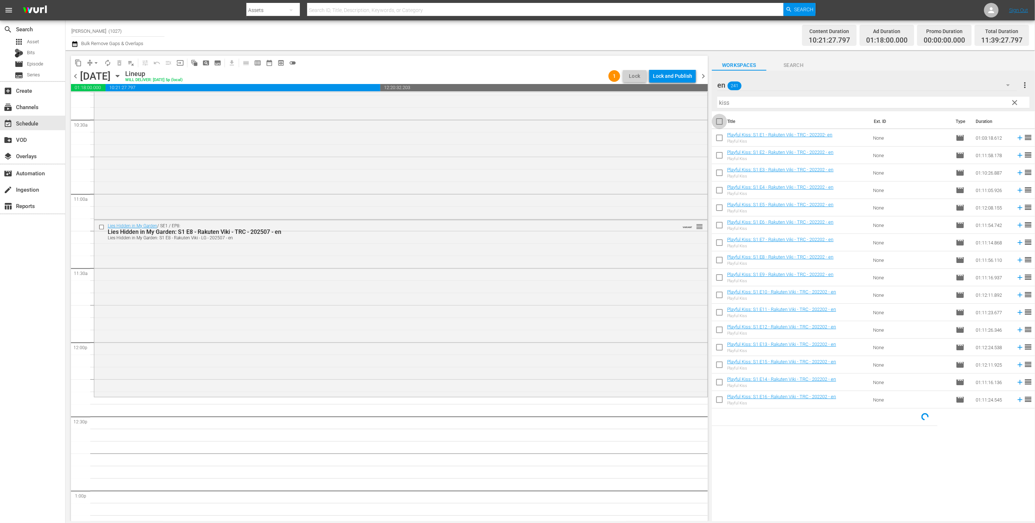
checkbox input "true"
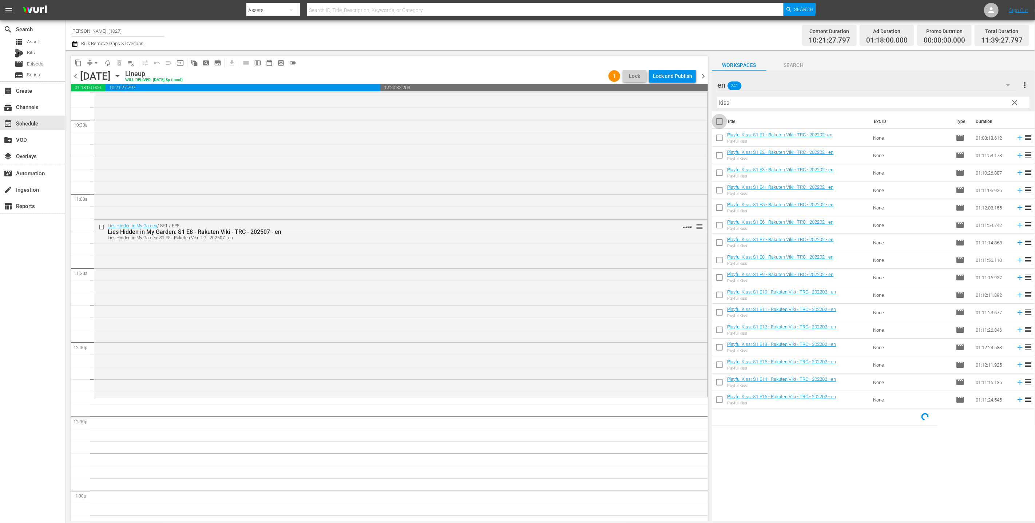
checkbox input "true"
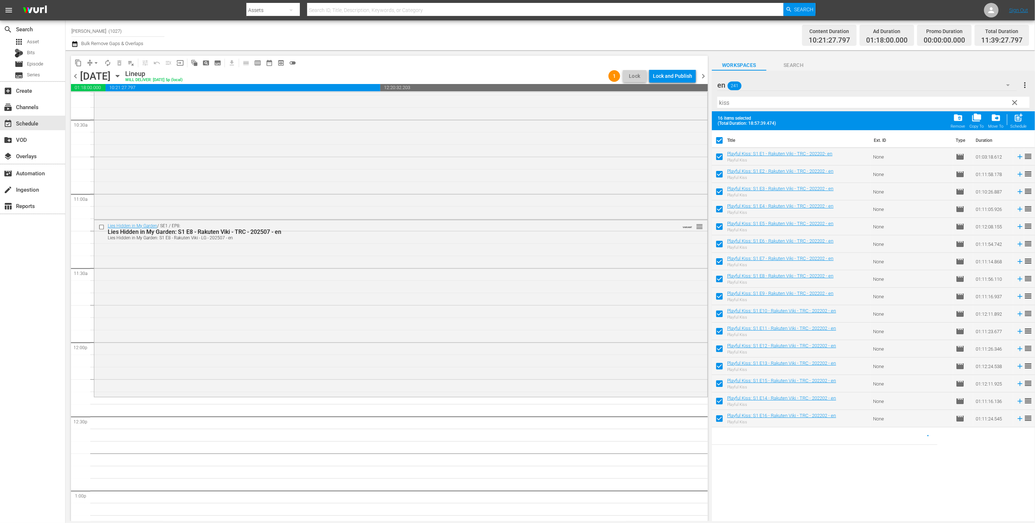
click at [1022, 123] on div "post_add Schedule" at bounding box center [1019, 121] width 16 height 16
checkbox input "false"
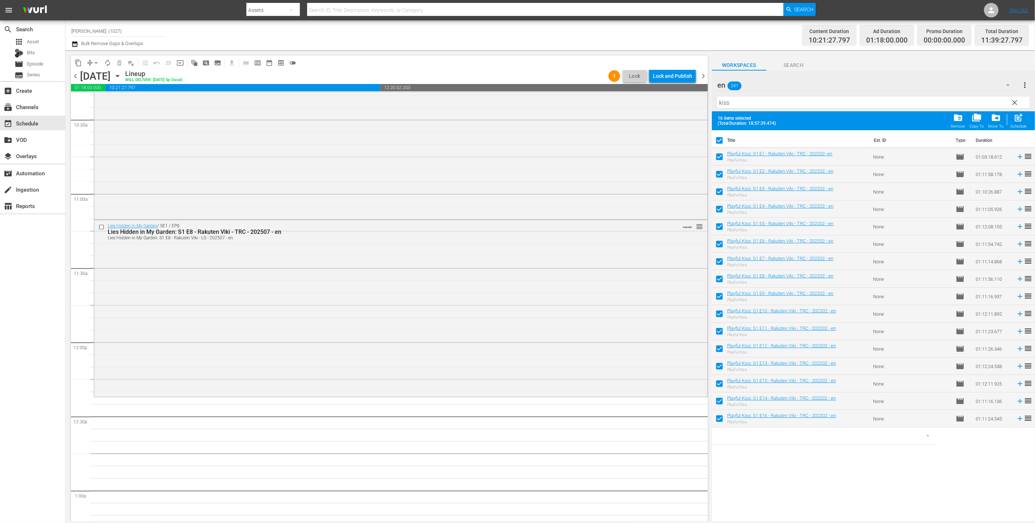
checkbox input "false"
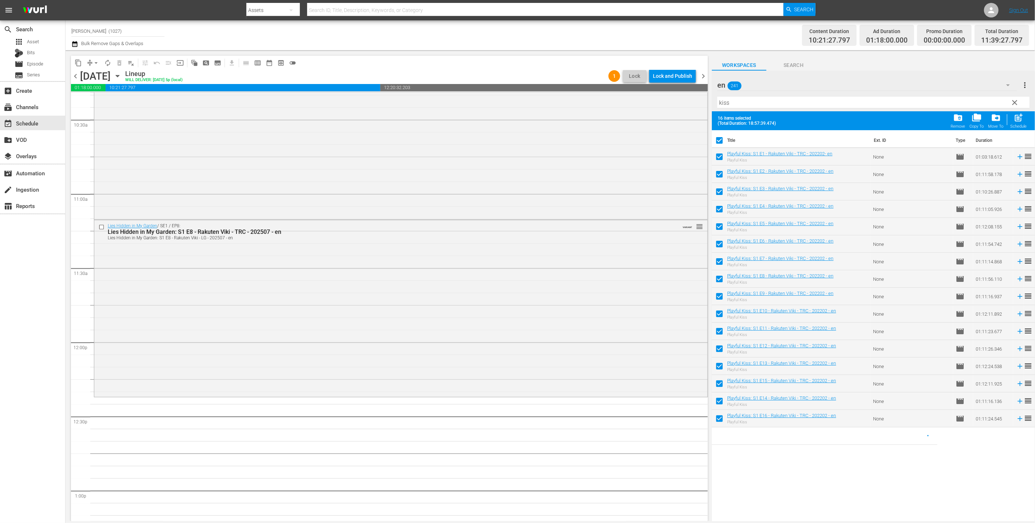
checkbox input "false"
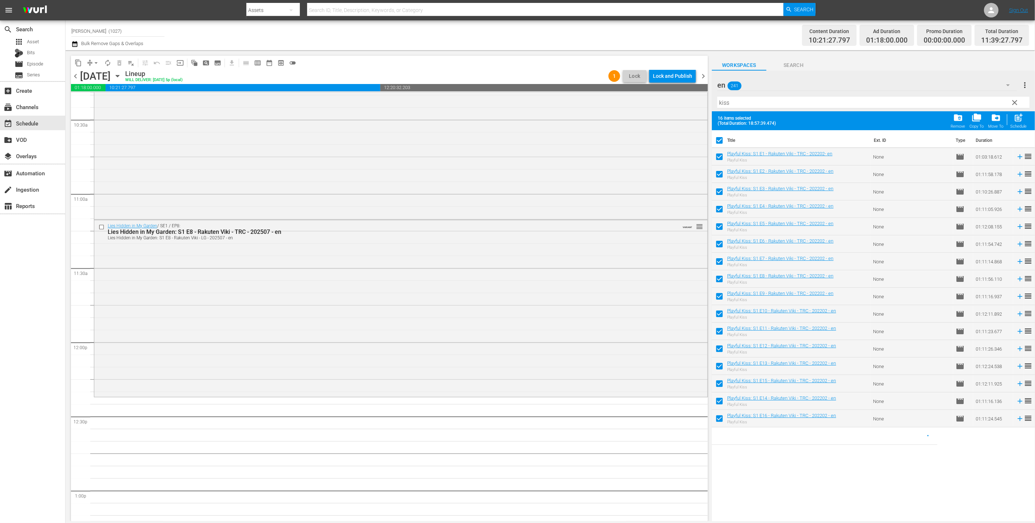
checkbox input "false"
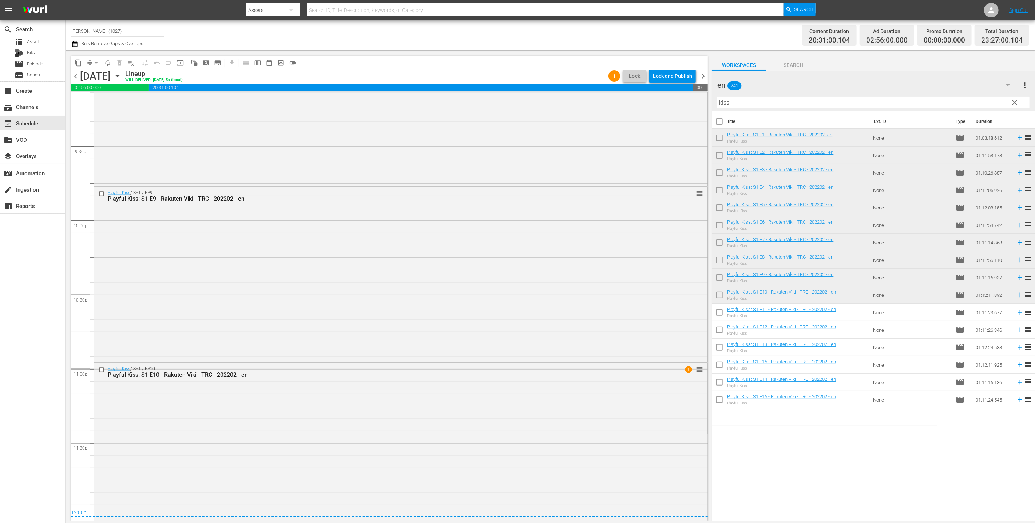
scroll to position [3160, 0]
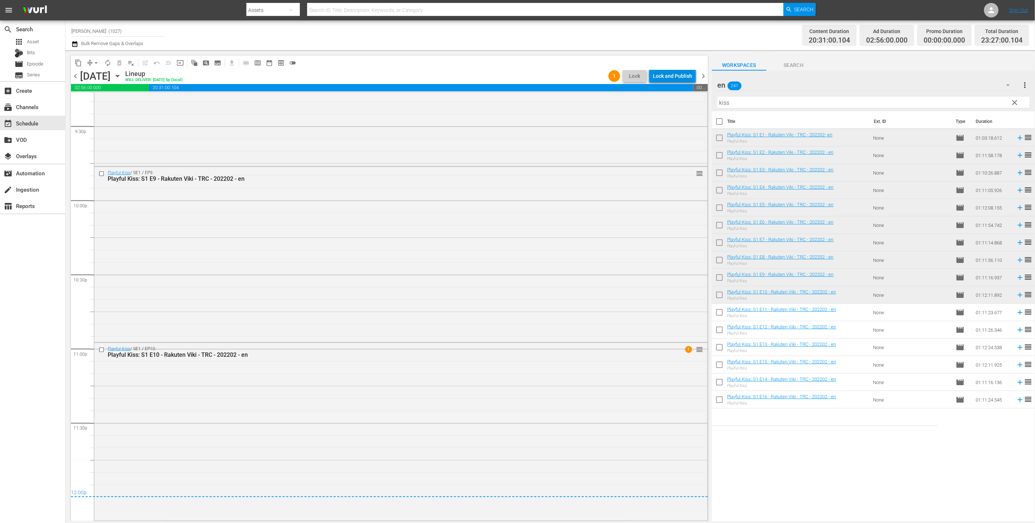
click at [682, 82] on div "Lock and Publish" at bounding box center [672, 76] width 39 height 13
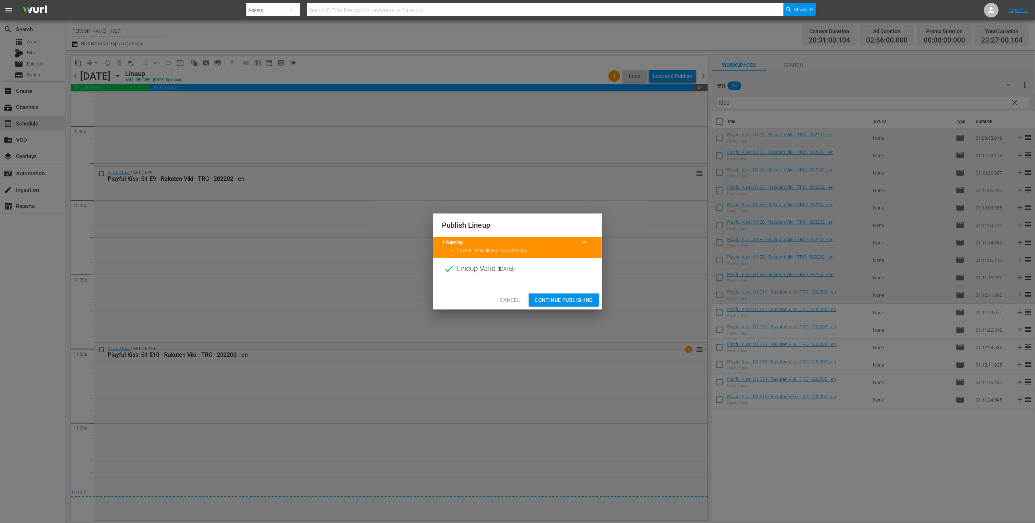
click at [556, 301] on span "Continue Publishing" at bounding box center [564, 300] width 59 height 9
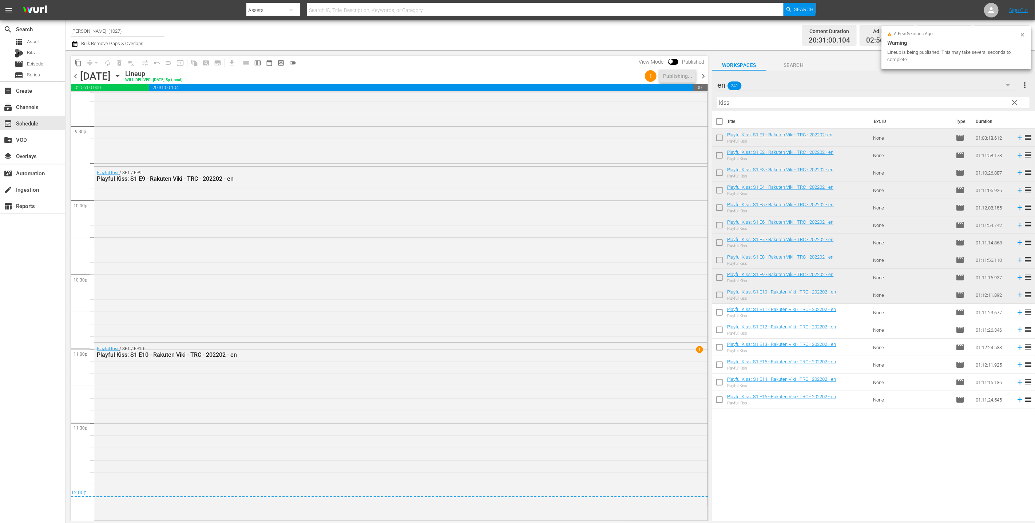
click at [699, 74] on span "chevron_right" at bounding box center [703, 76] width 9 height 9
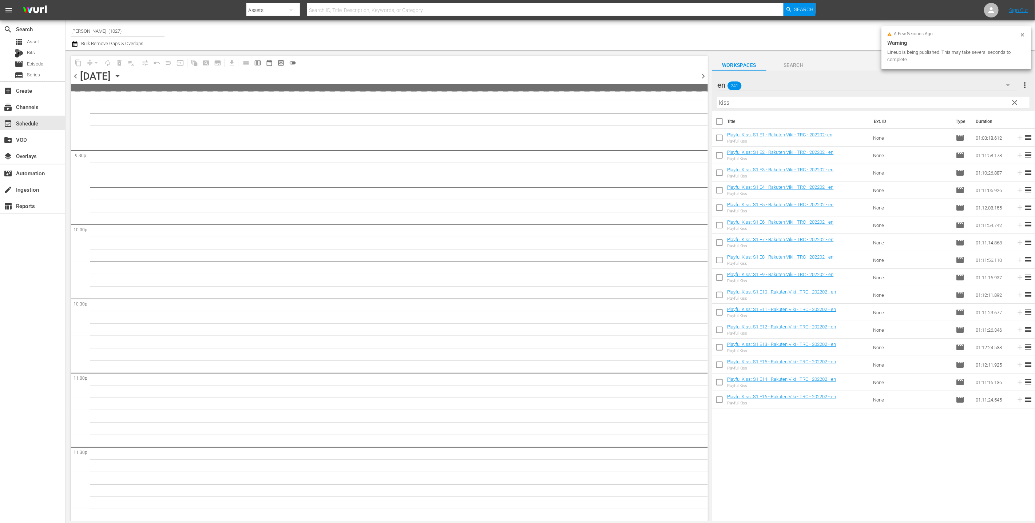
scroll to position [3135, 0]
click at [77, 82] on div "chevron_left Monday, August 18th August 18th chevron_right" at bounding box center [389, 77] width 637 height 14
click at [76, 78] on span "chevron_left" at bounding box center [75, 76] width 9 height 9
click at [722, 313] on input "checkbox" at bounding box center [719, 313] width 15 height 15
checkbox input "true"
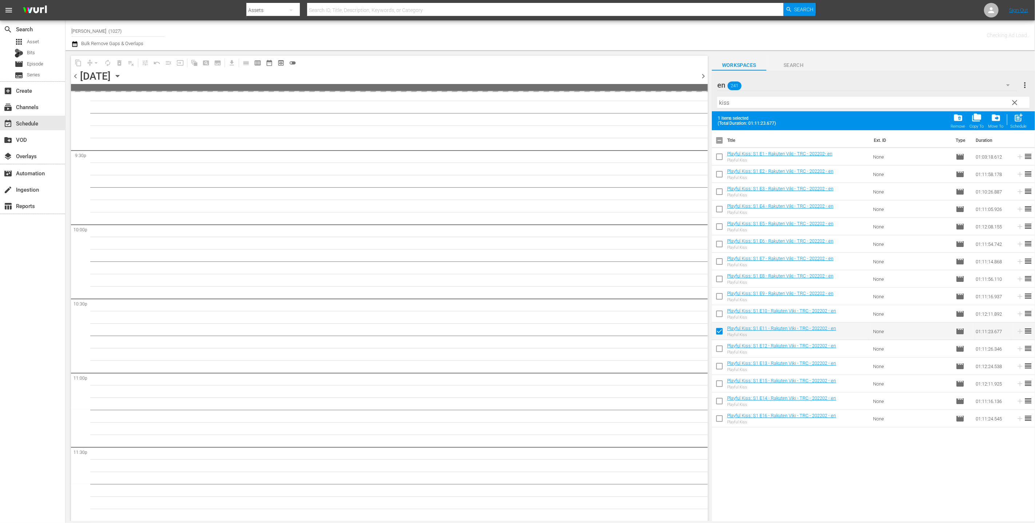
click at [722, 353] on input "checkbox" at bounding box center [719, 350] width 15 height 15
checkbox input "true"
click at [723, 372] on input "checkbox" at bounding box center [719, 367] width 15 height 15
checkbox input "true"
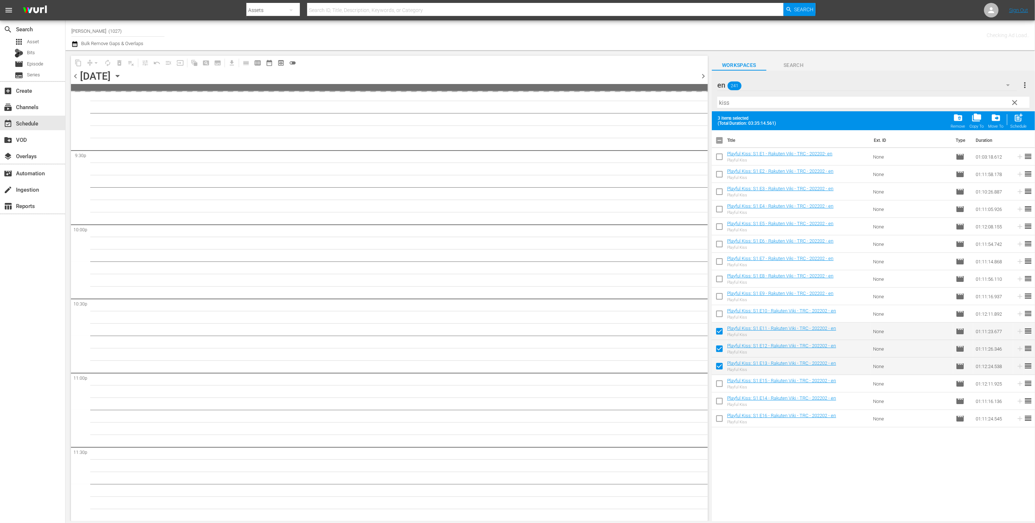
click at [722, 385] on input "checkbox" at bounding box center [719, 385] width 15 height 15
checkbox input "true"
click at [723, 403] on input "checkbox" at bounding box center [719, 402] width 15 height 15
checkbox input "true"
click at [725, 418] on input "checkbox" at bounding box center [719, 420] width 15 height 15
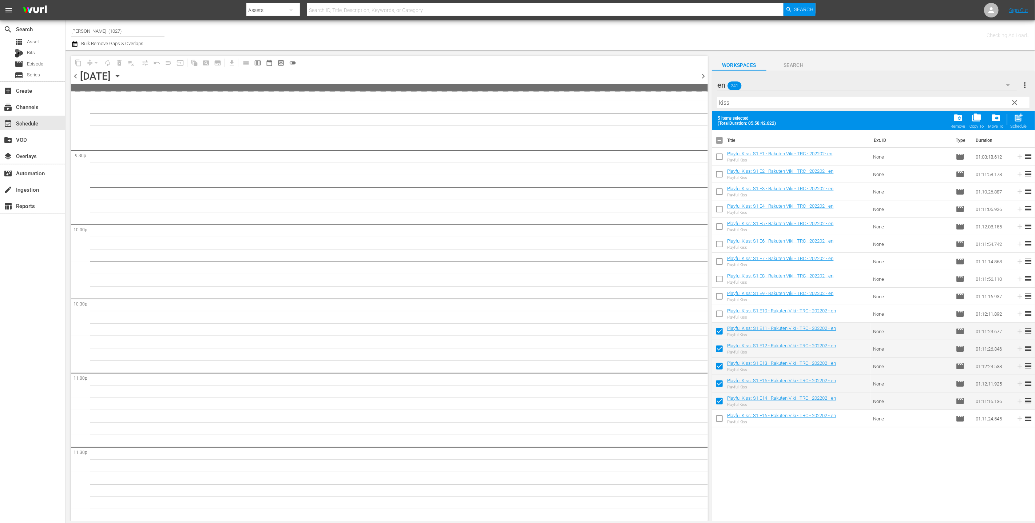
checkbox input "true"
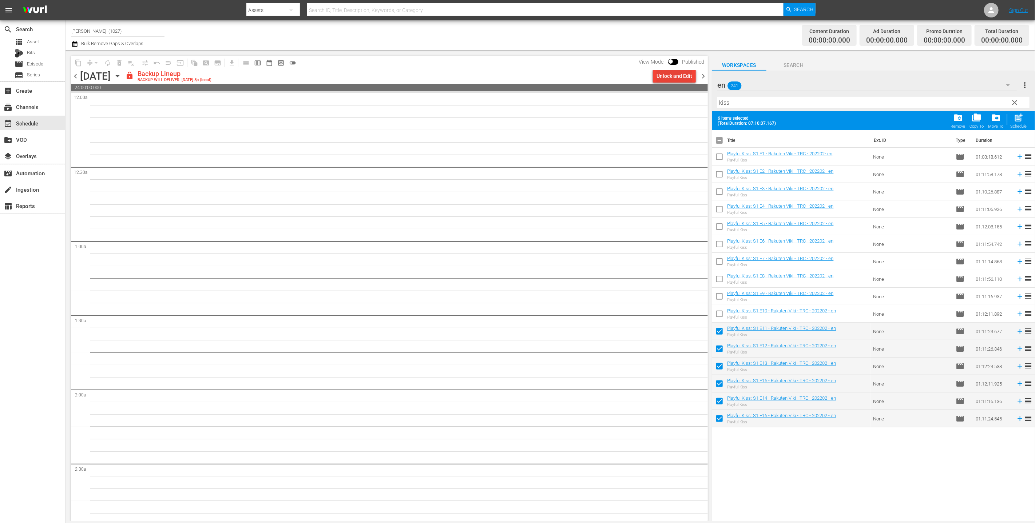
click at [683, 72] on div "Unlock and Edit" at bounding box center [675, 76] width 36 height 13
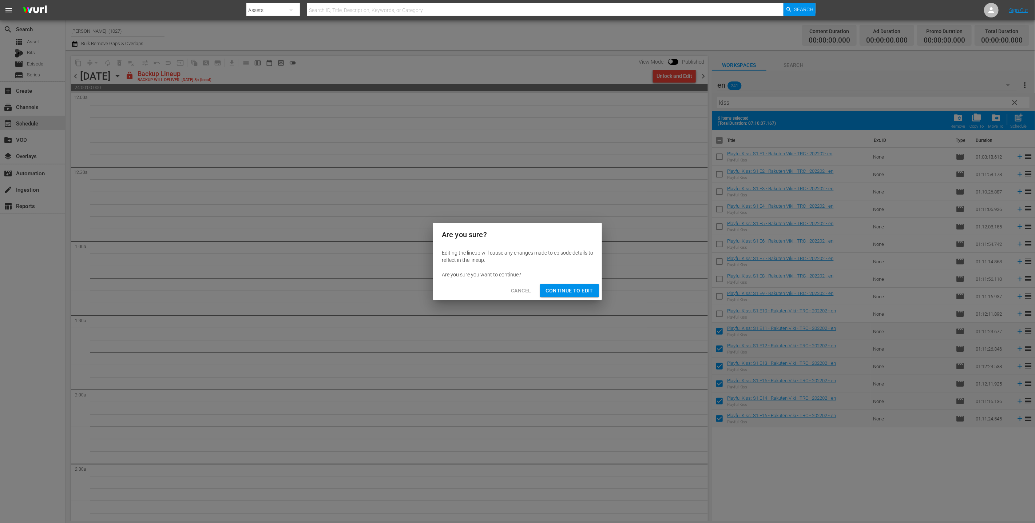
click at [560, 288] on span "Continue to Edit" at bounding box center [569, 290] width 47 height 9
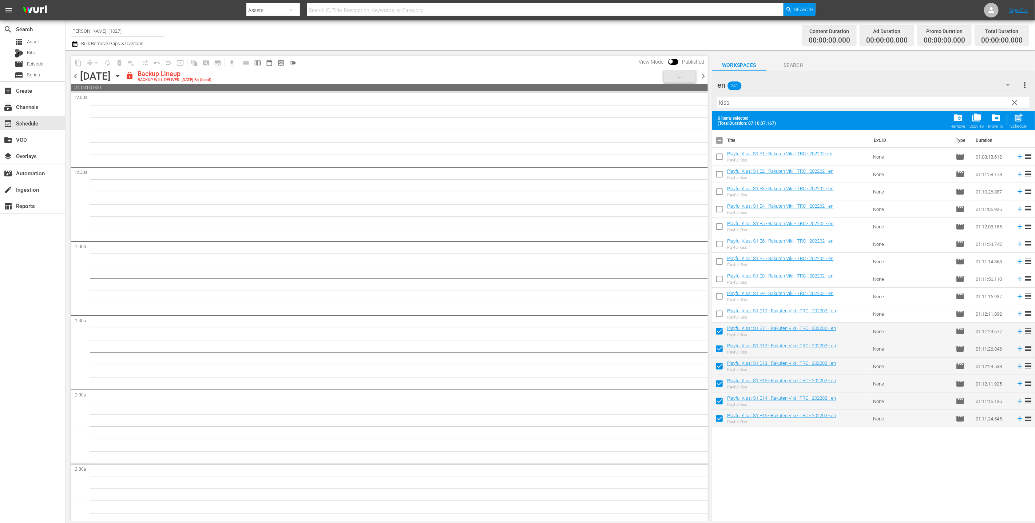
click at [75, 78] on span "chevron_left" at bounding box center [75, 76] width 9 height 9
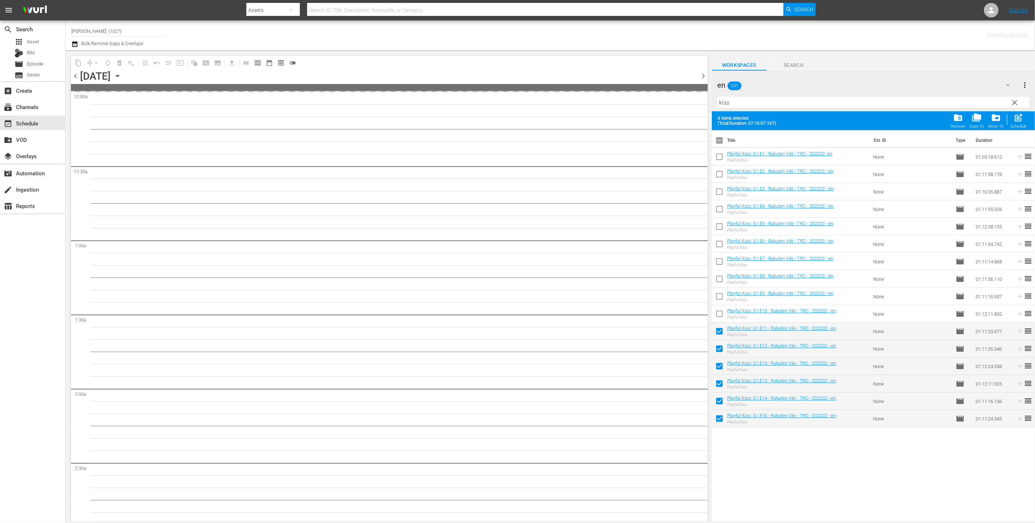
click at [702, 72] on span "chevron_right" at bounding box center [703, 76] width 9 height 9
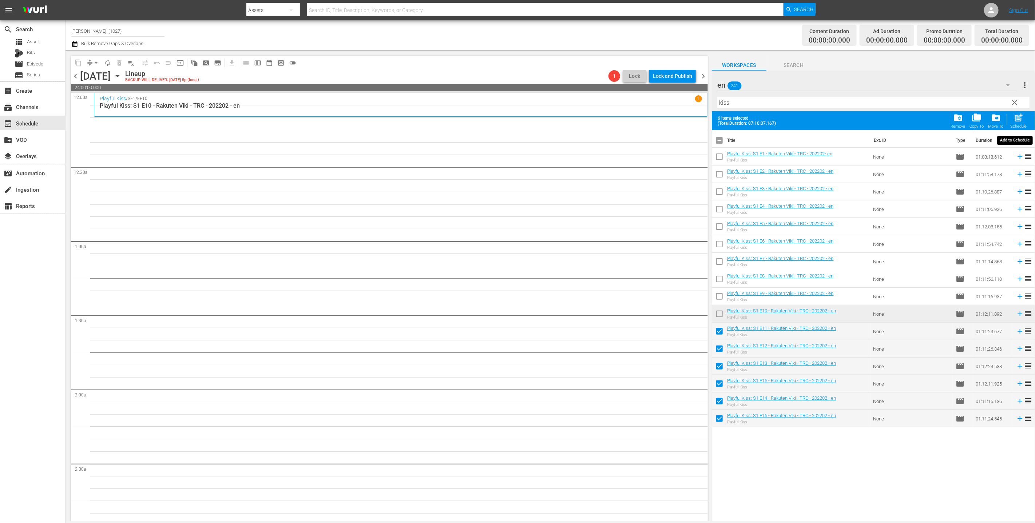
click at [1022, 118] on span "post_add" at bounding box center [1019, 118] width 10 height 10
checkbox input "false"
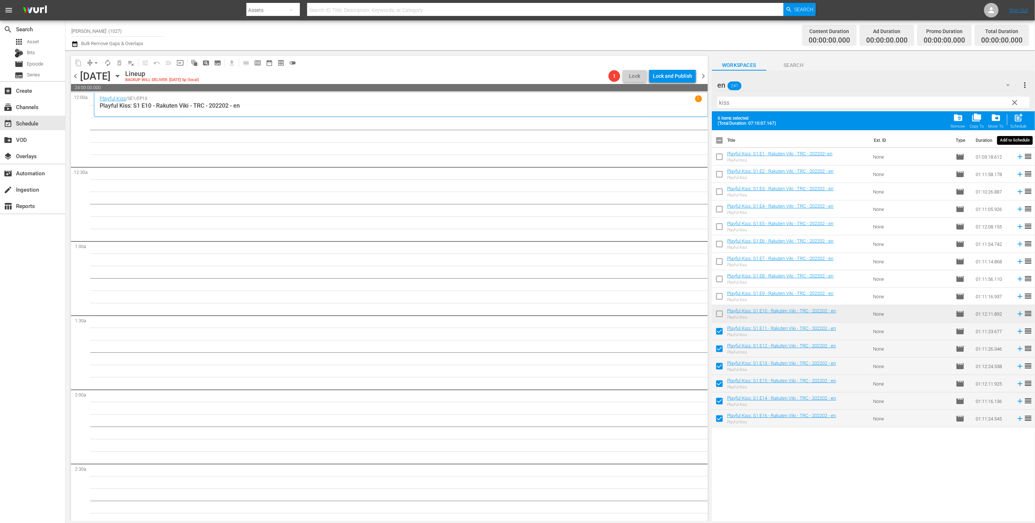
checkbox input "false"
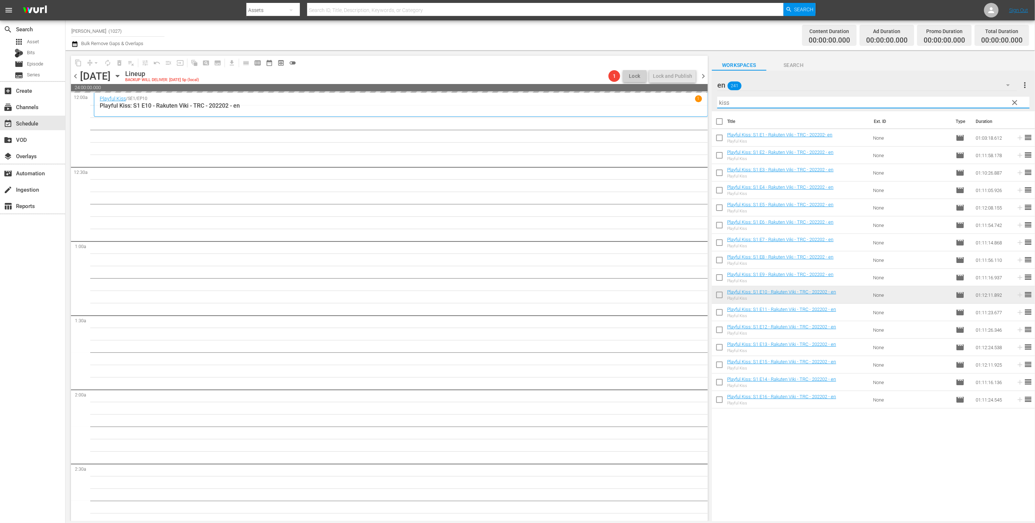
click at [1007, 101] on input "kiss" at bounding box center [873, 103] width 312 height 12
click at [1016, 102] on span "clear" at bounding box center [1015, 102] width 9 height 9
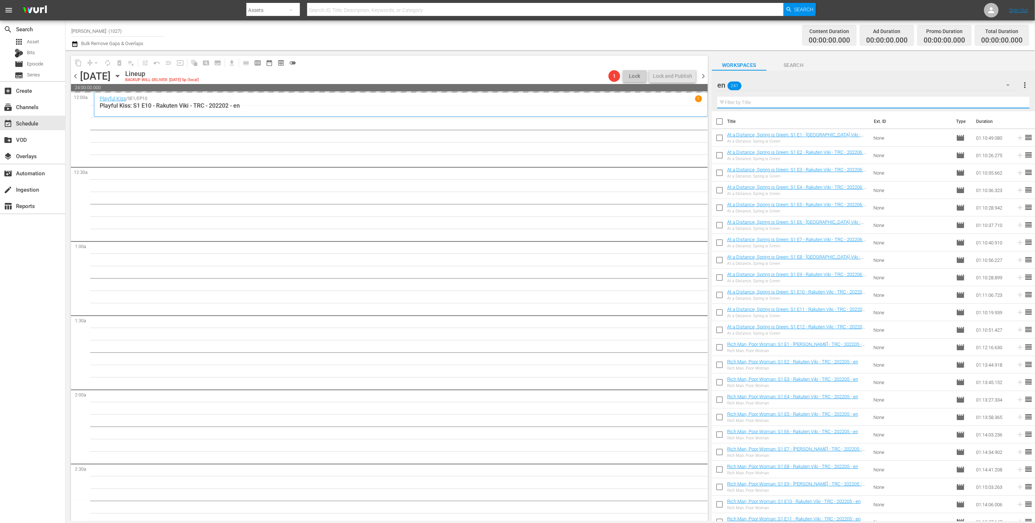
click at [991, 97] on input "text" at bounding box center [873, 103] width 312 height 12
click at [973, 89] on div "en 241" at bounding box center [867, 85] width 300 height 20
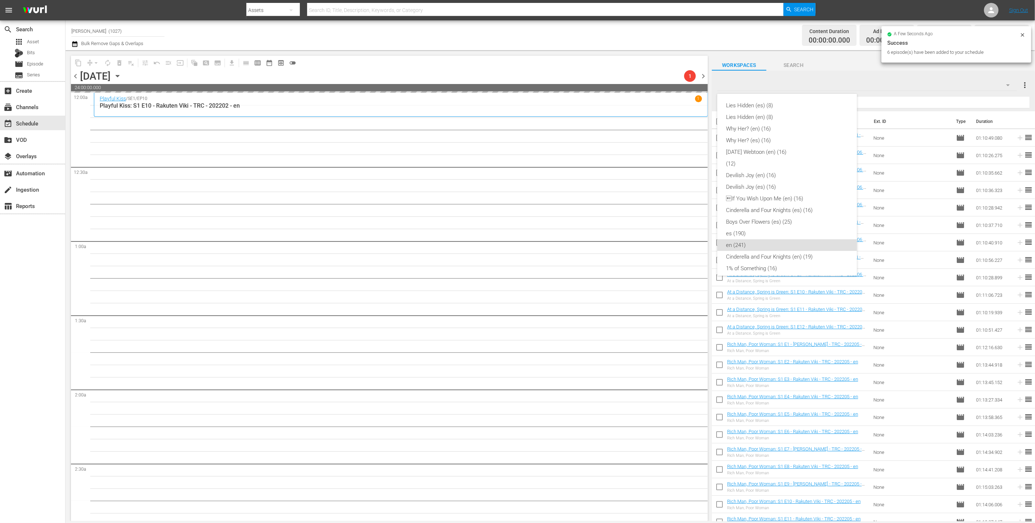
scroll to position [134, 0]
click at [834, 124] on div "Cinderella and Four Knights (en) (19)" at bounding box center [787, 124] width 122 height 12
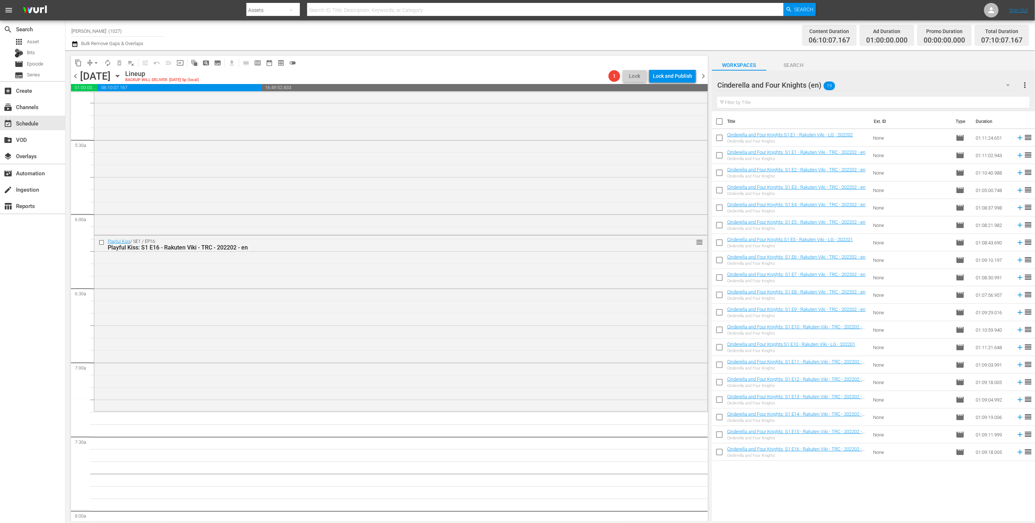
scroll to position [811, 0]
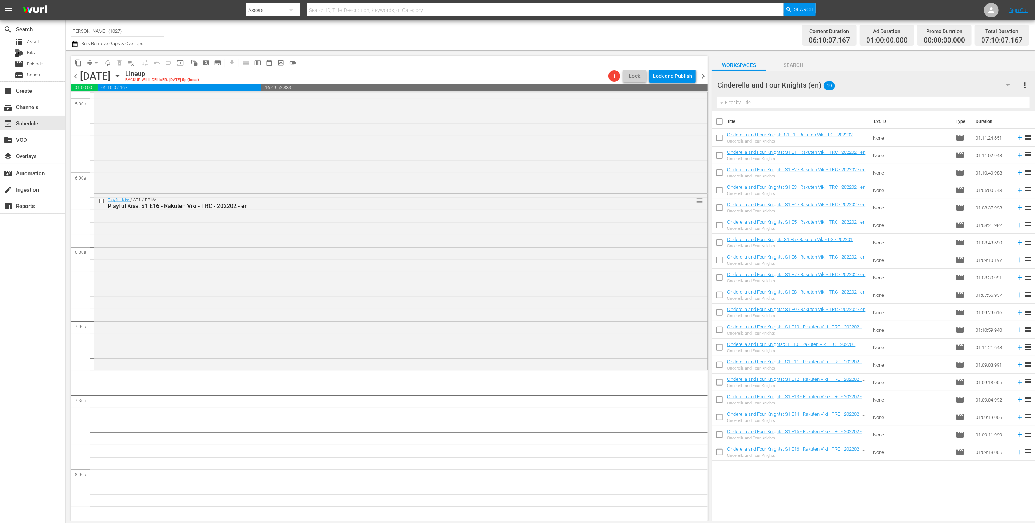
click at [722, 117] on input "checkbox" at bounding box center [719, 122] width 15 height 15
checkbox input "true"
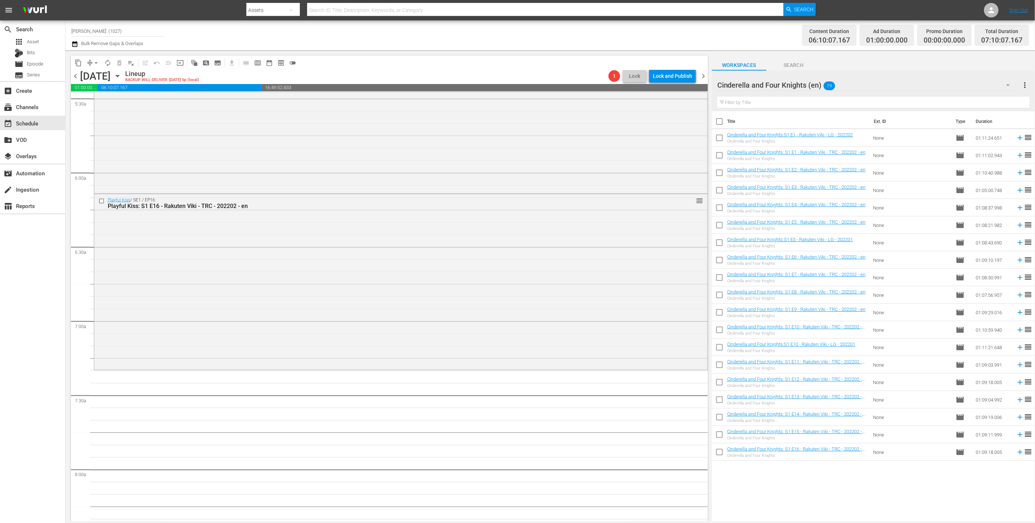
checkbox input "true"
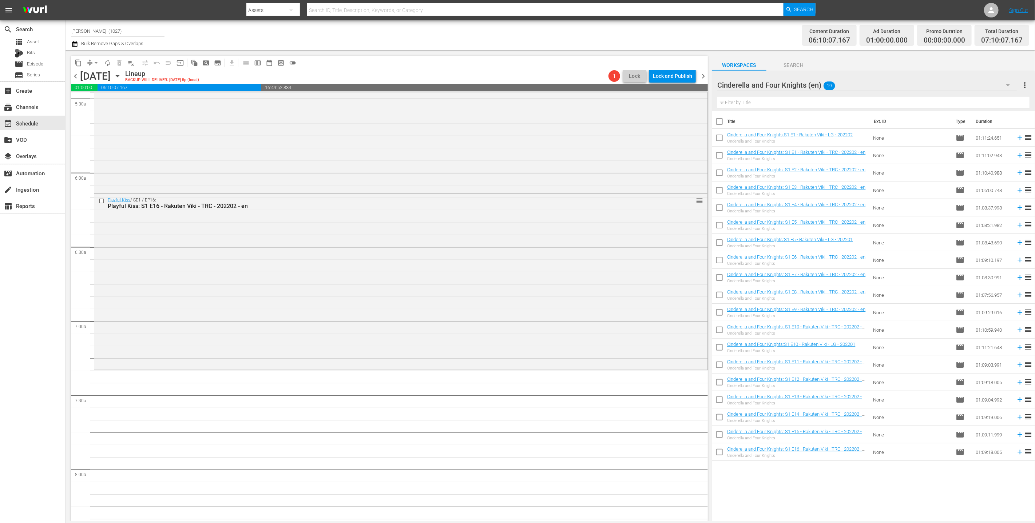
checkbox input "true"
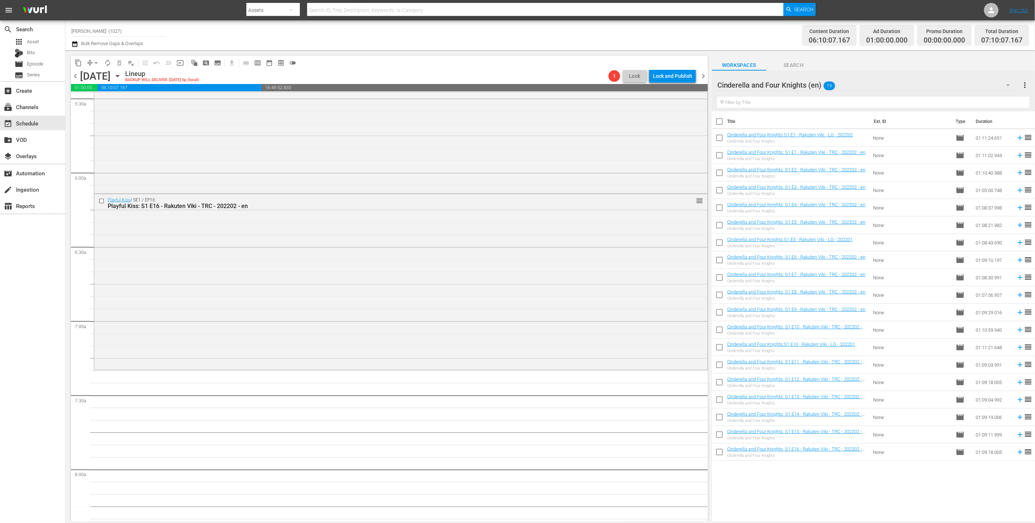
checkbox input "true"
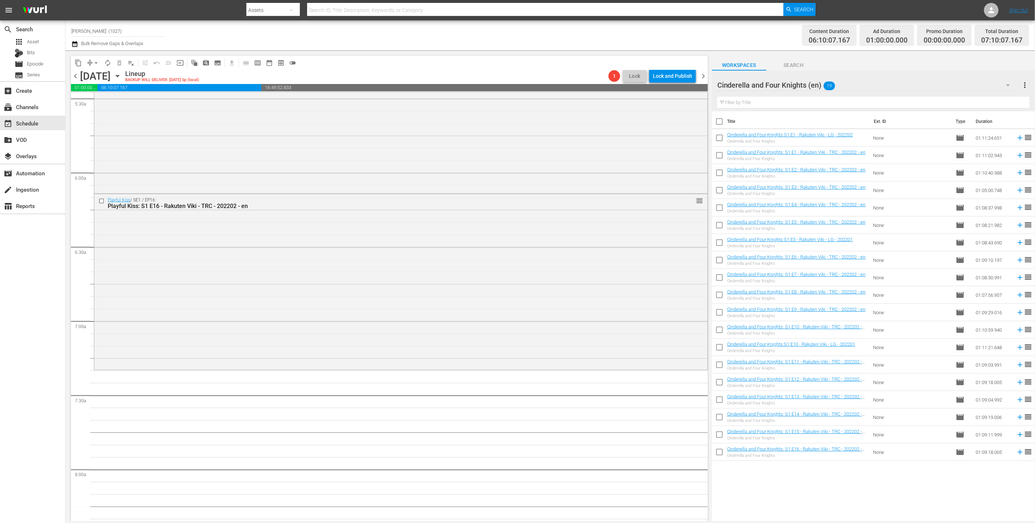
checkbox input "true"
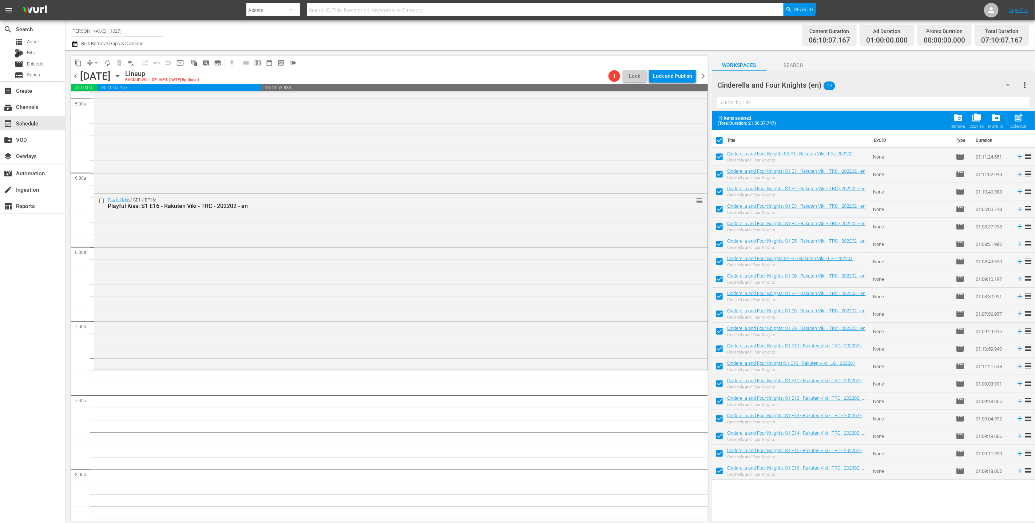
click at [721, 173] on input "checkbox" at bounding box center [719, 175] width 15 height 15
checkbox input "false"
click at [720, 246] on input "checkbox" at bounding box center [719, 245] width 15 height 15
checkbox input "false"
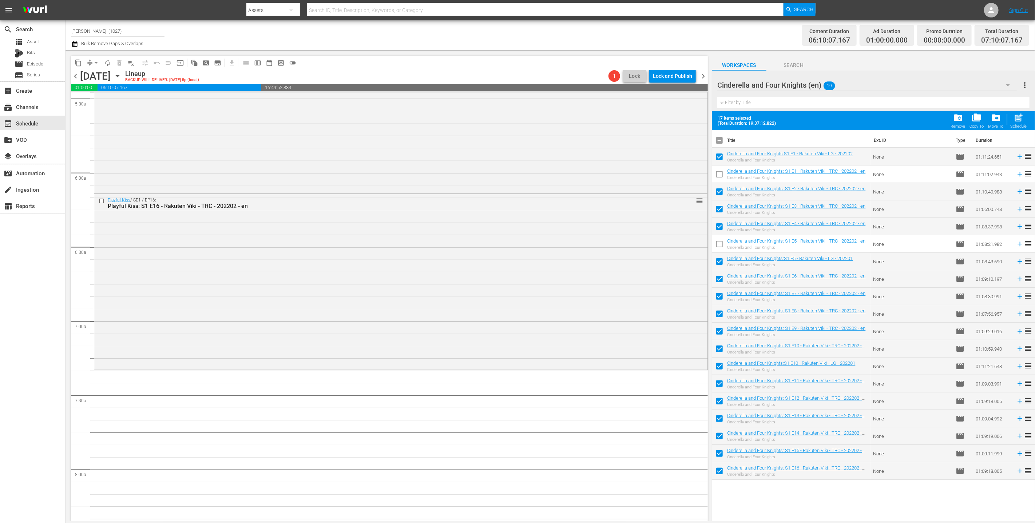
click at [716, 362] on input "checkbox" at bounding box center [719, 367] width 15 height 15
checkbox input "false"
click at [1026, 121] on div "post_add Schedule" at bounding box center [1019, 121] width 16 height 16
checkbox input "false"
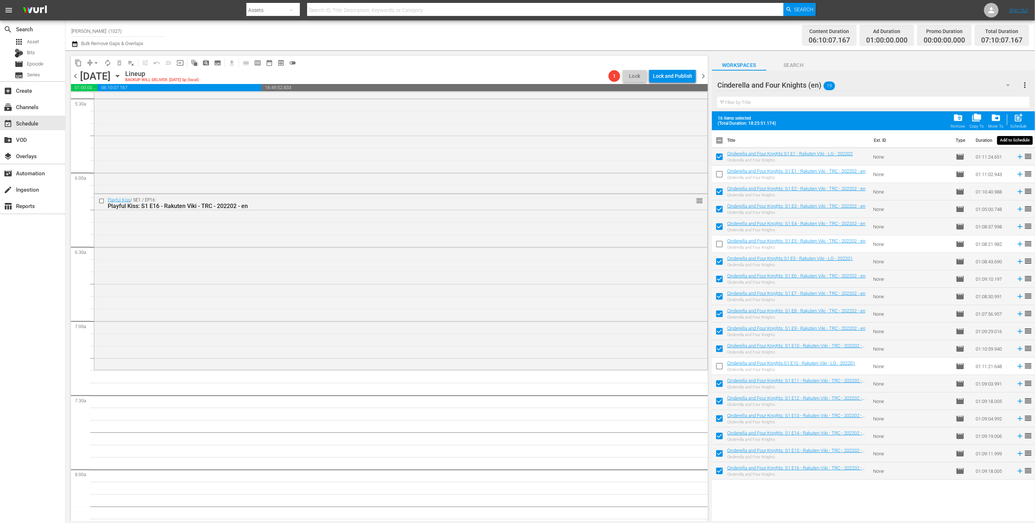
checkbox input "false"
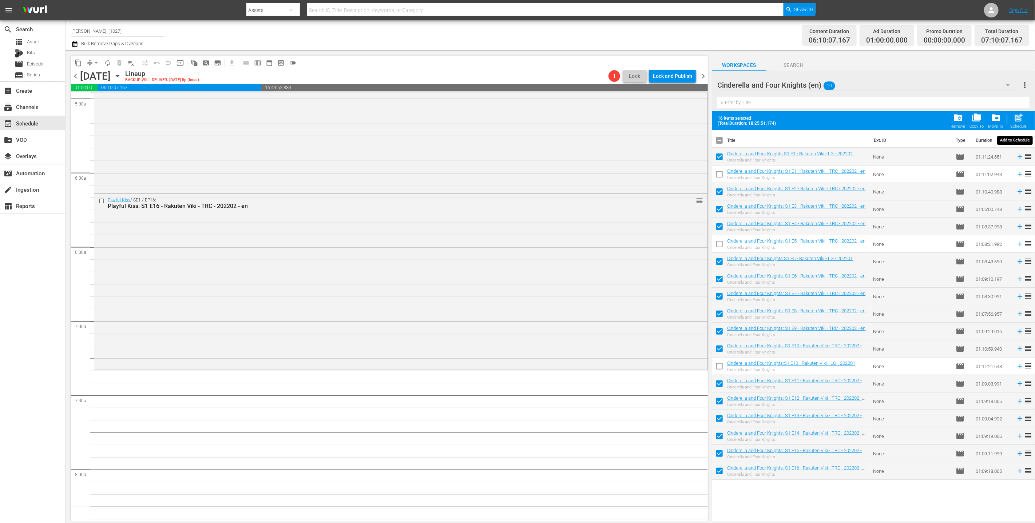
checkbox input "false"
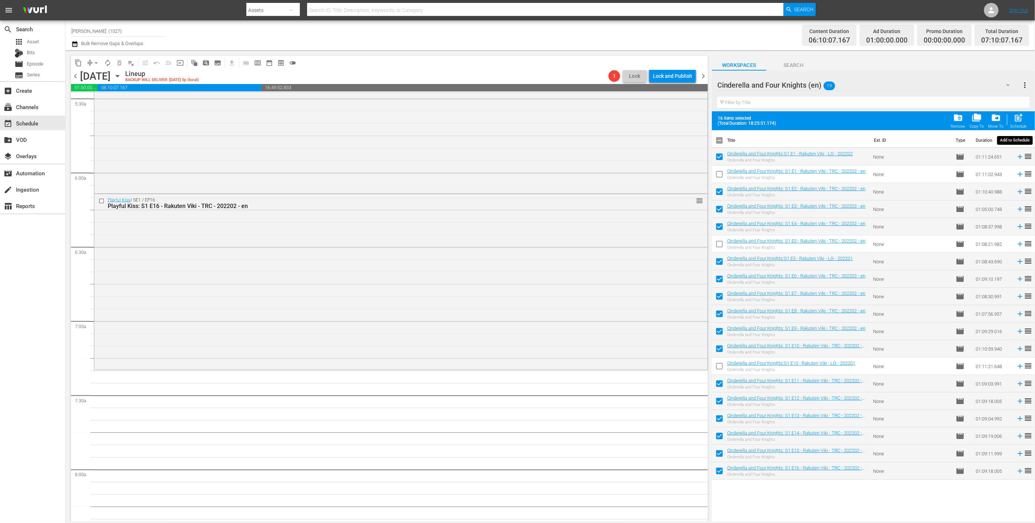
checkbox input "false"
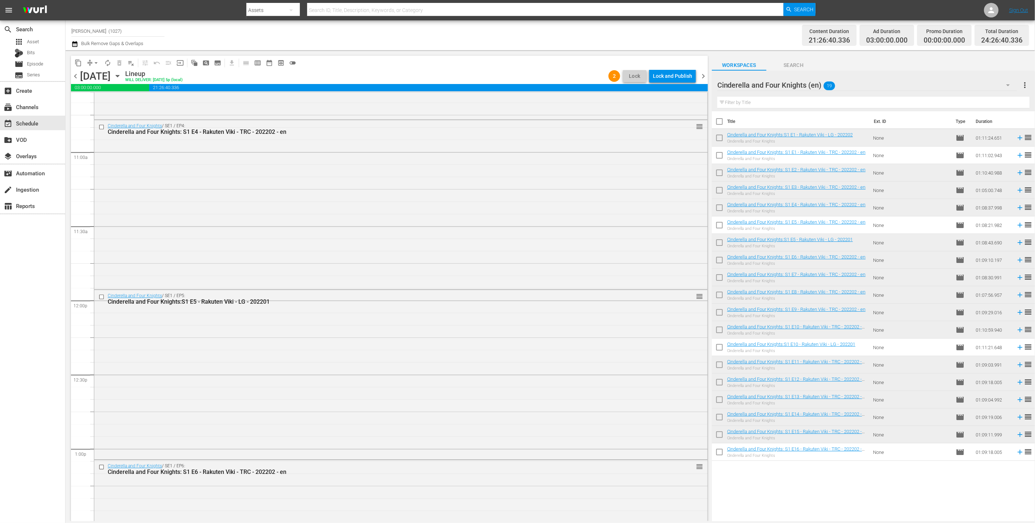
scroll to position [1569, 0]
click at [661, 72] on div "Lock and Publish" at bounding box center [672, 76] width 39 height 13
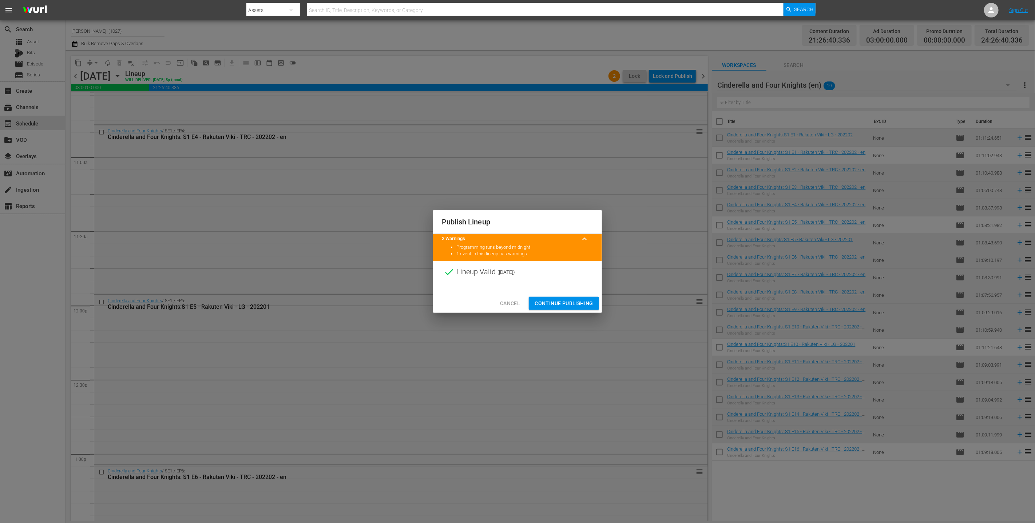
click at [589, 301] on span "Continue Publishing" at bounding box center [564, 303] width 59 height 9
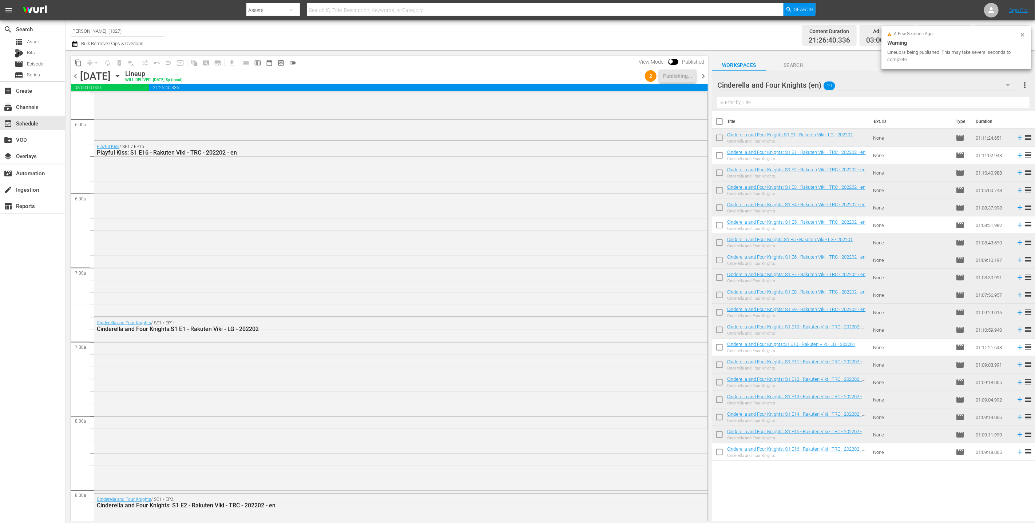
scroll to position [0, 0]
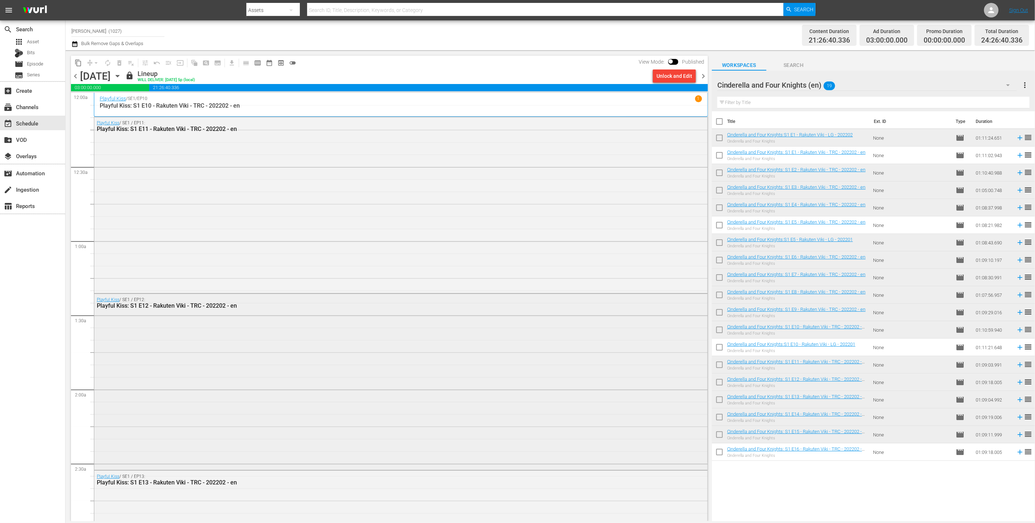
click at [148, 428] on div "Playful Kiss / SE1 / EP12: Playful Kiss: S1 E12 - Rakuten Viki - TRC - 202202 -…" at bounding box center [400, 381] width 613 height 175
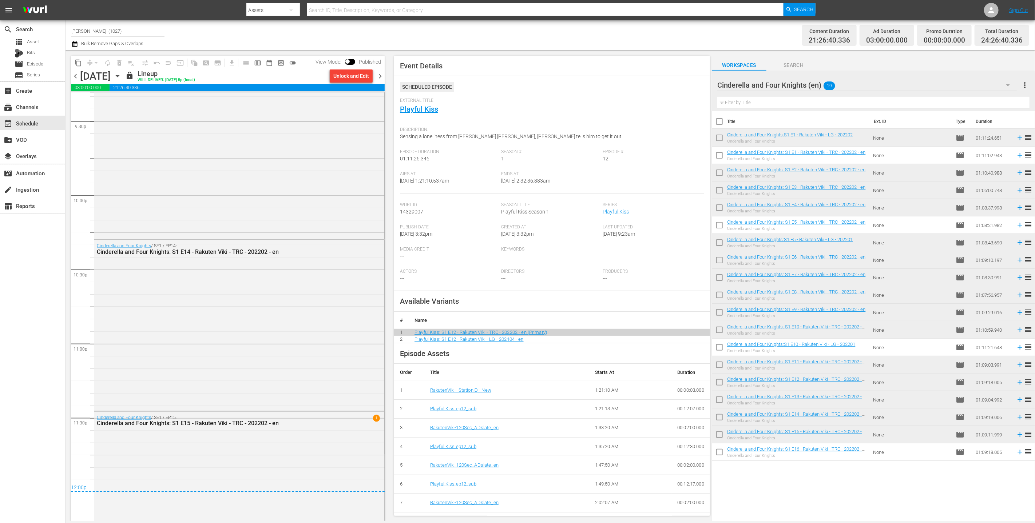
scroll to position [3225, 0]
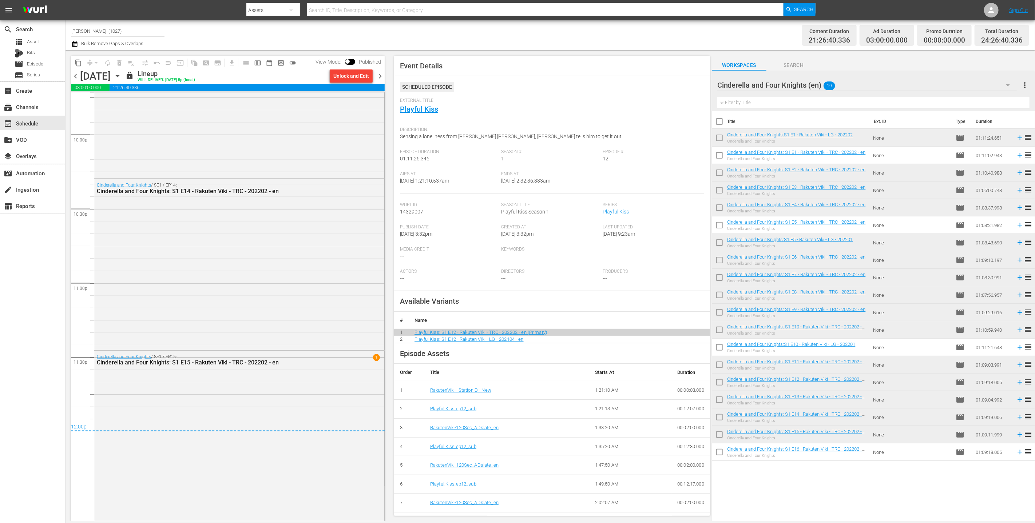
click at [381, 78] on span "chevron_right" at bounding box center [380, 76] width 9 height 9
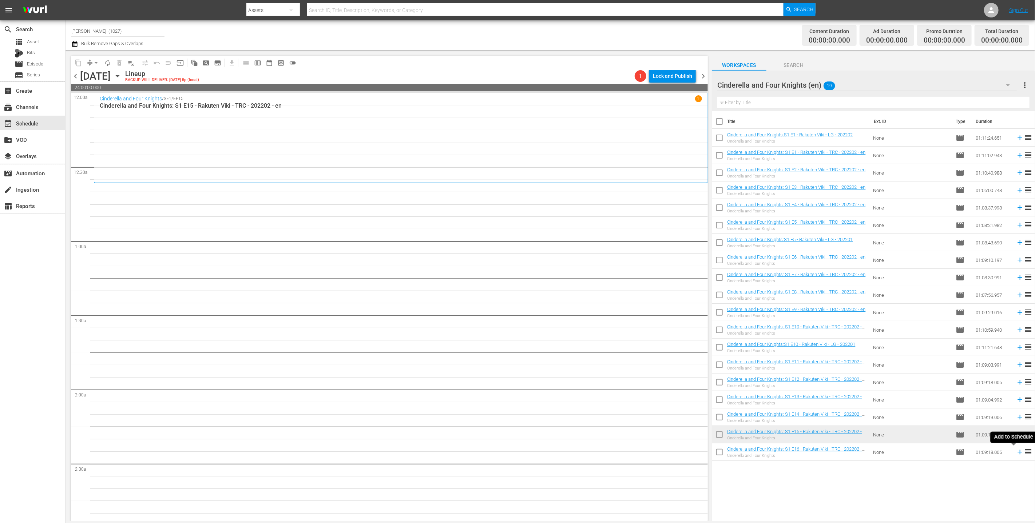
click at [1018, 451] on icon at bounding box center [1020, 452] width 5 height 5
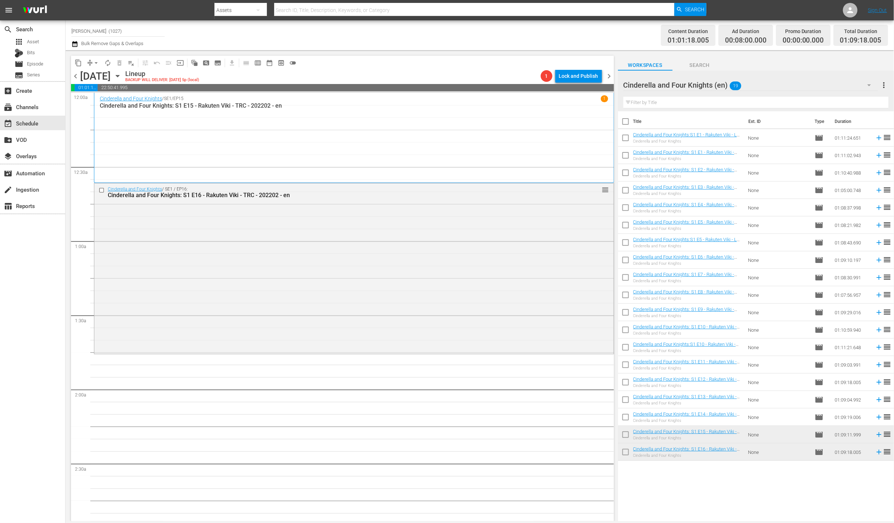
click at [781, 82] on div "Cinderella and Four Knights (en) 19" at bounding box center [750, 85] width 254 height 20
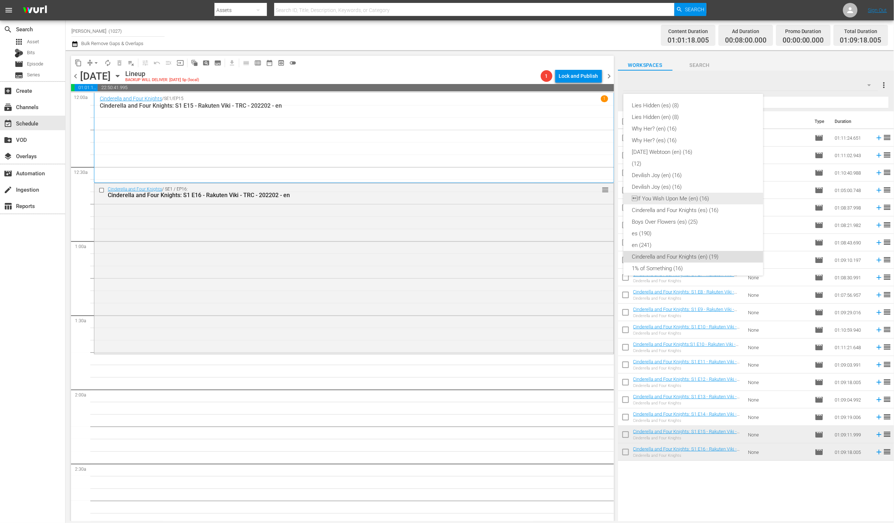
click at [719, 202] on div "If You Wish Upon Me (en) (16)" at bounding box center [693, 199] width 122 height 12
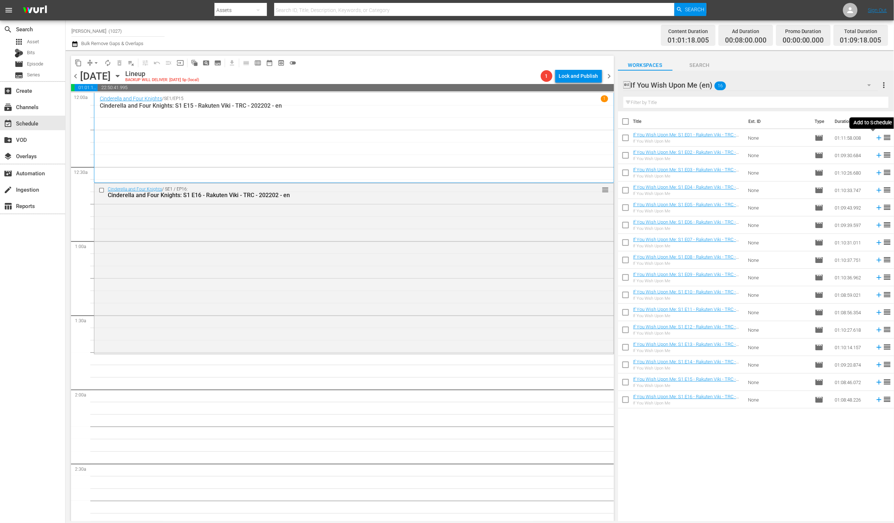
click at [875, 134] on icon at bounding box center [879, 138] width 8 height 8
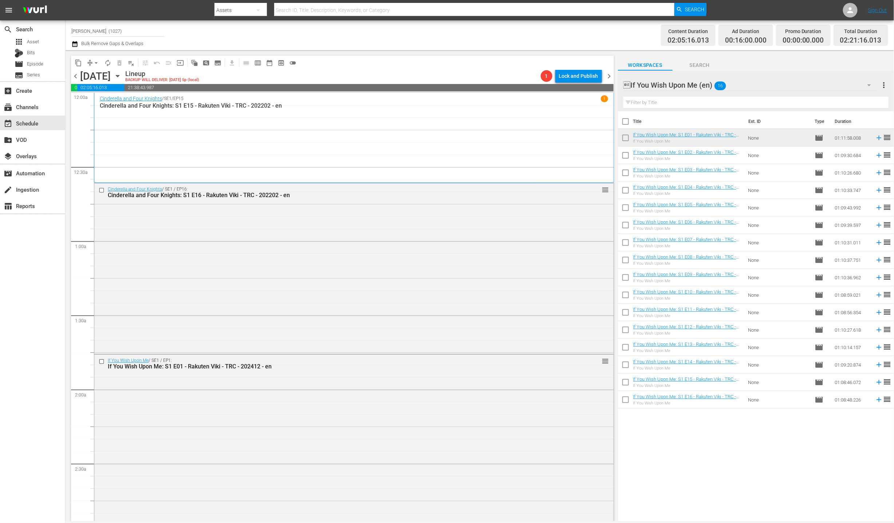
scroll to position [88, 0]
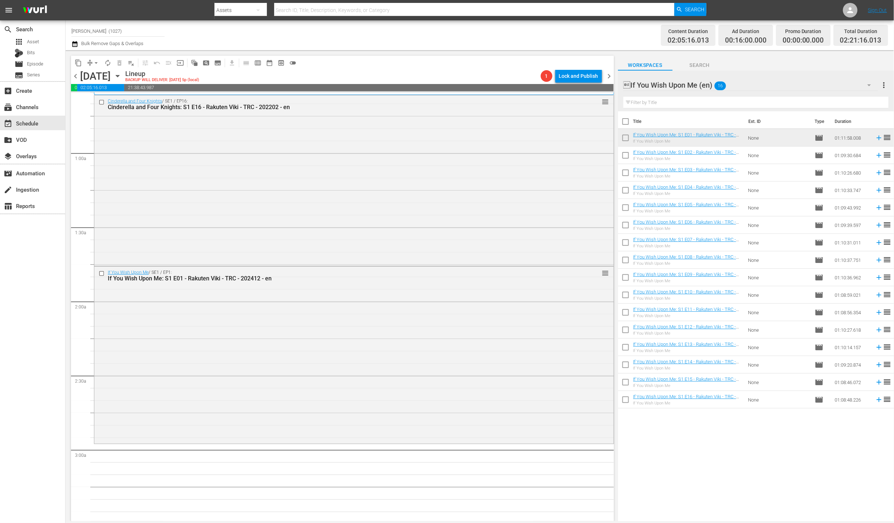
drag, startPoint x: 372, startPoint y: 335, endPoint x: 375, endPoint y: 337, distance: 4.1
click at [374, 339] on div "If You Wish Upon Me / SE1 / EP1: If You Wish Upon Me: S1 E01 - Rakuten Viki - T…" at bounding box center [353, 355] width 519 height 176
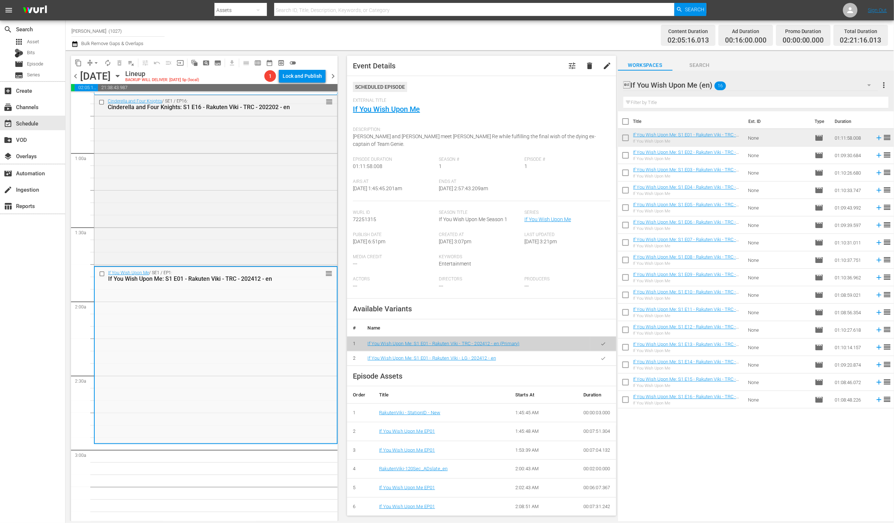
click at [600, 352] on button "button" at bounding box center [603, 359] width 14 height 14
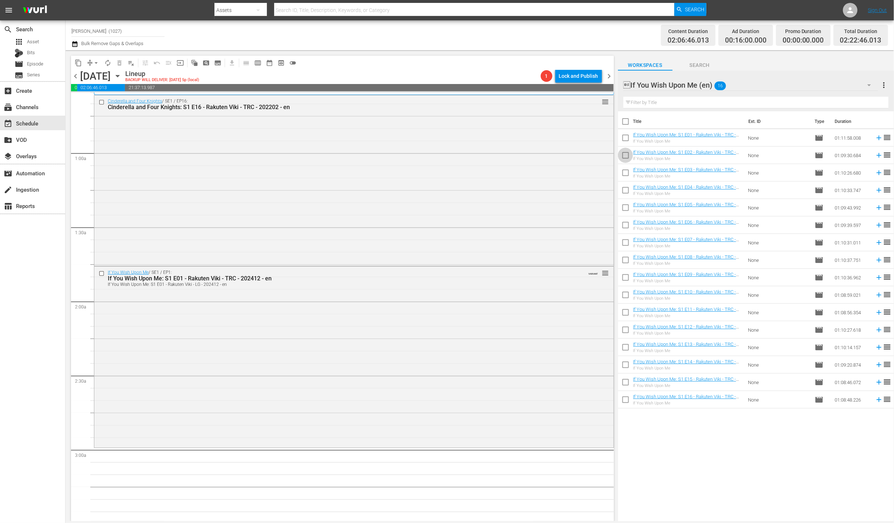
click at [626, 158] on input "checkbox" at bounding box center [625, 156] width 15 height 15
checkbox input "true"
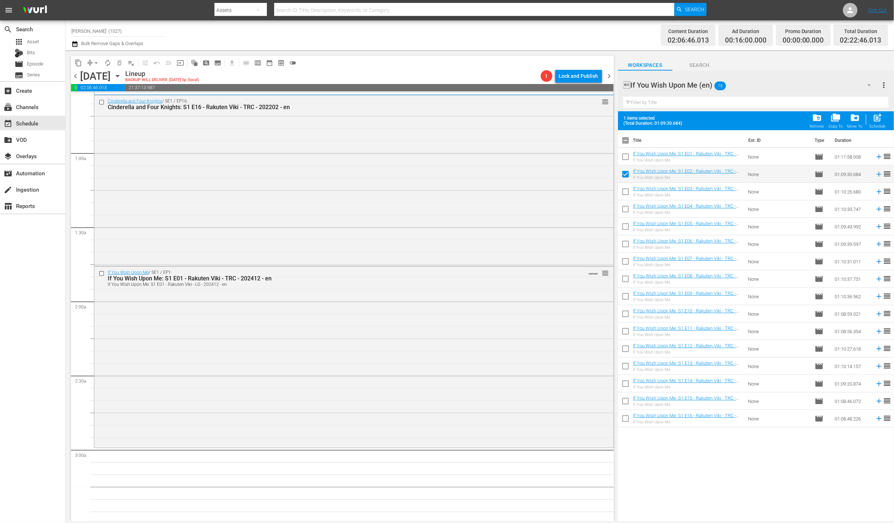
click at [622, 189] on input "checkbox" at bounding box center [625, 193] width 15 height 15
checkbox input "true"
click at [621, 212] on input "checkbox" at bounding box center [625, 210] width 15 height 15
checkbox input "true"
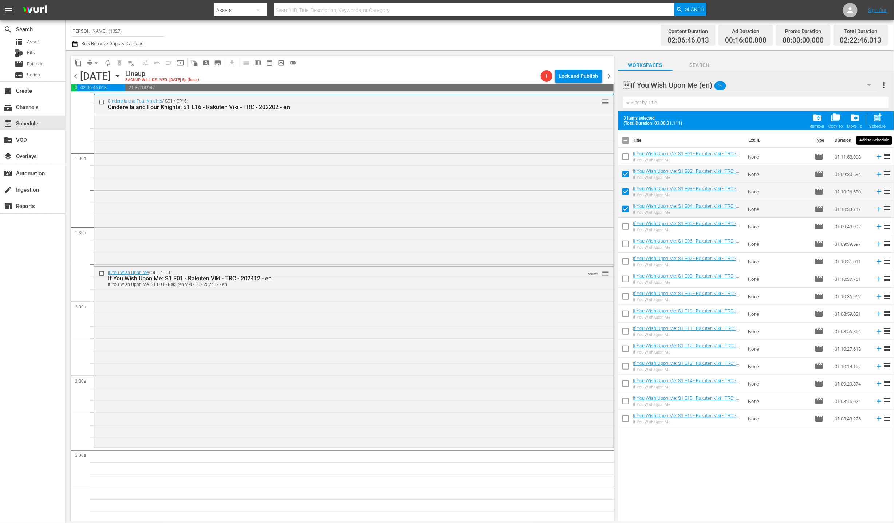
click at [873, 119] on span "post_add" at bounding box center [878, 118] width 10 height 10
checkbox input "false"
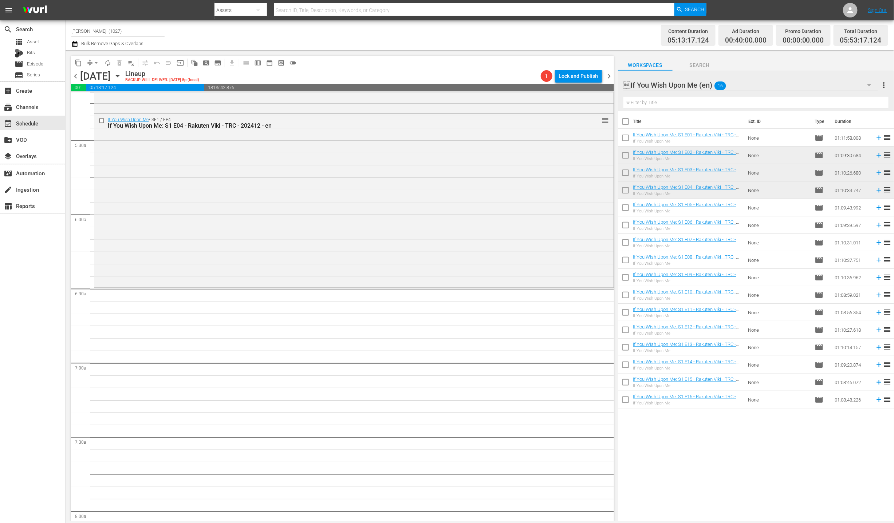
scroll to position [684, 0]
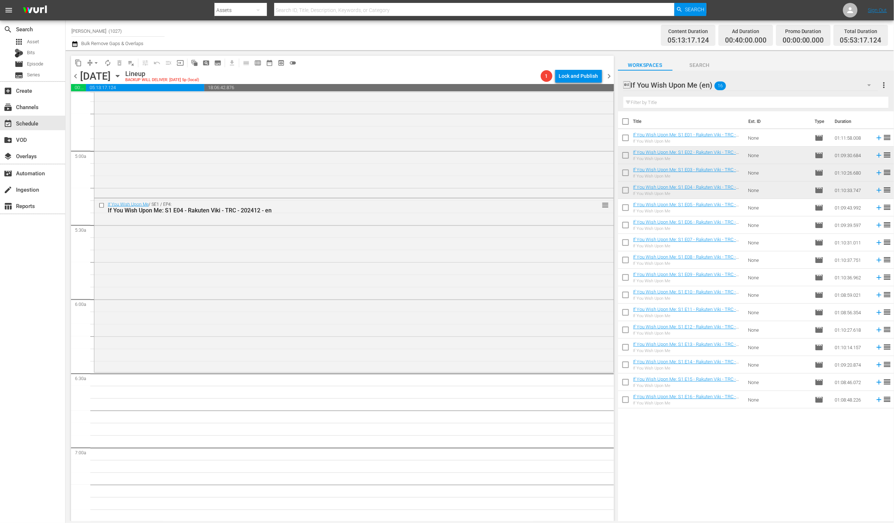
click at [714, 101] on input "text" at bounding box center [755, 103] width 265 height 12
click at [752, 86] on div "If You Wish Upon Me (en) 16" at bounding box center [750, 85] width 254 height 20
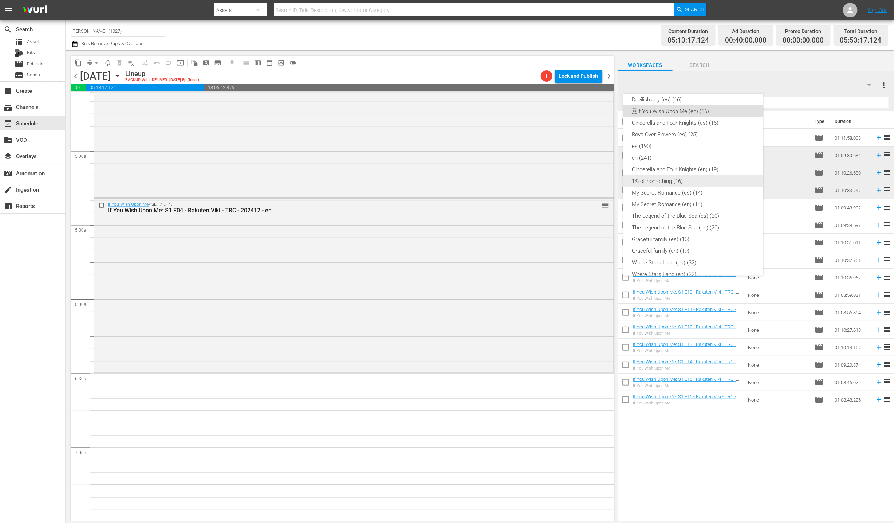
scroll to position [77, 0]
click at [694, 165] on div "en (241)" at bounding box center [693, 168] width 122 height 12
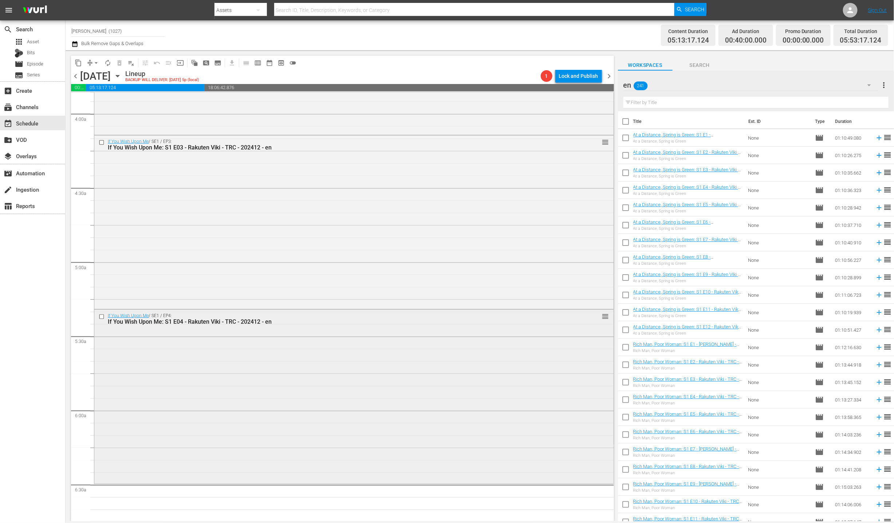
scroll to position [728, 0]
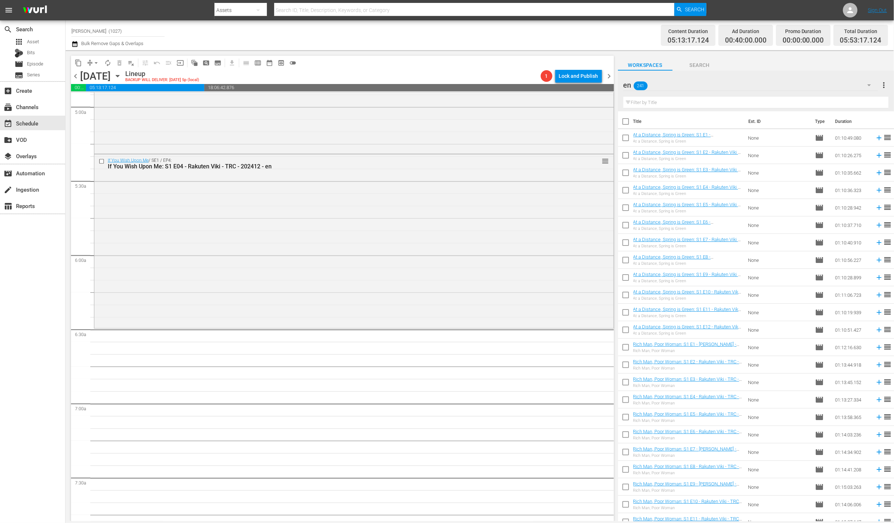
click at [623, 137] on input "checkbox" at bounding box center [625, 139] width 15 height 15
checkbox input "true"
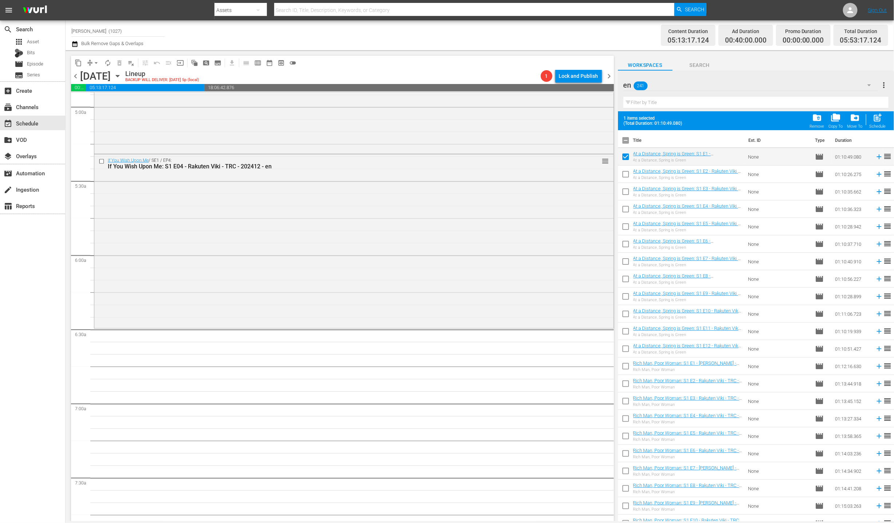
click at [623, 172] on input "checkbox" at bounding box center [625, 175] width 15 height 15
checkbox input "true"
click at [625, 190] on input "checkbox" at bounding box center [625, 193] width 15 height 15
checkbox input "true"
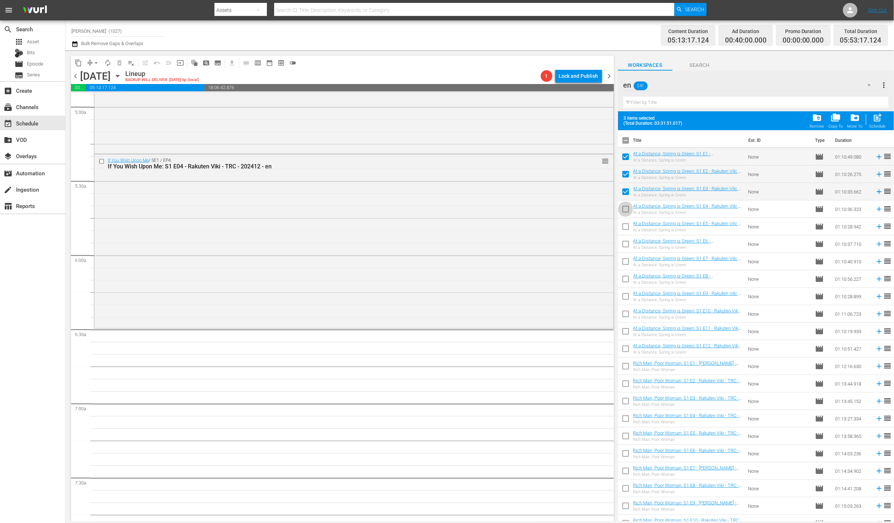
click at [628, 203] on input "checkbox" at bounding box center [625, 210] width 15 height 15
checkbox input "true"
click at [625, 230] on input "checkbox" at bounding box center [625, 228] width 15 height 15
checkbox input "true"
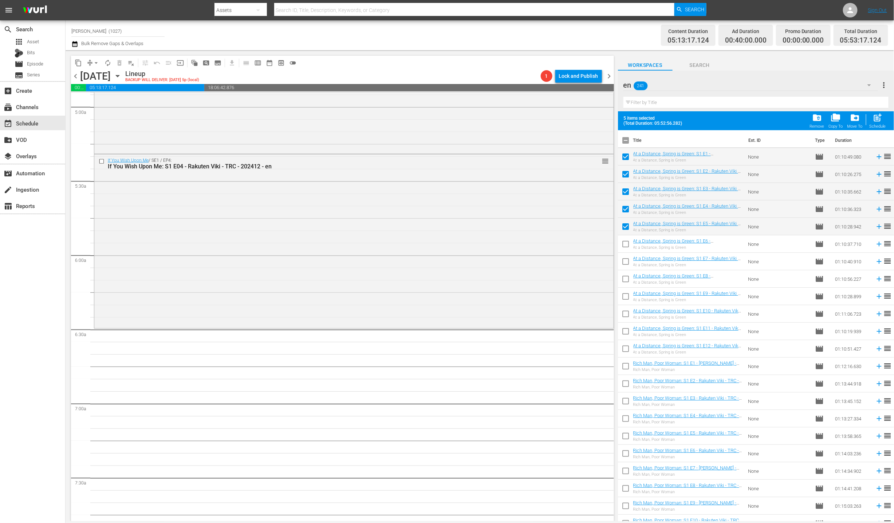
click at [625, 242] on input "checkbox" at bounding box center [625, 245] width 15 height 15
checkbox input "true"
click at [881, 113] on span "post_add" at bounding box center [878, 118] width 10 height 10
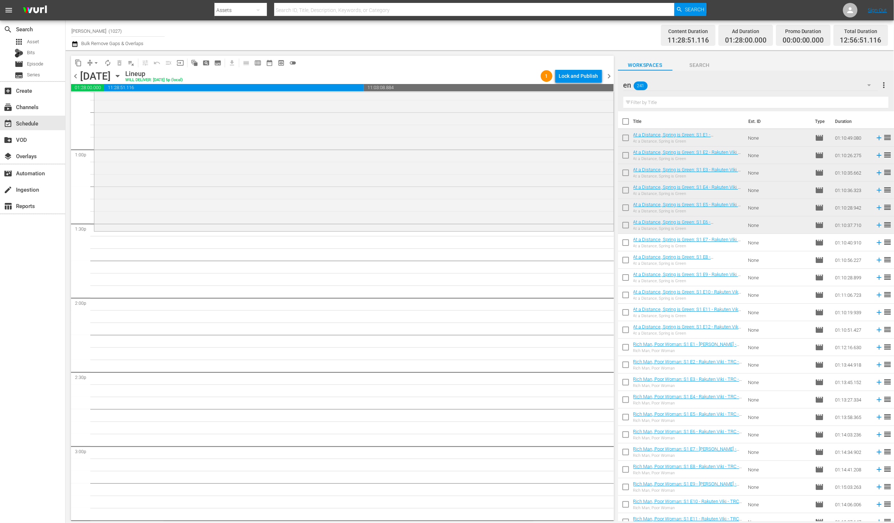
scroll to position [1744, 0]
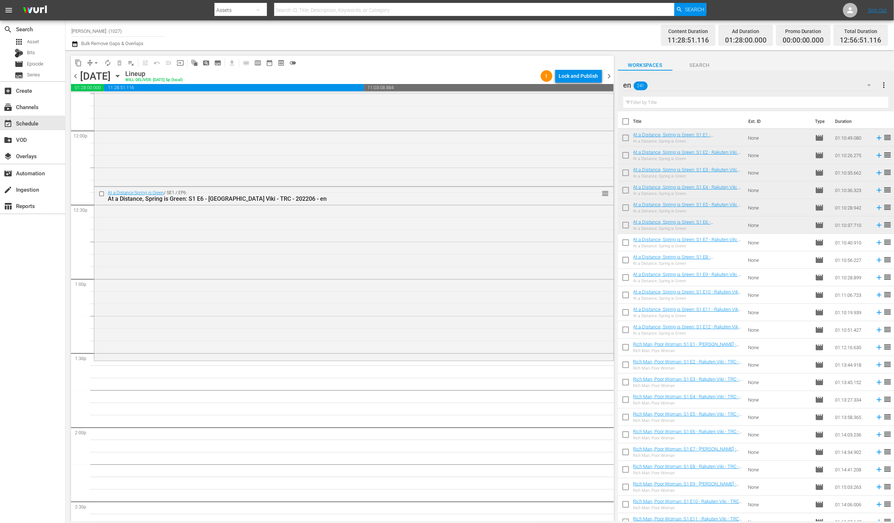
click at [711, 78] on div "en 241" at bounding box center [750, 85] width 254 height 20
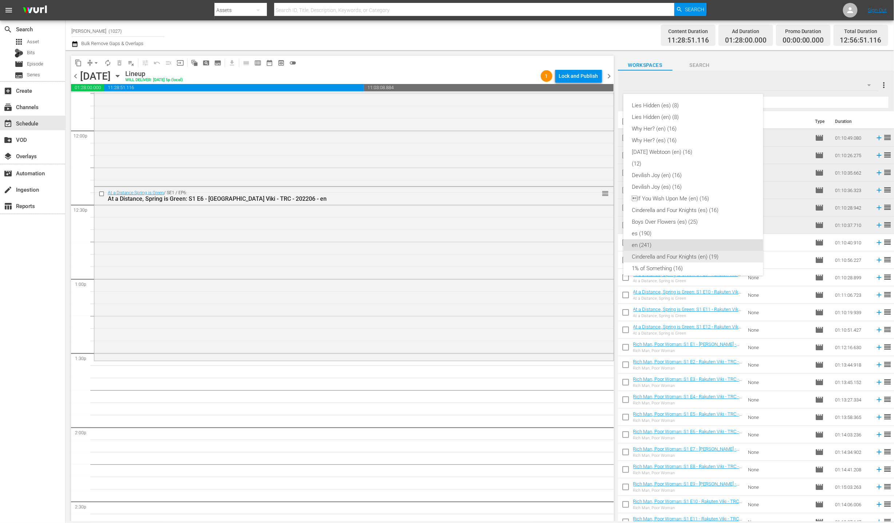
scroll to position [93, 0]
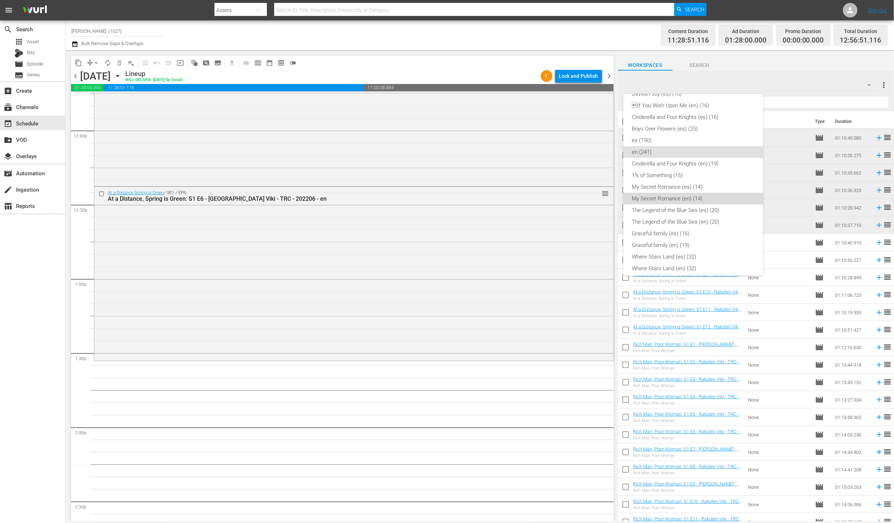
click at [698, 199] on div "My Secret Romance (en) (14)" at bounding box center [693, 199] width 122 height 12
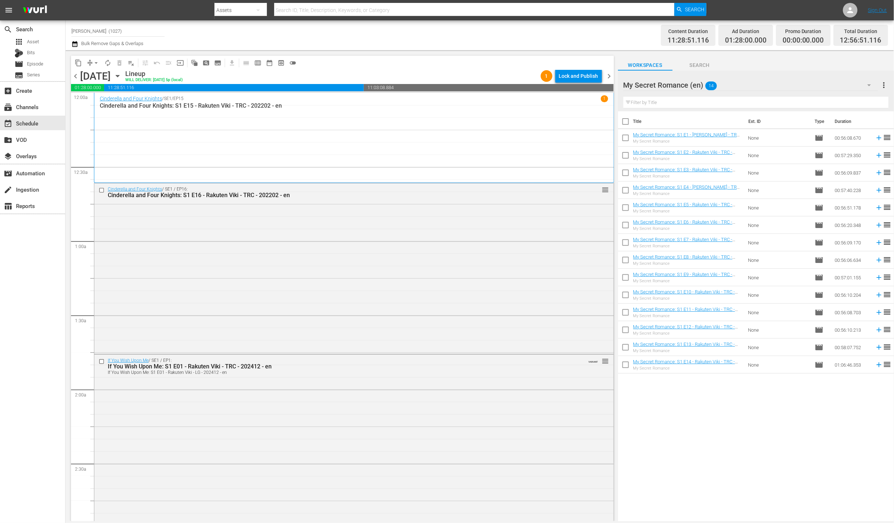
scroll to position [1744, 0]
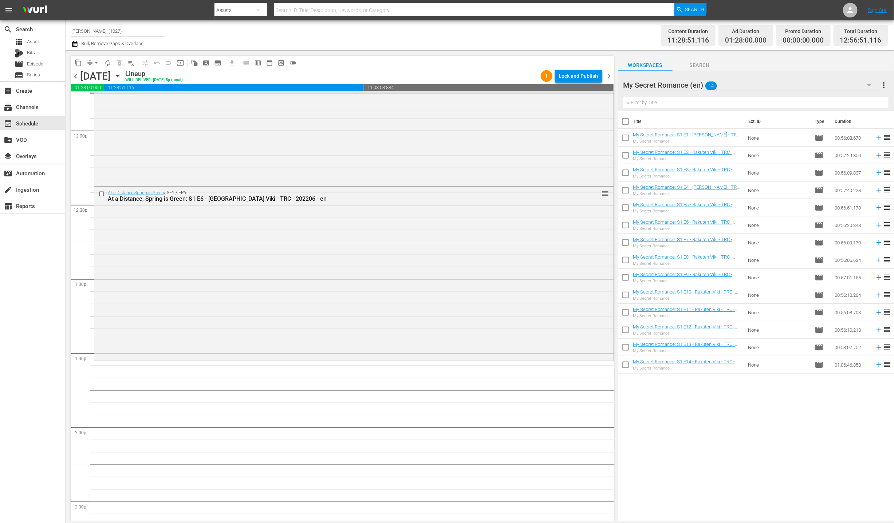
click at [625, 142] on input "checkbox" at bounding box center [625, 139] width 15 height 15
checkbox input "true"
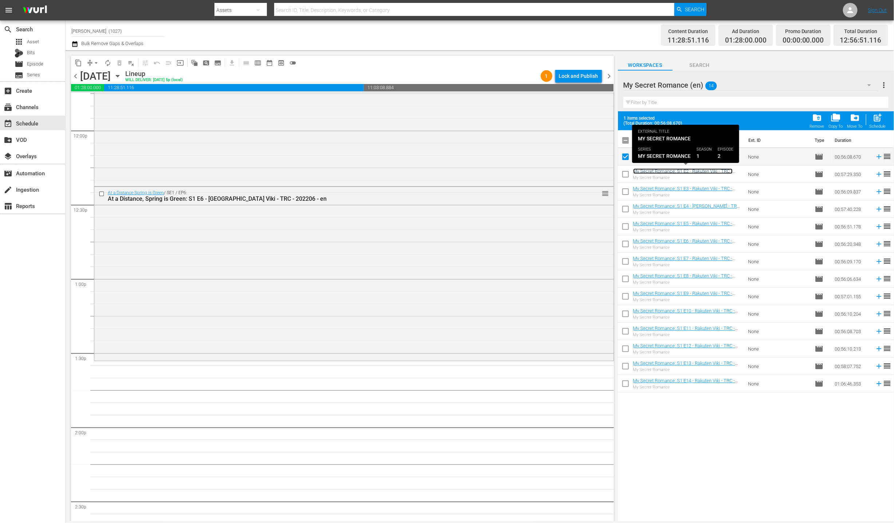
click at [633, 172] on link "My Secret Romance: S1 E2 - Rakuten Viki - TRC - 202203 - en" at bounding box center [682, 174] width 99 height 11
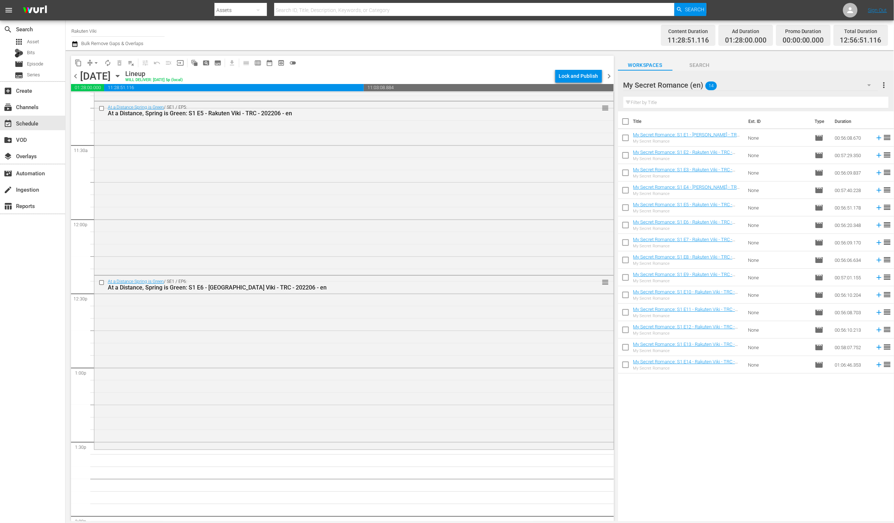
scroll to position [1959, 0]
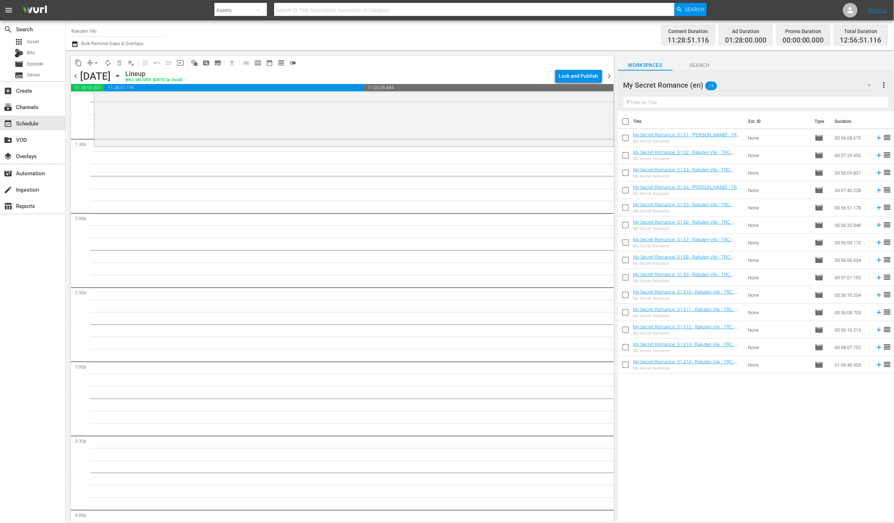
click at [626, 141] on input "checkbox" at bounding box center [625, 139] width 15 height 15
checkbox input "true"
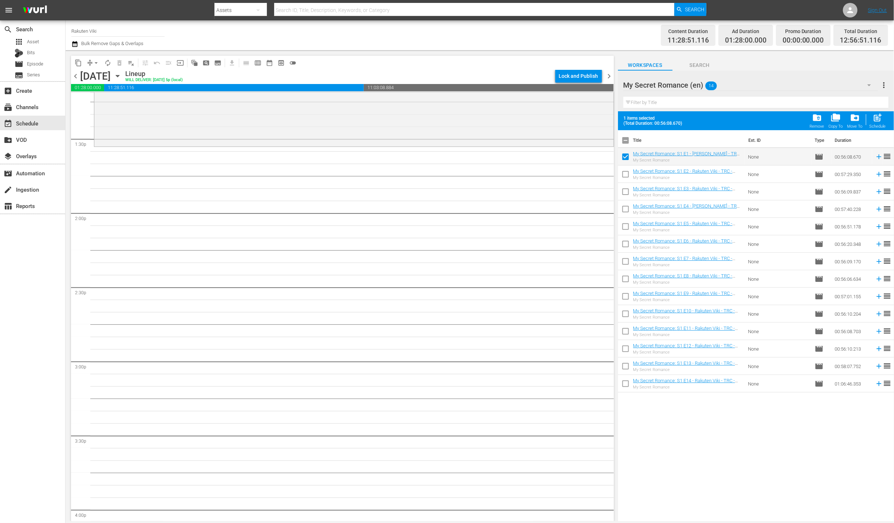
click at [623, 173] on input "checkbox" at bounding box center [625, 175] width 15 height 15
checkbox input "true"
click at [625, 194] on input "checkbox" at bounding box center [625, 193] width 15 height 15
checkbox input "true"
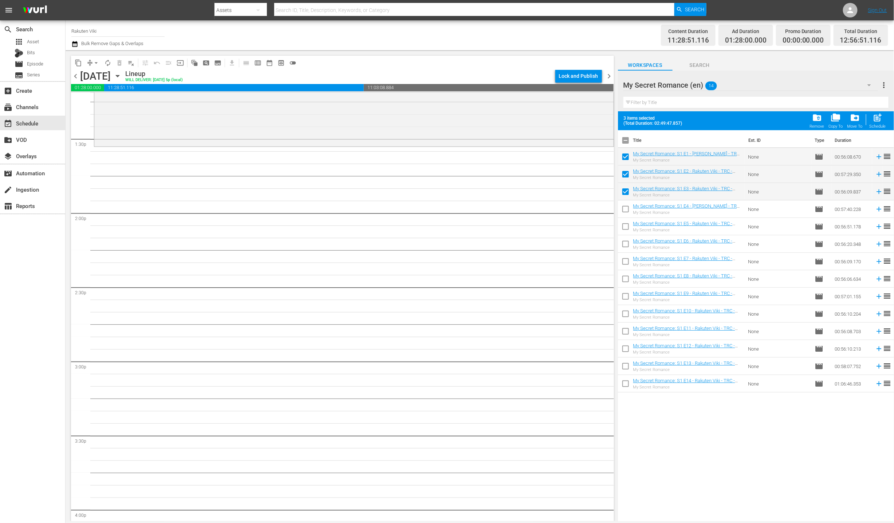
click at [628, 211] on input "checkbox" at bounding box center [625, 210] width 15 height 15
checkbox input "true"
click at [627, 229] on input "checkbox" at bounding box center [625, 228] width 15 height 15
checkbox input "true"
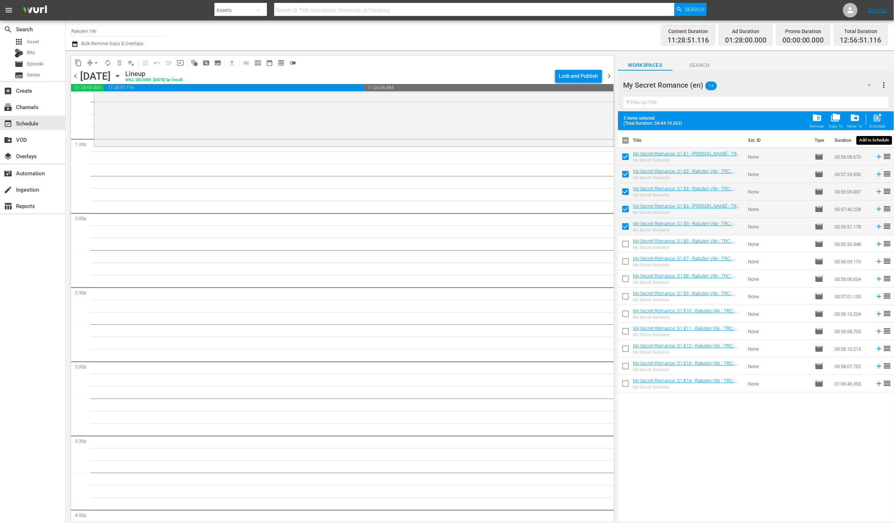
click at [883, 120] on div "post_add Schedule" at bounding box center [877, 121] width 16 height 16
checkbox input "false"
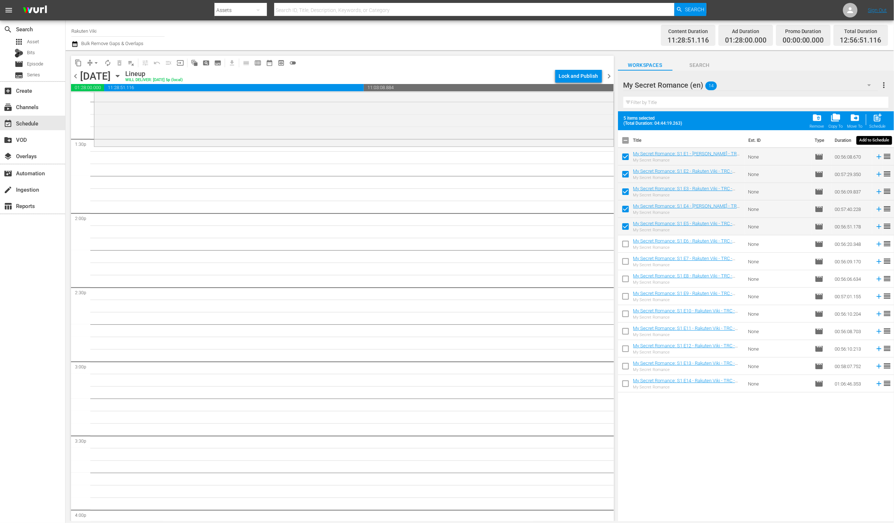
checkbox input "false"
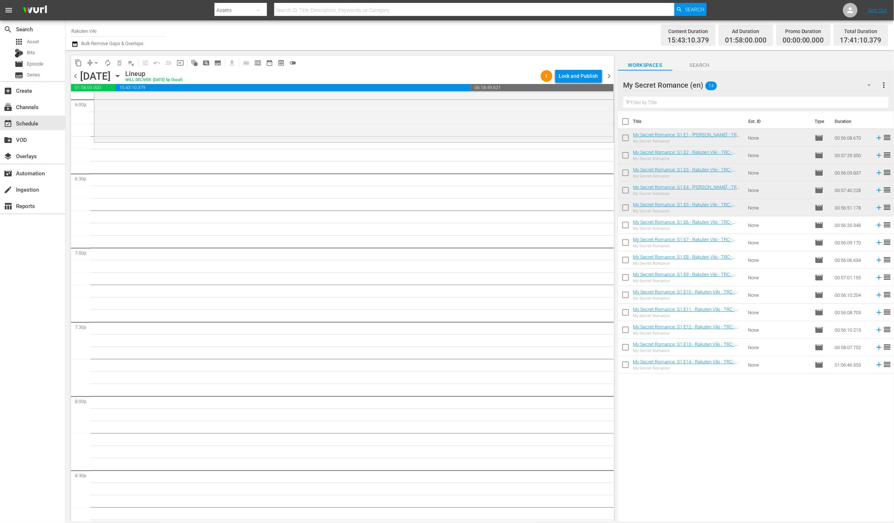
scroll to position [2496, 0]
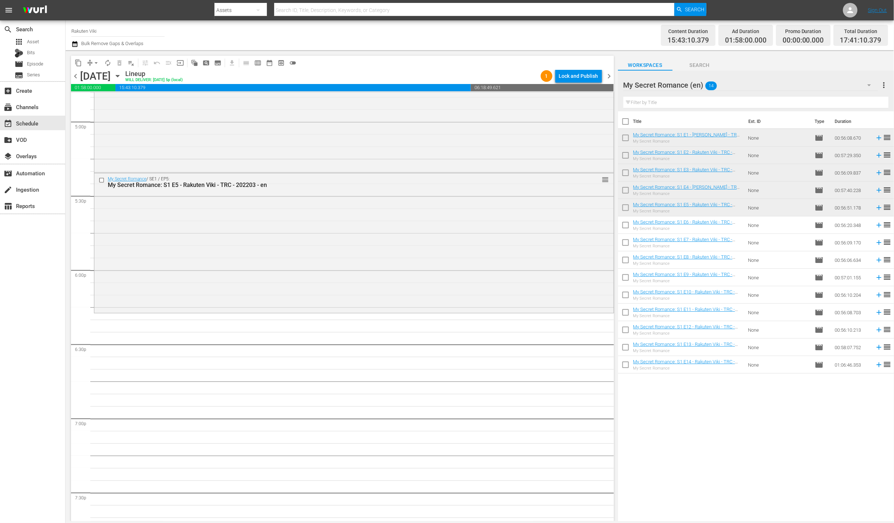
click at [785, 84] on div "My Secret Romance (en) 14" at bounding box center [750, 85] width 254 height 20
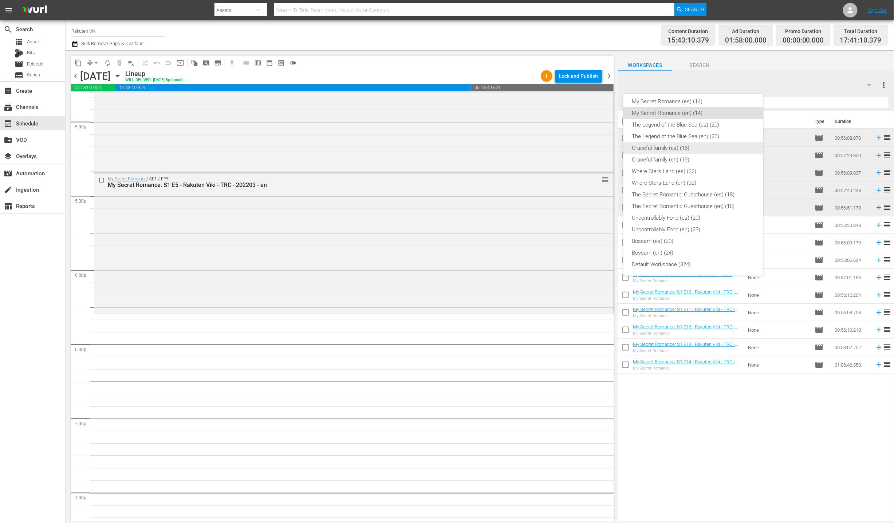
scroll to position [121, 0]
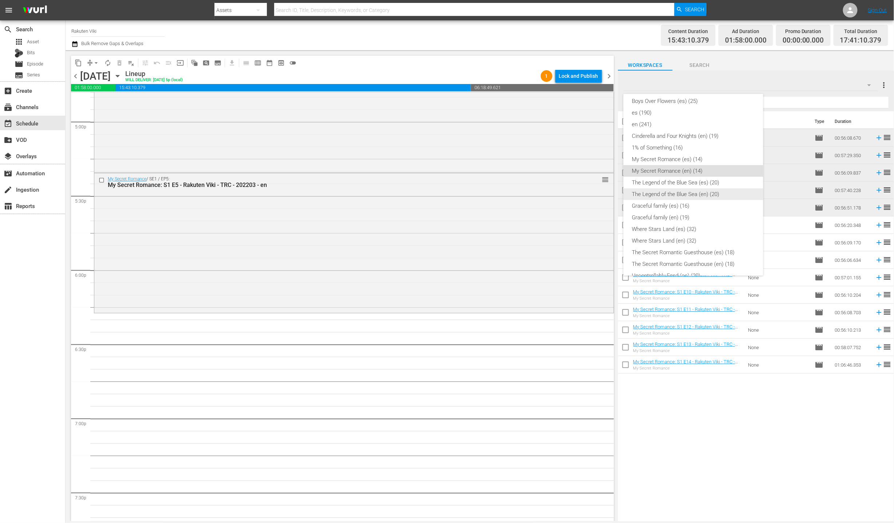
click at [735, 193] on div "The Legend of the Blue Sea (en) (20)" at bounding box center [693, 195] width 122 height 12
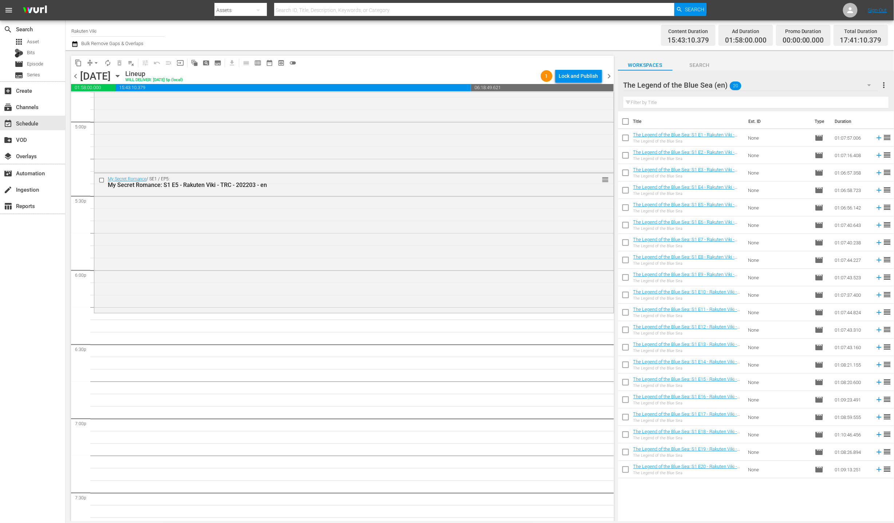
click at [627, 138] on input "checkbox" at bounding box center [625, 139] width 15 height 15
checkbox input "true"
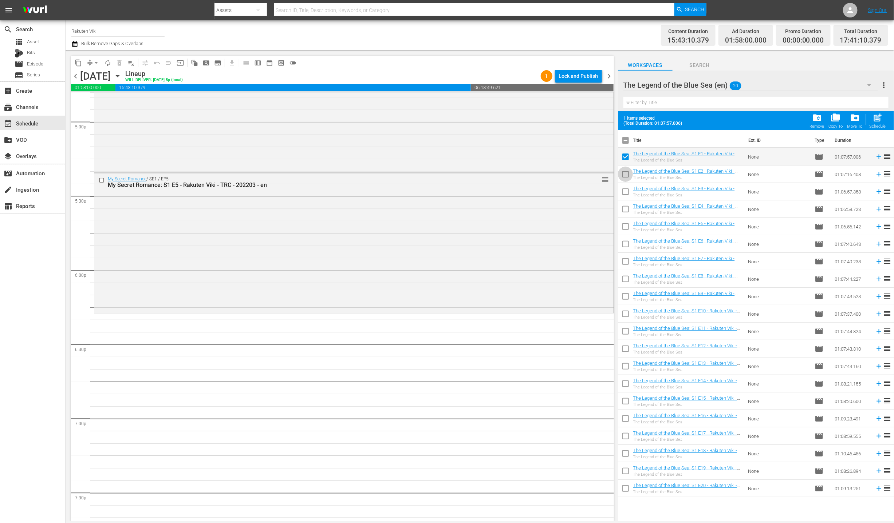
click at [621, 176] on input "checkbox" at bounding box center [625, 175] width 15 height 15
checkbox input "true"
click at [621, 188] on input "checkbox" at bounding box center [625, 193] width 15 height 15
checkbox input "true"
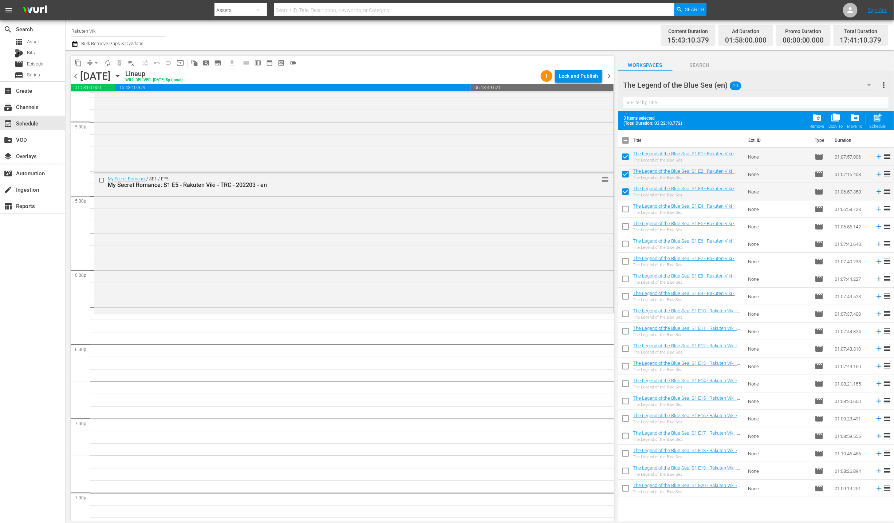
click at [618, 213] on input "checkbox" at bounding box center [625, 210] width 15 height 15
checkbox input "true"
click at [626, 225] on input "checkbox" at bounding box center [625, 228] width 15 height 15
checkbox input "true"
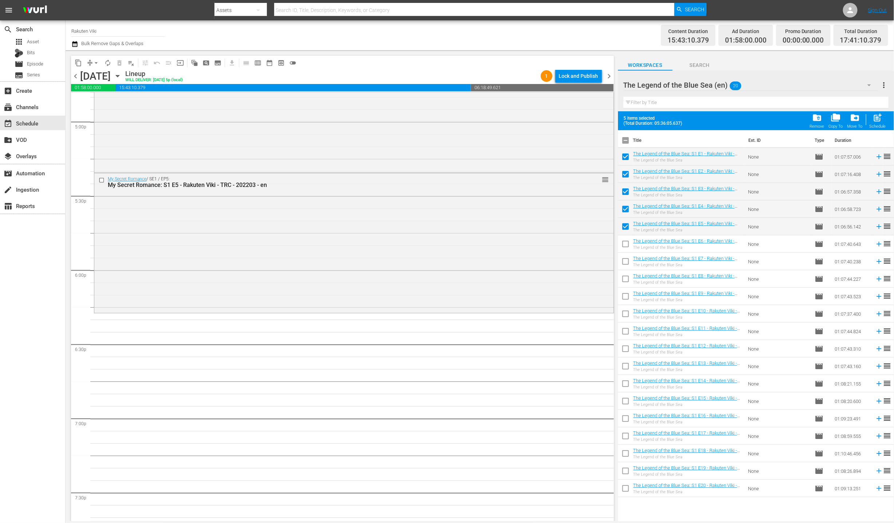
click at [625, 244] on input "checkbox" at bounding box center [625, 245] width 15 height 15
checkbox input "true"
click at [626, 262] on input "checkbox" at bounding box center [625, 263] width 15 height 15
checkbox input "true"
click at [625, 280] on input "checkbox" at bounding box center [625, 280] width 15 height 15
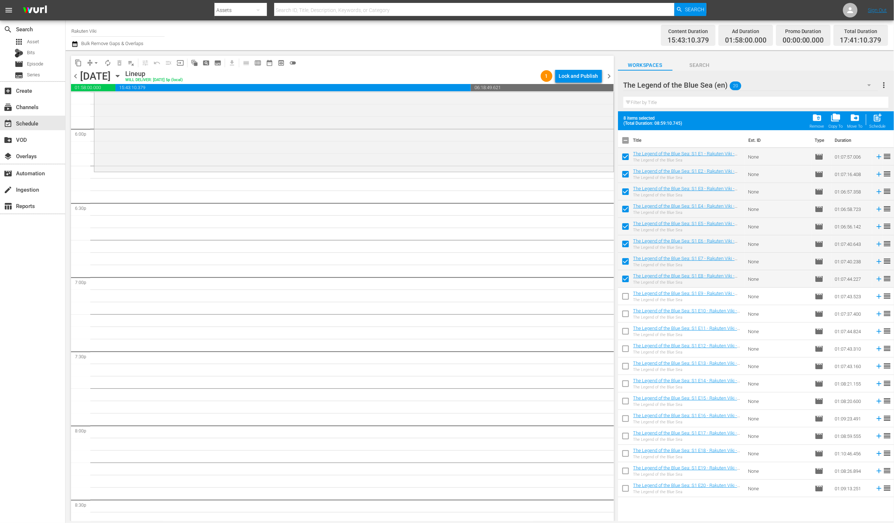
scroll to position [2455, 0]
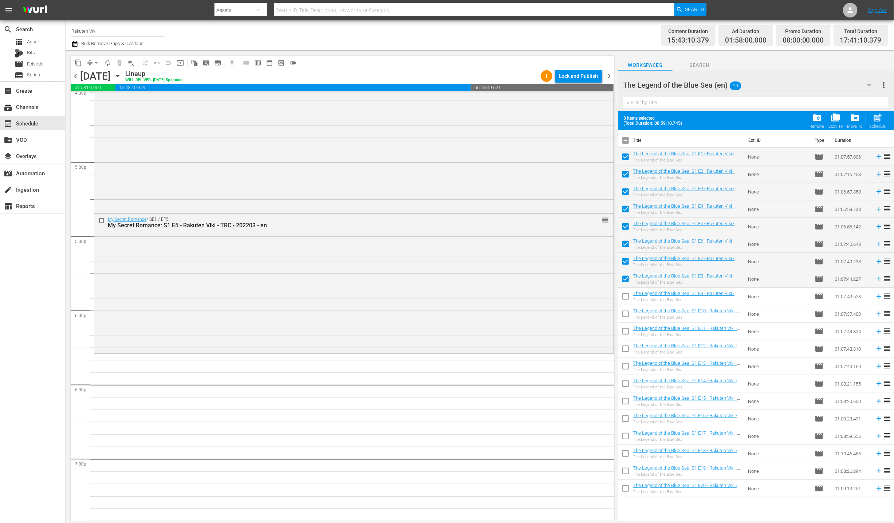
click at [628, 277] on input "checkbox" at bounding box center [625, 280] width 15 height 15
checkbox input "false"
click at [629, 257] on input "checkbox" at bounding box center [625, 263] width 15 height 15
checkbox input "false"
click at [881, 119] on span "post_add" at bounding box center [878, 118] width 10 height 10
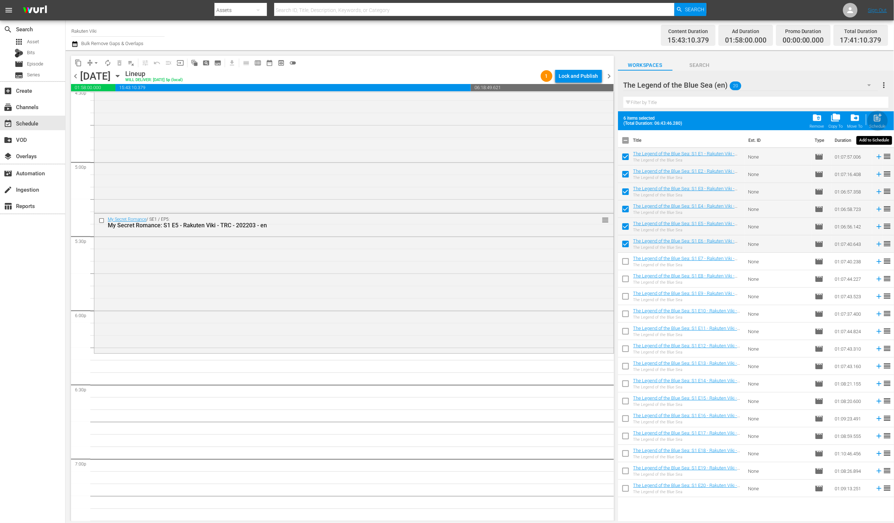
checkbox input "false"
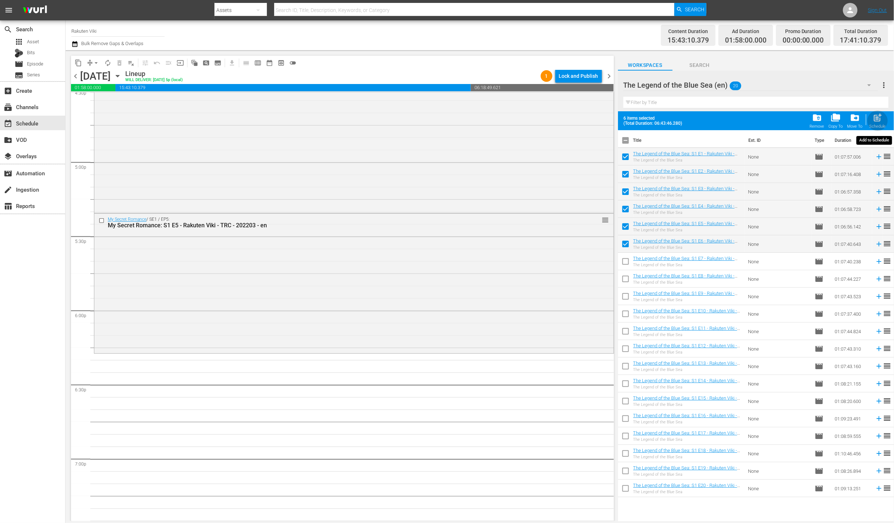
checkbox input "false"
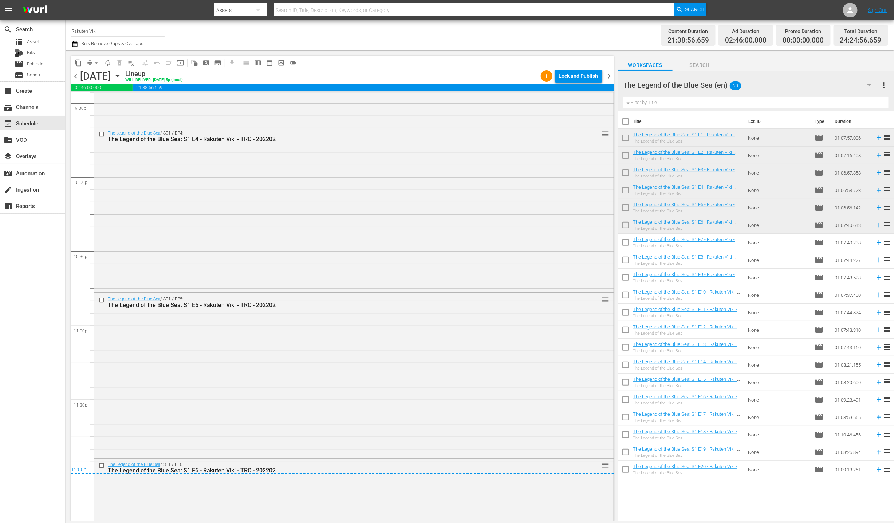
scroll to position [3287, 0]
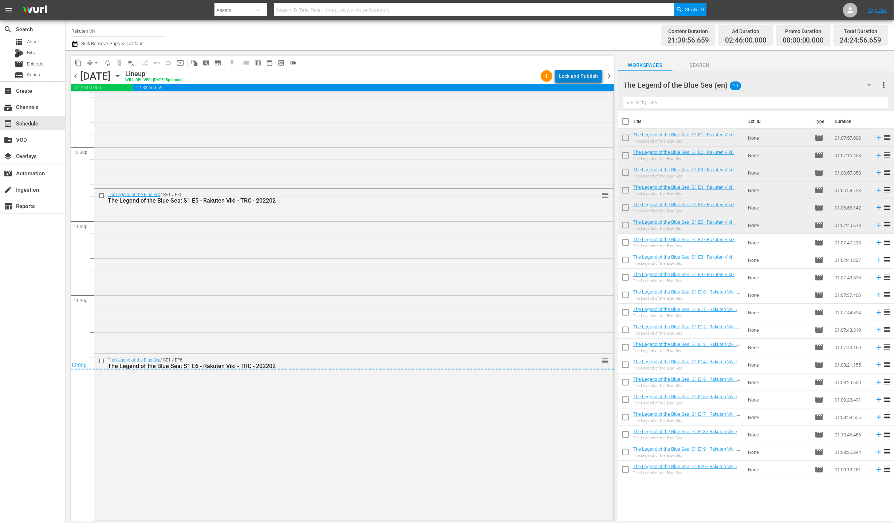
click at [590, 74] on div "Lock and Publish" at bounding box center [578, 76] width 39 height 13
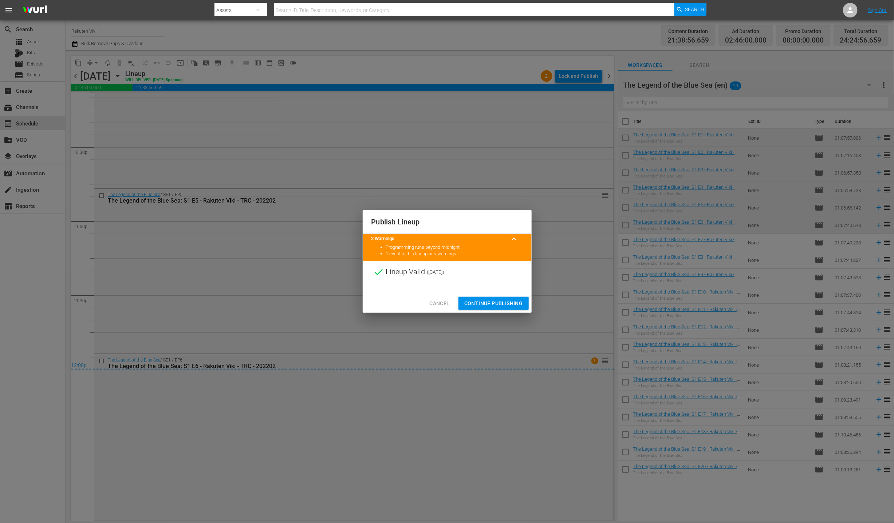
click at [487, 304] on span "Continue Publishing" at bounding box center [493, 303] width 59 height 9
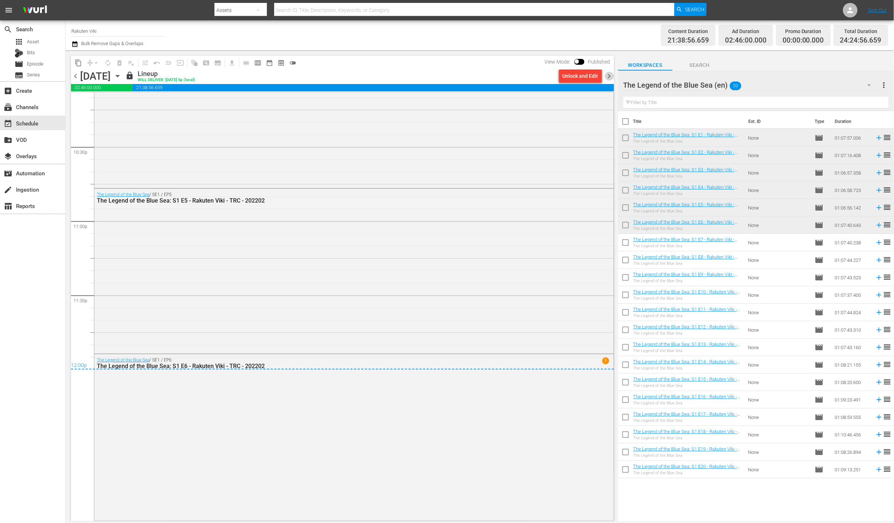
click at [610, 76] on span "chevron_right" at bounding box center [609, 76] width 9 height 9
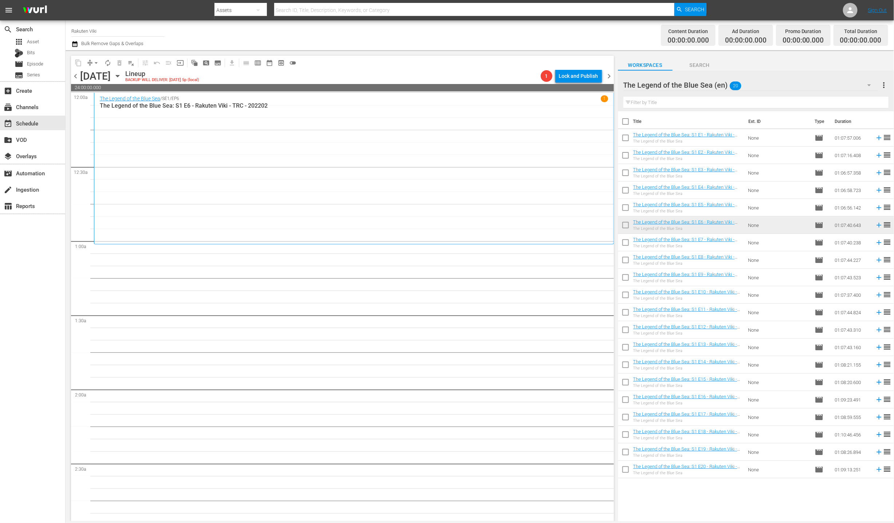
click at [841, 76] on div "The Legend of the Blue Sea (en) 20" at bounding box center [750, 85] width 254 height 20
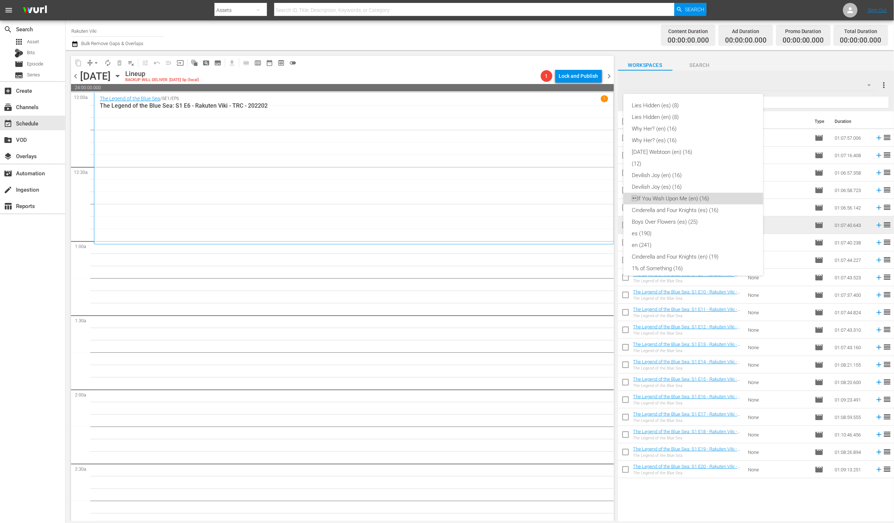
click at [693, 201] on div "If You Wish Upon Me (en) (16)" at bounding box center [693, 199] width 122 height 12
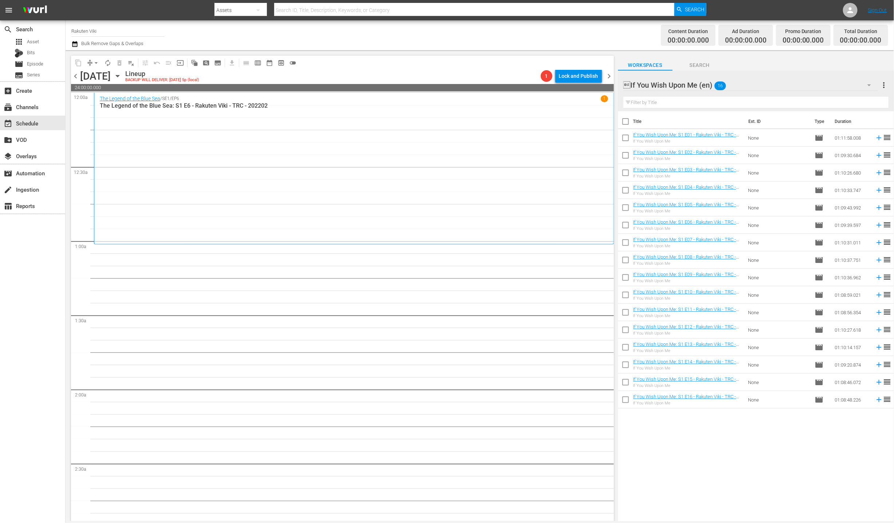
click at [622, 211] on input "checkbox" at bounding box center [625, 209] width 15 height 15
checkbox input "true"
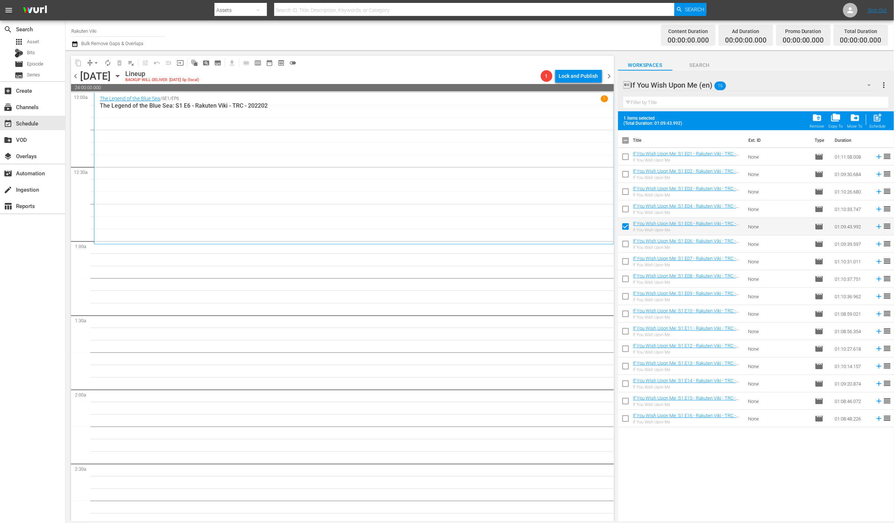
click at [636, 249] on div "If You Wish Upon Me" at bounding box center [687, 247] width 109 height 5
click at [628, 245] on input "checkbox" at bounding box center [625, 245] width 15 height 15
checkbox input "true"
click at [628, 262] on input "checkbox" at bounding box center [625, 263] width 15 height 15
checkbox input "true"
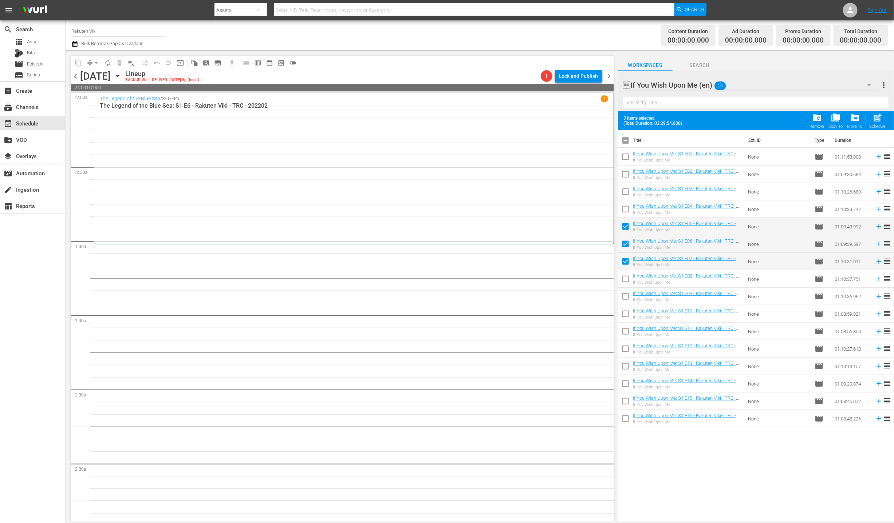
click at [625, 276] on input "checkbox" at bounding box center [625, 280] width 15 height 15
checkbox input "true"
click at [885, 121] on div "post_add Schedule" at bounding box center [877, 121] width 16 height 16
checkbox input "false"
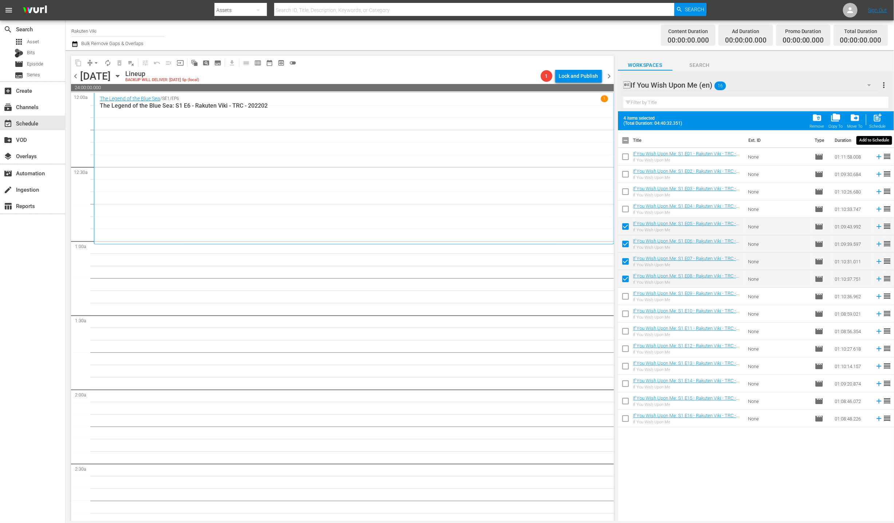
checkbox input "false"
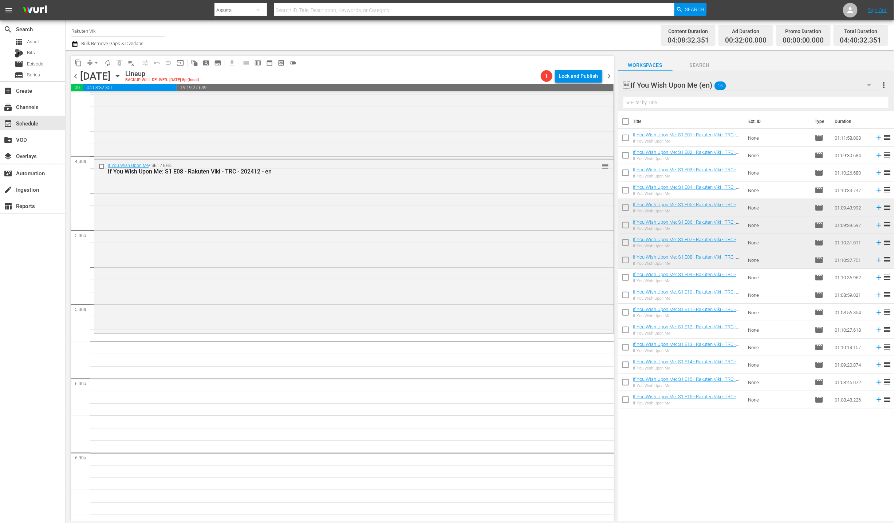
scroll to position [184, 0]
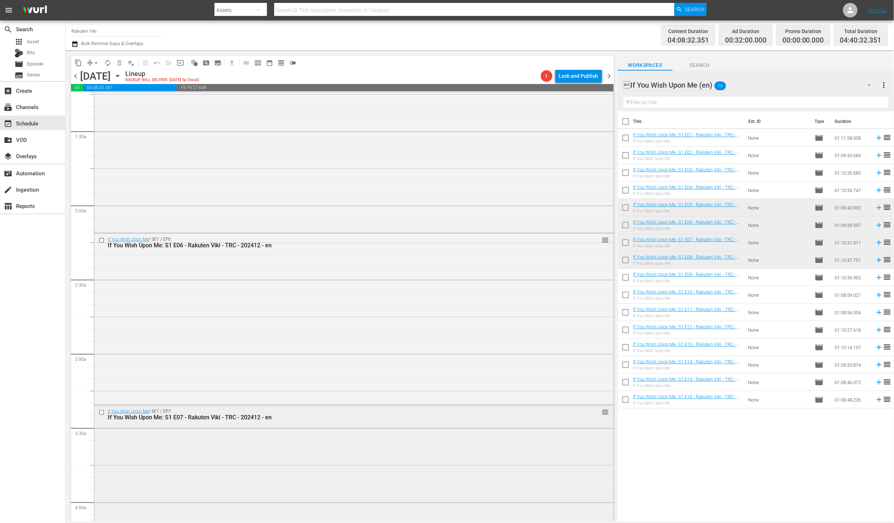
click at [401, 435] on div "If You Wish Upon Me / SE1 / EP7: If You Wish Upon Me: S1 E07 - Rakuten Viki - T…" at bounding box center [353, 492] width 519 height 173
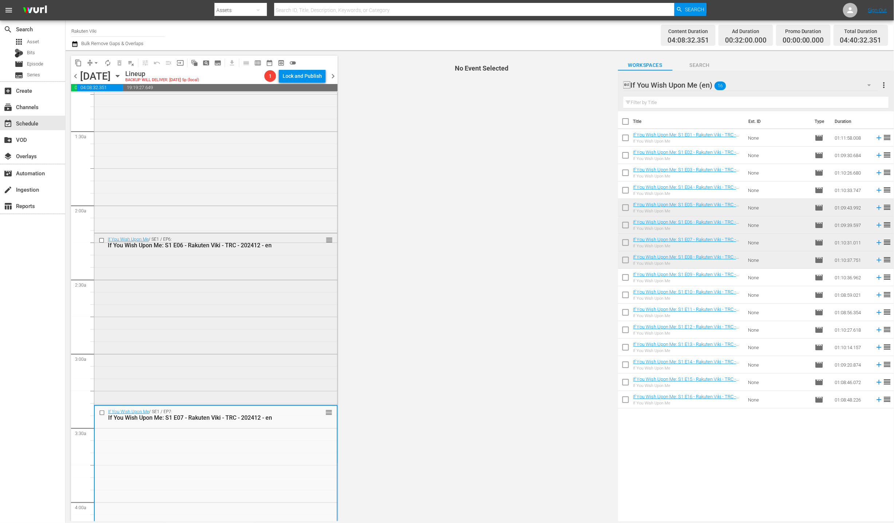
scroll to position [405, 0]
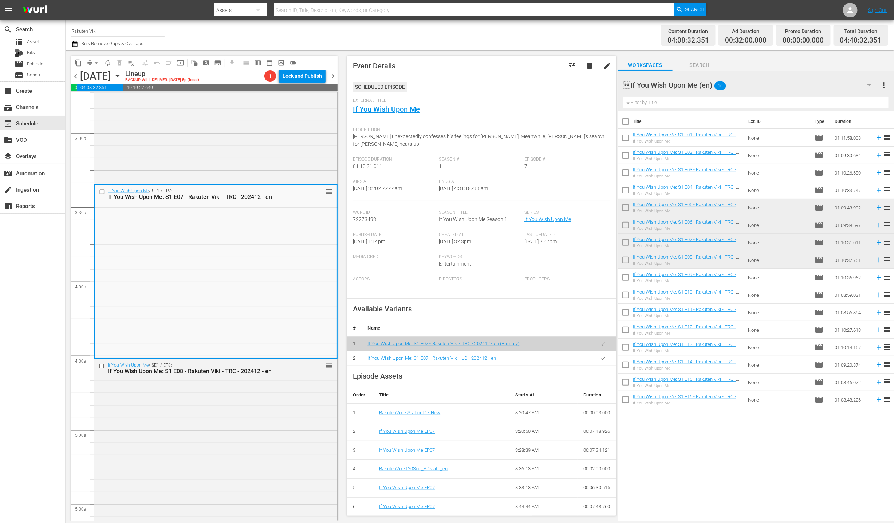
click at [601, 359] on icon "button" at bounding box center [603, 358] width 4 height 3
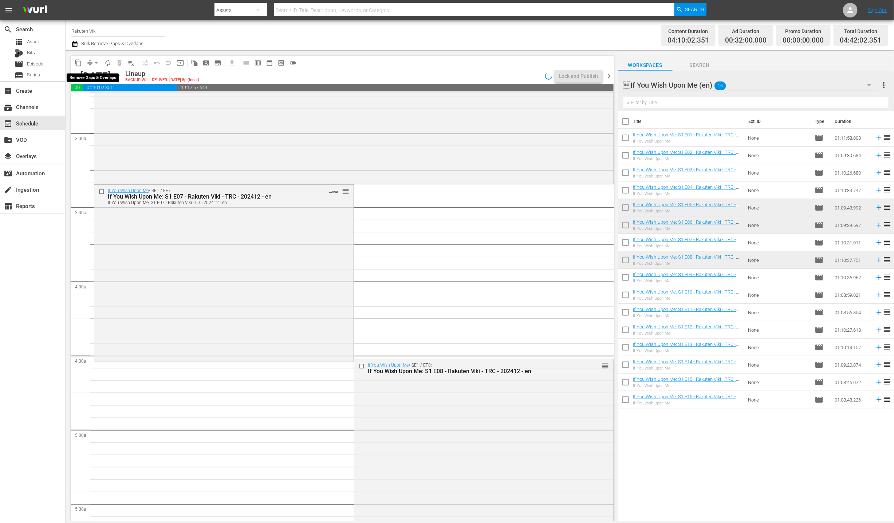
click at [98, 63] on span "arrow_drop_down" at bounding box center [95, 62] width 7 height 7
click at [101, 104] on li "Align to End of Previous Day" at bounding box center [96, 101] width 76 height 12
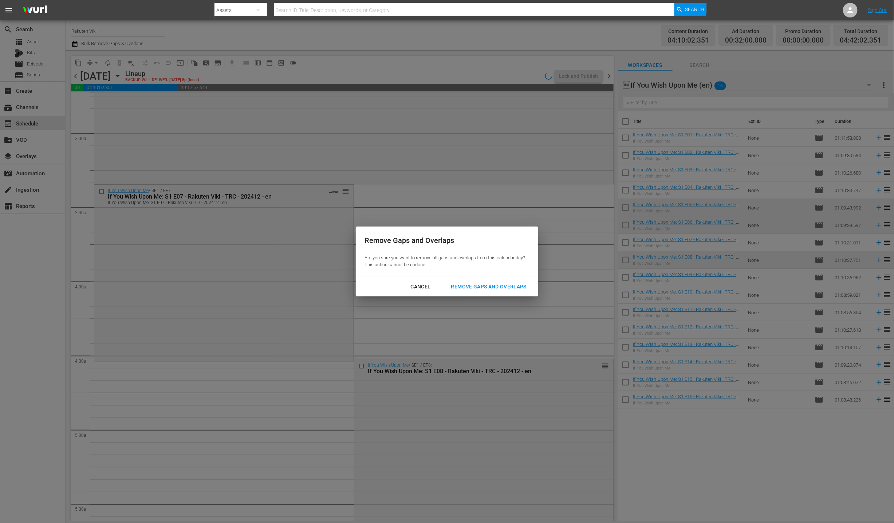
click at [507, 282] on button "Remove Gaps and Overlaps" at bounding box center [488, 286] width 93 height 13
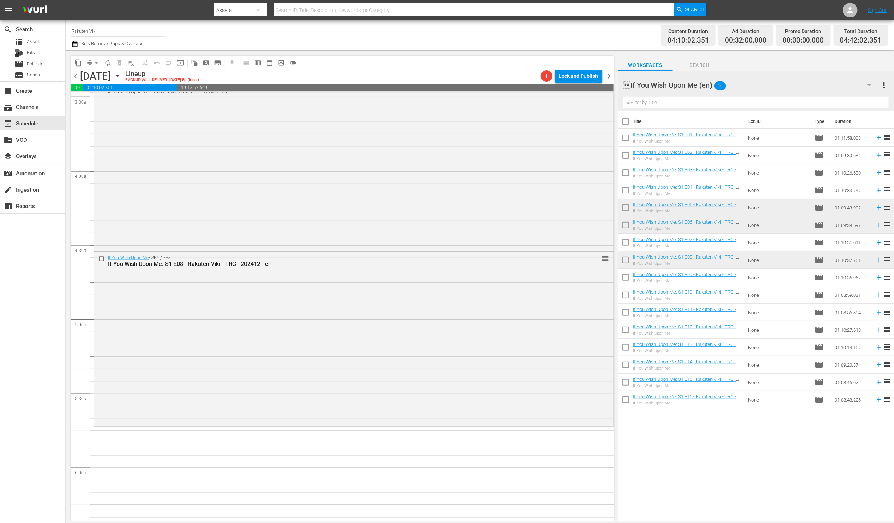
scroll to position [521, 0]
click at [814, 88] on div "If You Wish Upon Me (en) 16" at bounding box center [750, 85] width 254 height 20
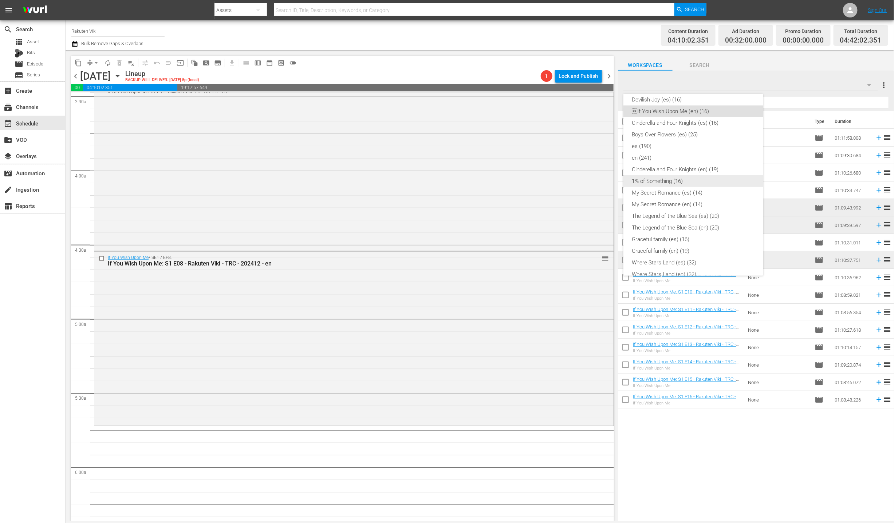
scroll to position [0, 0]
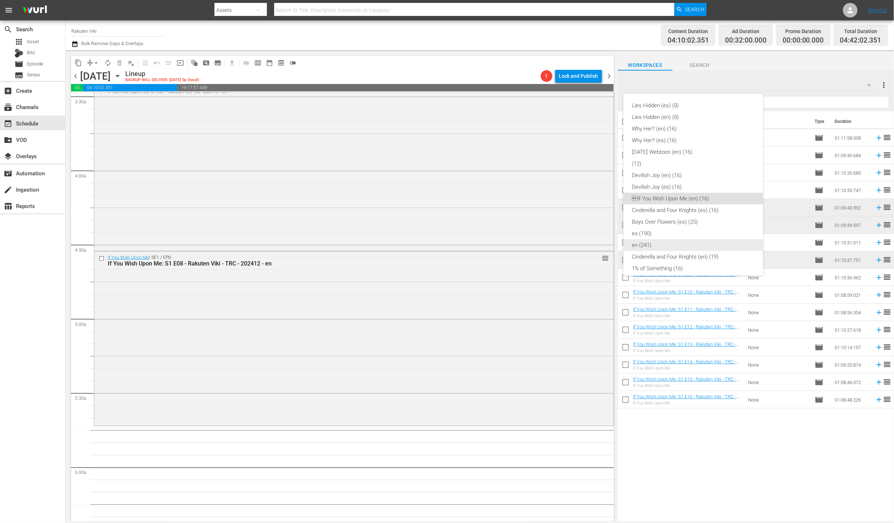
click at [677, 248] on div "en (241)" at bounding box center [693, 246] width 122 height 12
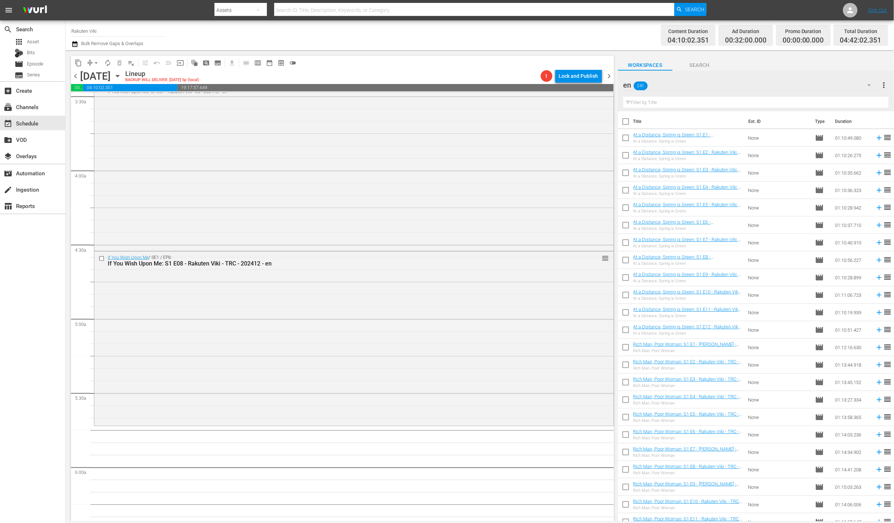
click at [629, 240] on input "checkbox" at bounding box center [625, 244] width 15 height 15
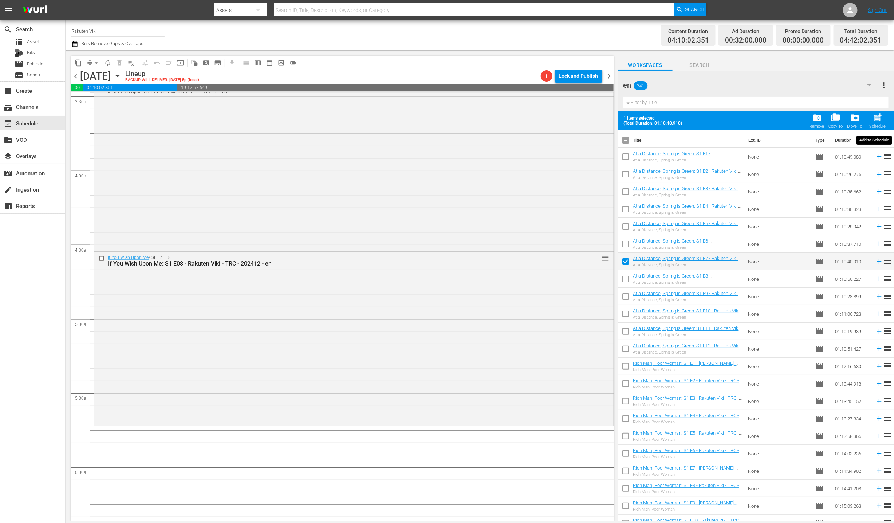
click at [879, 117] on span "post_add" at bounding box center [878, 118] width 10 height 10
checkbox input "false"
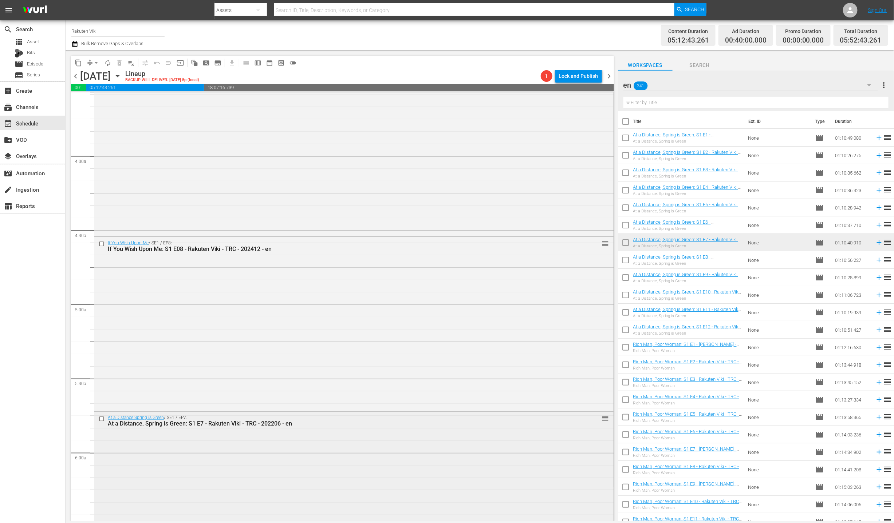
scroll to position [713, 0]
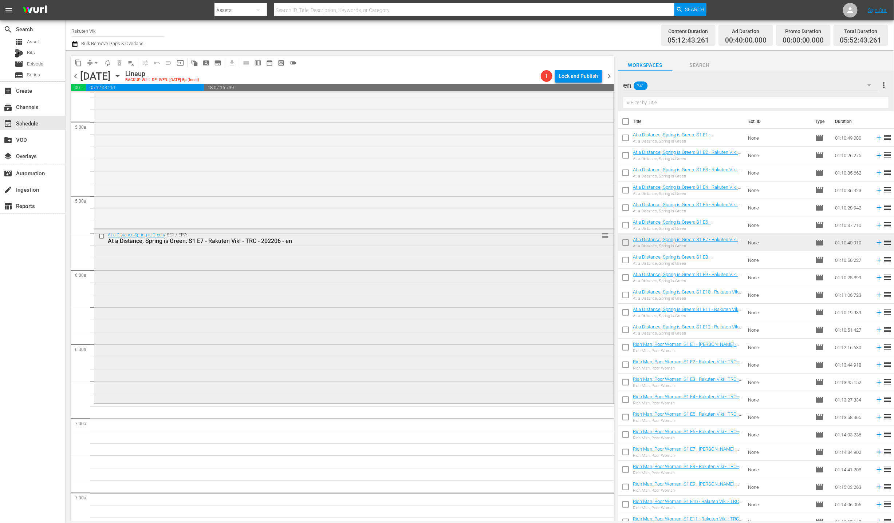
click at [536, 290] on div "At a Distance Spring is Green / SE1 / EP7: At a Distance, Spring is Green: S1 E…" at bounding box center [353, 316] width 519 height 173
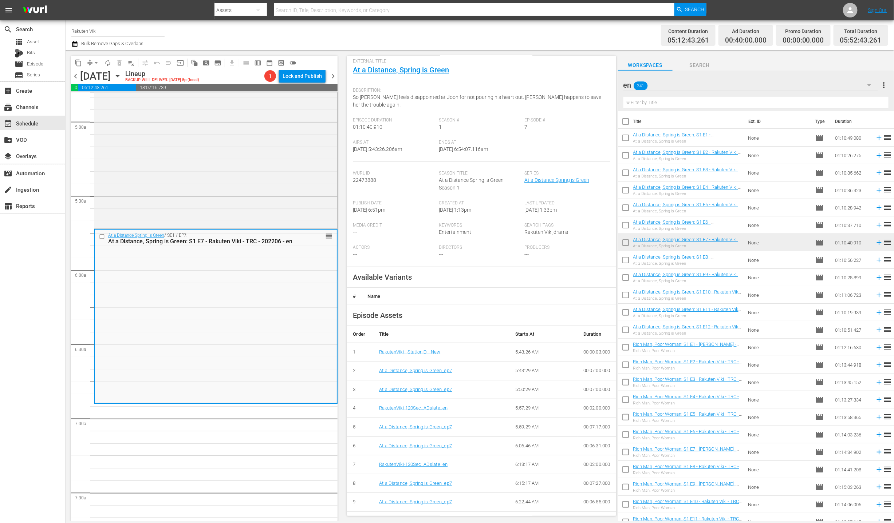
scroll to position [71, 0]
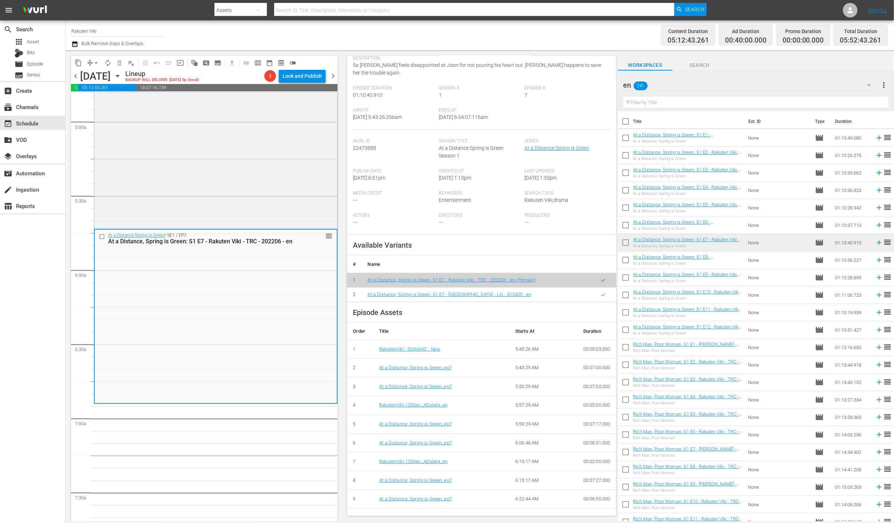
click at [600, 292] on icon "button" at bounding box center [602, 294] width 5 height 5
click at [625, 265] on input "checkbox" at bounding box center [625, 261] width 15 height 15
checkbox input "true"
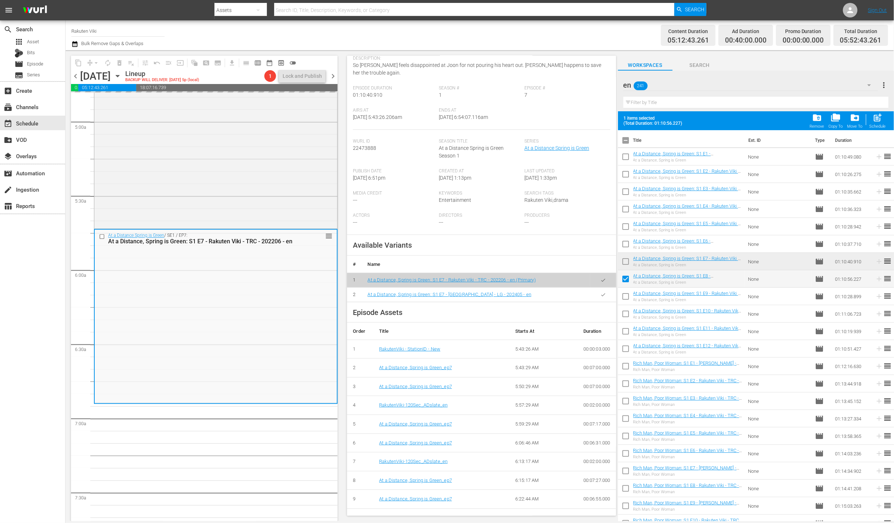
click at [630, 300] on input "checkbox" at bounding box center [625, 297] width 15 height 15
checkbox input "true"
click at [627, 314] on input "checkbox" at bounding box center [625, 315] width 15 height 15
checkbox input "true"
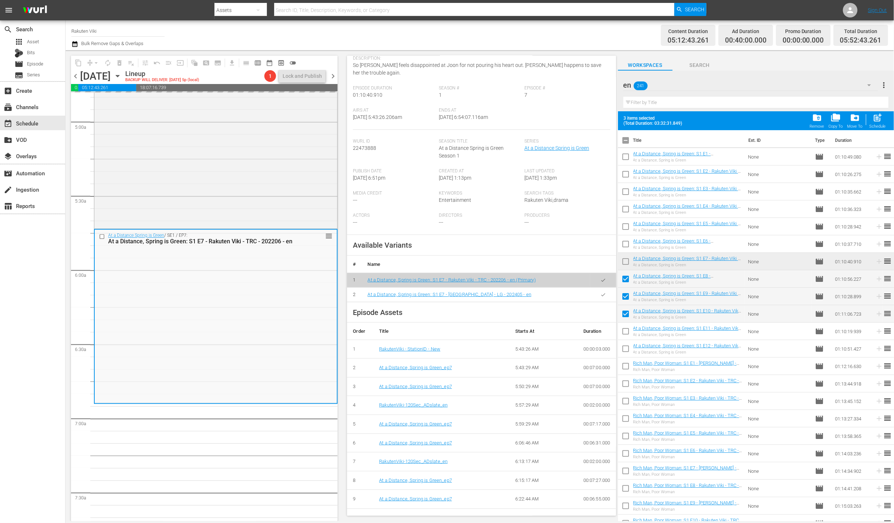
click at [625, 329] on input "checkbox" at bounding box center [625, 332] width 15 height 15
checkbox input "true"
click at [624, 345] on input "checkbox" at bounding box center [625, 350] width 15 height 15
checkbox input "true"
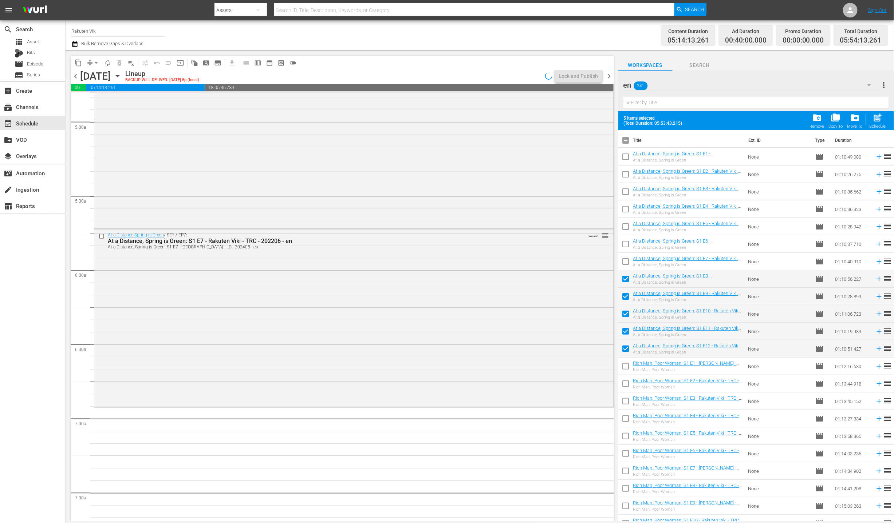
scroll to position [43, 0]
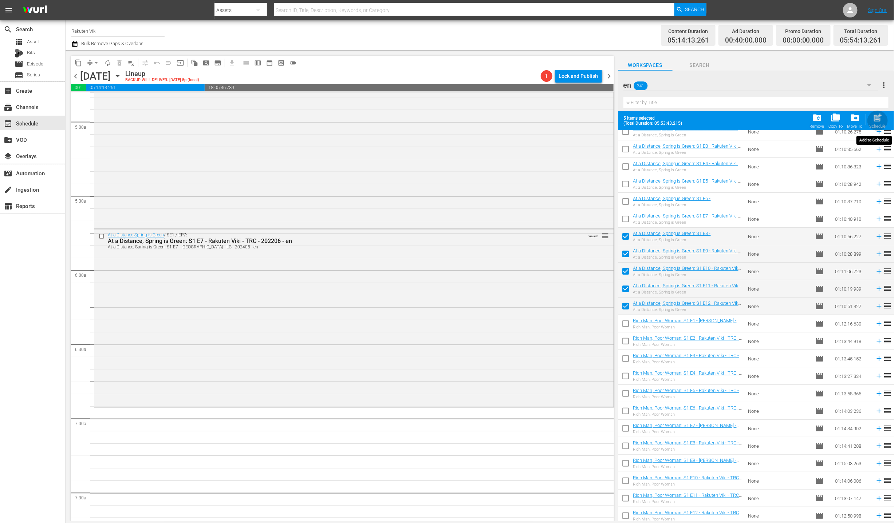
click at [878, 117] on span "post_add" at bounding box center [878, 118] width 10 height 10
checkbox input "false"
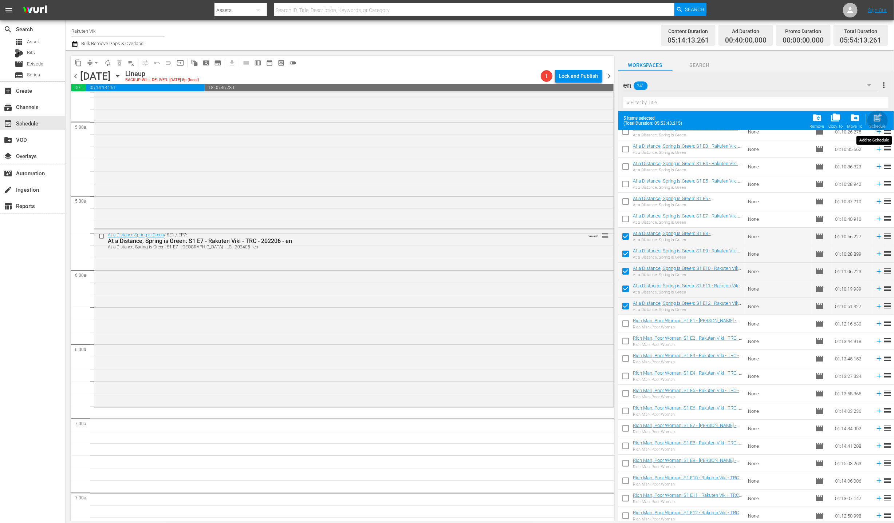
checkbox input "false"
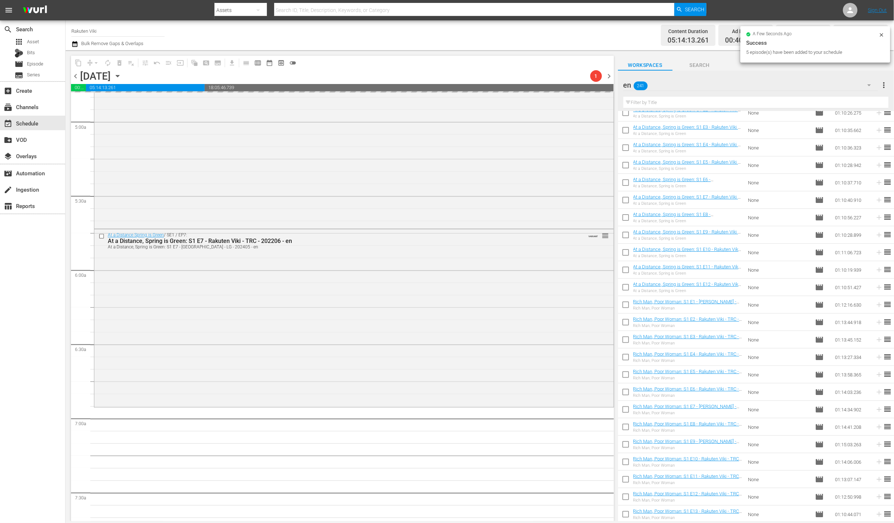
click at [698, 98] on input "text" at bounding box center [755, 103] width 265 height 12
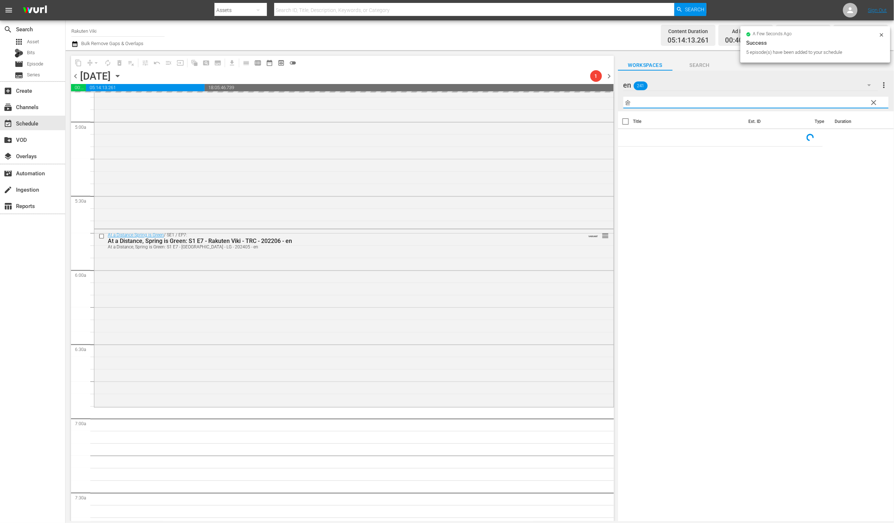
type input "솓"
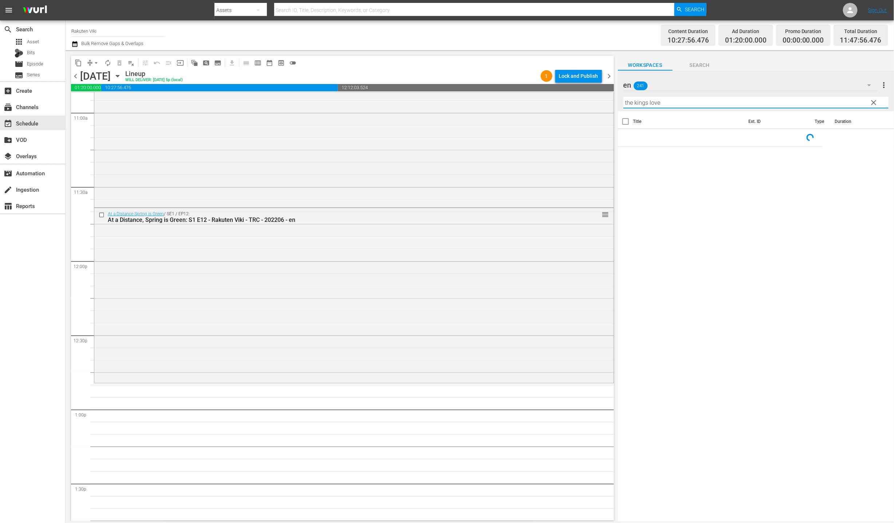
scroll to position [1633, 0]
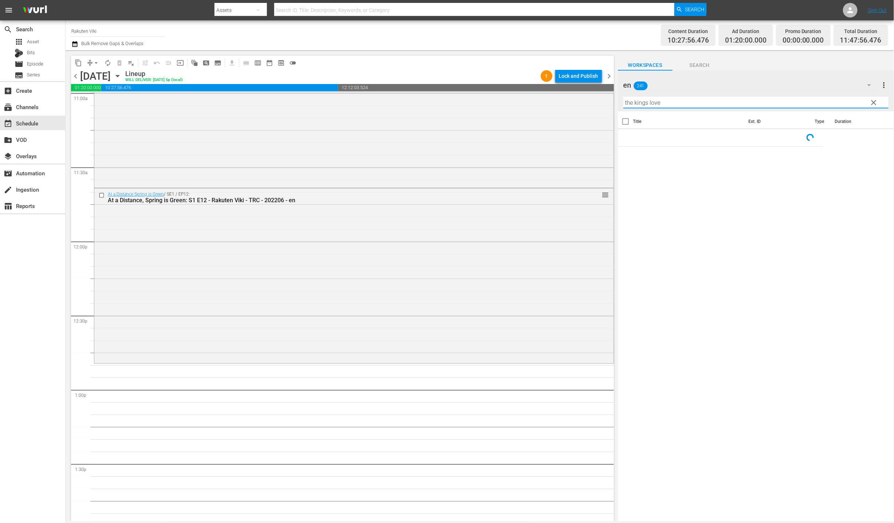
type input "the kings love"
click at [871, 104] on span "clear" at bounding box center [873, 102] width 9 height 9
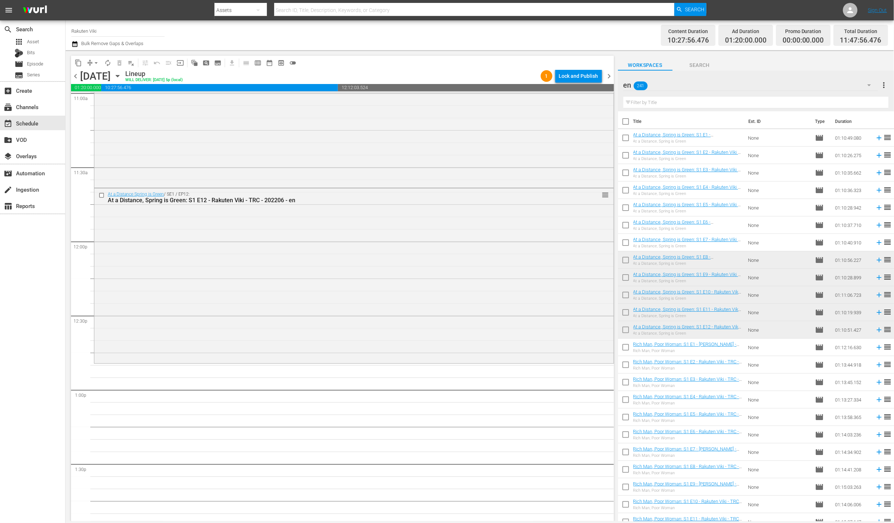
click at [783, 104] on input "text" at bounding box center [755, 103] width 265 height 12
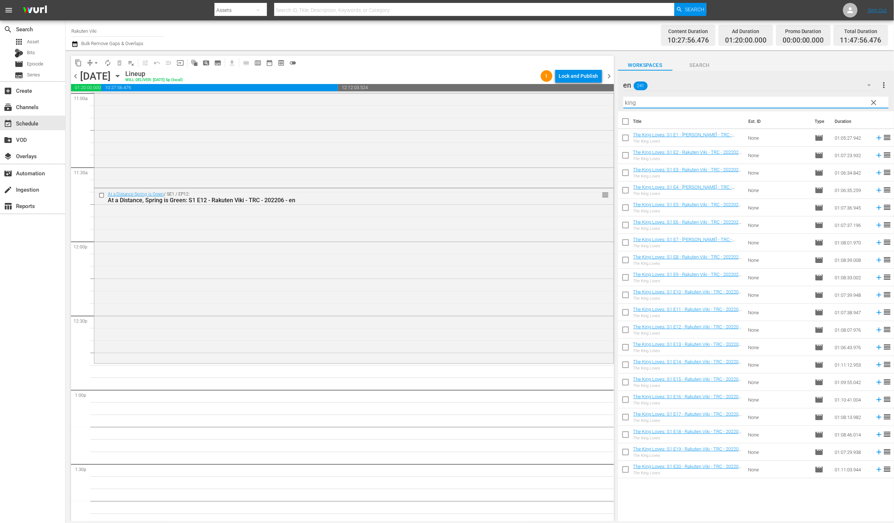
type input "king"
click at [624, 314] on input "checkbox" at bounding box center [625, 313] width 15 height 15
checkbox input "true"
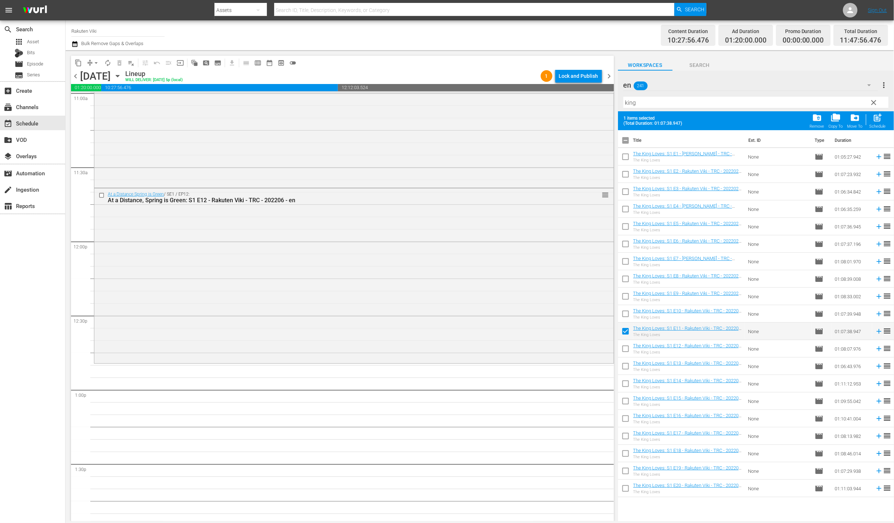
click at [622, 352] on input "checkbox" at bounding box center [625, 350] width 15 height 15
checkbox input "true"
click at [623, 369] on input "checkbox" at bounding box center [625, 367] width 15 height 15
checkbox input "true"
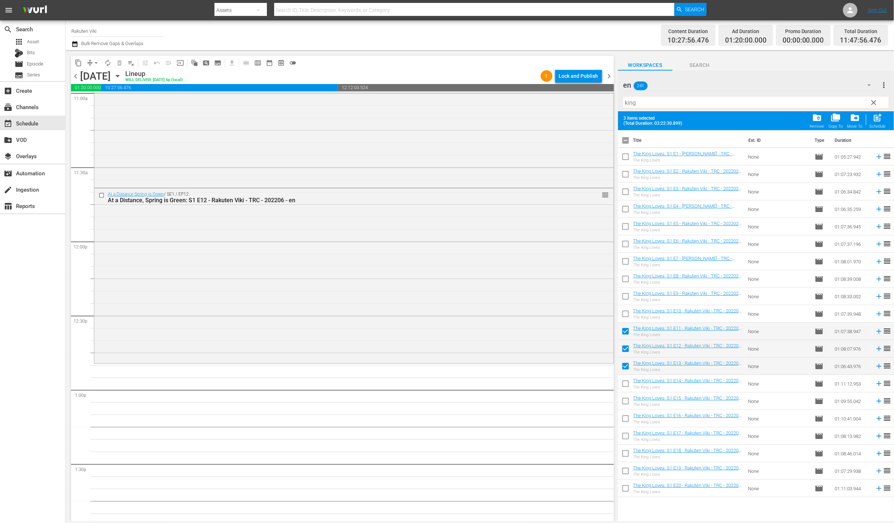
click at [625, 387] on input "checkbox" at bounding box center [625, 385] width 15 height 15
checkbox input "true"
click at [626, 407] on input "checkbox" at bounding box center [625, 402] width 15 height 15
checkbox input "true"
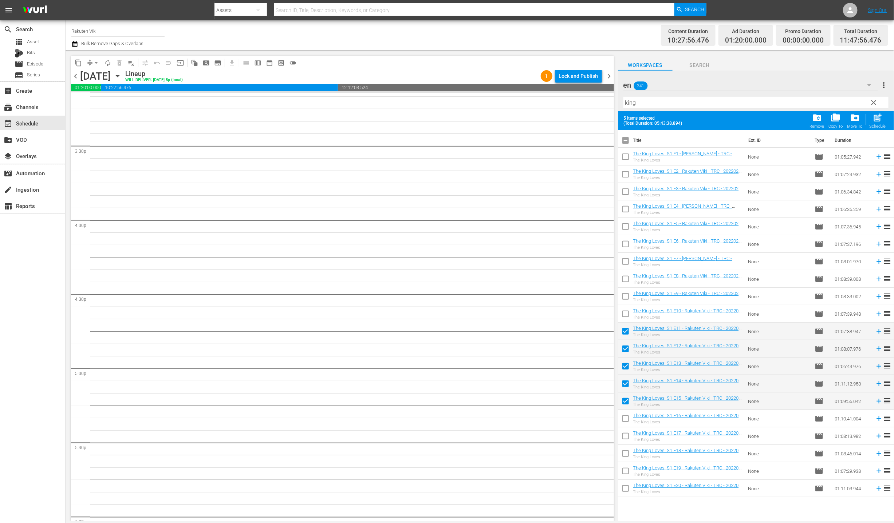
scroll to position [2504, 0]
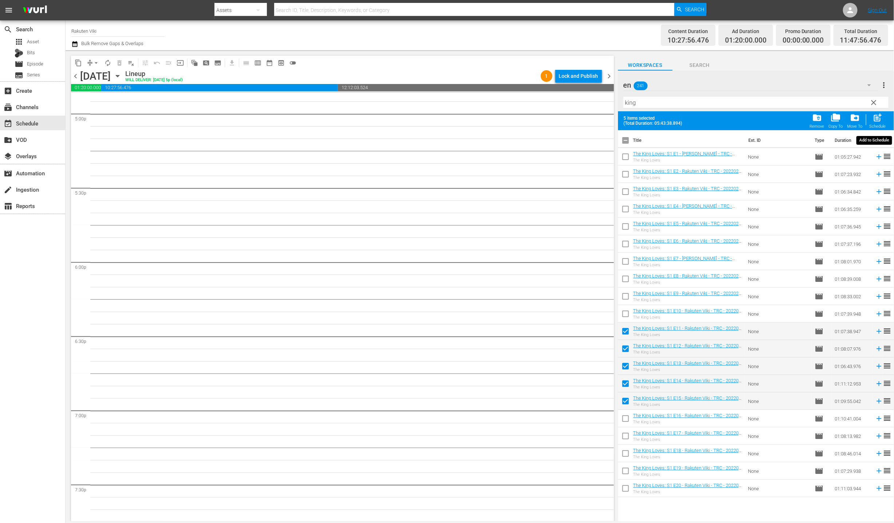
click at [880, 125] on div "Schedule" at bounding box center [877, 126] width 16 height 5
checkbox input "false"
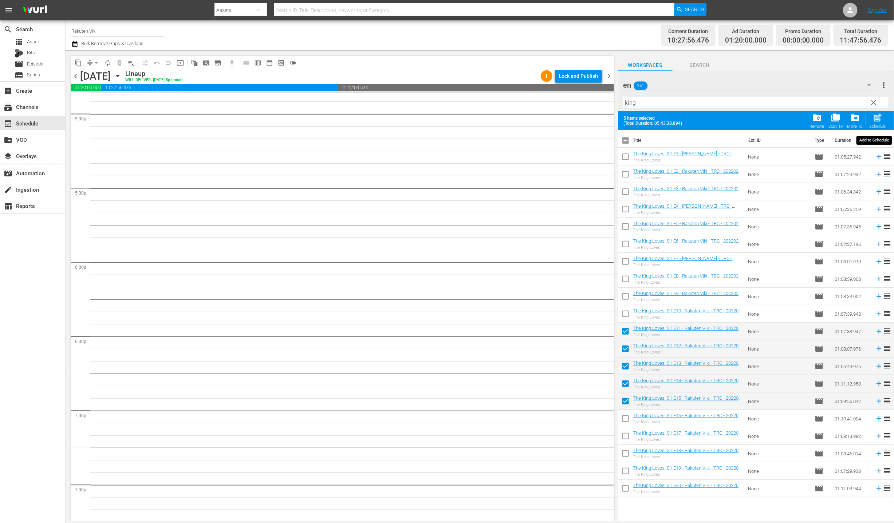
checkbox input "false"
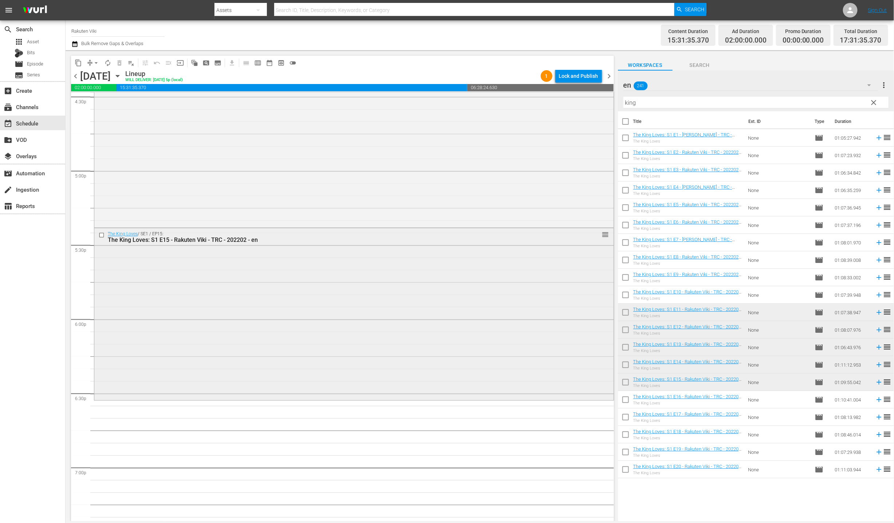
scroll to position [2452, 0]
click at [700, 78] on div "en 241" at bounding box center [750, 85] width 254 height 20
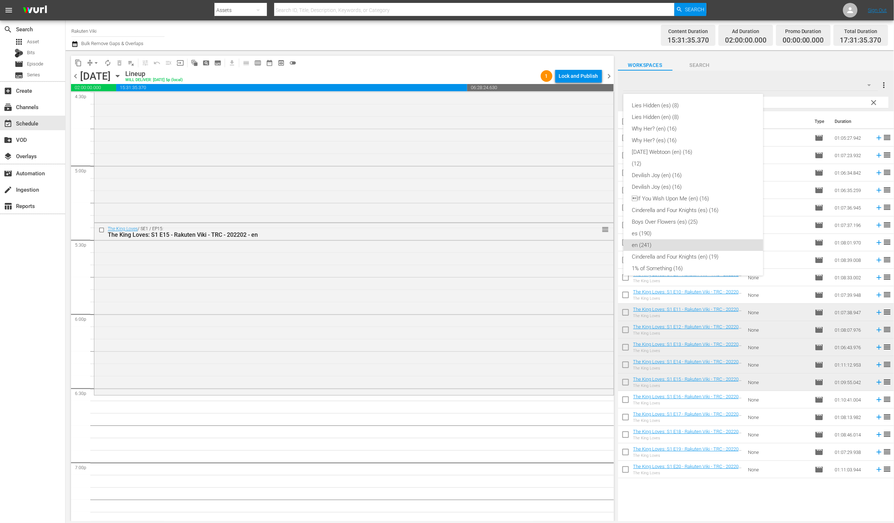
scroll to position [134, 0]
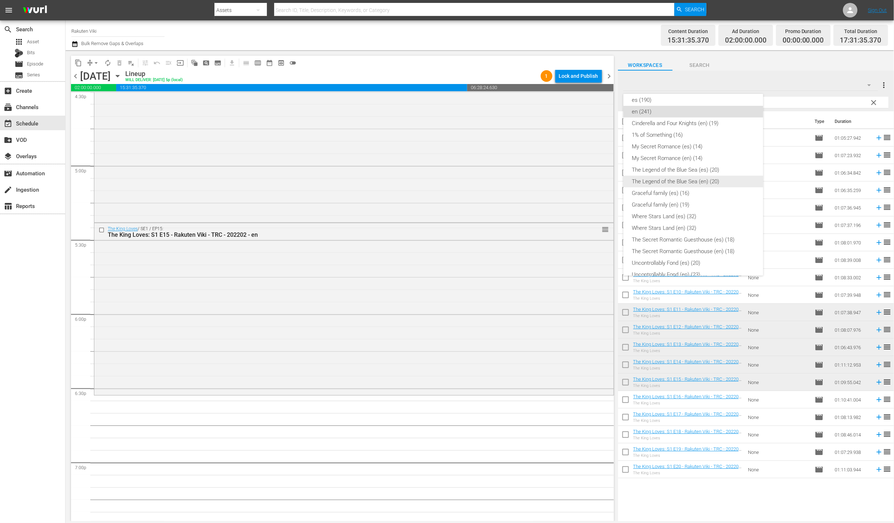
click at [726, 180] on div "The Legend of the Blue Sea (en) (20)" at bounding box center [693, 182] width 122 height 12
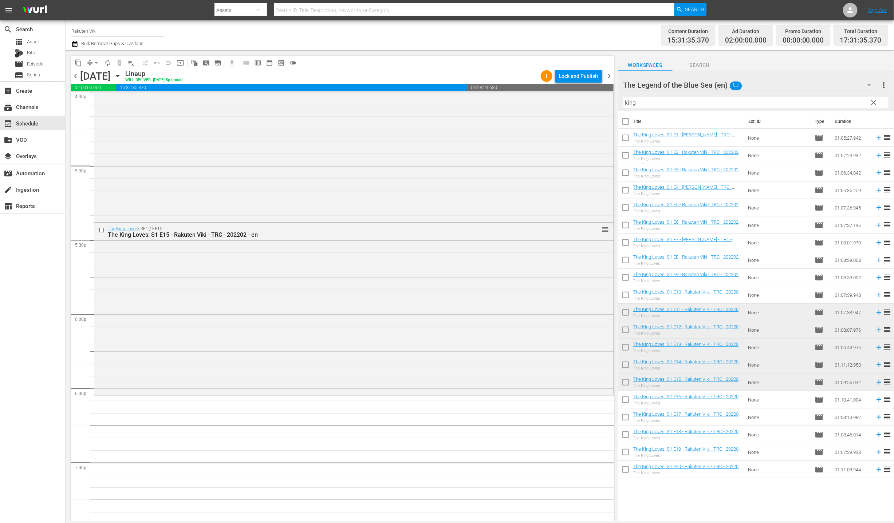
click at [874, 103] on span "clear" at bounding box center [873, 102] width 9 height 9
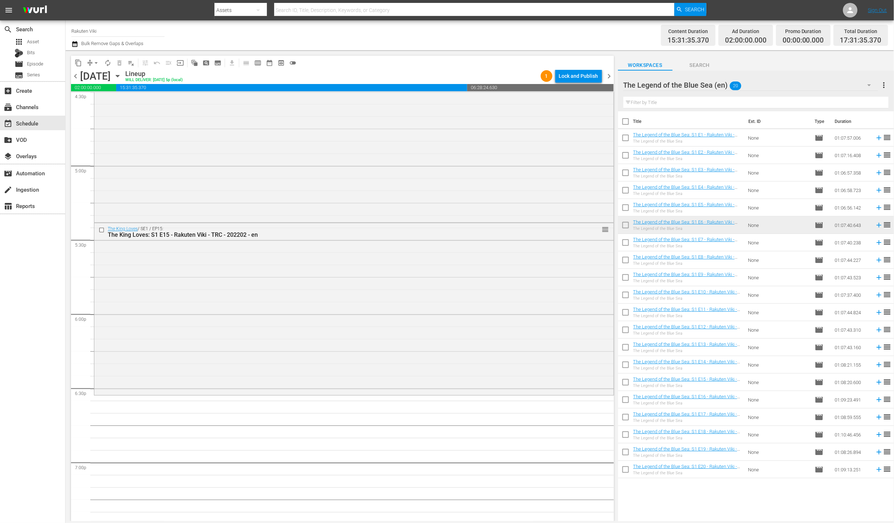
click at [627, 232] on input "checkbox" at bounding box center [625, 226] width 15 height 15
checkbox input "true"
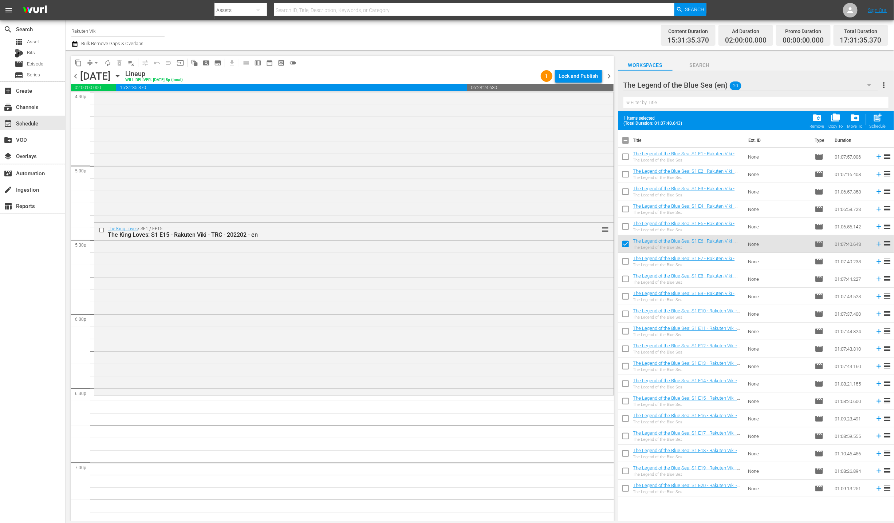
click at [632, 273] on input "checkbox" at bounding box center [625, 280] width 15 height 15
checkbox input "true"
click at [629, 261] on input "checkbox" at bounding box center [625, 263] width 15 height 15
checkbox input "true"
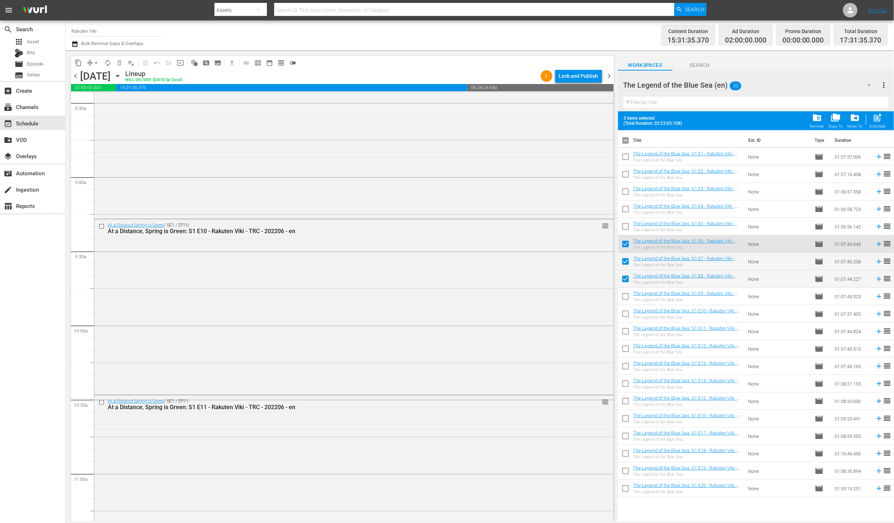
scroll to position [1705, 0]
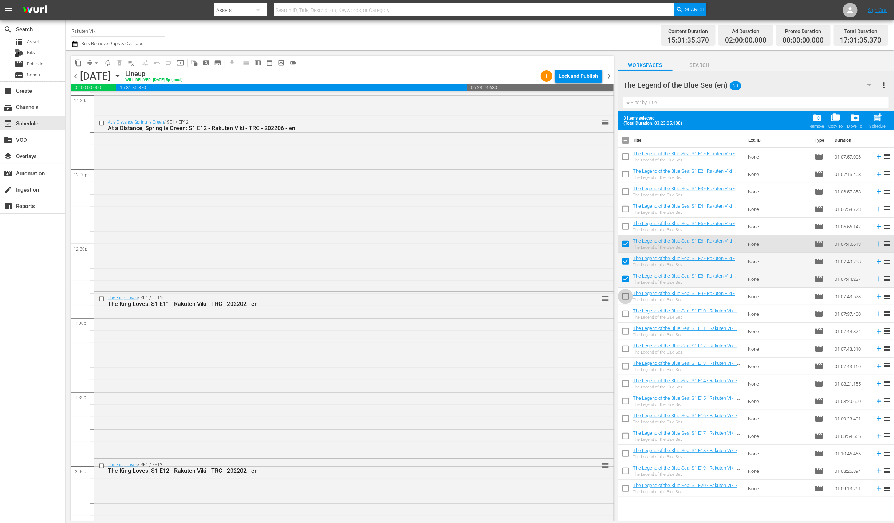
click at [624, 297] on input "checkbox" at bounding box center [625, 297] width 15 height 15
checkbox input "true"
click at [628, 318] on input "checkbox" at bounding box center [625, 315] width 15 height 15
checkbox input "true"
click at [622, 331] on input "checkbox" at bounding box center [625, 332] width 15 height 15
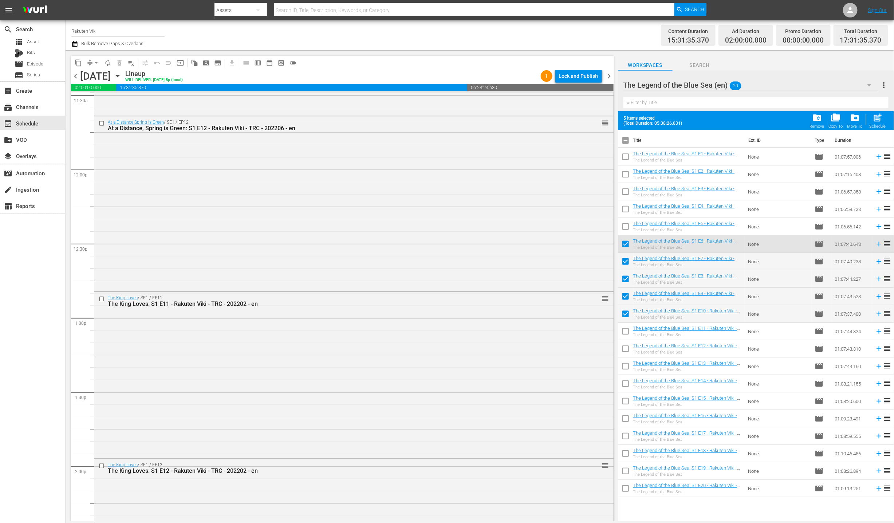
checkbox input "true"
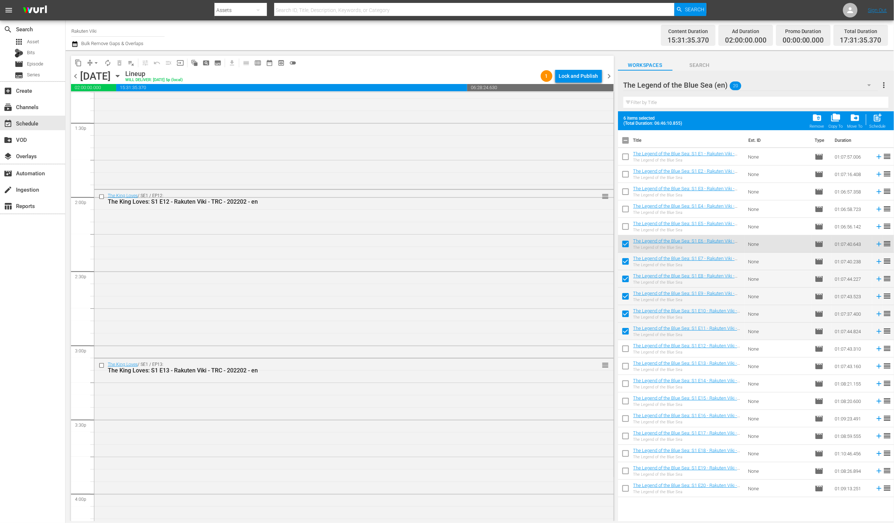
scroll to position [2022, 0]
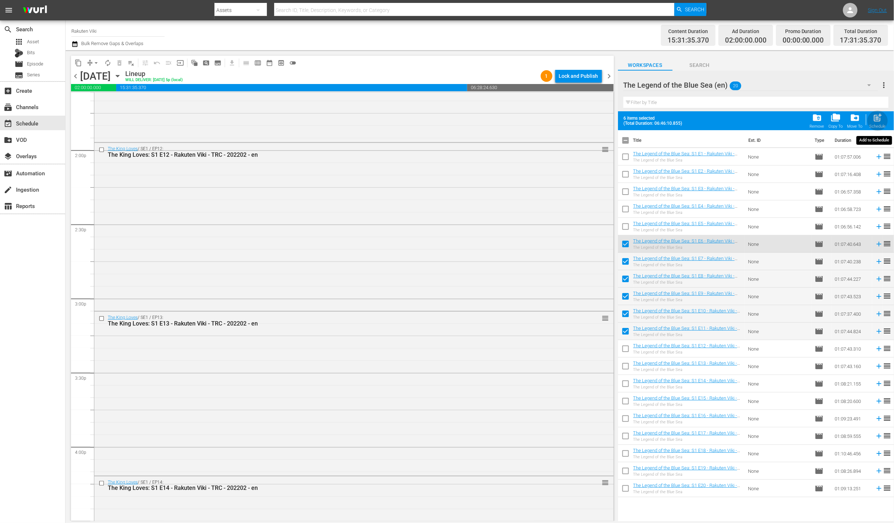
click at [879, 122] on span "post_add" at bounding box center [878, 118] width 10 height 10
checkbox input "false"
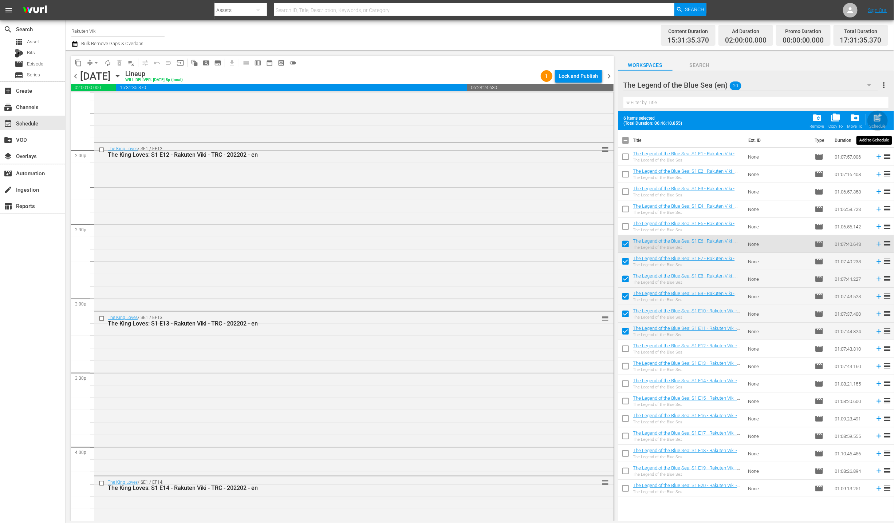
checkbox input "false"
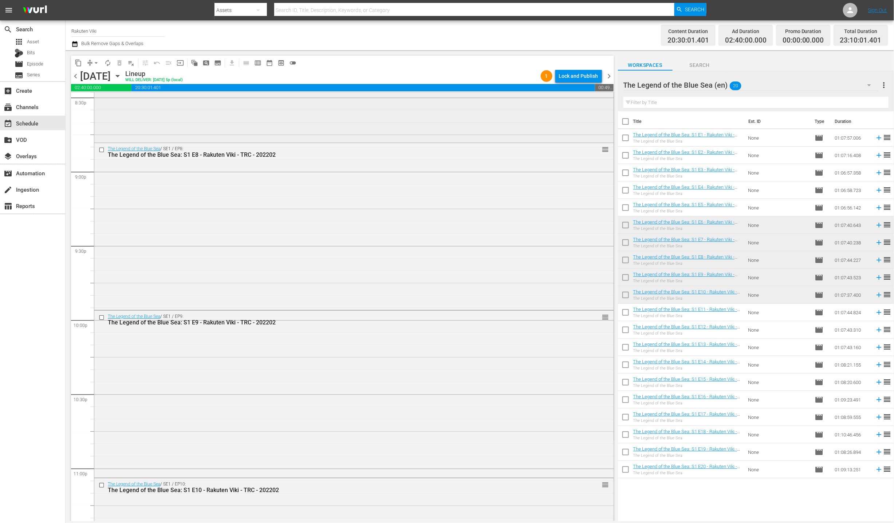
scroll to position [3164, 0]
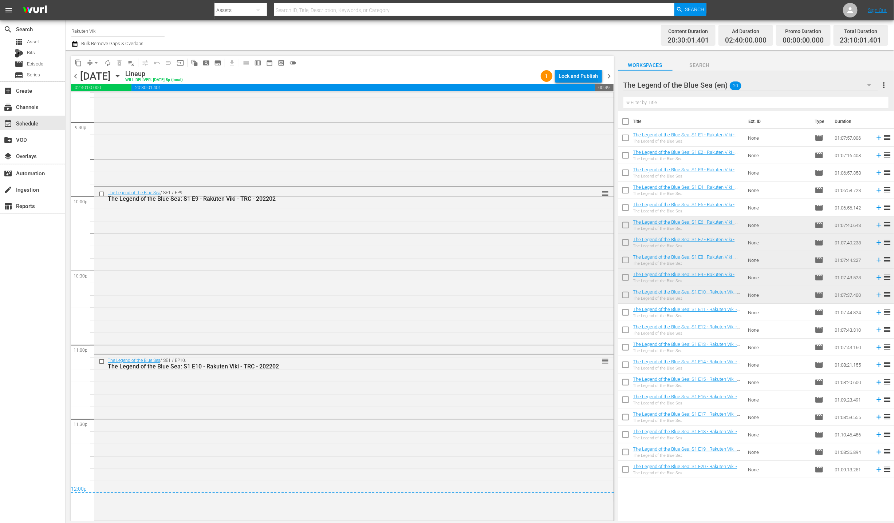
click at [576, 79] on div "Lock and Publish" at bounding box center [578, 76] width 39 height 13
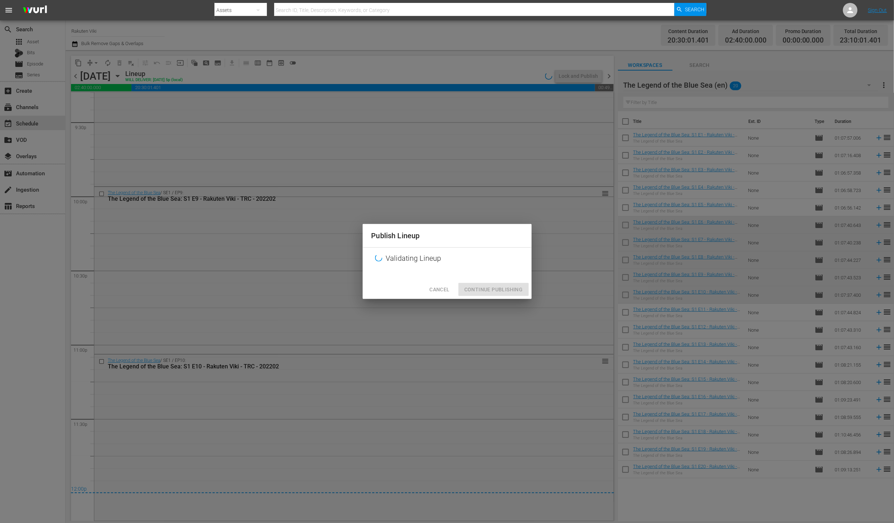
click at [521, 291] on div "Cancel Continue Publishing" at bounding box center [447, 289] width 169 height 19
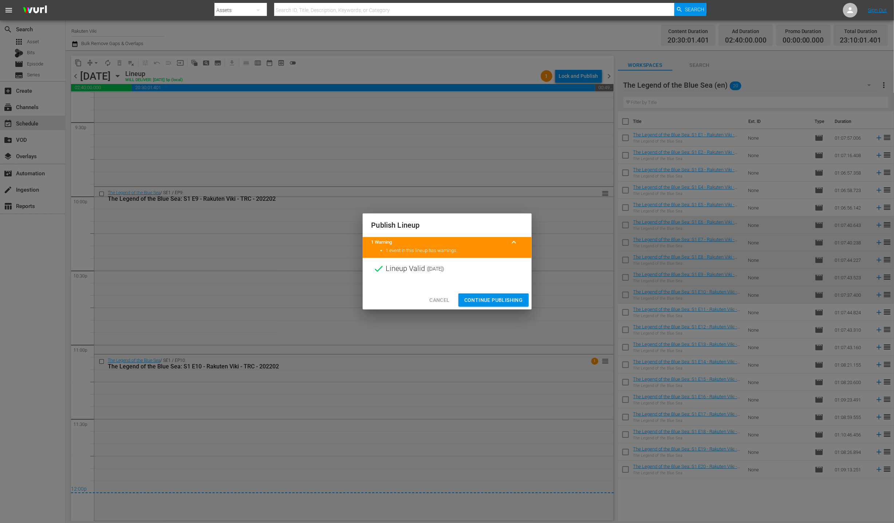
click at [510, 297] on span "Continue Publishing" at bounding box center [493, 300] width 59 height 9
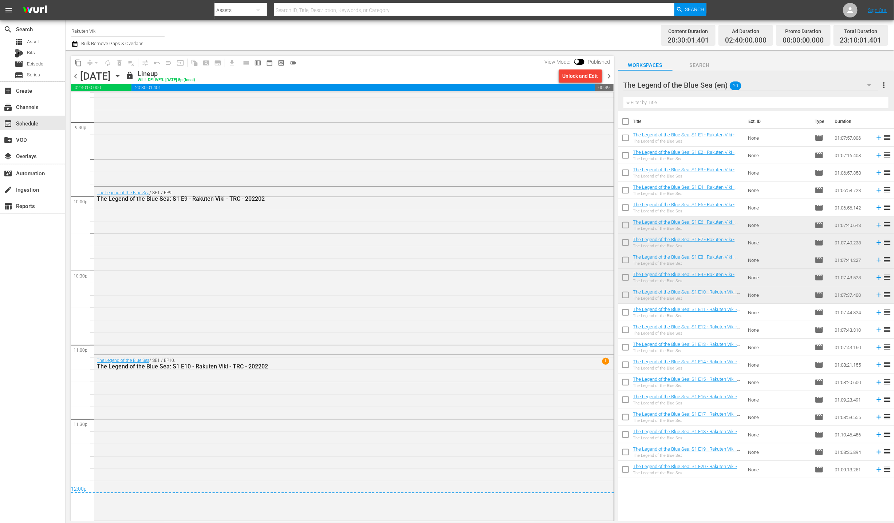
click at [610, 80] on span "chevron_right" at bounding box center [609, 76] width 9 height 9
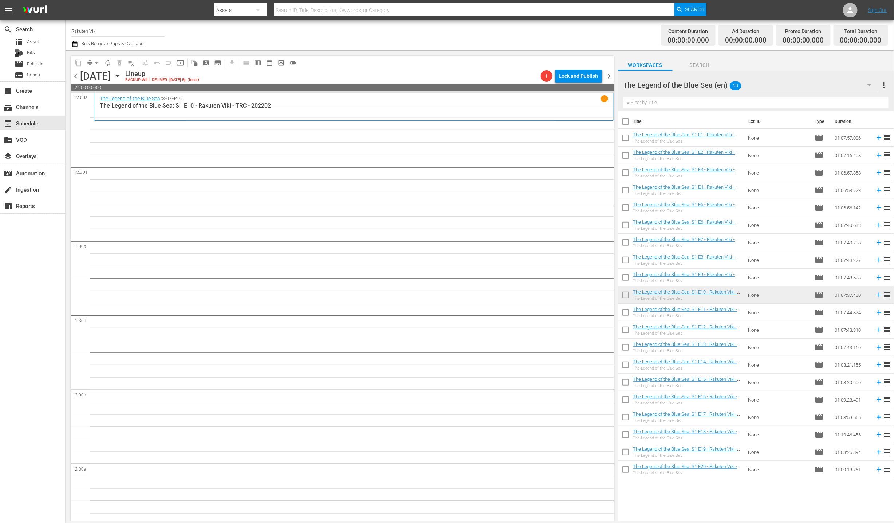
click at [853, 86] on div "The Legend of the Blue Sea (en) 20" at bounding box center [750, 85] width 254 height 20
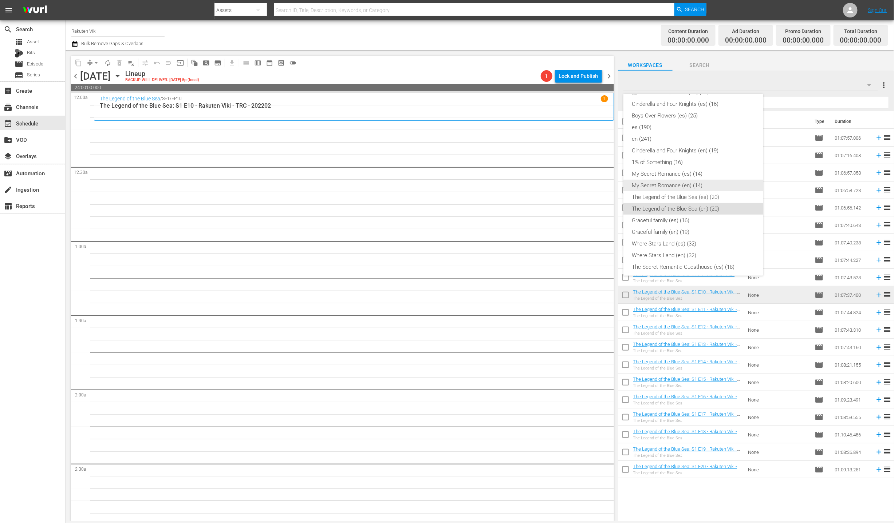
scroll to position [65, 0]
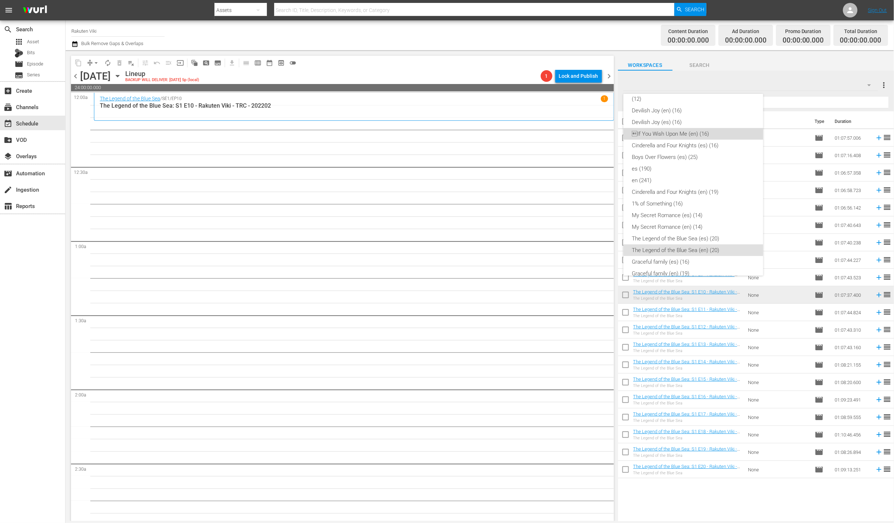
click at [725, 134] on div "If You Wish Upon Me (en) (16)" at bounding box center [693, 134] width 122 height 12
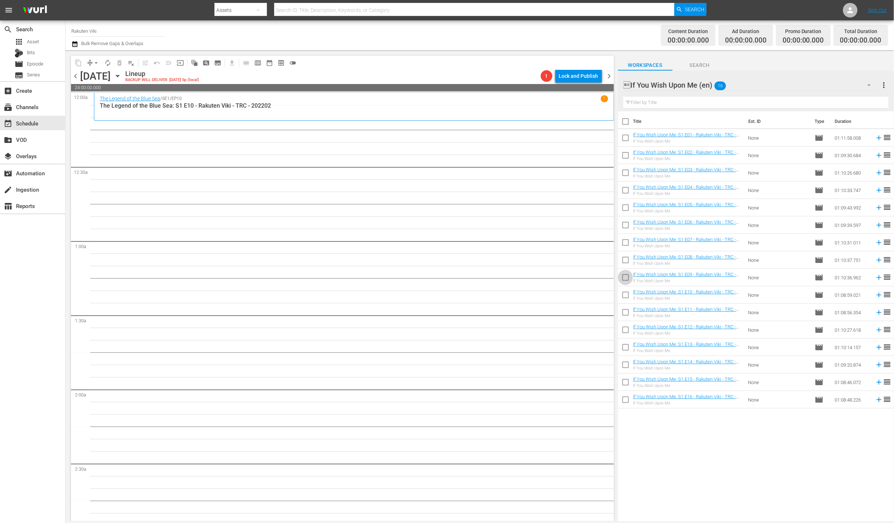
click at [624, 282] on input "checkbox" at bounding box center [625, 279] width 15 height 15
checkbox input "true"
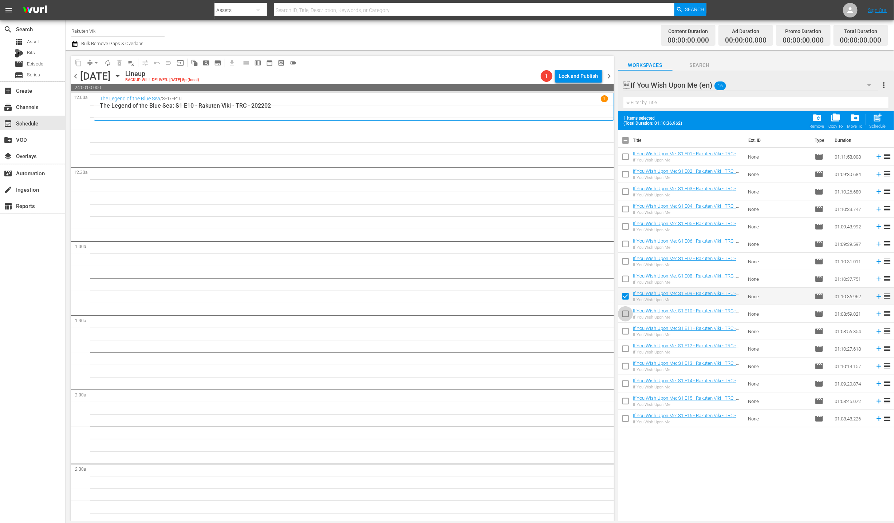
click at [630, 315] on input "checkbox" at bounding box center [625, 315] width 15 height 15
checkbox input "true"
click at [628, 333] on input "checkbox" at bounding box center [625, 332] width 15 height 15
checkbox input "true"
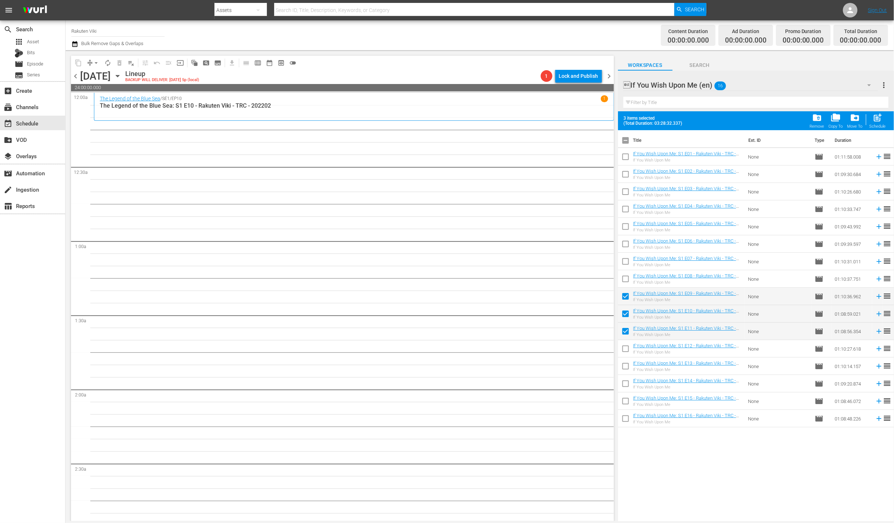
click at [629, 348] on input "checkbox" at bounding box center [625, 350] width 15 height 15
checkbox input "true"
click at [878, 122] on span "post_add" at bounding box center [878, 118] width 10 height 10
checkbox input "false"
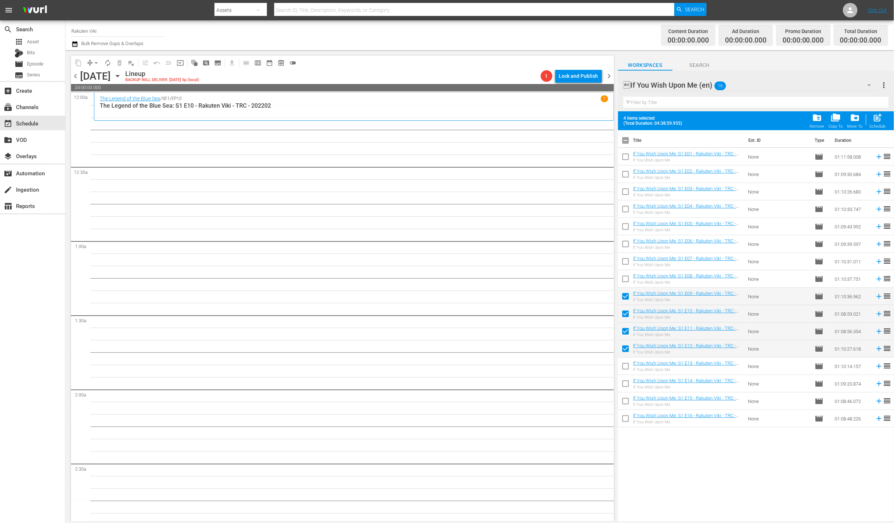
checkbox input "false"
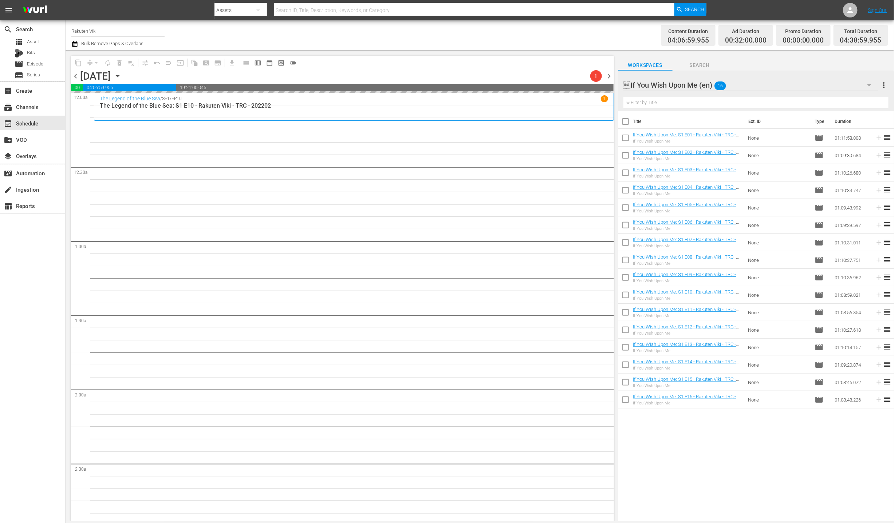
click at [792, 82] on div "If You Wish Upon Me (en) 16" at bounding box center [750, 85] width 254 height 20
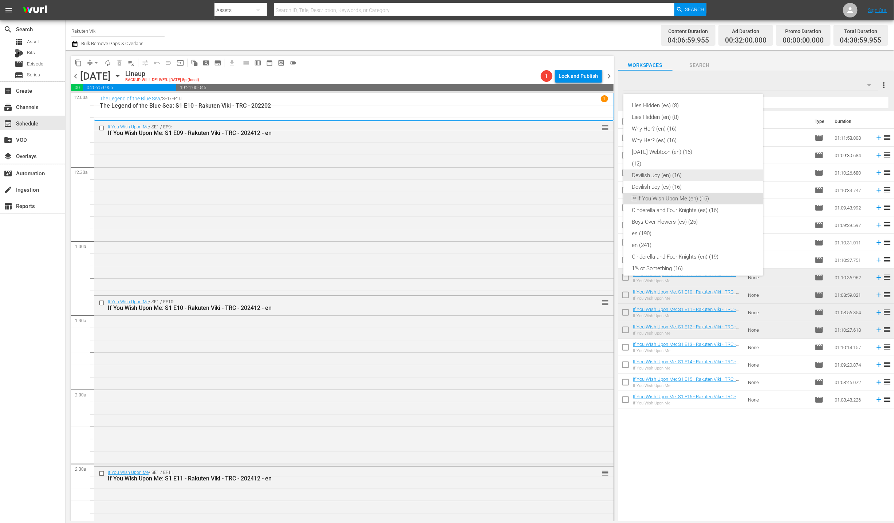
scroll to position [10, 0]
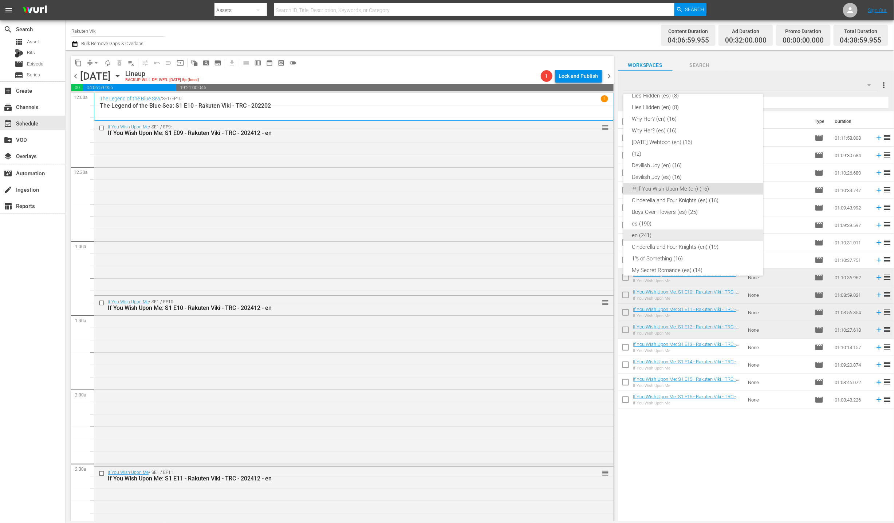
click at [685, 236] on div "en (241)" at bounding box center [693, 236] width 122 height 12
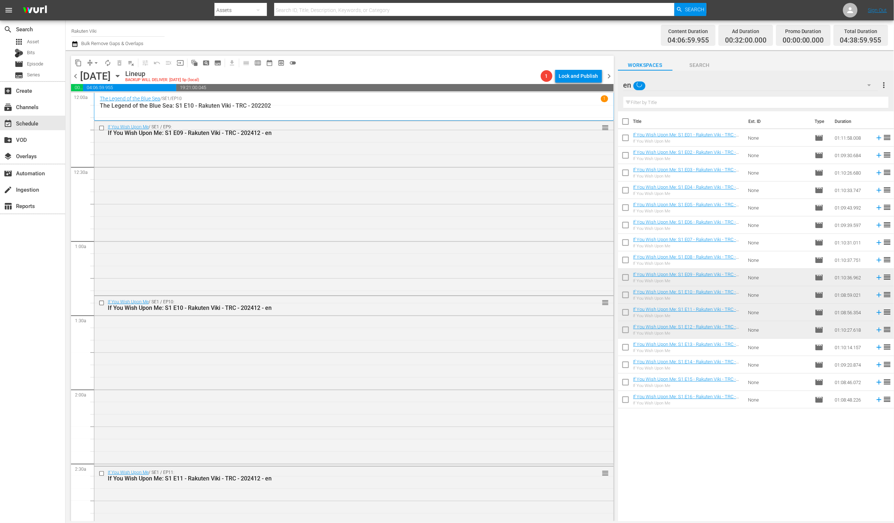
click at [709, 103] on input "text" at bounding box center [755, 103] width 265 height 12
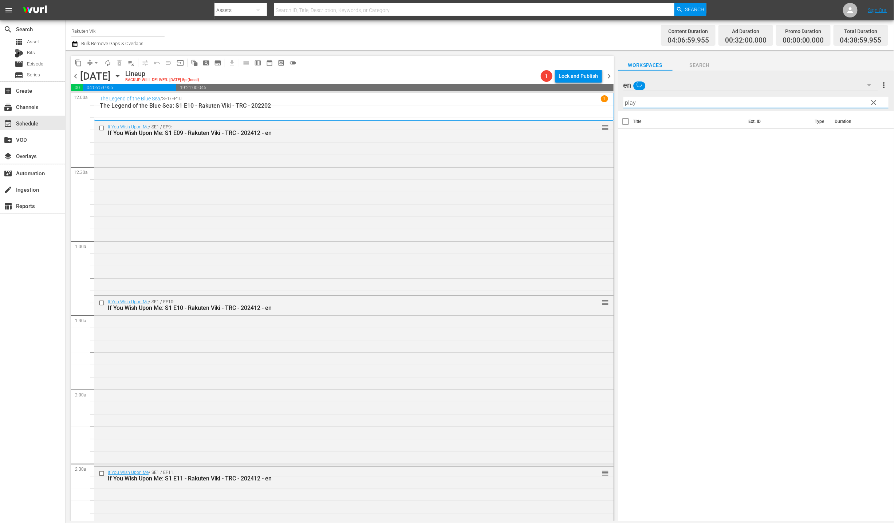
type input "playf"
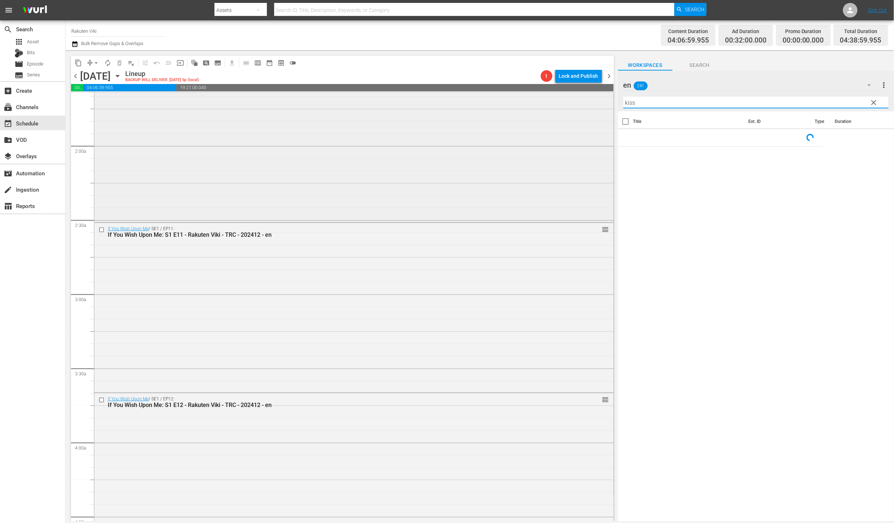
scroll to position [457, 0]
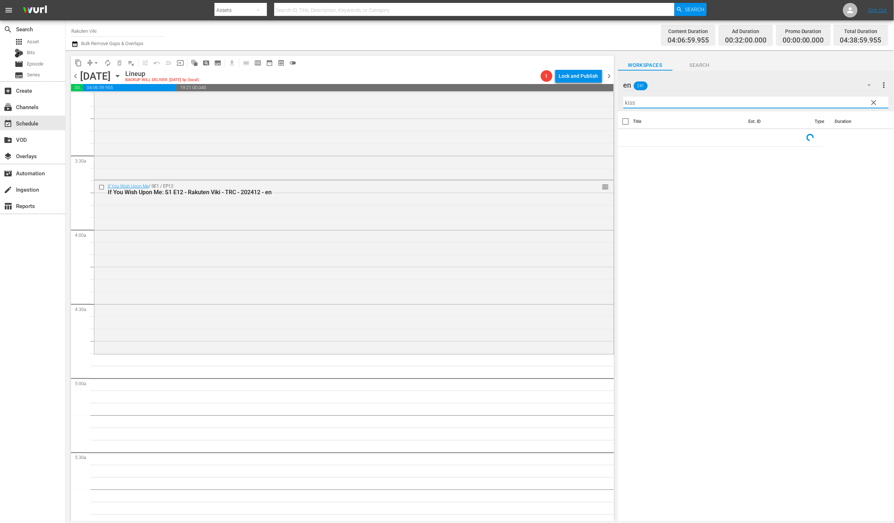
type input "kiss"
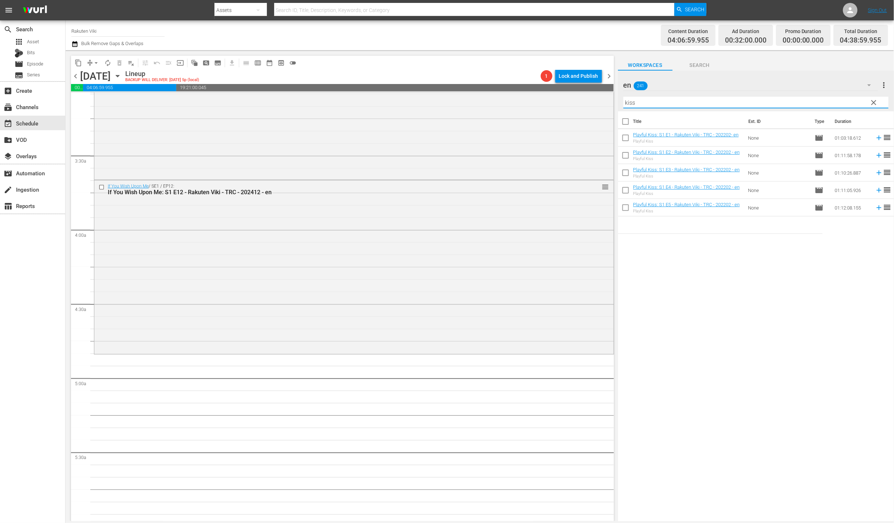
click at [619, 139] on input "checkbox" at bounding box center [625, 139] width 15 height 15
checkbox input "true"
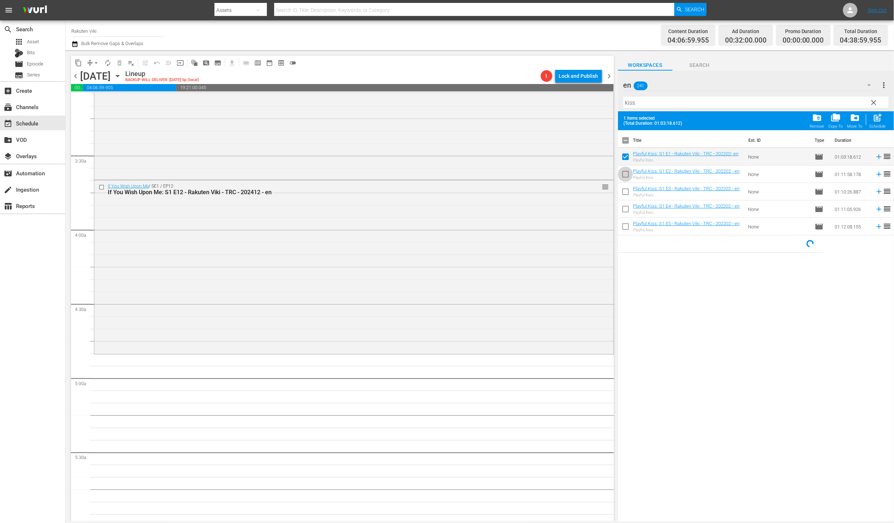
click at [626, 169] on input "checkbox" at bounding box center [625, 175] width 15 height 15
checkbox input "true"
click at [632, 193] on input "checkbox" at bounding box center [625, 193] width 15 height 15
checkbox input "true"
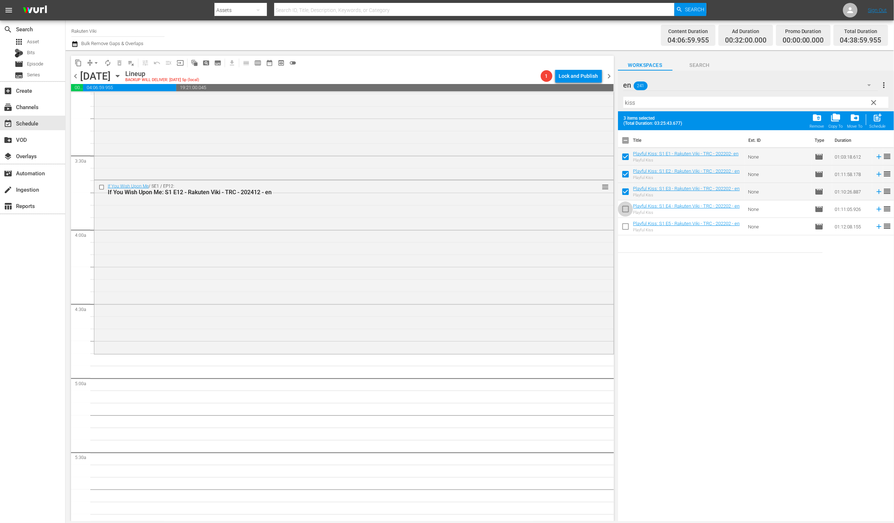
click at [626, 211] on input "checkbox" at bounding box center [625, 210] width 15 height 15
checkbox input "true"
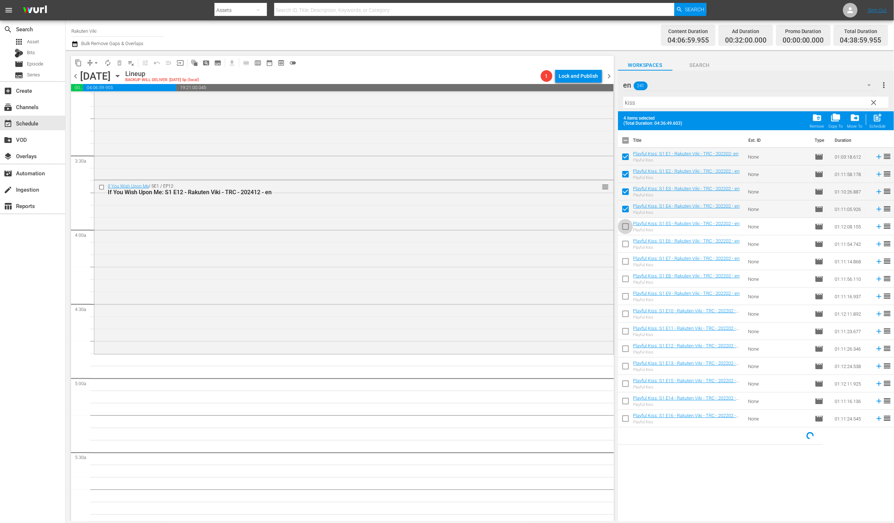
click at [627, 228] on input "checkbox" at bounding box center [625, 228] width 15 height 15
checkbox input "true"
click at [886, 122] on button "post_add Schedule" at bounding box center [877, 121] width 21 height 20
checkbox input "false"
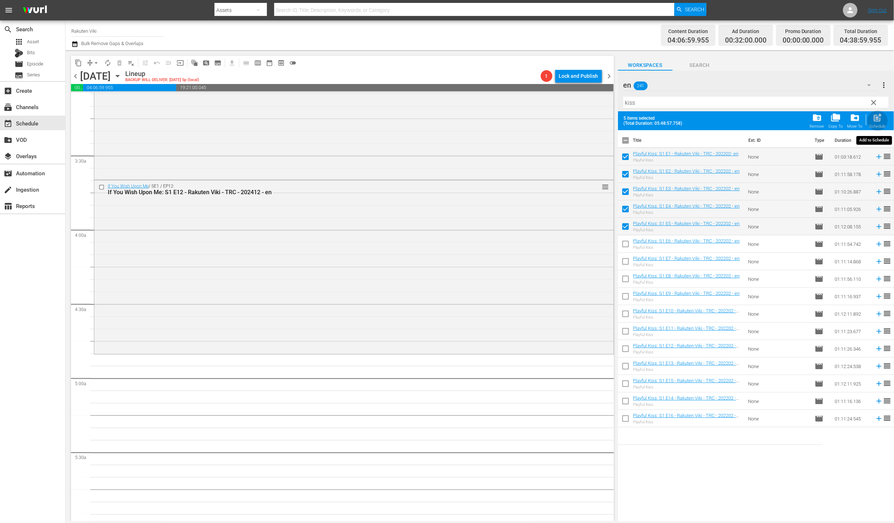
checkbox input "false"
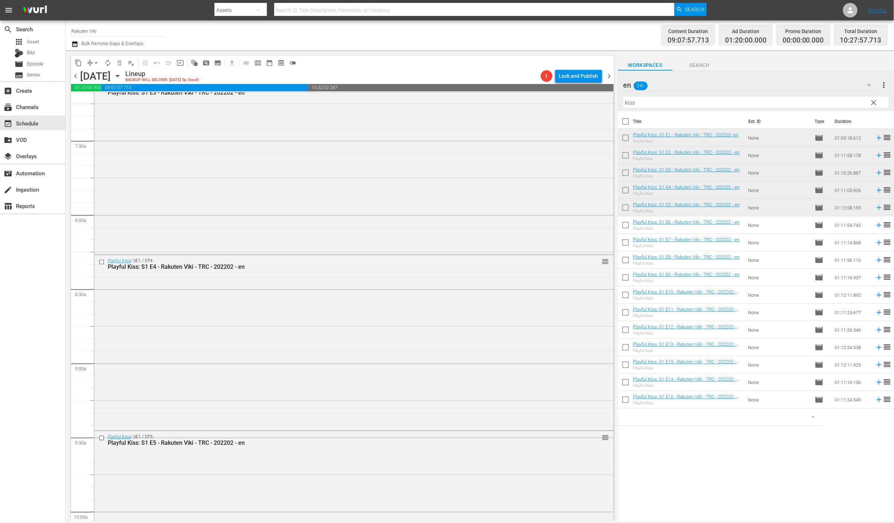
scroll to position [1108, 0]
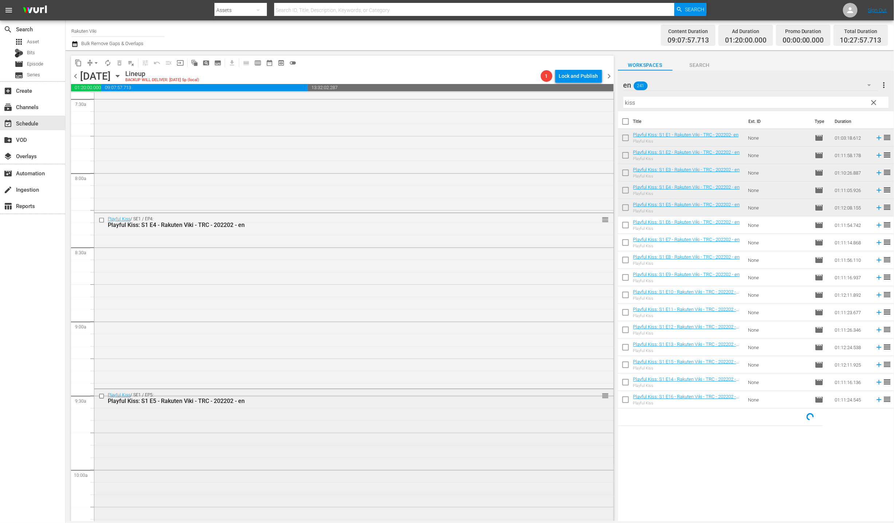
click at [334, 468] on div "Playful Kiss / SE1 / EP5: Playful Kiss: S1 E5 - Rakuten Viki - TRC - 202202 - e…" at bounding box center [353, 477] width 519 height 177
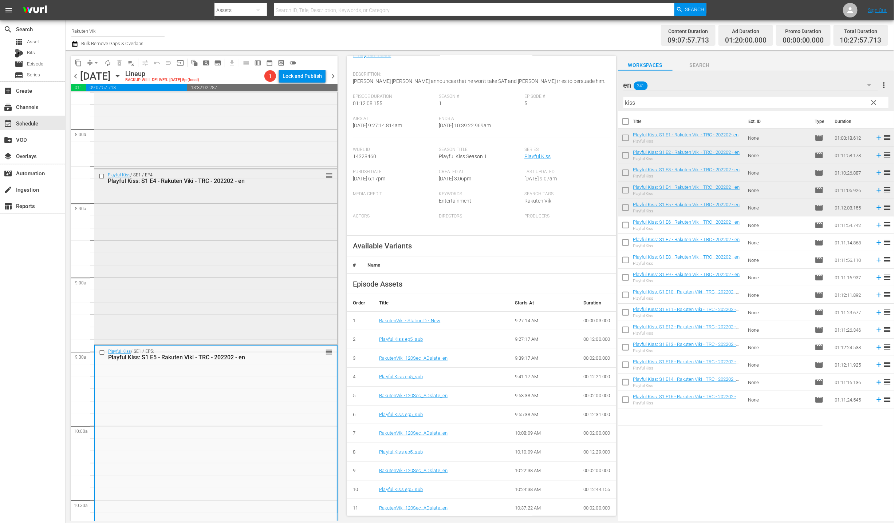
scroll to position [1390, 0]
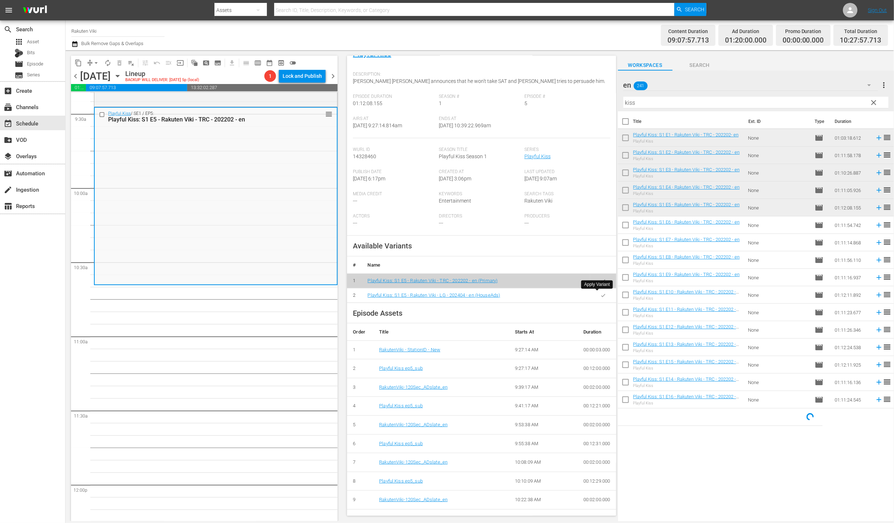
click at [596, 290] on div at bounding box center [597, 290] width 4 height 2
click at [600, 294] on icon "button" at bounding box center [602, 295] width 5 height 5
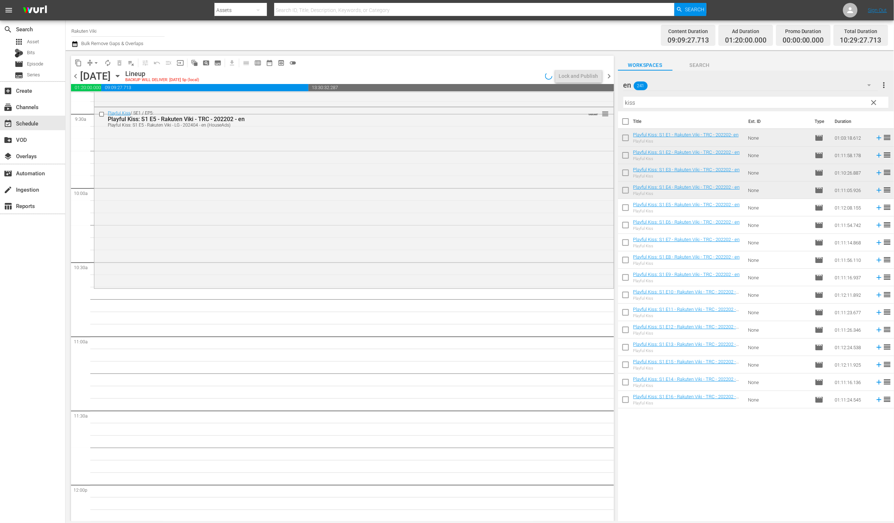
scroll to position [1404, 0]
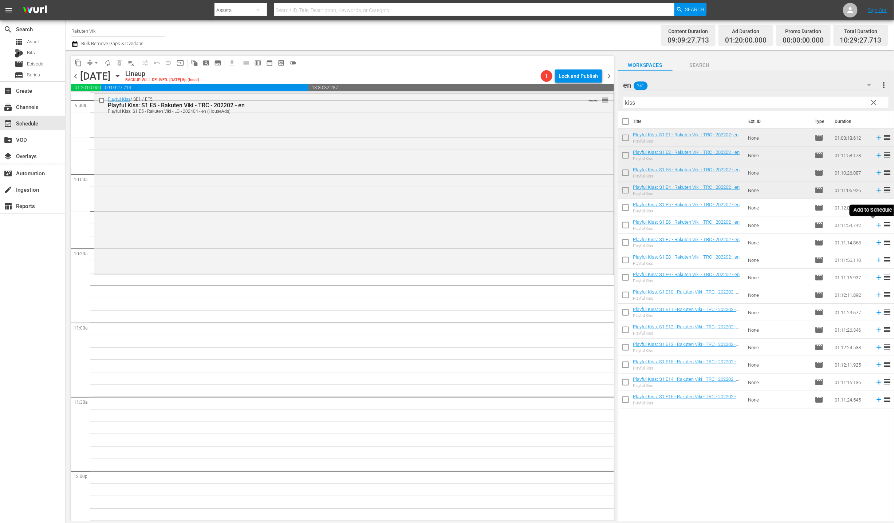
click at [875, 226] on icon at bounding box center [879, 225] width 8 height 8
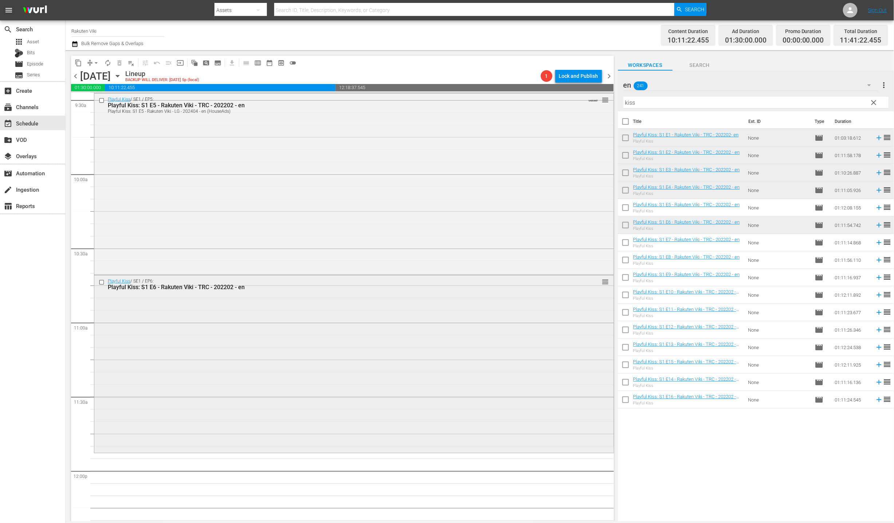
scroll to position [1418, 0]
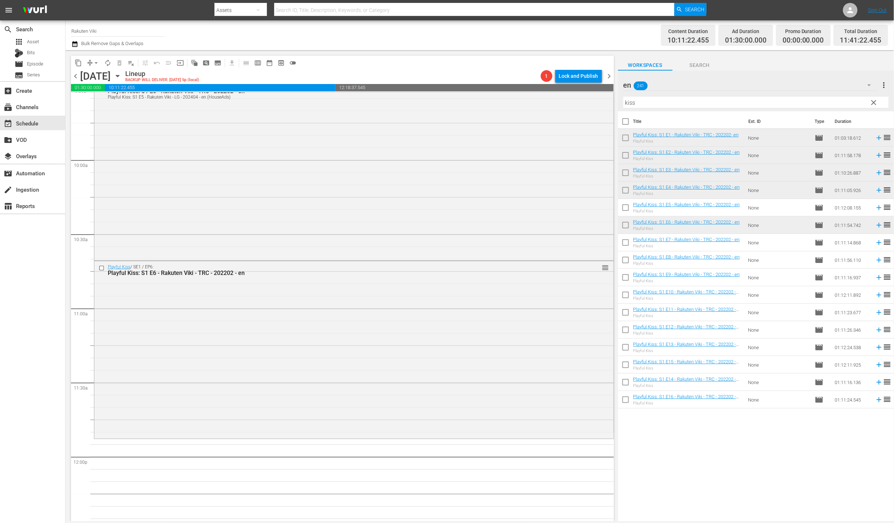
drag, startPoint x: 870, startPoint y: 103, endPoint x: 850, endPoint y: 87, distance: 25.9
click at [870, 103] on span "clear" at bounding box center [873, 102] width 9 height 9
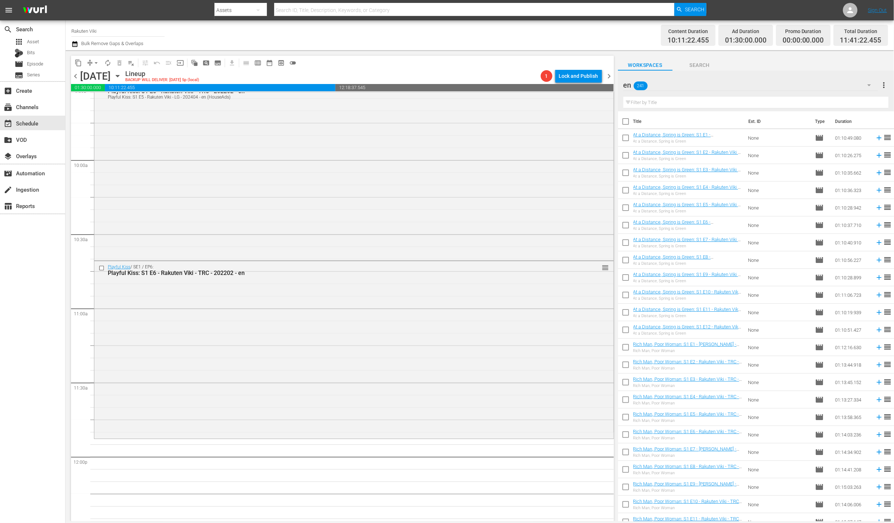
click at [850, 87] on div "en 241" at bounding box center [750, 85] width 254 height 20
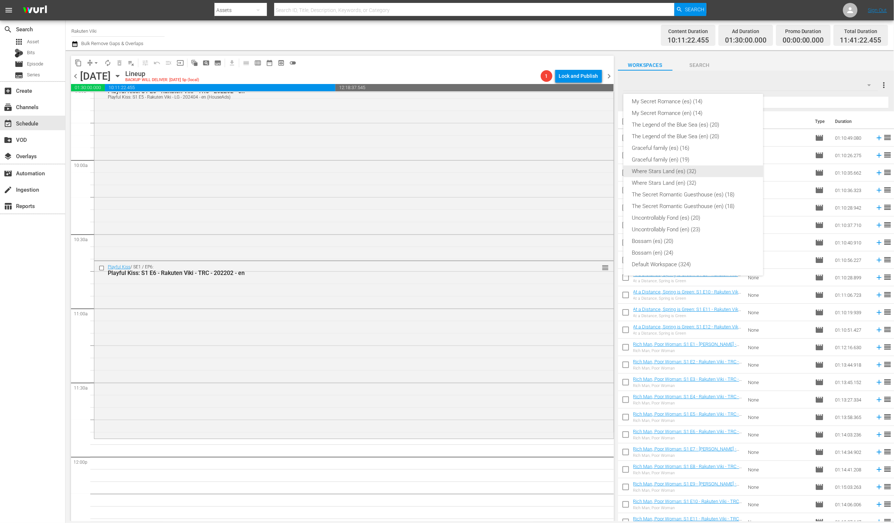
scroll to position [0, 0]
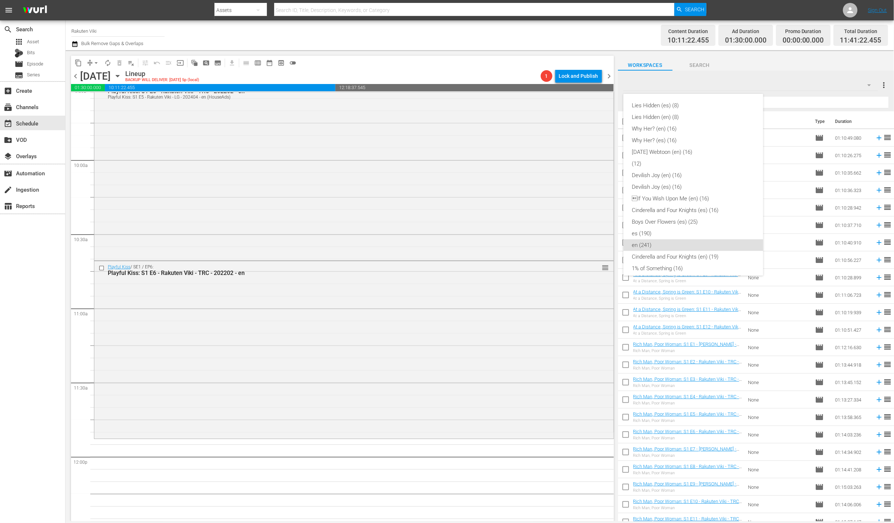
click at [400, 491] on div "Lies Hidden (es) (8) Lies Hidden (en) (8) Why Her? (en) (16) Why Her? (es) (16)…" at bounding box center [447, 261] width 894 height 523
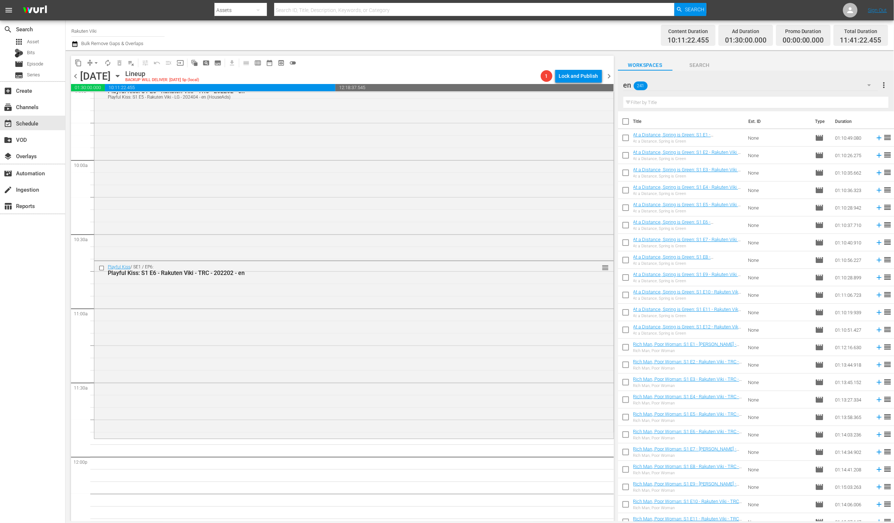
click at [664, 95] on div "Filter by Title" at bounding box center [755, 102] width 265 height 17
click at [672, 88] on div "en 241" at bounding box center [750, 85] width 254 height 20
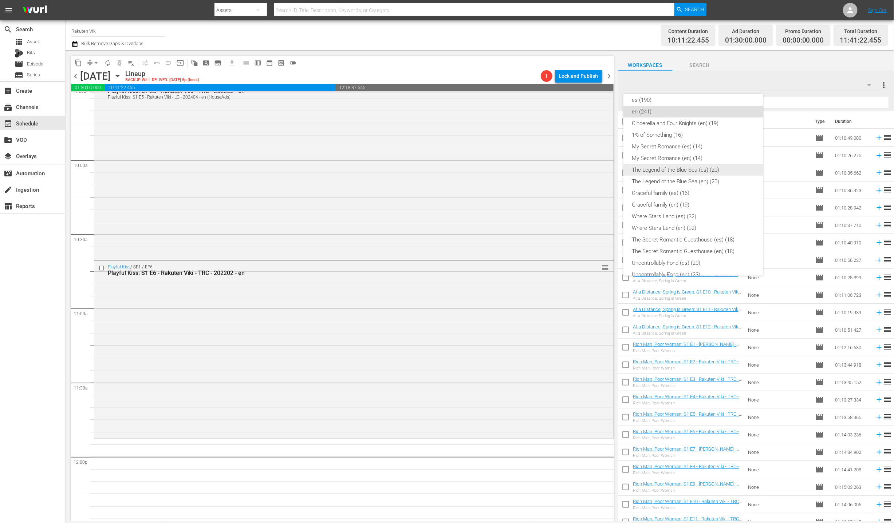
scroll to position [118, 0]
click at [737, 170] on div "My Secret Romance (en) (14)" at bounding box center [693, 175] width 122 height 12
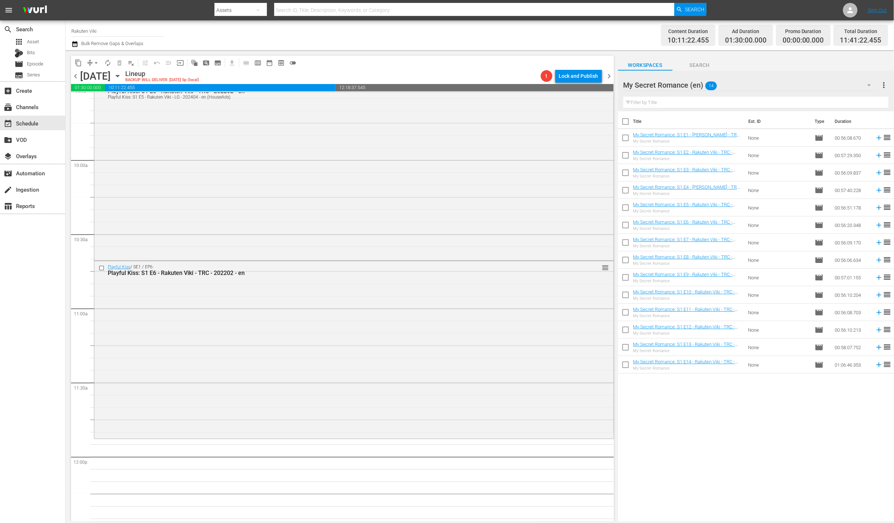
click at [626, 225] on input "checkbox" at bounding box center [625, 226] width 15 height 15
checkbox input "true"
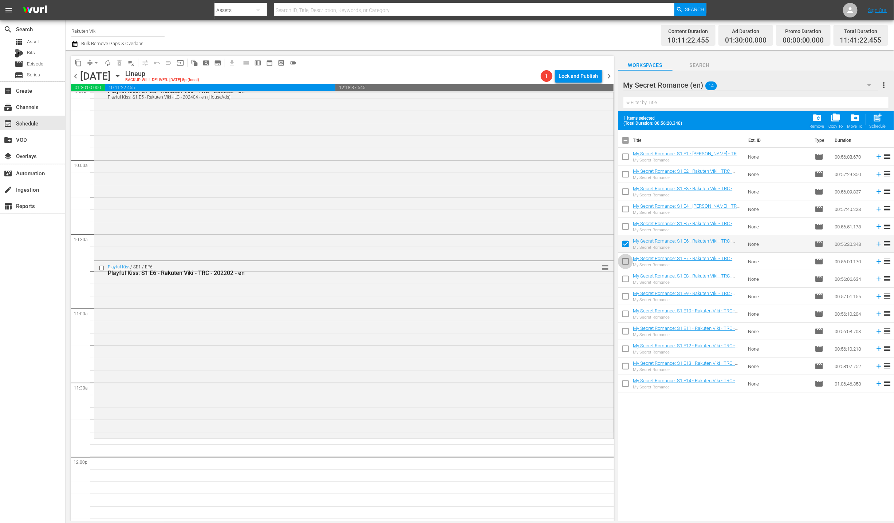
click at [627, 261] on input "checkbox" at bounding box center [625, 263] width 15 height 15
checkbox input "true"
click at [628, 285] on input "checkbox" at bounding box center [625, 280] width 15 height 15
checkbox input "true"
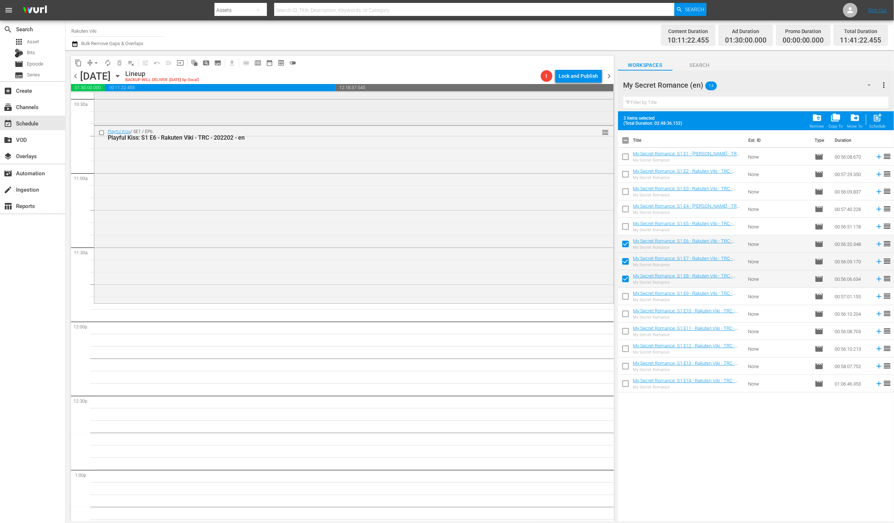
scroll to position [1341, 0]
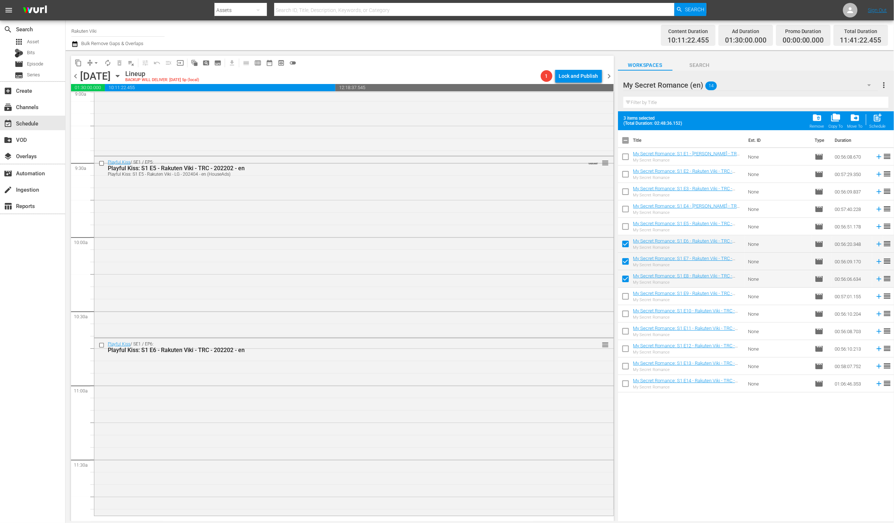
click at [616, 298] on div "content_copy compress arrow_drop_down autorenew_outlined delete_forever_outline…" at bounding box center [342, 285] width 552 height 471
click at [625, 297] on input "checkbox" at bounding box center [625, 297] width 15 height 15
checkbox input "true"
drag, startPoint x: 625, startPoint y: 314, endPoint x: 630, endPoint y: 311, distance: 5.4
click at [626, 314] on input "checkbox" at bounding box center [625, 315] width 15 height 15
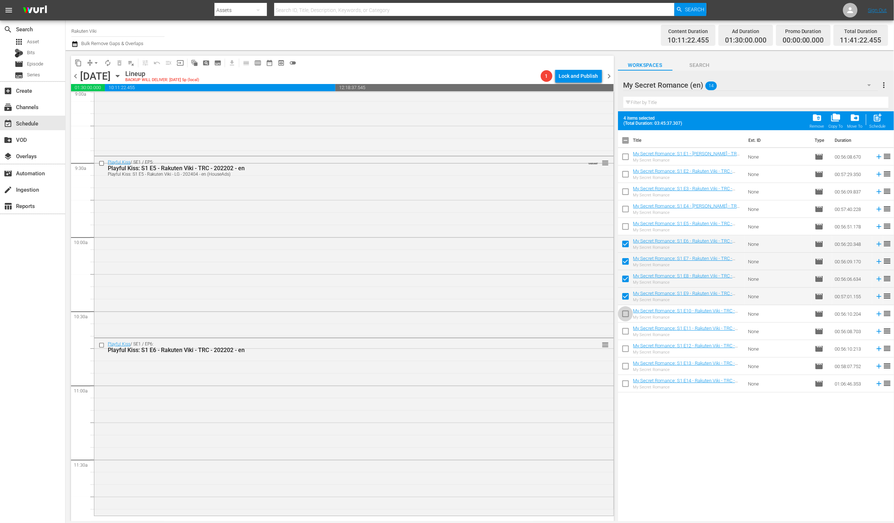
checkbox input "true"
click at [882, 122] on span "post_add" at bounding box center [878, 118] width 10 height 10
checkbox input "false"
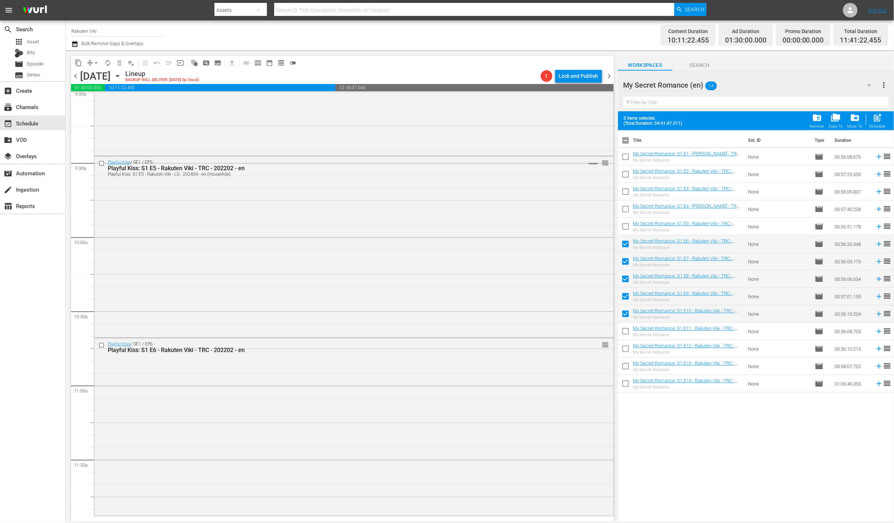
checkbox input "false"
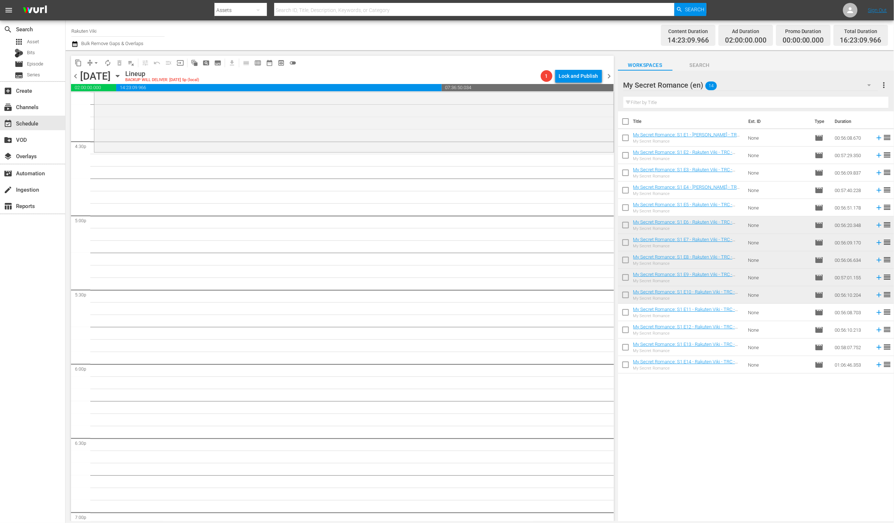
scroll to position [2231, 0]
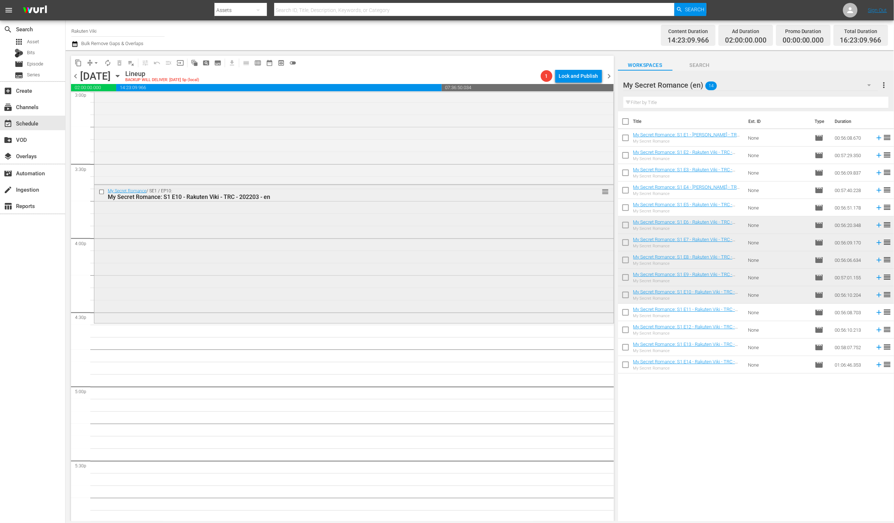
click at [284, 264] on div "My Secret Romance / SE1 / EP10: My Secret Romance: S1 E10 - Rakuten Viki - TRC …" at bounding box center [353, 253] width 519 height 137
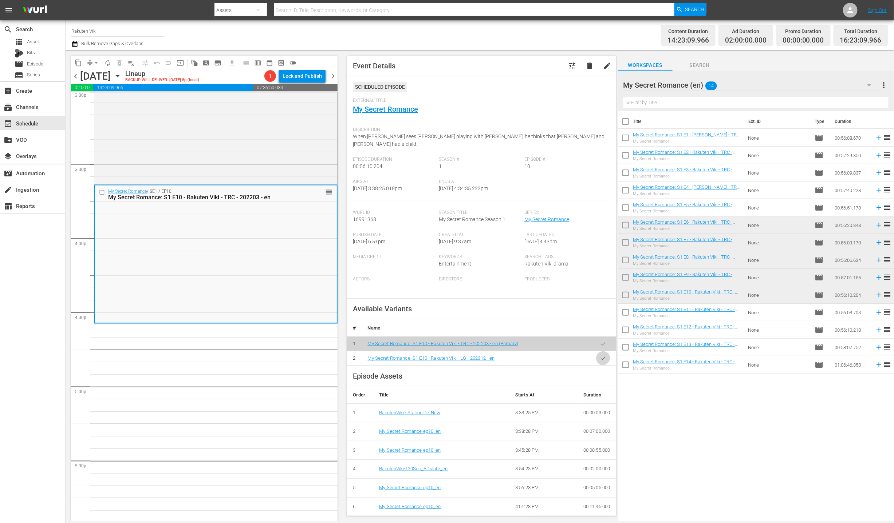
click at [599, 352] on button "button" at bounding box center [603, 359] width 14 height 14
click at [848, 87] on div "My Secret Romance (en) 14" at bounding box center [750, 85] width 254 height 20
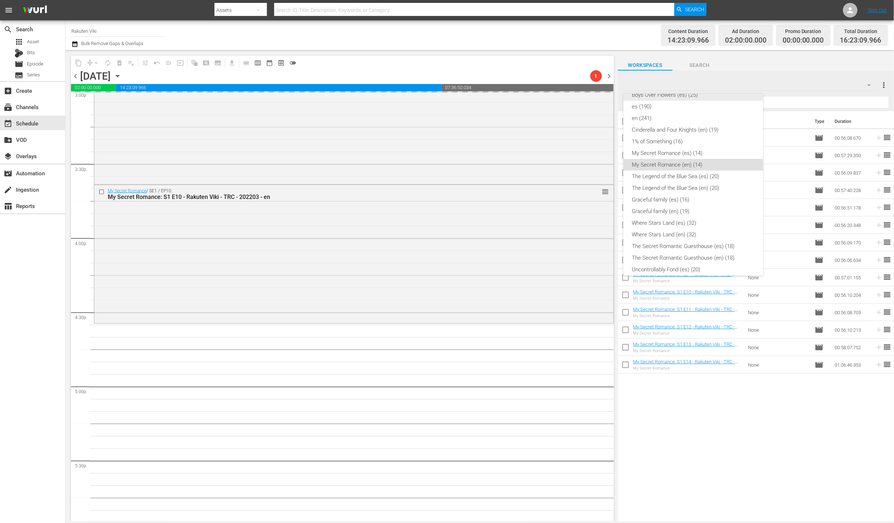
scroll to position [44, 0]
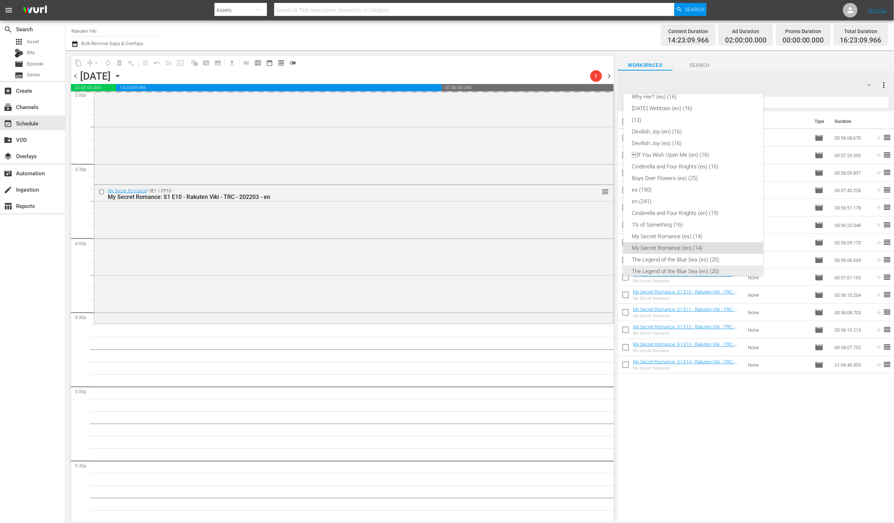
click at [725, 266] on div "The Legend of the Blue Sea (en) (20)" at bounding box center [693, 272] width 122 height 12
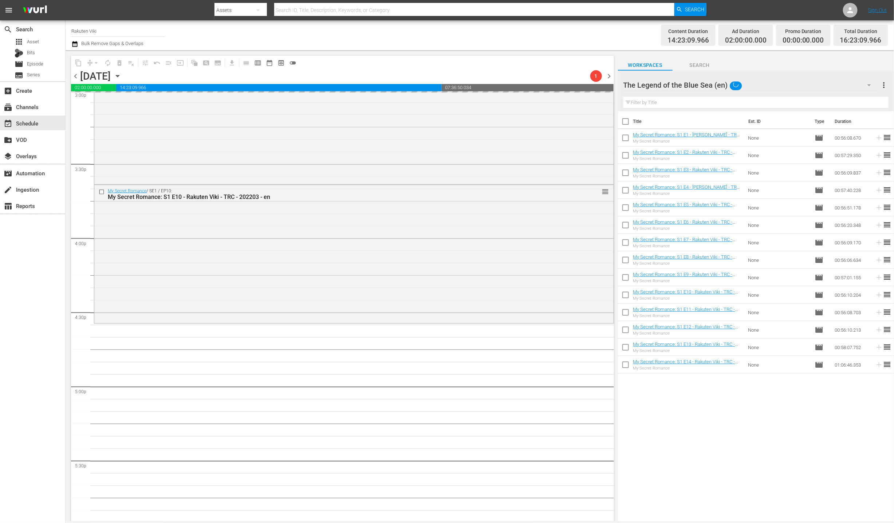
scroll to position [45, 0]
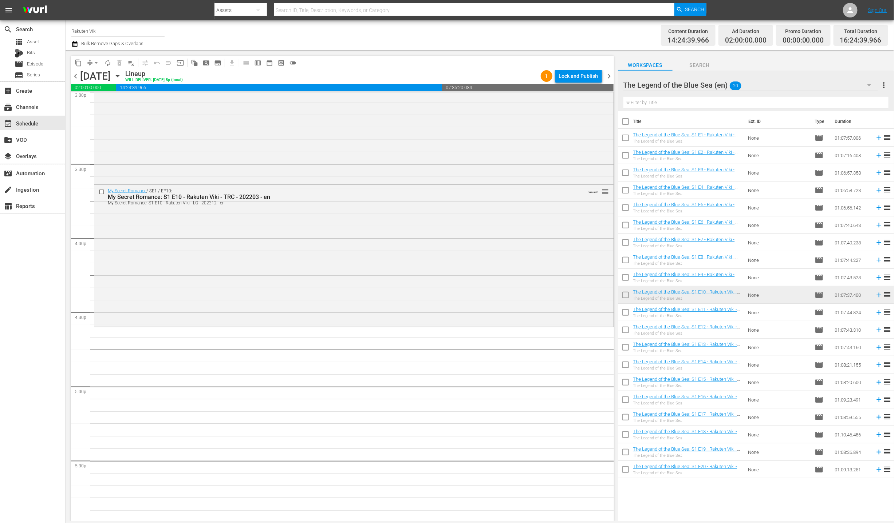
click at [622, 312] on input "checkbox" at bounding box center [625, 313] width 15 height 15
checkbox input "true"
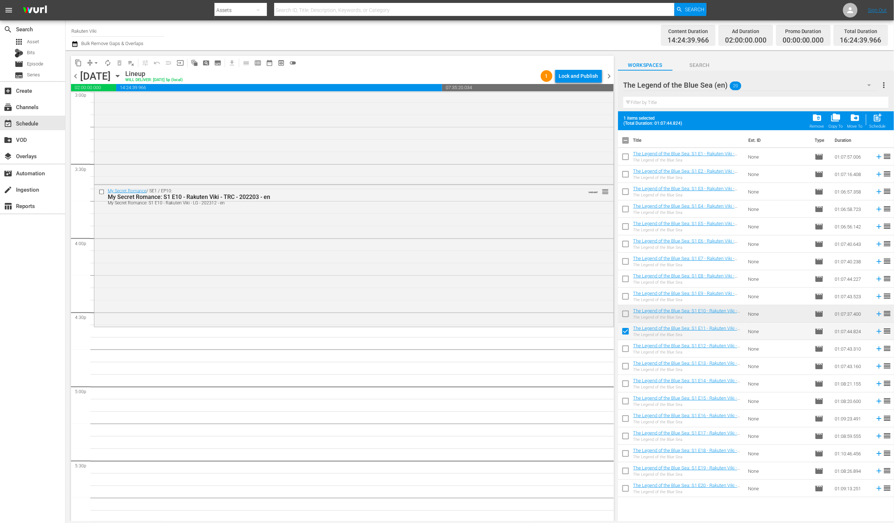
click at [625, 347] on input "checkbox" at bounding box center [625, 350] width 15 height 15
checkbox input "true"
click at [631, 372] on input "checkbox" at bounding box center [625, 367] width 15 height 15
checkbox input "true"
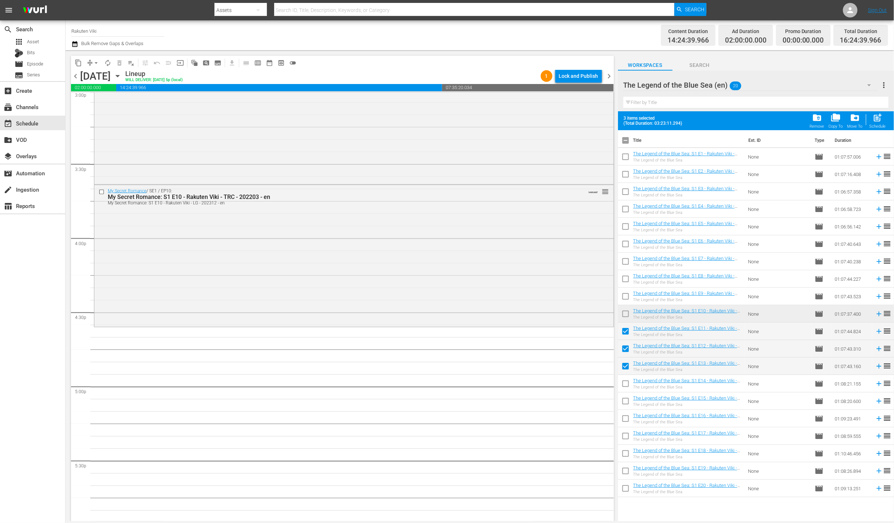
click at [629, 395] on input "checkbox" at bounding box center [625, 402] width 15 height 15
checkbox input "true"
click at [627, 387] on input "checkbox" at bounding box center [625, 385] width 15 height 15
checkbox input "true"
click at [623, 418] on input "checkbox" at bounding box center [625, 420] width 15 height 15
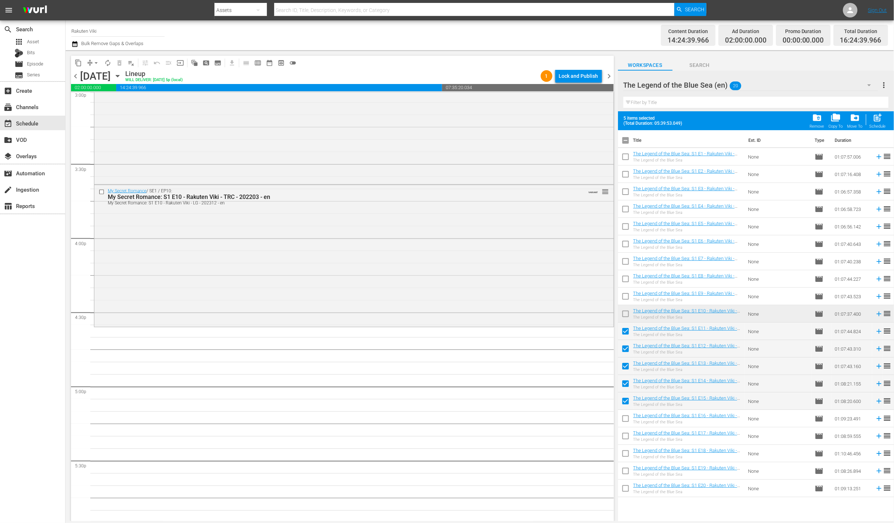
checkbox input "true"
click at [888, 118] on div "6 items selected (Total Duration: 06:49:16.540) folder_delete Remove folder_cop…" at bounding box center [756, 120] width 276 height 19
click at [884, 117] on div "post_add Schedule" at bounding box center [877, 121] width 16 height 16
checkbox input "false"
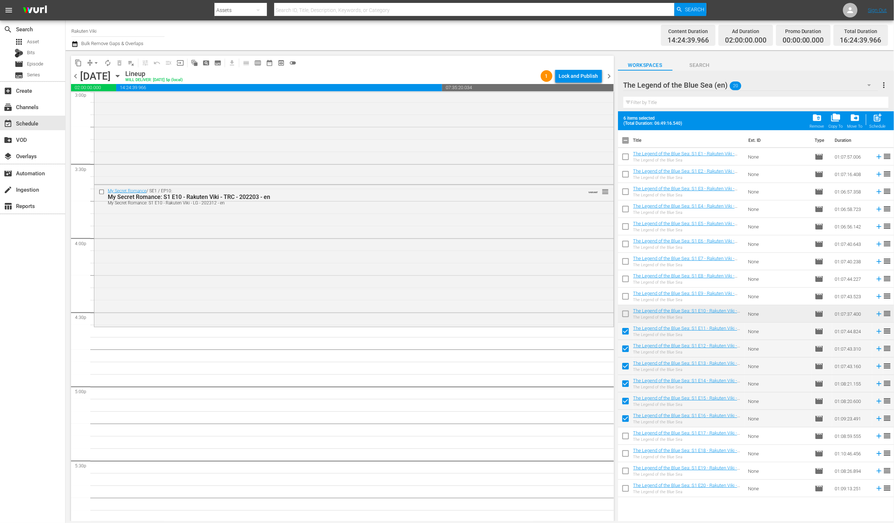
checkbox input "false"
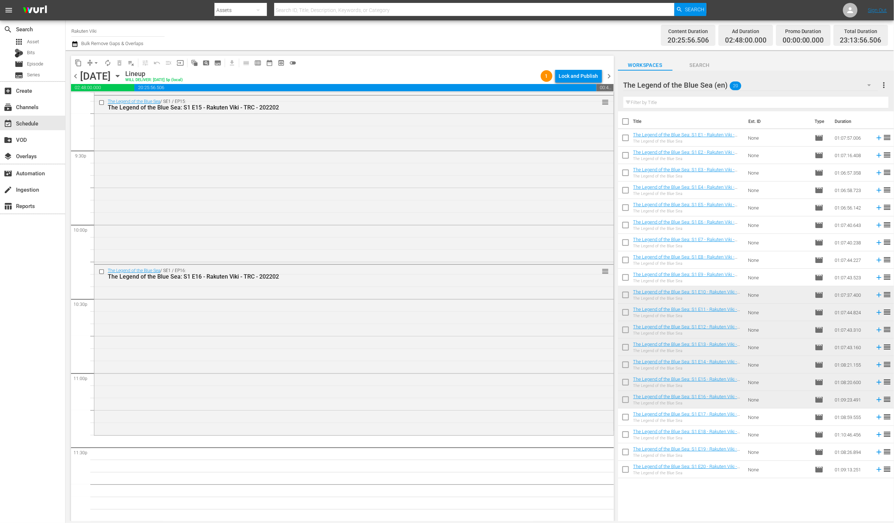
scroll to position [3130, 0]
click at [843, 85] on div "The Legend of the Blue Sea (en) 20" at bounding box center [750, 85] width 254 height 20
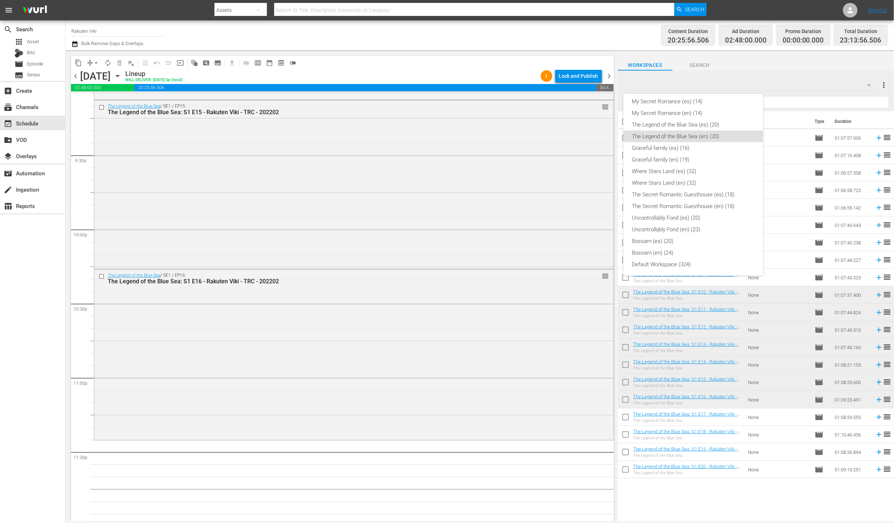
scroll to position [0, 0]
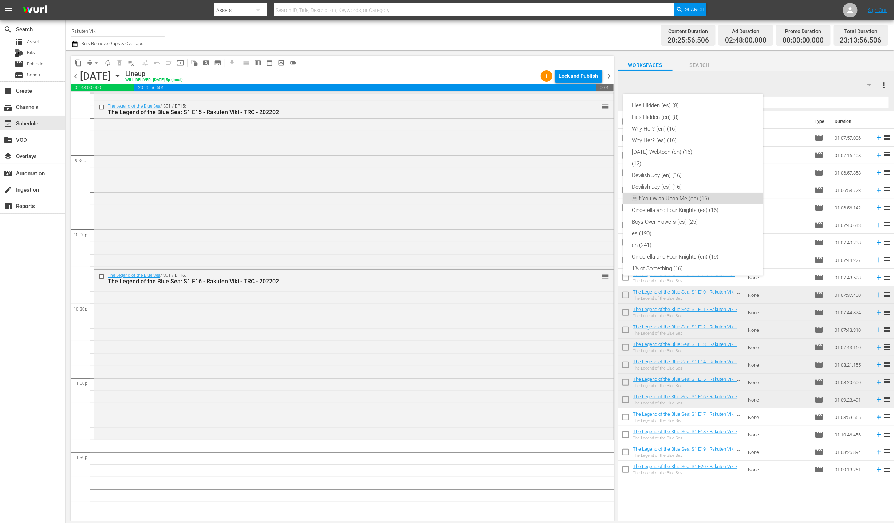
click at [704, 203] on div "If You Wish Upon Me (en) (16)" at bounding box center [693, 199] width 122 height 12
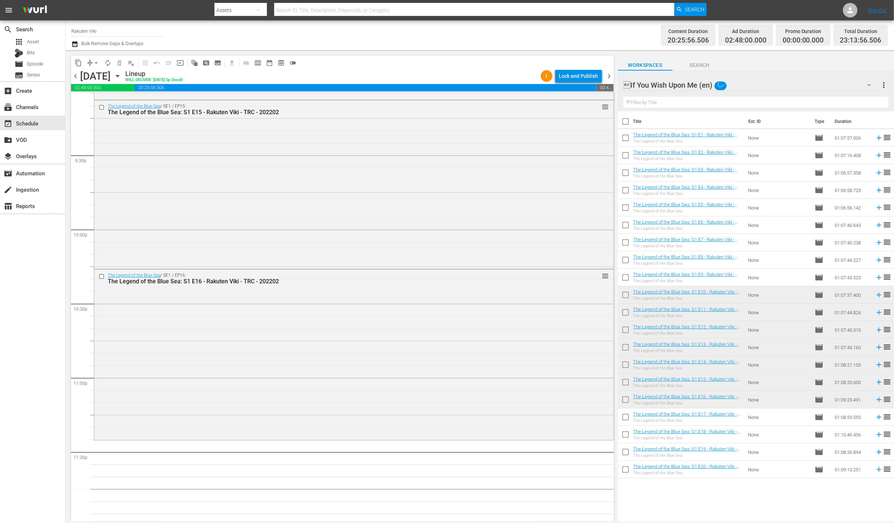
scroll to position [13, 0]
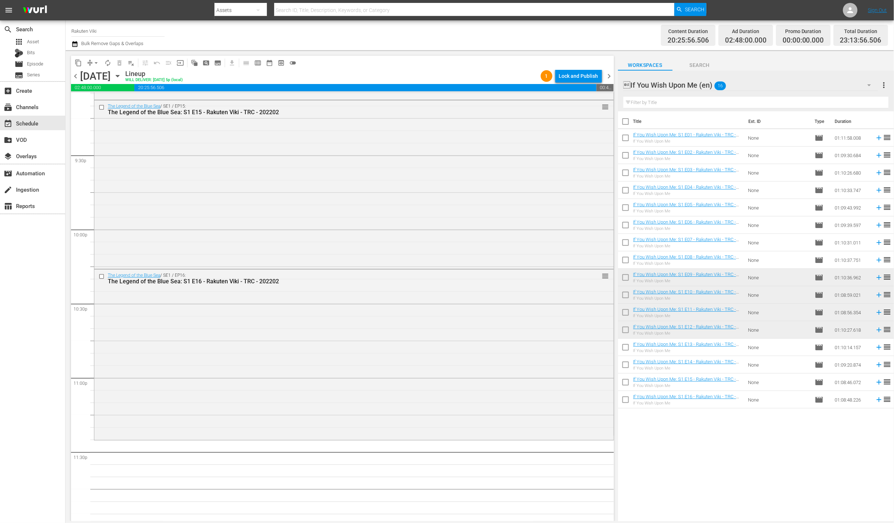
click at [875, 327] on icon at bounding box center [879, 330] width 8 height 8
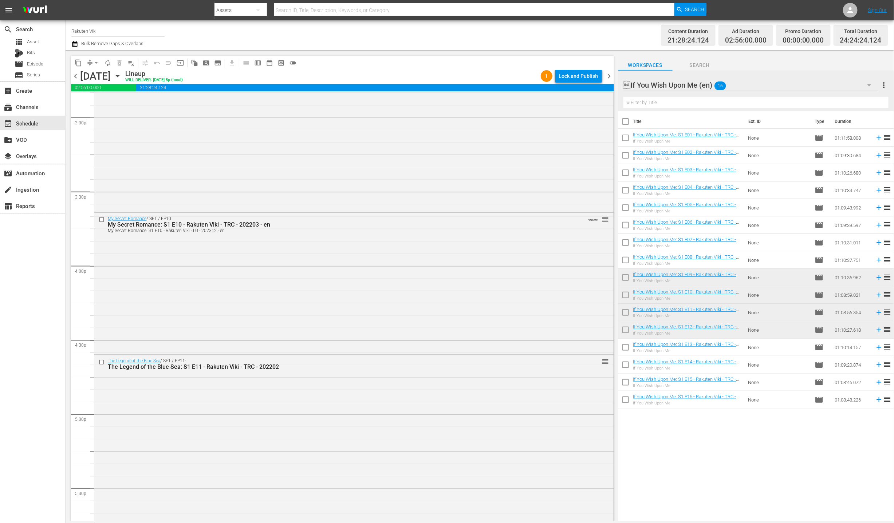
scroll to position [3224, 0]
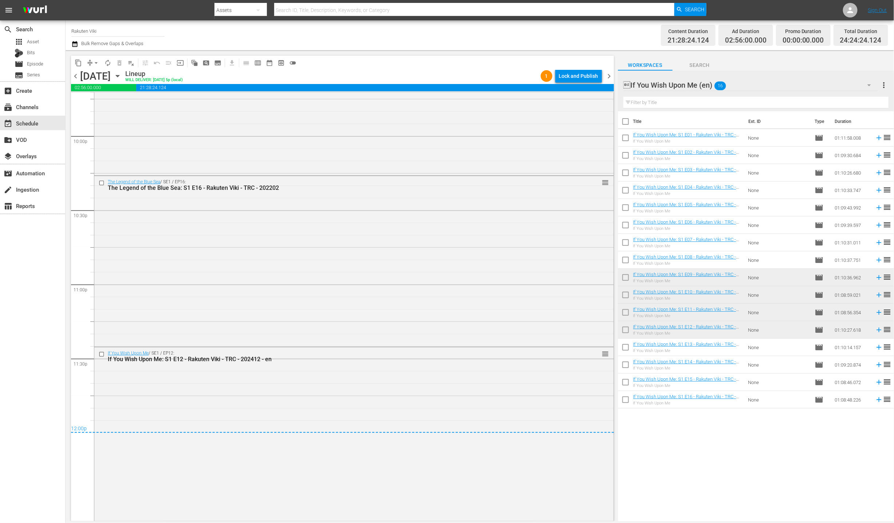
click at [567, 63] on div "content_copy compress arrow_drop_down autorenew_outlined delete_forever_outline…" at bounding box center [342, 63] width 543 height 14
click at [579, 77] on div "Lock and Publish" at bounding box center [578, 76] width 39 height 13
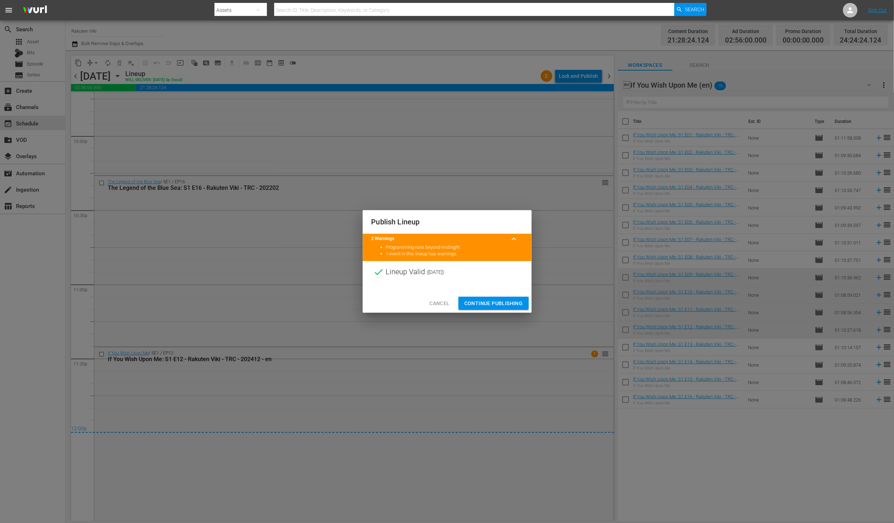
click at [480, 320] on div "Publish Lineup 2 Warnings keyboard_arrow_up Programming runs beyond midnight 1 …" at bounding box center [447, 261] width 894 height 523
click at [484, 304] on span "Continue Publishing" at bounding box center [493, 303] width 59 height 9
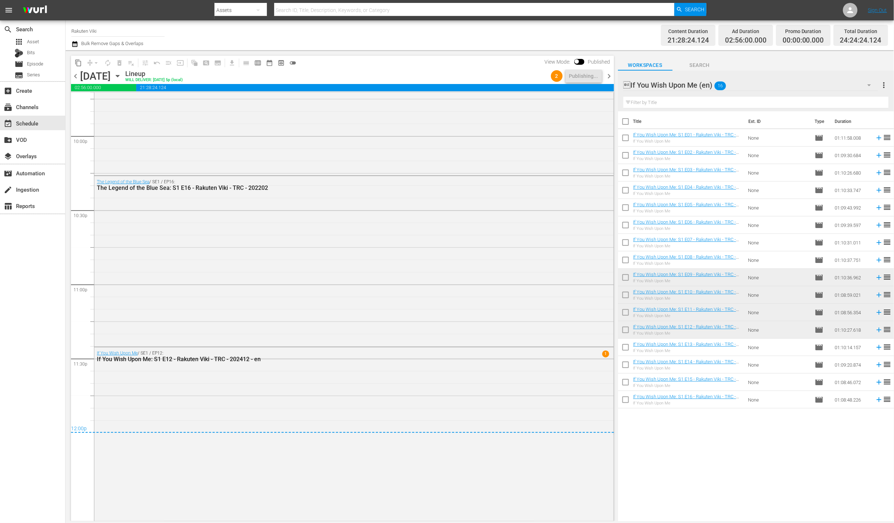
click at [609, 81] on div "chevron_left [DATE] [DATE] Lineup WILL DELIVER: [DATE] 5p (local) 2 Publishing.…" at bounding box center [342, 77] width 543 height 14
click at [609, 76] on span "chevron_right" at bounding box center [609, 76] width 9 height 9
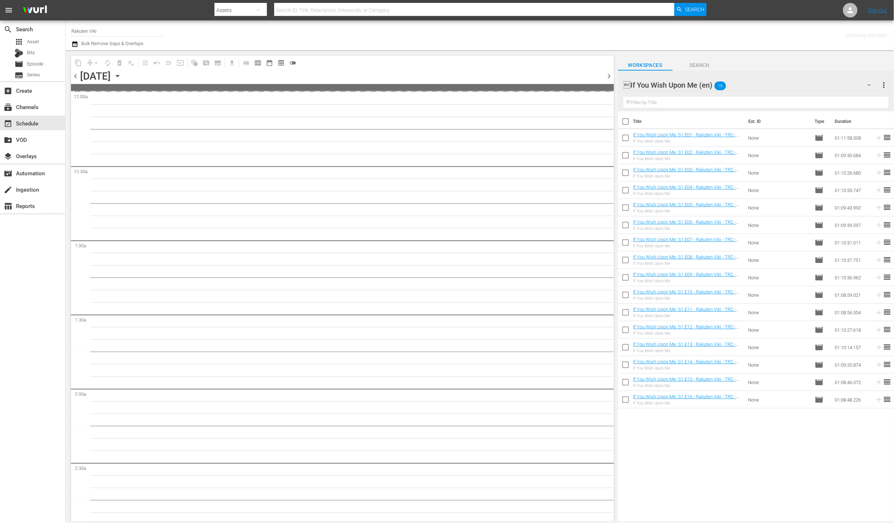
click at [627, 350] on input "checkbox" at bounding box center [625, 348] width 15 height 15
checkbox input "true"
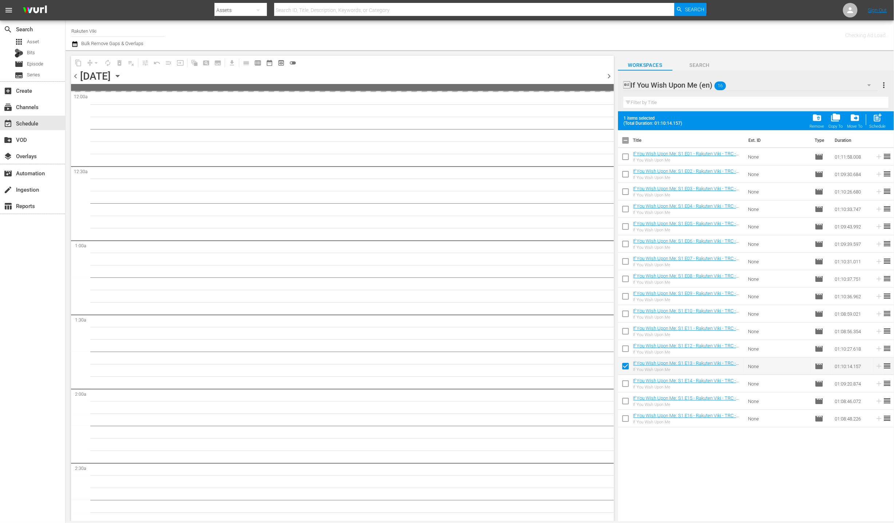
click at [628, 385] on input "checkbox" at bounding box center [625, 385] width 15 height 15
checkbox input "true"
click at [629, 405] on input "checkbox" at bounding box center [625, 402] width 15 height 15
checkbox input "true"
click at [629, 416] on input "checkbox" at bounding box center [625, 420] width 15 height 15
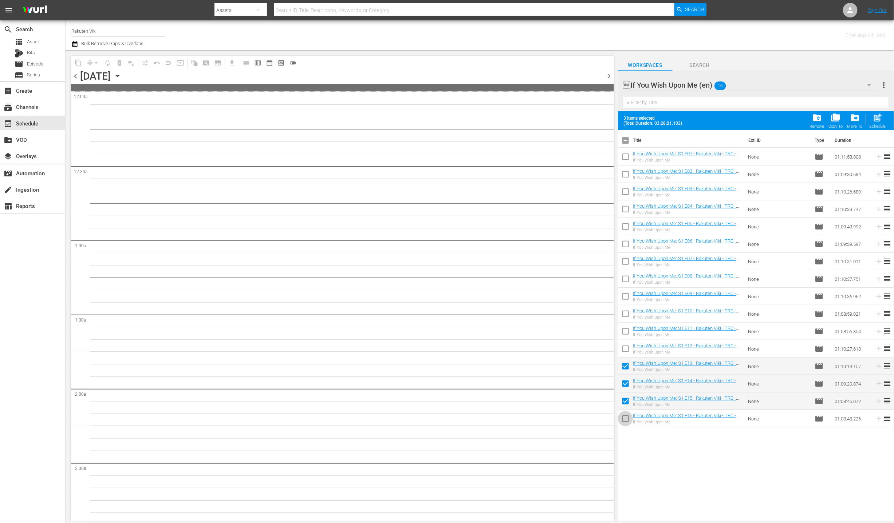
checkbox input "true"
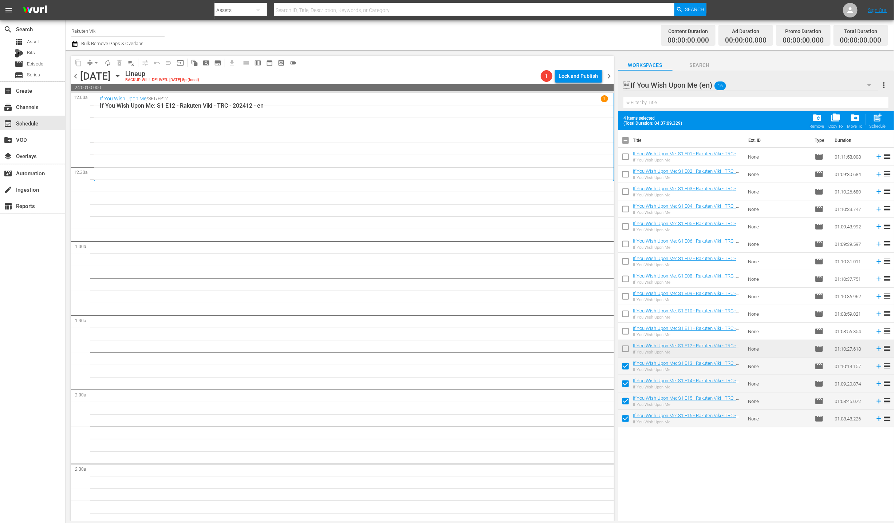
click at [870, 121] on div "post_add Schedule" at bounding box center [877, 121] width 16 height 16
checkbox input "false"
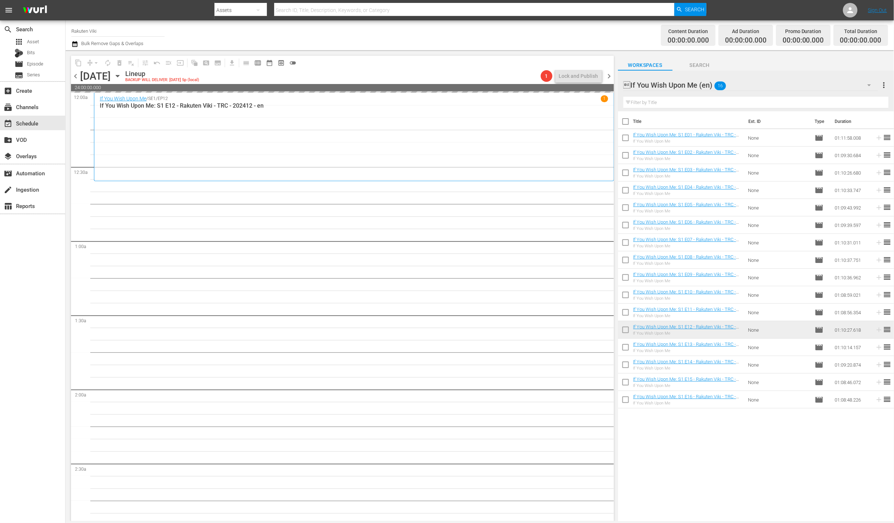
click at [804, 85] on div "If You Wish Upon Me (en) 16" at bounding box center [750, 85] width 254 height 20
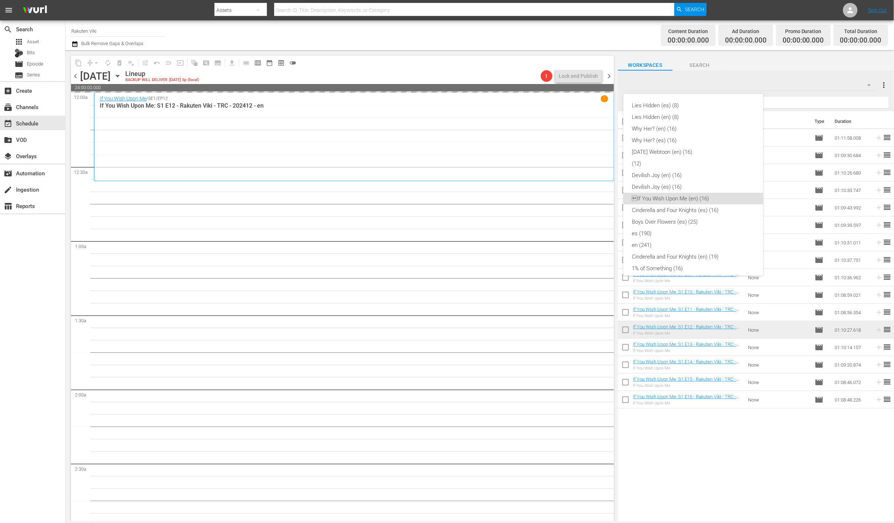
scroll to position [87, 0]
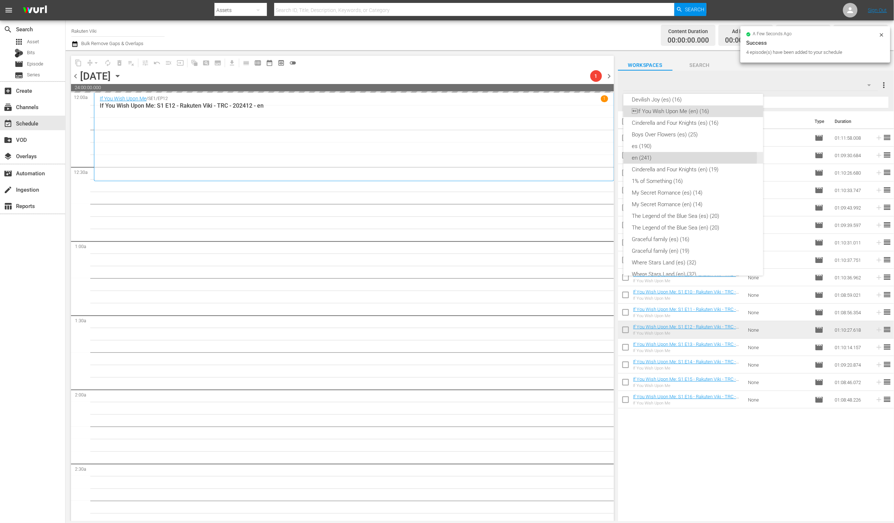
click at [660, 158] on div "en (241)" at bounding box center [693, 158] width 122 height 12
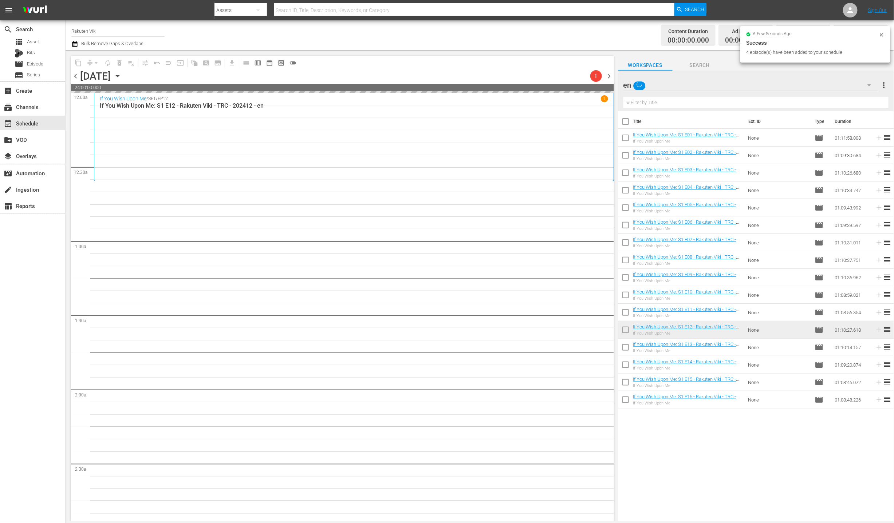
click at [727, 105] on input "text" at bounding box center [755, 103] width 265 height 12
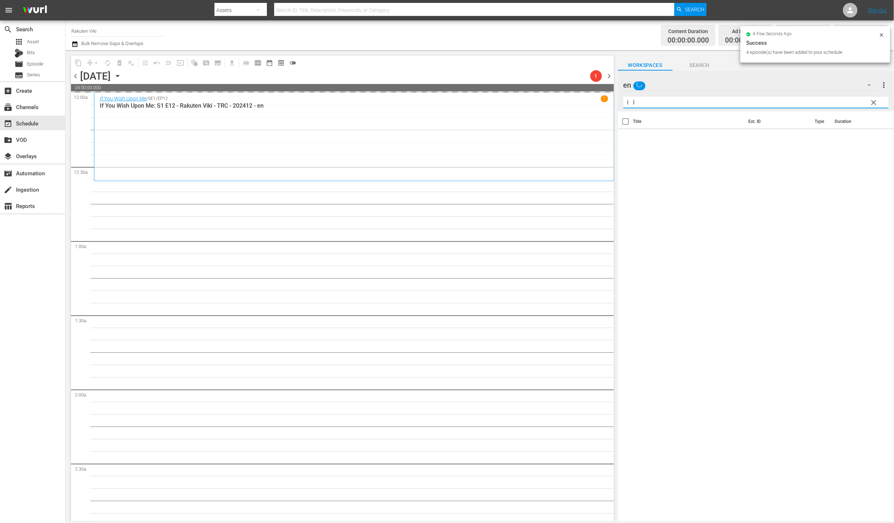
type input "ㅏ"
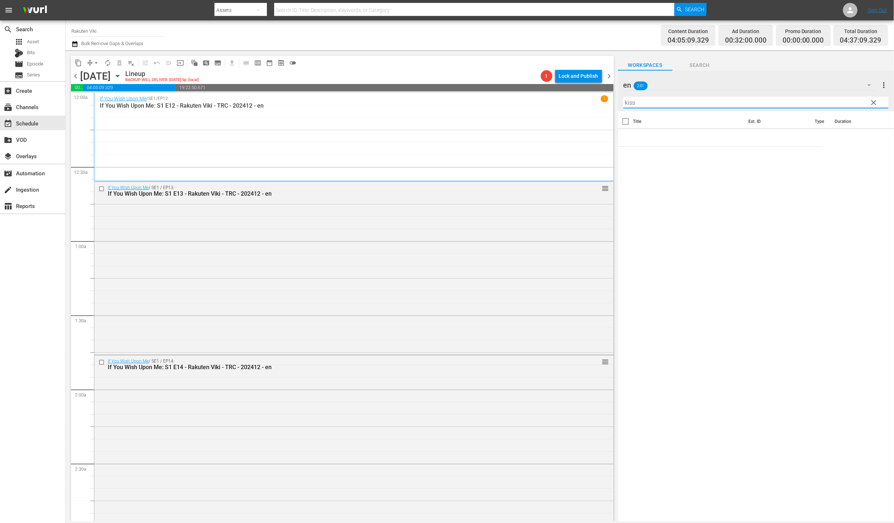
type input "kiss"
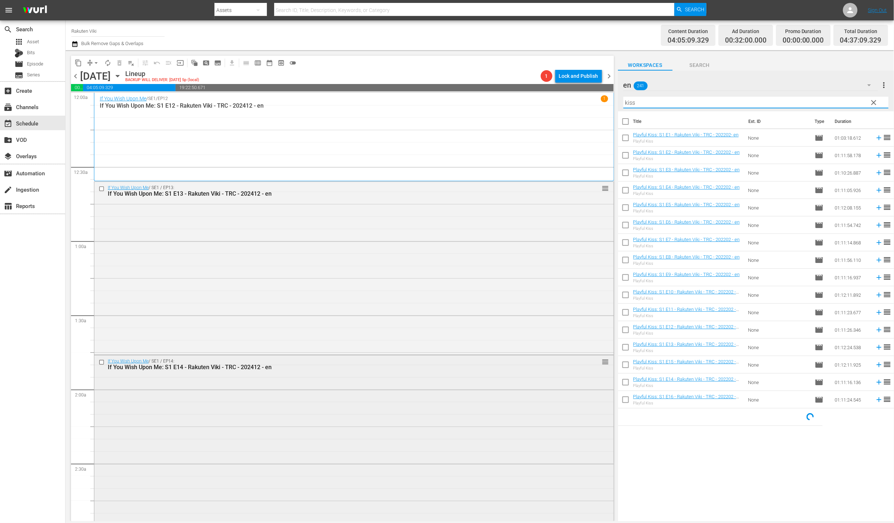
scroll to position [284, 0]
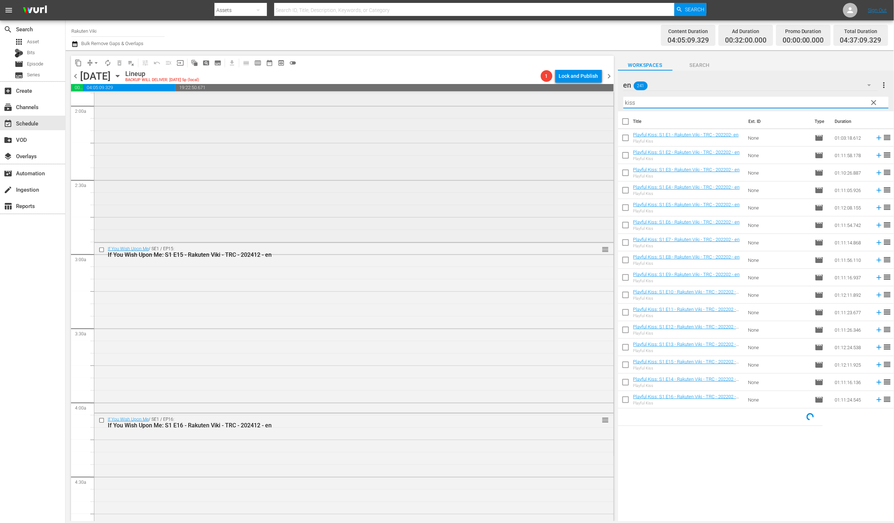
click at [298, 217] on div "If You Wish Upon Me / SE1 / EP14: If You Wish Upon Me: S1 E14 - Rakuten Viki - …" at bounding box center [353, 157] width 519 height 170
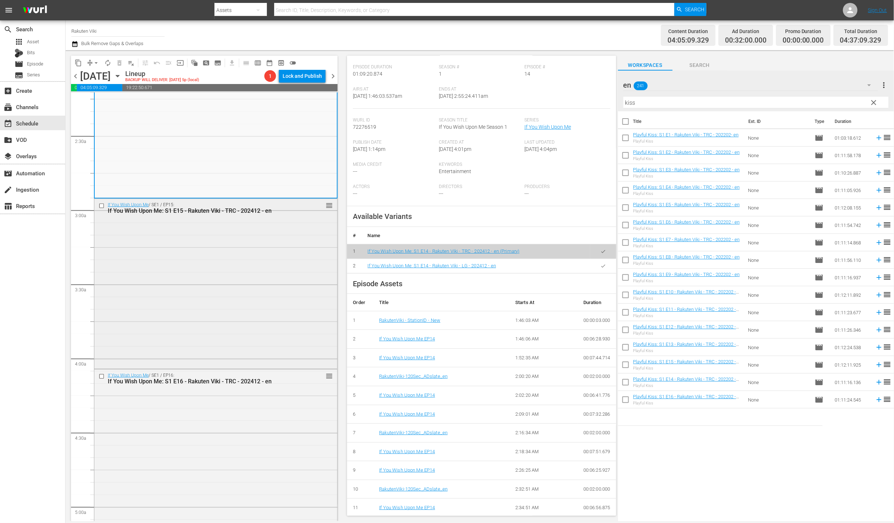
scroll to position [333, 0]
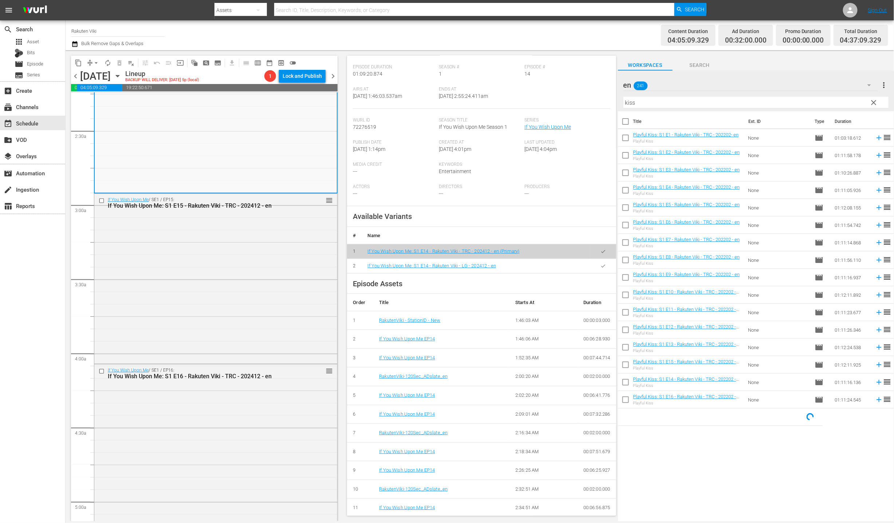
click at [600, 264] on icon "button" at bounding box center [602, 266] width 5 height 5
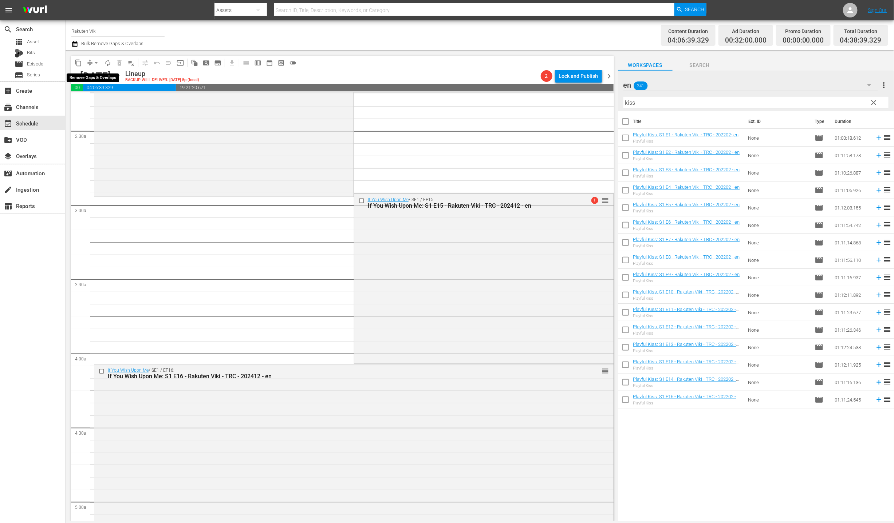
click at [95, 60] on span "arrow_drop_down" at bounding box center [95, 62] width 7 height 7
click at [114, 106] on li "Align to End of Previous Day" at bounding box center [96, 101] width 76 height 12
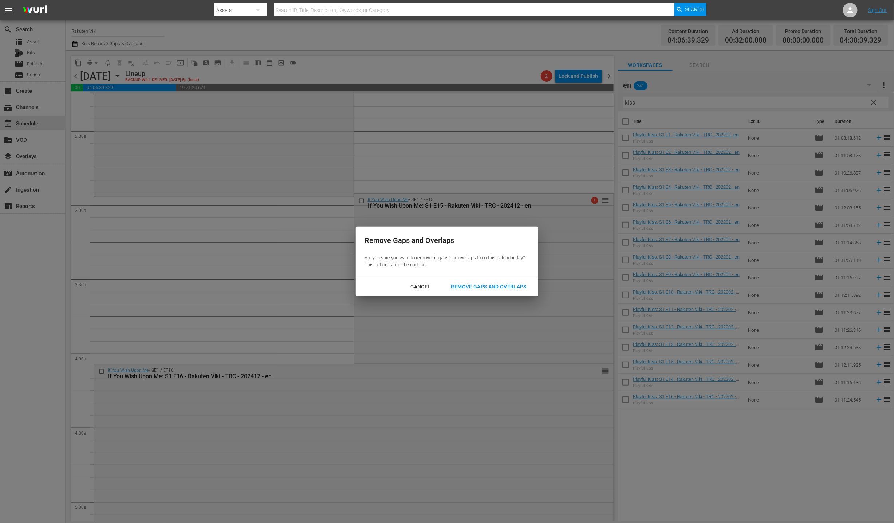
click at [522, 288] on div "Remove Gaps and Overlaps" at bounding box center [488, 286] width 87 height 9
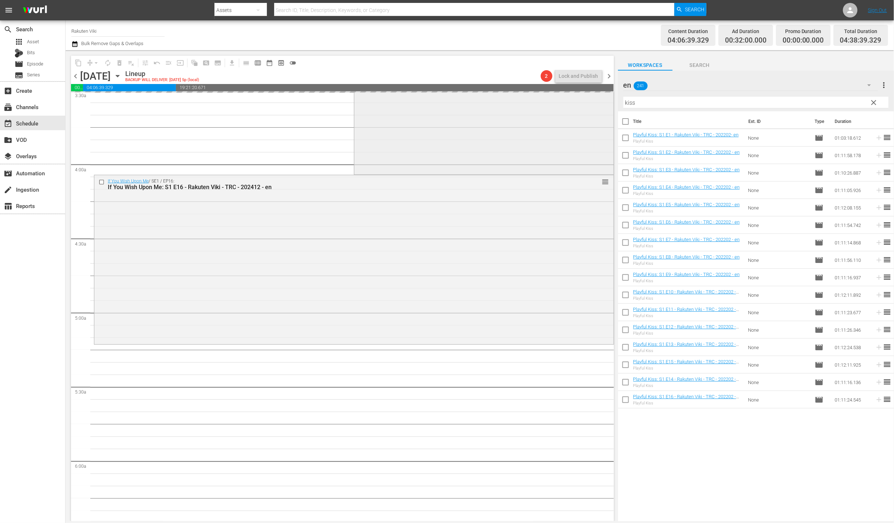
scroll to position [777, 0]
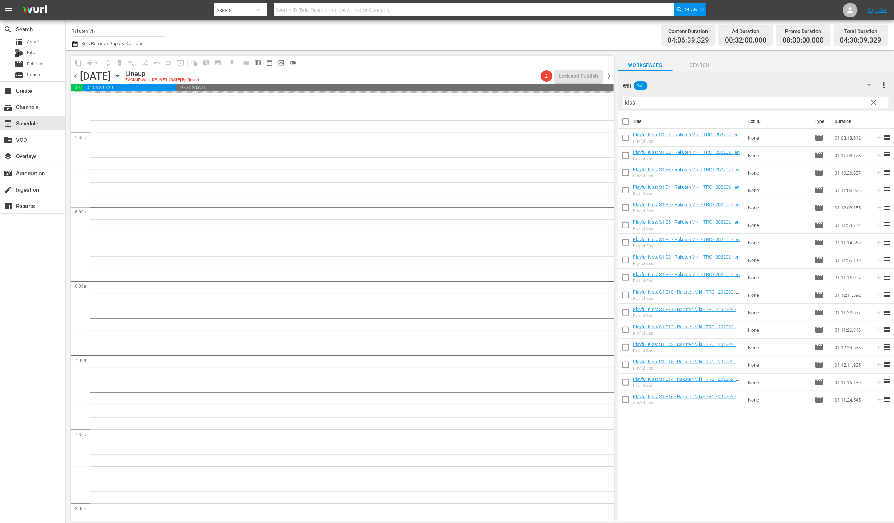
click at [622, 223] on input "checkbox" at bounding box center [625, 226] width 15 height 15
checkbox input "true"
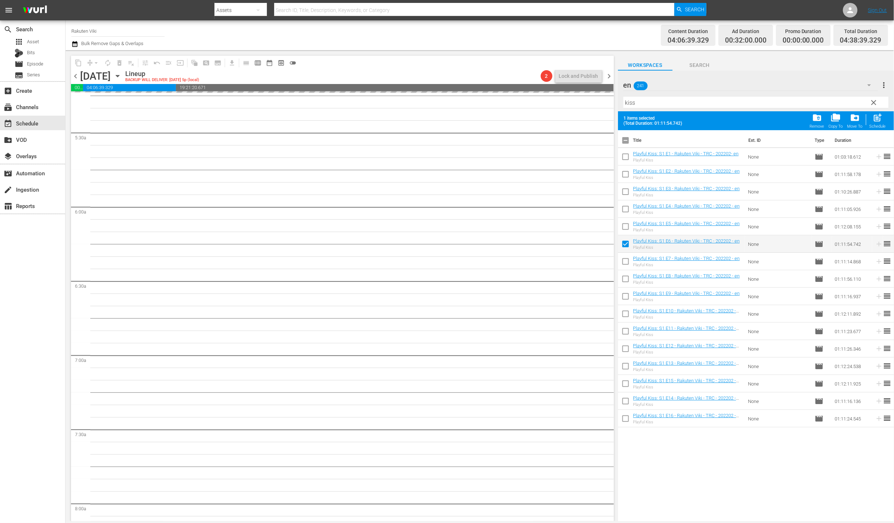
click at [631, 262] on input "checkbox" at bounding box center [625, 263] width 15 height 15
checkbox input "true"
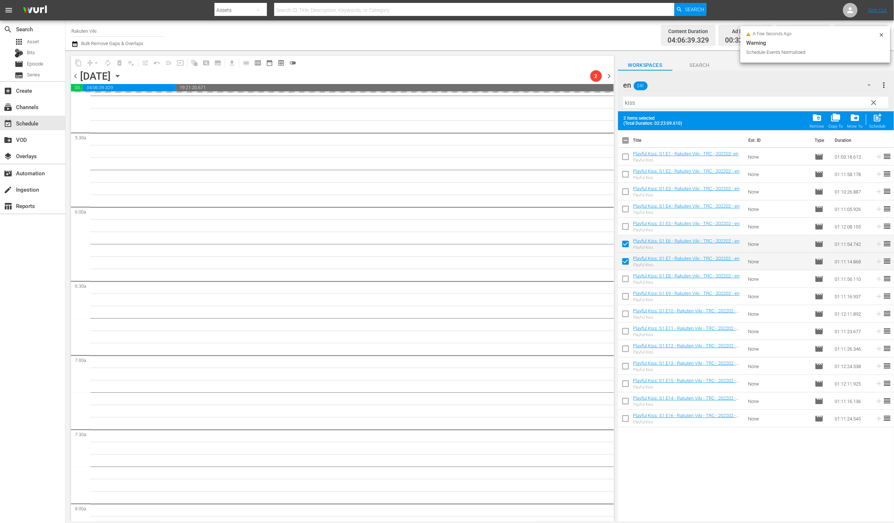
click at [634, 284] on div "Playful Kiss" at bounding box center [686, 282] width 107 height 5
click at [628, 276] on input "checkbox" at bounding box center [625, 280] width 15 height 15
checkbox input "true"
click at [625, 300] on input "checkbox" at bounding box center [625, 297] width 15 height 15
checkbox input "true"
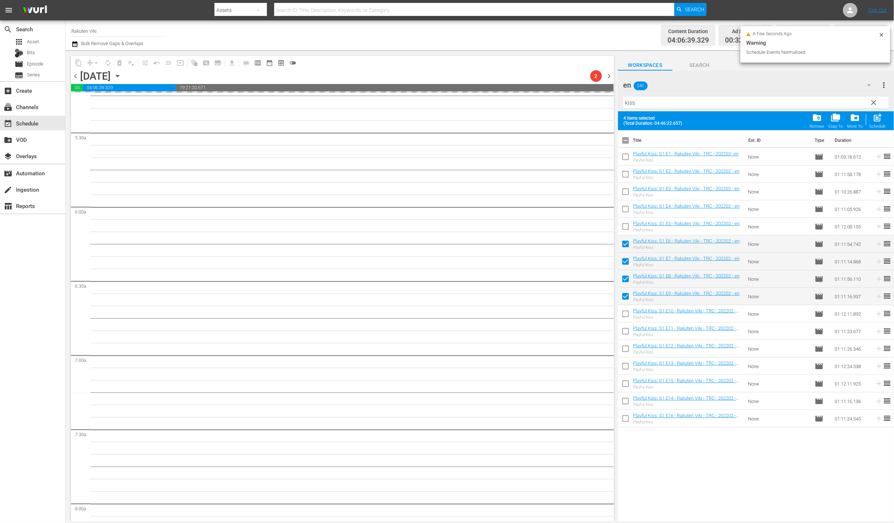
click at [624, 313] on input "checkbox" at bounding box center [625, 315] width 15 height 15
checkbox input "true"
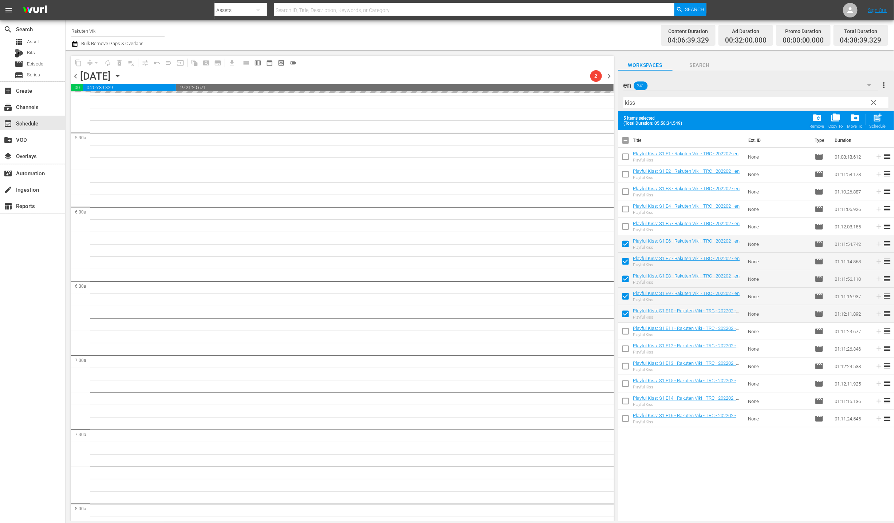
click at [622, 326] on input "checkbox" at bounding box center [625, 332] width 15 height 15
checkbox input "true"
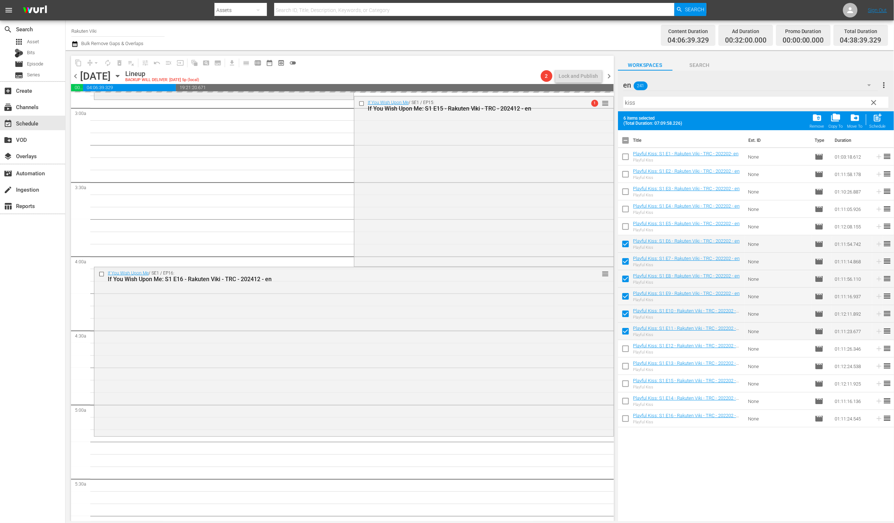
scroll to position [305, 0]
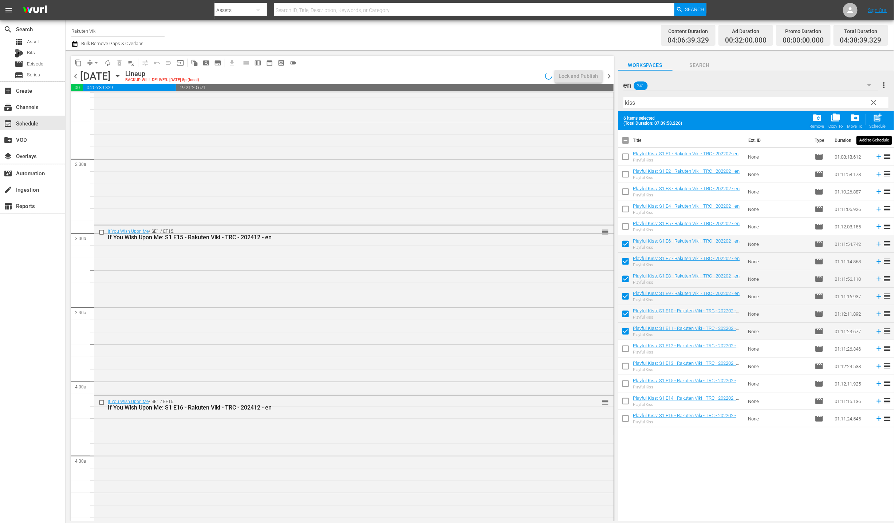
click at [881, 116] on span "post_add" at bounding box center [878, 118] width 10 height 10
checkbox input "false"
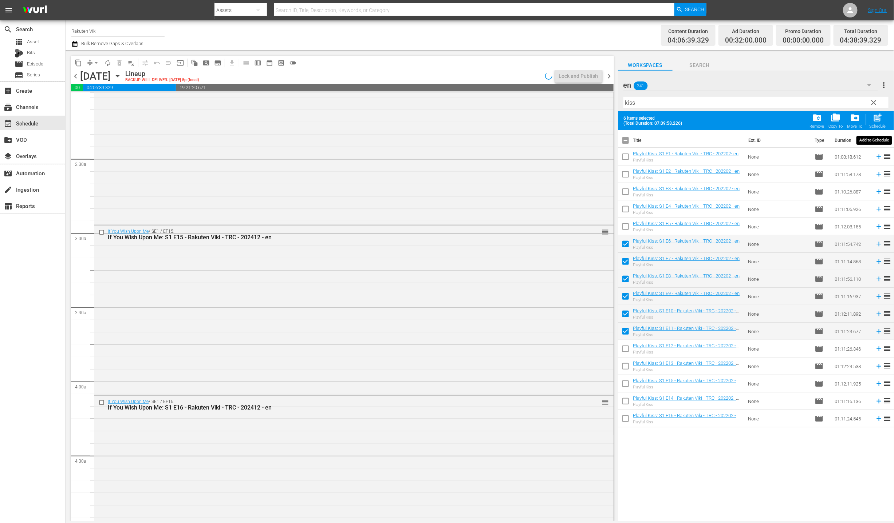
checkbox input "false"
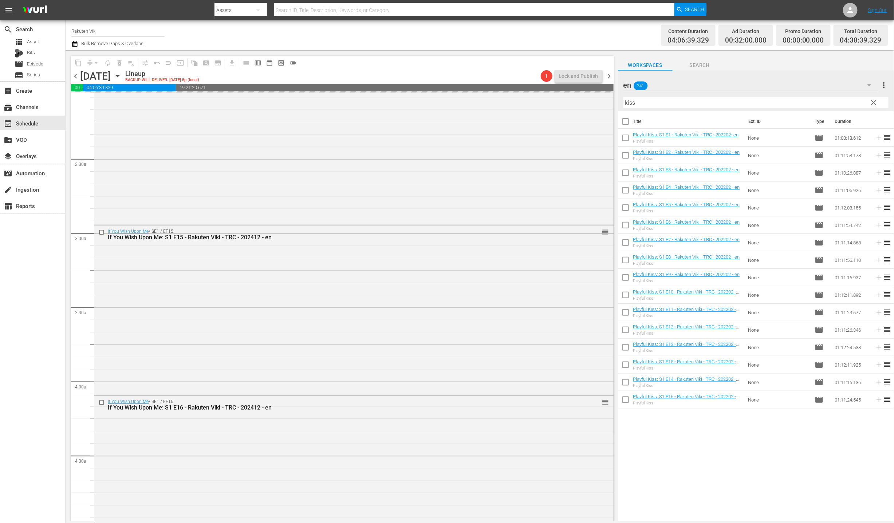
click at [753, 103] on input "kiss" at bounding box center [755, 103] width 265 height 12
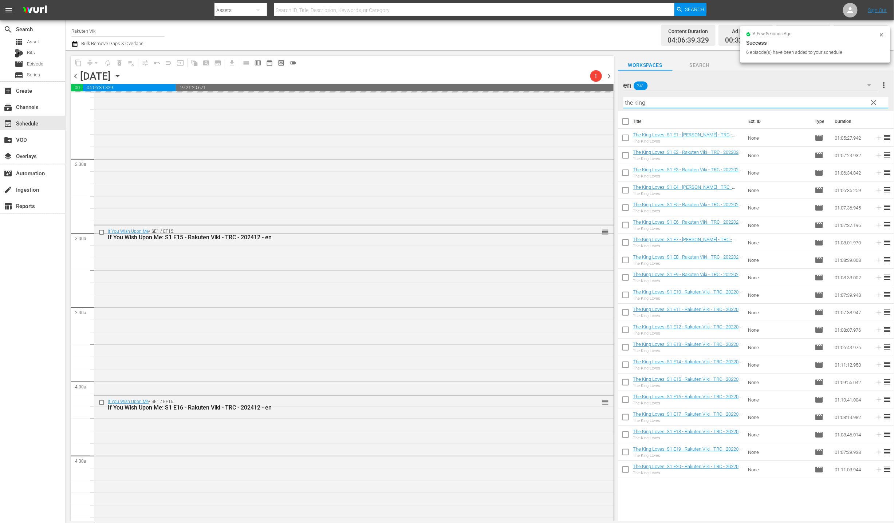
scroll to position [653, 0]
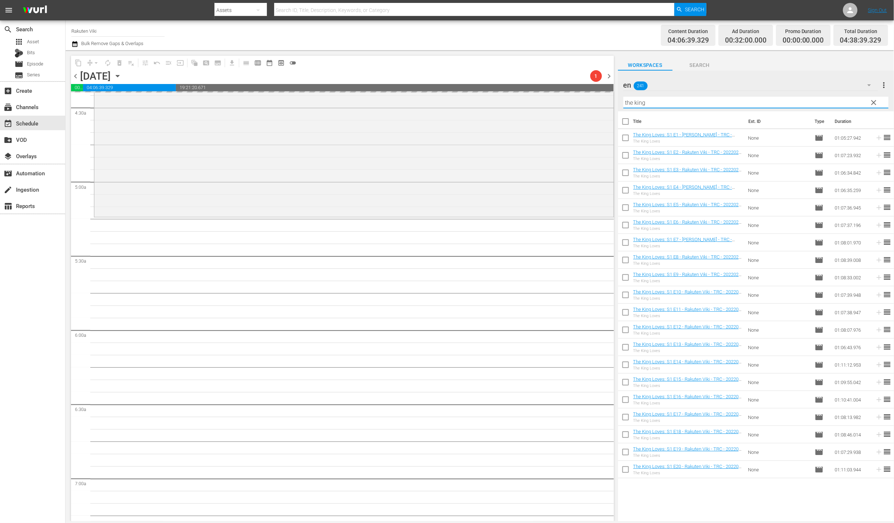
type input "the king"
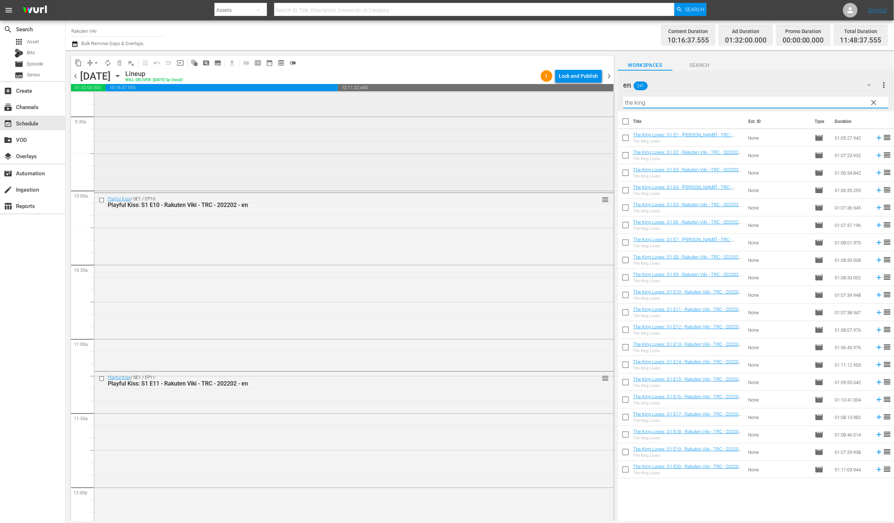
scroll to position [1609, 0]
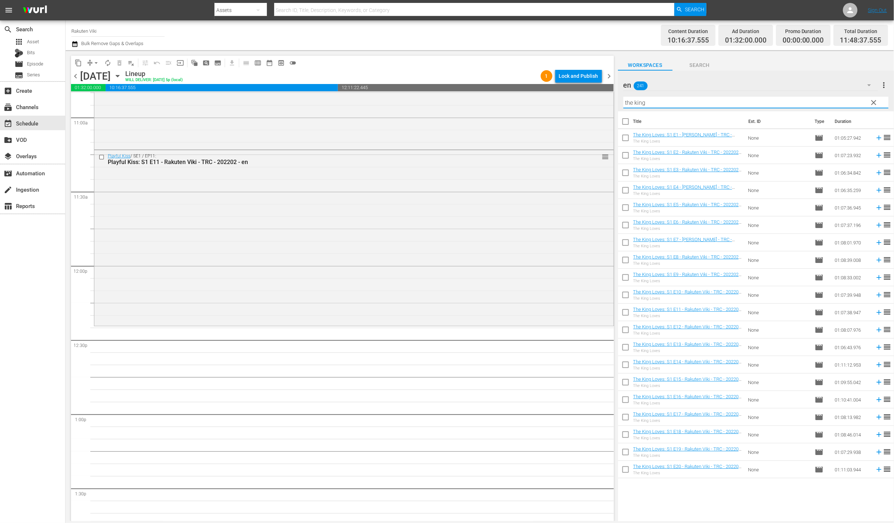
click at [621, 400] on input "checkbox" at bounding box center [625, 401] width 15 height 15
checkbox input "true"
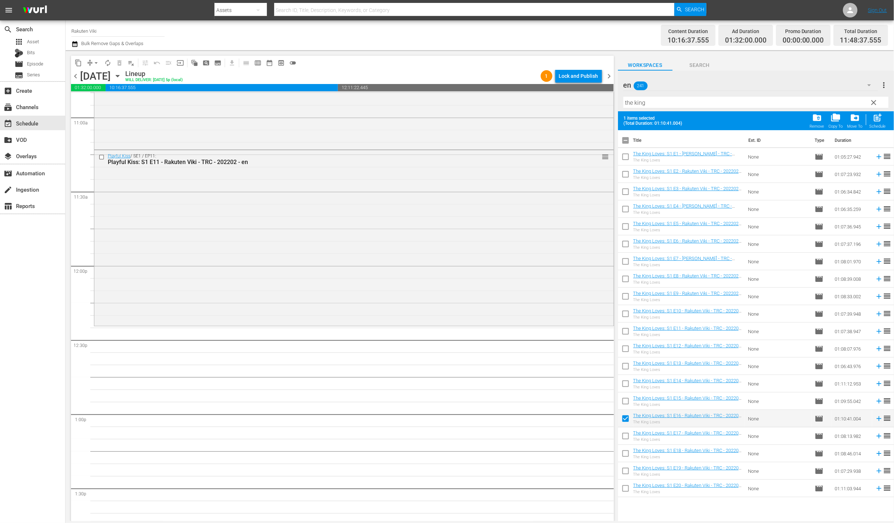
click at [621, 436] on input "checkbox" at bounding box center [625, 437] width 15 height 15
checkbox input "true"
click at [625, 460] on input "checkbox" at bounding box center [625, 455] width 15 height 15
checkbox input "true"
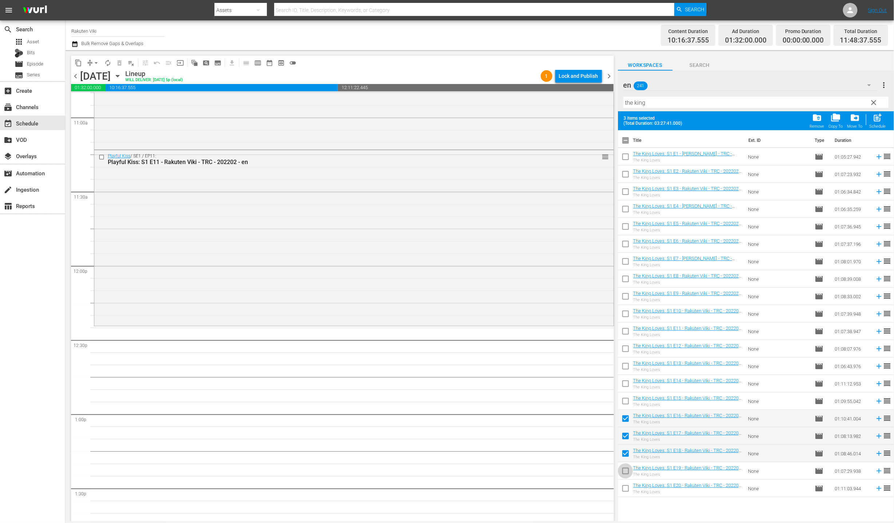
click at [621, 474] on input "checkbox" at bounding box center [625, 472] width 15 height 15
checkbox input "true"
click at [623, 487] on input "checkbox" at bounding box center [625, 490] width 15 height 15
checkbox input "true"
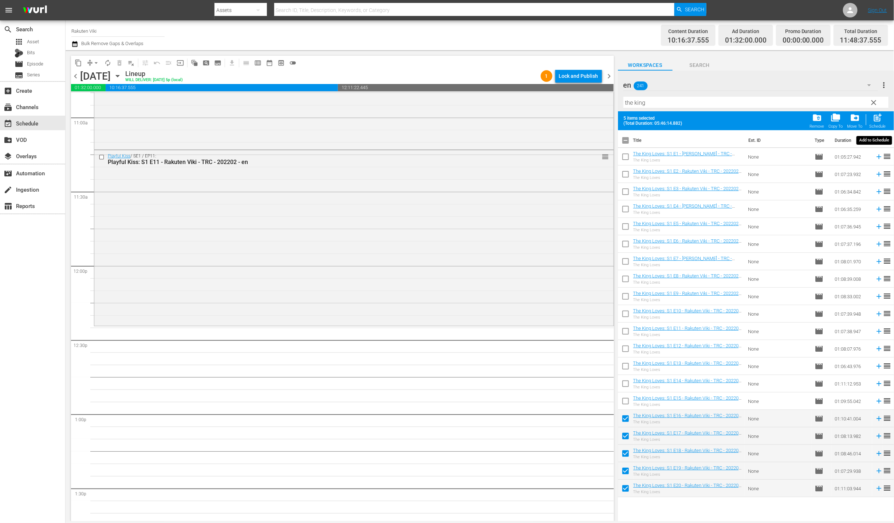
click at [887, 116] on span "post_add Schedule" at bounding box center [877, 121] width 21 height 20
click at [881, 115] on span "post_add" at bounding box center [878, 118] width 10 height 10
checkbox input "false"
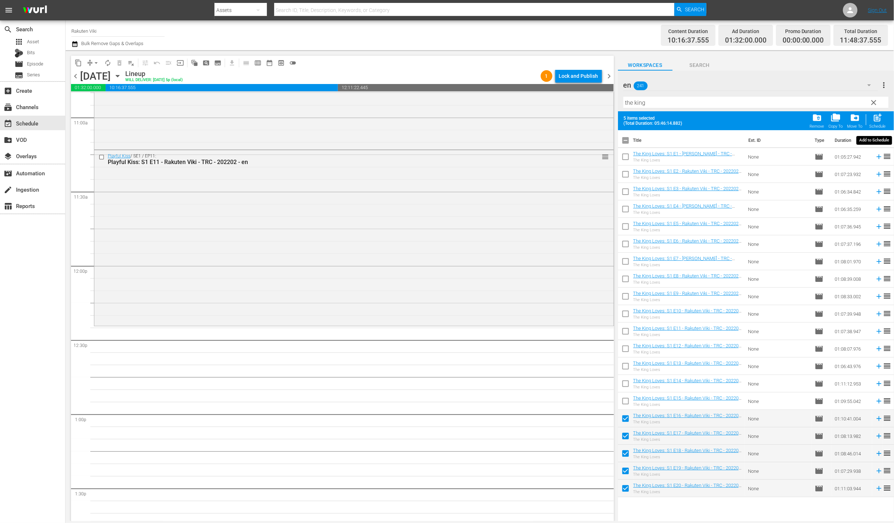
checkbox input "false"
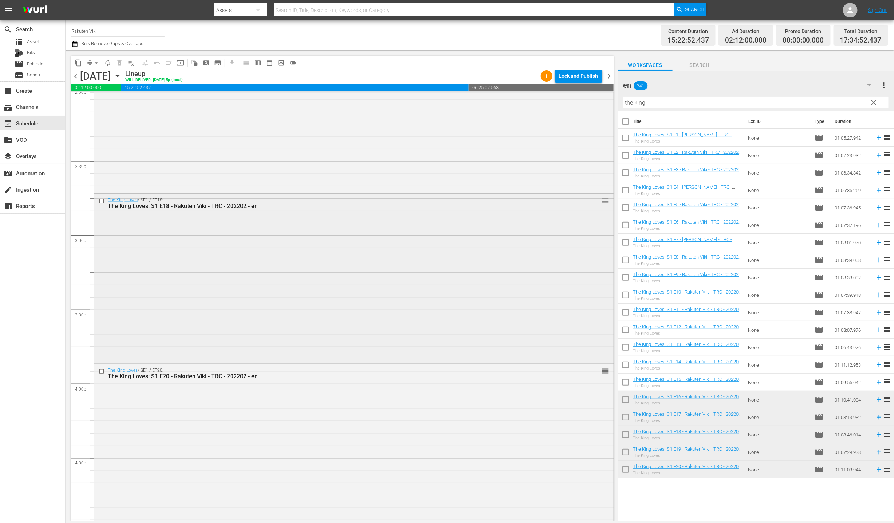
scroll to position [2223, 0]
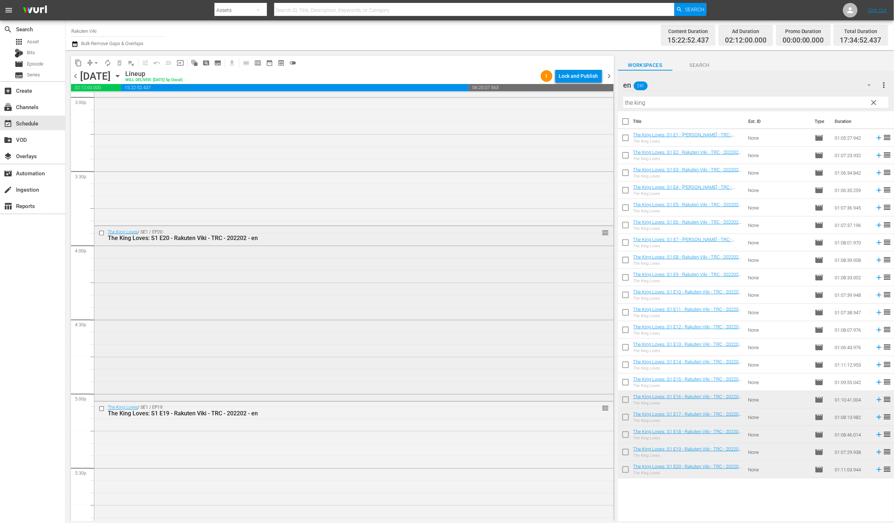
click at [102, 233] on input "checkbox" at bounding box center [103, 233] width 8 height 6
click at [117, 67] on button "delete_forever_outlined" at bounding box center [120, 63] width 12 height 12
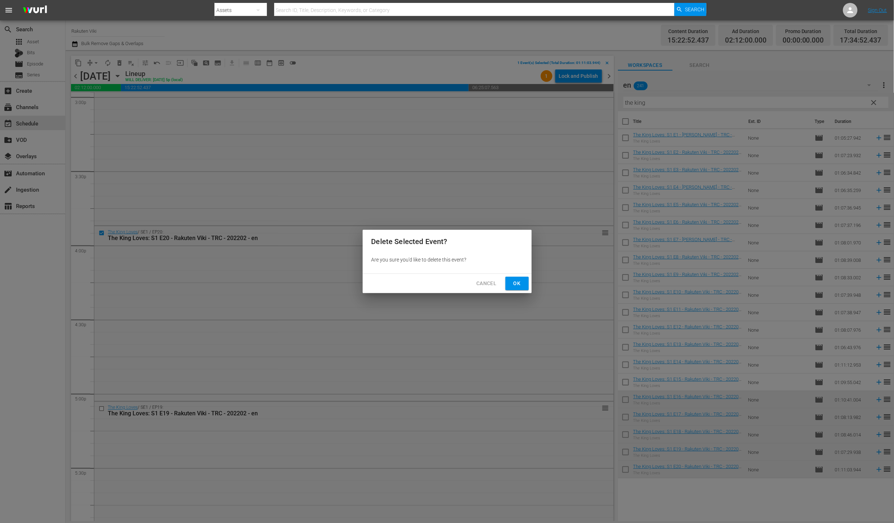
click at [511, 284] on span "Ok" at bounding box center [517, 283] width 12 height 9
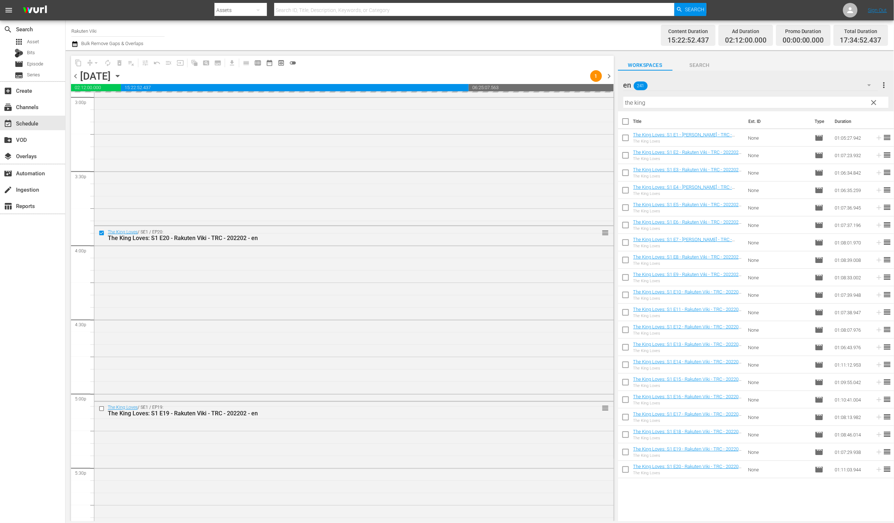
click at [628, 467] on input "checkbox" at bounding box center [625, 471] width 15 height 15
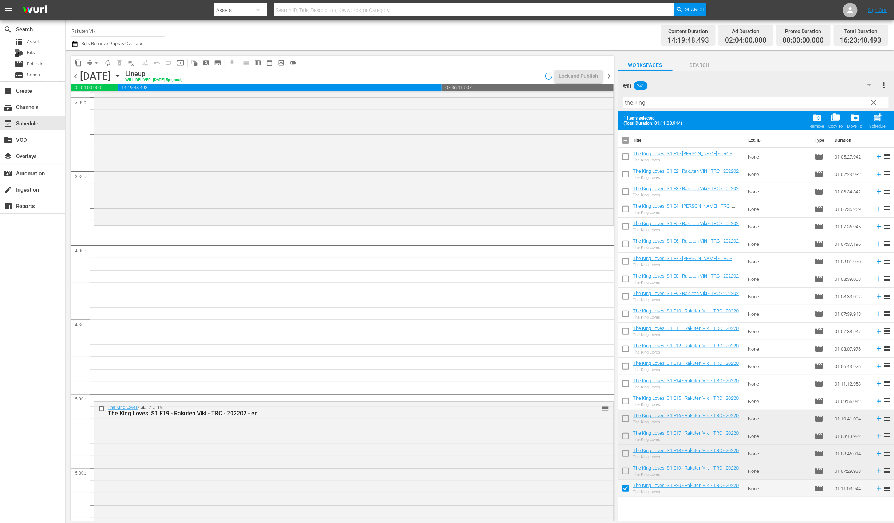
click at [90, 61] on span "compress" at bounding box center [89, 62] width 7 height 7
click at [91, 61] on button "arrow_drop_down" at bounding box center [96, 63] width 12 height 12
click at [106, 98] on li "Align to End of Previous Day" at bounding box center [96, 101] width 76 height 12
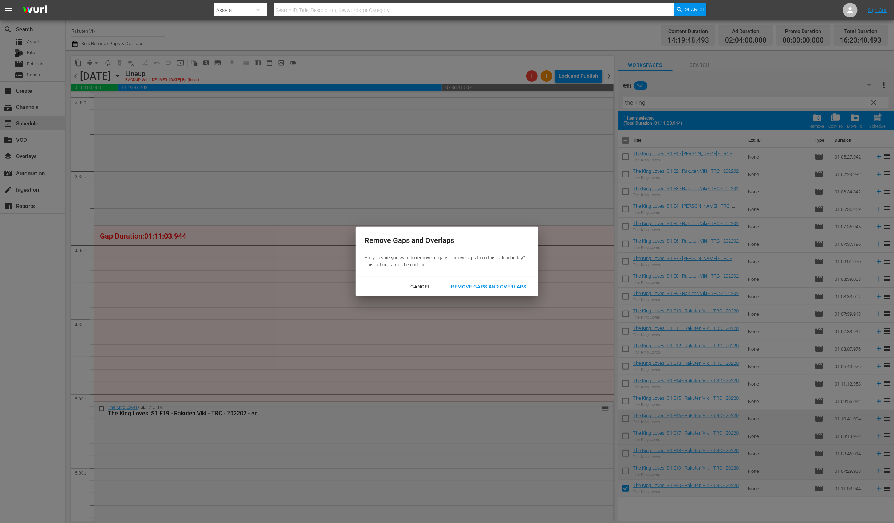
click at [459, 291] on div "Remove Gaps and Overlaps" at bounding box center [488, 286] width 87 height 9
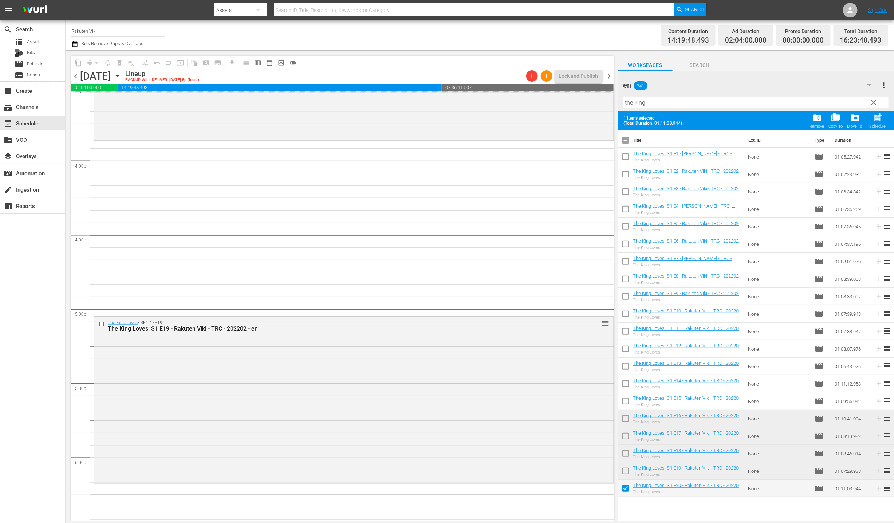
scroll to position [2350, 0]
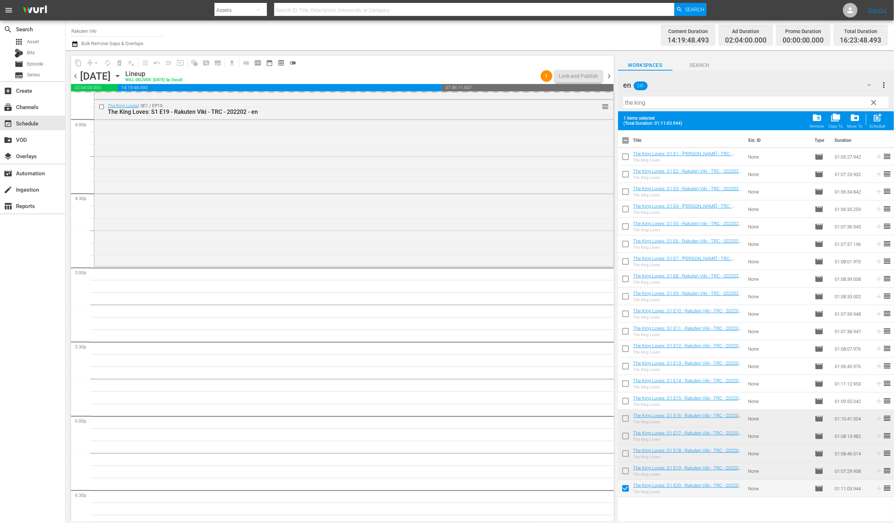
click at [627, 492] on input "checkbox" at bounding box center [625, 490] width 15 height 15
checkbox input "false"
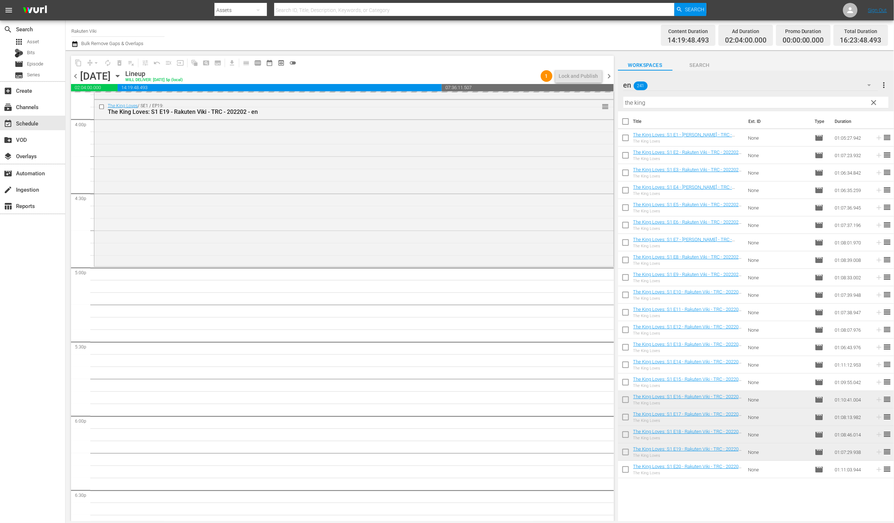
click at [753, 78] on div "en 241" at bounding box center [750, 85] width 254 height 20
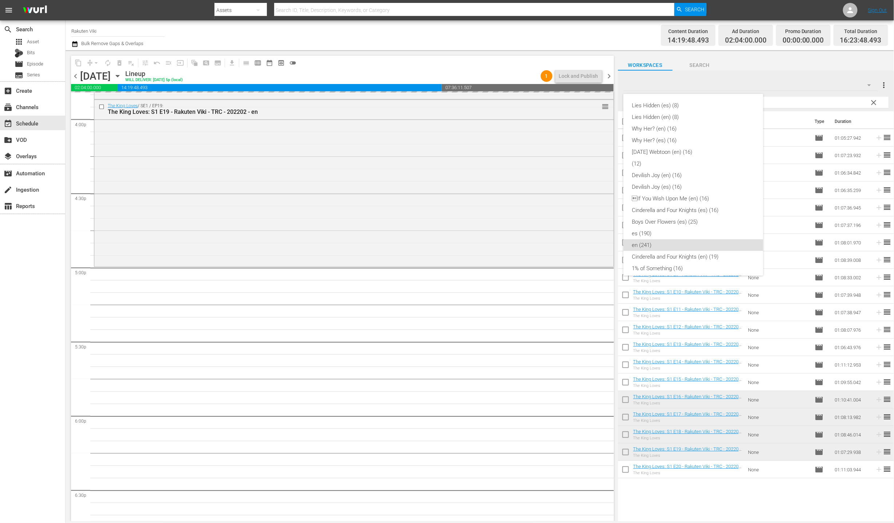
scroll to position [134, 0]
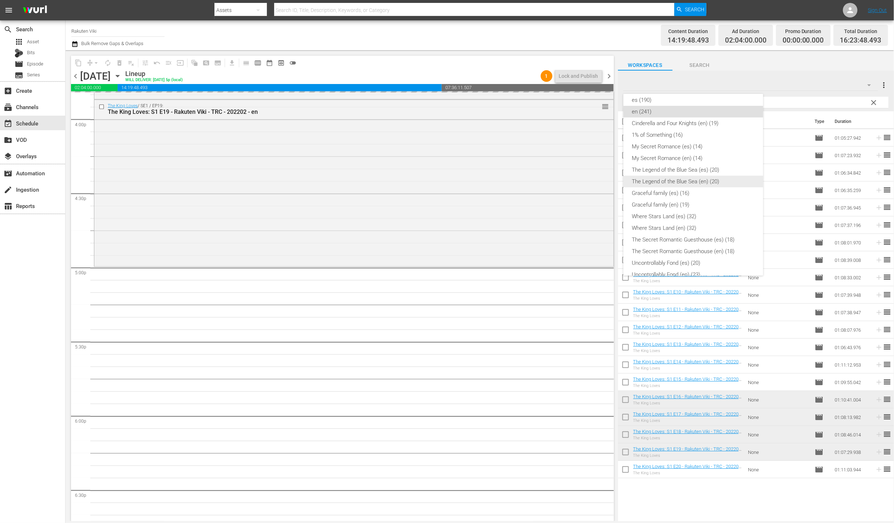
click at [747, 181] on div "The Legend of the Blue Sea (en) (20)" at bounding box center [693, 182] width 122 height 12
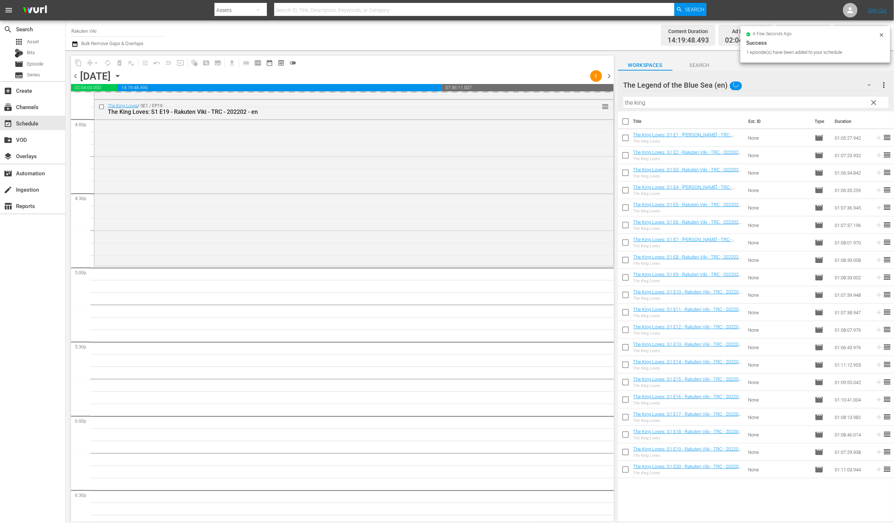
click at [875, 105] on span "clear" at bounding box center [873, 102] width 9 height 9
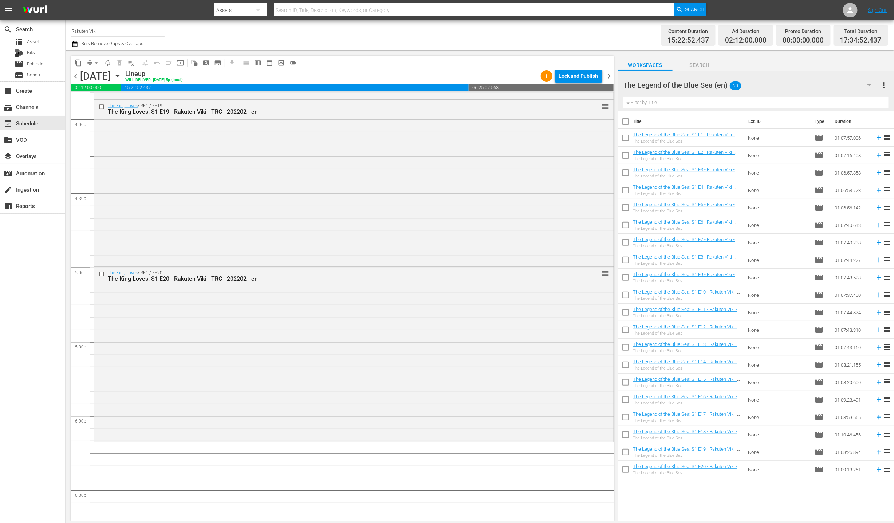
click at [618, 383] on input "checkbox" at bounding box center [625, 383] width 15 height 15
checkbox input "true"
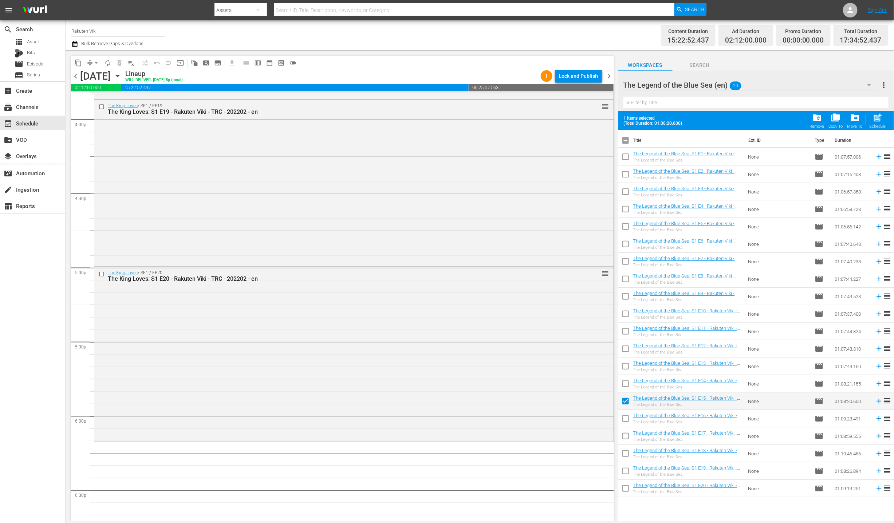
click at [629, 423] on input "checkbox" at bounding box center [625, 420] width 15 height 15
checkbox input "true"
click at [631, 439] on input "checkbox" at bounding box center [625, 437] width 15 height 15
checkbox input "true"
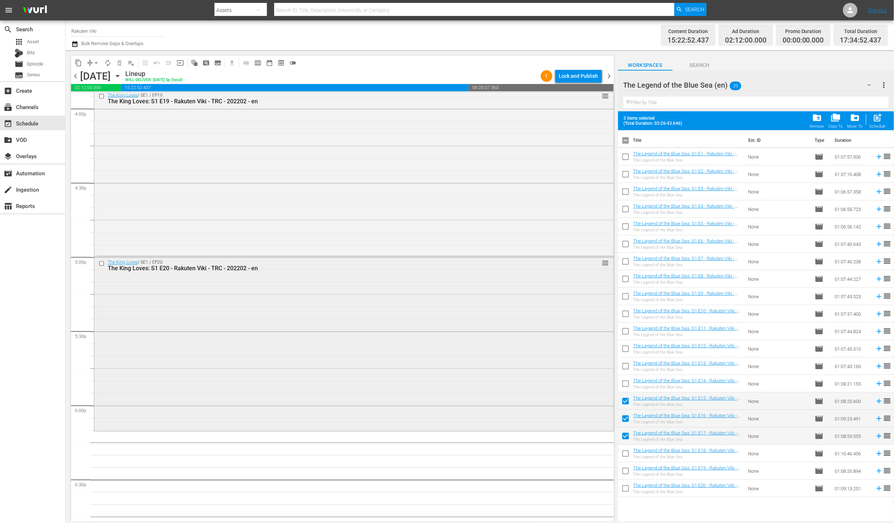
scroll to position [2382, 0]
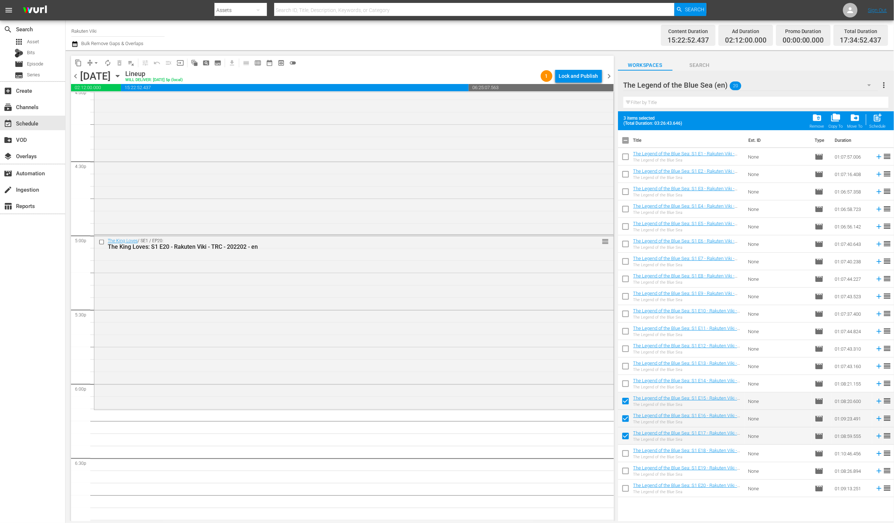
drag, startPoint x: 622, startPoint y: 457, endPoint x: 622, endPoint y: 462, distance: 4.7
click at [622, 457] on input "checkbox" at bounding box center [625, 455] width 15 height 15
checkbox input "true"
click at [623, 470] on input "checkbox" at bounding box center [625, 472] width 15 height 15
checkbox input "true"
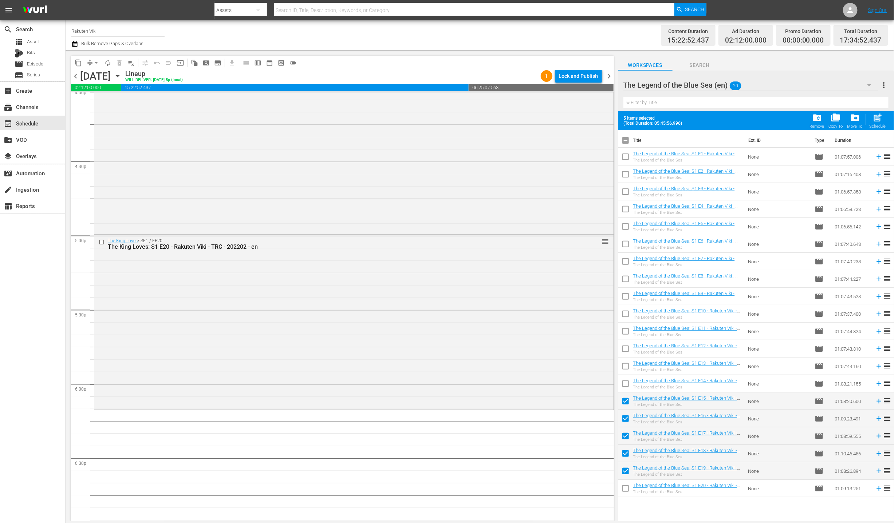
click at [631, 487] on input "checkbox" at bounding box center [625, 490] width 15 height 15
checkbox input "true"
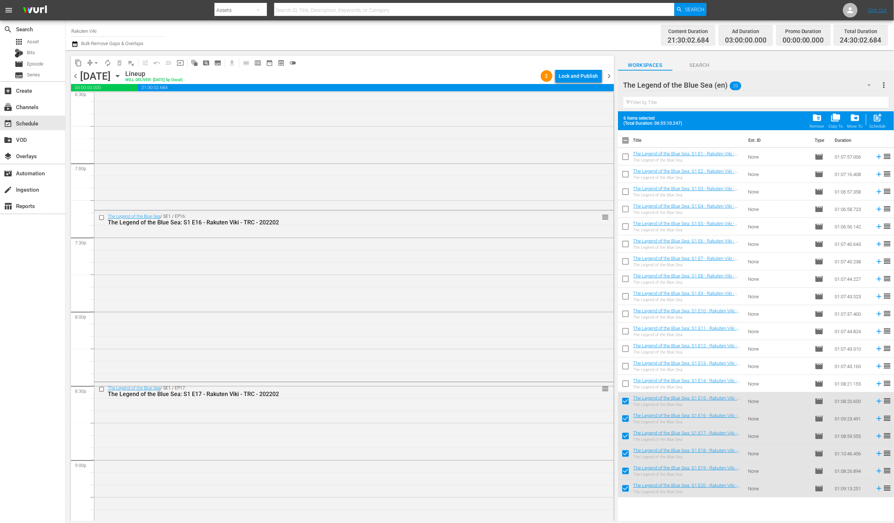
scroll to position [2793, 0]
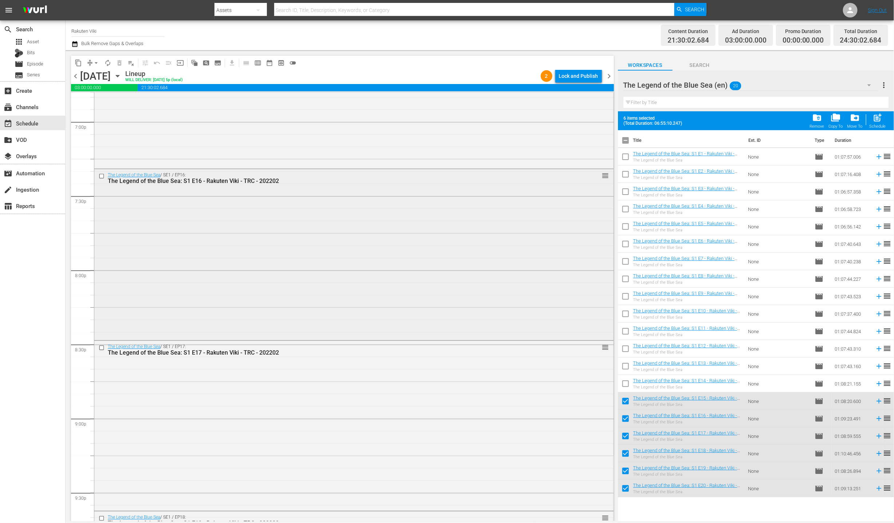
click at [388, 230] on div "The Legend of the Blue Sea / SE1 / EP16: The Legend of the Blue Sea: S1 E16 - R…" at bounding box center [353, 254] width 519 height 170
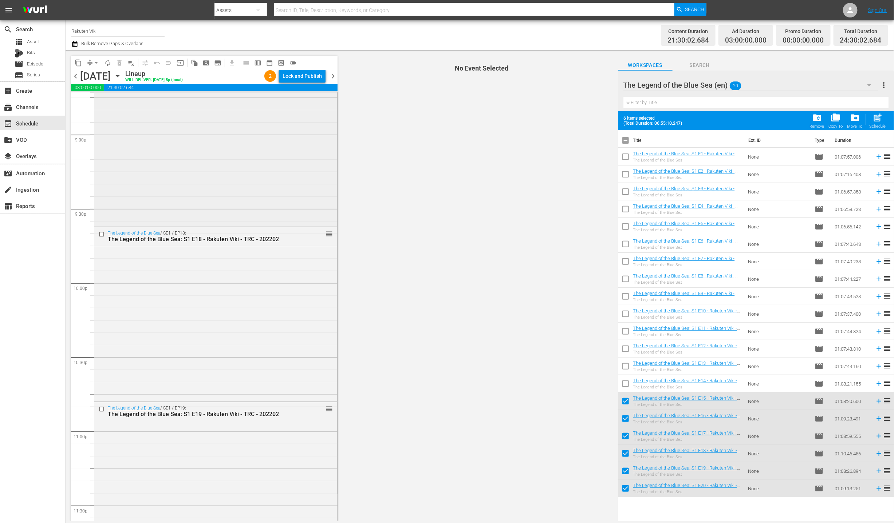
scroll to position [3298, 0]
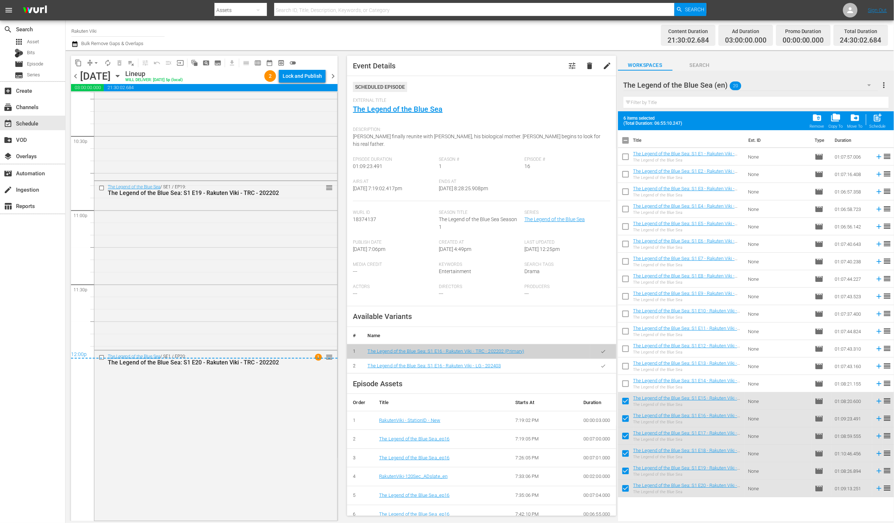
click at [596, 361] on button "button" at bounding box center [603, 366] width 14 height 14
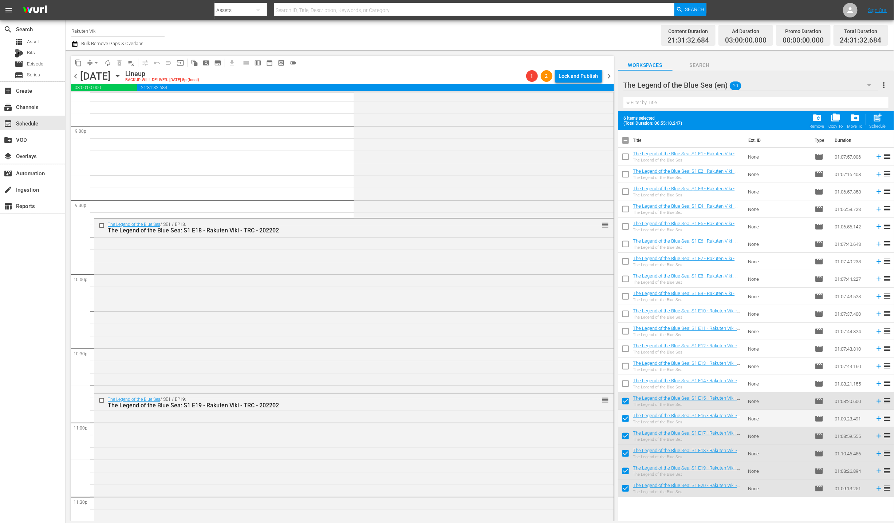
scroll to position [2885, 0]
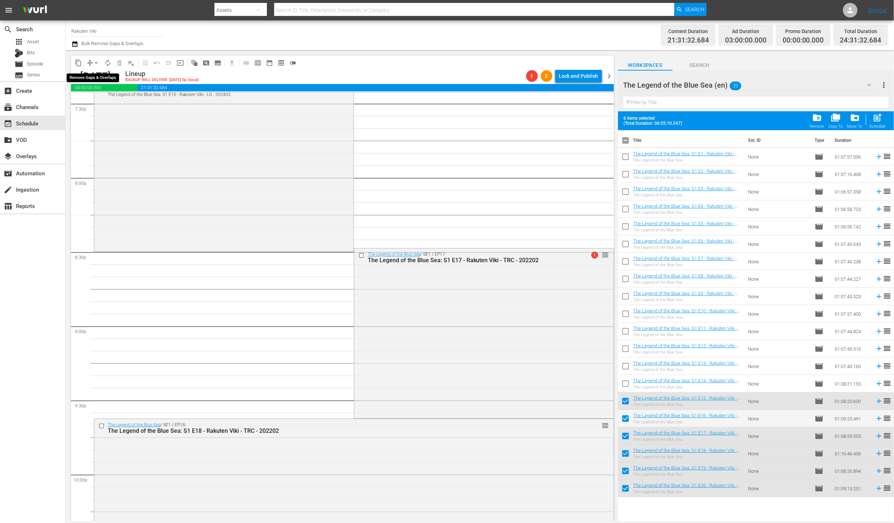
click at [94, 66] on button "arrow_drop_down" at bounding box center [96, 63] width 12 height 12
click at [110, 97] on li "Align to End of Previous Day" at bounding box center [96, 101] width 76 height 12
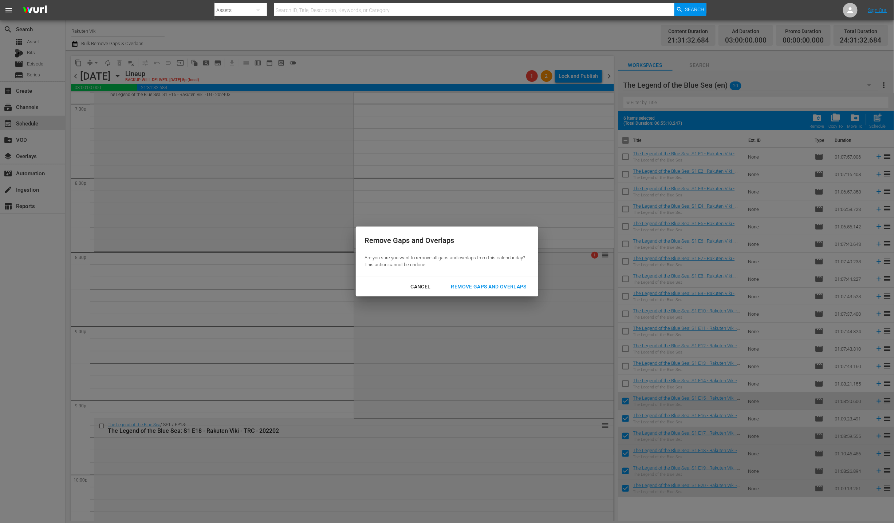
click at [482, 294] on div "Cancel Remove Gaps and Overlaps" at bounding box center [447, 286] width 182 height 19
click at [483, 289] on div "Remove Gaps and Overlaps" at bounding box center [488, 286] width 87 height 9
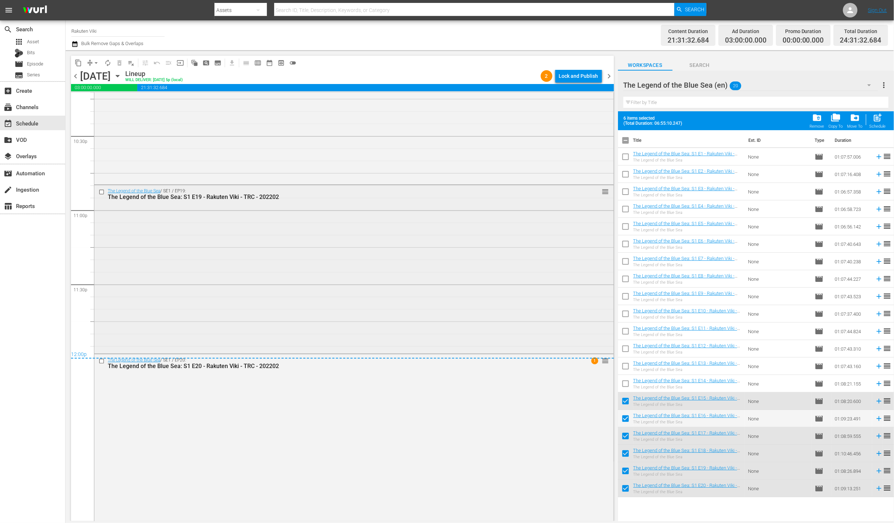
scroll to position [3302, 0]
click at [580, 79] on div "Lock and Publish" at bounding box center [578, 76] width 39 height 13
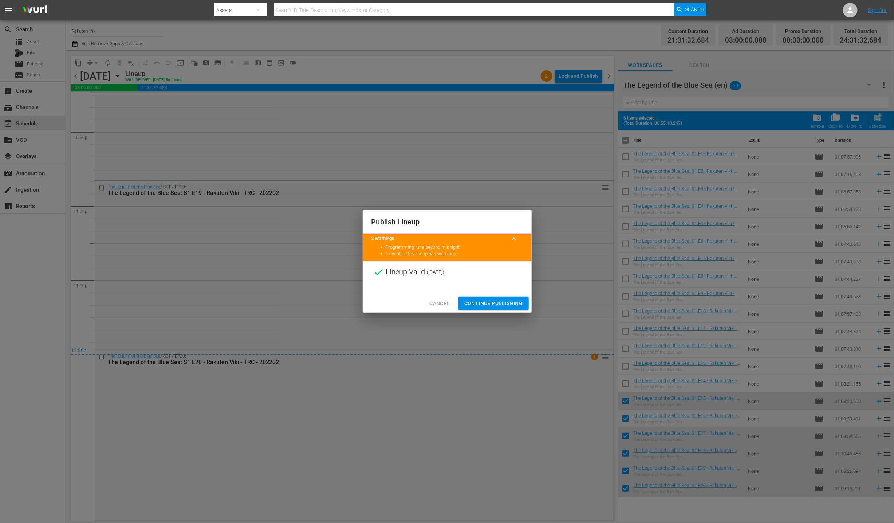
click at [514, 299] on span "Continue Publishing" at bounding box center [493, 303] width 59 height 9
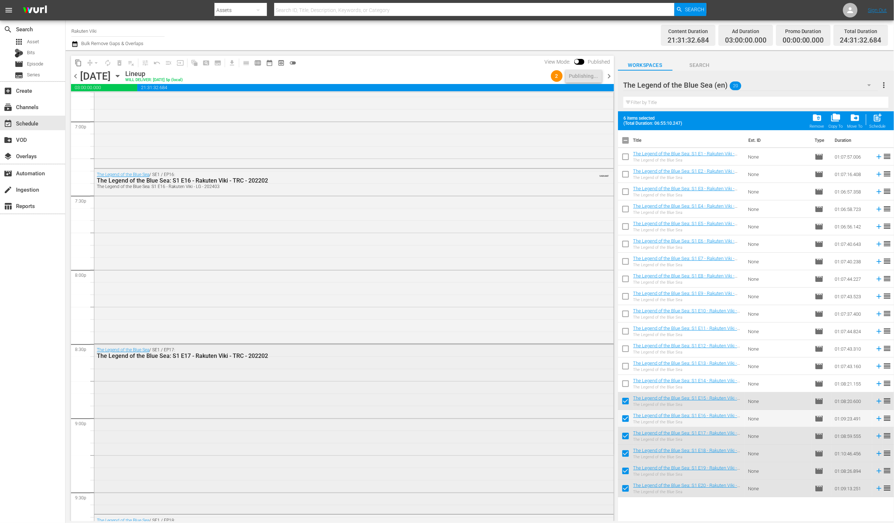
scroll to position [2497, 0]
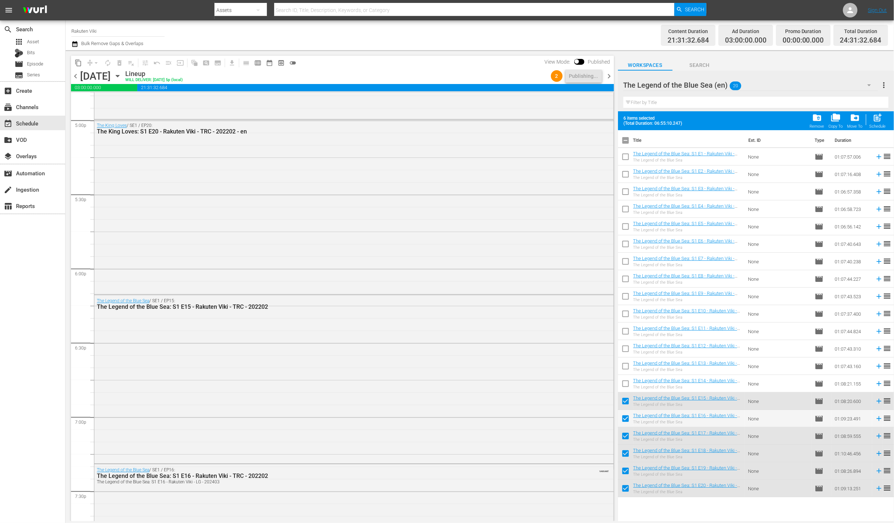
click at [605, 75] on span "chevron_right" at bounding box center [609, 76] width 9 height 9
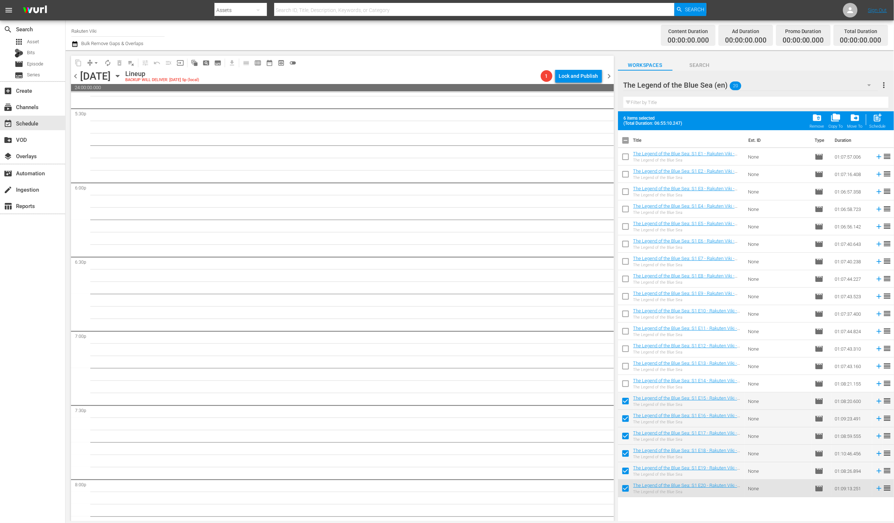
scroll to position [2571, 0]
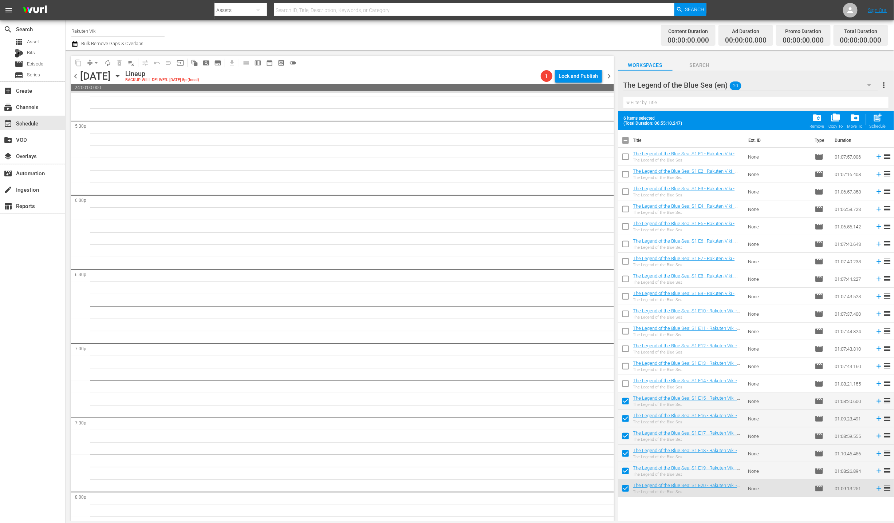
click at [630, 141] on input "checkbox" at bounding box center [625, 141] width 15 height 15
checkbox input "true"
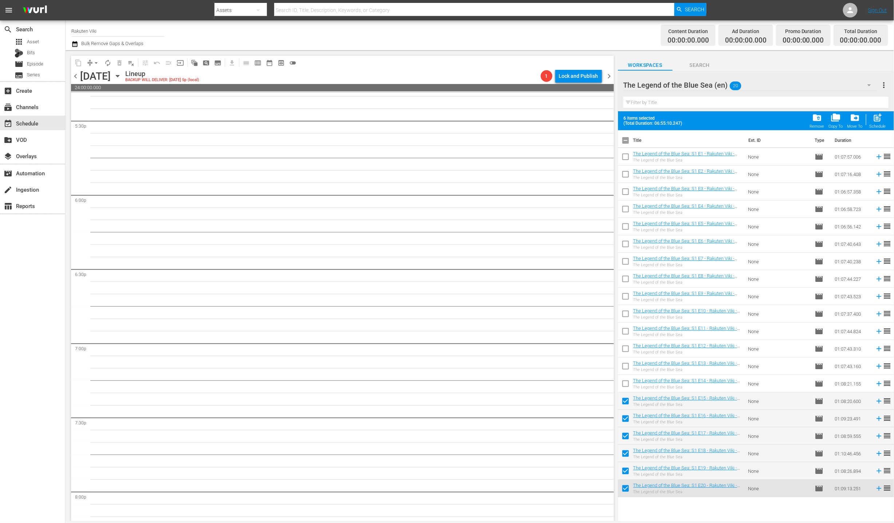
checkbox input "true"
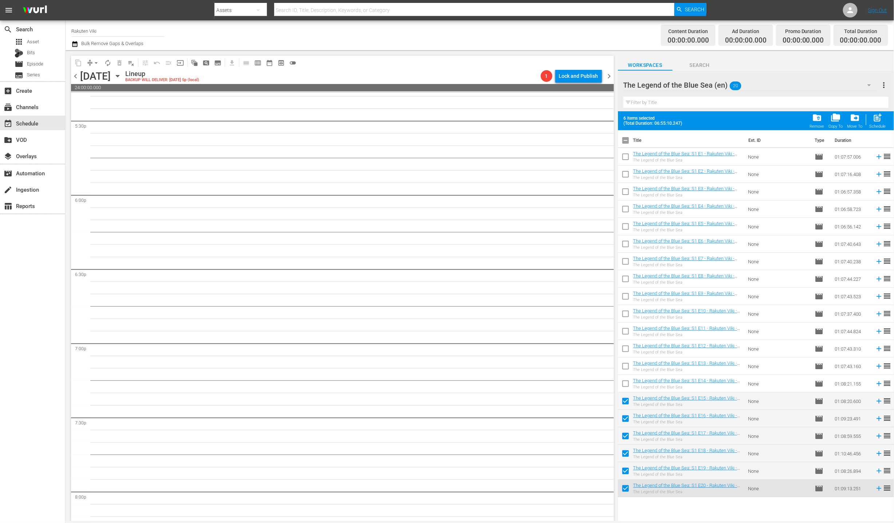
checkbox input "true"
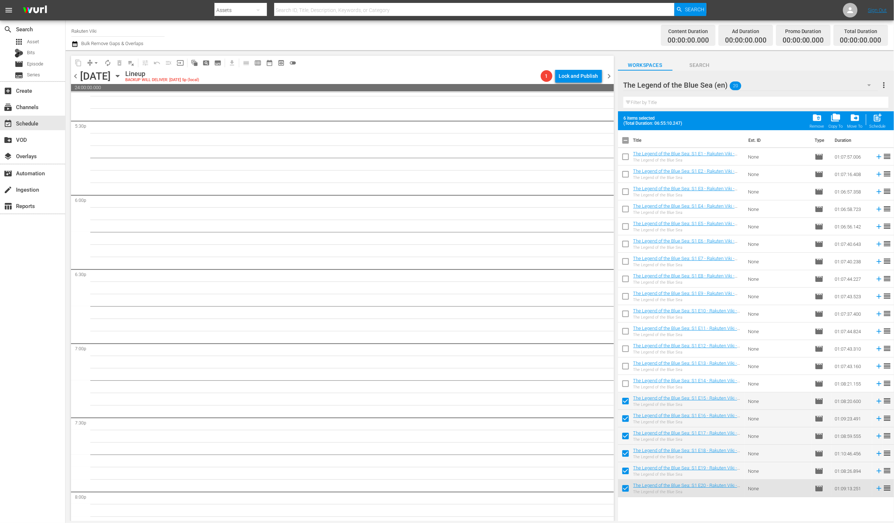
checkbox input "true"
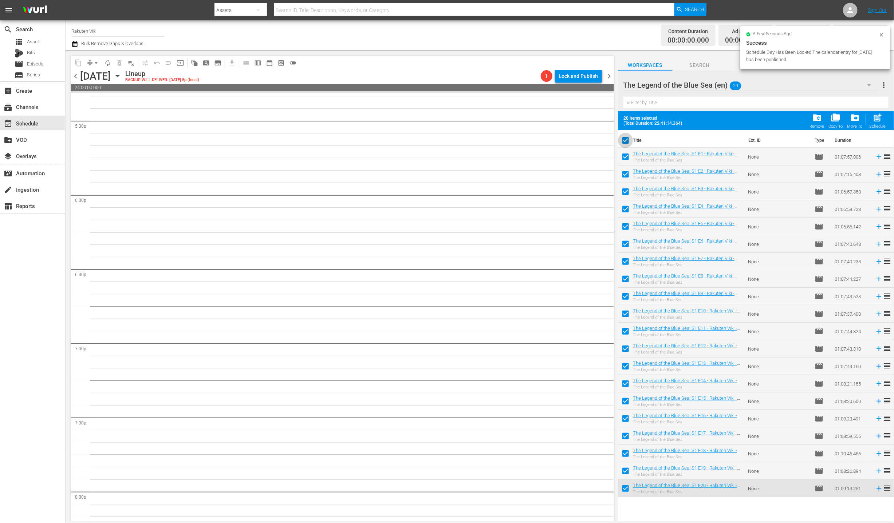
click at [628, 140] on input "checkbox" at bounding box center [625, 141] width 15 height 15
checkbox input "false"
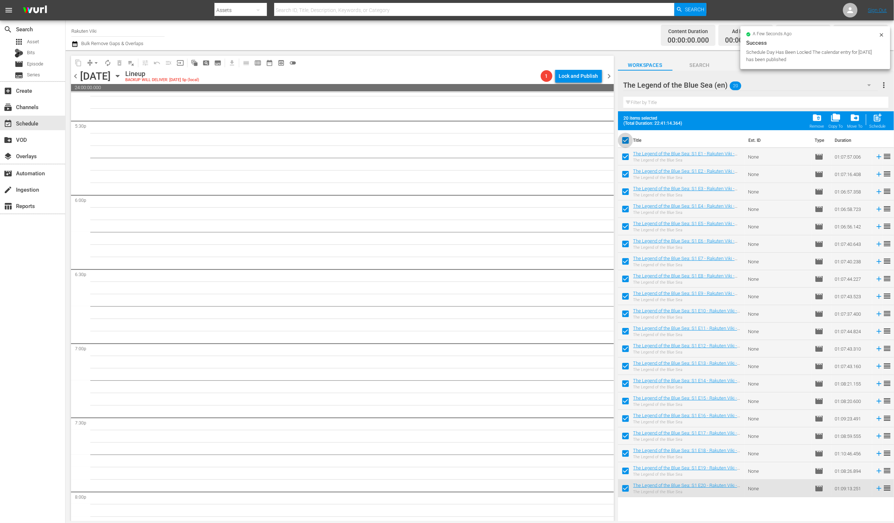
checkbox input "false"
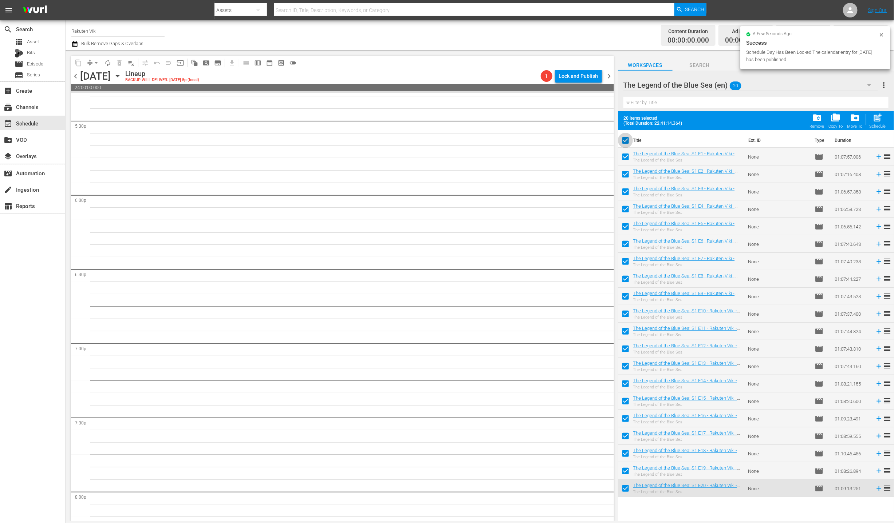
checkbox input "false"
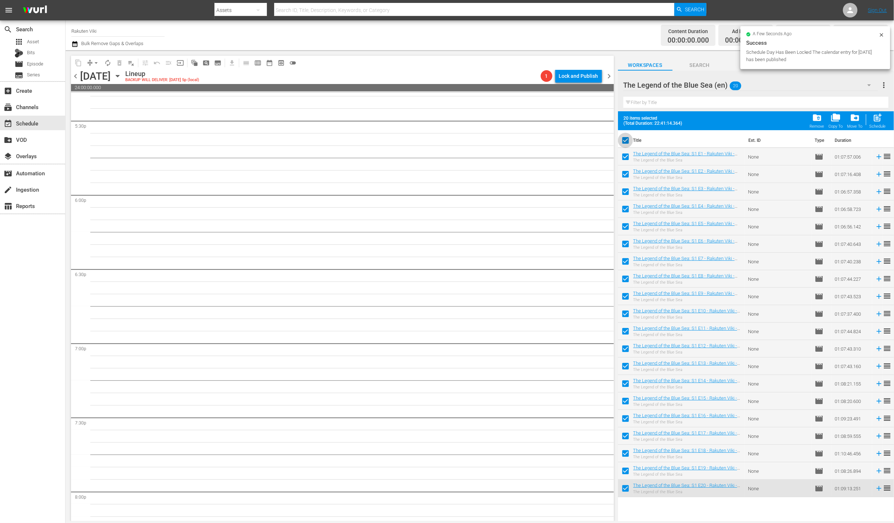
checkbox input "false"
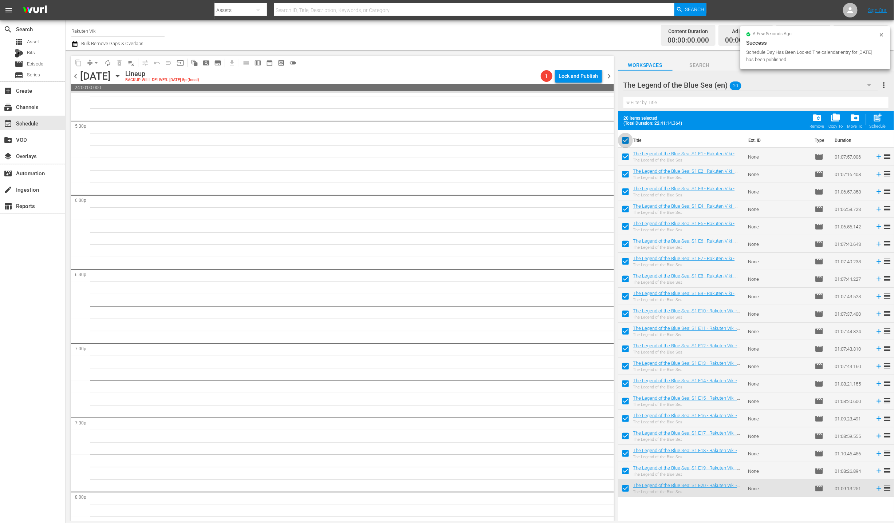
checkbox input "false"
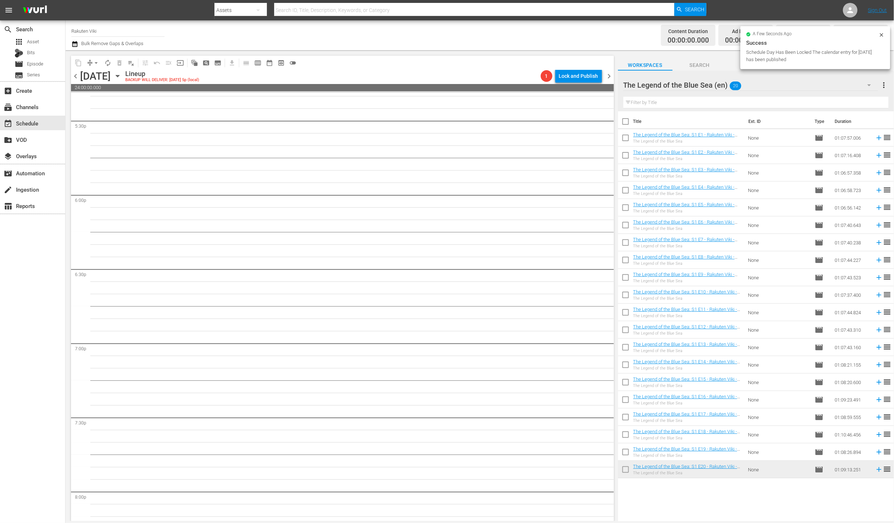
click at [846, 85] on div "The Legend of the Blue Sea (en) 20" at bounding box center [750, 85] width 254 height 20
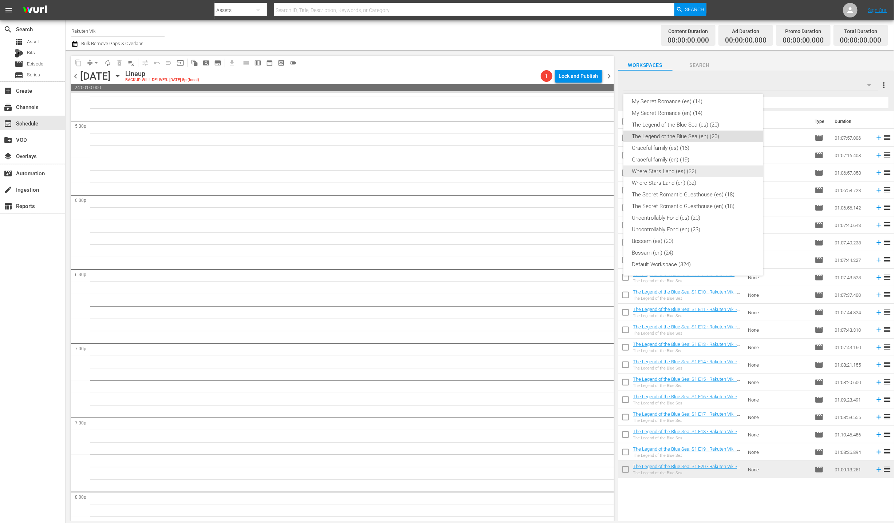
scroll to position [0, 0]
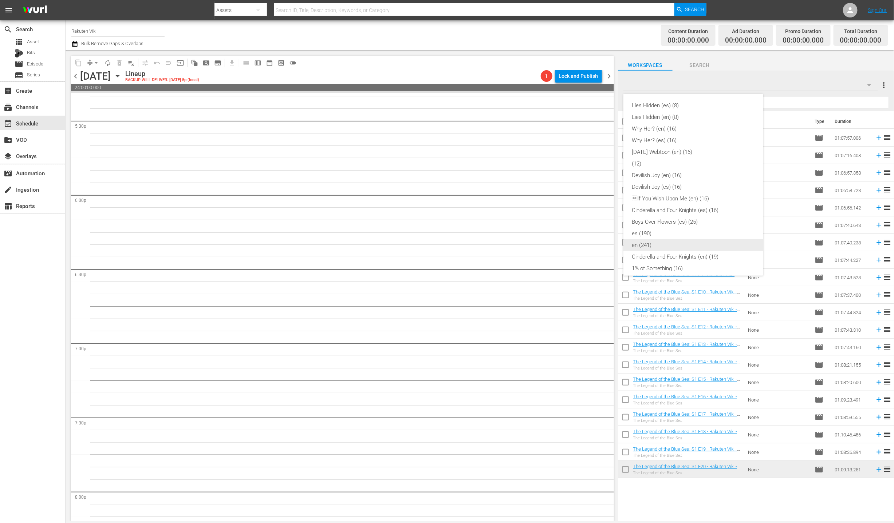
click at [665, 244] on div "en (241)" at bounding box center [693, 246] width 122 height 12
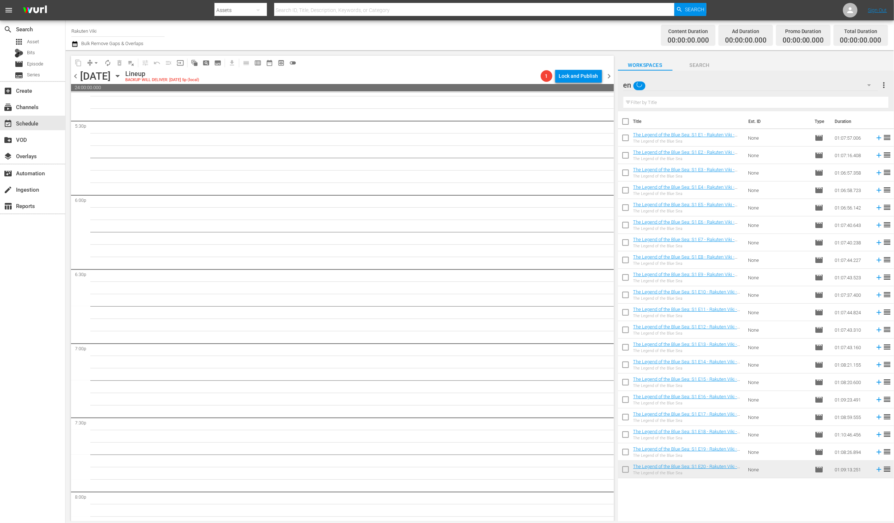
scroll to position [130, 0]
click at [706, 95] on div "Filter by Title" at bounding box center [755, 102] width 265 height 17
click at [704, 107] on input "text" at bounding box center [755, 103] width 265 height 12
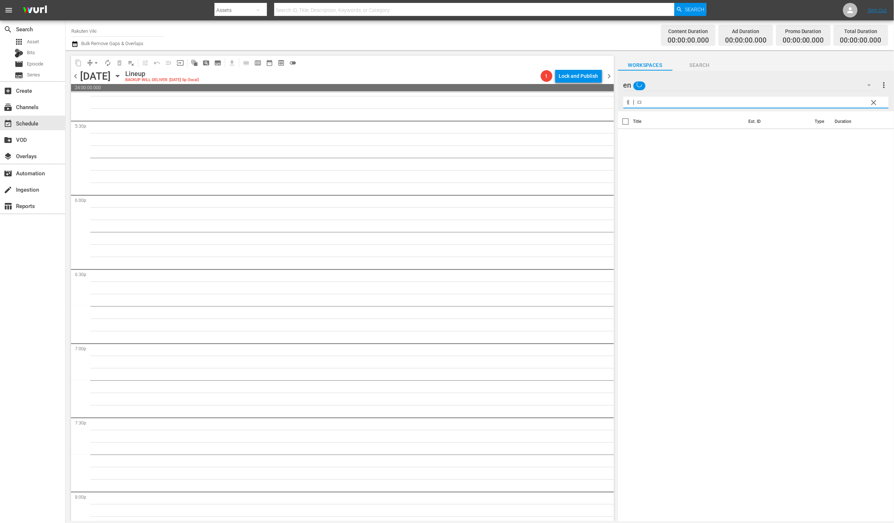
type input "ㅔㅣ"
type input "p"
type input "kiss"
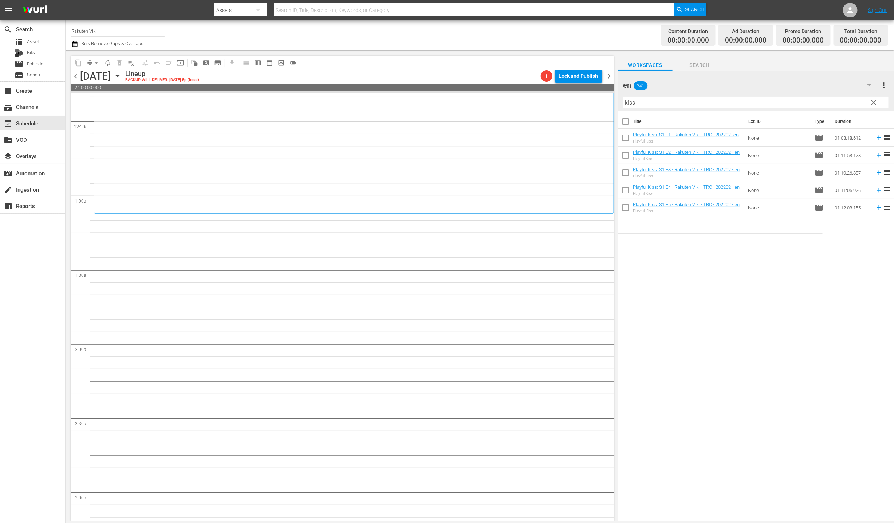
scroll to position [0, 0]
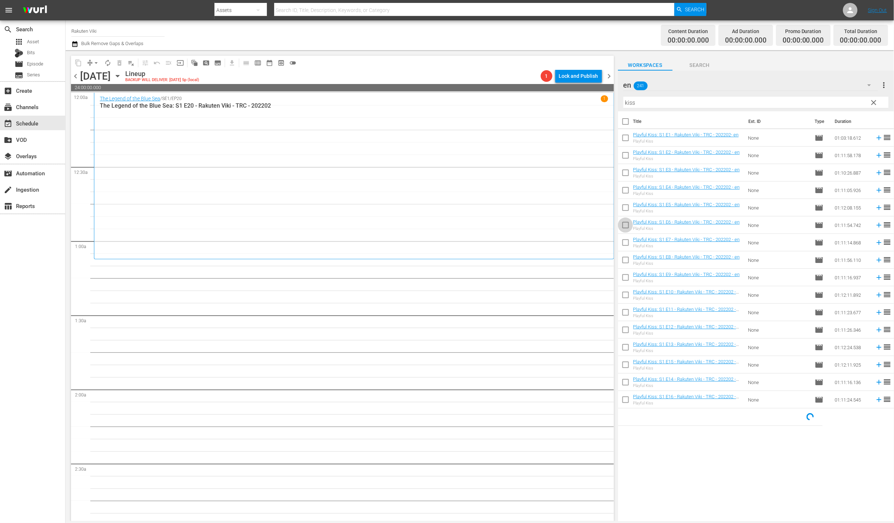
click at [630, 227] on input "checkbox" at bounding box center [625, 226] width 15 height 15
checkbox input "true"
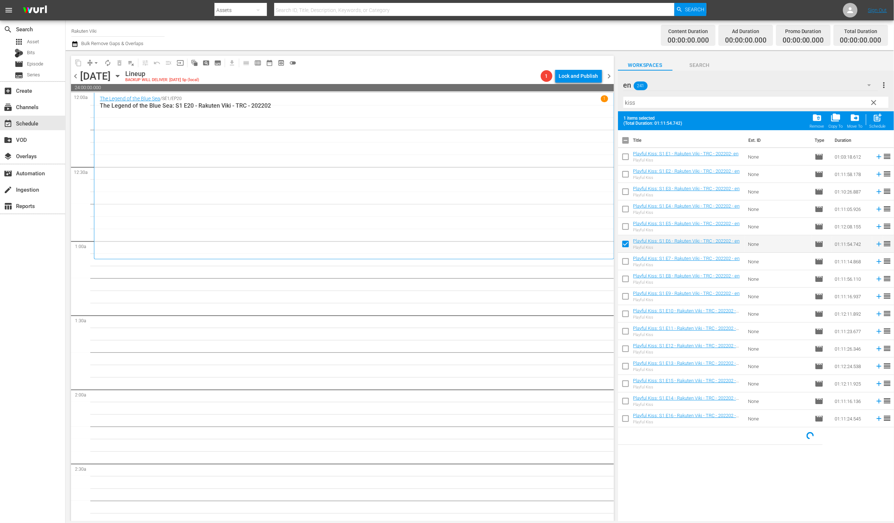
click at [618, 260] on input "checkbox" at bounding box center [625, 263] width 15 height 15
checkbox input "true"
click at [616, 292] on div "content_copy compress arrow_drop_down autorenew_outlined delete_forever_outline…" at bounding box center [342, 285] width 552 height 471
click at [620, 282] on input "checkbox" at bounding box center [625, 280] width 15 height 15
checkbox input "true"
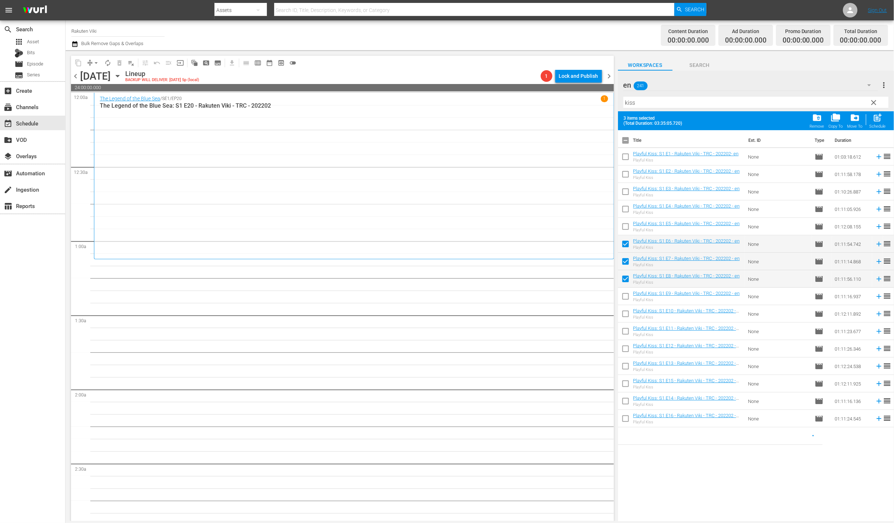
click at [622, 301] on input "checkbox" at bounding box center [625, 297] width 15 height 15
click at [624, 312] on input "checkbox" at bounding box center [625, 315] width 15 height 15
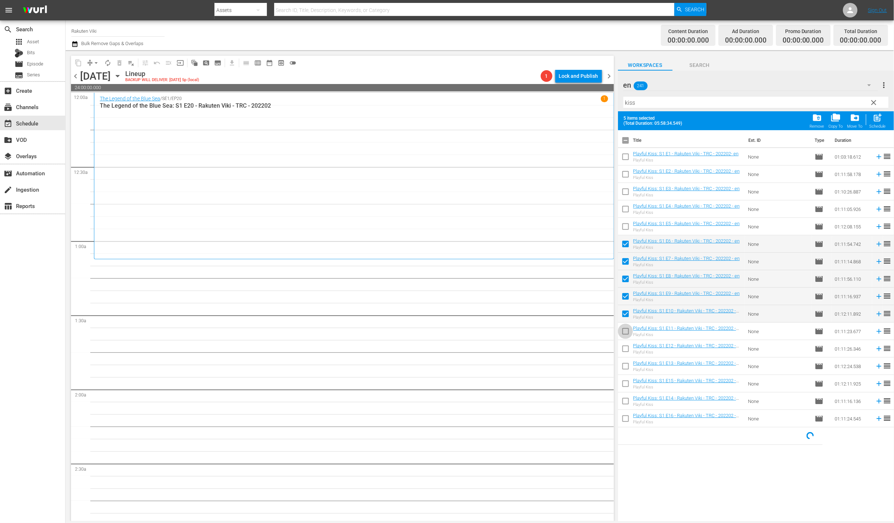
click at [619, 337] on input "checkbox" at bounding box center [625, 332] width 15 height 15
click at [624, 353] on input "checkbox" at bounding box center [625, 350] width 15 height 15
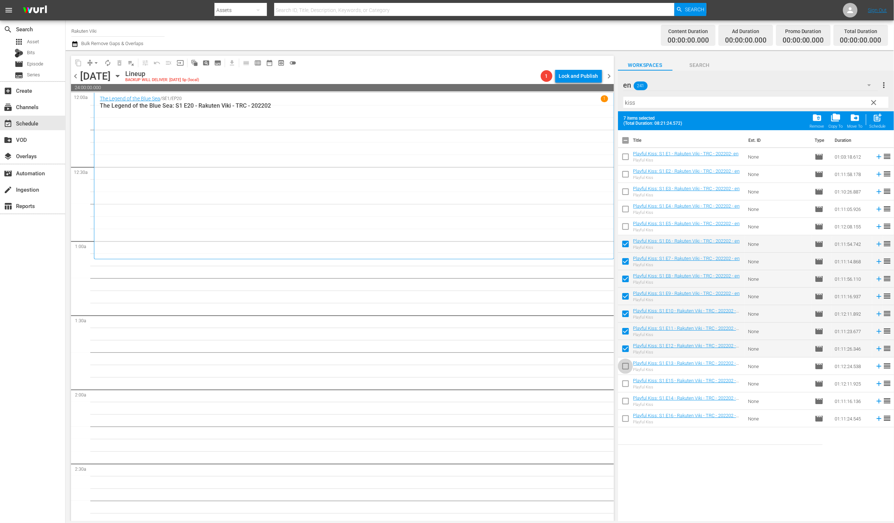
click at [625, 364] on input "checkbox" at bounding box center [625, 367] width 15 height 15
click at [624, 386] on input "checkbox" at bounding box center [625, 385] width 15 height 15
click at [626, 399] on input "checkbox" at bounding box center [625, 402] width 15 height 15
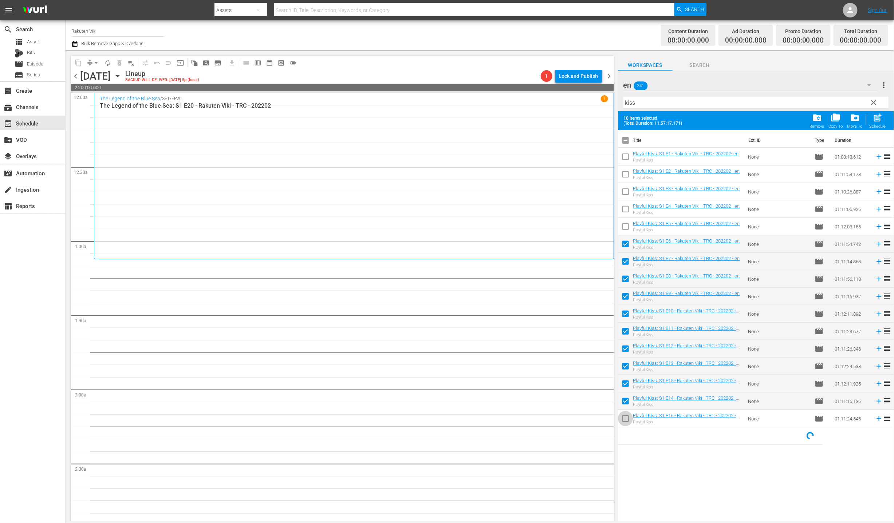
click at [629, 423] on input "checkbox" at bounding box center [625, 420] width 15 height 15
click at [879, 123] on div "post_add Schedule" at bounding box center [877, 121] width 16 height 16
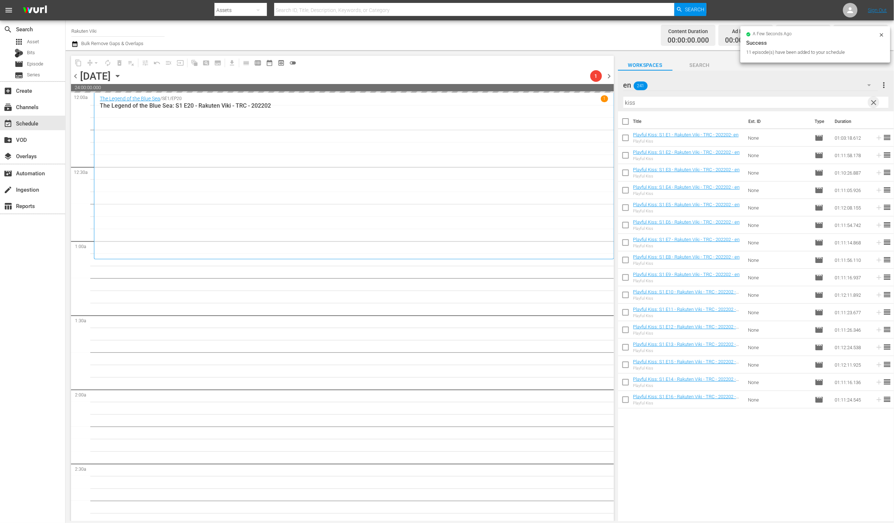
click at [872, 103] on span "clear" at bounding box center [873, 102] width 9 height 9
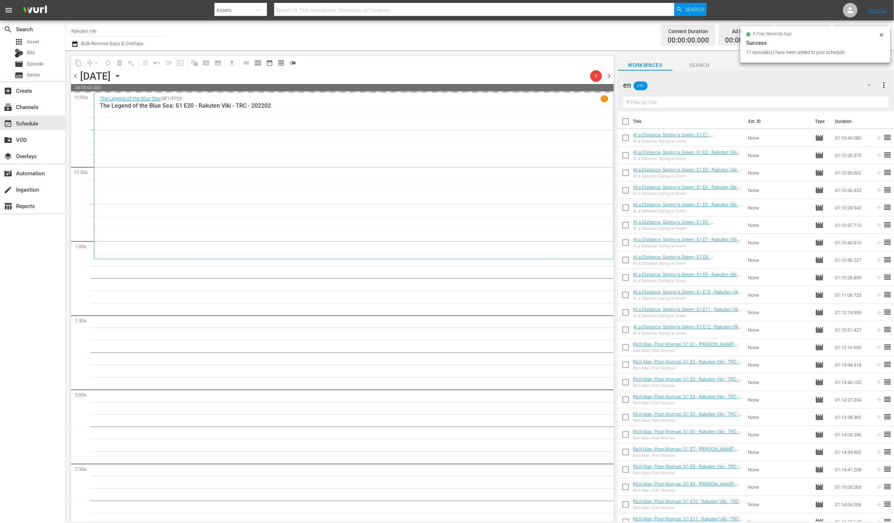
click at [840, 86] on div "en 241" at bounding box center [750, 85] width 254 height 20
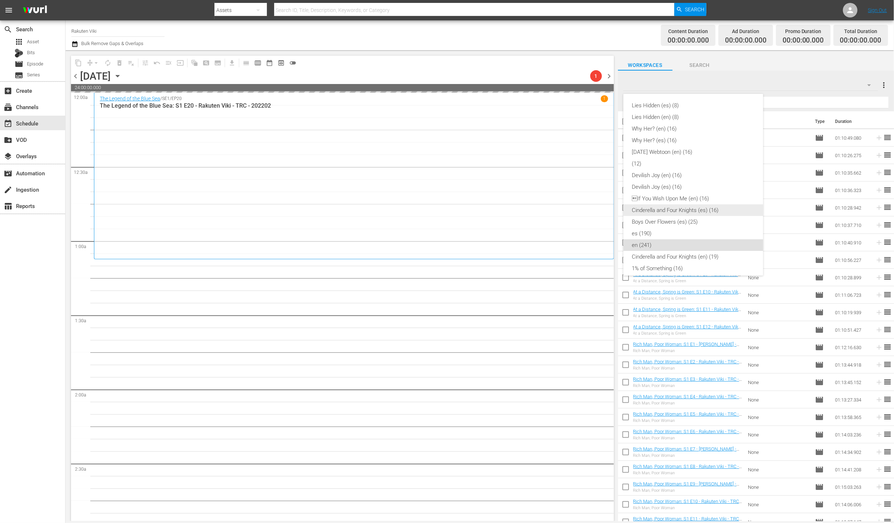
scroll to position [152, 0]
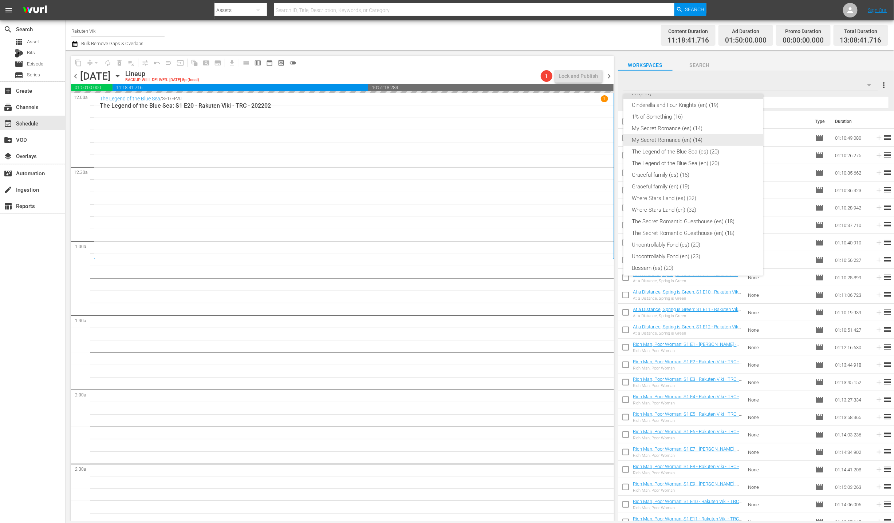
click at [706, 136] on div "My Secret Romance (en) (14)" at bounding box center [693, 140] width 122 height 12
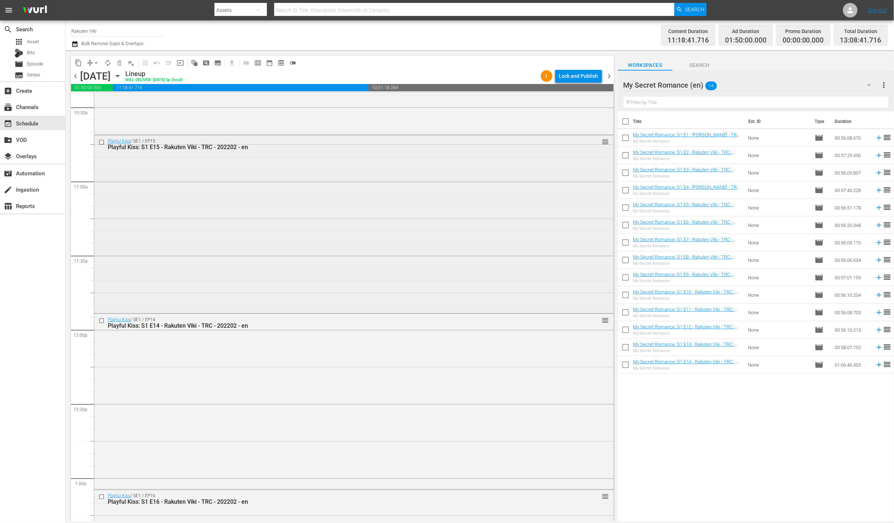
scroll to position [1531, 0]
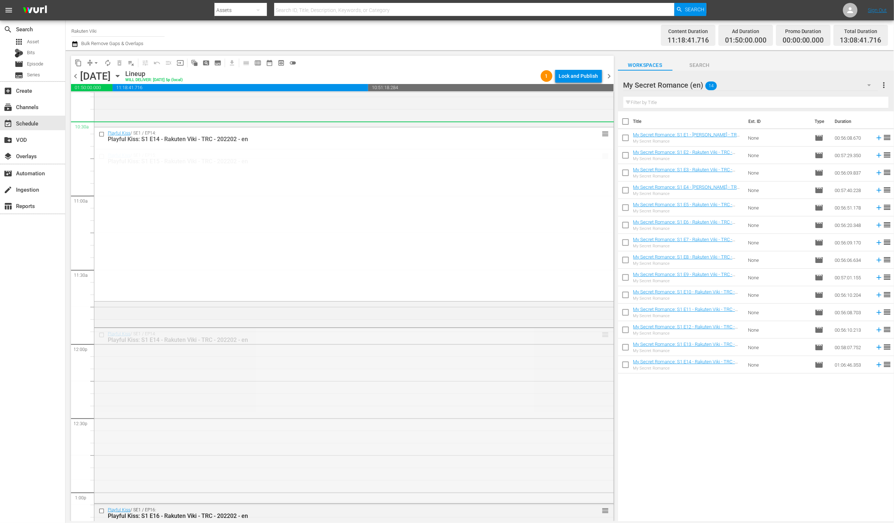
drag, startPoint x: 600, startPoint y: 338, endPoint x: 578, endPoint y: 122, distance: 217.0
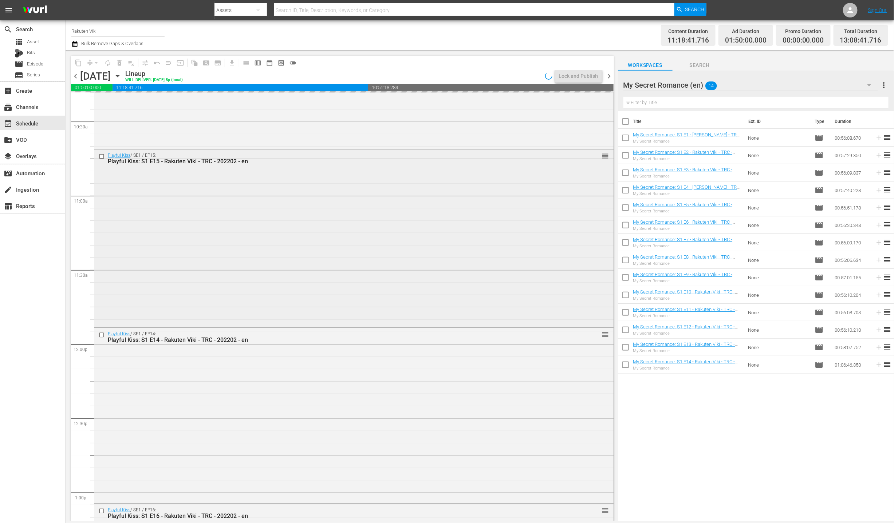
scroll to position [1617, 0]
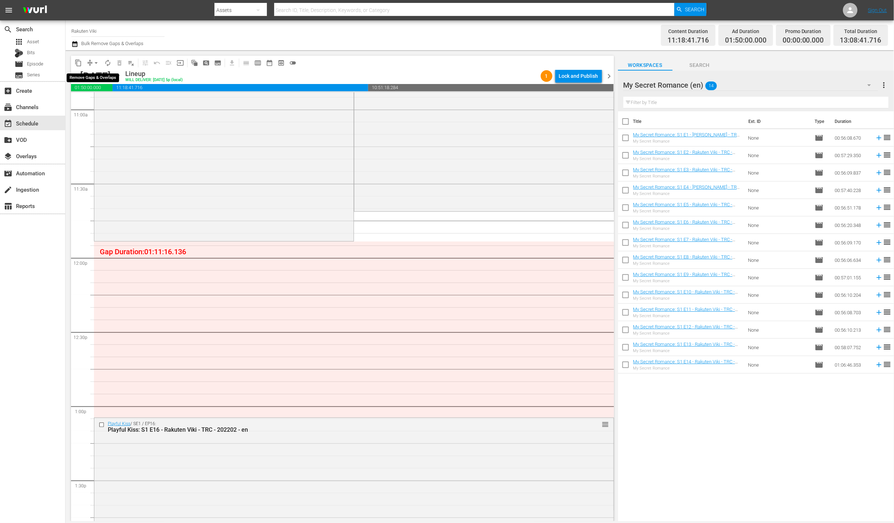
click at [92, 64] on button "arrow_drop_down" at bounding box center [96, 63] width 12 height 12
click at [113, 99] on li "Align to End of Previous Day" at bounding box center [96, 101] width 76 height 12
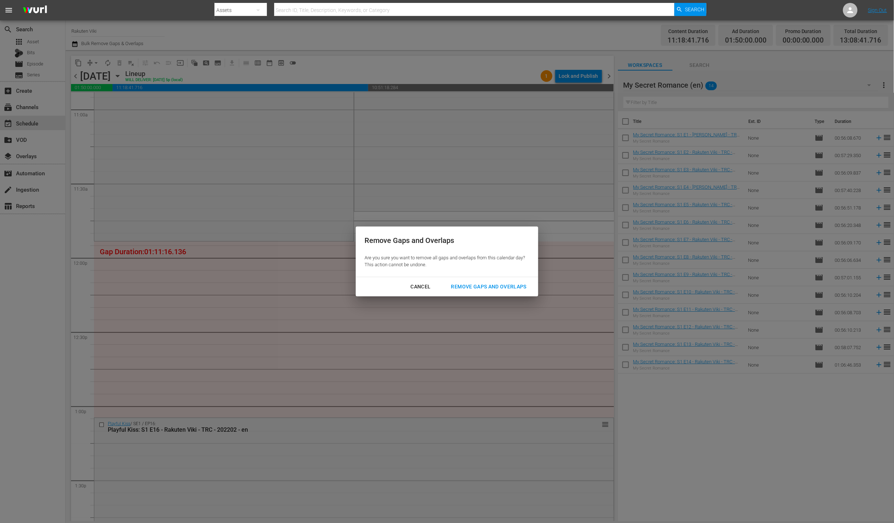
click at [456, 278] on div "Cancel Remove Gaps and Overlaps" at bounding box center [447, 286] width 182 height 19
click at [478, 296] on div "Remove Gaps and Overlaps Are you sure you want to remove all gaps and overlaps …" at bounding box center [447, 261] width 894 height 523
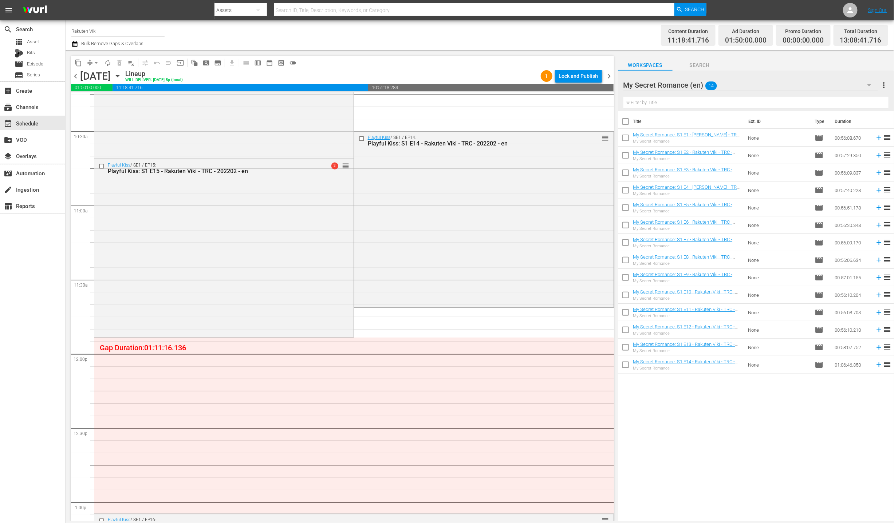
scroll to position [1479, 0]
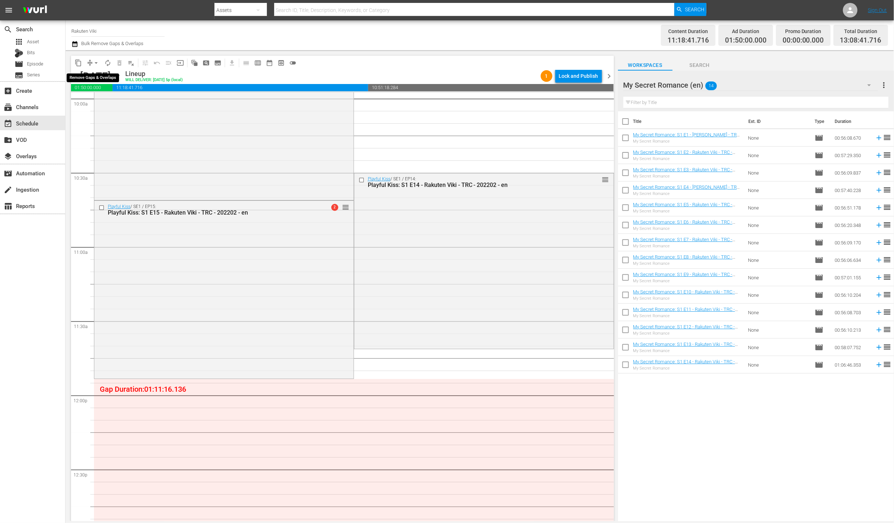
click at [95, 61] on span "arrow_drop_down" at bounding box center [95, 62] width 7 height 7
click at [110, 100] on li "Align to End of Previous Day" at bounding box center [96, 101] width 76 height 12
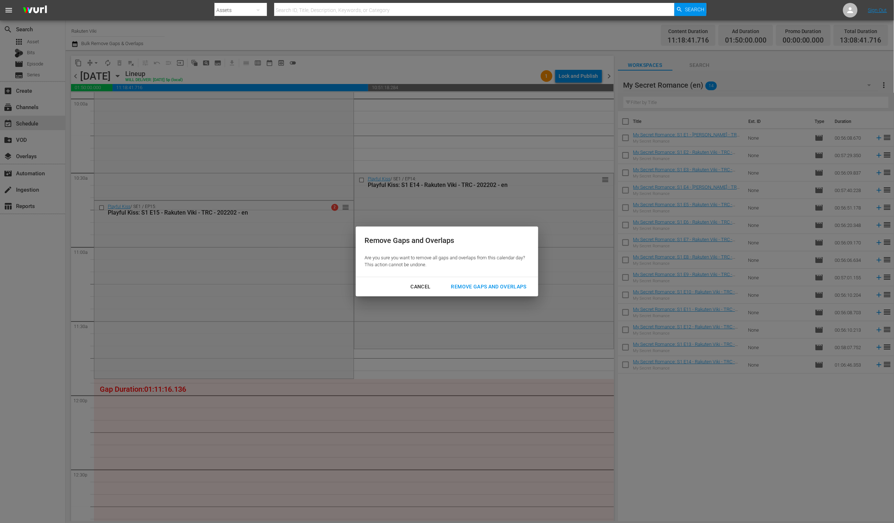
click at [486, 291] on button "Remove Gaps and Overlaps" at bounding box center [488, 286] width 93 height 13
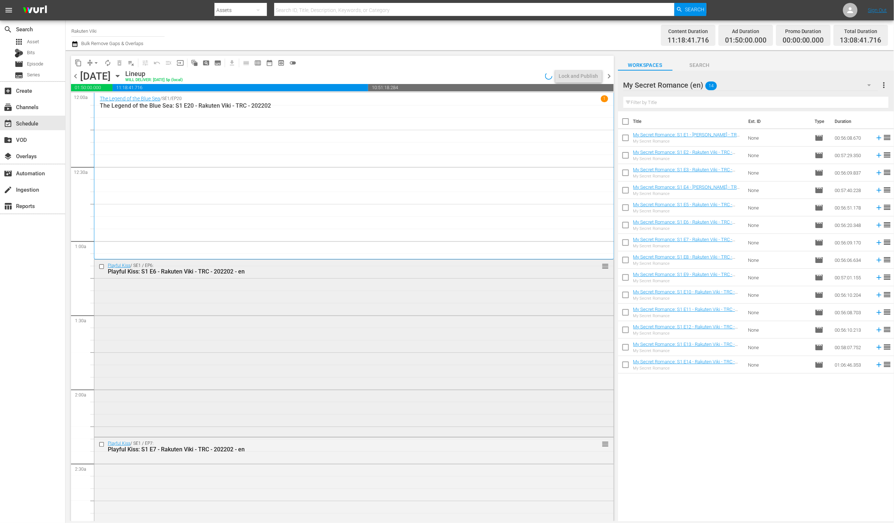
scroll to position [114, 0]
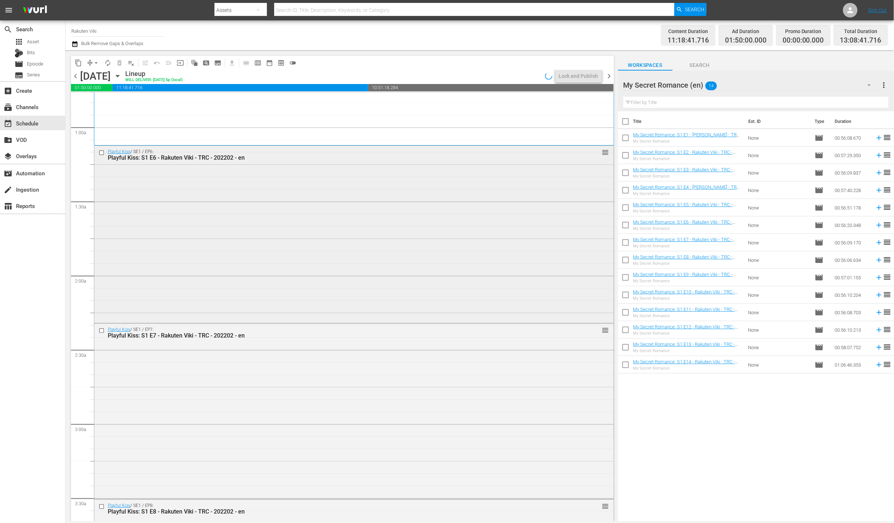
click at [99, 153] on input "checkbox" at bounding box center [103, 153] width 8 height 6
click at [100, 332] on input "checkbox" at bounding box center [103, 331] width 8 height 6
click at [120, 64] on span "delete_forever_outlined" at bounding box center [119, 62] width 7 height 7
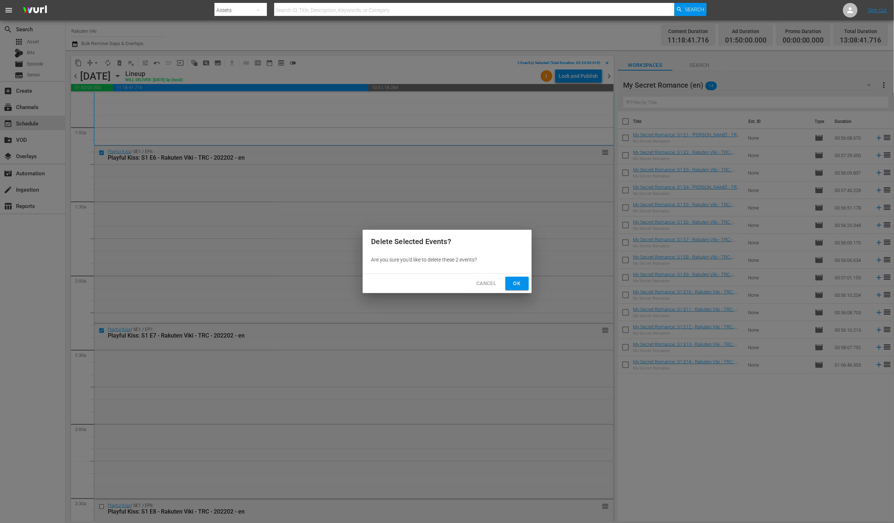
click at [516, 284] on span "Ok" at bounding box center [517, 283] width 12 height 9
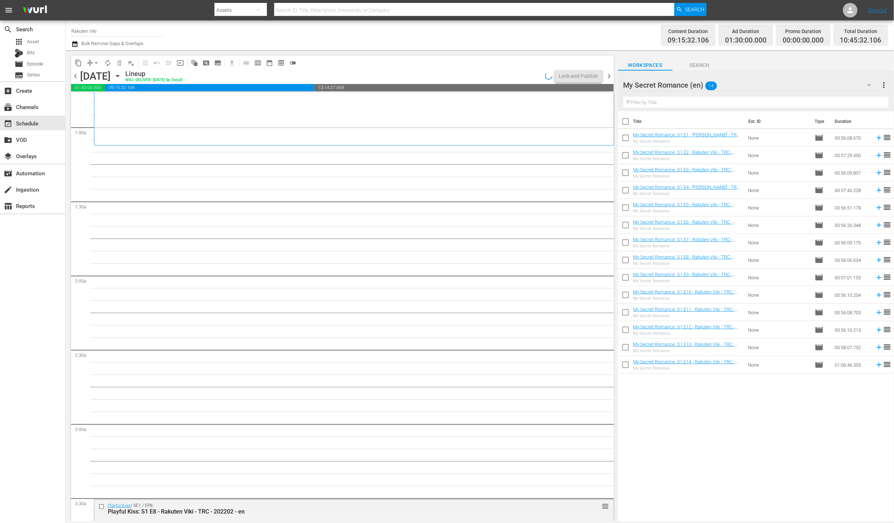
scroll to position [210, 0]
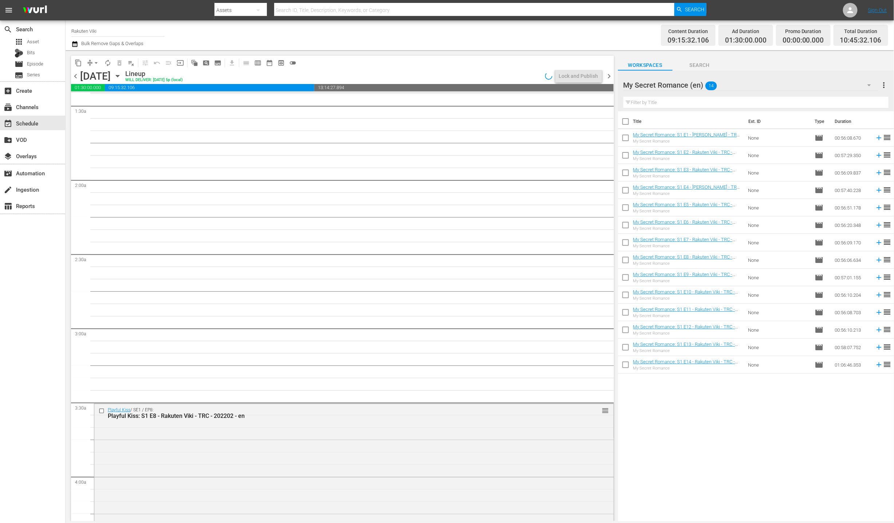
click at [94, 60] on span "arrow_drop_down" at bounding box center [95, 62] width 7 height 7
click at [119, 107] on li "Align to End of Previous Day" at bounding box center [96, 101] width 76 height 12
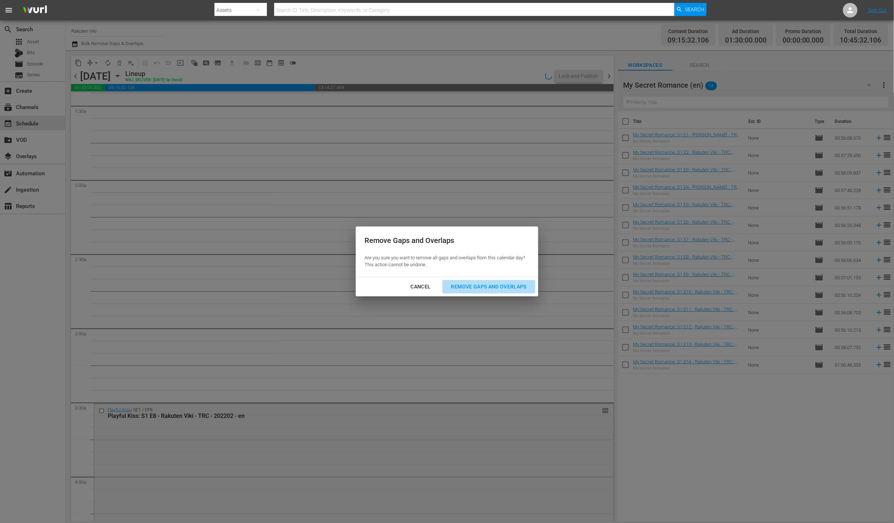
click at [454, 288] on div "Remove Gaps and Overlaps" at bounding box center [488, 286] width 87 height 9
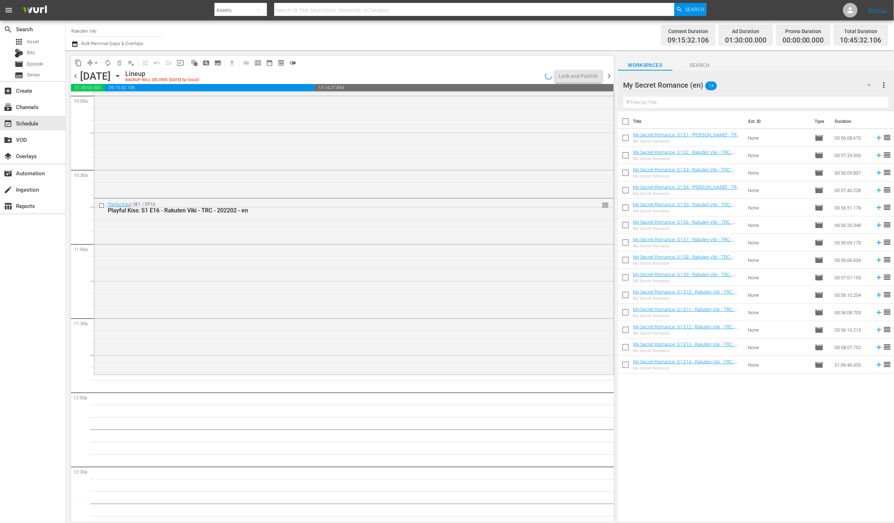
scroll to position [1487, 0]
click at [621, 297] on input "checkbox" at bounding box center [625, 296] width 15 height 15
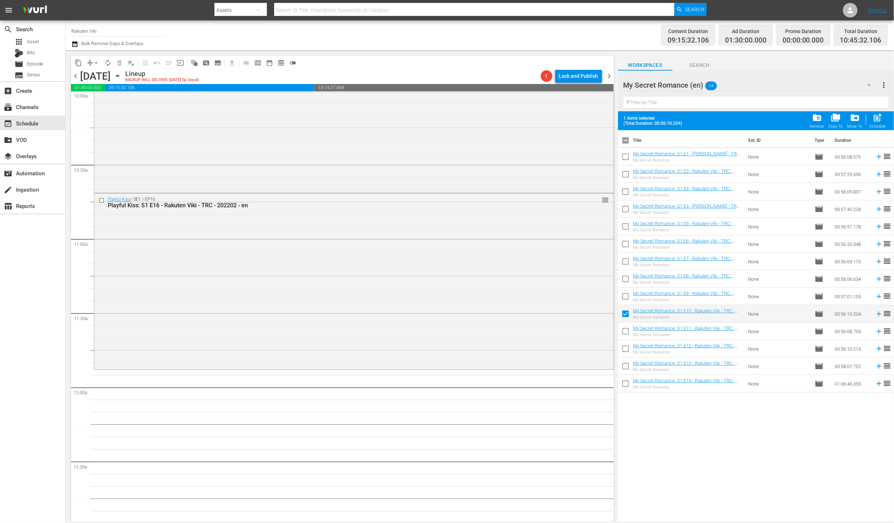
click at [625, 343] on input "checkbox" at bounding box center [625, 350] width 15 height 15
click at [627, 332] on input "checkbox" at bounding box center [625, 332] width 15 height 15
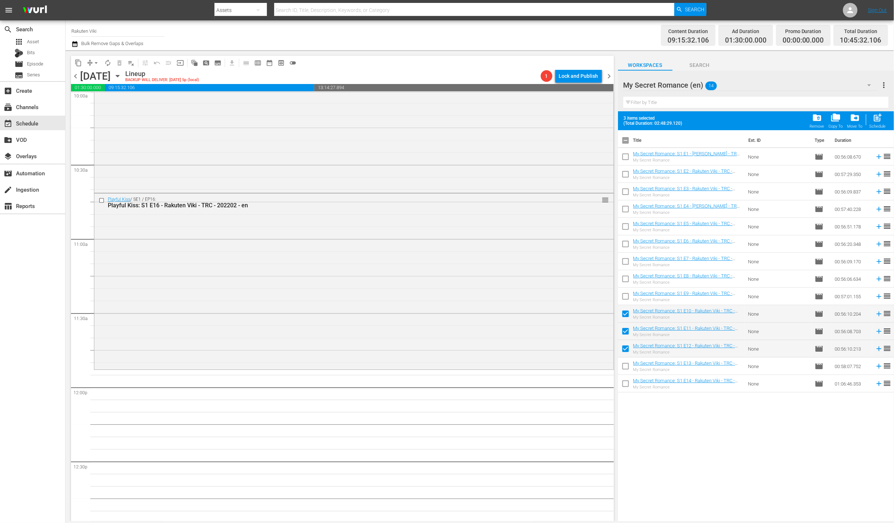
click at [629, 358] on td at bounding box center [625, 366] width 15 height 17
click at [626, 366] on input "checkbox" at bounding box center [625, 367] width 15 height 15
click at [621, 389] on input "checkbox" at bounding box center [625, 385] width 15 height 15
click at [881, 123] on div "post_add Schedule" at bounding box center [877, 121] width 16 height 16
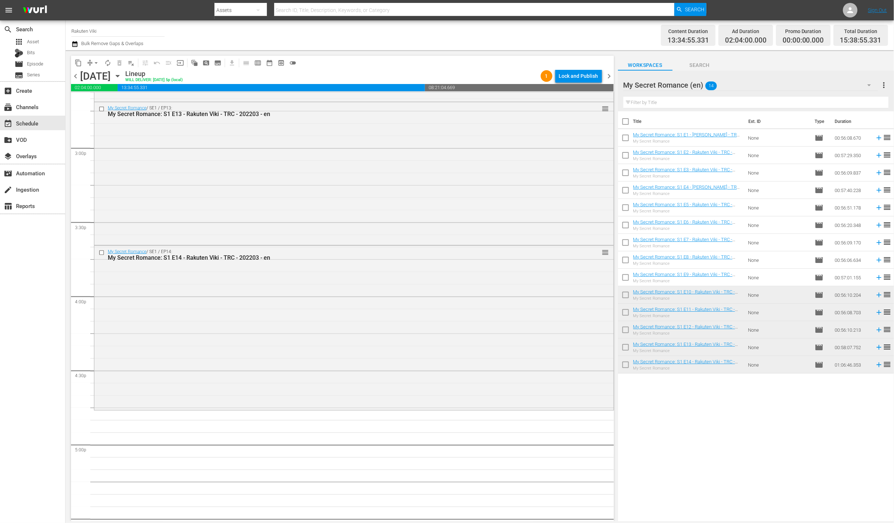
scroll to position [2178, 0]
click at [801, 72] on div "My Secret Romance (en) 14 My Secret Romance (en) more_vert" at bounding box center [755, 82] width 265 height 23
click at [806, 84] on div "My Secret Romance (en) 14" at bounding box center [750, 85] width 254 height 20
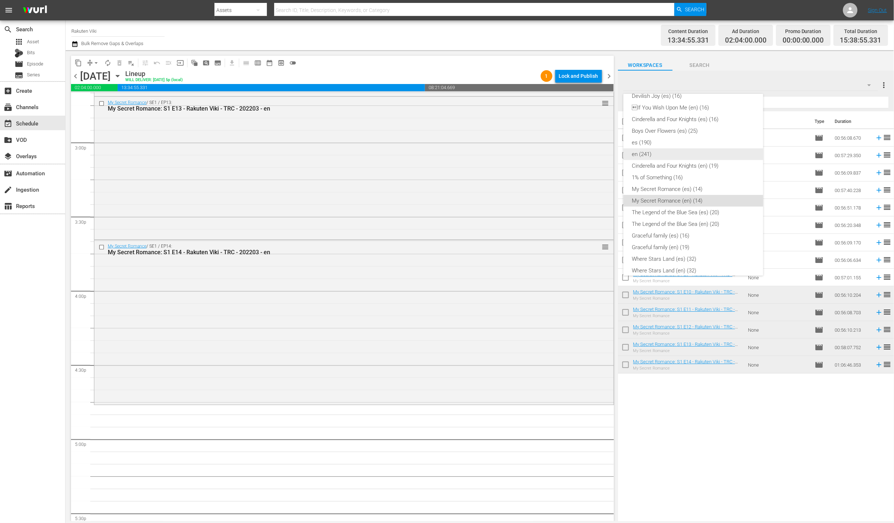
scroll to position [132, 0]
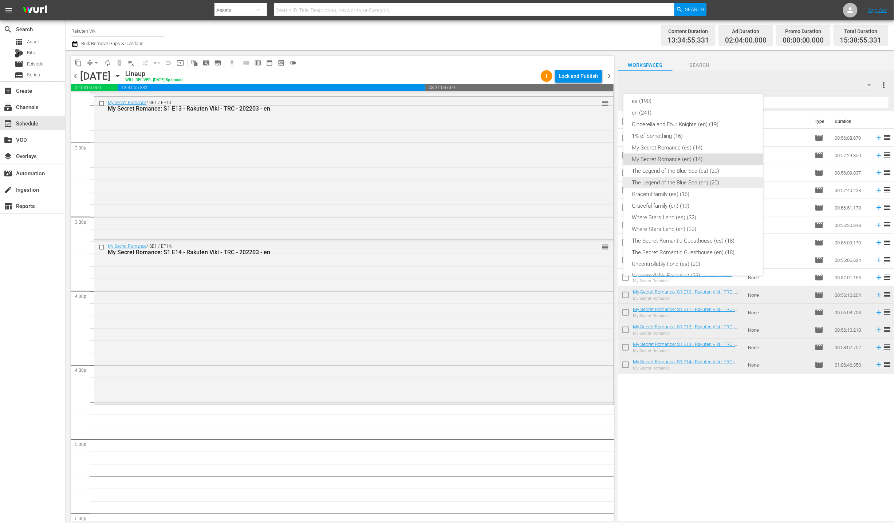
click at [708, 184] on div "The Legend of the Blue Sea (en) (20)" at bounding box center [693, 183] width 122 height 12
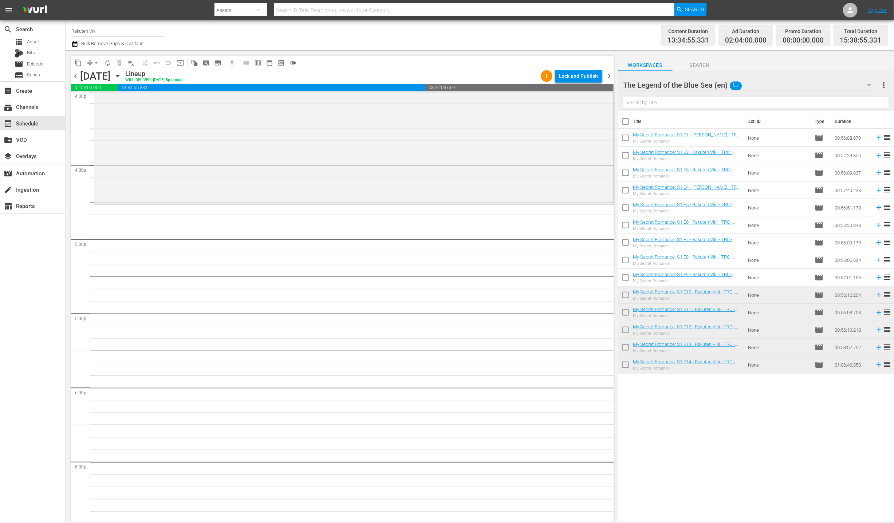
scroll to position [2420, 0]
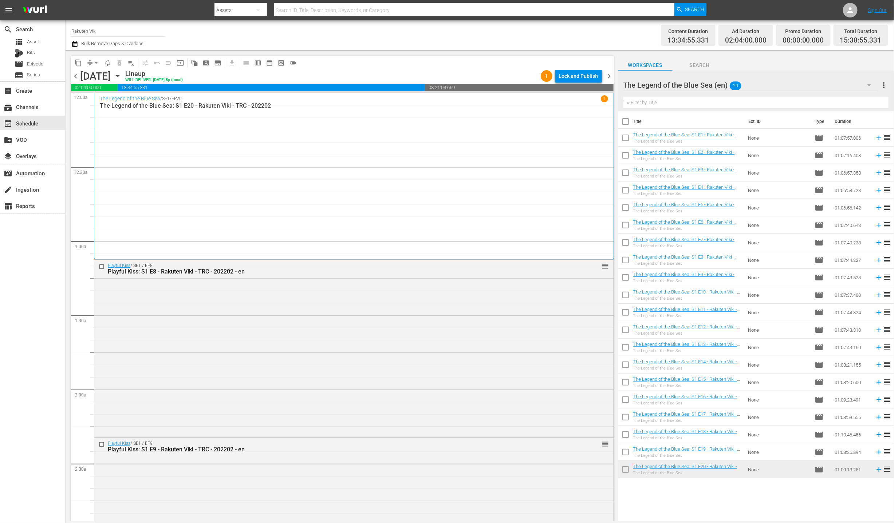
click at [629, 134] on input "checkbox" at bounding box center [625, 139] width 15 height 15
checkbox input "true"
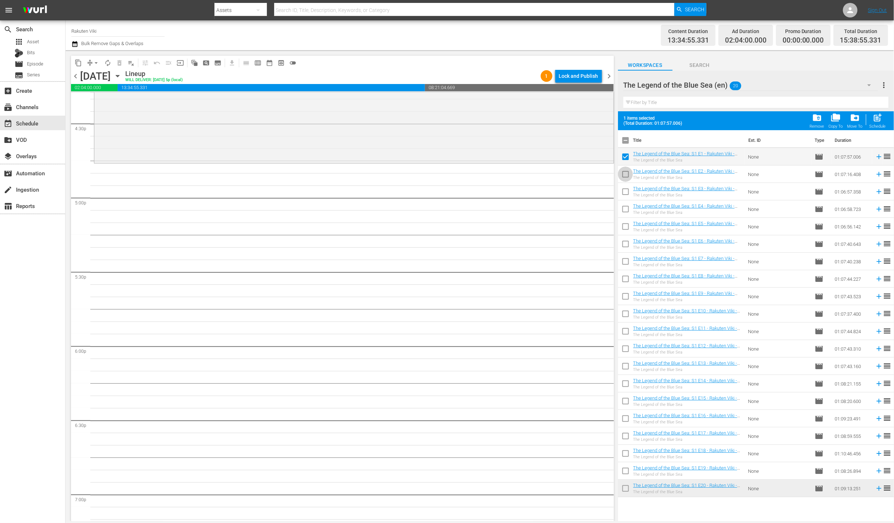
click at [628, 181] on input "checkbox" at bounding box center [625, 175] width 15 height 15
checkbox input "true"
click at [628, 192] on input "checkbox" at bounding box center [625, 193] width 15 height 15
checkbox input "true"
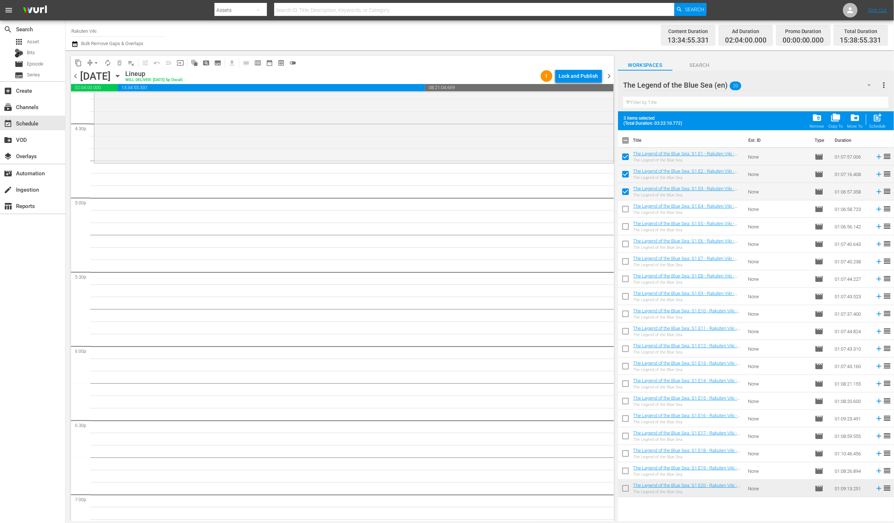
click at [628, 208] on input "checkbox" at bounding box center [625, 210] width 15 height 15
checkbox input "true"
click at [625, 228] on input "checkbox" at bounding box center [625, 228] width 15 height 15
checkbox input "true"
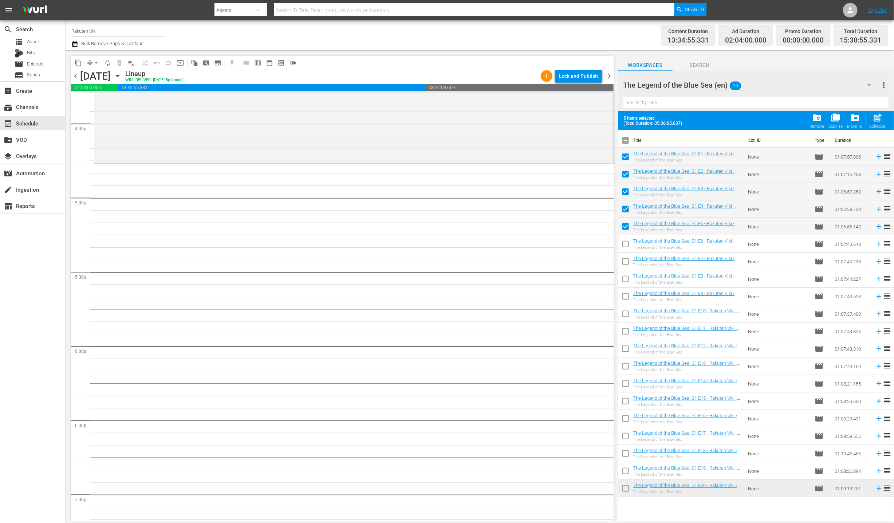
click at [624, 242] on input "checkbox" at bounding box center [625, 245] width 15 height 15
checkbox input "true"
click at [624, 258] on input "checkbox" at bounding box center [625, 263] width 15 height 15
checkbox input "true"
click at [620, 280] on input "checkbox" at bounding box center [625, 280] width 15 height 15
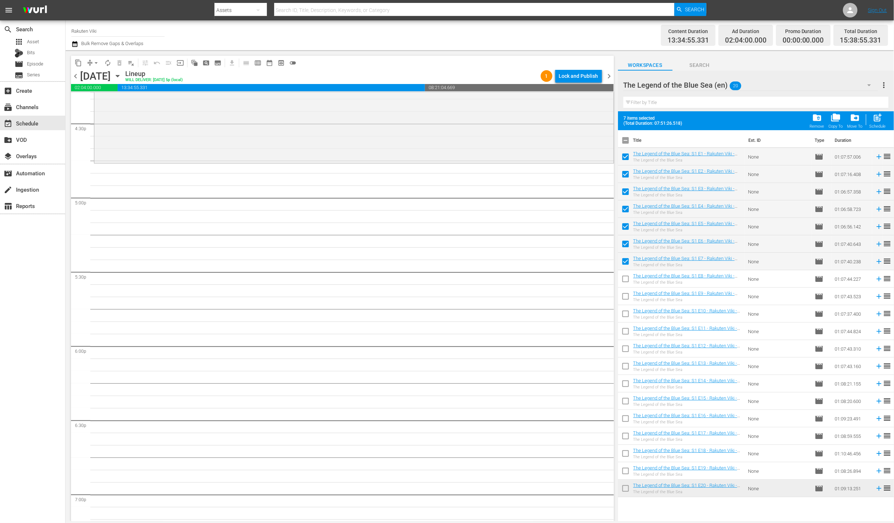
checkbox input "true"
click at [878, 117] on span "post_add" at bounding box center [878, 118] width 10 height 10
checkbox input "false"
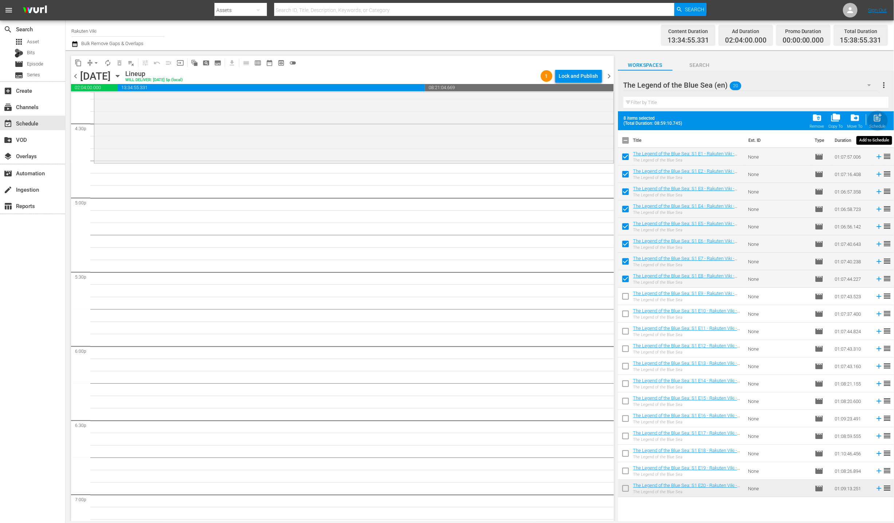
checkbox input "false"
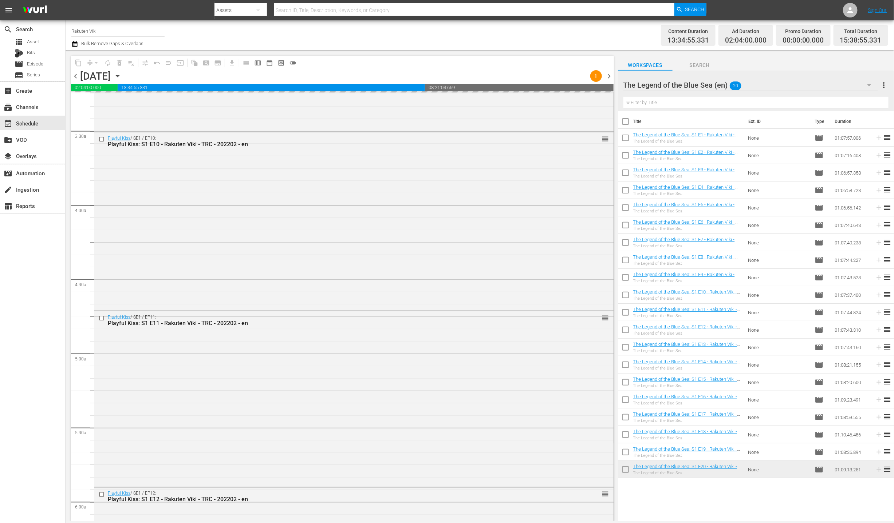
scroll to position [695, 0]
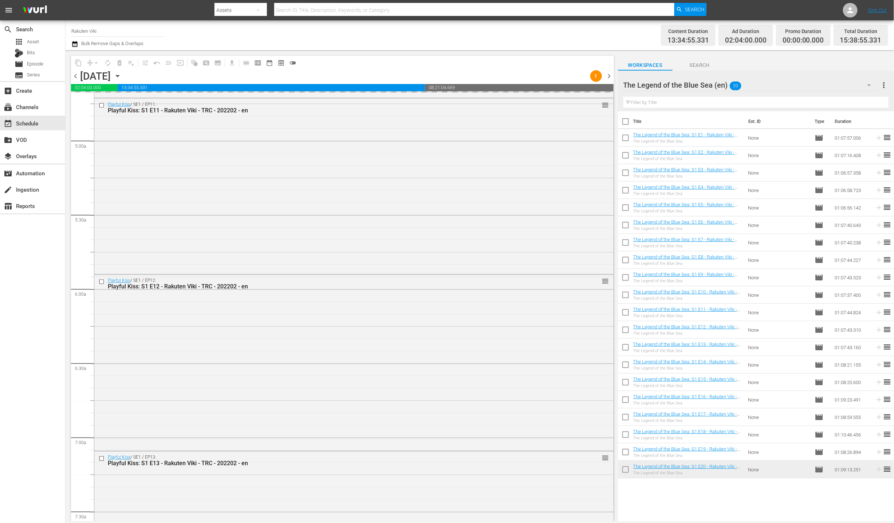
click at [173, 340] on div "Playful Kiss / SE1 / EP12: Playful Kiss: S1 E12 - Rakuten Viki - TRC - 202202 -…" at bounding box center [353, 362] width 519 height 175
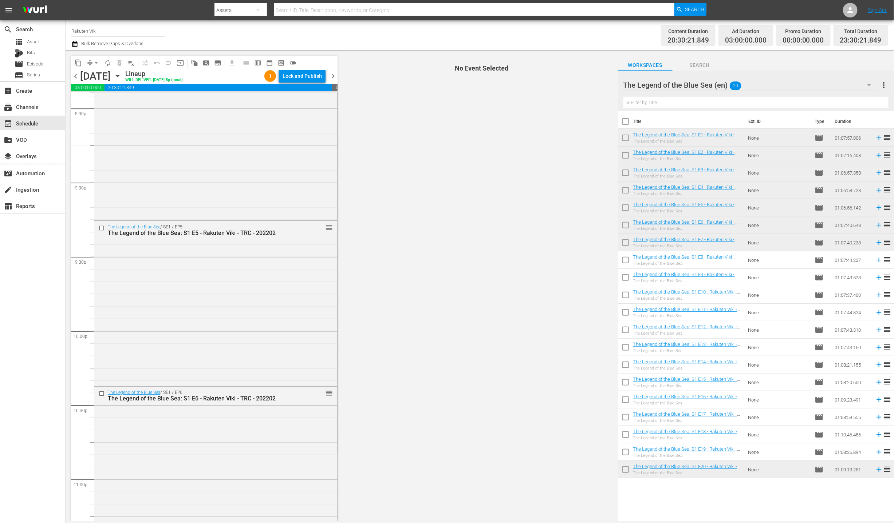
scroll to position [3229, 0]
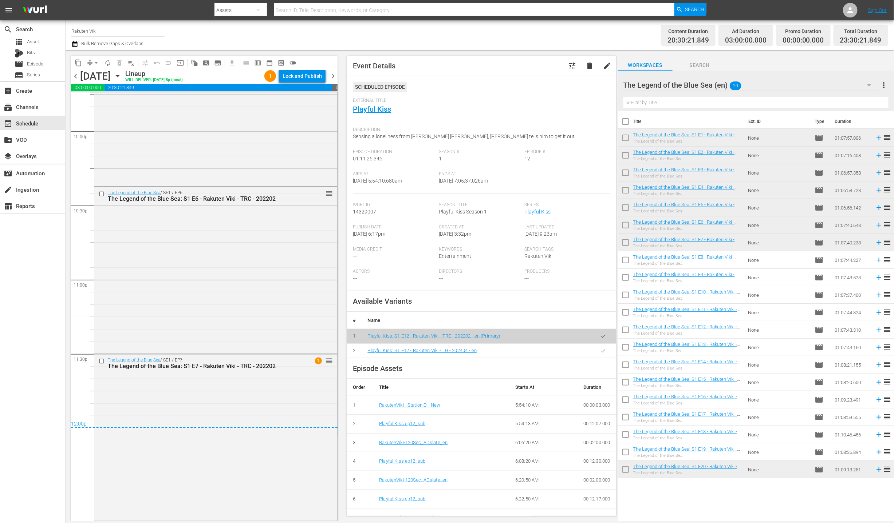
click at [597, 347] on button "button" at bounding box center [603, 351] width 14 height 14
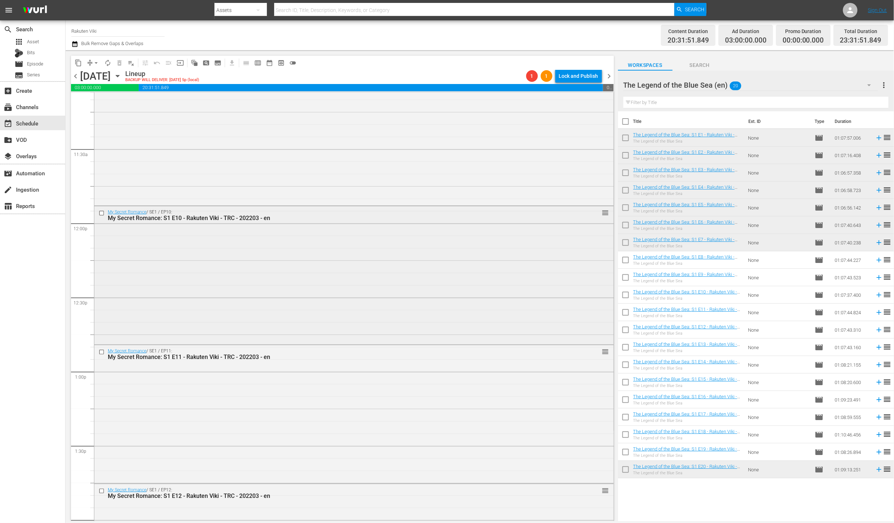
click at [253, 301] on div "My Secret Romance / SE1 / EP10: My Secret Romance: S1 E10 - Rakuten Viki - TRC …" at bounding box center [353, 274] width 519 height 137
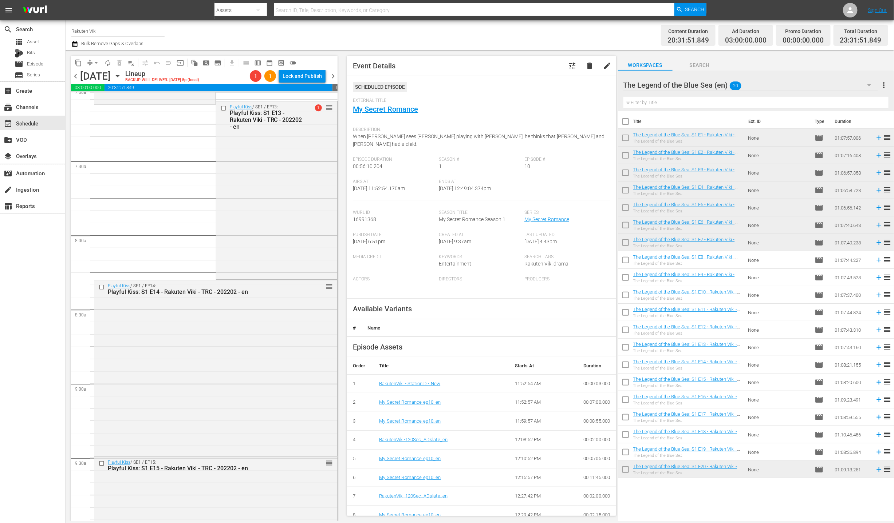
scroll to position [1130, 0]
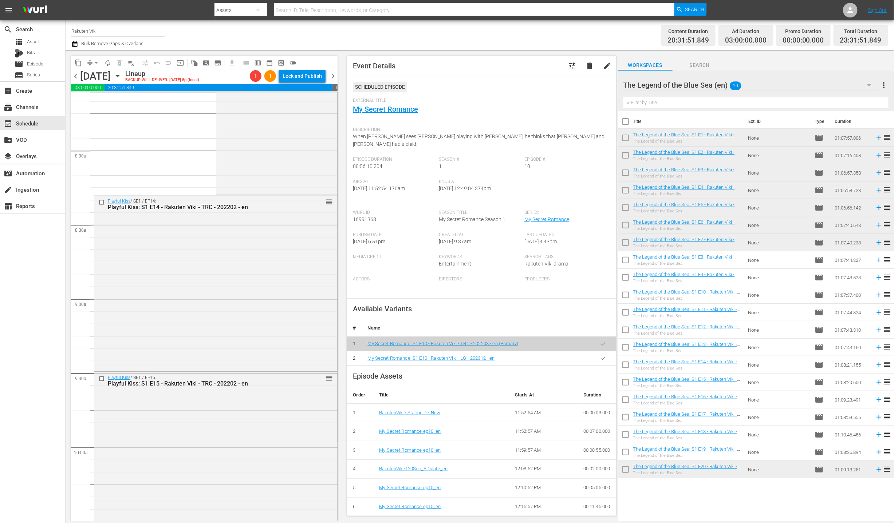
click at [596, 356] on button "button" at bounding box center [603, 359] width 14 height 14
click at [600, 356] on icon "button" at bounding box center [602, 358] width 5 height 5
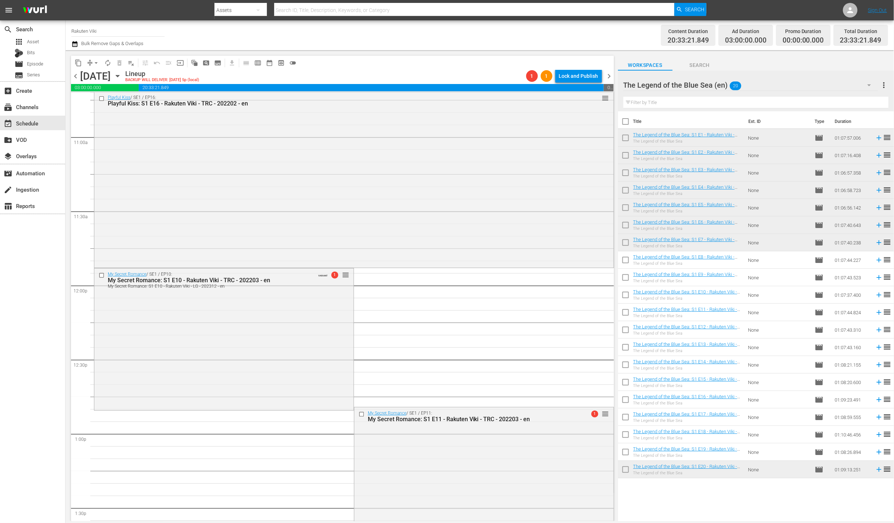
scroll to position [1927, 0]
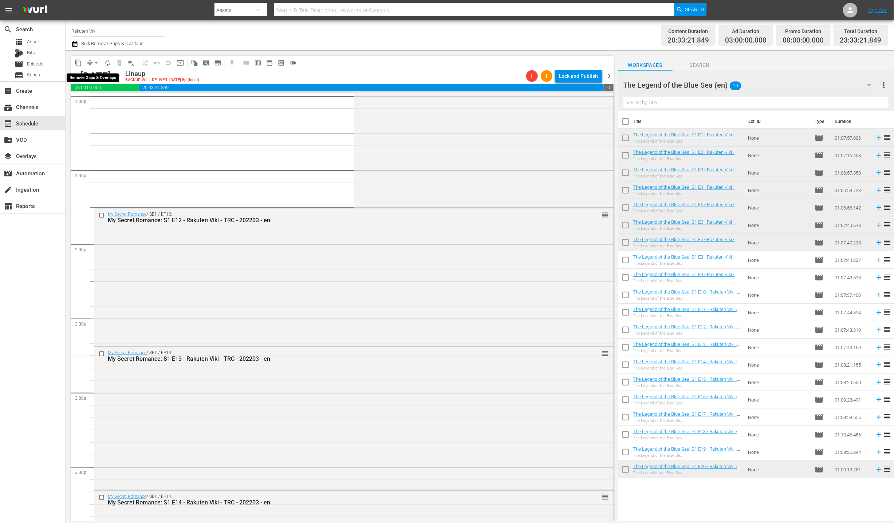
click at [95, 60] on span "arrow_drop_down" at bounding box center [95, 62] width 7 height 7
click at [111, 102] on li "Align to End of Previous Day" at bounding box center [96, 101] width 76 height 12
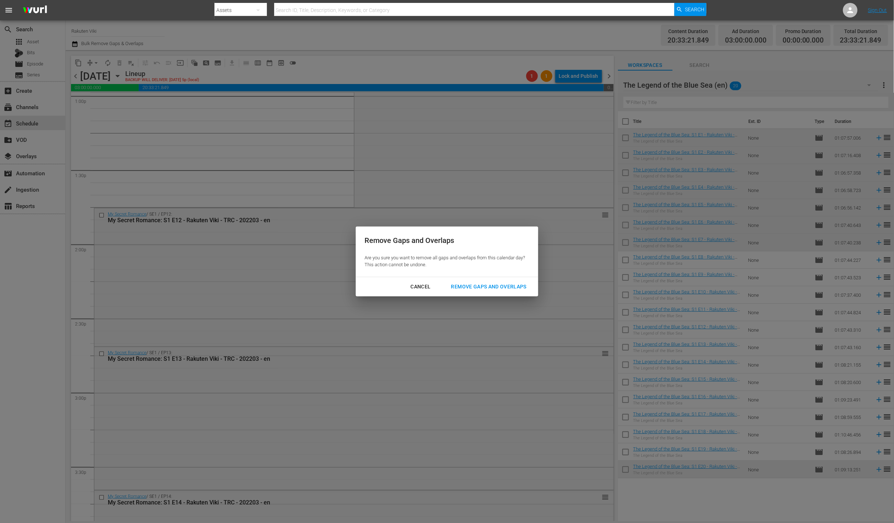
click at [466, 283] on div "Remove Gaps and Overlaps" at bounding box center [488, 286] width 87 height 9
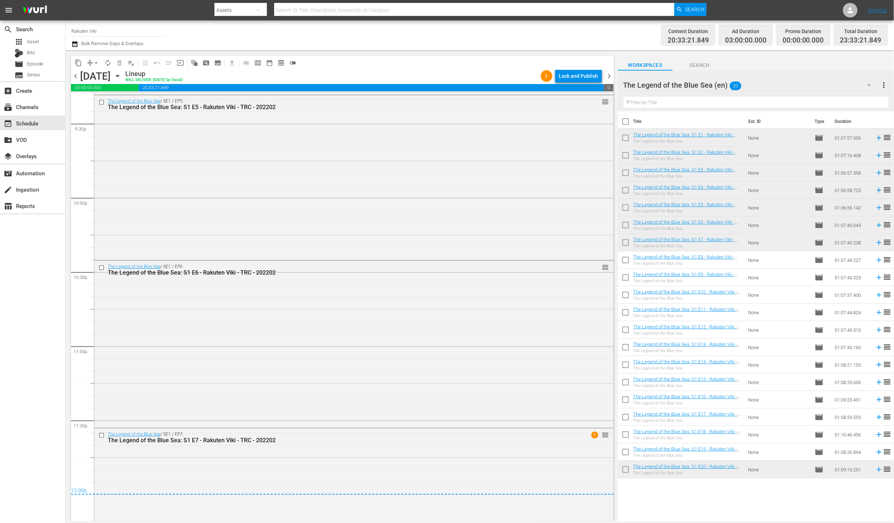
scroll to position [3236, 0]
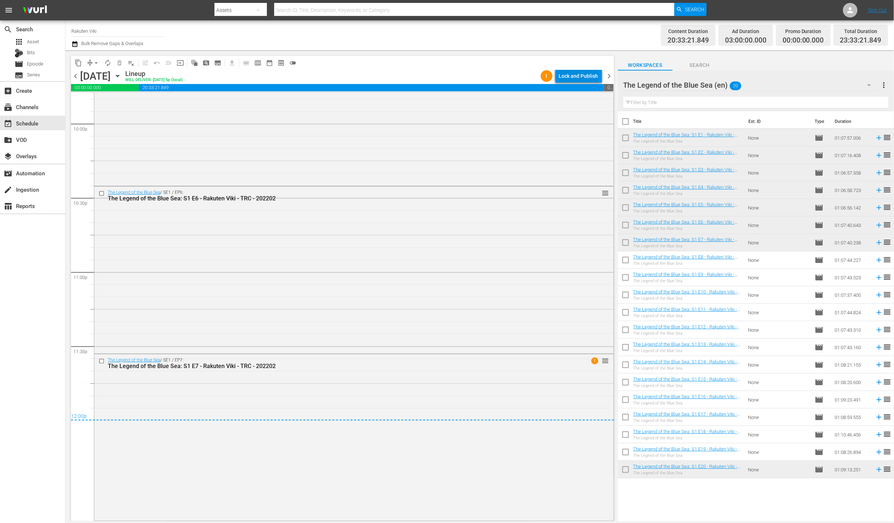
click at [567, 78] on div "Lock and Publish" at bounding box center [578, 76] width 39 height 13
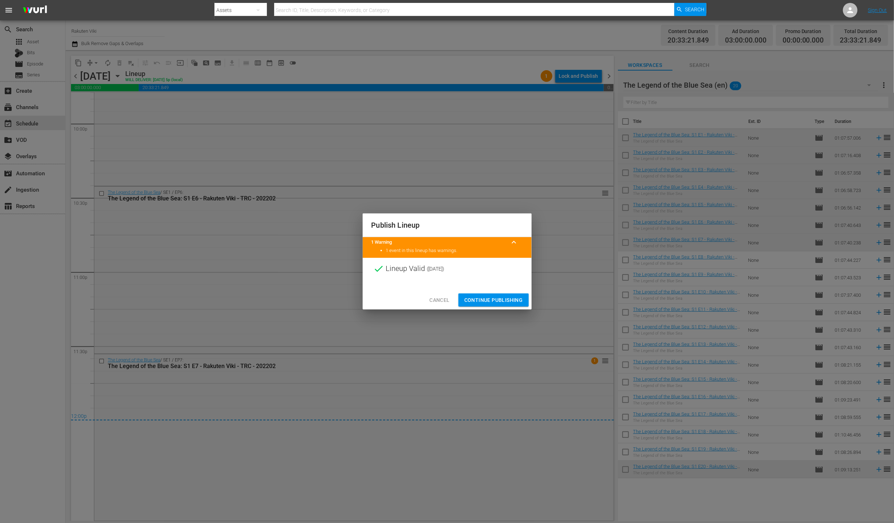
click at [514, 294] on button "Continue Publishing" at bounding box center [493, 300] width 70 height 13
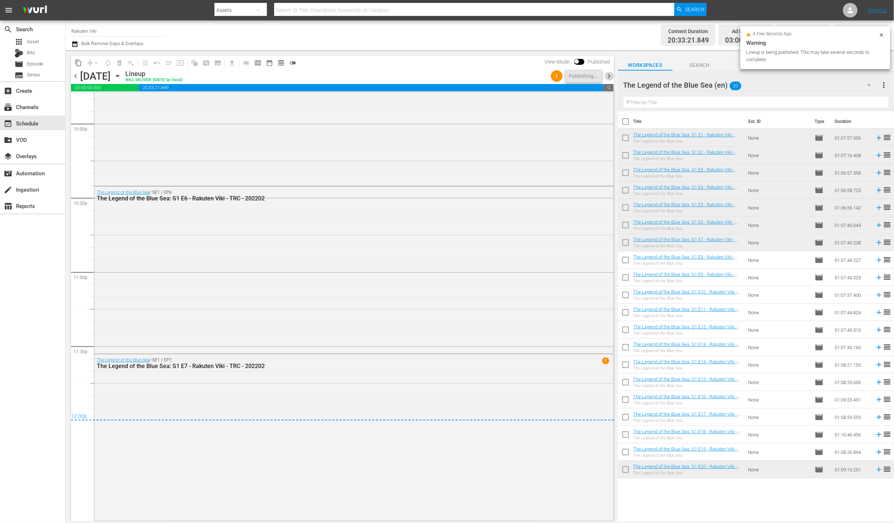
click at [612, 74] on span "chevron_right" at bounding box center [609, 76] width 9 height 9
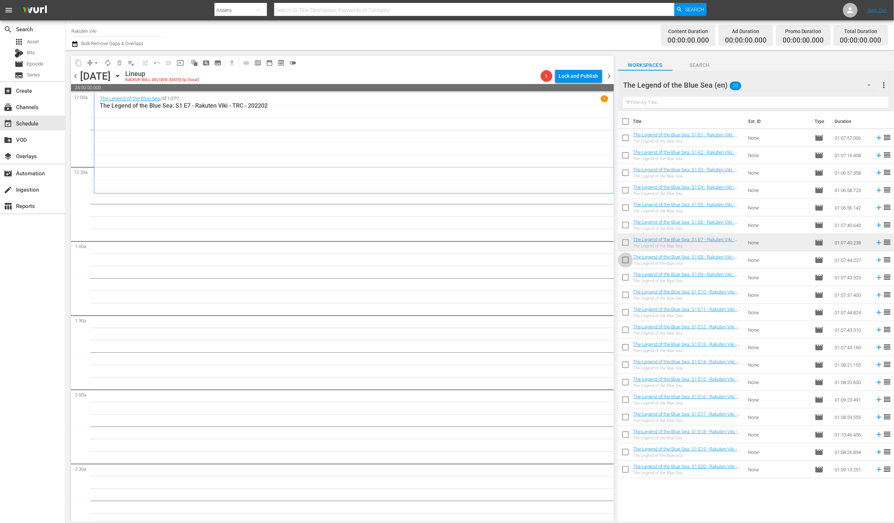
click at [625, 263] on input "checkbox" at bounding box center [625, 261] width 15 height 15
checkbox input "true"
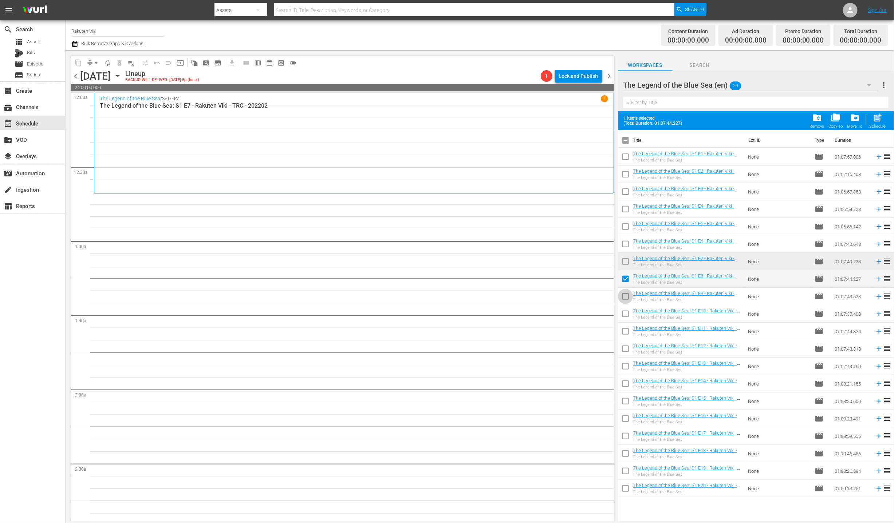
click at [629, 302] on input "checkbox" at bounding box center [625, 297] width 15 height 15
checkbox input "true"
click at [629, 307] on span at bounding box center [625, 313] width 15 height 15
click at [630, 334] on input "checkbox" at bounding box center [625, 332] width 15 height 15
checkbox input "true"
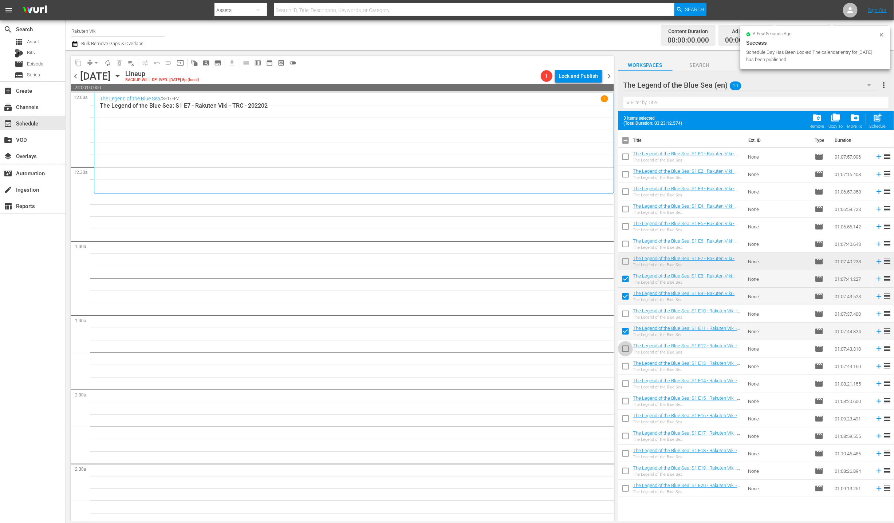
click at [628, 344] on input "checkbox" at bounding box center [625, 350] width 15 height 15
checkbox input "true"
click at [632, 312] on input "checkbox" at bounding box center [625, 315] width 15 height 15
checkbox input "true"
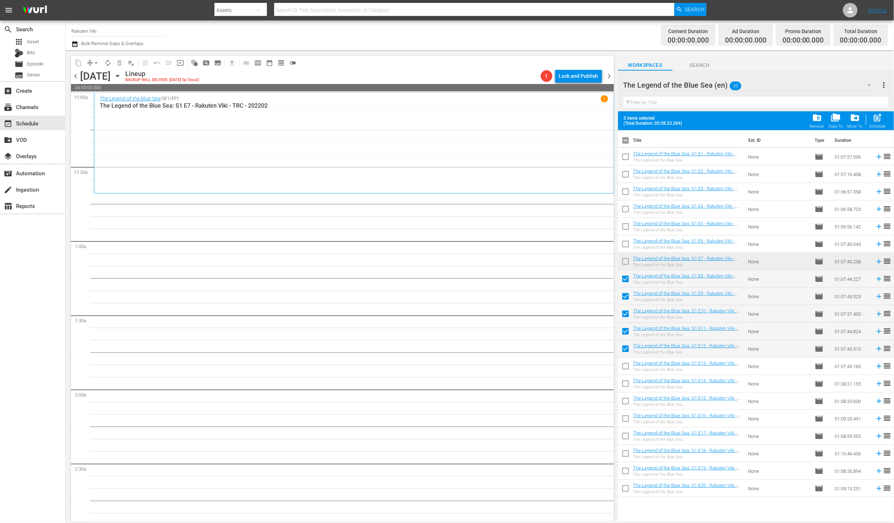
click at [623, 368] on input "checkbox" at bounding box center [625, 367] width 15 height 15
checkbox input "true"
click at [625, 395] on span at bounding box center [625, 401] width 15 height 15
click at [626, 386] on input "checkbox" at bounding box center [625, 385] width 15 height 15
checkbox input "true"
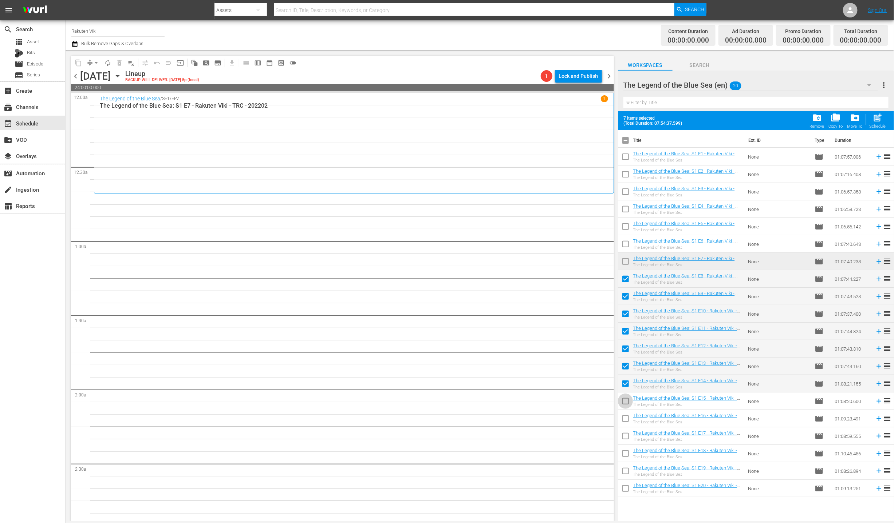
click at [625, 397] on input "checkbox" at bounding box center [625, 402] width 15 height 15
checkbox input "true"
click at [622, 420] on input "checkbox" at bounding box center [625, 420] width 15 height 15
checkbox input "true"
click at [877, 121] on span "post_add" at bounding box center [878, 118] width 10 height 10
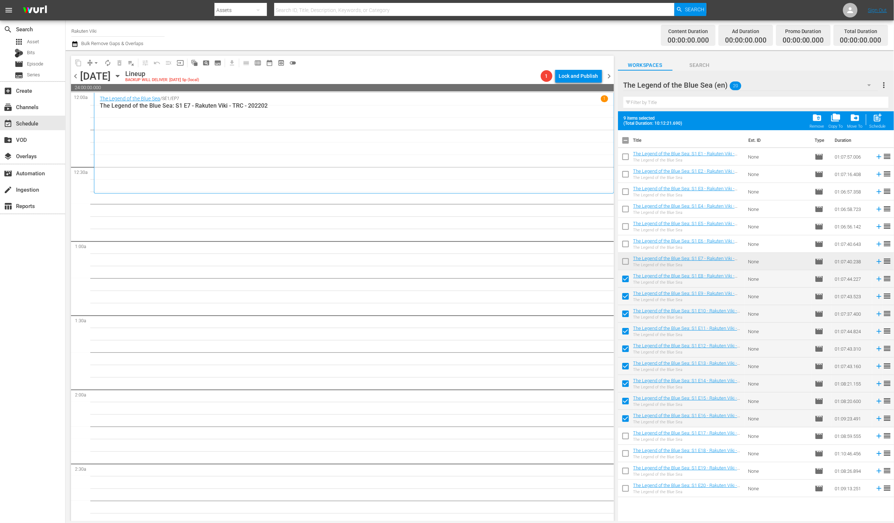
checkbox input "false"
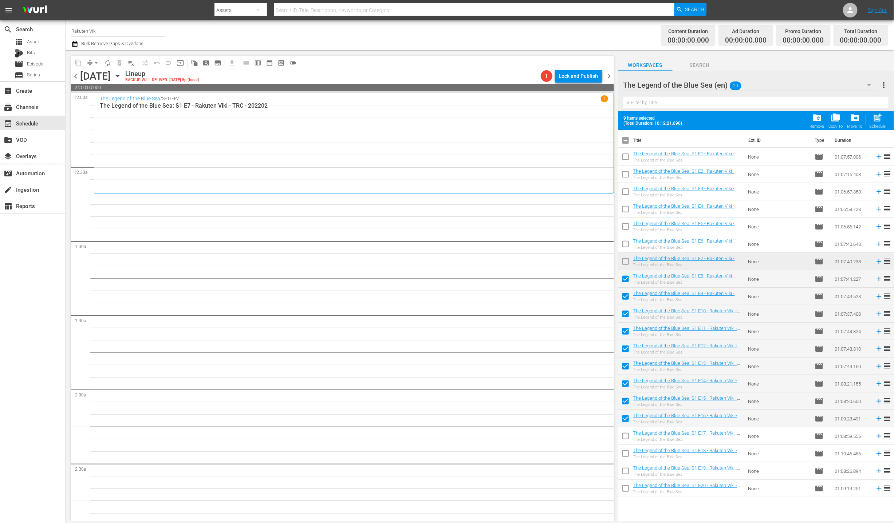
checkbox input "false"
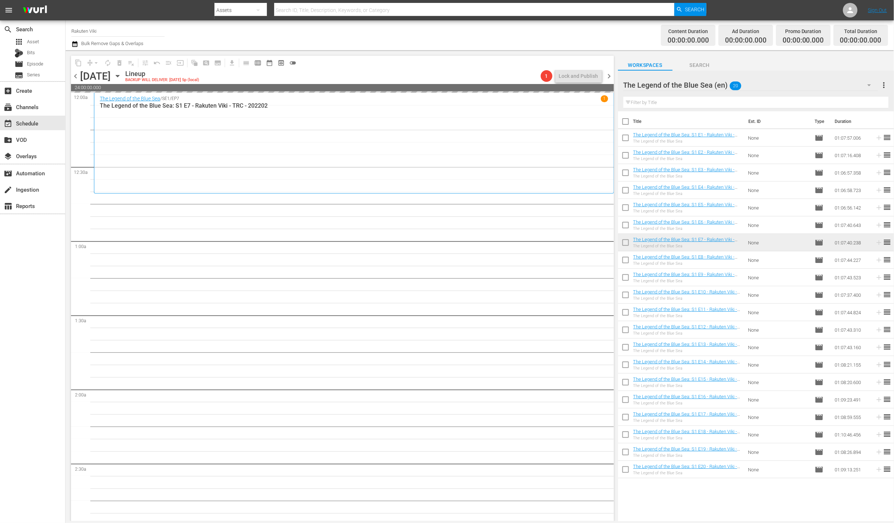
click at [626, 422] on input "checkbox" at bounding box center [625, 418] width 15 height 15
checkbox input "true"
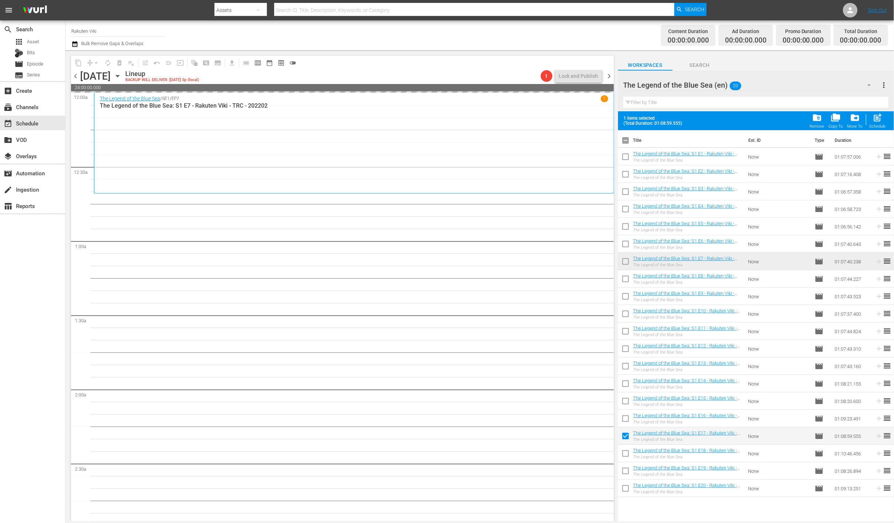
click at [622, 448] on input "checkbox" at bounding box center [625, 455] width 15 height 15
checkbox input "true"
click at [620, 475] on input "checkbox" at bounding box center [625, 472] width 15 height 15
checkbox input "true"
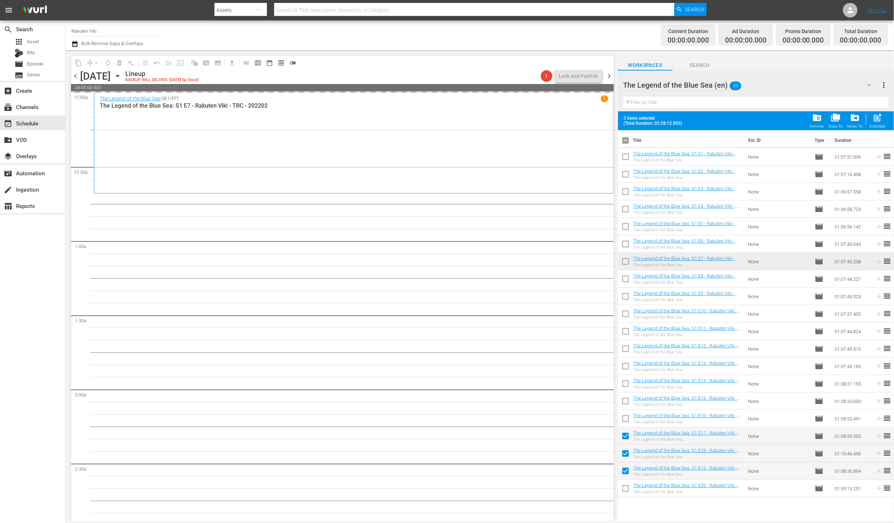
click at [622, 490] on input "checkbox" at bounding box center [625, 490] width 15 height 15
checkbox input "true"
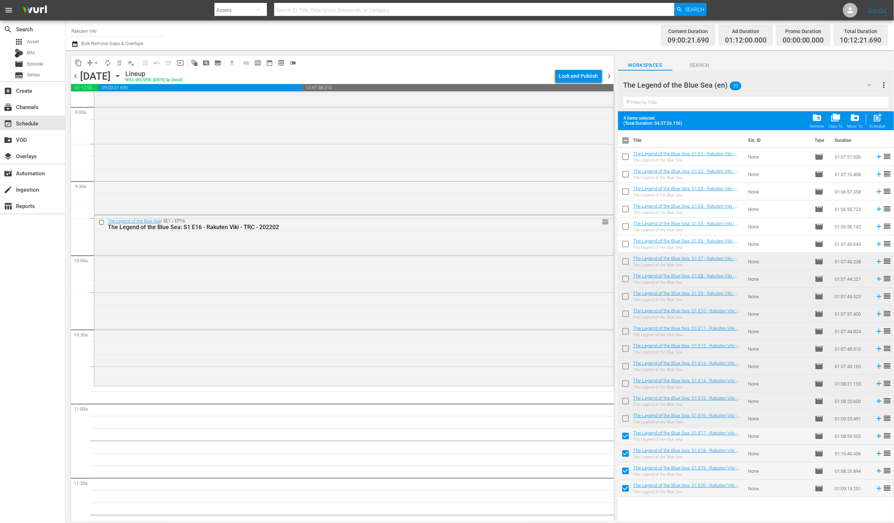
scroll to position [1336, 0]
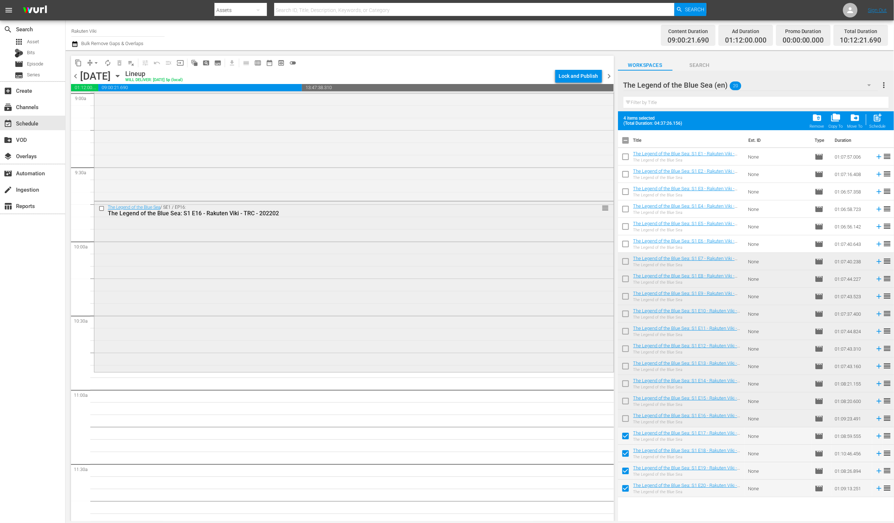
click at [405, 322] on div "The Legend of the Blue Sea / SE1 / EP16: The Legend of the Blue Sea: S1 E16 - R…" at bounding box center [353, 287] width 519 height 170
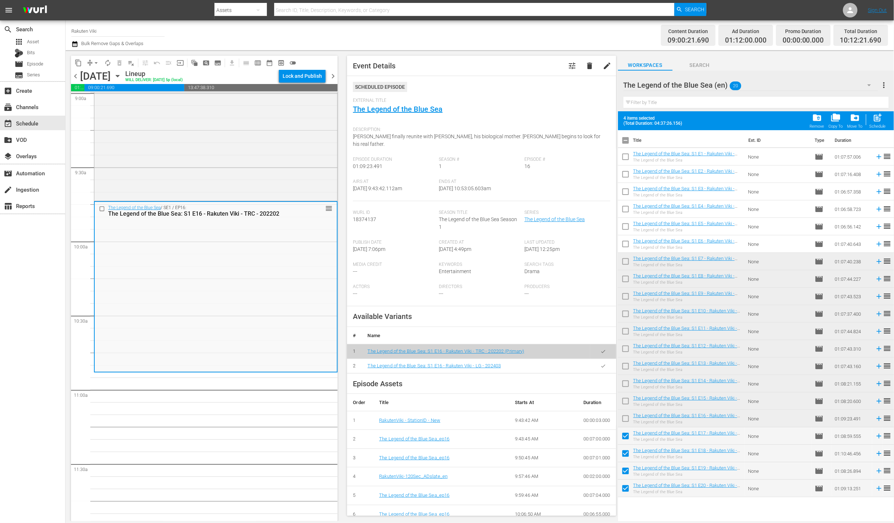
click at [601, 359] on button "button" at bounding box center [603, 366] width 14 height 14
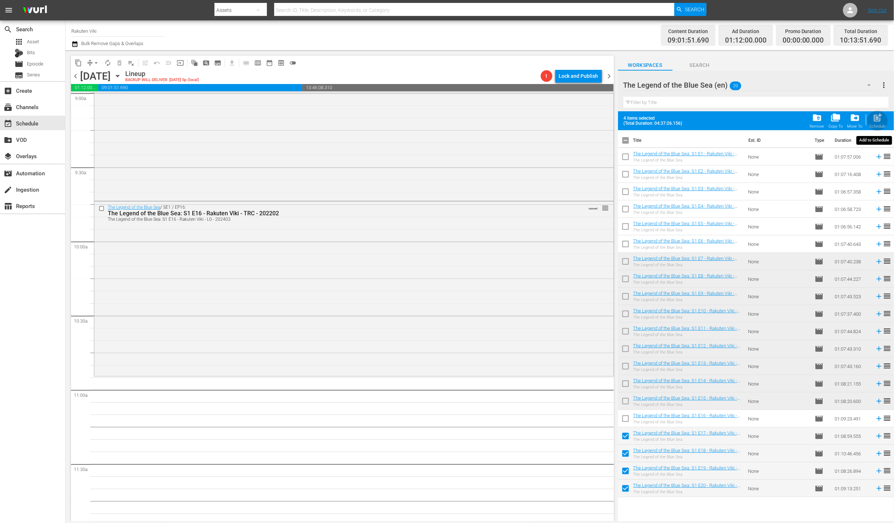
click at [871, 124] on div "post_add Schedule" at bounding box center [877, 121] width 16 height 16
checkbox input "false"
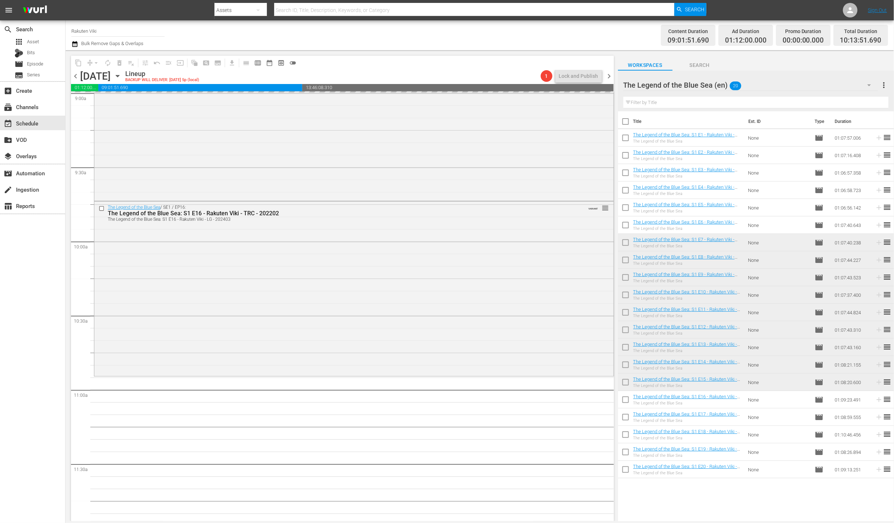
click at [786, 88] on div "The Legend of the Blue Sea (en) 20" at bounding box center [750, 85] width 254 height 20
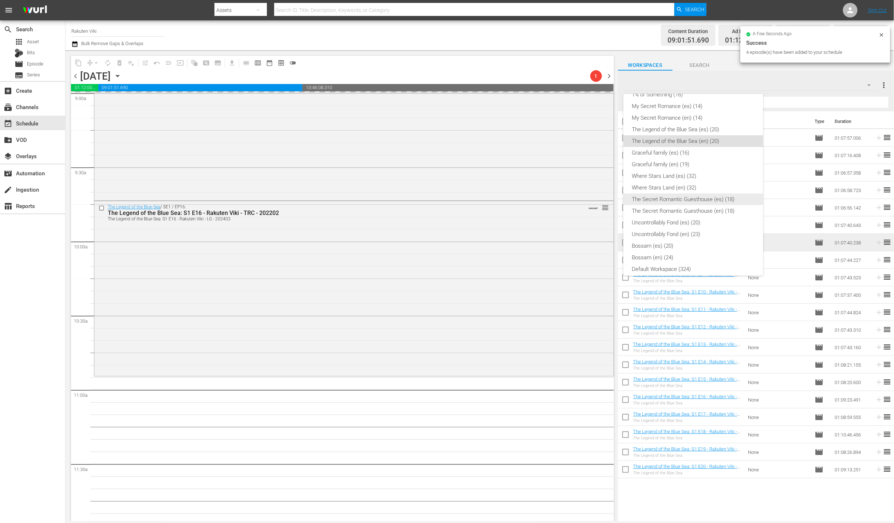
scroll to position [97, 0]
click at [646, 150] on div "en (241)" at bounding box center [693, 149] width 122 height 12
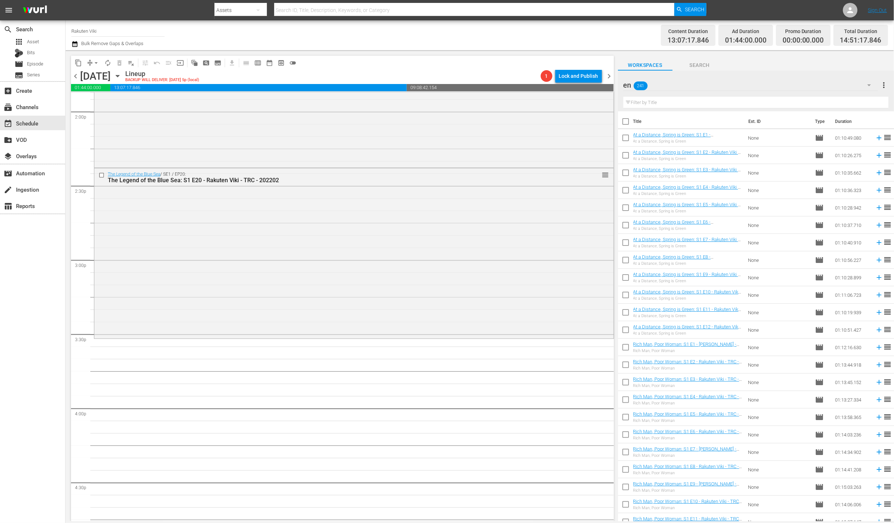
scroll to position [2070, 0]
click at [672, 96] on div "Filter by Title" at bounding box center [755, 102] width 265 height 17
click at [692, 90] on div "en 241" at bounding box center [750, 85] width 254 height 20
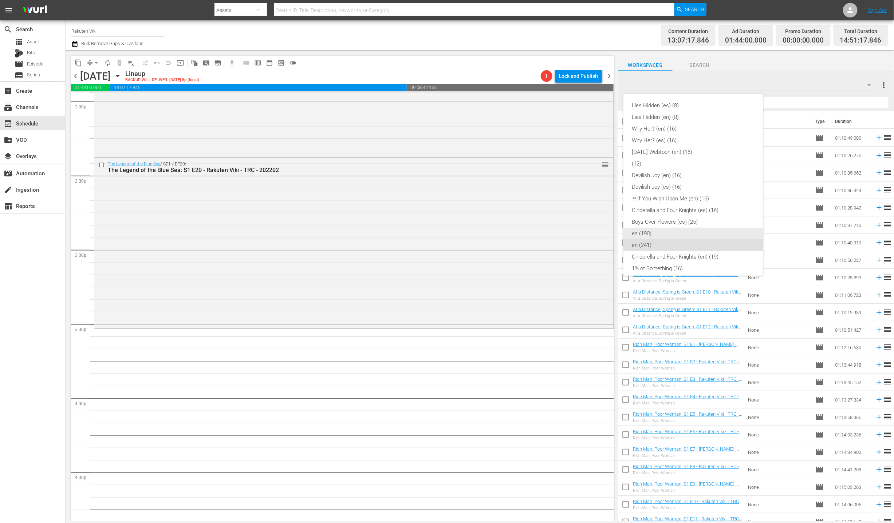
scroll to position [35, 0]
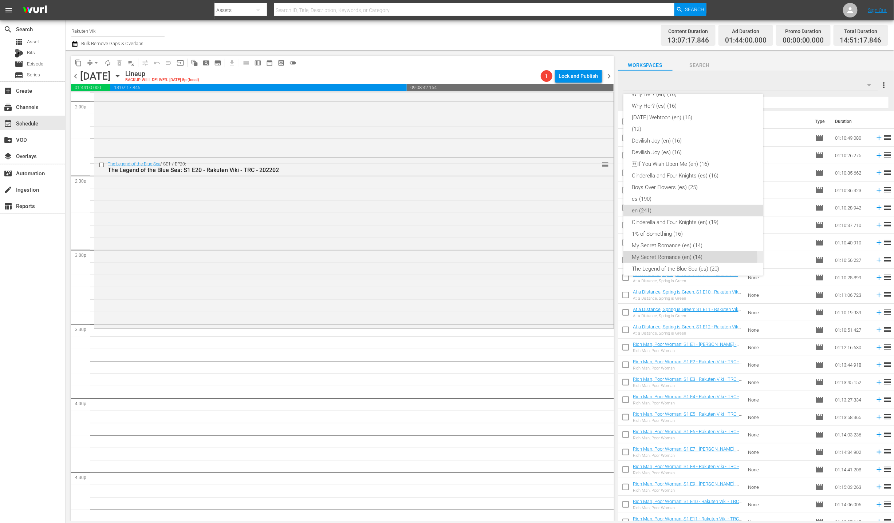
click at [678, 258] on div "My Secret Romance (en) (14)" at bounding box center [693, 258] width 122 height 12
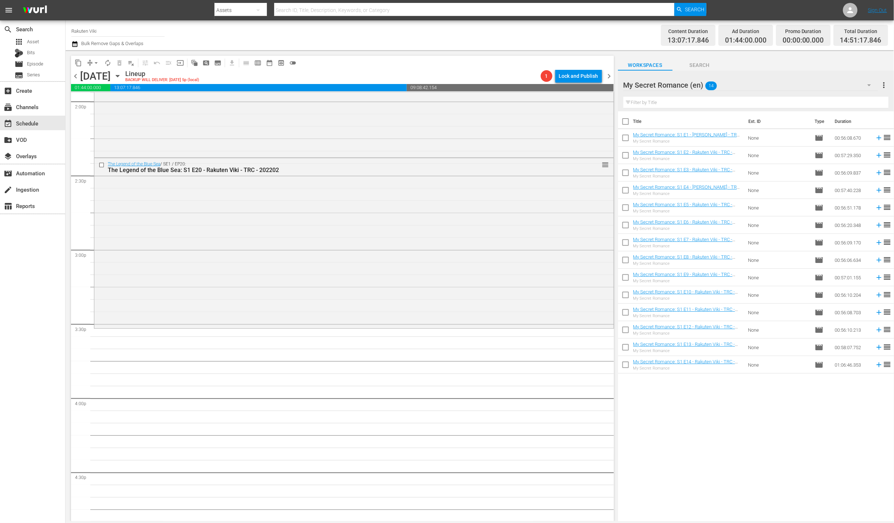
click at [626, 122] on input "checkbox" at bounding box center [625, 122] width 15 height 15
checkbox input "true"
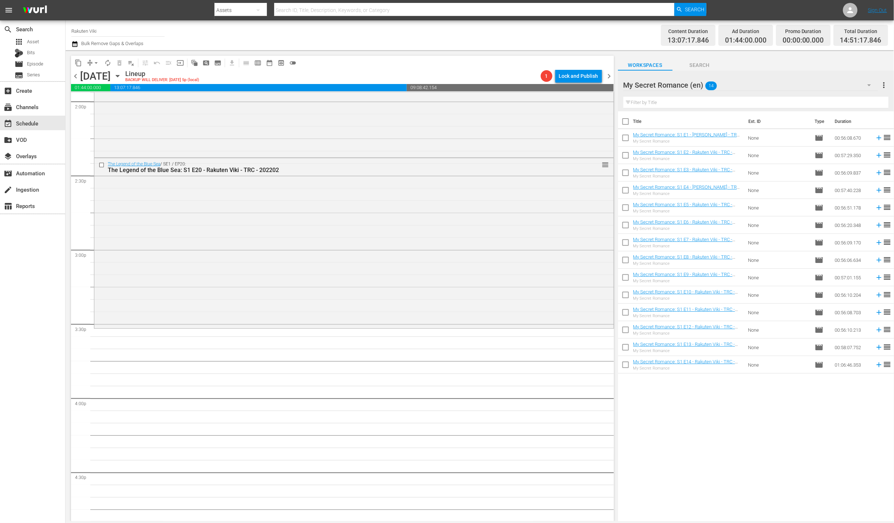
checkbox input "true"
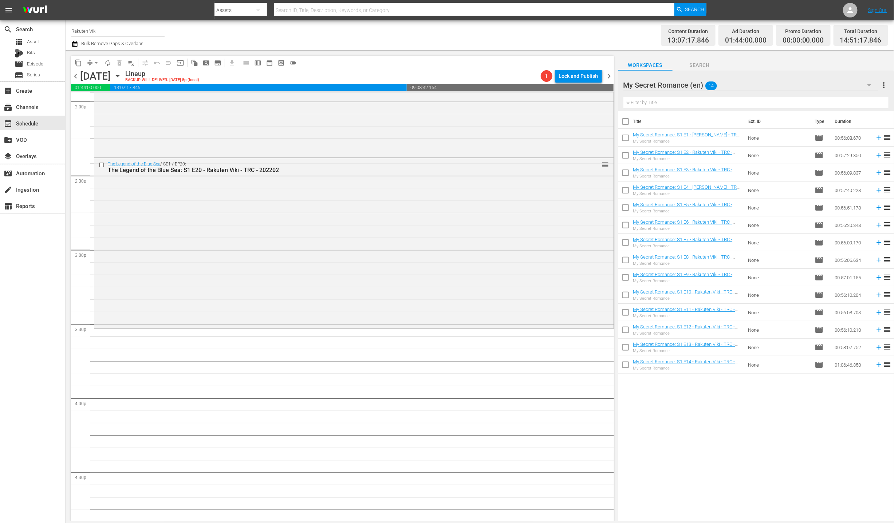
checkbox input "true"
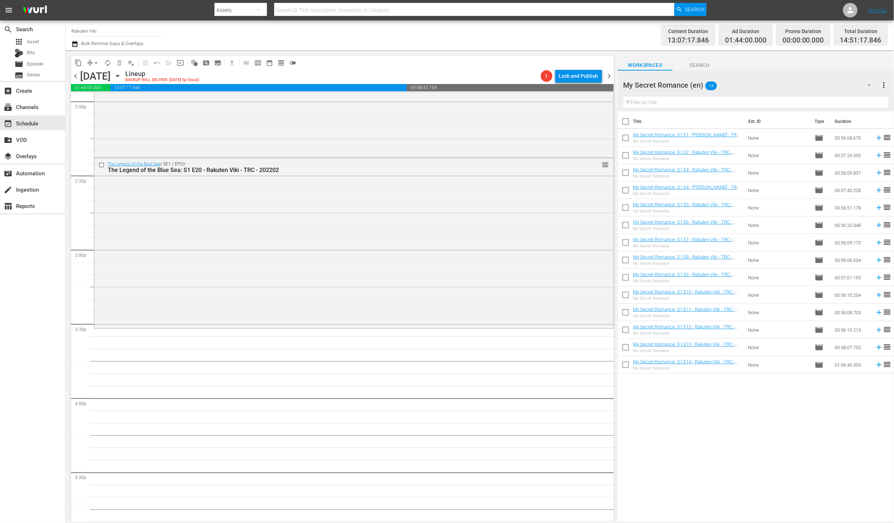
checkbox input "true"
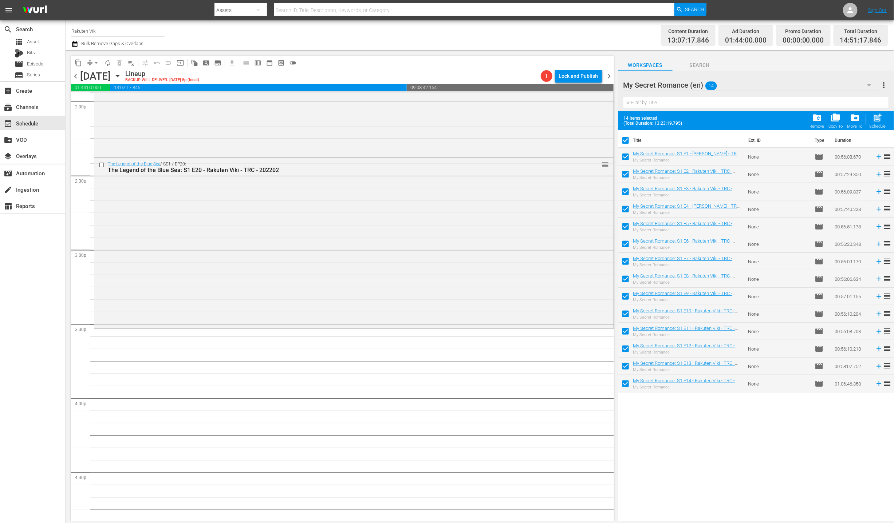
click at [621, 336] on input "checkbox" at bounding box center [625, 332] width 15 height 15
checkbox input "false"
click at [620, 349] on input "checkbox" at bounding box center [625, 350] width 15 height 15
checkbox input "false"
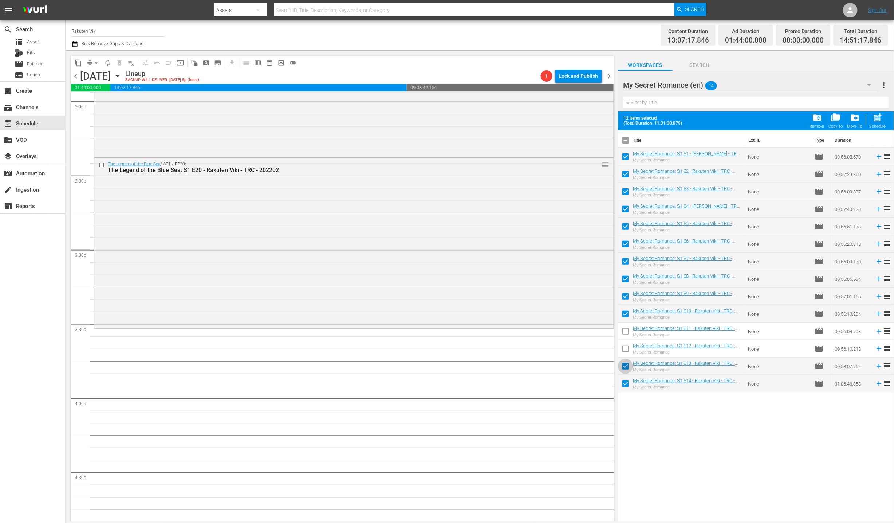
click at [624, 372] on input "checkbox" at bounding box center [625, 367] width 15 height 15
checkbox input "false"
click at [626, 389] on input "checkbox" at bounding box center [625, 385] width 15 height 15
checkbox input "false"
click at [879, 121] on span "post_add" at bounding box center [878, 118] width 10 height 10
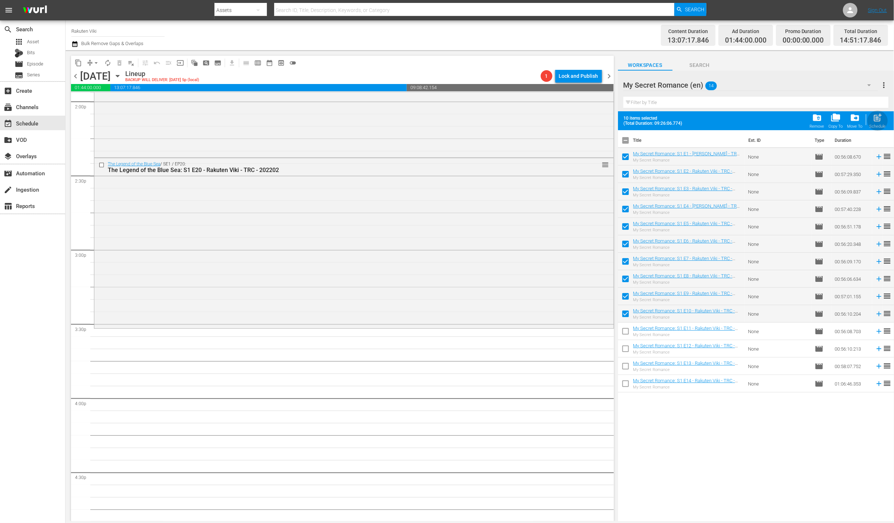
checkbox input "false"
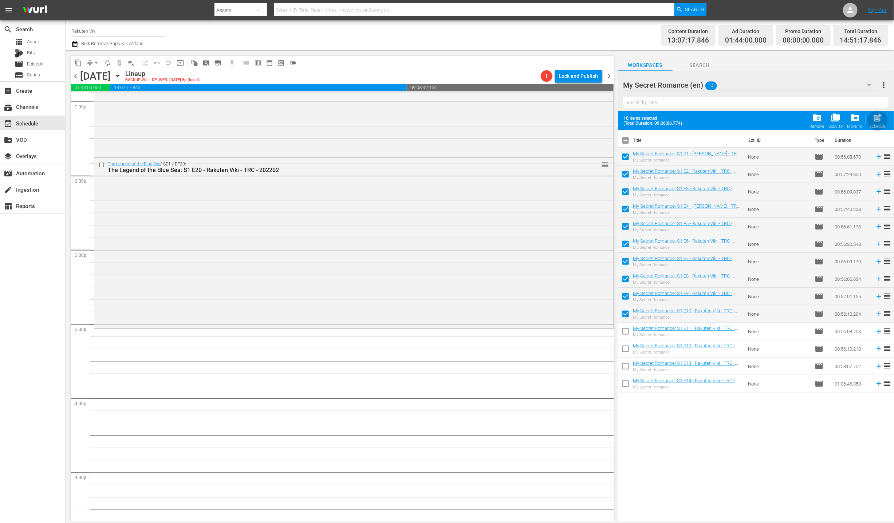
checkbox input "false"
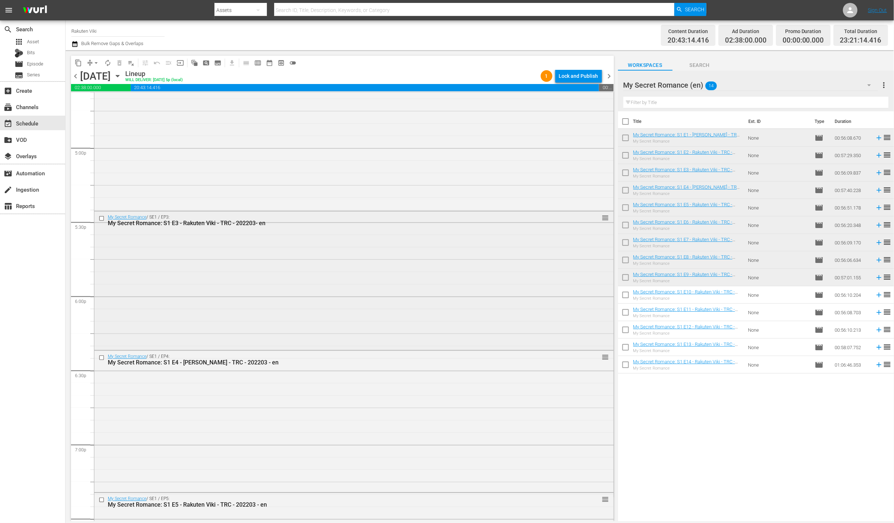
scroll to position [2298, 0]
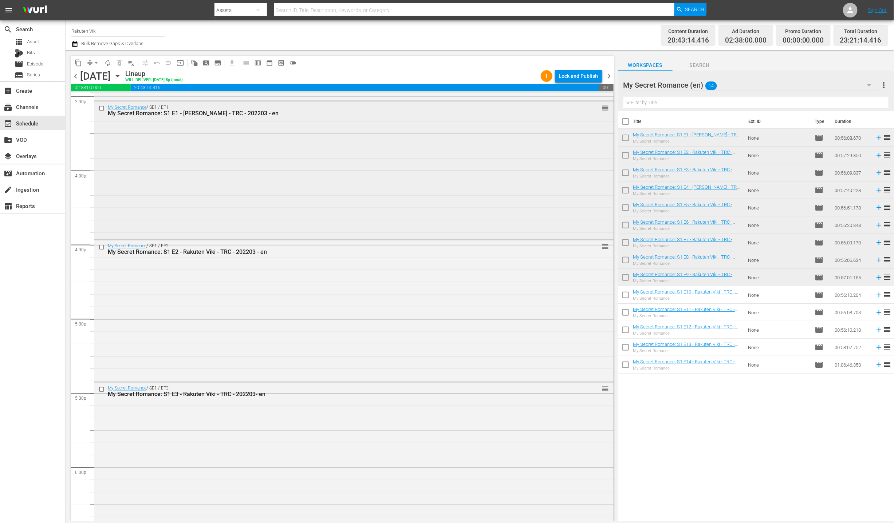
click at [392, 211] on div "My Secret Romance / SE1 / EP1: My Secret Romance: S1 E1 - [PERSON_NAME] - TRC -…" at bounding box center [353, 170] width 519 height 137
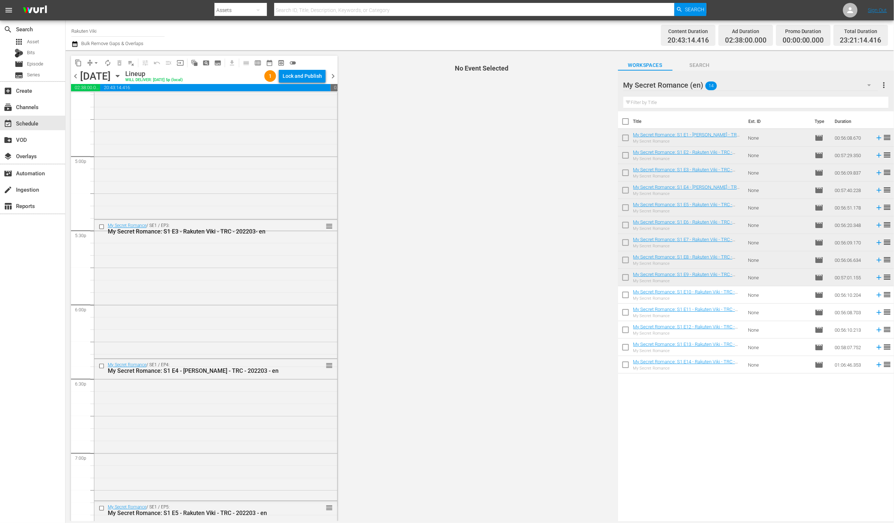
scroll to position [2220, 0]
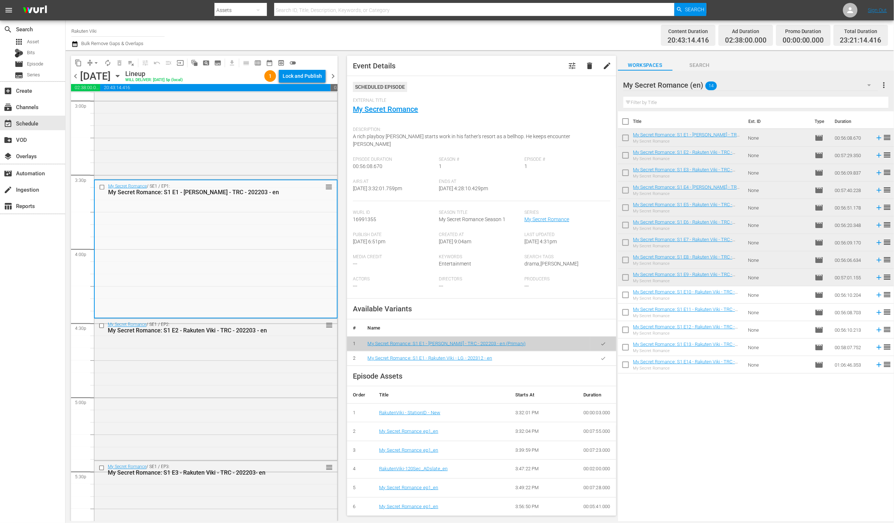
click at [601, 352] on button "button" at bounding box center [603, 359] width 14 height 14
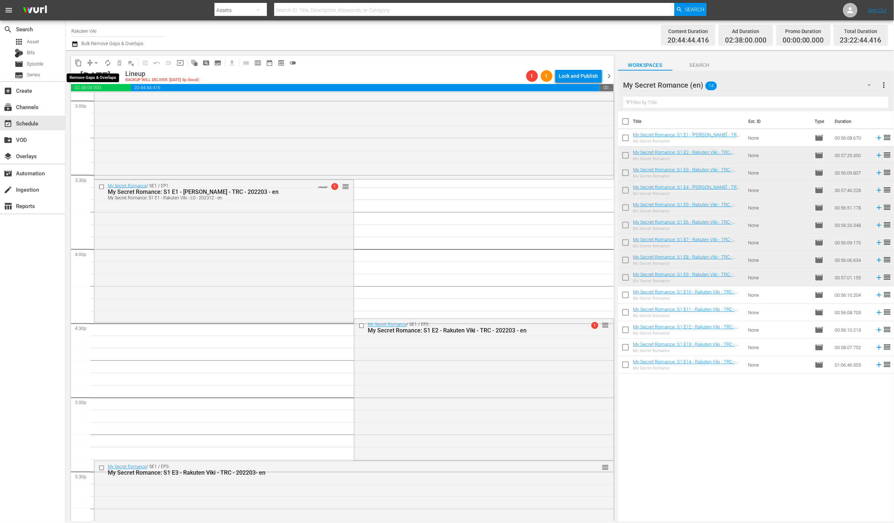
click at [89, 60] on span "compress" at bounding box center [89, 62] width 7 height 7
click at [95, 65] on span "arrow_drop_down" at bounding box center [95, 62] width 7 height 7
click at [117, 98] on li "Align to End of Previous Day" at bounding box center [96, 101] width 76 height 12
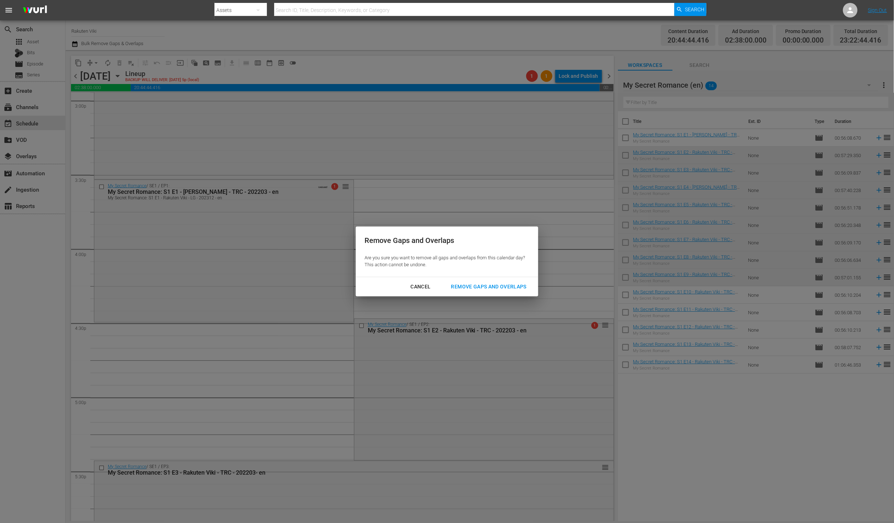
click at [515, 285] on div "Remove Gaps and Overlaps" at bounding box center [488, 286] width 87 height 9
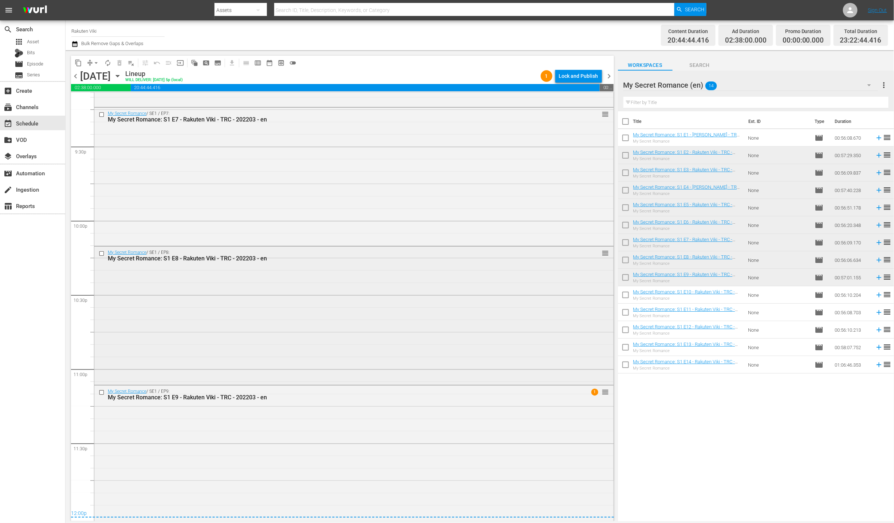
scroll to position [3144, 0]
click at [593, 76] on div "Lock and Publish" at bounding box center [578, 76] width 39 height 13
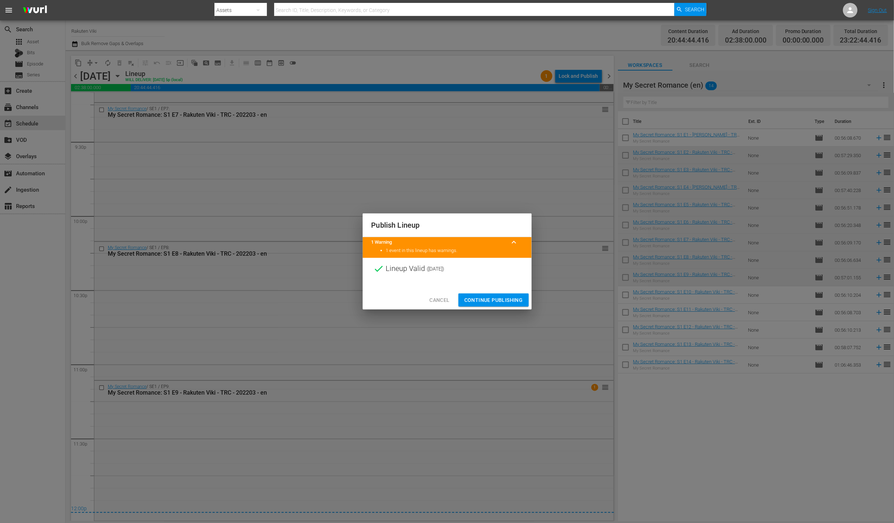
click at [482, 306] on button "Continue Publishing" at bounding box center [493, 300] width 70 height 13
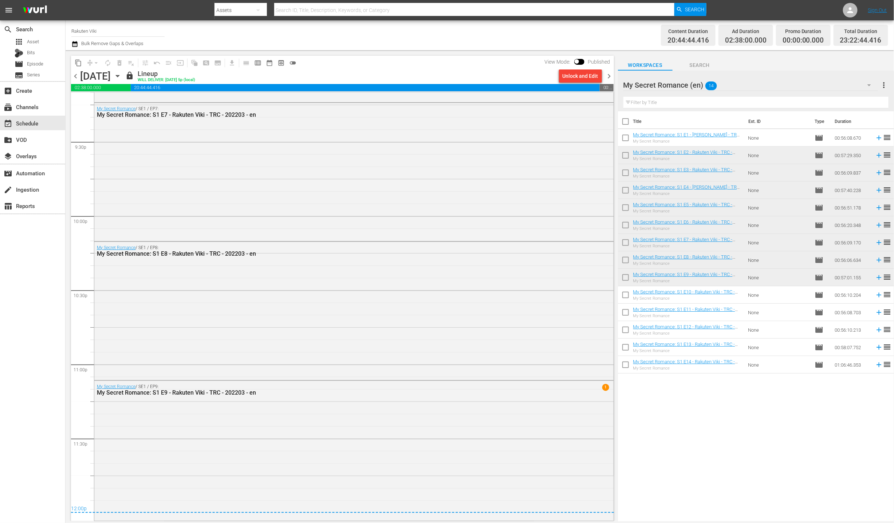
click at [613, 76] on span "chevron_right" at bounding box center [609, 76] width 9 height 9
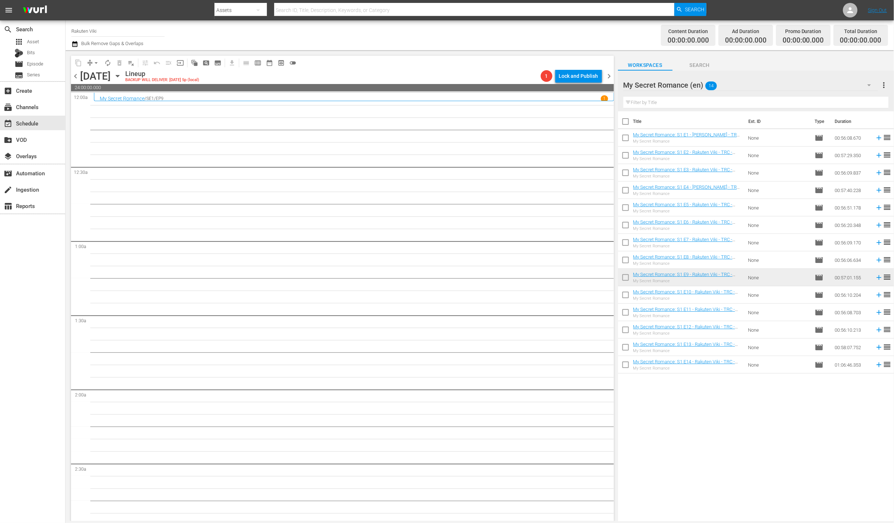
click at [622, 292] on input "checkbox" at bounding box center [625, 296] width 15 height 15
checkbox input "true"
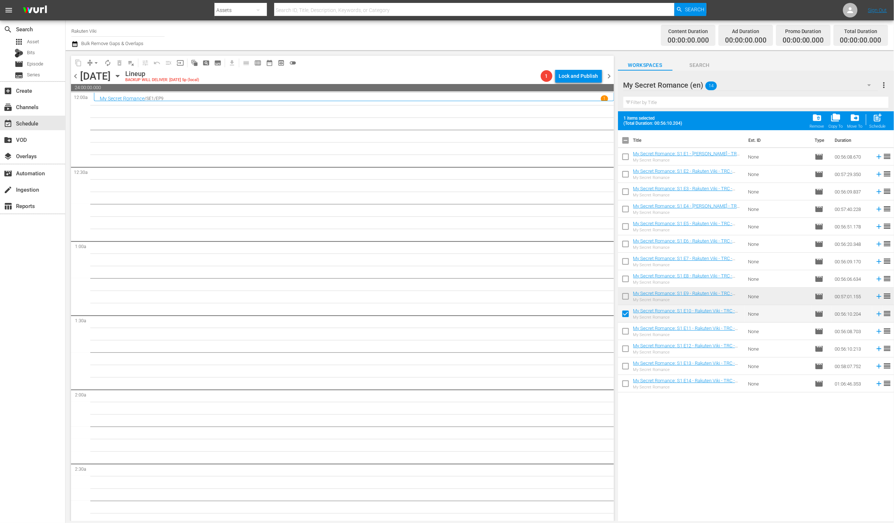
click at [625, 333] on input "checkbox" at bounding box center [625, 332] width 15 height 15
checkbox input "true"
click at [626, 345] on input "checkbox" at bounding box center [625, 350] width 15 height 15
checkbox input "true"
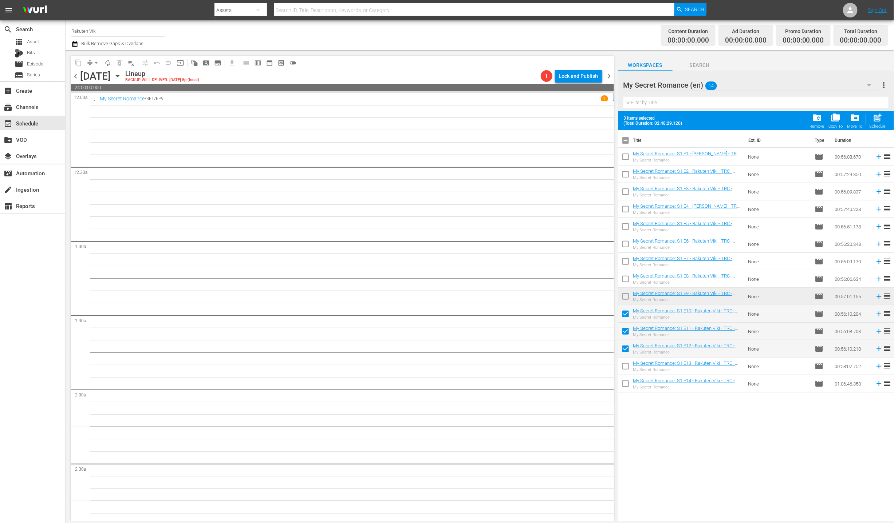
click at [627, 361] on input "checkbox" at bounding box center [625, 367] width 15 height 15
checkbox input "true"
click at [628, 382] on input "checkbox" at bounding box center [625, 385] width 15 height 15
checkbox input "true"
click at [884, 115] on div "post_add Schedule" at bounding box center [877, 121] width 16 height 16
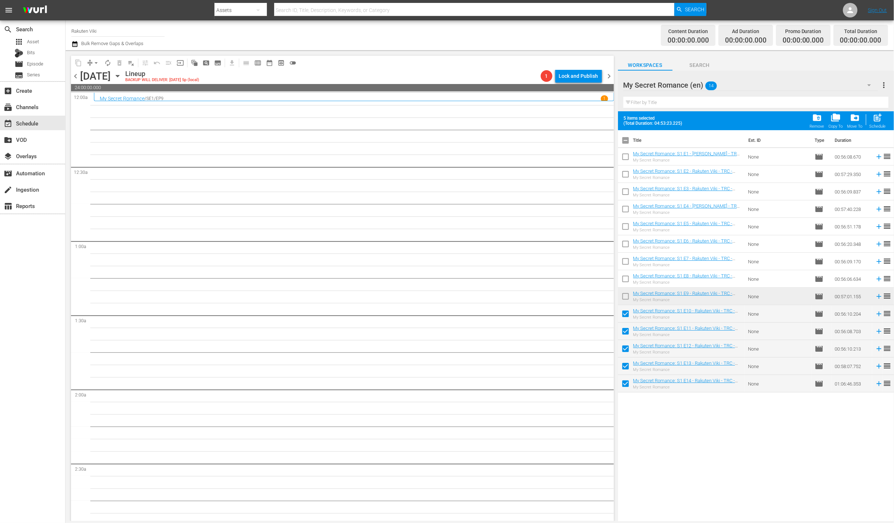
checkbox input "false"
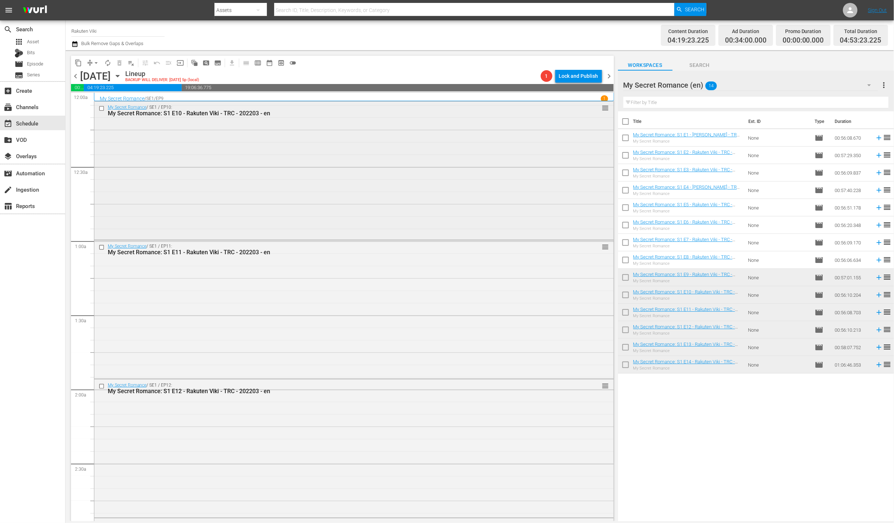
click at [361, 197] on div "My Secret Romance / SE1 / EP10: My Secret Romance: S1 E10 - Rakuten Viki - TRC …" at bounding box center [353, 170] width 519 height 137
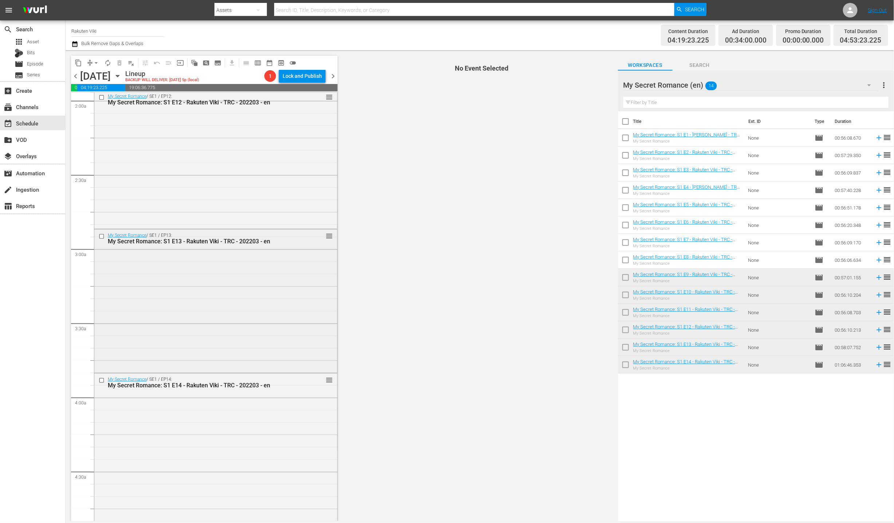
scroll to position [585, 0]
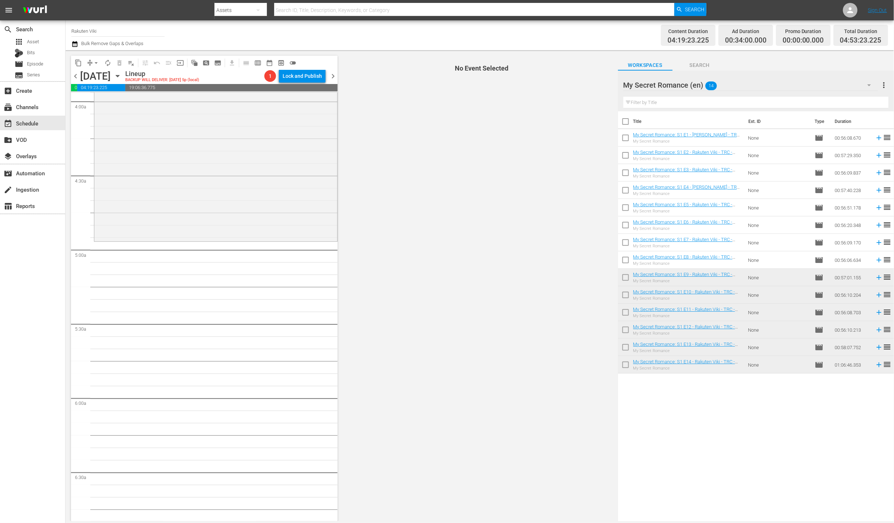
click at [768, 83] on div "My Secret Romance (en) 14" at bounding box center [750, 85] width 254 height 20
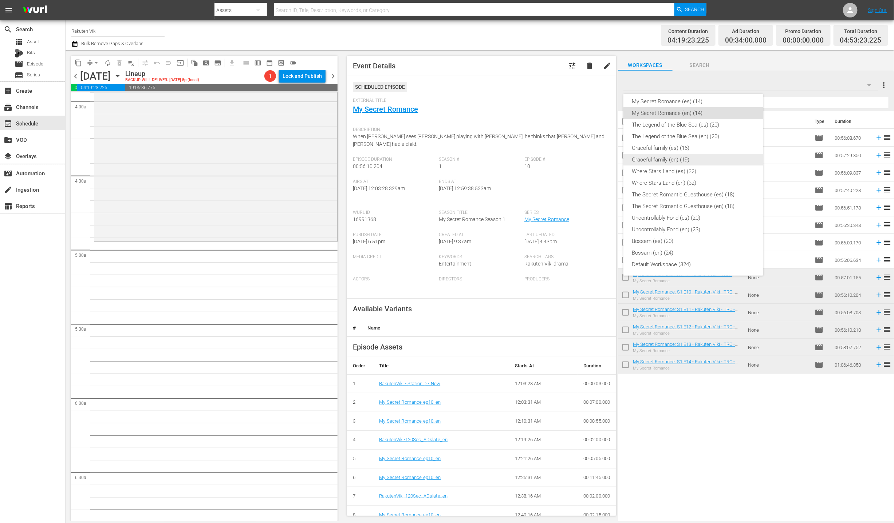
scroll to position [124, 0]
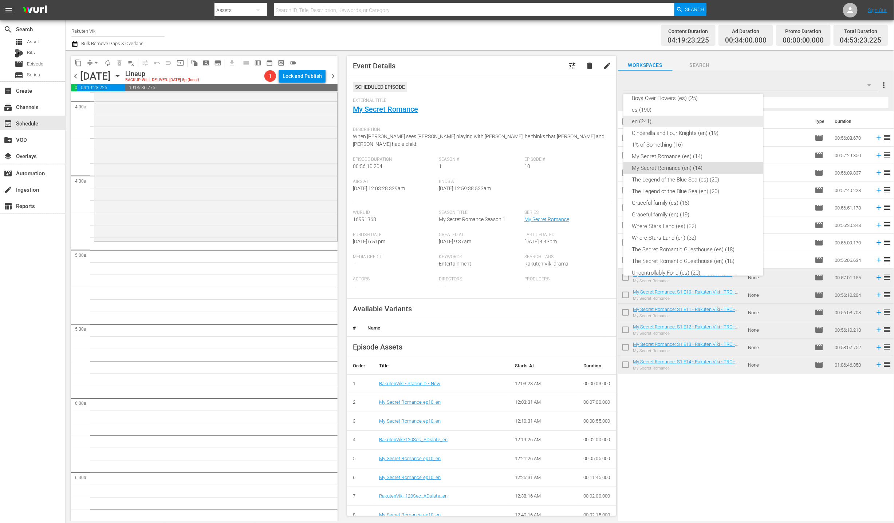
click at [685, 122] on div "en (241)" at bounding box center [693, 122] width 122 height 12
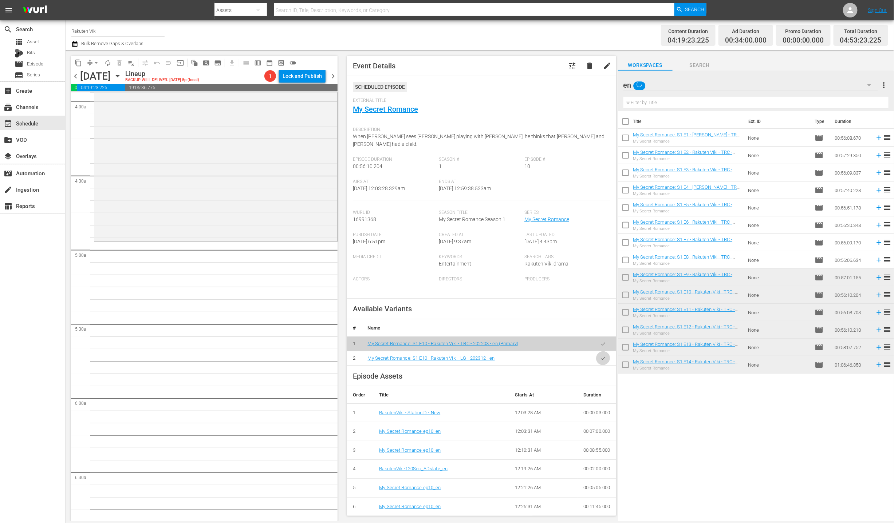
click at [596, 352] on button "button" at bounding box center [603, 359] width 14 height 14
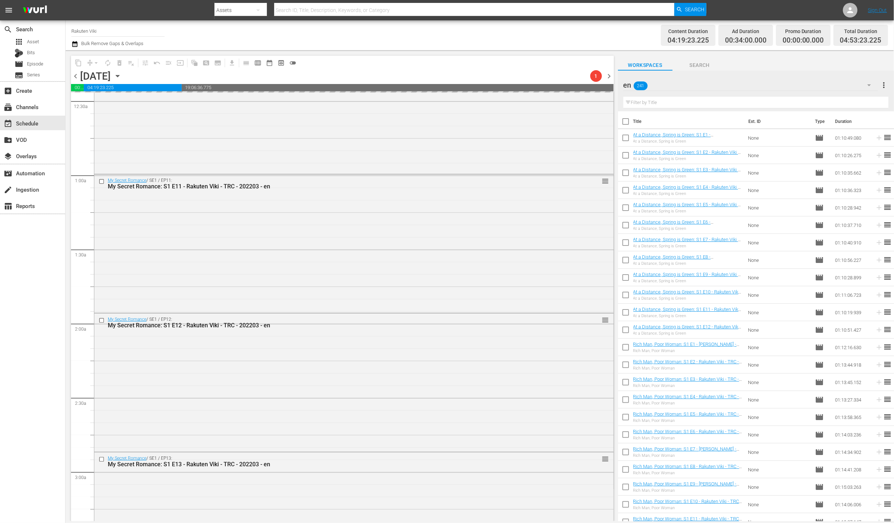
scroll to position [0, 0]
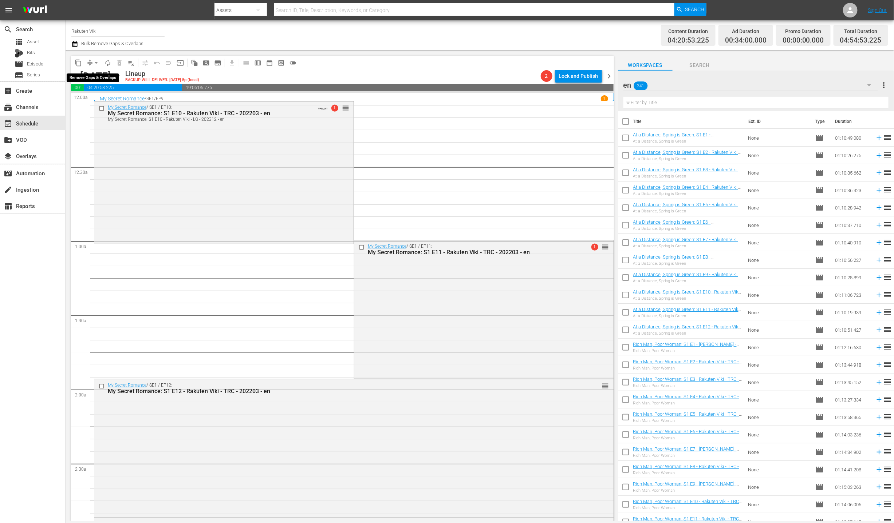
click at [91, 60] on button "arrow_drop_down" at bounding box center [96, 63] width 12 height 12
click at [100, 99] on li "Align to End of Previous Day" at bounding box center [96, 101] width 76 height 12
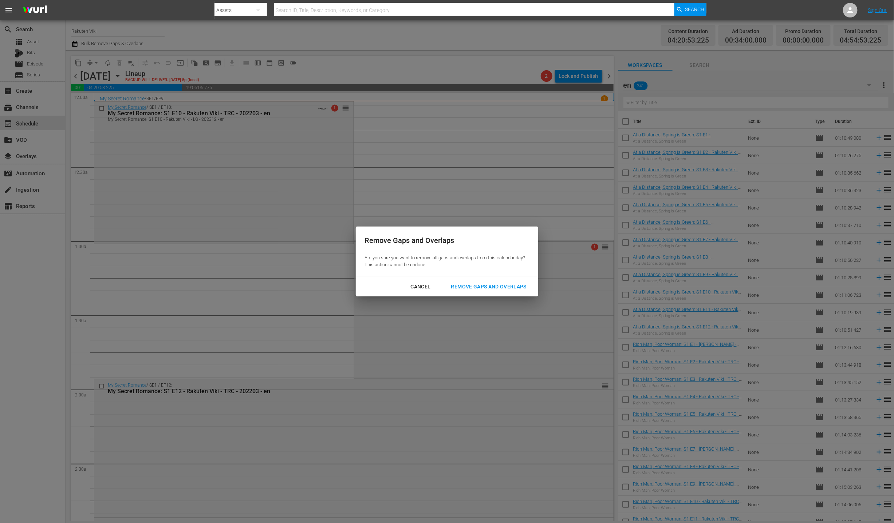
click at [467, 283] on div "Remove Gaps and Overlaps" at bounding box center [488, 286] width 87 height 9
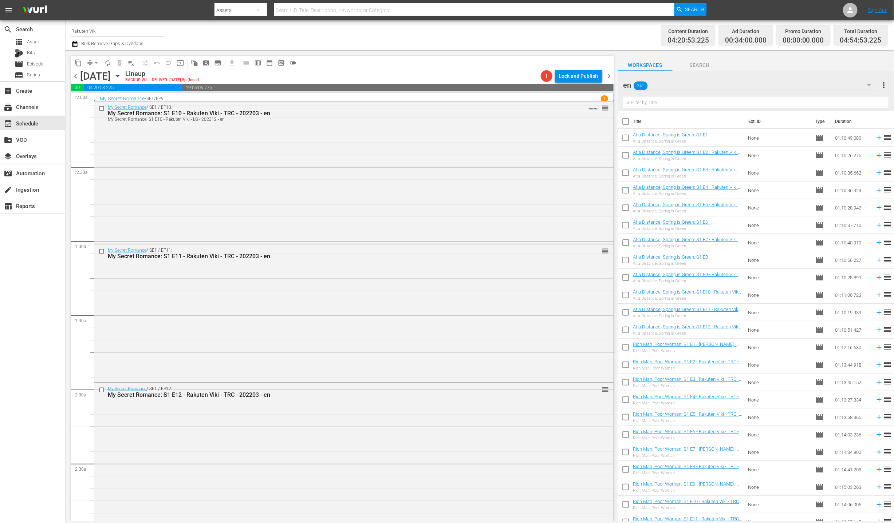
click at [680, 103] on input "text" at bounding box center [755, 103] width 265 height 12
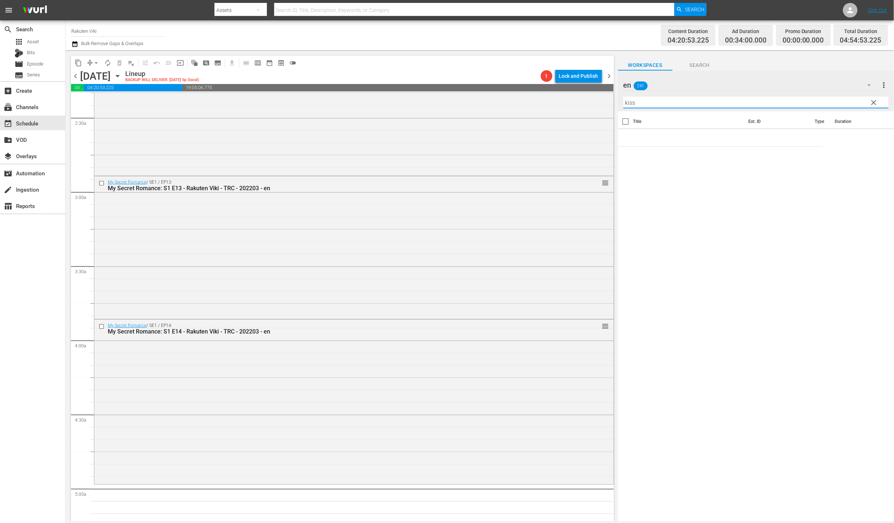
scroll to position [435, 0]
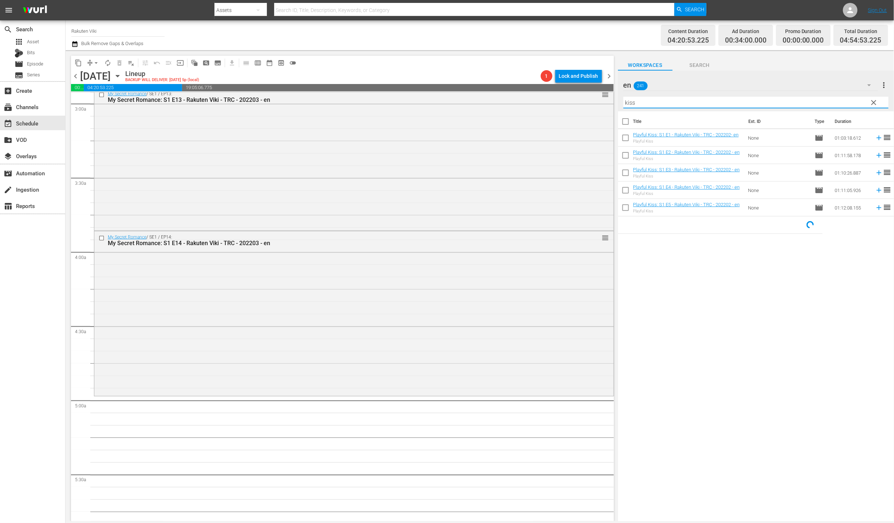
type input "kiss"
click at [622, 137] on input "checkbox" at bounding box center [625, 139] width 15 height 15
checkbox input "true"
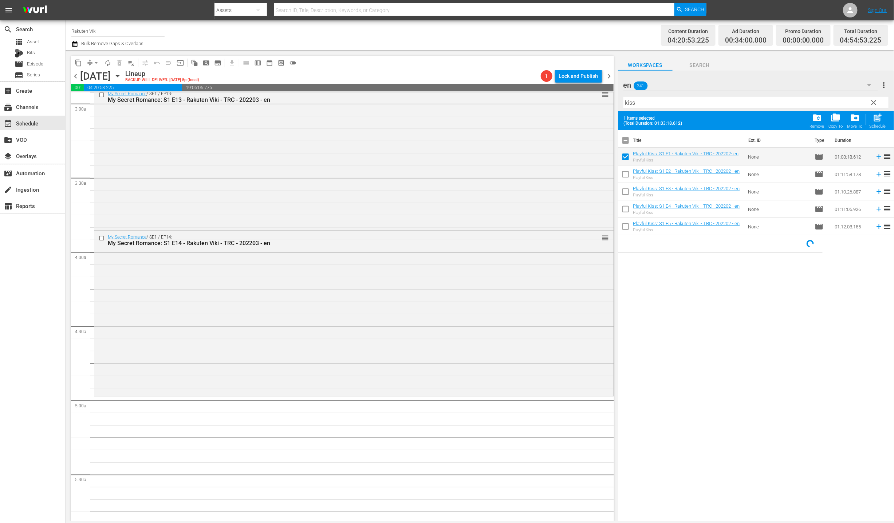
click at [629, 169] on input "checkbox" at bounding box center [625, 175] width 15 height 15
checkbox input "true"
click at [629, 184] on td at bounding box center [625, 191] width 15 height 17
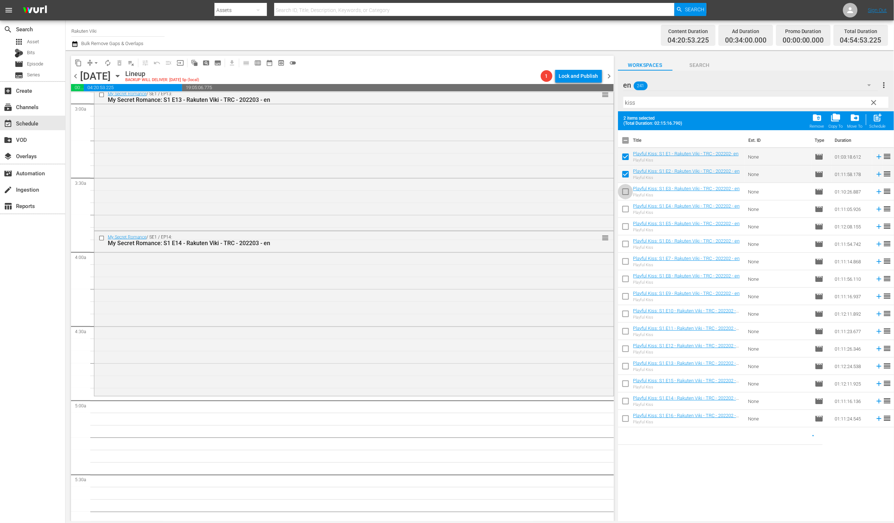
click at [624, 188] on input "checkbox" at bounding box center [625, 193] width 15 height 15
checkbox input "true"
click at [628, 209] on input "checkbox" at bounding box center [625, 210] width 15 height 15
checkbox input "true"
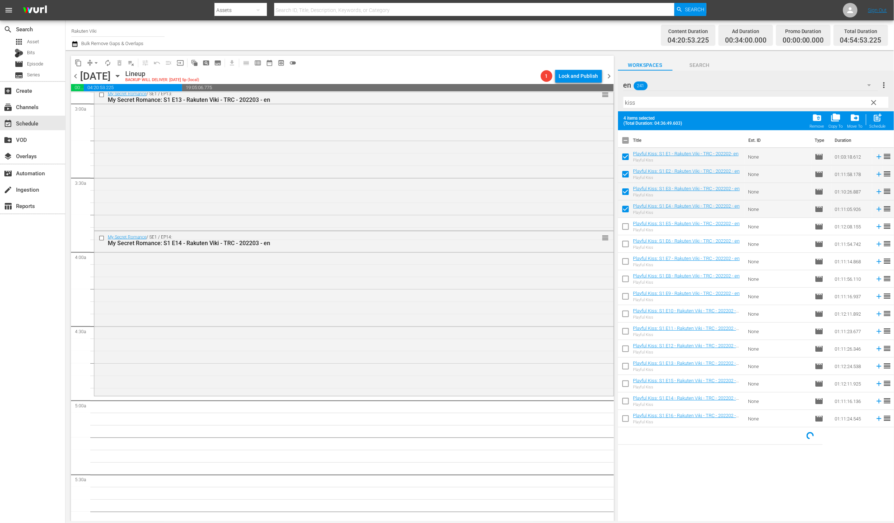
click at [625, 222] on input "checkbox" at bounding box center [625, 228] width 15 height 15
checkbox input "true"
click at [871, 121] on div "post_add Schedule" at bounding box center [877, 121] width 16 height 16
checkbox input "false"
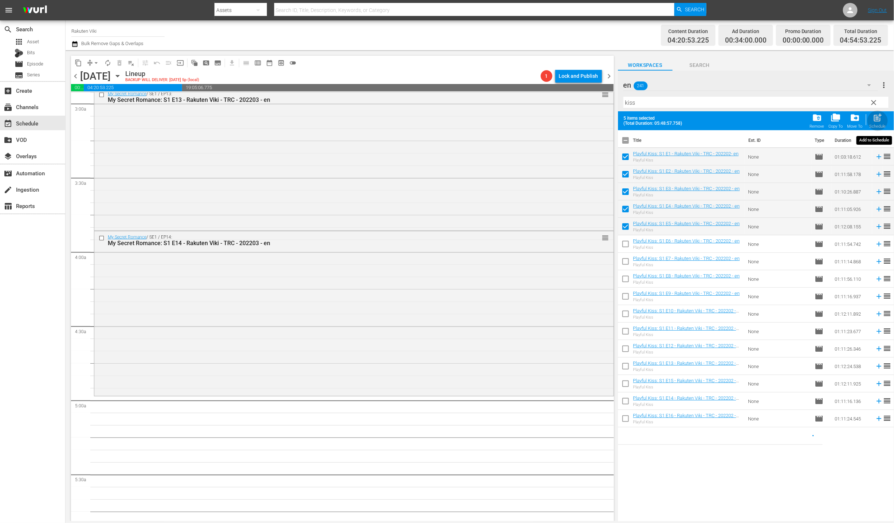
checkbox input "false"
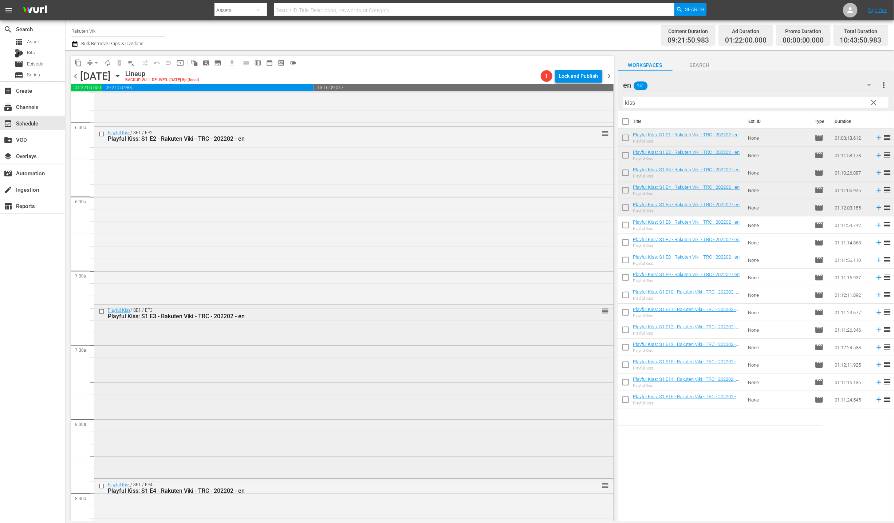
scroll to position [1116, 0]
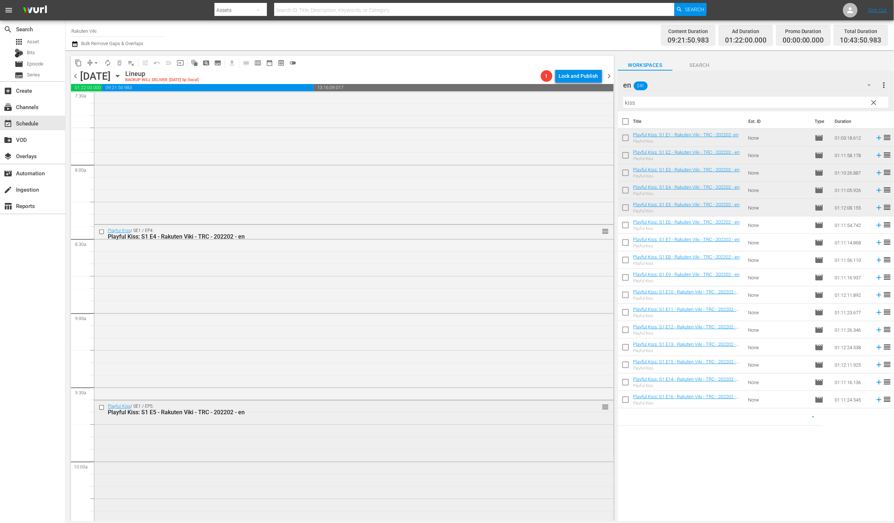
click at [313, 437] on div "Playful Kiss / SE1 / EP5: Playful Kiss: S1 E5 - Rakuten Viki - TRC - 202202 - e…" at bounding box center [353, 489] width 519 height 177
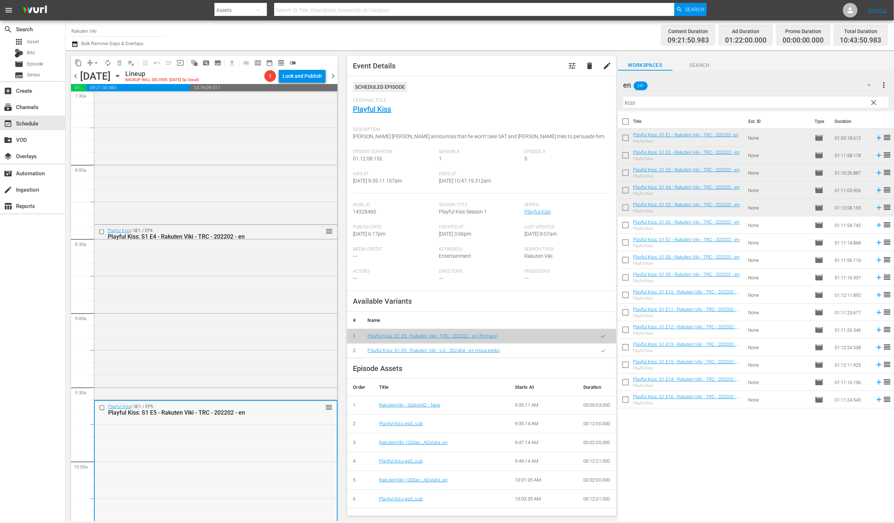
scroll to position [1214, 0]
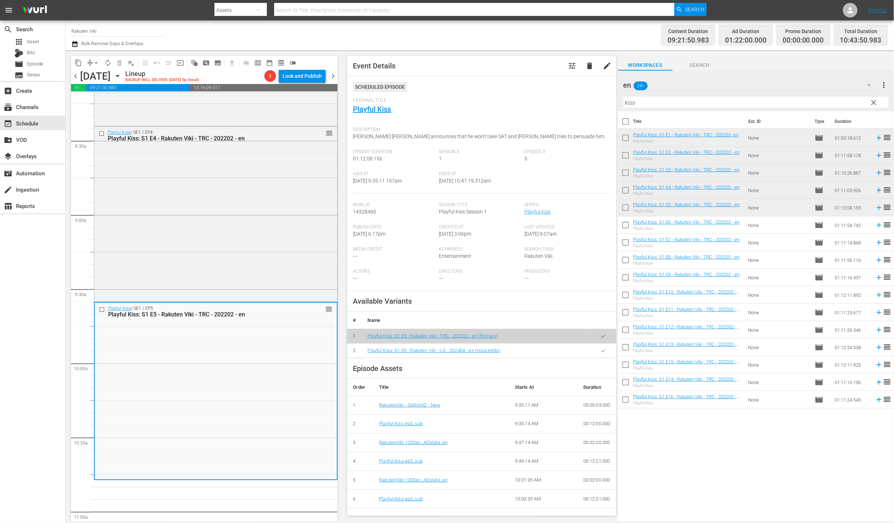
click at [600, 348] on button "button" at bounding box center [603, 351] width 14 height 14
click at [628, 116] on input "checkbox" at bounding box center [625, 122] width 15 height 15
checkbox input "true"
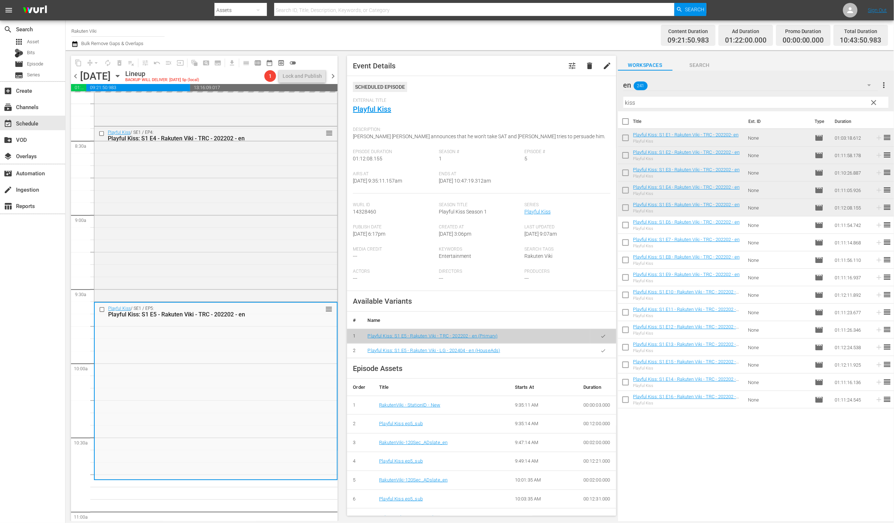
checkbox input "true"
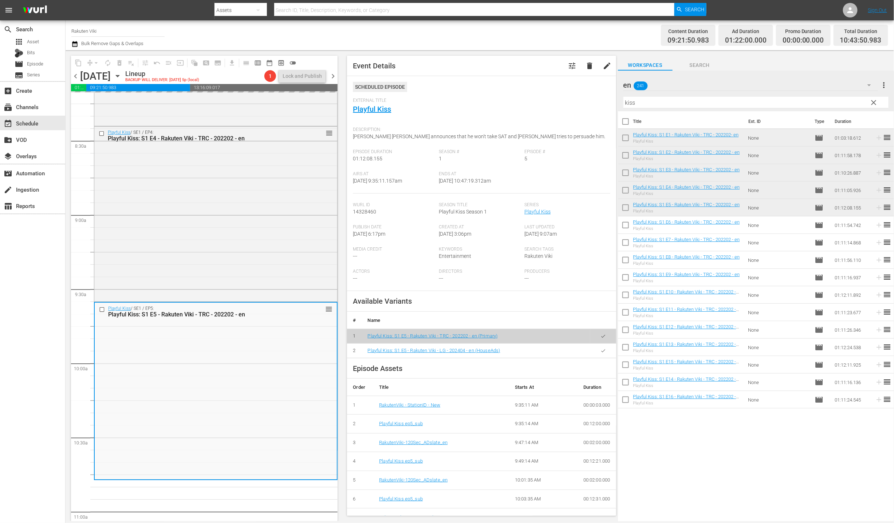
checkbox input "true"
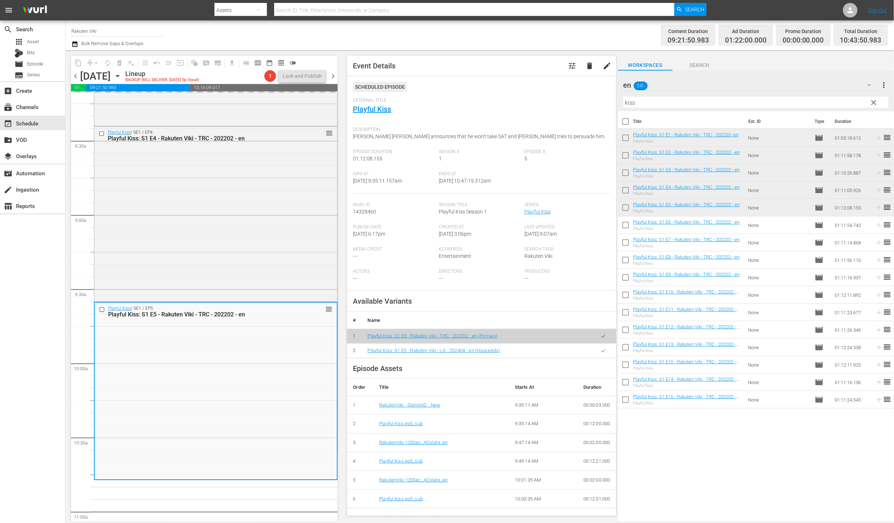
checkbox input "true"
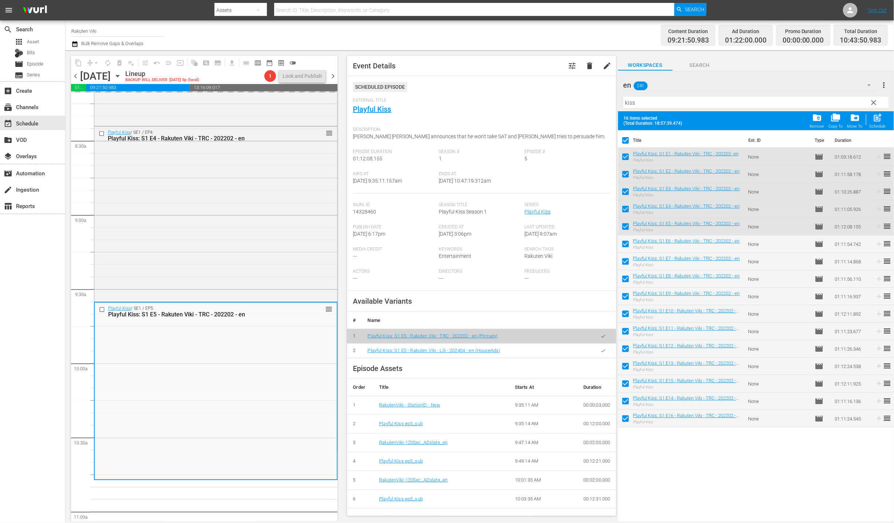
click at [625, 157] on input "checkbox" at bounding box center [625, 158] width 15 height 15
checkbox input "false"
click at [625, 186] on input "checkbox" at bounding box center [625, 193] width 15 height 15
click at [626, 200] on input "checkbox" at bounding box center [625, 193] width 15 height 15
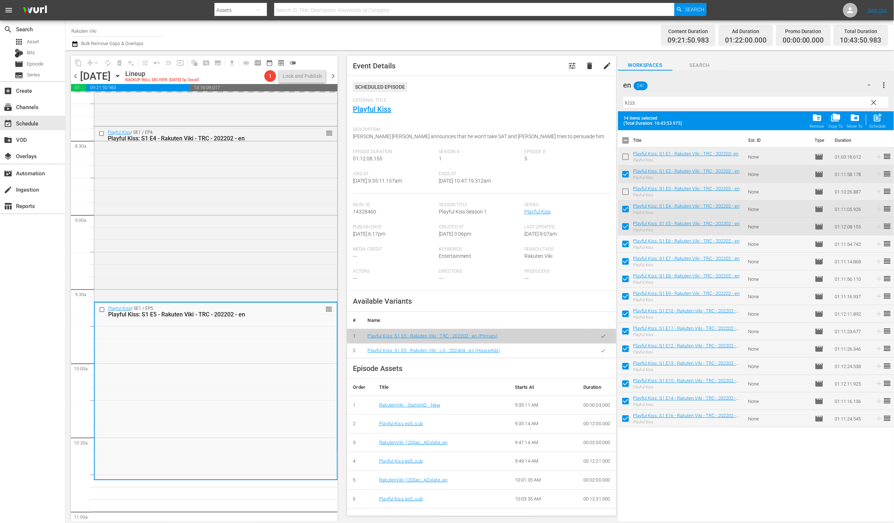
checkbox input "true"
click at [627, 215] on input "checkbox" at bounding box center [625, 210] width 15 height 15
checkbox input "false"
click at [629, 196] on input "checkbox" at bounding box center [625, 193] width 15 height 15
checkbox input "false"
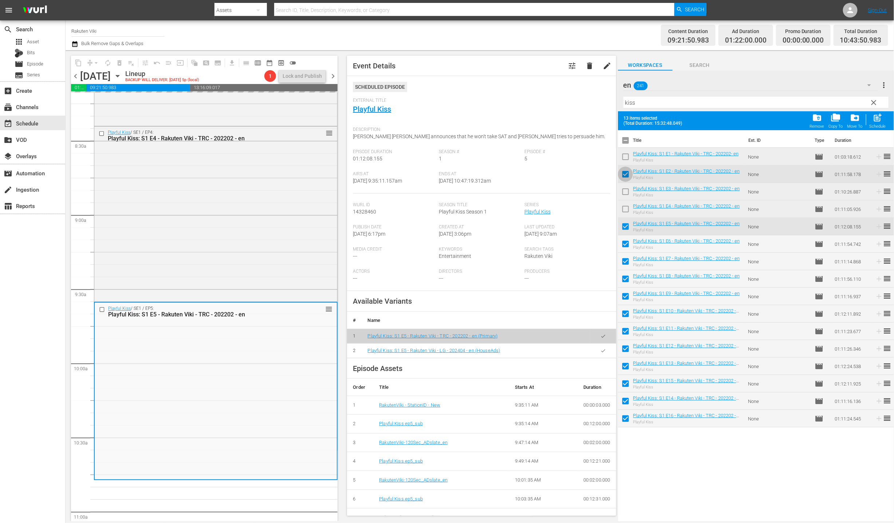
click at [630, 170] on input "checkbox" at bounding box center [625, 175] width 15 height 15
checkbox input "false"
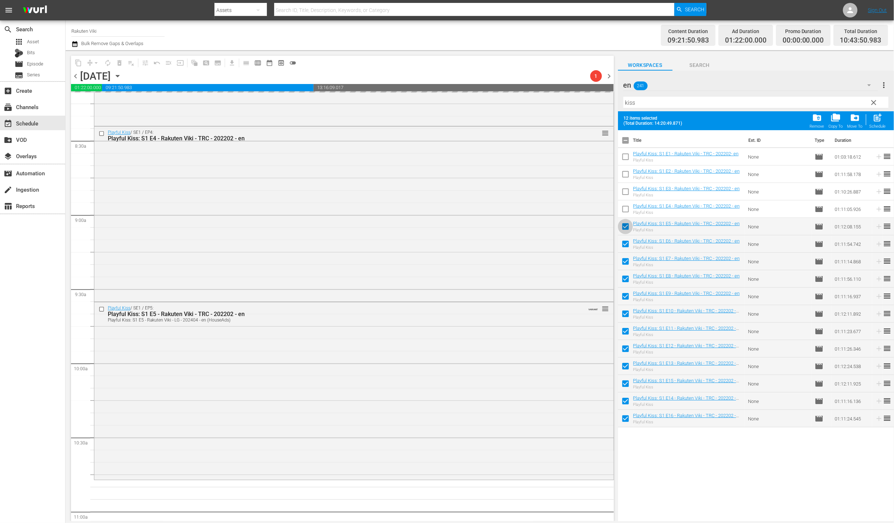
click at [622, 227] on input "checkbox" at bounding box center [625, 228] width 15 height 15
checkbox input "false"
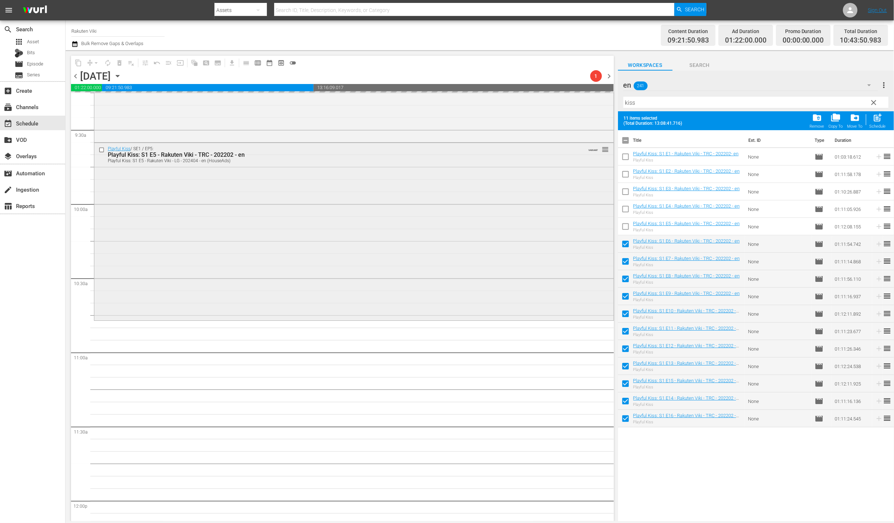
scroll to position [1379, 0]
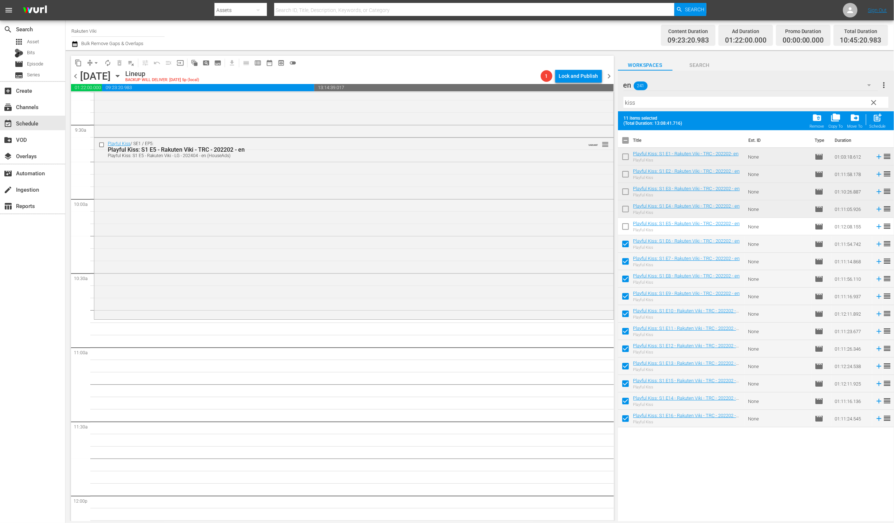
click at [879, 122] on span "post_add" at bounding box center [878, 118] width 10 height 10
checkbox input "false"
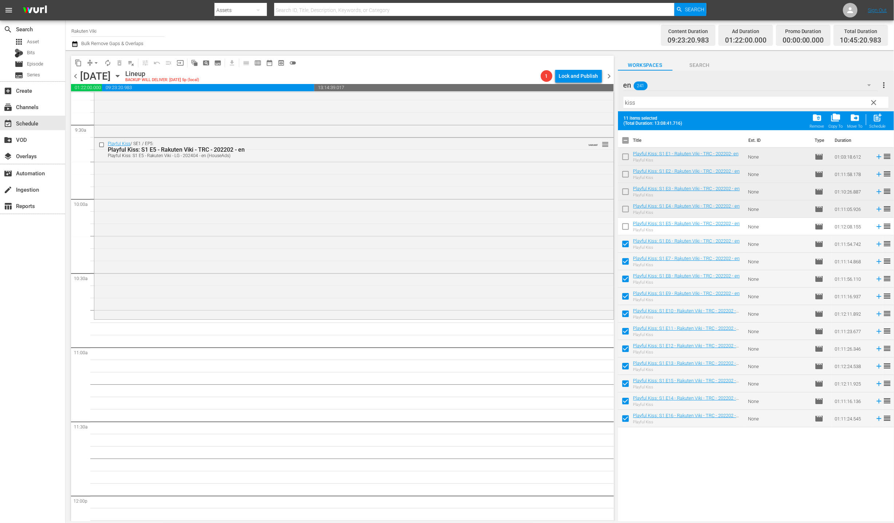
checkbox input "false"
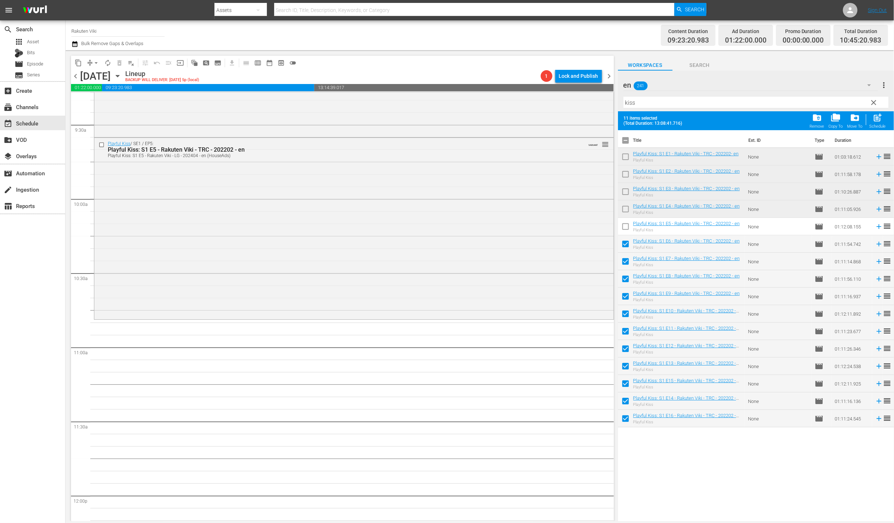
checkbox input "false"
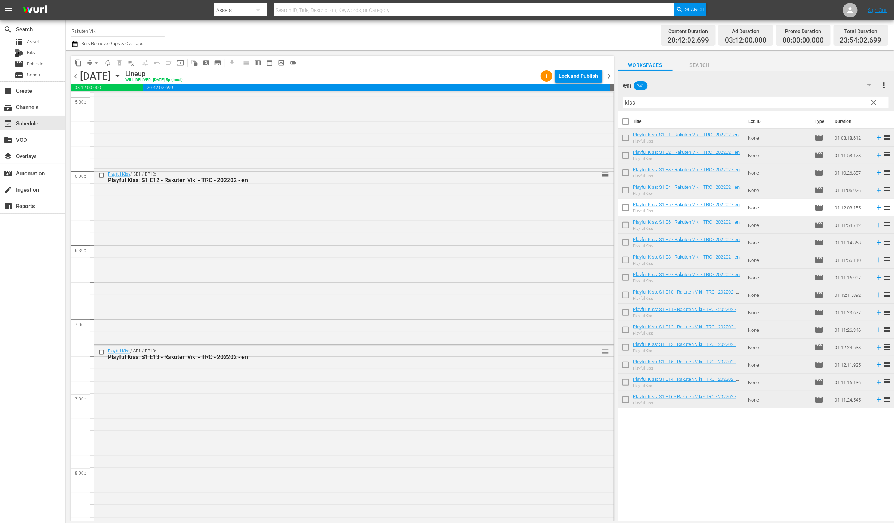
scroll to position [3135, 0]
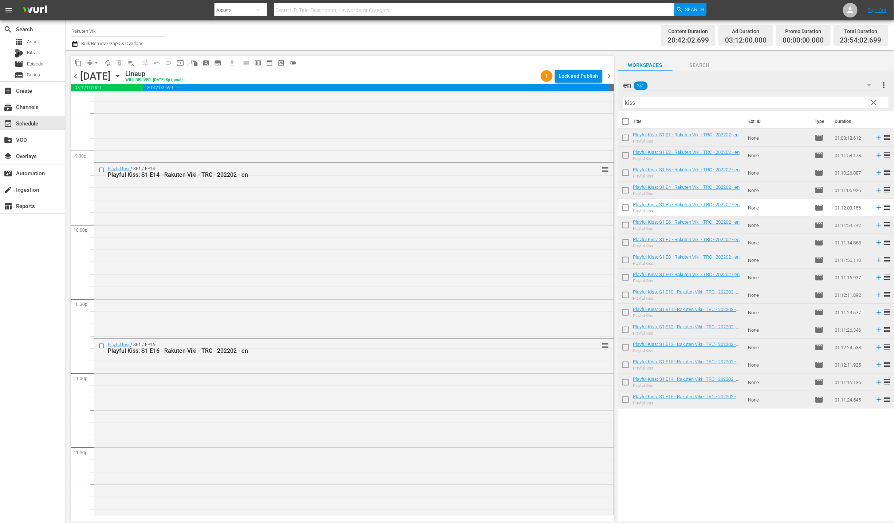
click at [881, 103] on input "kiss" at bounding box center [755, 103] width 265 height 12
drag, startPoint x: 870, startPoint y: 98, endPoint x: 850, endPoint y: 82, distance: 25.1
click at [870, 98] on button "clear" at bounding box center [873, 102] width 12 height 12
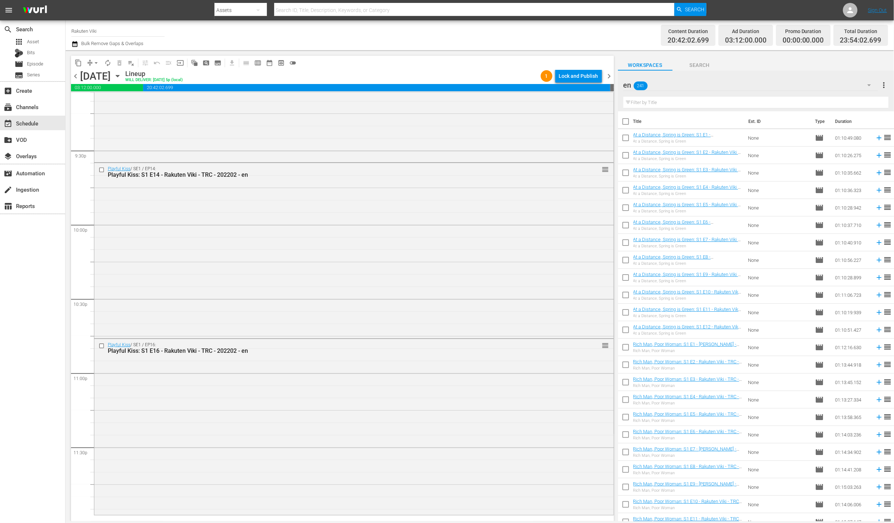
click at [850, 82] on div "en 241" at bounding box center [750, 85] width 254 height 20
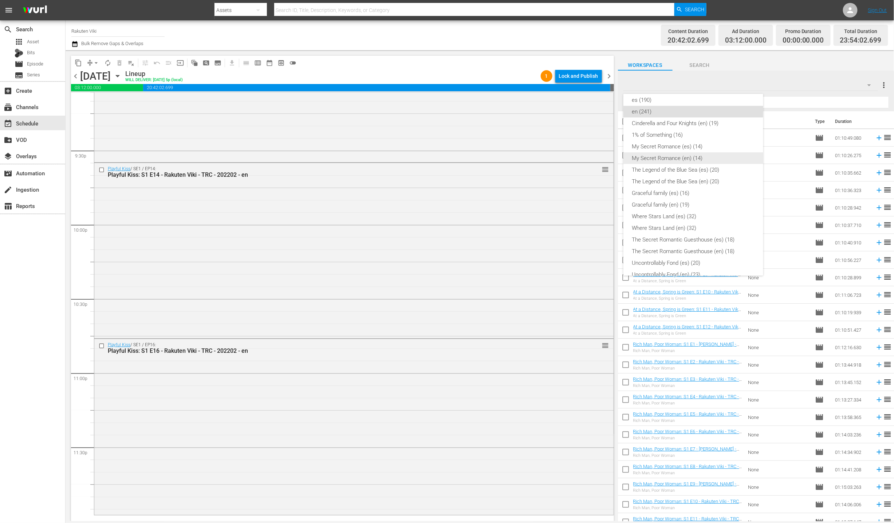
scroll to position [0, 0]
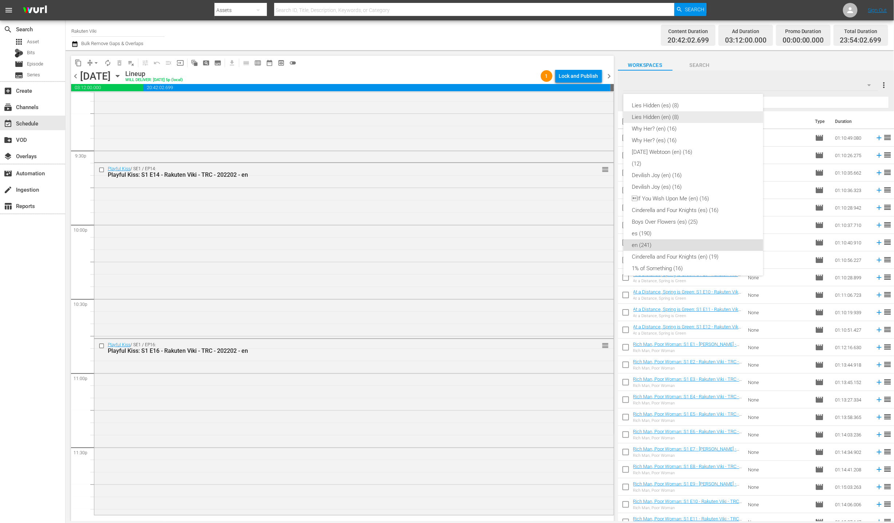
click at [689, 119] on div "Lies Hidden (en) (8)" at bounding box center [693, 117] width 122 height 12
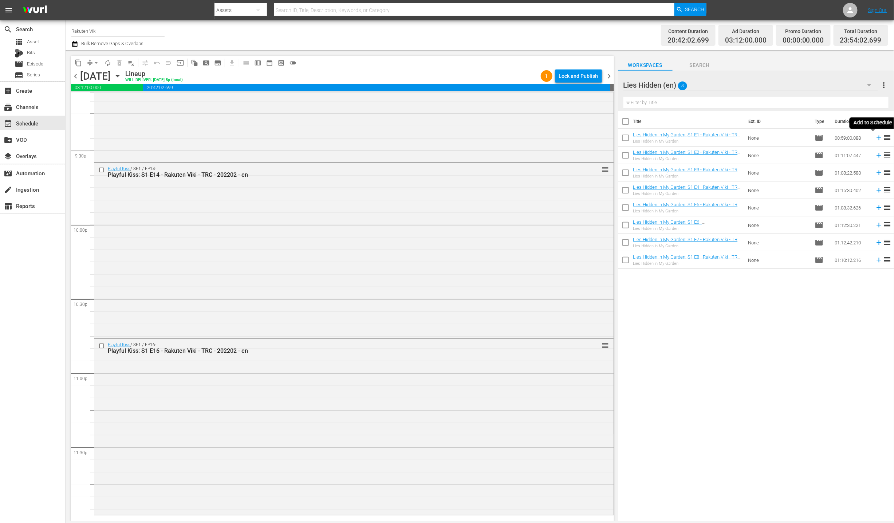
click at [875, 136] on icon at bounding box center [879, 138] width 8 height 8
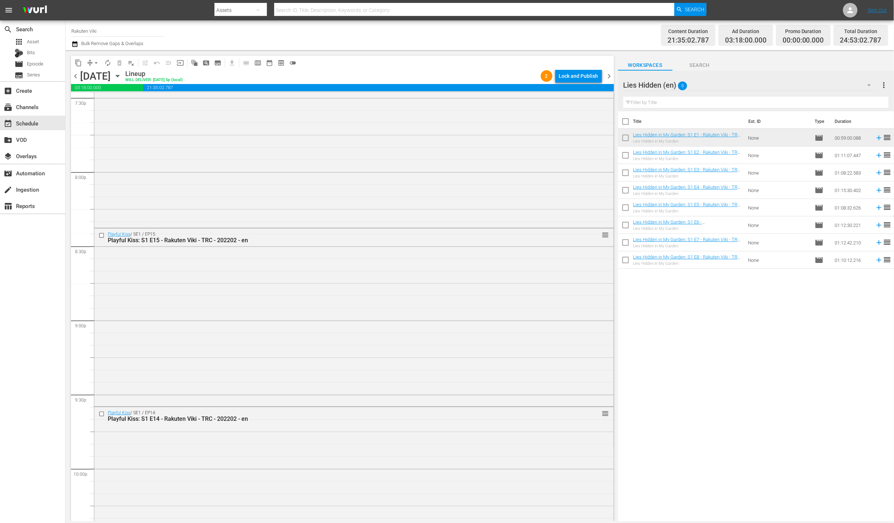
scroll to position [2932, 0]
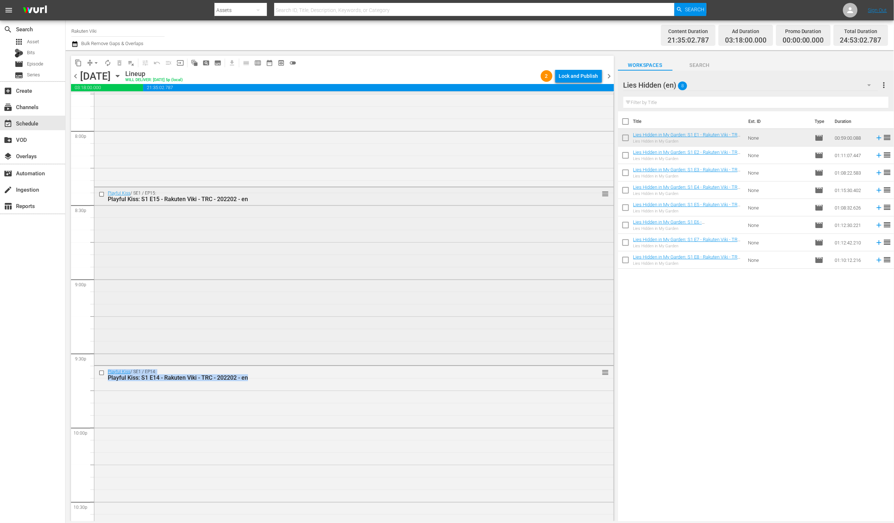
drag, startPoint x: 582, startPoint y: 393, endPoint x: 573, endPoint y: 221, distance: 172.8
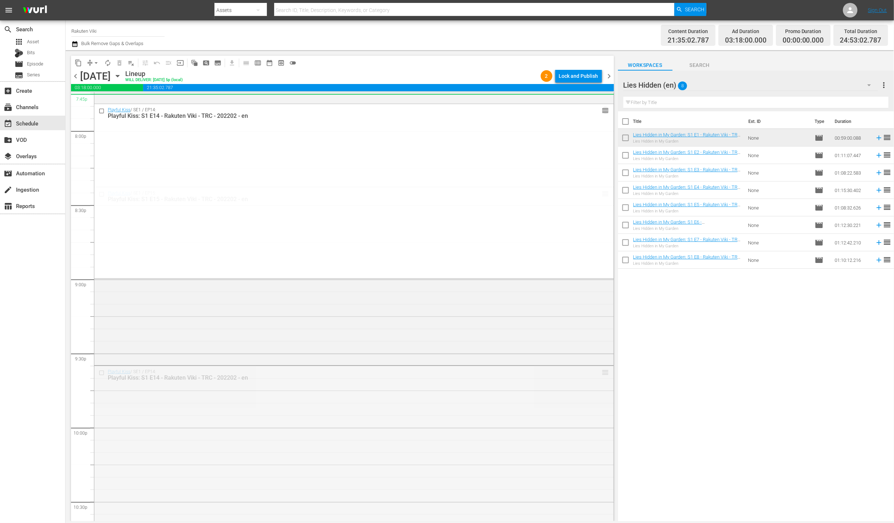
drag, startPoint x: 600, startPoint y: 373, endPoint x: 542, endPoint y: 97, distance: 281.6
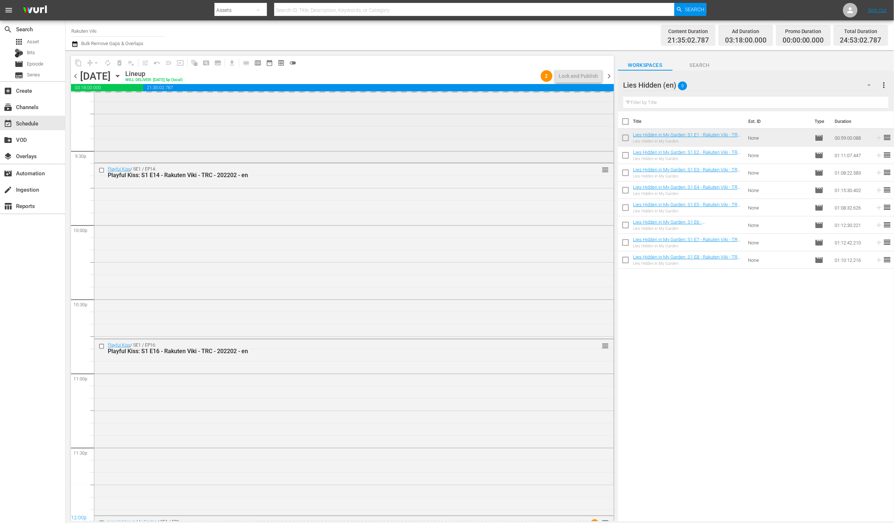
scroll to position [3275, 0]
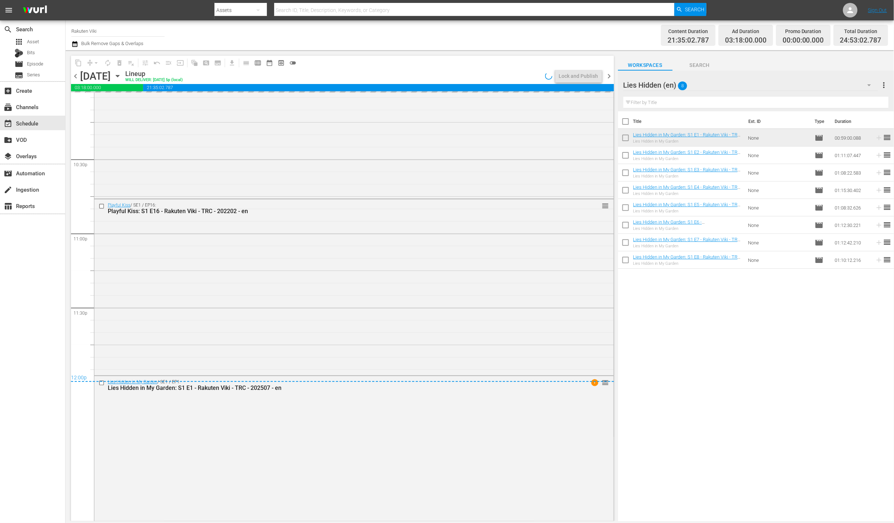
click at [727, 99] on input "text" at bounding box center [755, 103] width 265 height 12
click at [734, 89] on div "Lies Hidden (en) 8" at bounding box center [750, 85] width 254 height 20
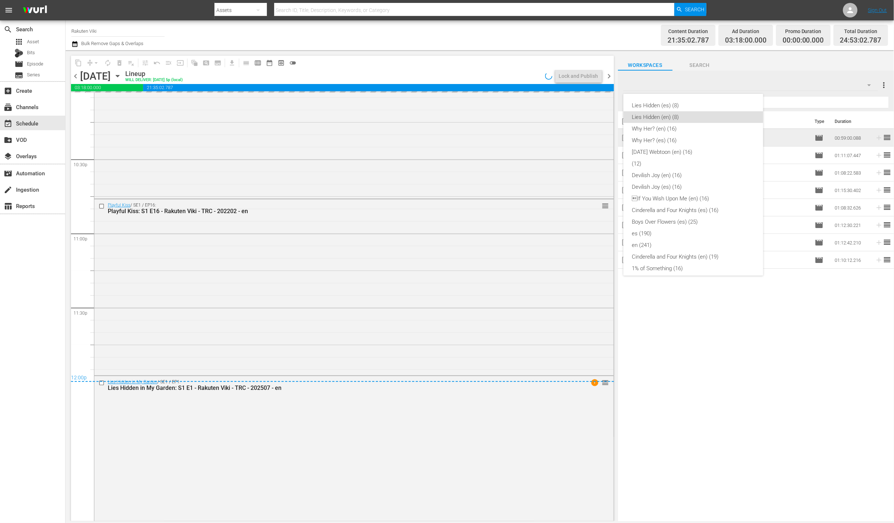
click at [728, 383] on div "Lies Hidden (es) (8) Lies Hidden (en) (8) Why Her? (en) (16) Why Her? (es) (16)…" at bounding box center [447, 261] width 894 height 523
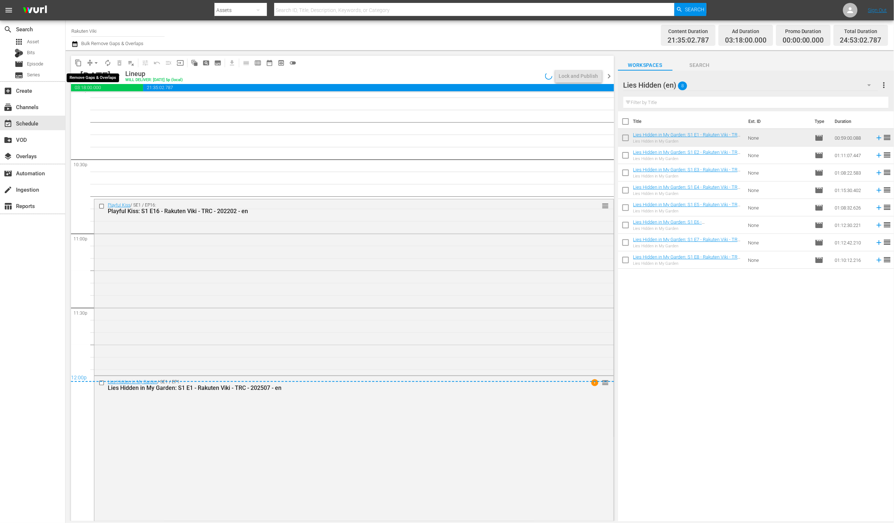
scroll to position [3263, 0]
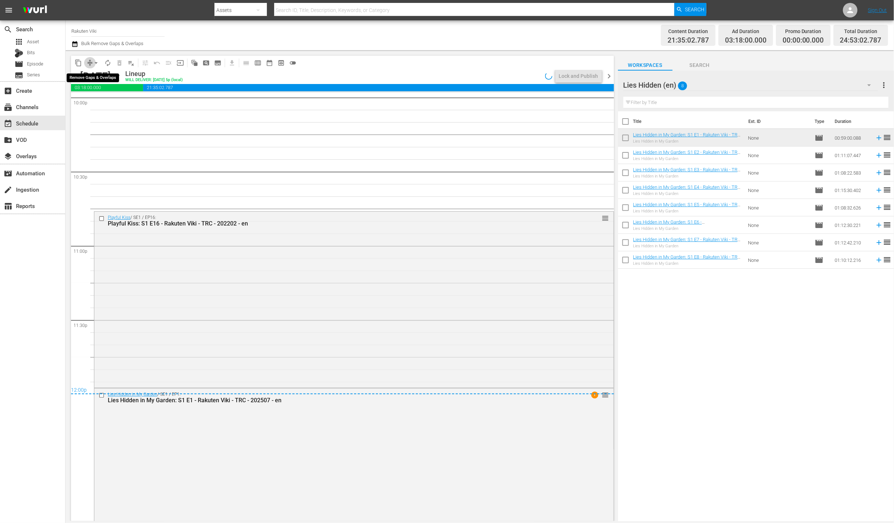
click at [88, 61] on span "compress" at bounding box center [89, 62] width 7 height 7
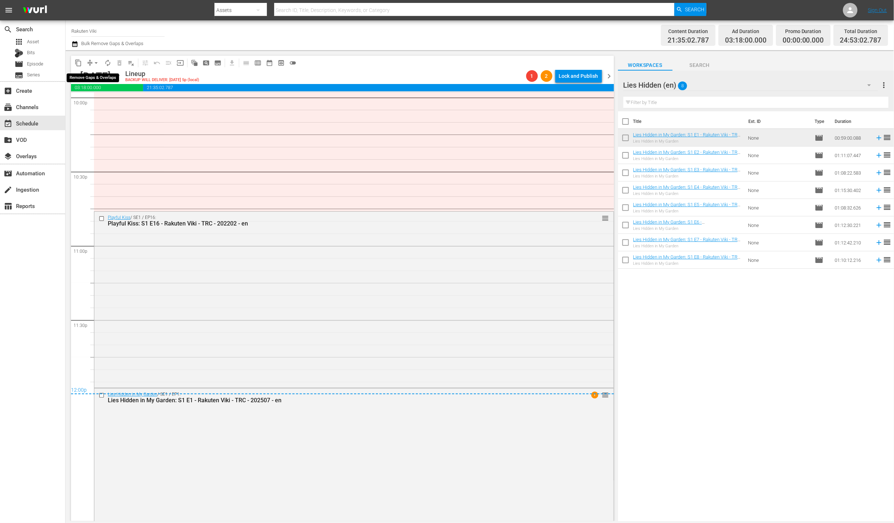
click at [91, 60] on button "arrow_drop_down" at bounding box center [96, 63] width 12 height 12
click at [99, 96] on li "Align to End of Previous Day" at bounding box center [96, 101] width 76 height 12
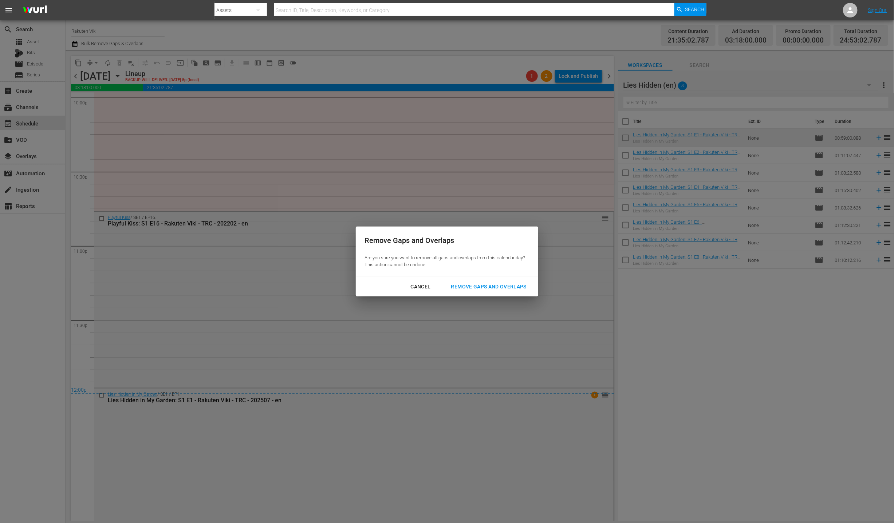
click at [479, 291] on div "Remove Gaps and Overlaps" at bounding box center [488, 286] width 87 height 9
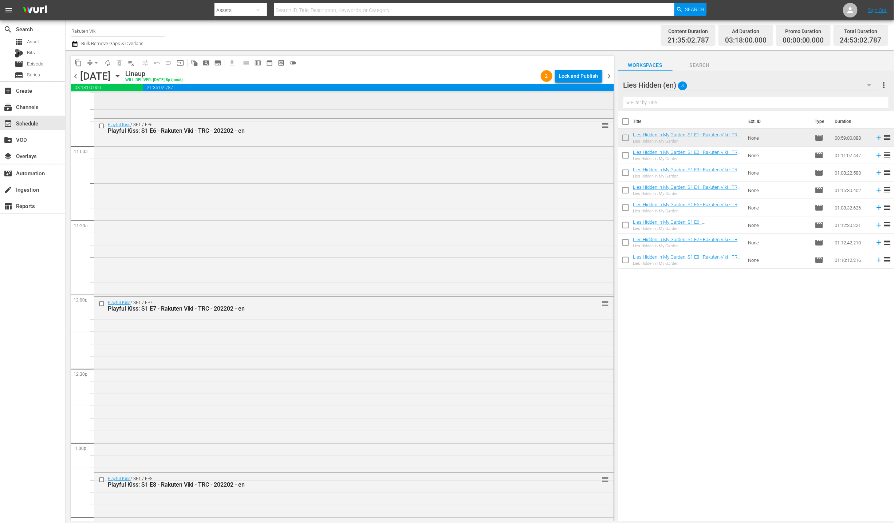
scroll to position [1455, 0]
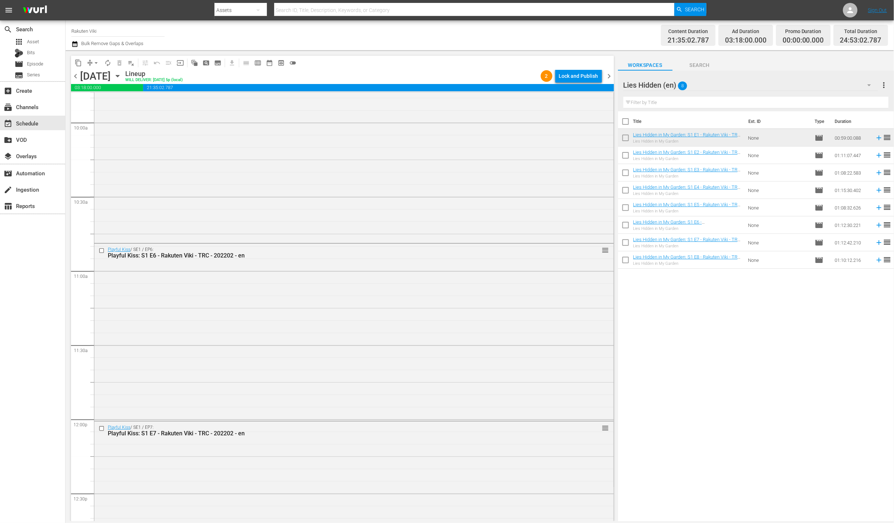
click at [582, 76] on div "Lock and Publish" at bounding box center [578, 76] width 39 height 13
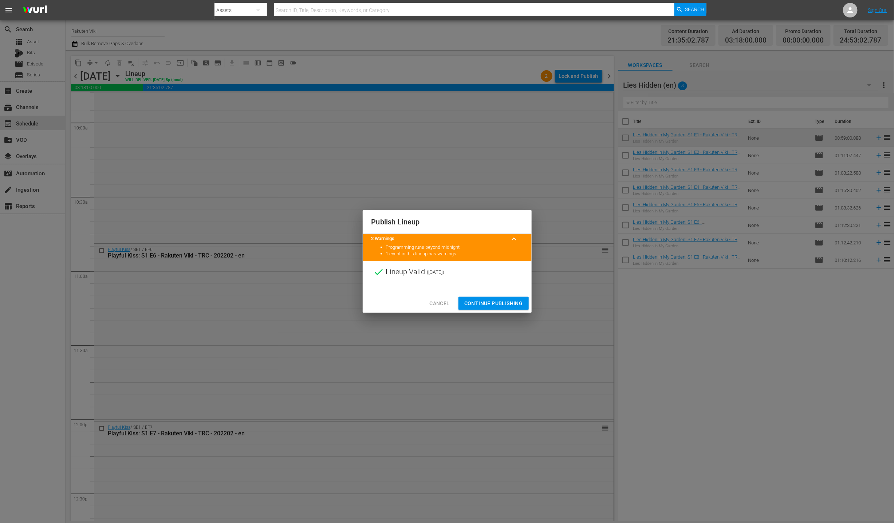
click at [498, 303] on span "Continue Publishing" at bounding box center [493, 303] width 59 height 9
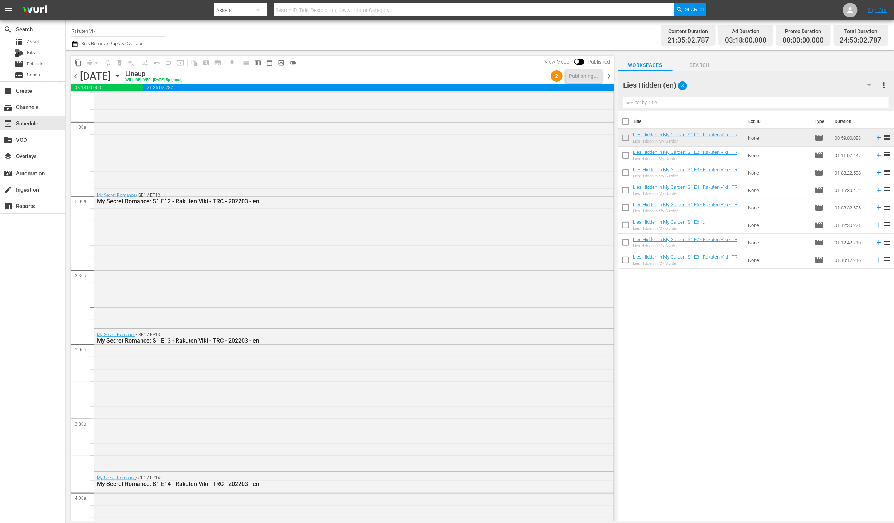
scroll to position [0, 0]
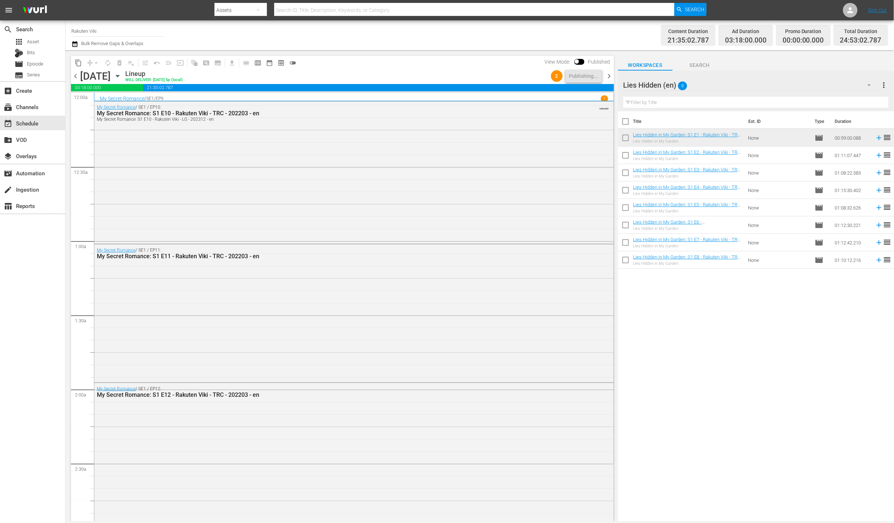
click at [75, 47] on icon "button" at bounding box center [74, 44] width 7 height 9
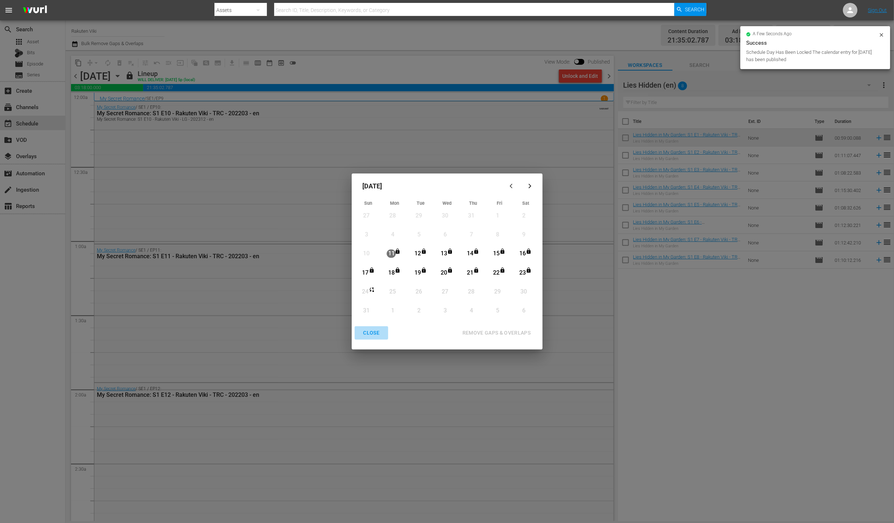
click at [377, 331] on div "CLOSE" at bounding box center [371, 333] width 28 height 9
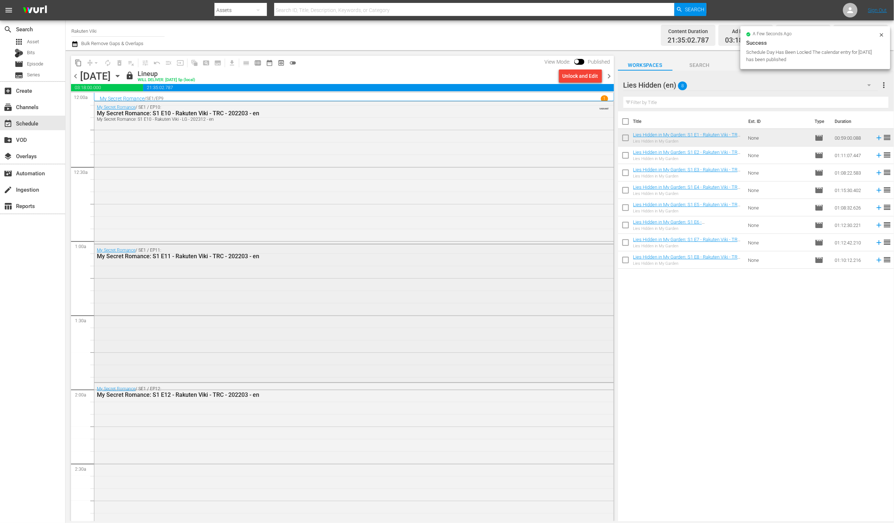
scroll to position [13, 0]
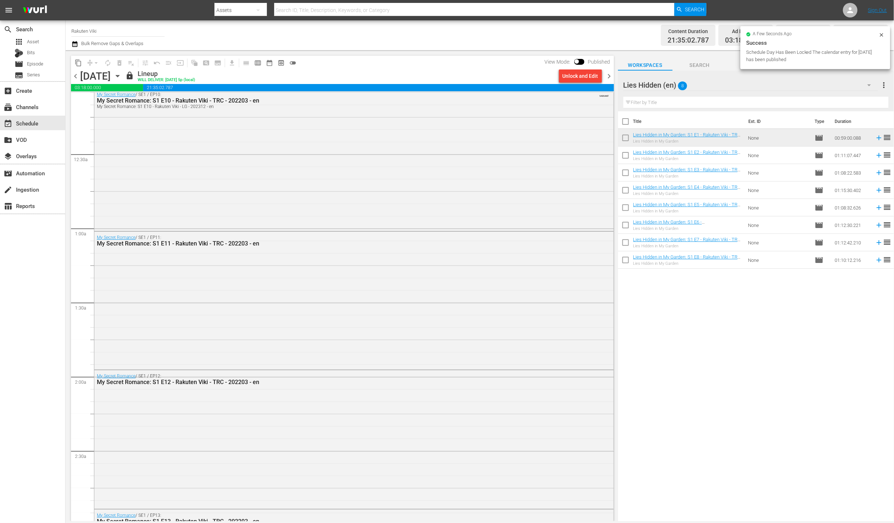
click at [792, 367] on div "Title Ext. ID Type Duration Lies Hidden in My Garden: S1 E1 - Rakuten Viki - TR…" at bounding box center [756, 316] width 276 height 411
